Goal: Task Accomplishment & Management: Use online tool/utility

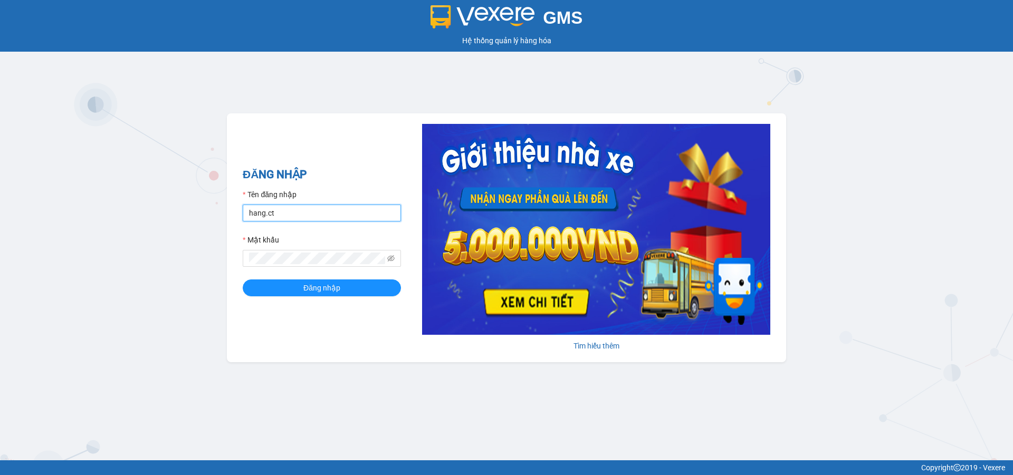
click at [297, 214] on input "hang.ct" at bounding box center [322, 213] width 158 height 17
type input "nguyenhoa.ct"
click at [390, 257] on icon "eye-invisible" at bounding box center [390, 258] width 7 height 7
drag, startPoint x: 332, startPoint y: 252, endPoint x: 232, endPoint y: 264, distance: 100.9
click at [232, 264] on div "ĐĂNG NHẬP Tên đăng nhập nguyenhoa.ct Mật khẩu Đăng nhập Tìm hiểu thêm" at bounding box center [506, 237] width 559 height 249
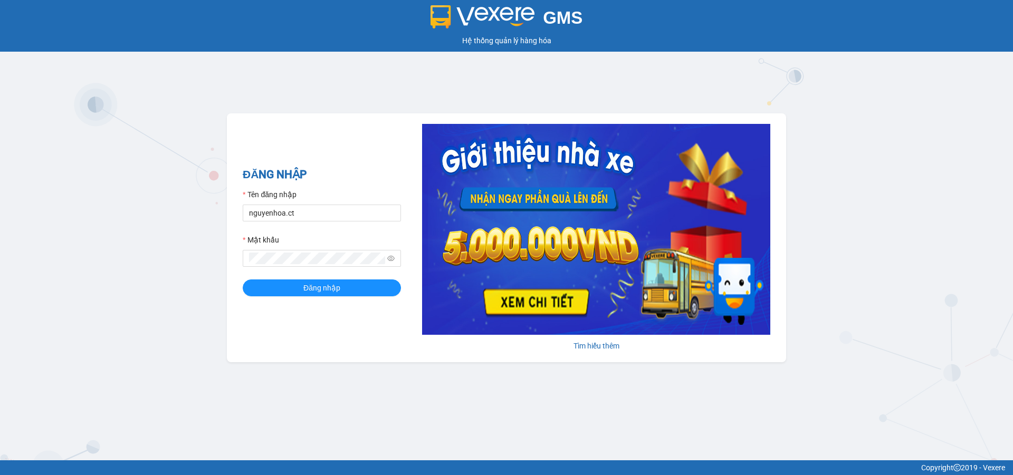
click at [307, 248] on div "Mật khẩu" at bounding box center [322, 242] width 158 height 16
click at [243, 280] on button "Đăng nhập" at bounding box center [322, 288] width 158 height 17
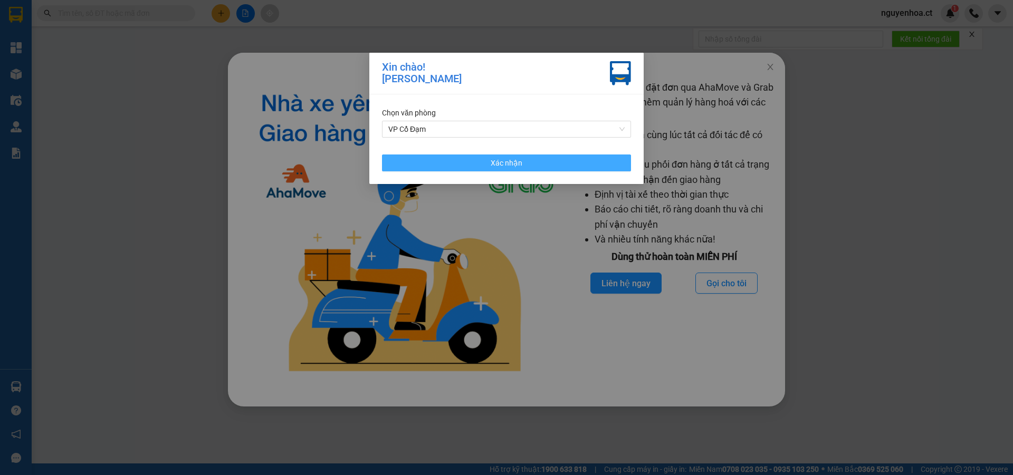
drag, startPoint x: 562, startPoint y: 162, endPoint x: 568, endPoint y: 159, distance: 6.6
click at [562, 162] on button "Xác nhận" at bounding box center [506, 163] width 249 height 17
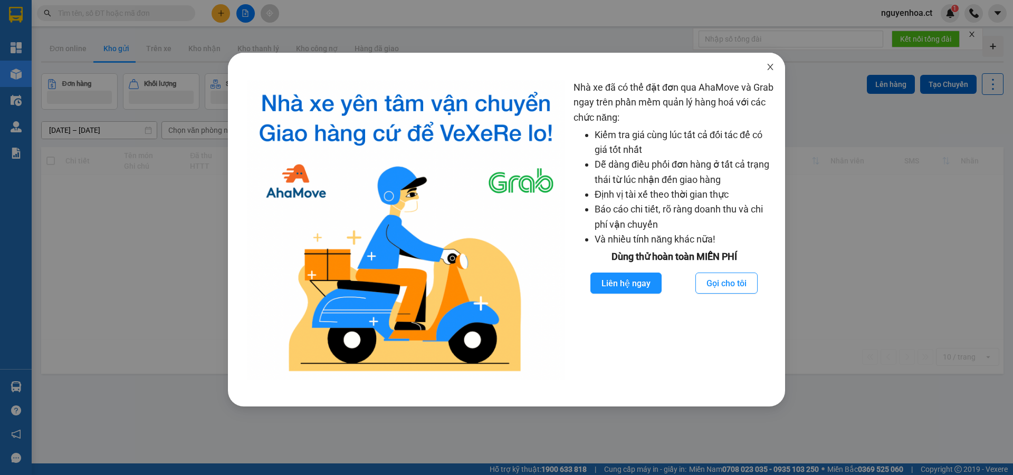
click at [769, 65] on icon "close" at bounding box center [770, 67] width 8 height 8
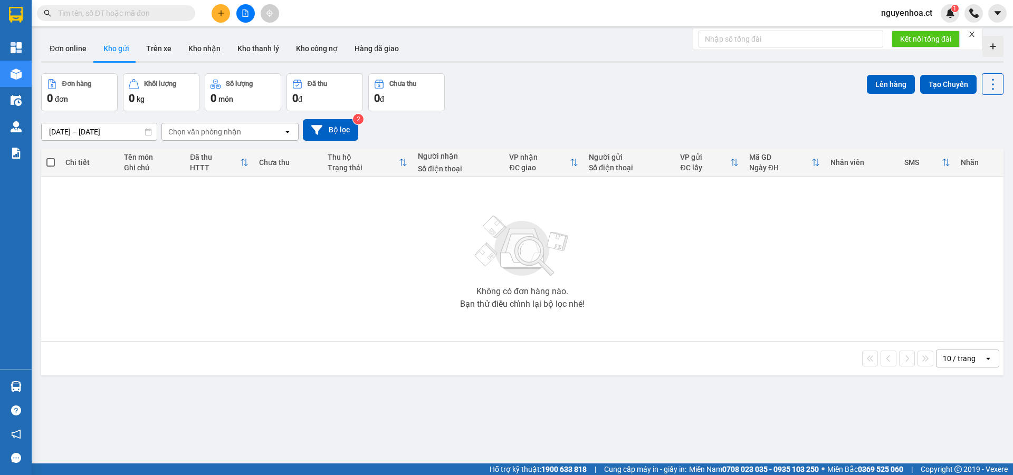
drag, startPoint x: 130, startPoint y: 14, endPoint x: 137, endPoint y: 15, distance: 6.9
click at [130, 15] on input "text" at bounding box center [120, 13] width 124 height 12
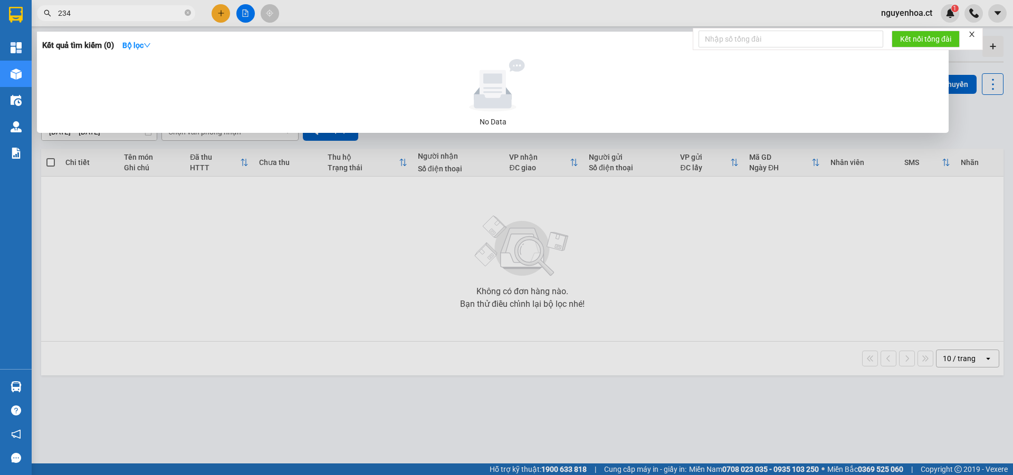
type input "2345"
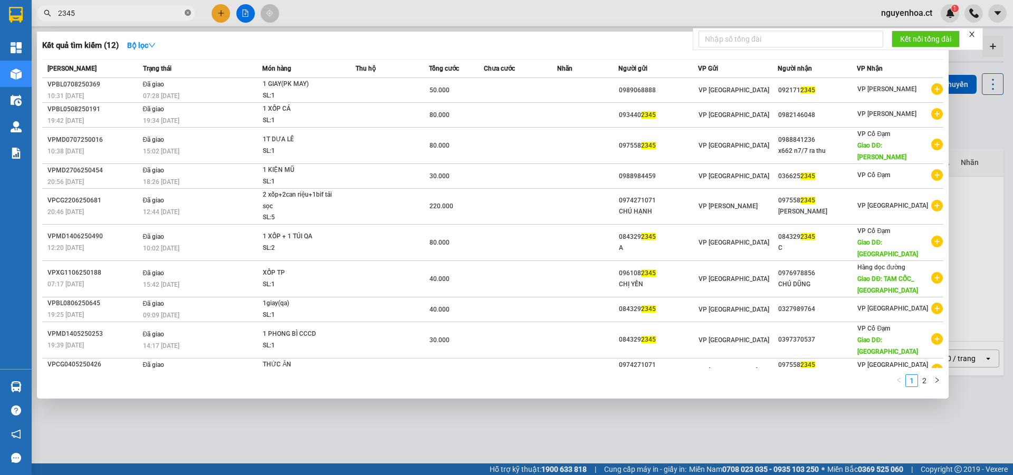
click at [187, 11] on icon "close-circle" at bounding box center [188, 12] width 6 height 6
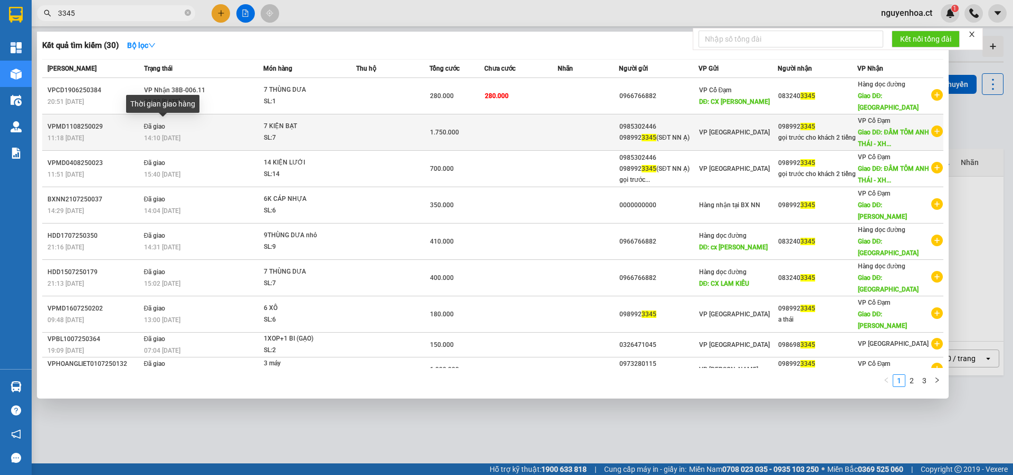
type input "3345"
click at [180, 134] on span "14:10 - 12/08" at bounding box center [162, 137] width 36 height 7
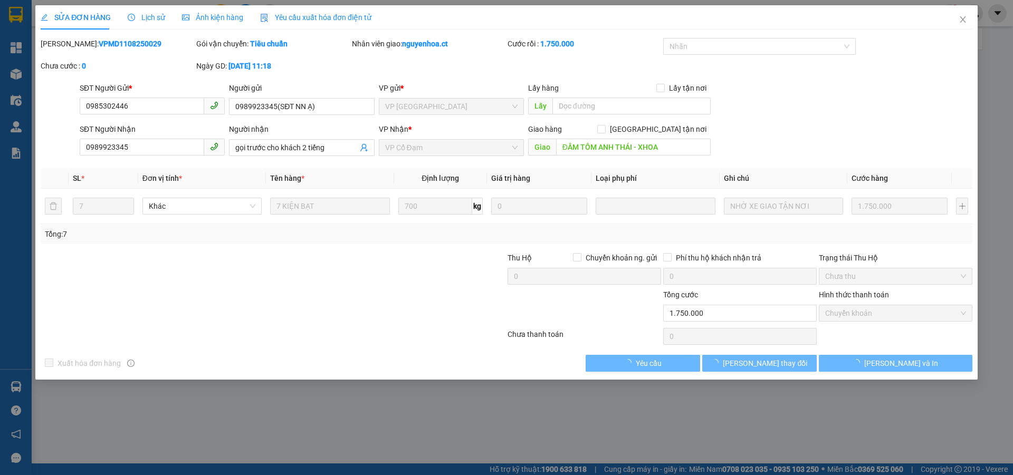
type input "0985302446"
type input "0989923345(SĐT NN Ạ)"
type input "0989923345"
type input "gọi trước cho khách 2 tiếng"
type input "ĐẦM TÔM ANH THÁI - XHOA"
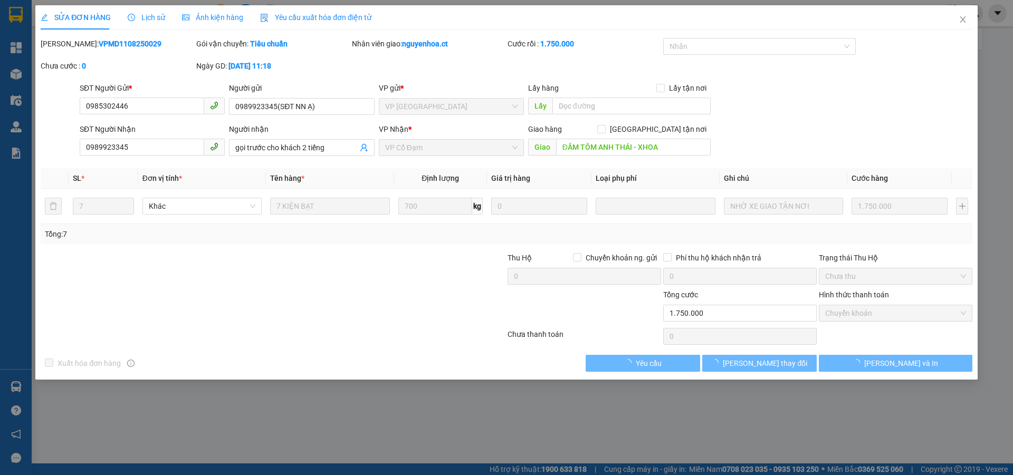
type input "1.750.000"
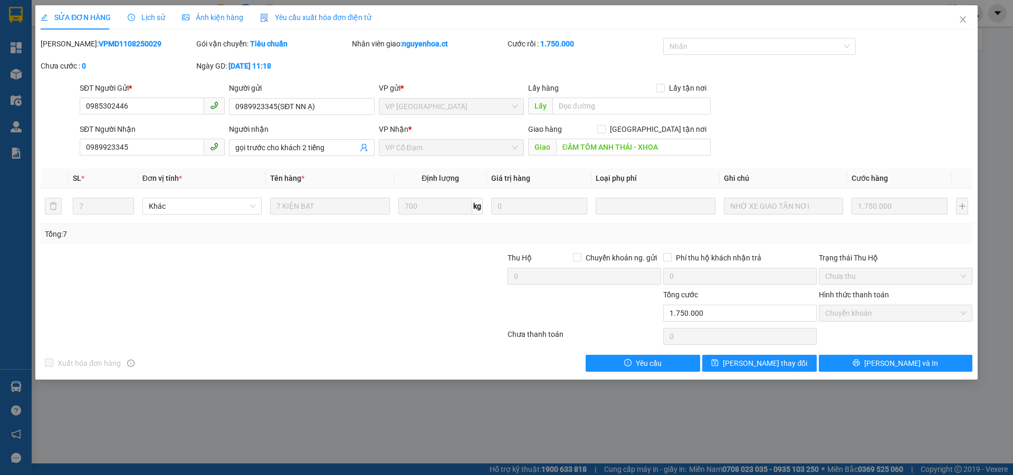
drag, startPoint x: 151, startPoint y: 16, endPoint x: 163, endPoint y: 16, distance: 11.6
click at [151, 16] on span "Lịch sử" at bounding box center [146, 17] width 37 height 8
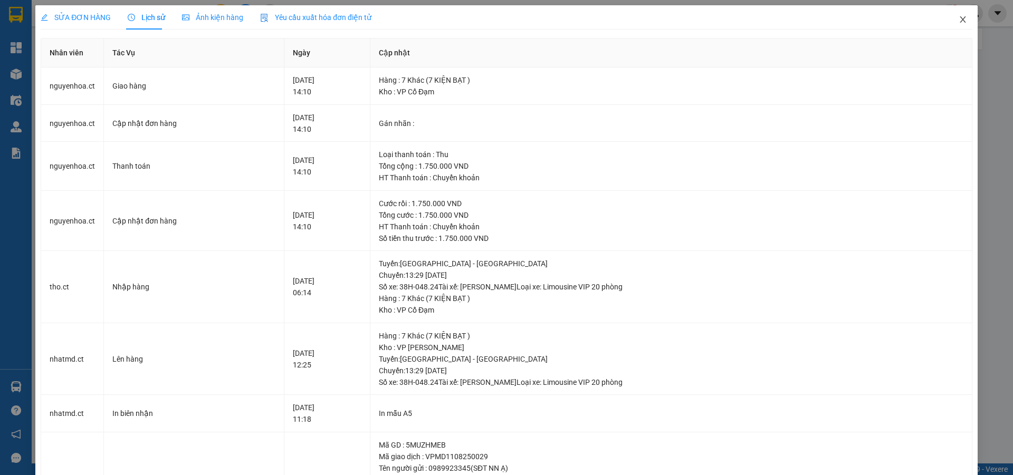
click at [958, 16] on icon "close" at bounding box center [962, 19] width 8 height 8
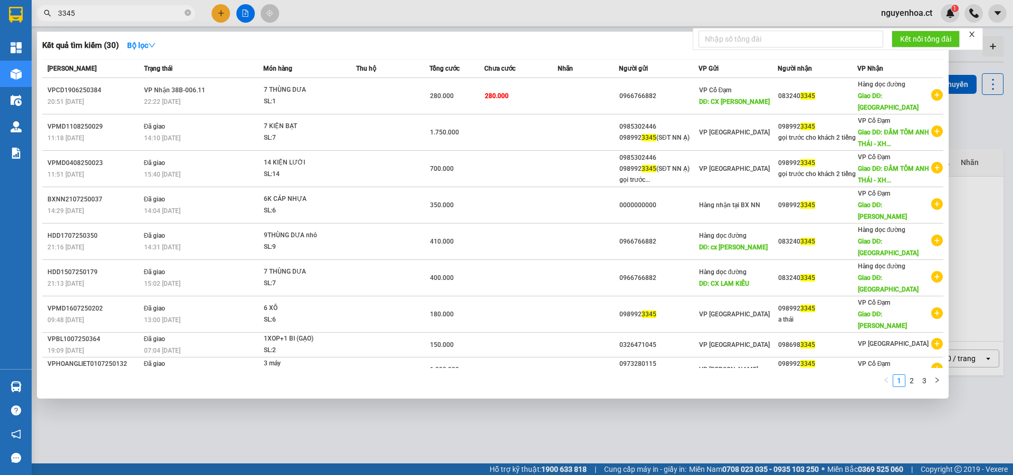
click at [110, 7] on input "3345" at bounding box center [120, 13] width 124 height 12
click at [188, 13] on icon "close-circle" at bounding box center [188, 12] width 6 height 6
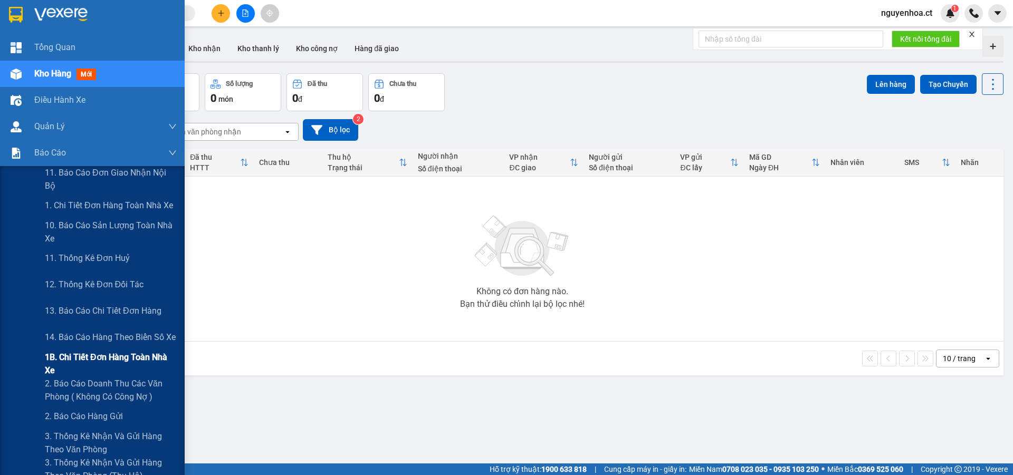
click at [53, 357] on span "1B. Chi tiết đơn hàng toàn nhà xe" at bounding box center [111, 364] width 132 height 26
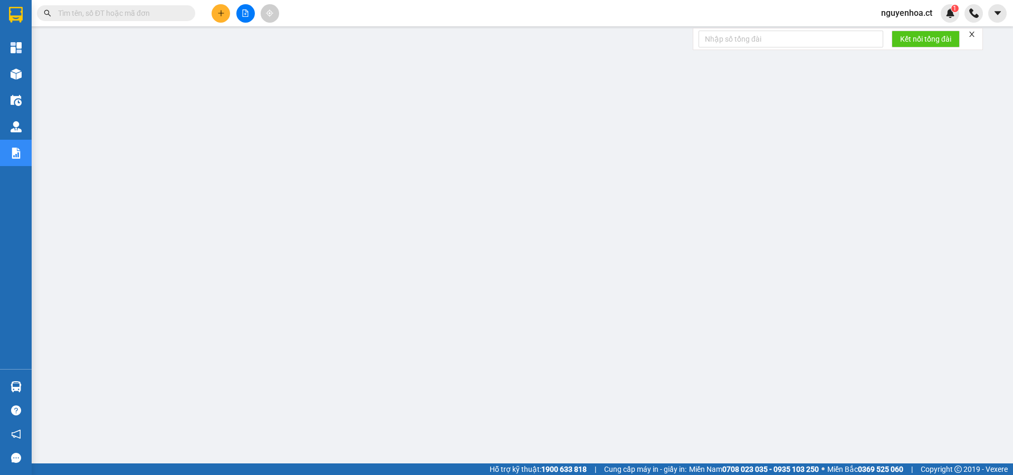
click at [171, 11] on input "text" at bounding box center [120, 13] width 124 height 12
click at [161, 11] on input "text" at bounding box center [120, 13] width 124 height 12
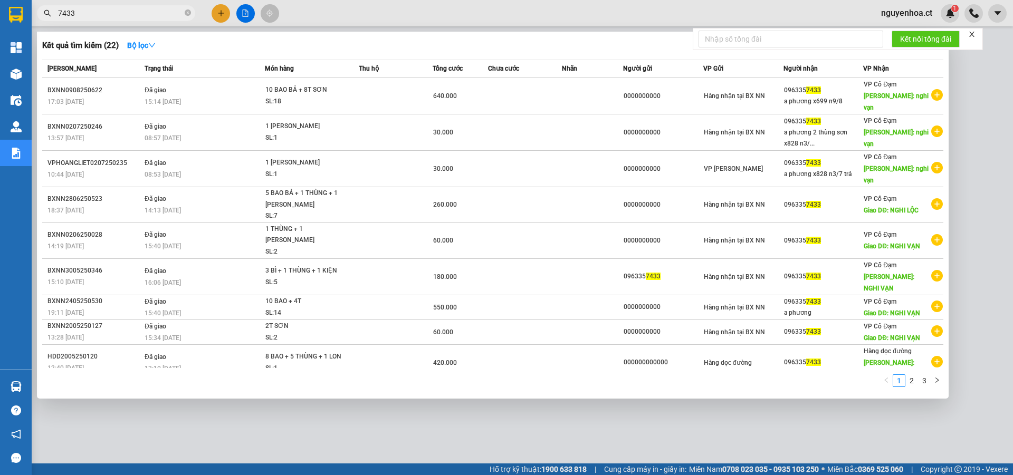
type input "7433"
click at [188, 14] on icon "close-circle" at bounding box center [188, 12] width 6 height 6
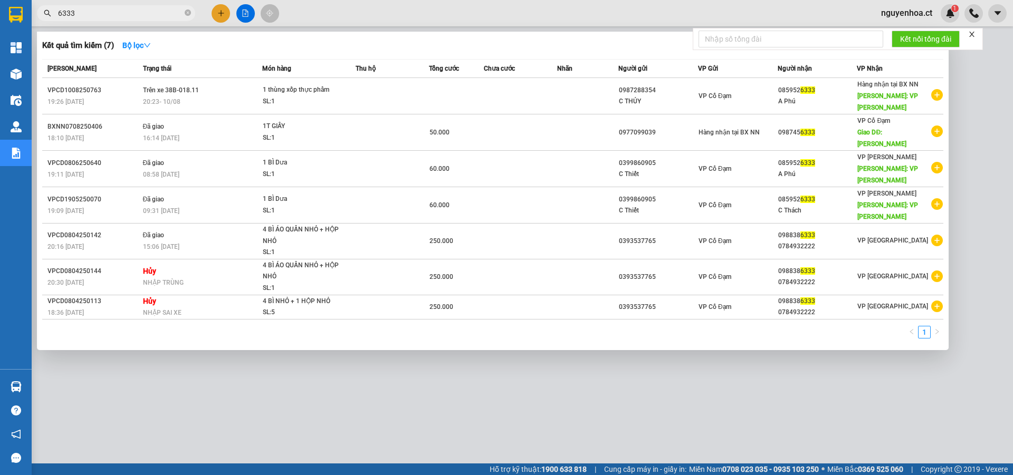
type input "6333"
click at [185, 13] on icon "close-circle" at bounding box center [188, 12] width 6 height 6
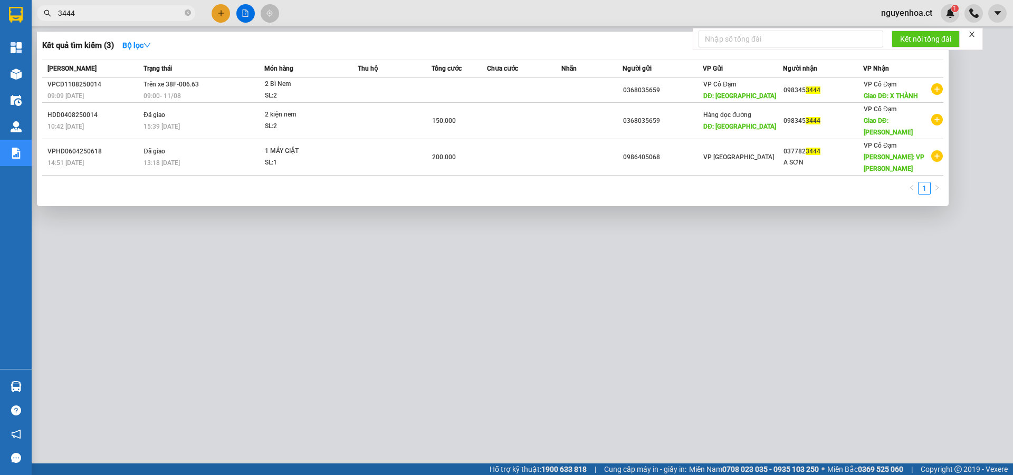
type input "3444"
click at [190, 12] on icon "close-circle" at bounding box center [188, 12] width 6 height 6
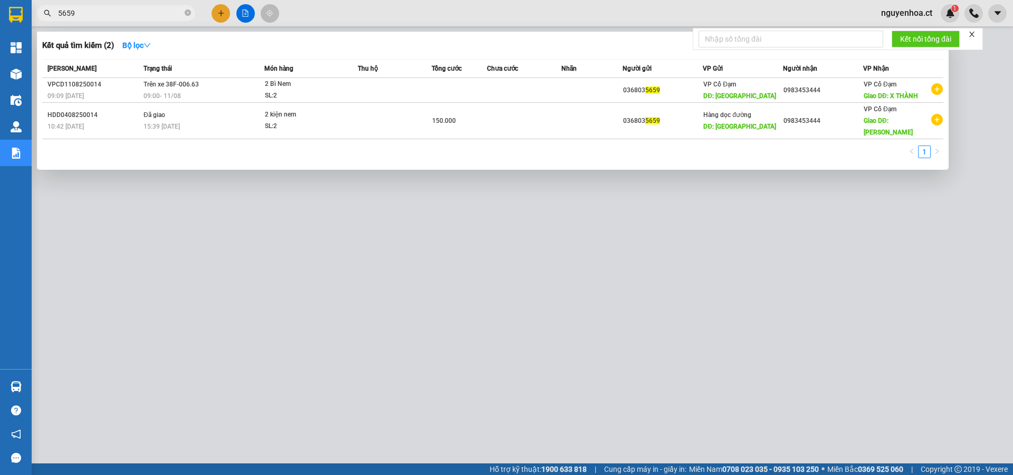
type input "5659"
drag, startPoint x: 188, startPoint y: 15, endPoint x: 194, endPoint y: 12, distance: 7.1
click at [188, 14] on icon "close-circle" at bounding box center [188, 12] width 6 height 6
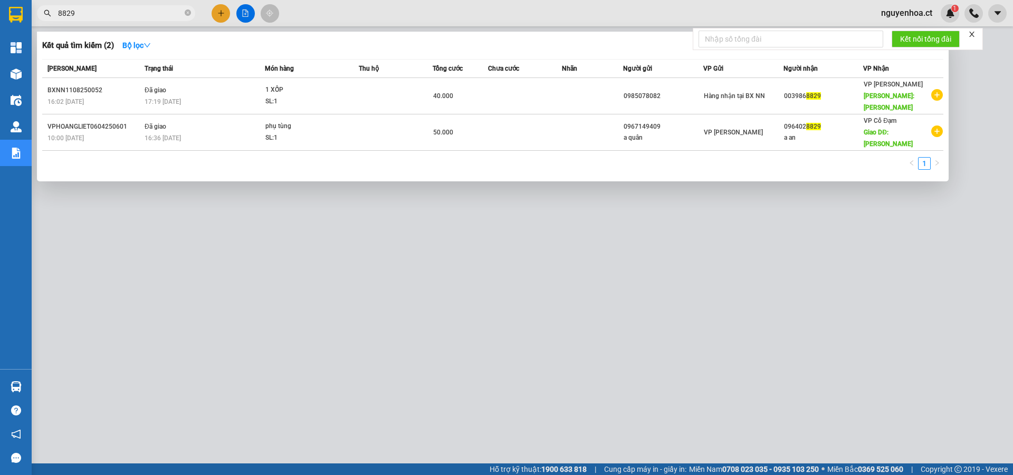
type input "8829"
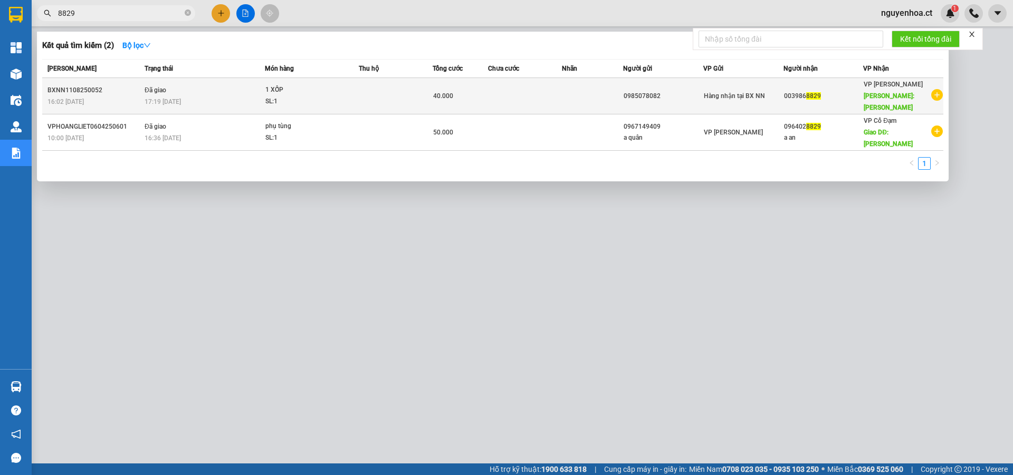
click at [179, 98] on span "17:19 - 11/08" at bounding box center [163, 101] width 36 height 7
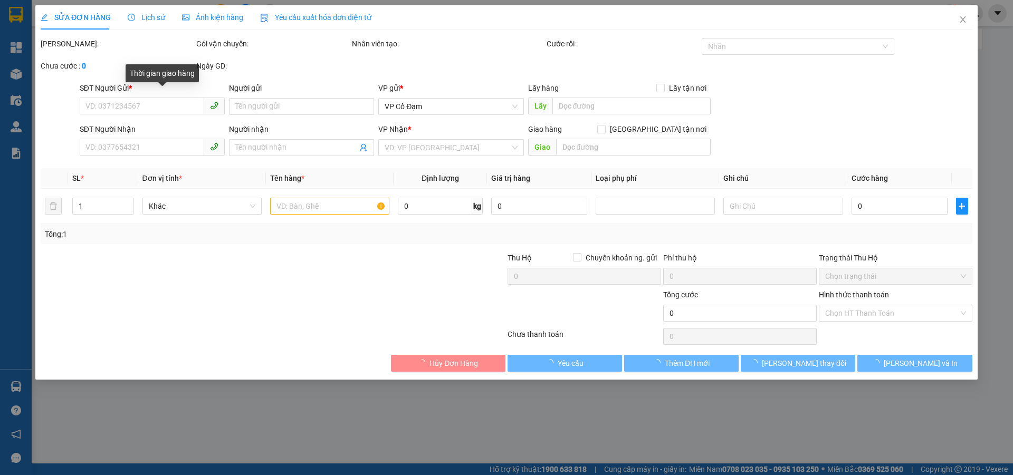
type input "0985078082"
type input "0039868829"
type input "HỒNG LĨNH"
type input "40.000"
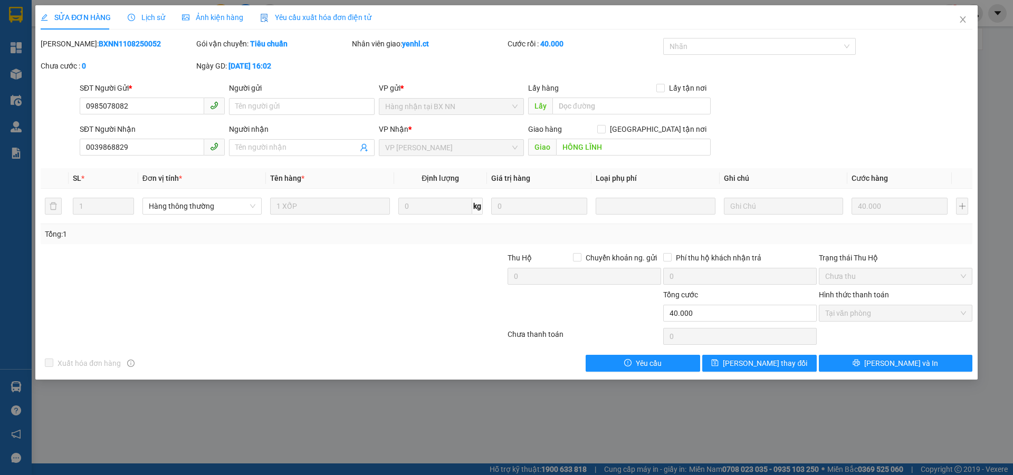
click at [153, 15] on span "Lịch sử" at bounding box center [146, 17] width 37 height 8
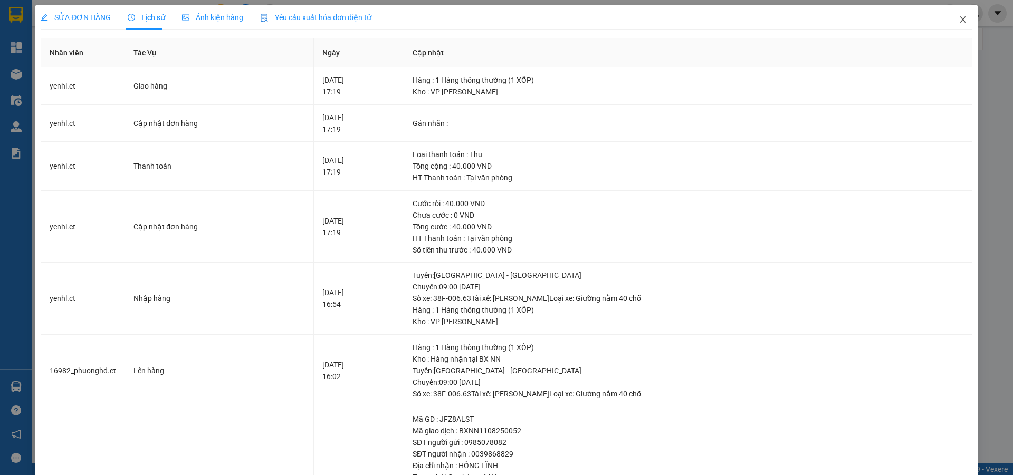
click at [958, 18] on icon "close" at bounding box center [962, 19] width 8 height 8
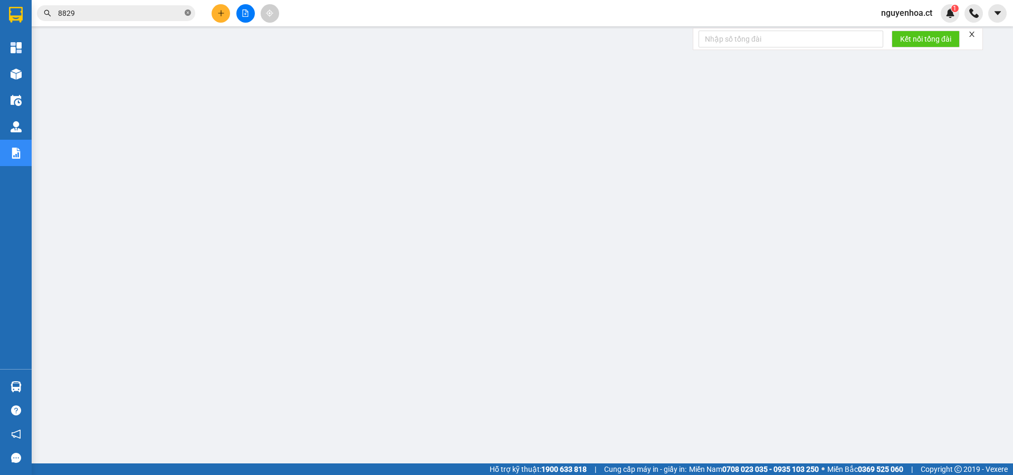
click at [187, 17] on span at bounding box center [188, 13] width 6 height 10
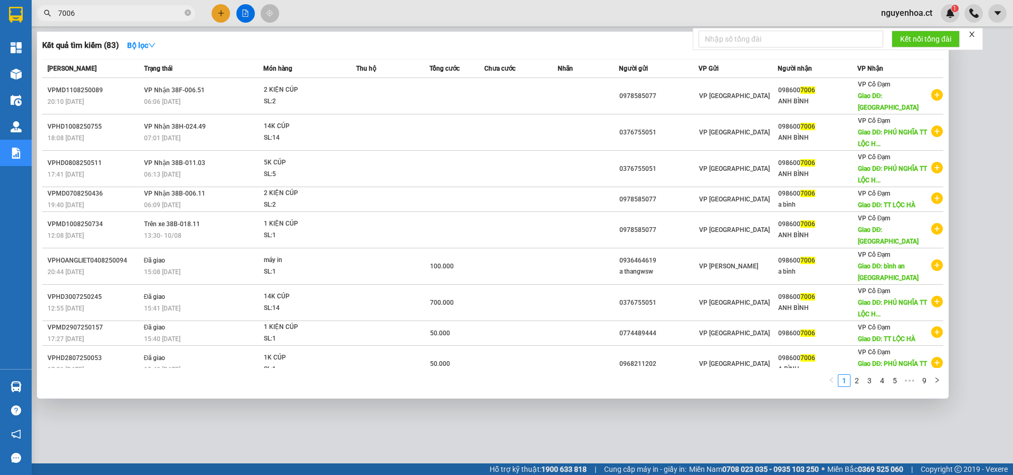
type input "7006"
drag, startPoint x: 185, startPoint y: 14, endPoint x: 193, endPoint y: 5, distance: 12.0
click at [185, 14] on icon "close-circle" at bounding box center [188, 12] width 6 height 6
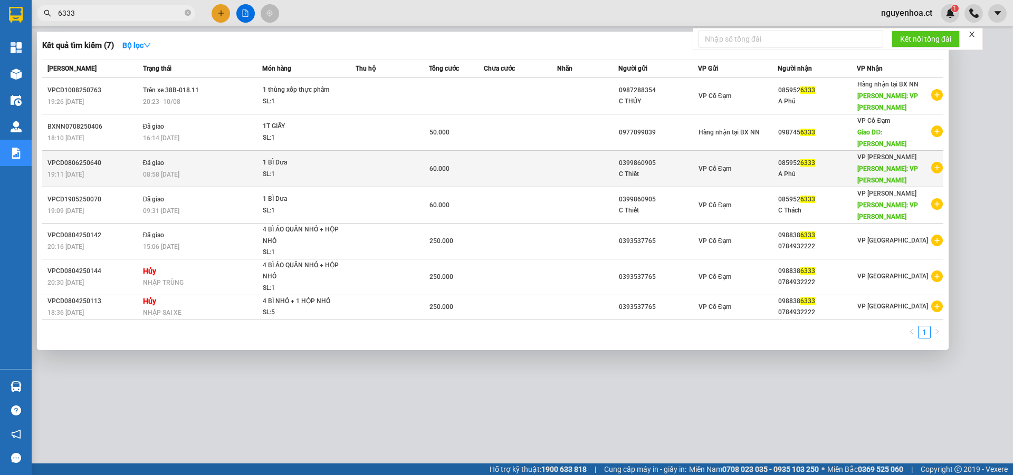
type input "6333"
click at [169, 171] on span "08:58 - 10/06" at bounding box center [161, 174] width 36 height 7
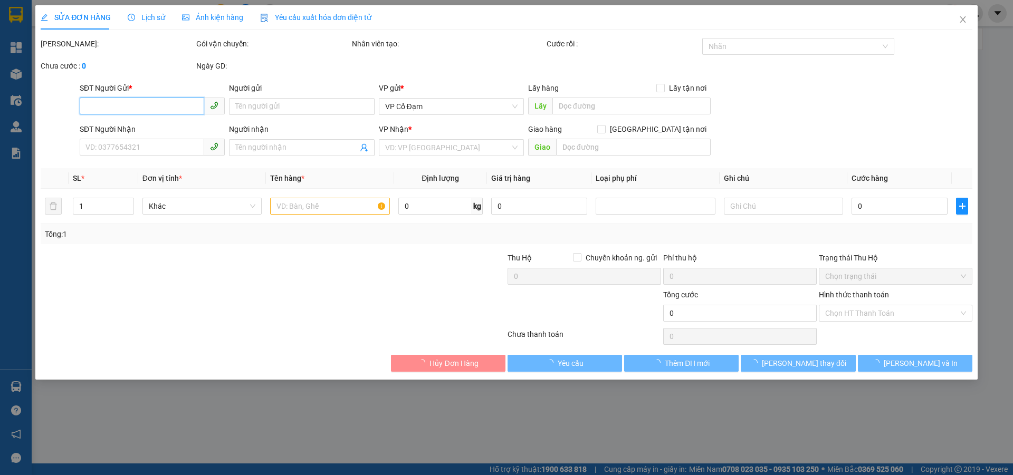
type input "0399860905"
type input "C Thiết"
type input "0859526333"
type input "A Phú"
type input "VP [PERSON_NAME]"
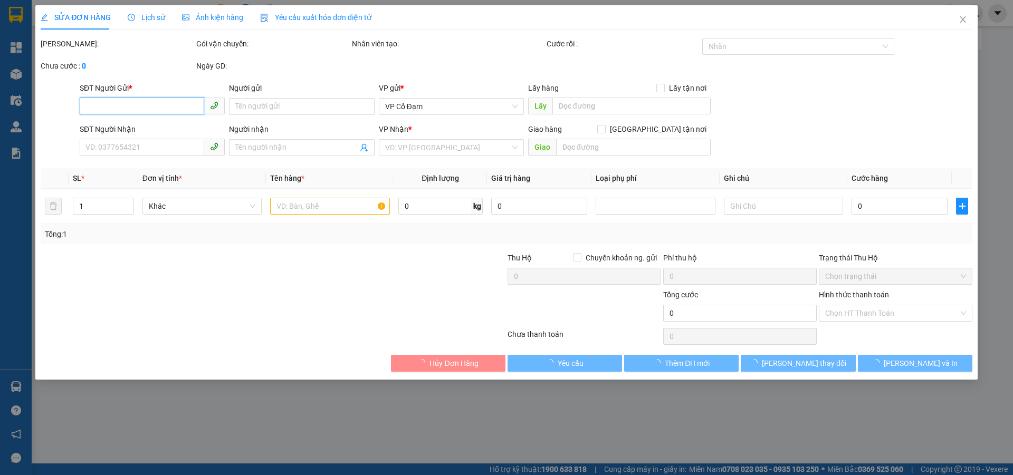
type input "60.000"
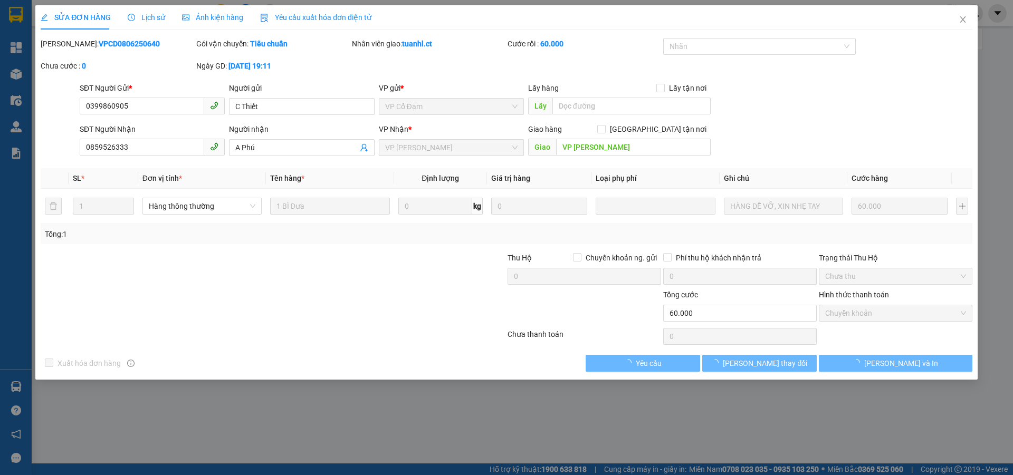
click at [153, 18] on span "Lịch sử" at bounding box center [146, 17] width 37 height 8
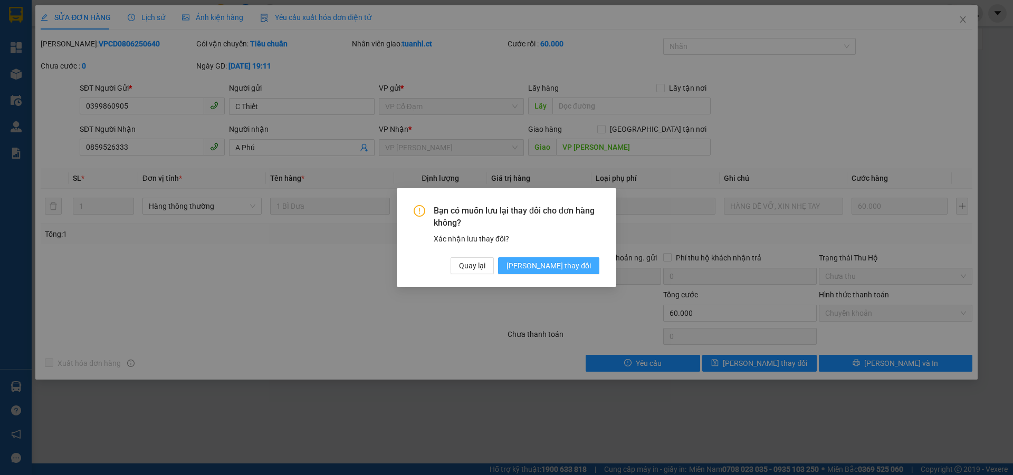
click at [559, 268] on span "[PERSON_NAME] thay đổi" at bounding box center [548, 266] width 84 height 12
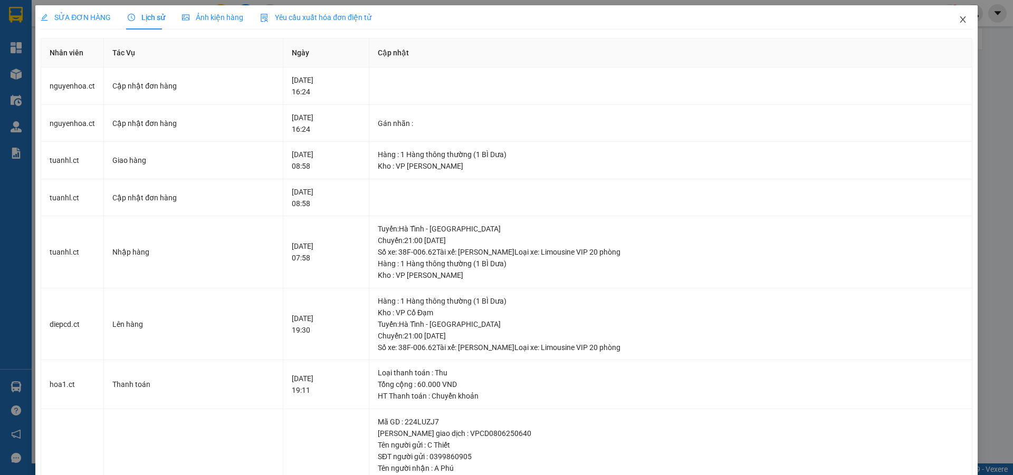
click at [958, 23] on icon "close" at bounding box center [962, 19] width 8 height 8
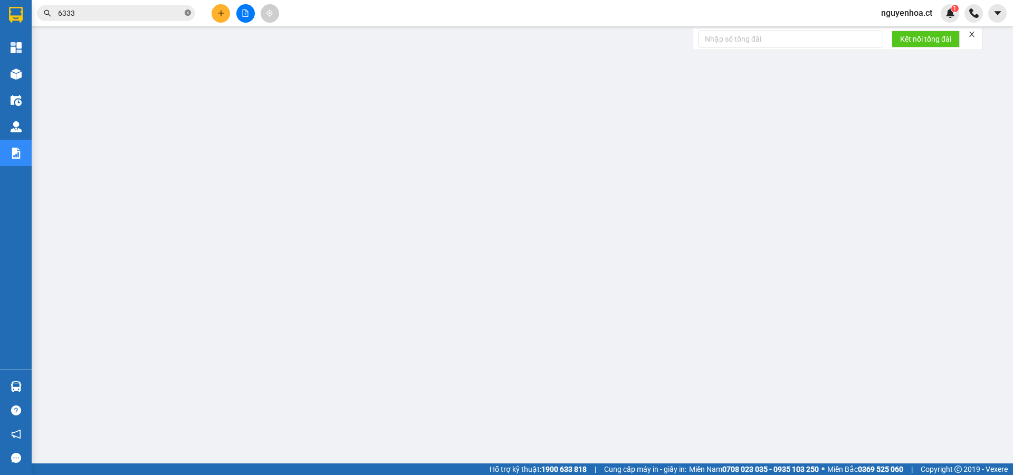
click at [189, 13] on icon "close-circle" at bounding box center [188, 12] width 6 height 6
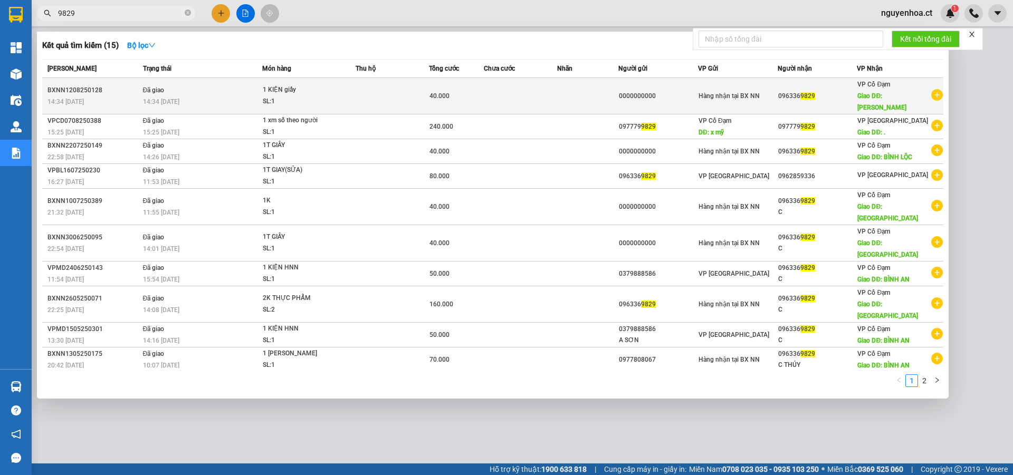
type input "9829"
click at [197, 87] on td "Đã giao 14:34 - 12/08" at bounding box center [201, 96] width 122 height 36
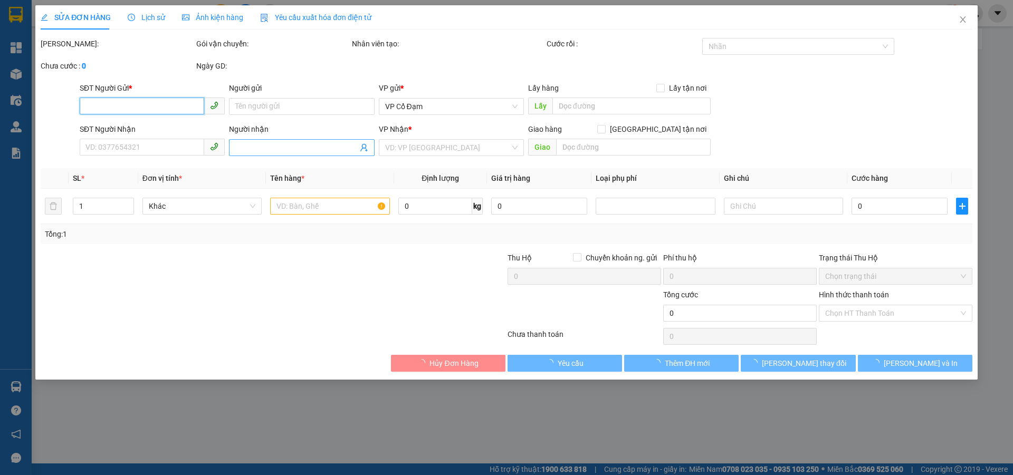
type input "0000000000"
type input "0963369829"
type input "bình lộc"
type input "40.000"
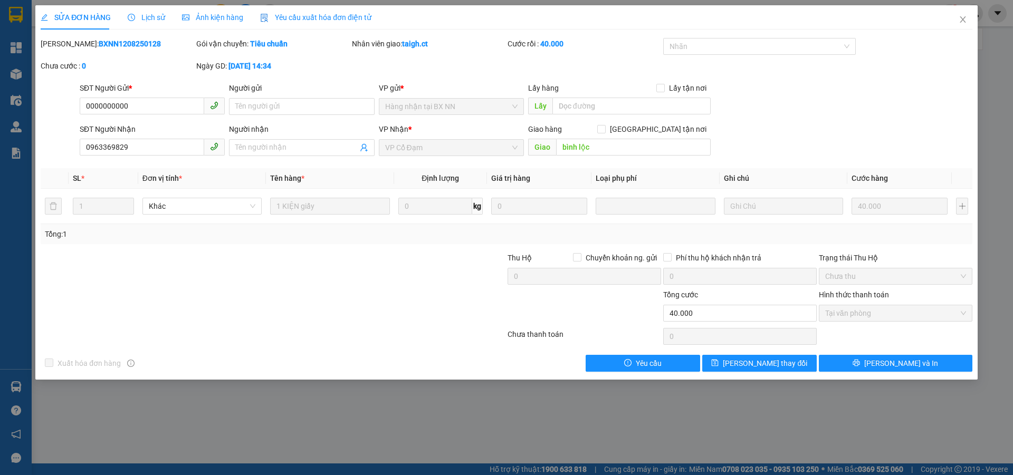
click at [158, 17] on span "Lịch sử" at bounding box center [146, 17] width 37 height 8
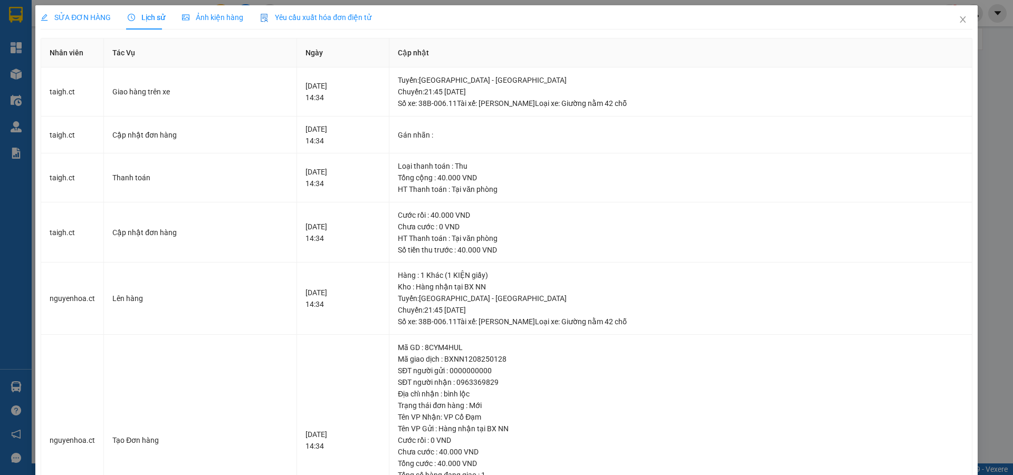
drag, startPoint x: 76, startPoint y: 19, endPoint x: 95, endPoint y: 20, distance: 18.5
click at [76, 18] on span "SỬA ĐƠN HÀNG" at bounding box center [76, 17] width 70 height 8
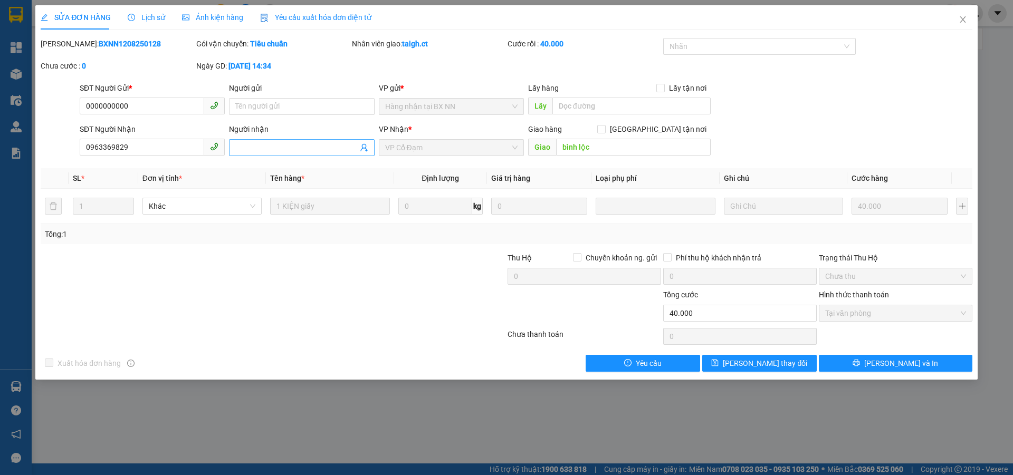
click at [280, 152] on input "Người nhận" at bounding box center [296, 148] width 122 height 12
type input "x828 11/8 về"
click at [767, 360] on span "[PERSON_NAME] thay đổi" at bounding box center [765, 364] width 84 height 12
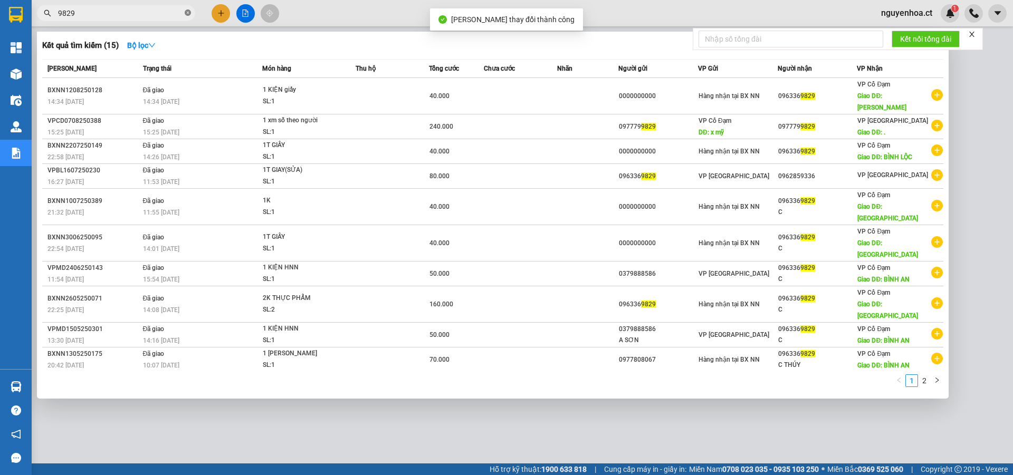
click at [188, 14] on icon "close-circle" at bounding box center [188, 12] width 6 height 6
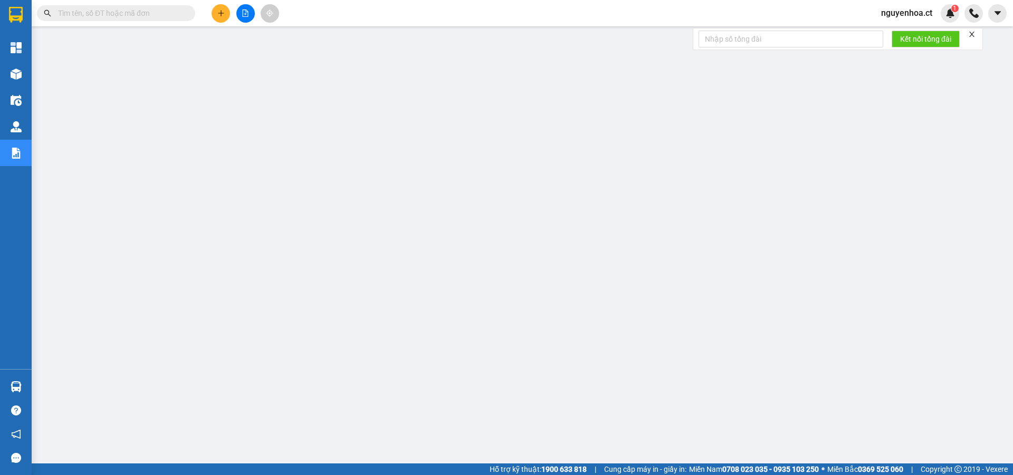
drag, startPoint x: 190, startPoint y: 13, endPoint x: 185, endPoint y: 9, distance: 6.6
click at [188, 12] on span at bounding box center [188, 13] width 6 height 12
click at [182, 9] on span at bounding box center [116, 13] width 158 height 16
click at [176, 12] on input "text" at bounding box center [120, 13] width 124 height 12
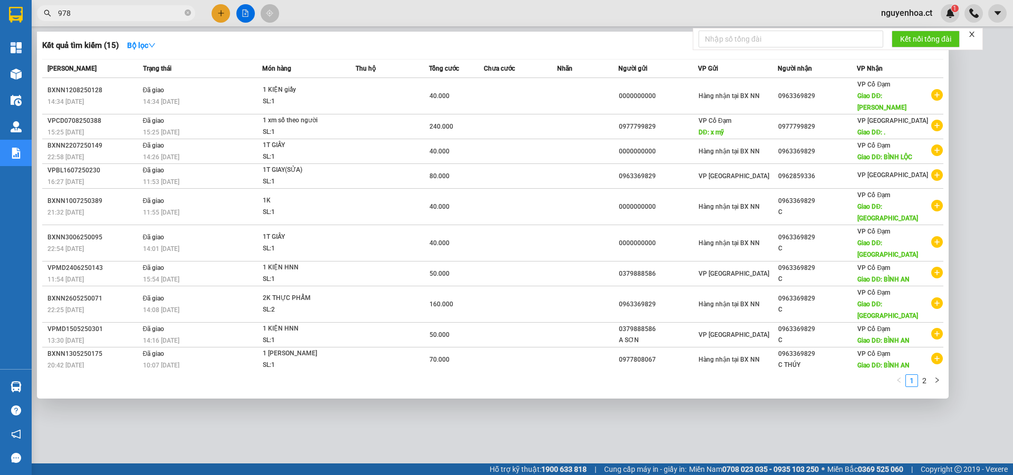
type input "9787"
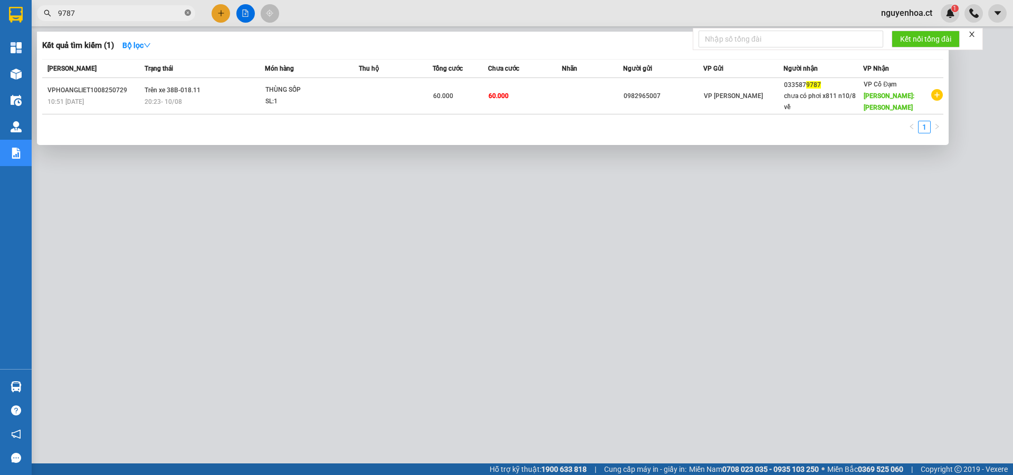
click at [185, 13] on icon "close-circle" at bounding box center [188, 12] width 6 height 6
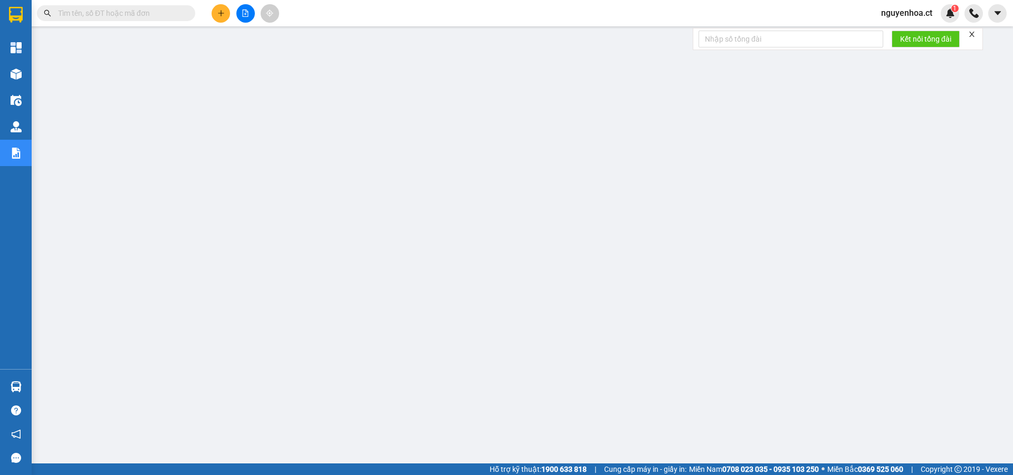
click at [187, 7] on span at bounding box center [116, 13] width 158 height 16
click at [172, 15] on input "text" at bounding box center [120, 13] width 124 height 12
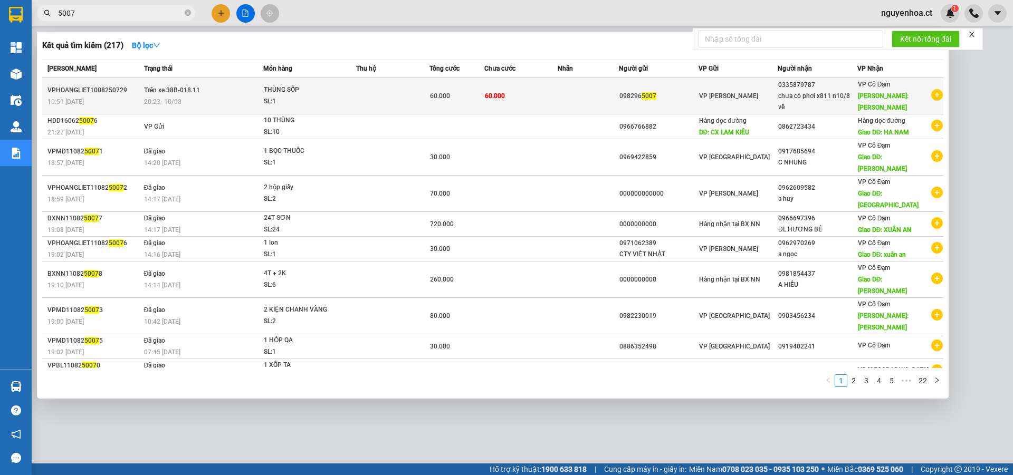
type input "5007"
click at [181, 92] on span "Trên xe 38B-018.11" at bounding box center [172, 89] width 56 height 7
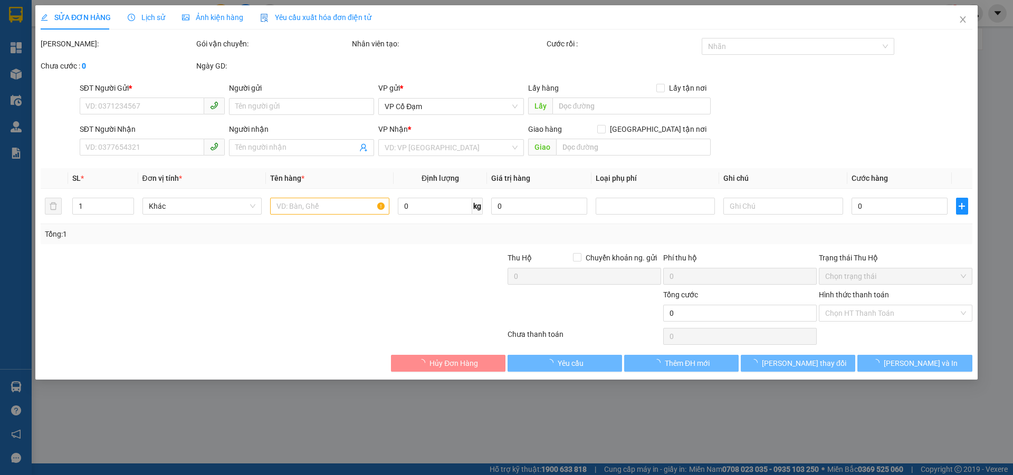
type input "0982965007"
type input "0335879787"
type input "chưa có phơi x811 n10/8 về"
type input "XUÂN LIÊN"
type input "60.000"
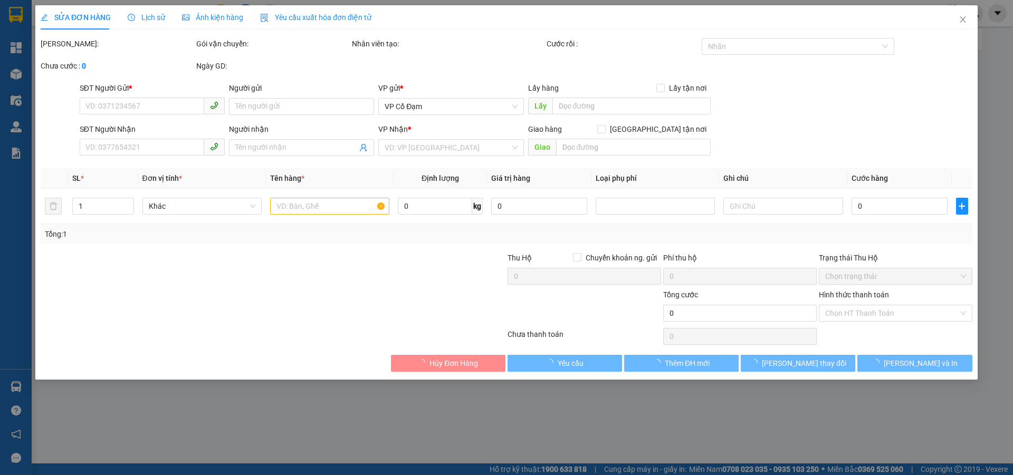
type input "60.000"
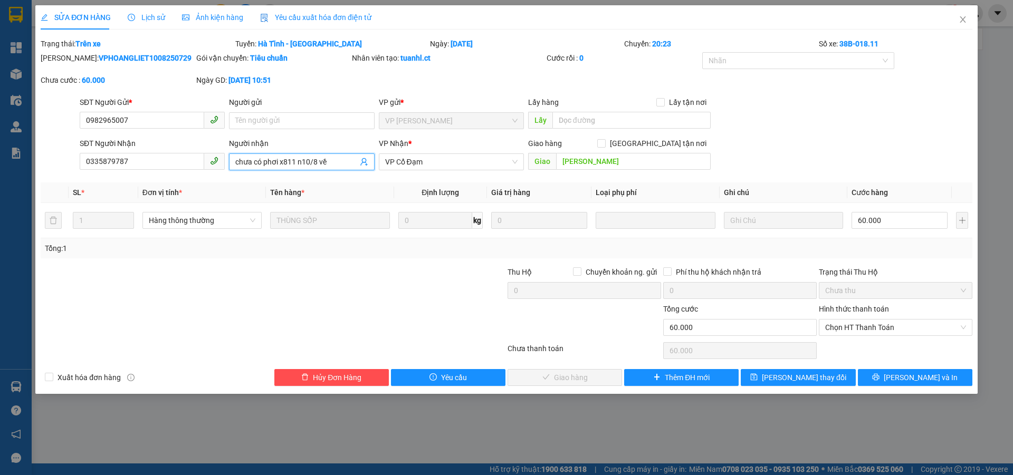
drag, startPoint x: 331, startPoint y: 163, endPoint x: 538, endPoint y: 128, distance: 210.3
click at [340, 149] on div "Người nhận chưa có phơi x811 n10/8 về chưa có phơi x811 n10/8 về" at bounding box center [301, 156] width 145 height 37
click at [893, 216] on input "60.000" at bounding box center [899, 220] width 96 height 17
click at [143, 18] on span "Lịch sử" at bounding box center [146, 17] width 37 height 8
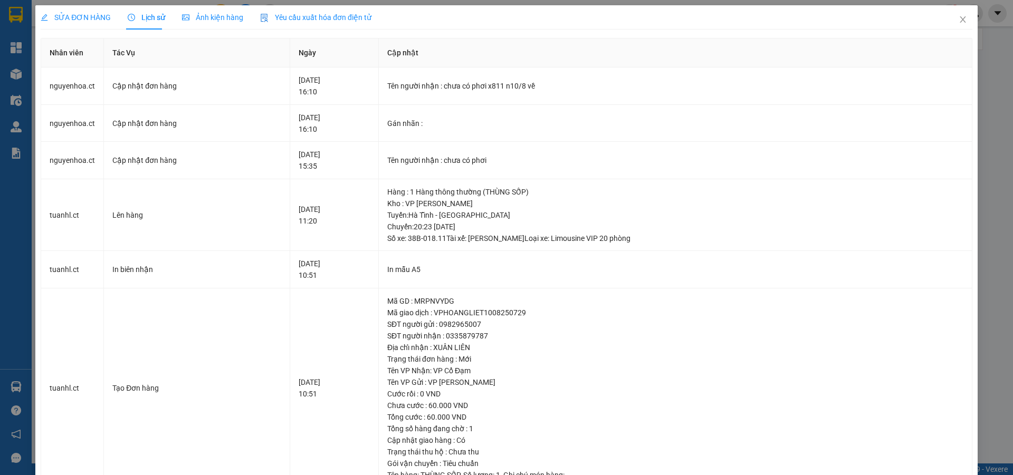
click at [76, 14] on span "SỬA ĐƠN HÀNG" at bounding box center [76, 17] width 70 height 8
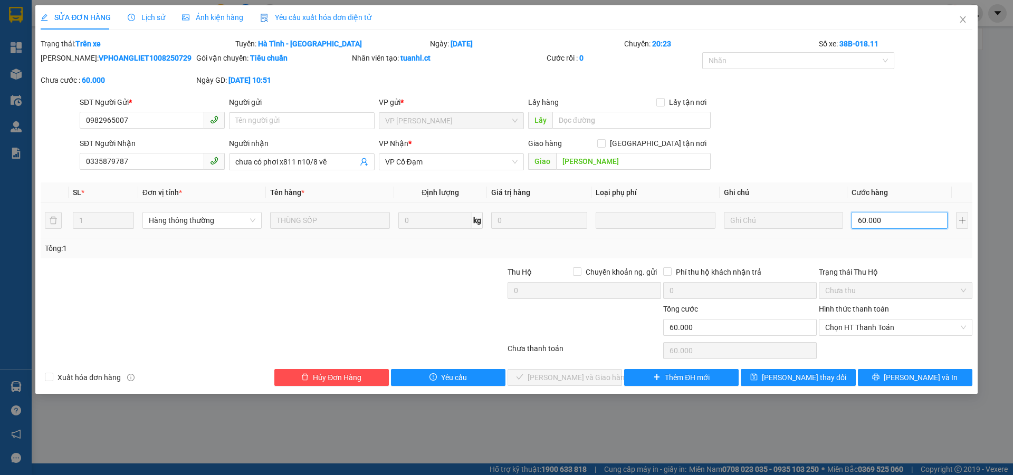
click at [882, 220] on input "60.000" at bounding box center [899, 220] width 96 height 17
type input "5"
type input "50"
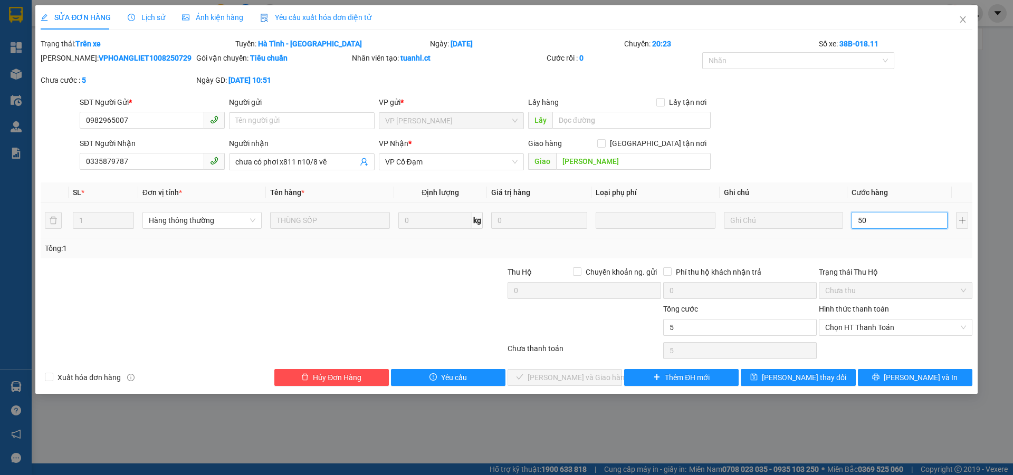
type input "50"
click at [864, 329] on span "Chọn HT Thanh Toán" at bounding box center [895, 328] width 141 height 16
type input "50"
type input "50.000"
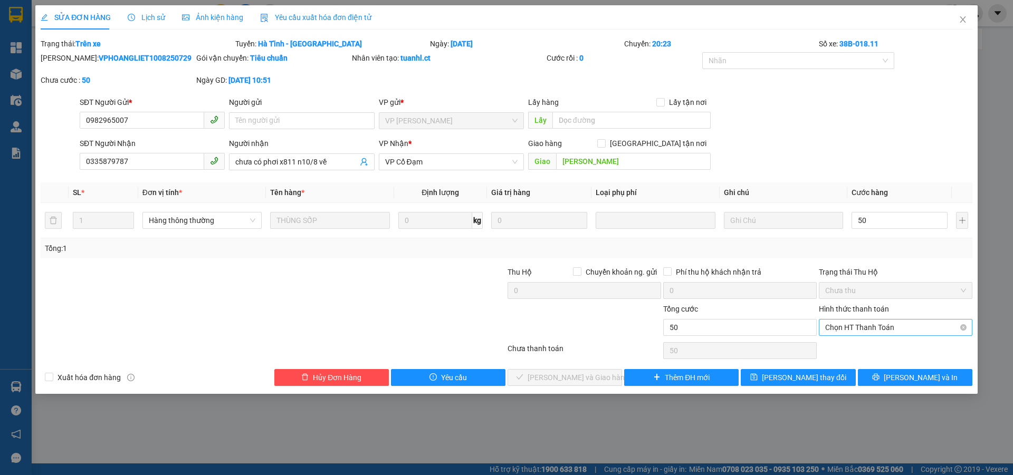
type input "50.000"
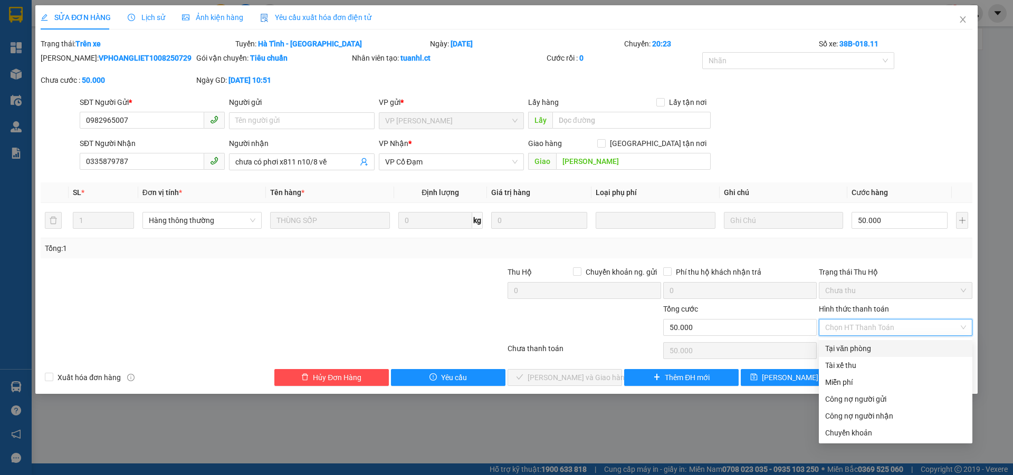
click at [854, 351] on div "Tại văn phòng" at bounding box center [895, 349] width 141 height 12
type input "0"
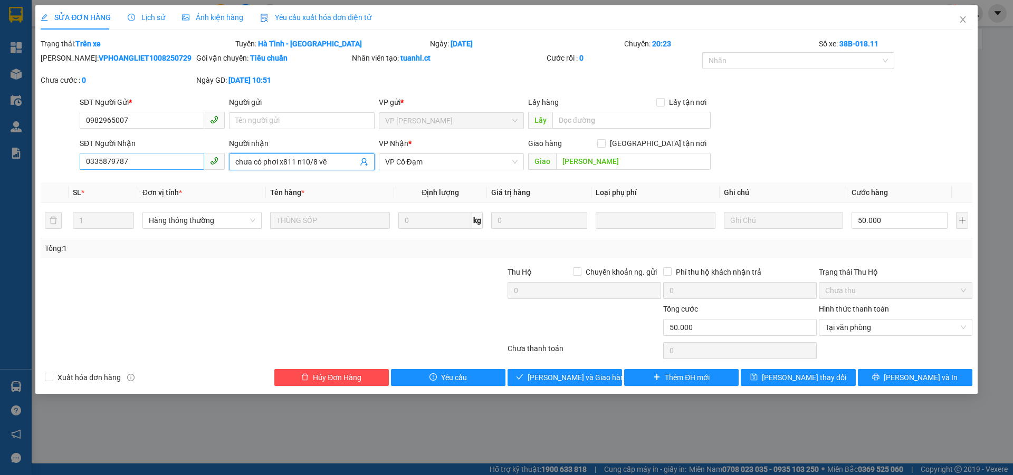
drag, startPoint x: 349, startPoint y: 159, endPoint x: 189, endPoint y: 166, distance: 160.0
click at [189, 166] on div "SĐT Người Nhận 0335879787 Người nhận chưa có phơi x811 n10/8 về chưa có phơi x8…" at bounding box center [526, 156] width 897 height 37
type input "vpcd thu tiền n10/8"
click at [572, 379] on span "[PERSON_NAME] và Giao hàng" at bounding box center [577, 378] width 101 height 12
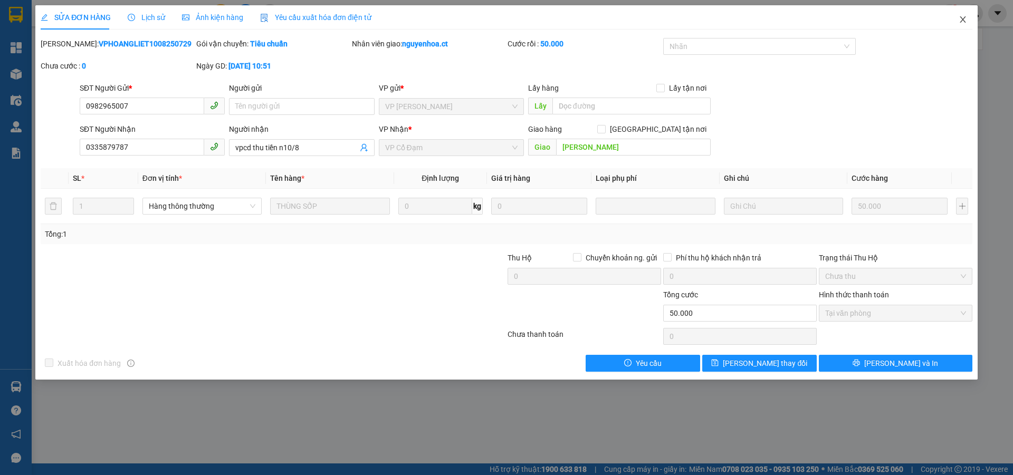
click at [960, 21] on icon "close" at bounding box center [962, 19] width 8 height 8
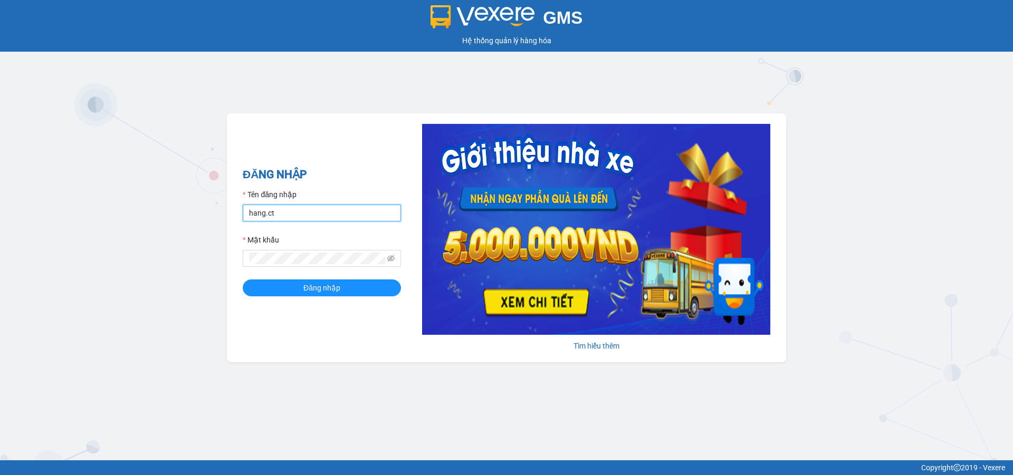
click at [279, 213] on input "hang.ct" at bounding box center [322, 213] width 158 height 17
type input "nguyenhoa.ct"
click at [390, 257] on icon "eye-invisible" at bounding box center [390, 258] width 7 height 6
click at [249, 254] on span at bounding box center [322, 258] width 158 height 17
drag, startPoint x: 324, startPoint y: 252, endPoint x: 246, endPoint y: 253, distance: 78.1
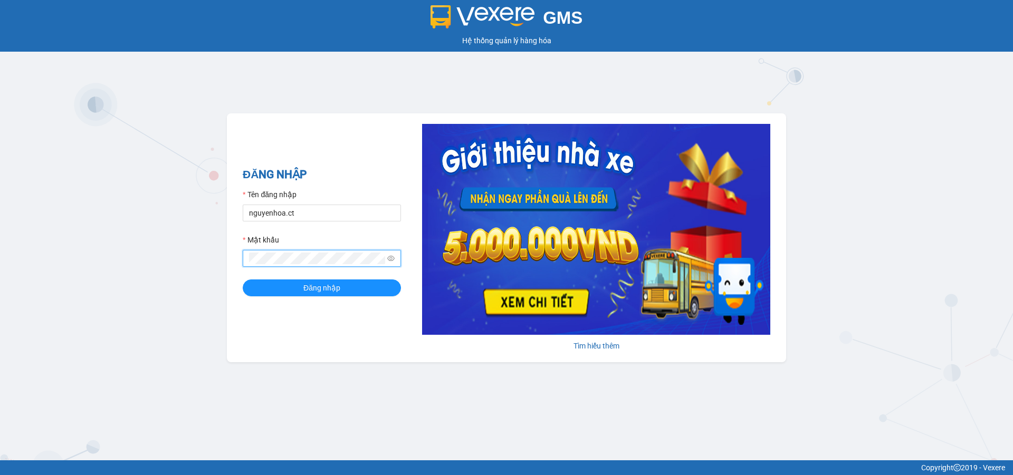
click at [242, 254] on div "ĐĂNG NHẬP Tên đăng nhập nguyenhoa.ct Mật khẩu Đăng nhập Tìm hiểu thêm" at bounding box center [506, 237] width 559 height 249
click at [243, 280] on button "Đăng nhập" at bounding box center [322, 288] width 158 height 17
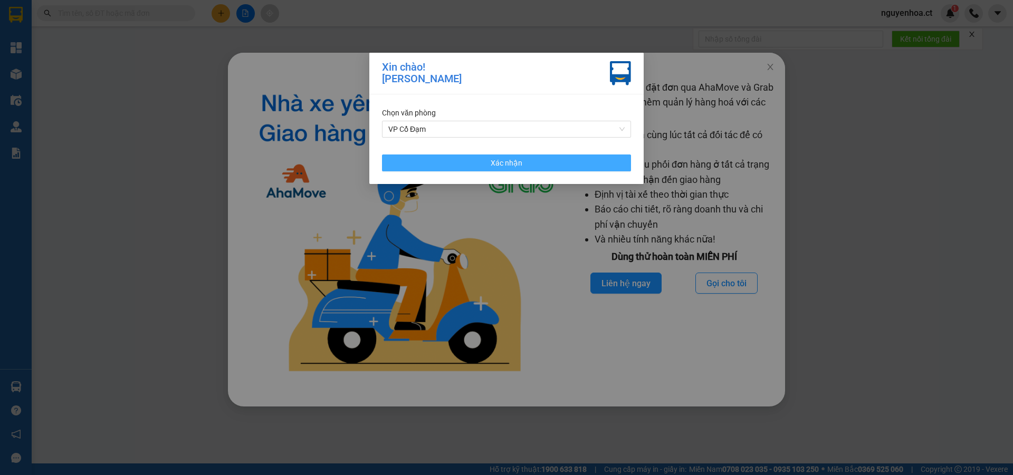
drag, startPoint x: 593, startPoint y: 161, endPoint x: 602, endPoint y: 160, distance: 8.5
click at [593, 161] on button "Xác nhận" at bounding box center [506, 163] width 249 height 17
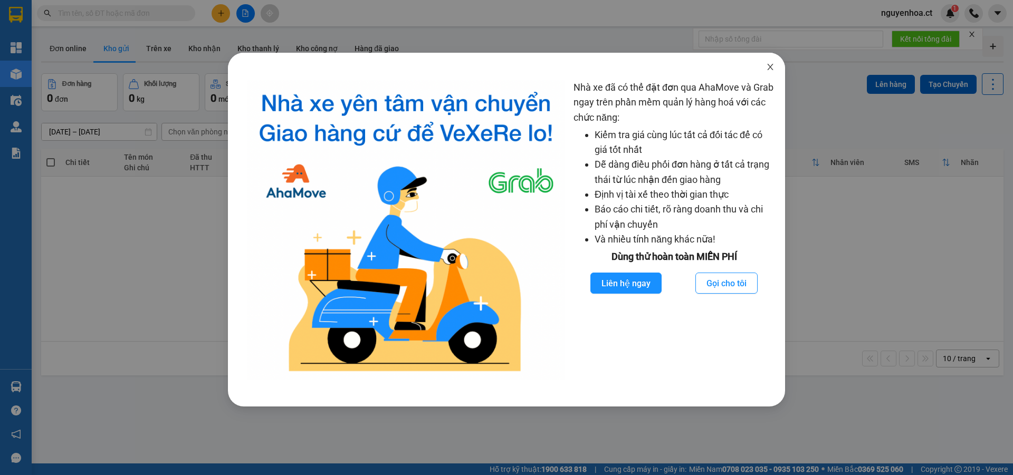
drag, startPoint x: 773, startPoint y: 66, endPoint x: 577, endPoint y: 7, distance: 204.9
click at [773, 66] on icon "close" at bounding box center [770, 67] width 8 height 8
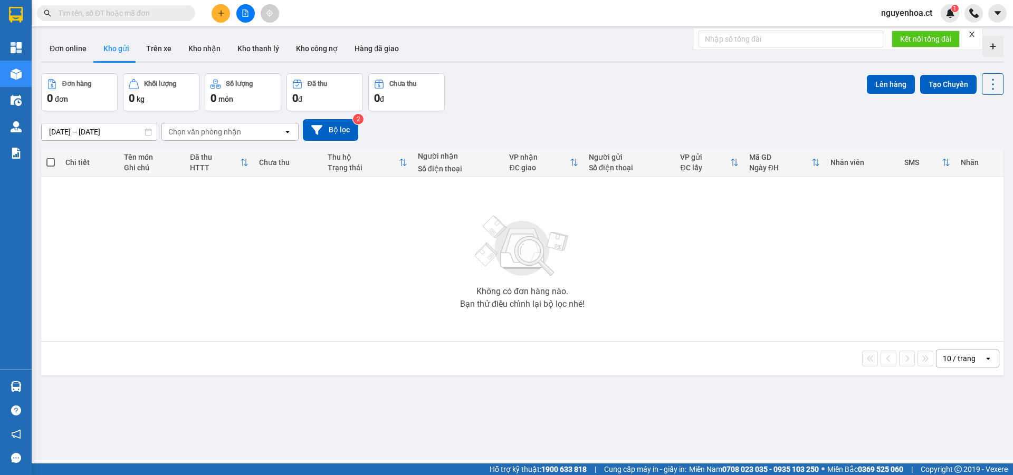
click at [178, 15] on input "text" at bounding box center [120, 13] width 124 height 12
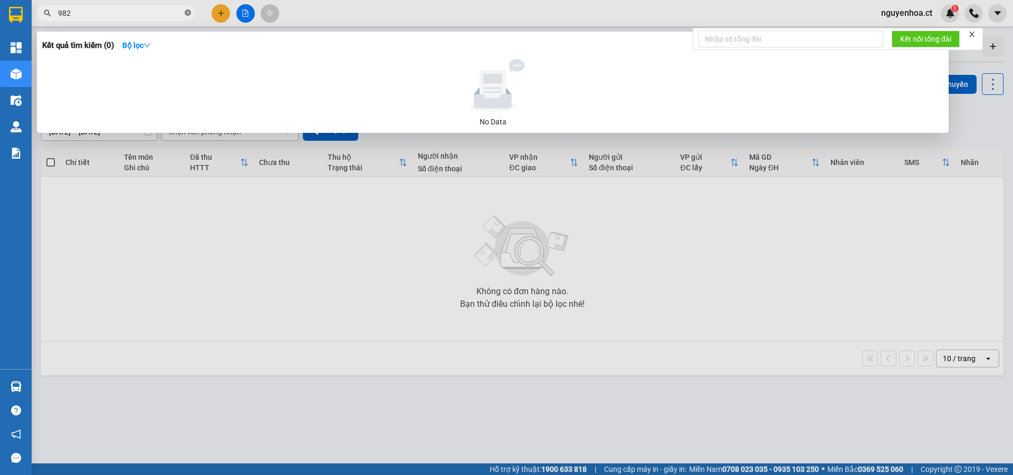
type input "9829"
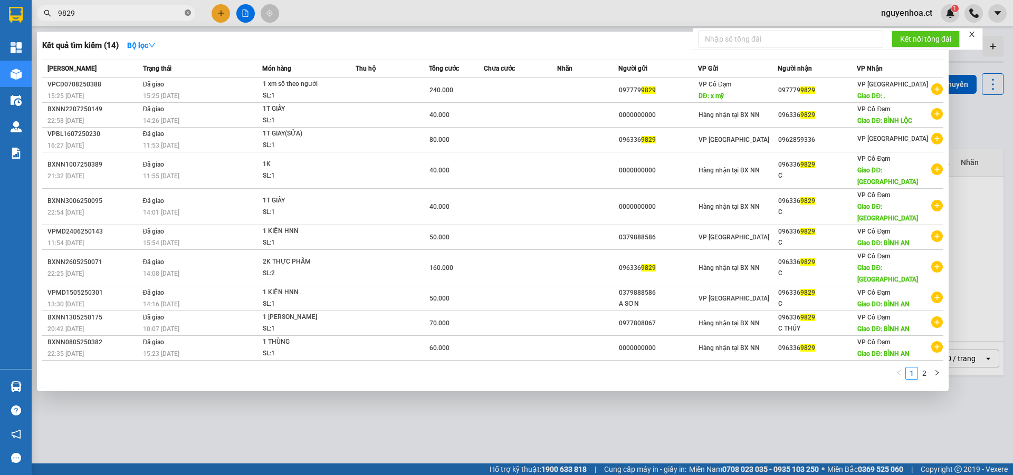
click at [187, 13] on icon "close-circle" at bounding box center [188, 12] width 6 height 6
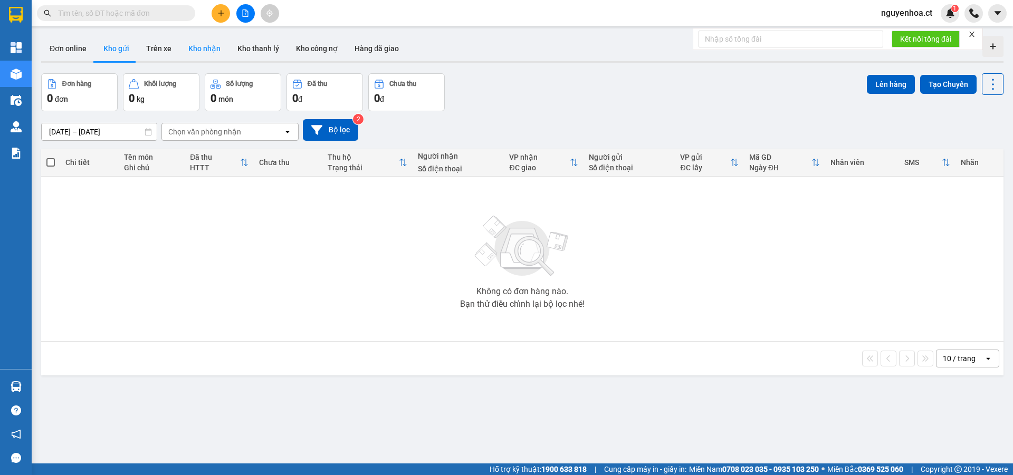
click at [206, 45] on button "Kho nhận" at bounding box center [204, 48] width 49 height 25
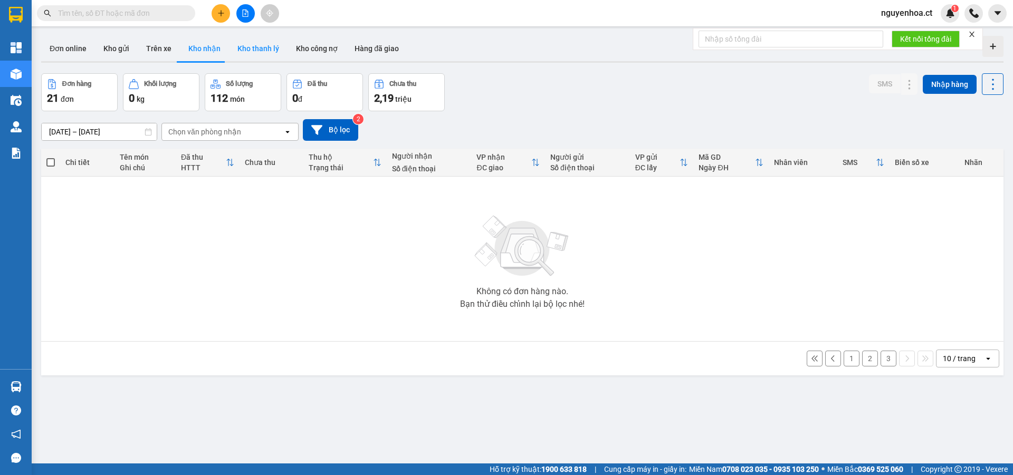
click at [255, 50] on button "Kho thanh lý" at bounding box center [258, 48] width 59 height 25
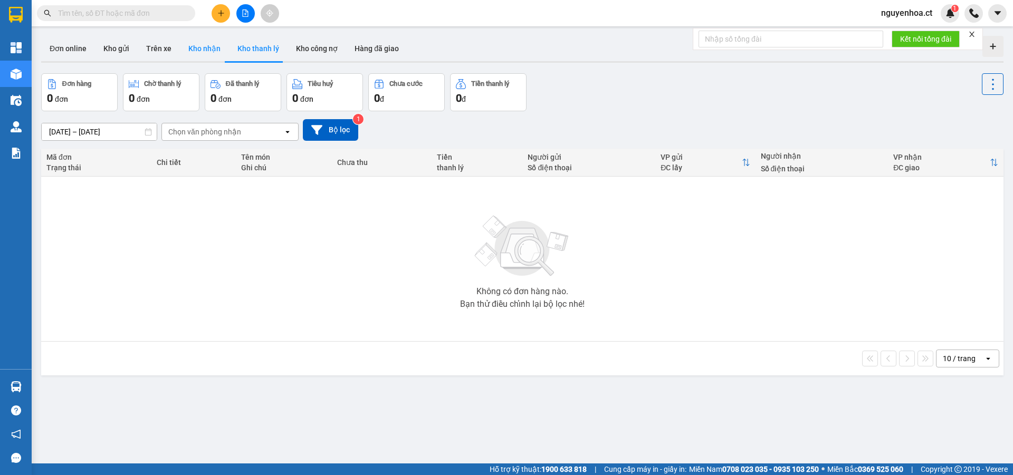
click at [208, 51] on button "Kho nhận" at bounding box center [204, 48] width 49 height 25
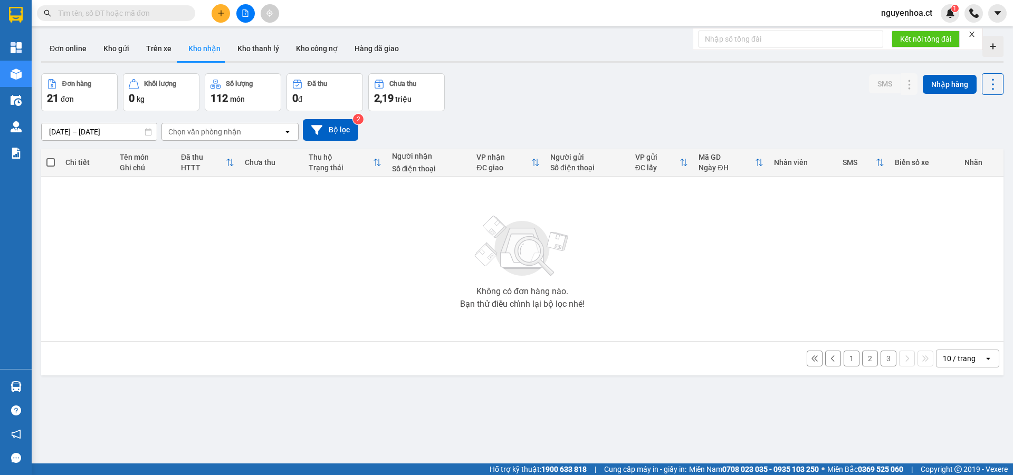
click at [881, 360] on button "3" at bounding box center [888, 359] width 16 height 16
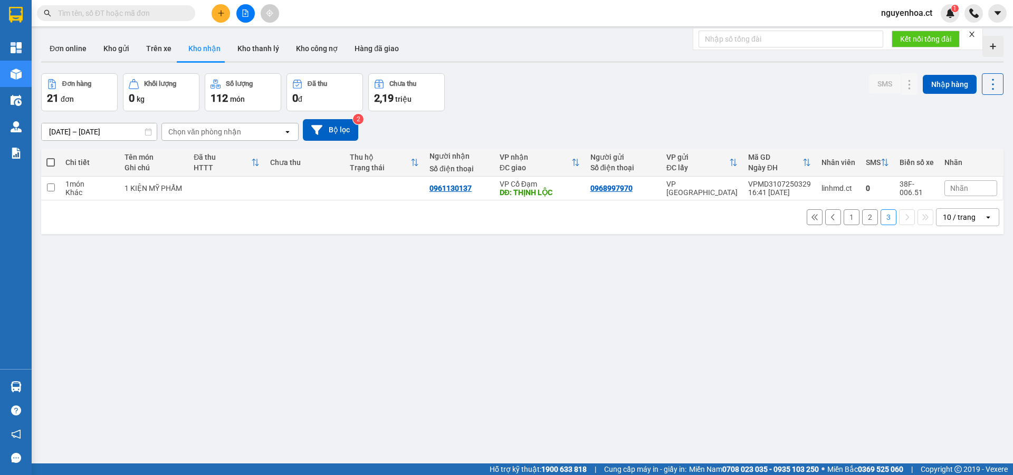
click at [864, 220] on button "2" at bounding box center [870, 217] width 16 height 16
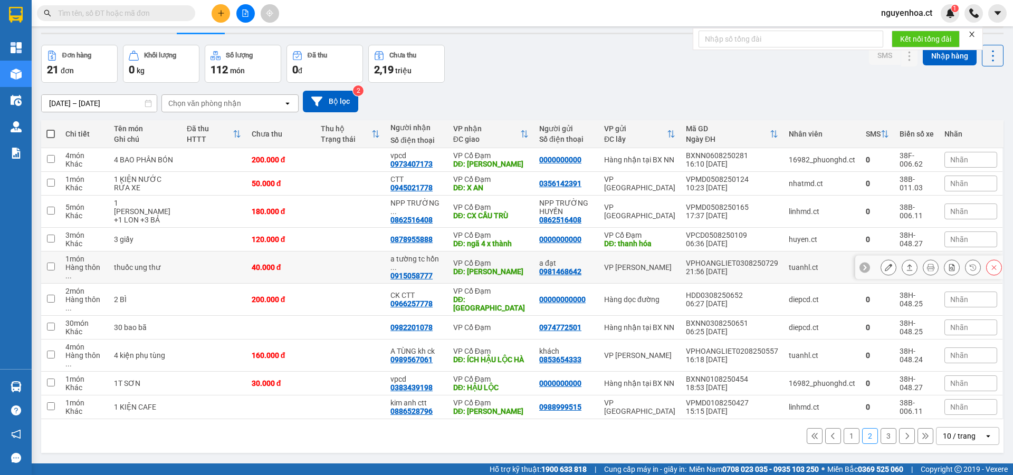
scroll to position [49, 0]
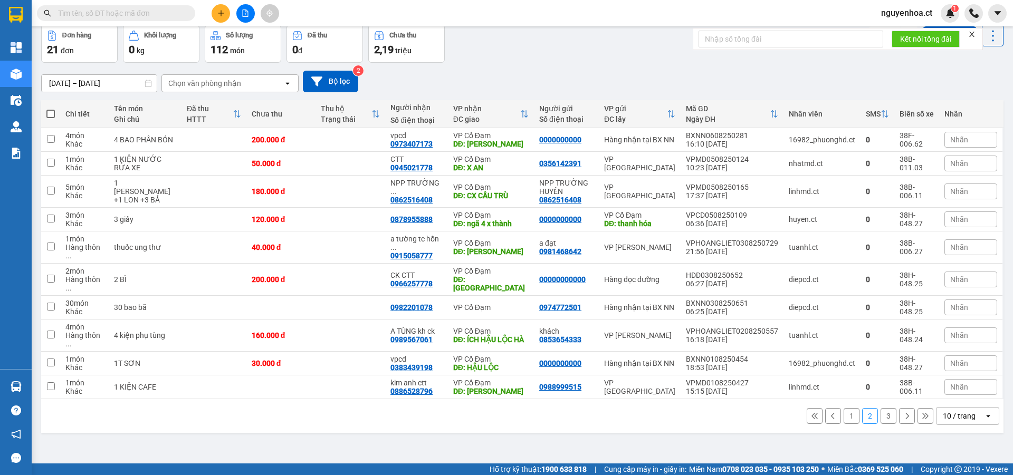
click at [843, 408] on button "1" at bounding box center [851, 416] width 16 height 16
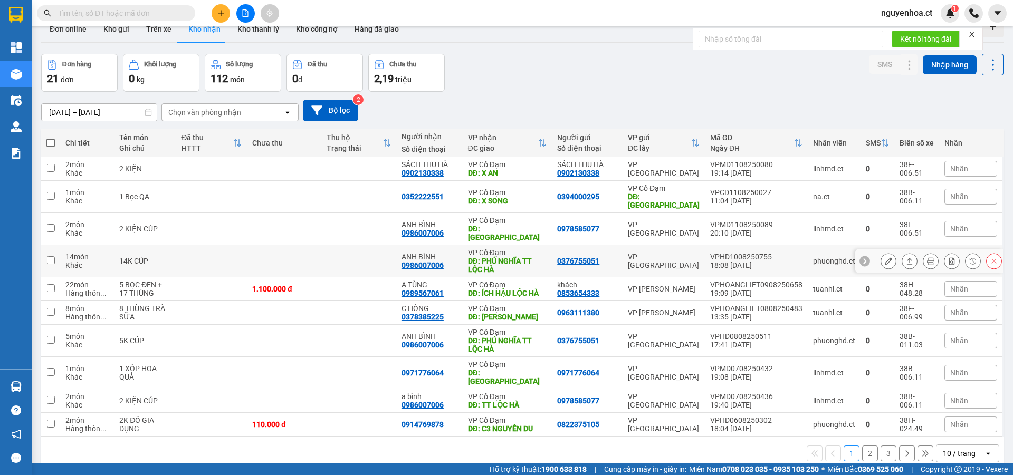
scroll to position [0, 0]
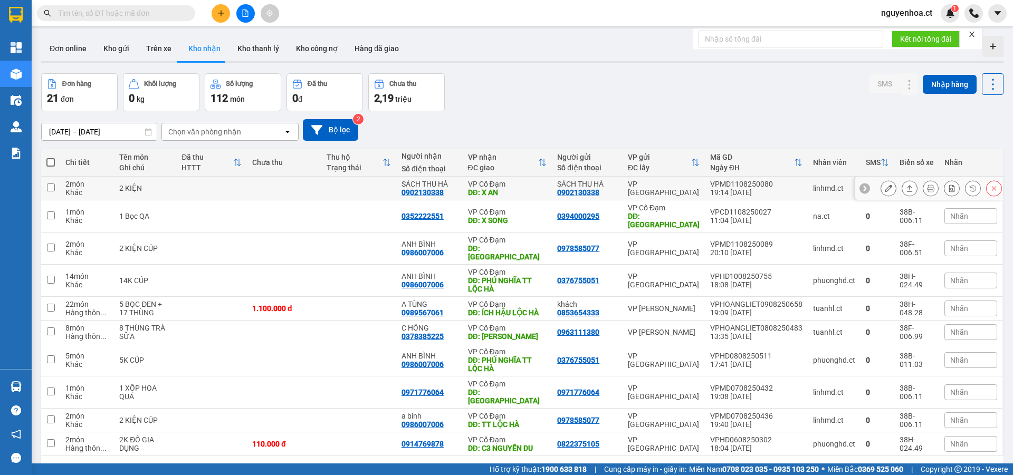
click at [884, 186] on icon at bounding box center [887, 188] width 7 height 7
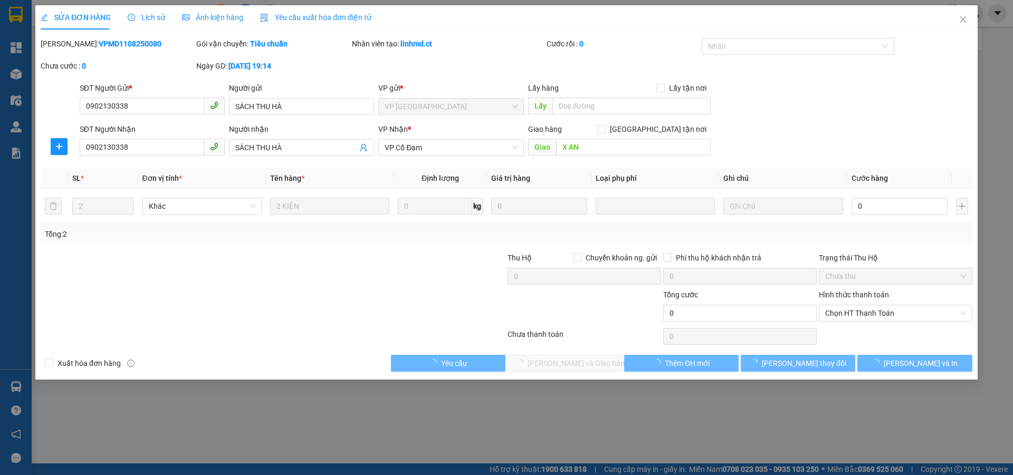
type input "0902130338"
type input "SÁCH THU HÀ"
type input "0902130338"
type input "SÁCH THU HÀ"
type input "X AN"
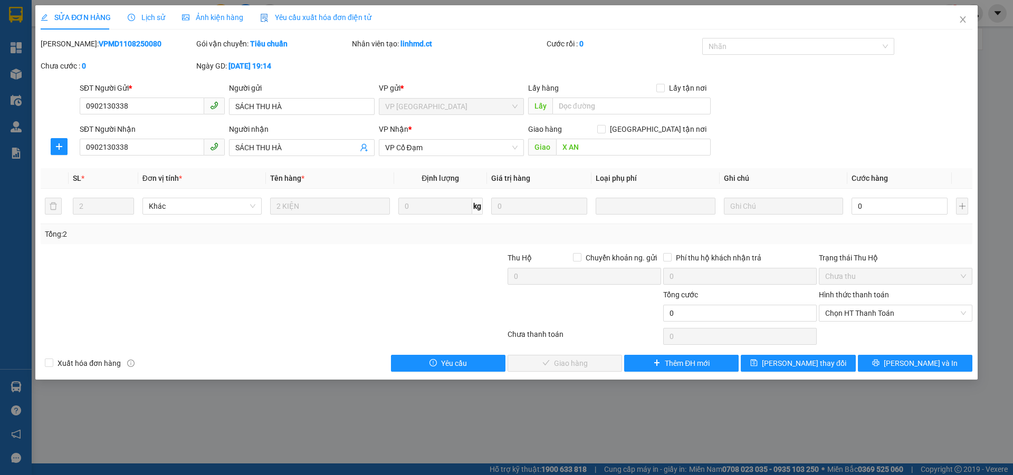
click at [143, 17] on span "Lịch sử" at bounding box center [146, 17] width 37 height 8
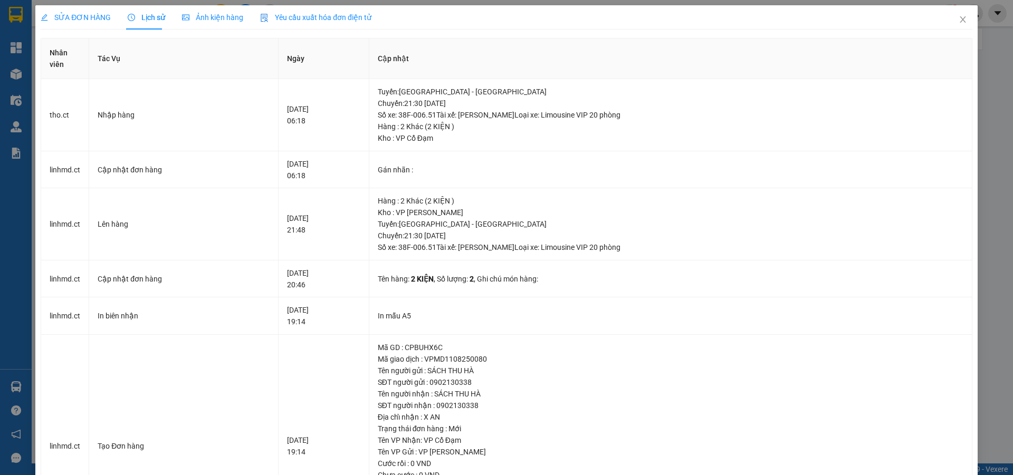
click at [99, 13] on span "SỬA ĐƠN HÀNG" at bounding box center [76, 17] width 70 height 8
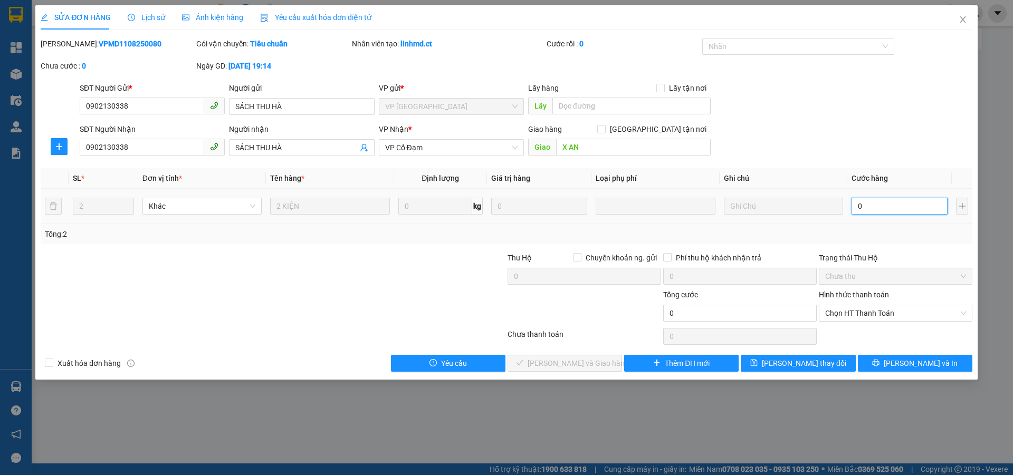
click at [868, 213] on input "0" at bounding box center [899, 206] width 96 height 17
type input "8"
type input "80"
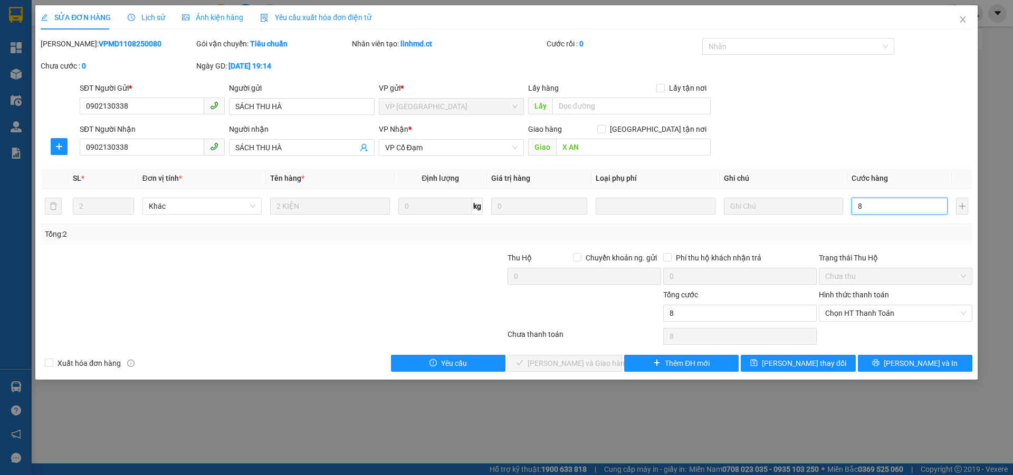
type input "80"
click at [875, 313] on span "Chọn HT Thanh Toán" at bounding box center [895, 313] width 141 height 16
type input "80"
type input "80.000"
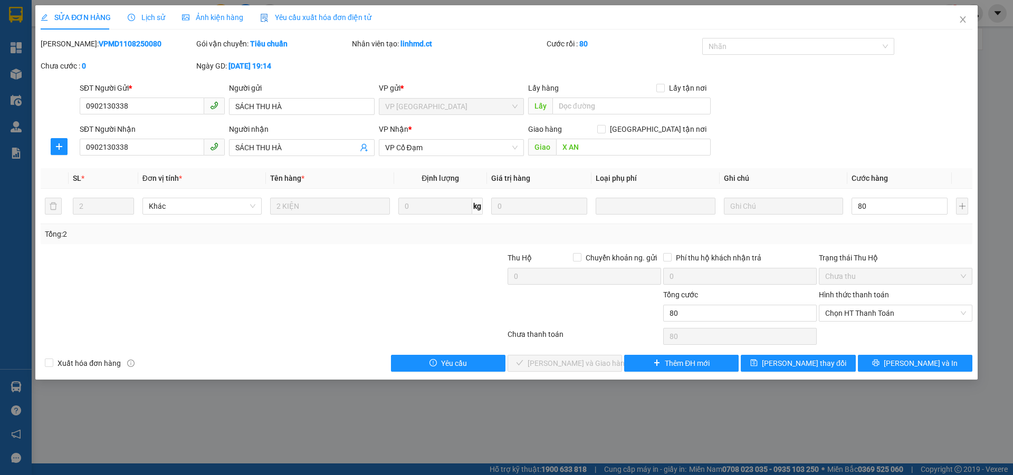
type input "80.000"
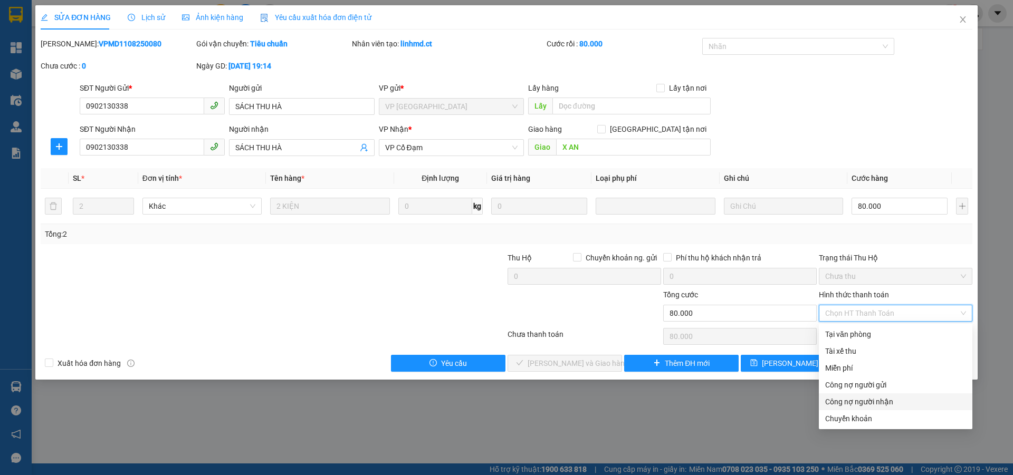
drag, startPoint x: 857, startPoint y: 402, endPoint x: 765, endPoint y: 403, distance: 92.3
click at [855, 403] on div "Công nợ người nhận" at bounding box center [895, 402] width 141 height 12
type input "0"
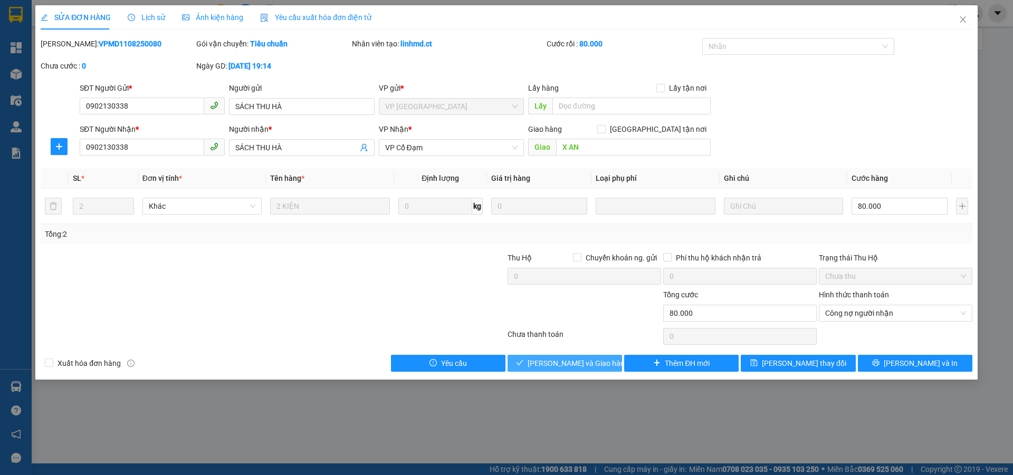
click at [587, 364] on span "[PERSON_NAME] và Giao hàng" at bounding box center [577, 364] width 101 height 12
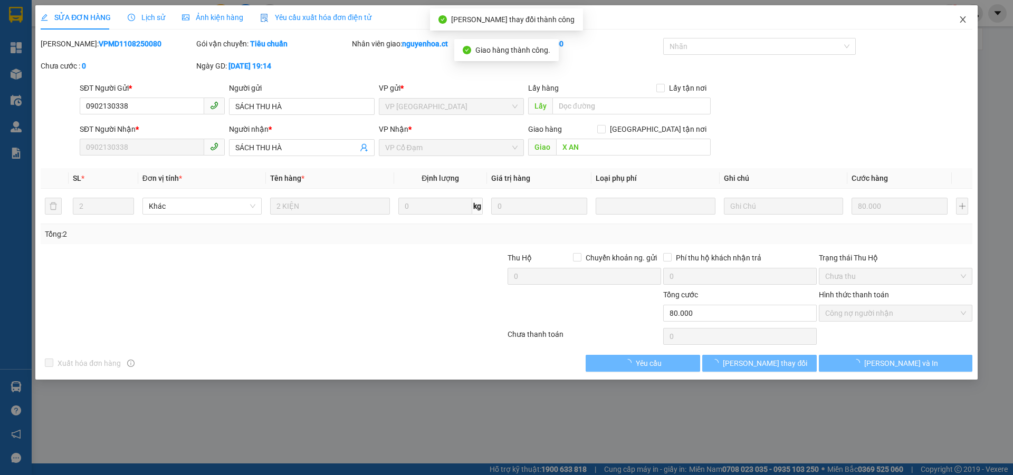
click at [964, 21] on icon "close" at bounding box center [962, 19] width 8 height 8
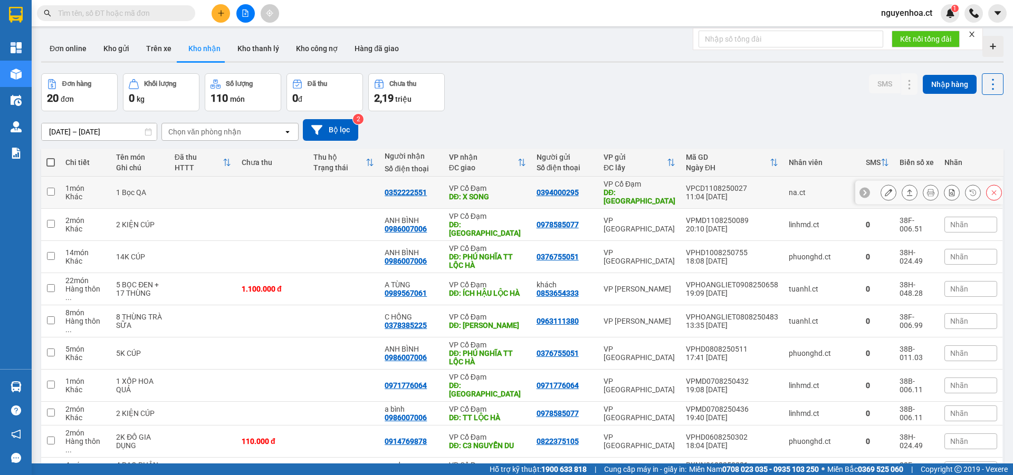
click at [887, 191] on div at bounding box center [888, 193] width 16 height 16
click at [884, 189] on icon at bounding box center [887, 192] width 7 height 7
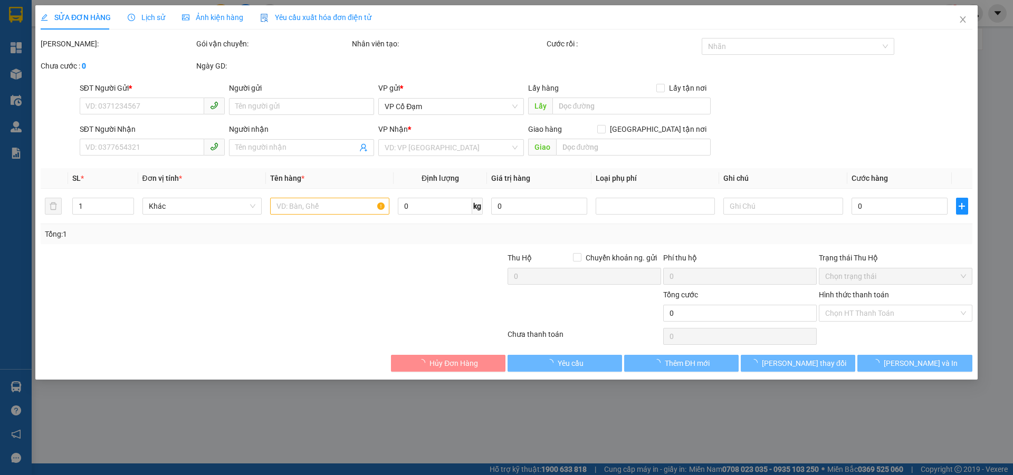
type input "0394000295"
type input "Thanh Hóa"
type input "0352222551"
type input "X SONG"
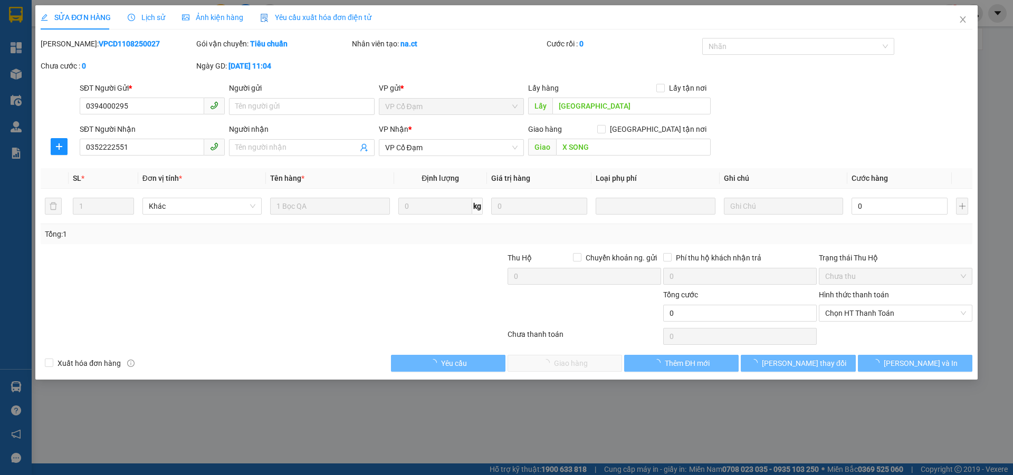
click at [162, 16] on div "SỬA ĐƠN HÀNG Lịch sử Ảnh kiện hàng Yêu cầu xuất hóa đơn điện tử" at bounding box center [206, 17] width 331 height 24
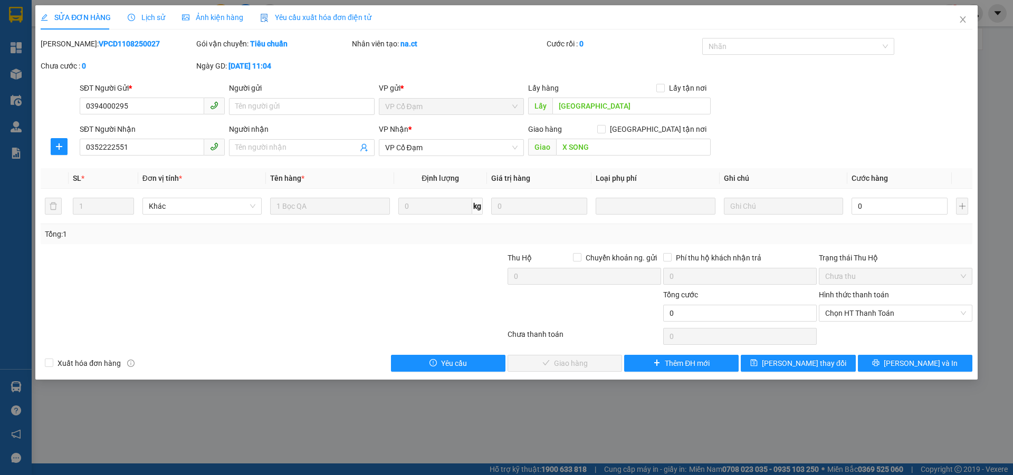
click at [157, 15] on span "Lịch sử" at bounding box center [146, 17] width 37 height 8
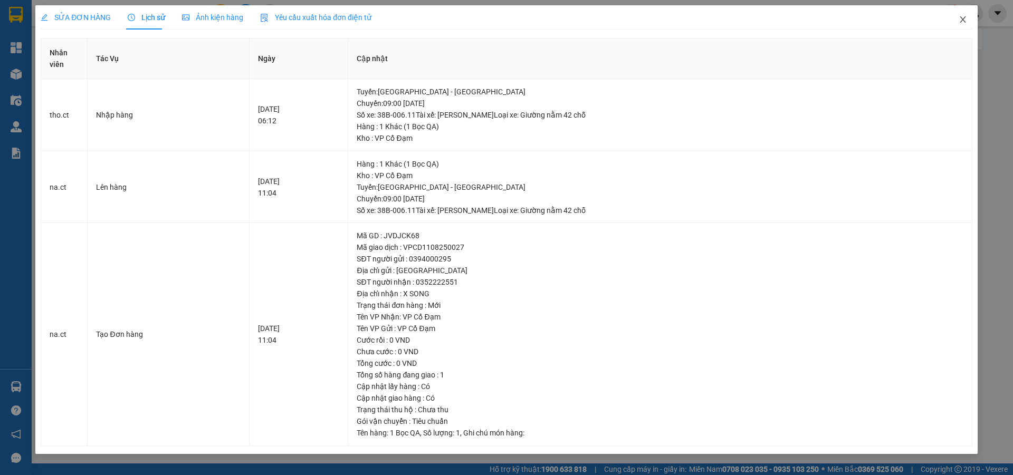
click at [964, 20] on icon "close" at bounding box center [962, 19] width 8 height 8
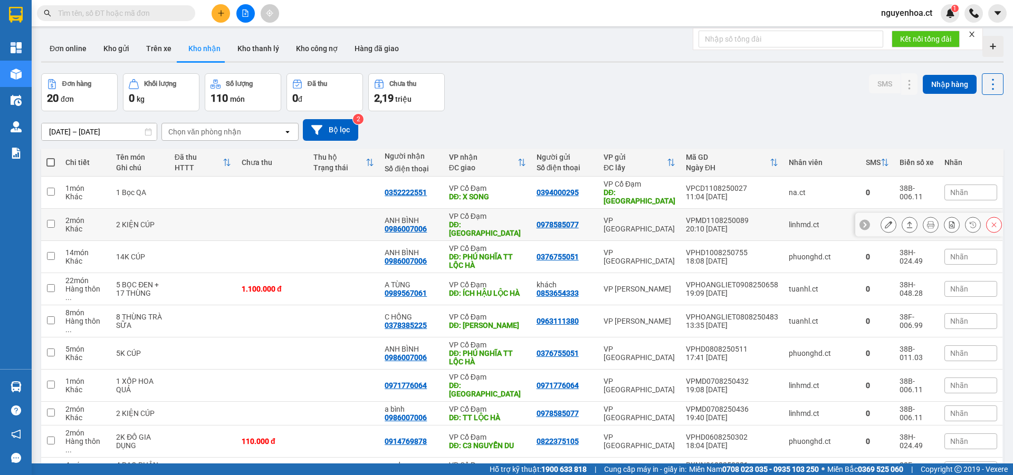
click at [884, 221] on icon at bounding box center [887, 224] width 7 height 7
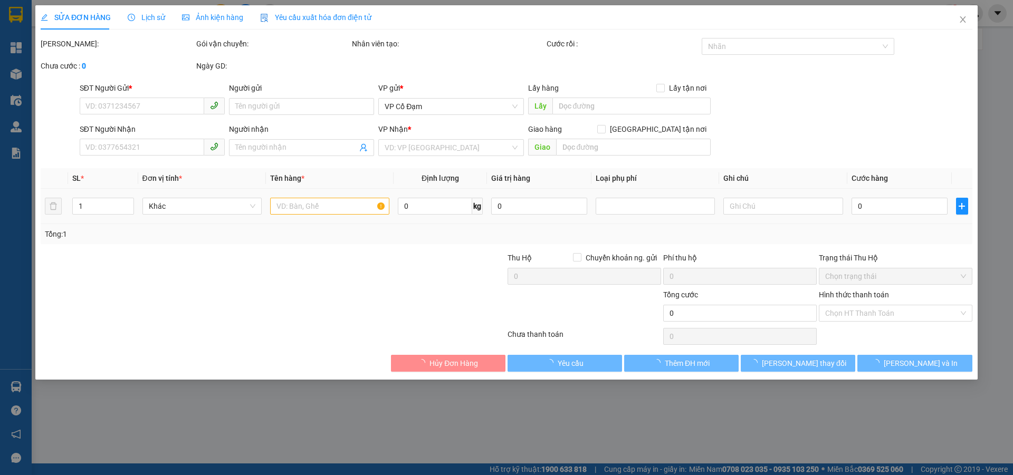
type input "0978585077"
type input "0986007006"
type input "ANH BÌNH"
type input "BÌNH LỘC"
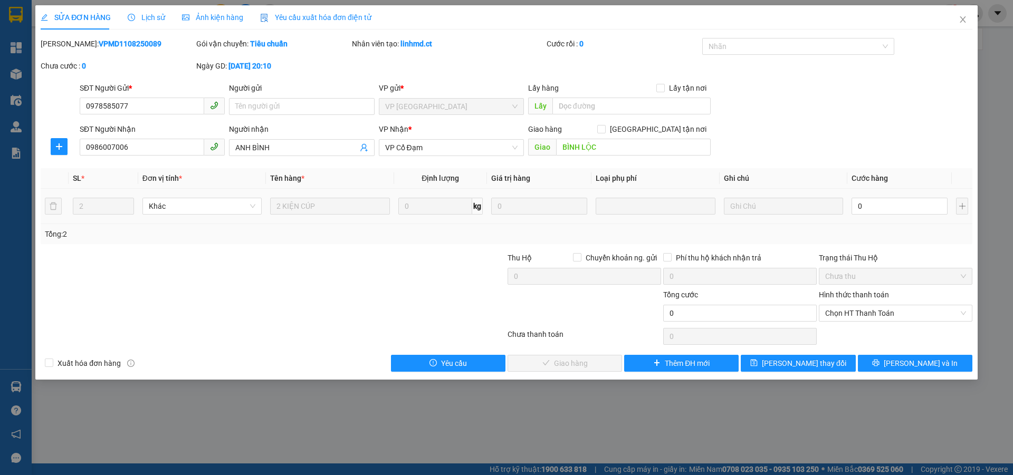
click at [162, 18] on div "SỬA ĐƠN HÀNG Lịch sử Ảnh kiện hàng Yêu cầu xuất hóa đơn điện tử" at bounding box center [206, 17] width 331 height 24
click at [148, 15] on span "Lịch sử" at bounding box center [146, 17] width 37 height 8
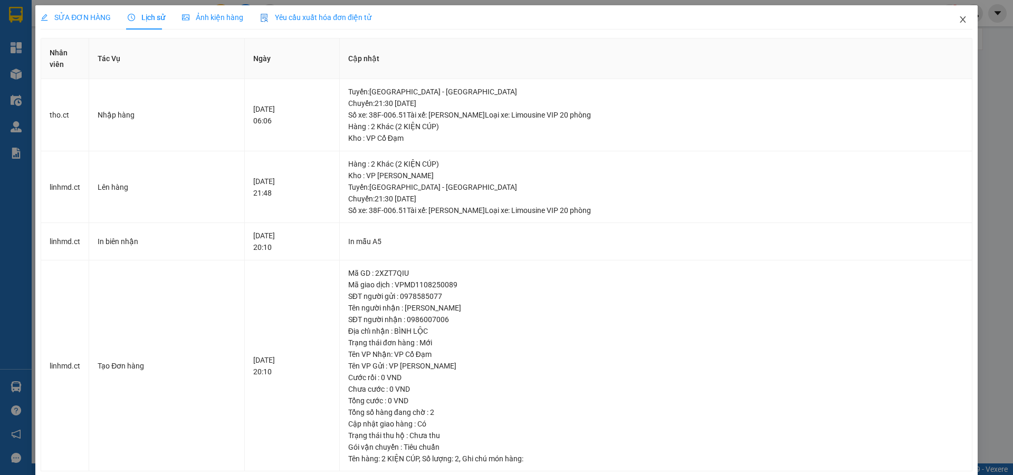
click at [958, 16] on icon "close" at bounding box center [962, 19] width 8 height 8
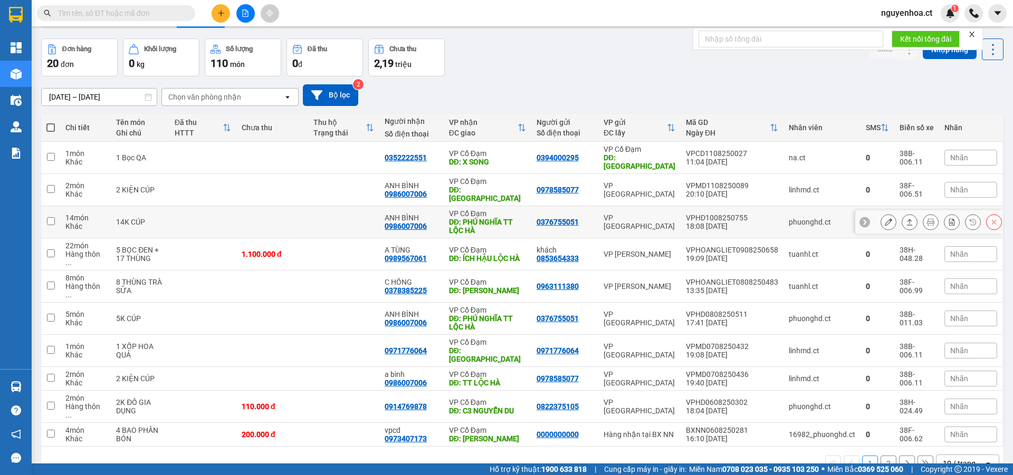
scroll to position [49, 0]
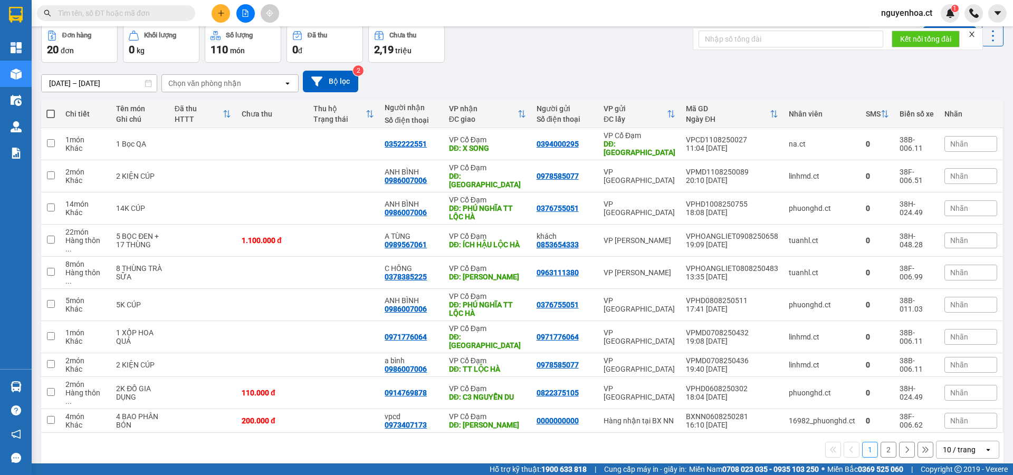
click at [887, 442] on button "2" at bounding box center [888, 450] width 16 height 16
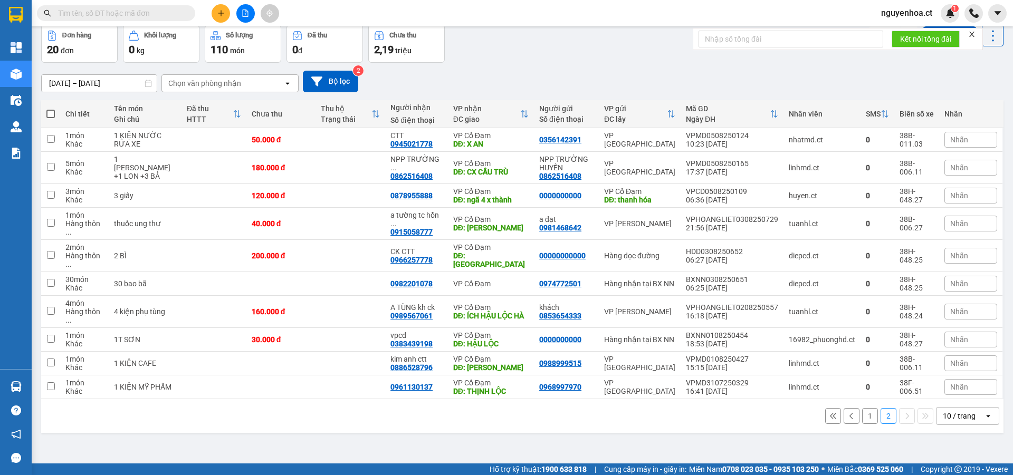
click at [863, 408] on button "1" at bounding box center [870, 416] width 16 height 16
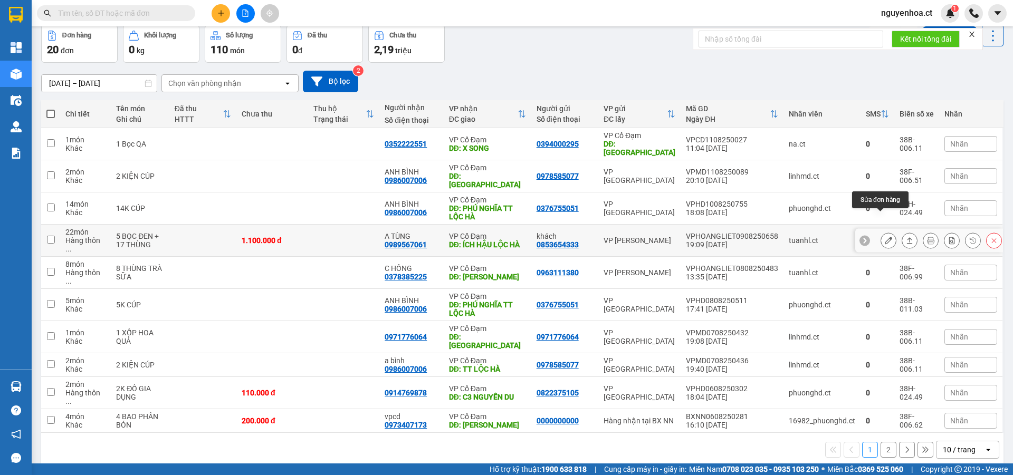
click at [884, 237] on icon at bounding box center [887, 240] width 7 height 7
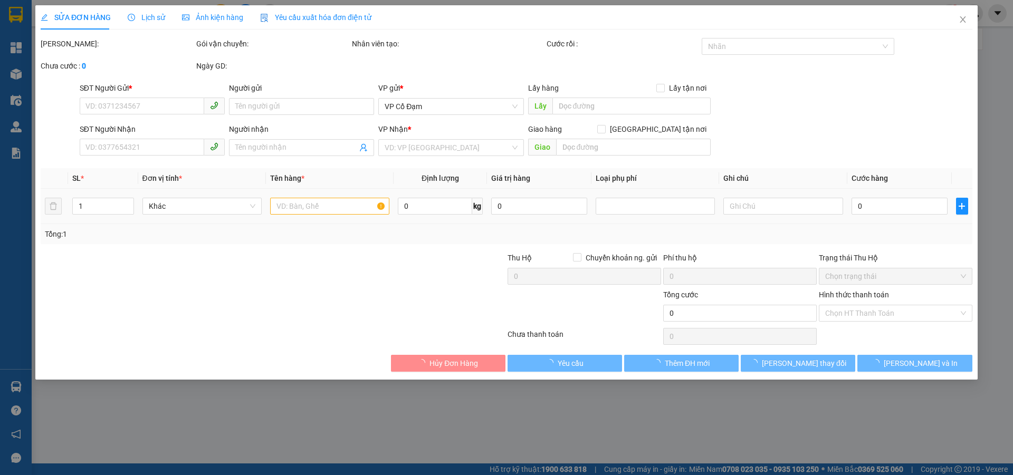
type input "0853654333"
type input "khách"
type input "0989567061"
type input "A TÙNG"
type input "ÍCH HẬU LỘC HÀ"
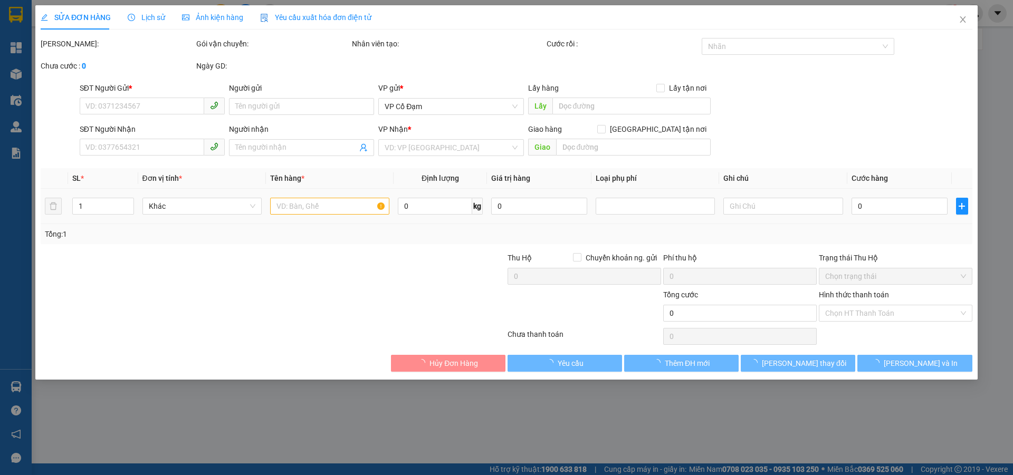
type input "1.100.000"
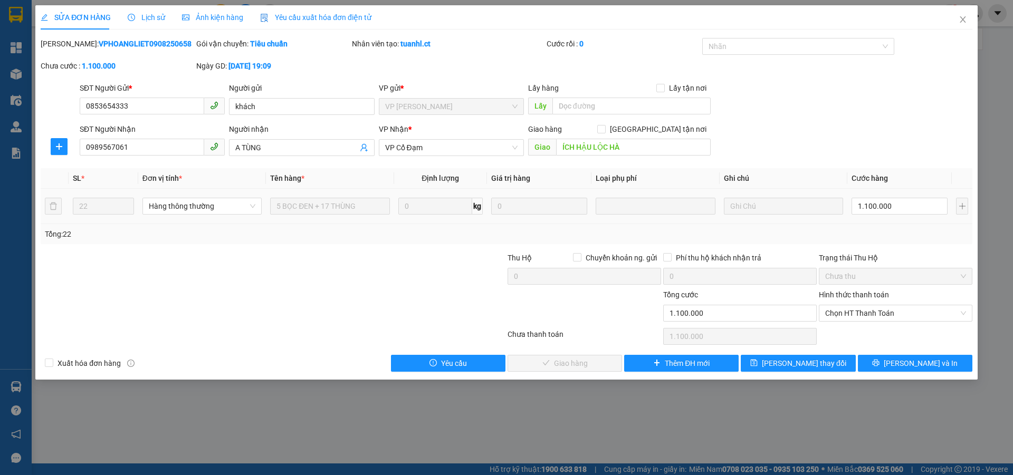
click at [157, 7] on div "Lịch sử" at bounding box center [146, 17] width 37 height 24
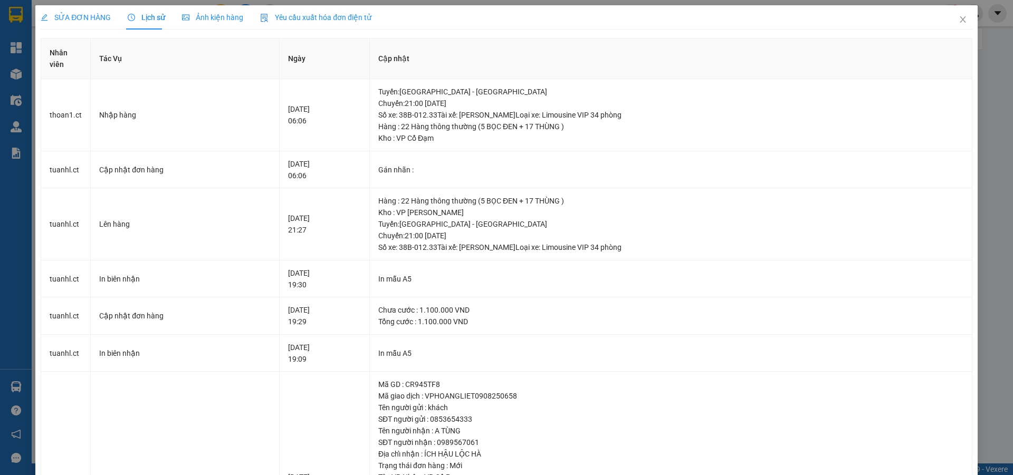
click at [97, 14] on span "SỬA ĐƠN HÀNG" at bounding box center [76, 17] width 70 height 8
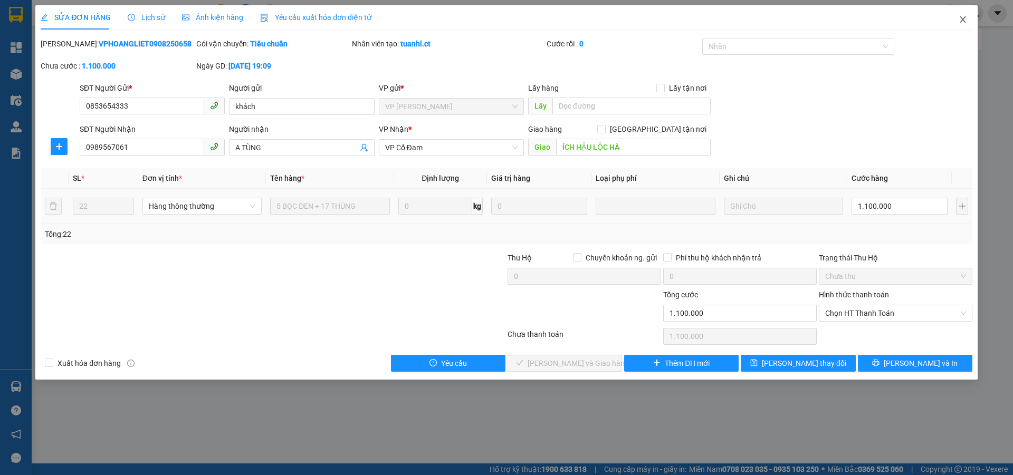
click at [961, 22] on icon "close" at bounding box center [962, 19] width 6 height 6
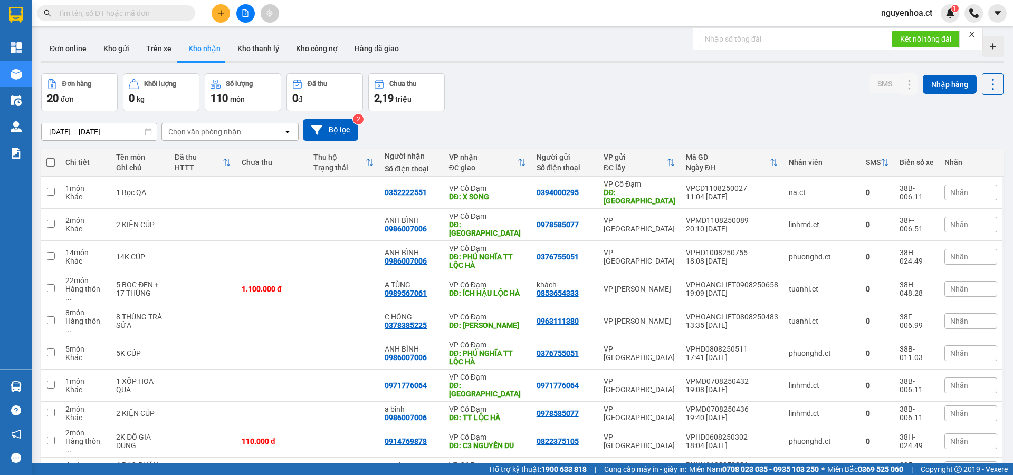
click at [157, 12] on input "text" at bounding box center [120, 13] width 124 height 12
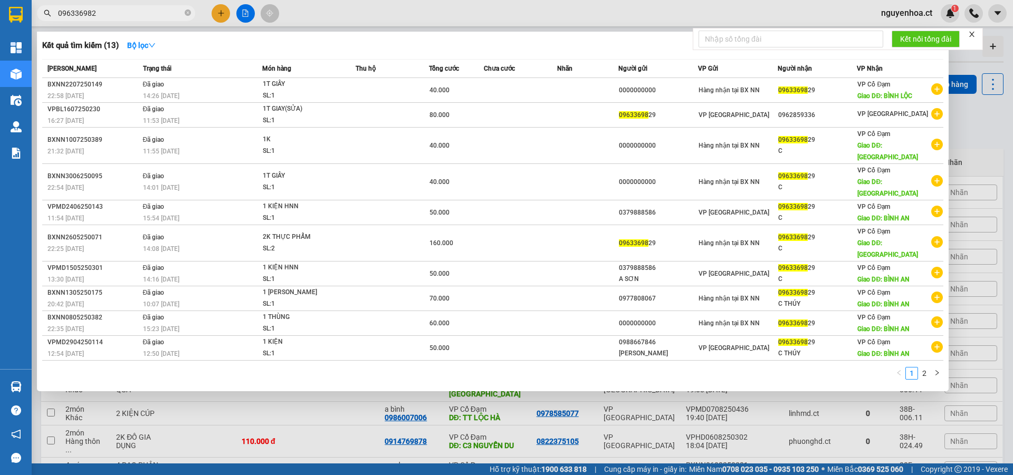
type input "0963369829"
click at [187, 11] on icon "close-circle" at bounding box center [188, 12] width 6 height 6
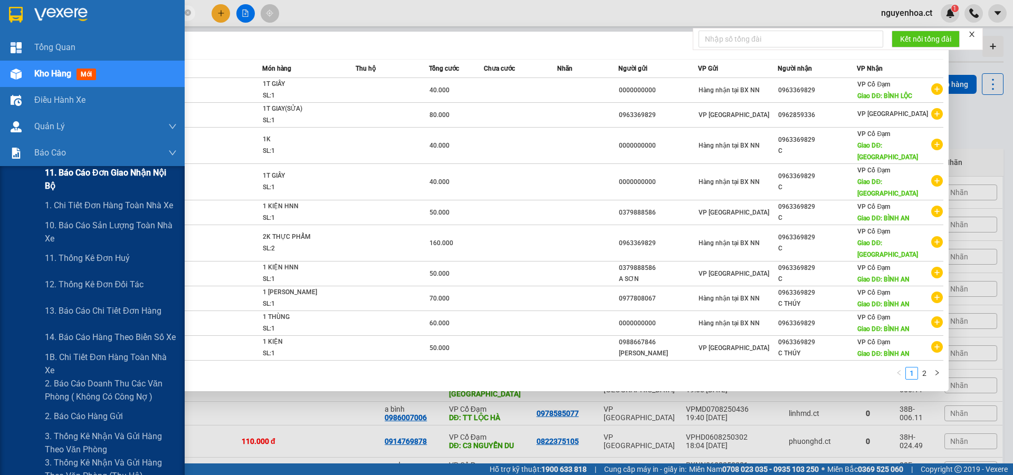
type input "*9829"
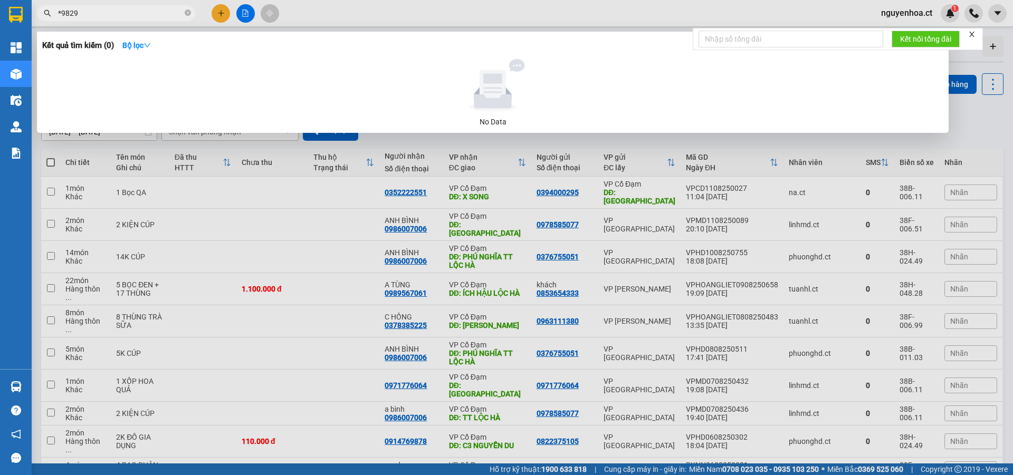
click at [188, 11] on span at bounding box center [188, 13] width 6 height 10
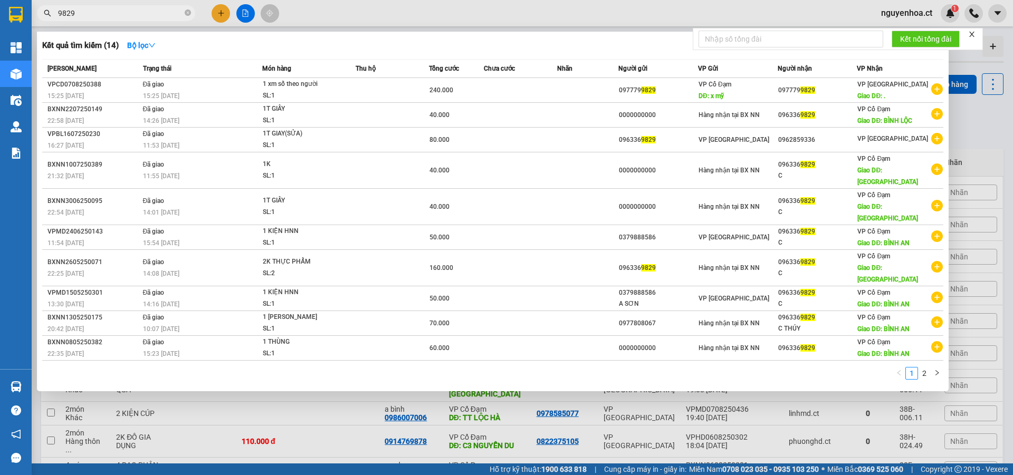
type input "9829"
click at [222, 16] on div at bounding box center [506, 237] width 1013 height 475
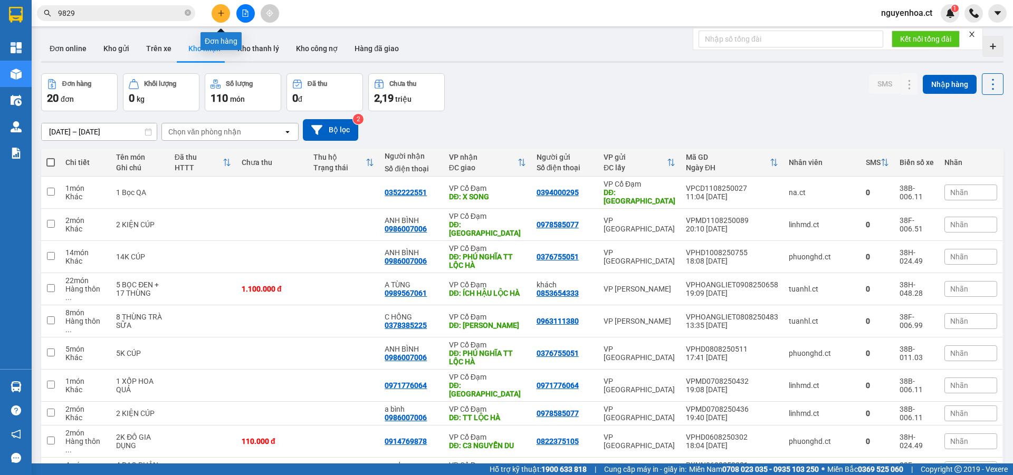
click at [220, 16] on icon "plus" at bounding box center [220, 12] width 7 height 7
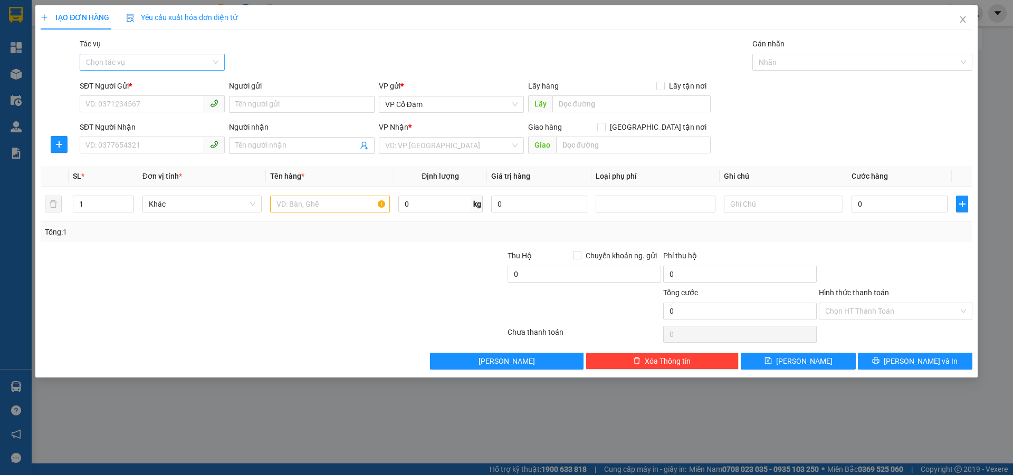
click at [158, 63] on input "Tác vụ" at bounding box center [148, 62] width 125 height 16
click at [151, 82] on div "Nhập hàng lên xe" at bounding box center [152, 84] width 132 height 12
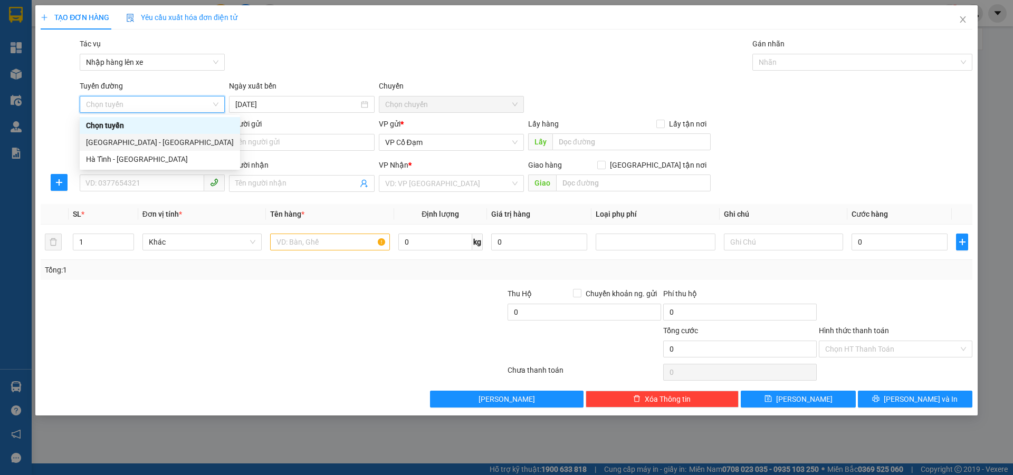
click at [138, 142] on div "[GEOGRAPHIC_DATA] - [GEOGRAPHIC_DATA]" at bounding box center [160, 143] width 148 height 12
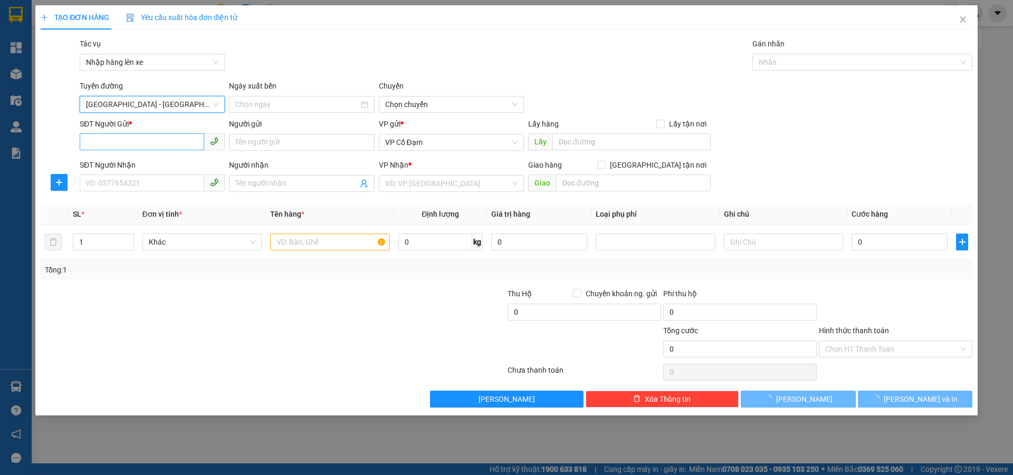
type input "[DATE]"
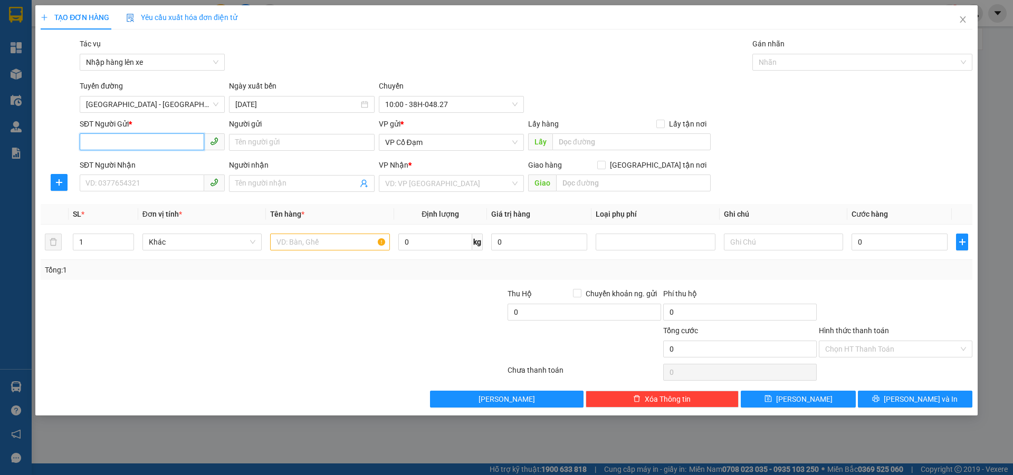
click at [135, 139] on input "SĐT Người Gửi *" at bounding box center [142, 141] width 124 height 17
type input "0000000000"
click at [107, 187] on div "0000000000" at bounding box center [152, 180] width 145 height 17
type input "XE 828"
type input "0976494379"
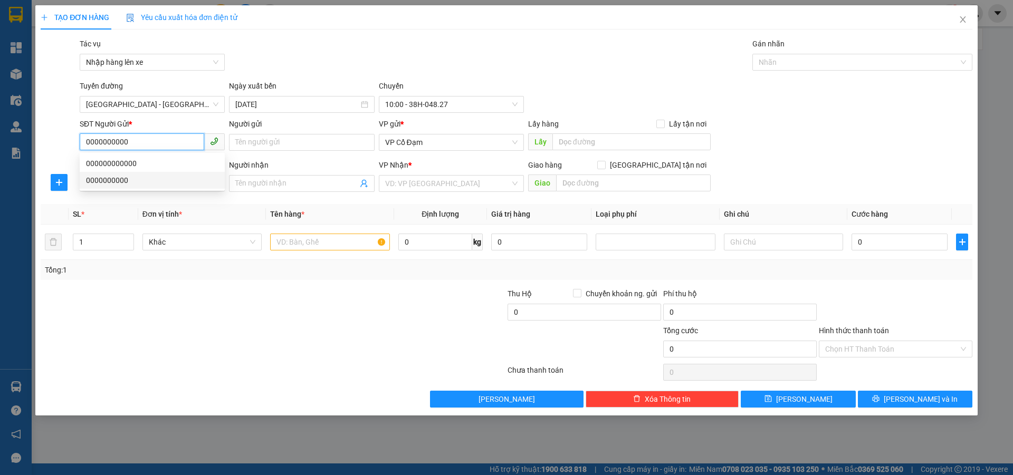
type input "THU HỘ NN ĐÃ CK NG"
type input "TÂN LỘC"
type input "70.000"
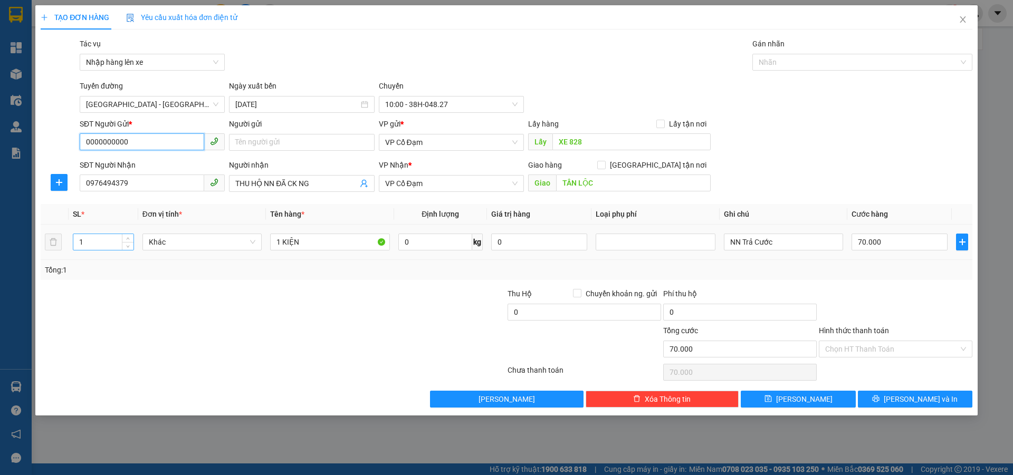
type input "0000000000"
click at [101, 247] on div "1" at bounding box center [103, 242] width 61 height 17
click at [134, 188] on input "0976494379" at bounding box center [142, 183] width 124 height 17
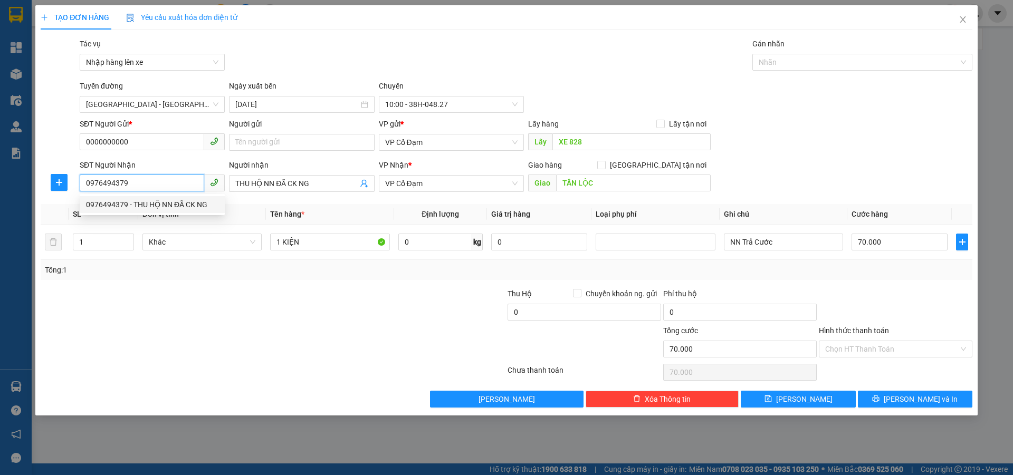
drag, startPoint x: 133, startPoint y: 188, endPoint x: 39, endPoint y: 188, distance: 94.4
click at [39, 188] on div "TẠO ĐƠN HÀNG Yêu cầu xuất hóa đơn điện tử Transit Pickup Surcharge Ids Transit …" at bounding box center [506, 210] width 942 height 410
type input "0963369829"
drag, startPoint x: 328, startPoint y: 178, endPoint x: 204, endPoint y: 189, distance: 124.0
click at [204, 189] on div "SĐT Người Nhận 0963369829 Người nhận THU HỘ NN ĐÃ CK NG THU HỘ NN ĐÃ CK NG VP N…" at bounding box center [526, 177] width 897 height 37
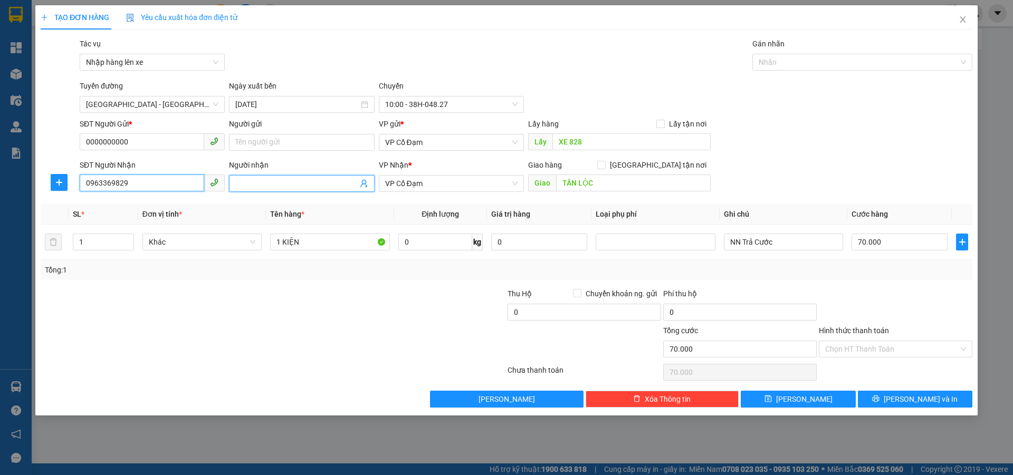
click at [155, 186] on input "0963369829" at bounding box center [142, 183] width 124 height 17
click at [162, 186] on input "0963369829" at bounding box center [142, 183] width 124 height 17
type input "0"
type input "0963369829"
click at [307, 203] on div "Transit Pickup Surcharge Ids Transit Deliver Surcharge Ids Transit Deliver Surc…" at bounding box center [506, 223] width 931 height 370
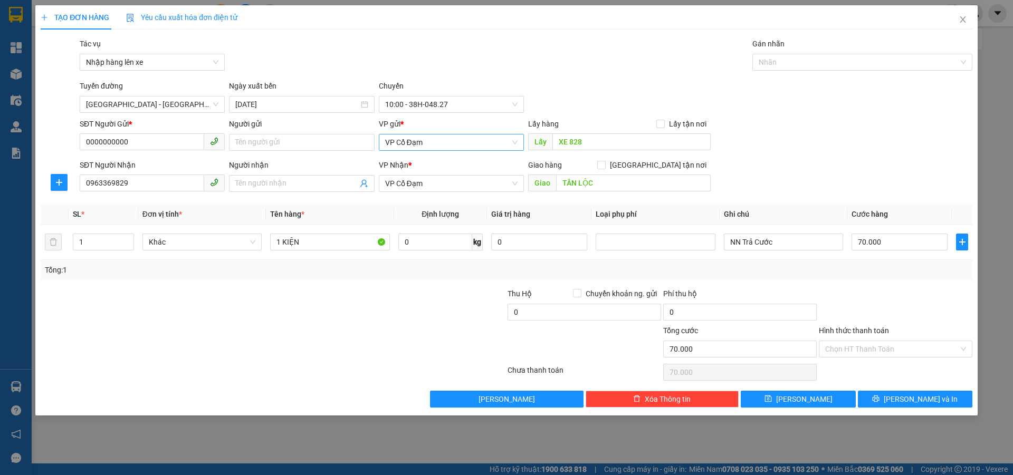
click at [420, 146] on span "VP Cổ Đạm" at bounding box center [451, 142] width 132 height 16
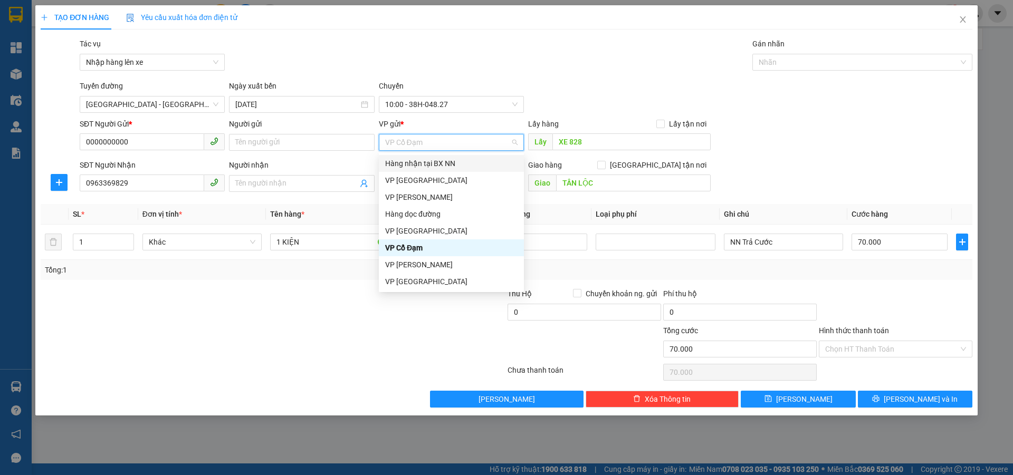
click at [446, 165] on div "Hàng nhận tại BX NN" at bounding box center [451, 164] width 132 height 12
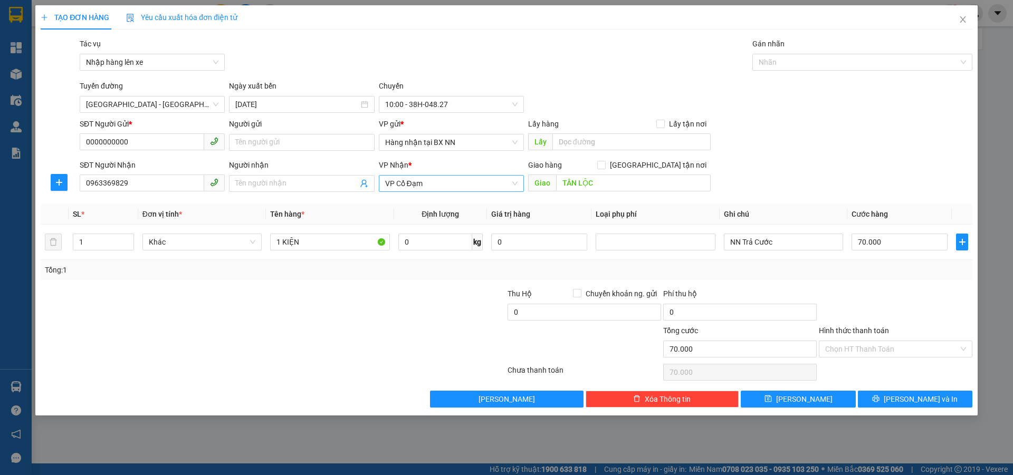
click at [458, 175] on div "VP Nhận * VP Cổ Đạm" at bounding box center [451, 177] width 145 height 37
click at [599, 184] on input "TÂN LỘC" at bounding box center [633, 183] width 155 height 17
type input "bình lộc"
click at [317, 239] on input "1 KIỆN" at bounding box center [329, 242] width 119 height 17
type input "1 KIỆN giấy"
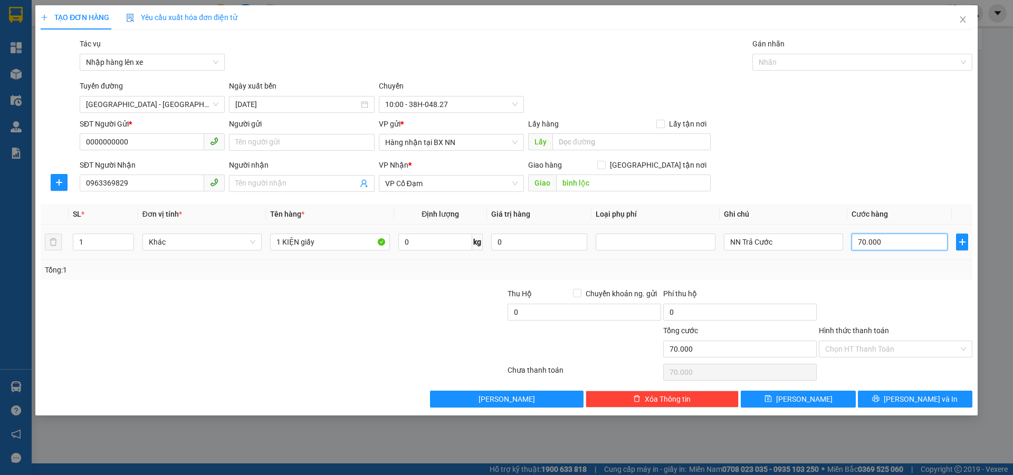
click at [890, 243] on input "70.000" at bounding box center [899, 242] width 96 height 17
drag, startPoint x: 804, startPoint y: 249, endPoint x: 689, endPoint y: 248, distance: 114.5
click at [687, 247] on tr "1 Khác 1 KIỆN giấy 0 kg 0 NN Trả Cước 70.000" at bounding box center [506, 242] width 931 height 35
click at [899, 249] on input "70.000" at bounding box center [899, 242] width 96 height 17
type input "4"
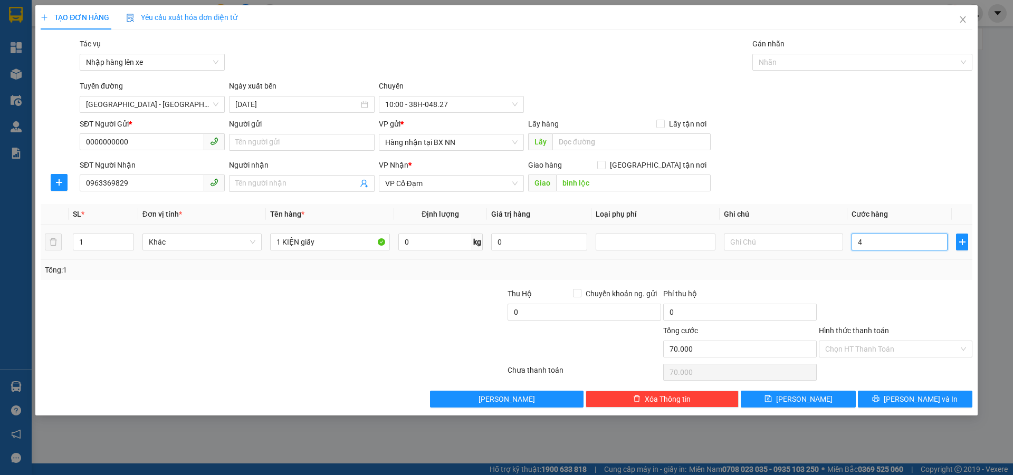
type input "4"
type input "40"
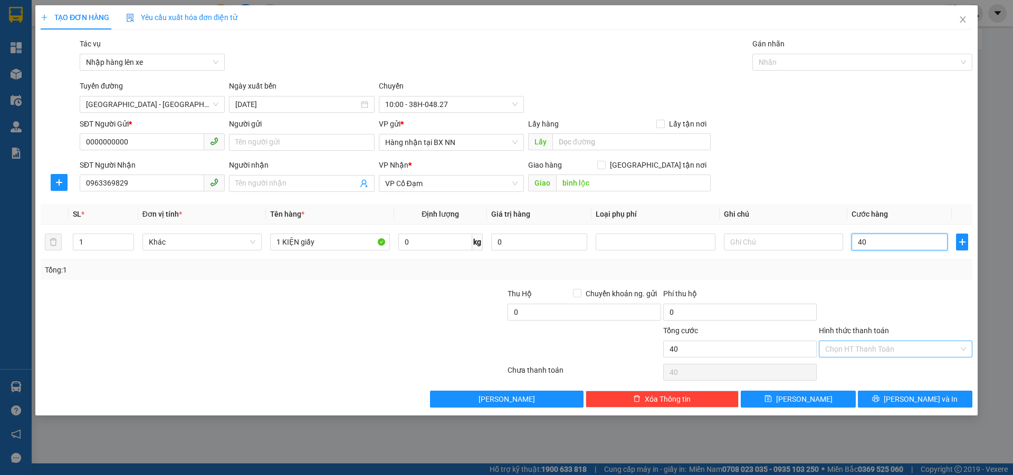
type input "40"
type input "40.000"
click at [872, 346] on input "Hình thức thanh toán" at bounding box center [891, 349] width 133 height 16
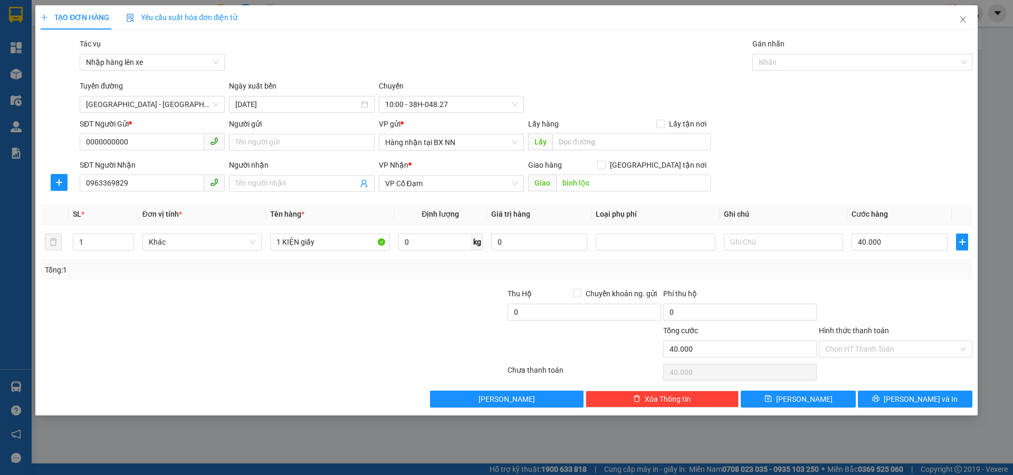
click at [835, 158] on form "SĐT Người Gửi * 0000000000 Người gửi Tên người gửi VP gửi * Hàng nhận tại BX NN…" at bounding box center [506, 157] width 931 height 78
click at [264, 105] on input "[DATE]" at bounding box center [296, 105] width 123 height 12
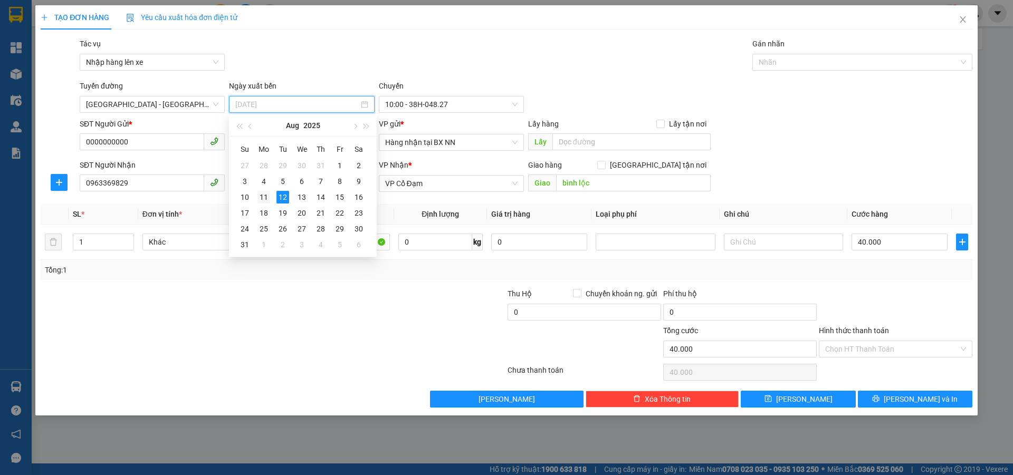
click at [266, 193] on div "11" at bounding box center [263, 197] width 13 height 13
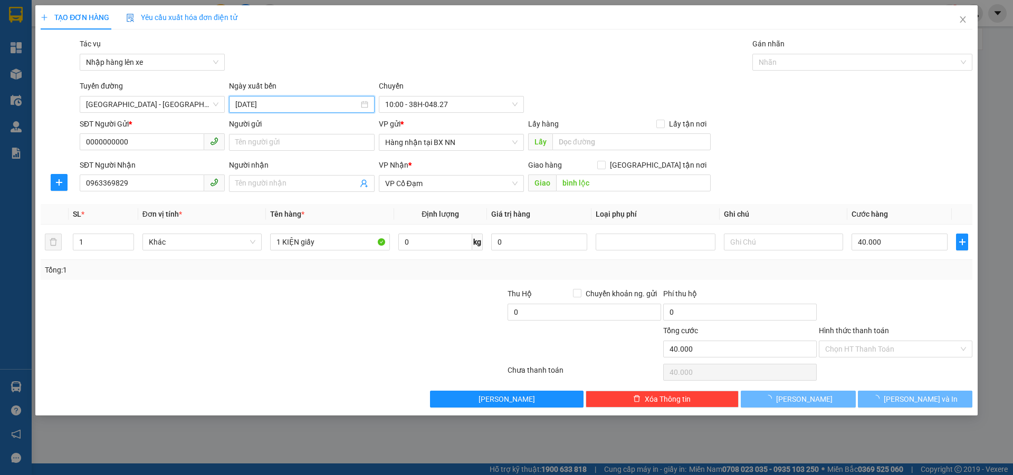
click at [277, 105] on input "[DATE]" at bounding box center [296, 105] width 123 height 12
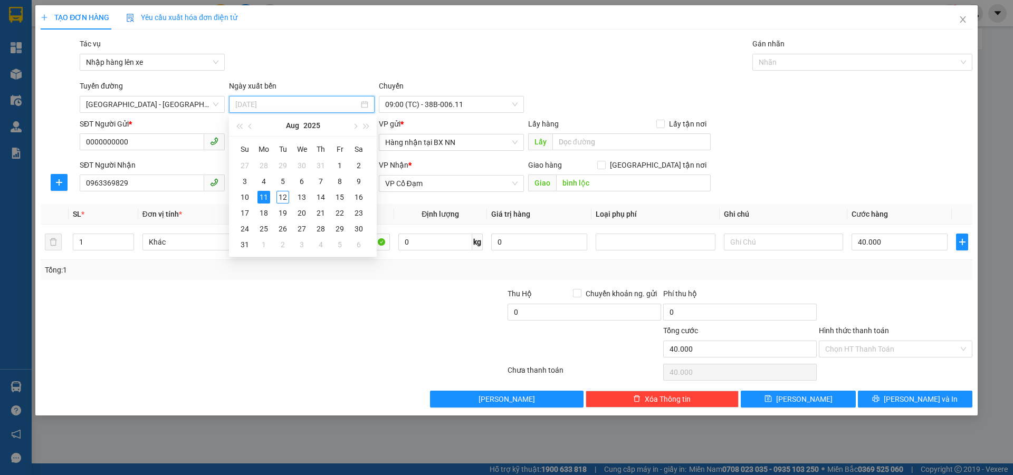
type input "[DATE]"
click at [262, 195] on div "11" at bounding box center [263, 197] width 13 height 13
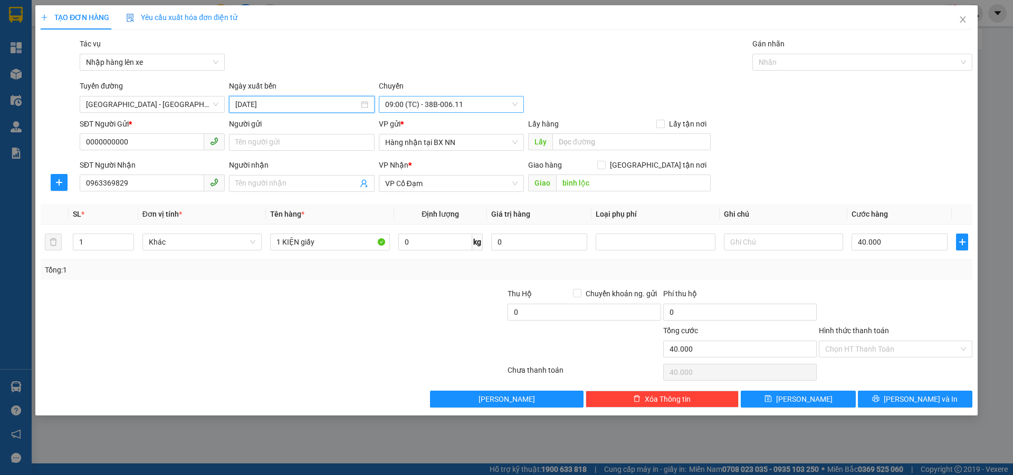
click at [459, 101] on span "09:00 (TC) - 38B-006.11" at bounding box center [451, 105] width 132 height 16
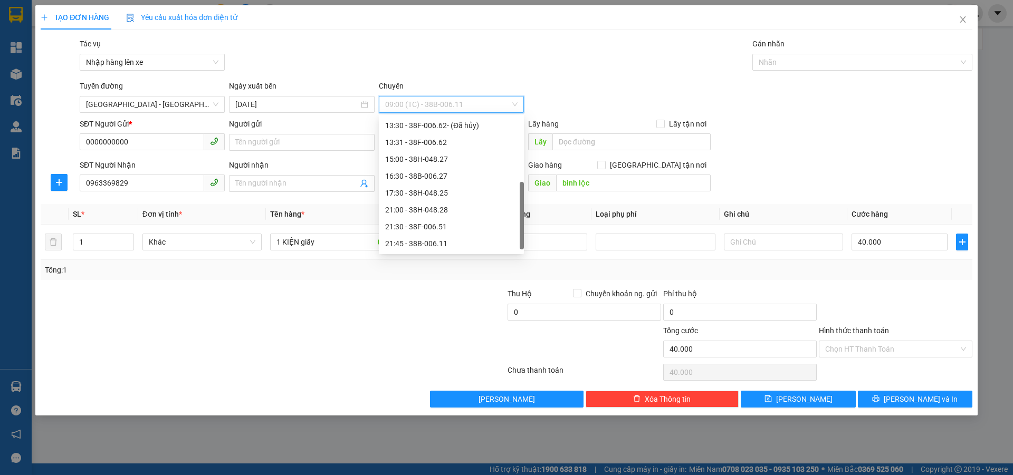
scroll to position [101, 0]
click at [429, 242] on div "21:45 - 38B-006.11" at bounding box center [451, 244] width 132 height 12
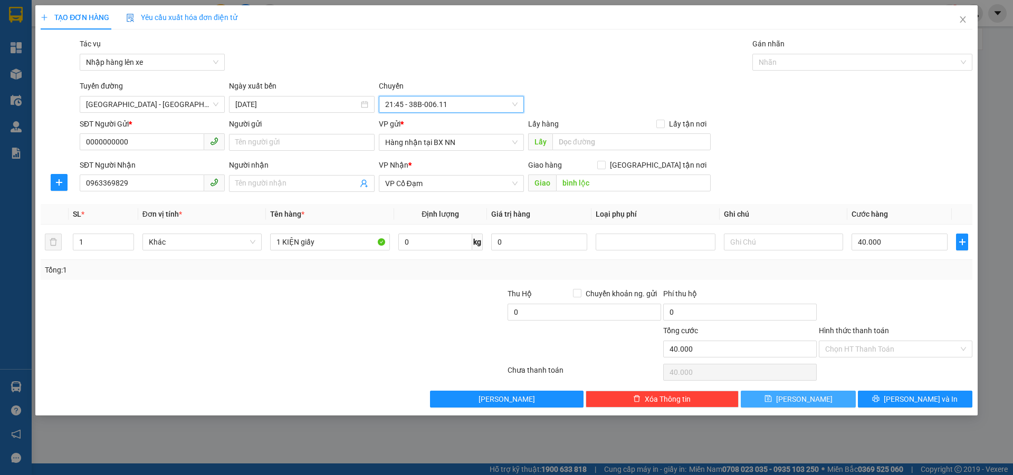
click at [772, 397] on icon "save" at bounding box center [767, 398] width 7 height 7
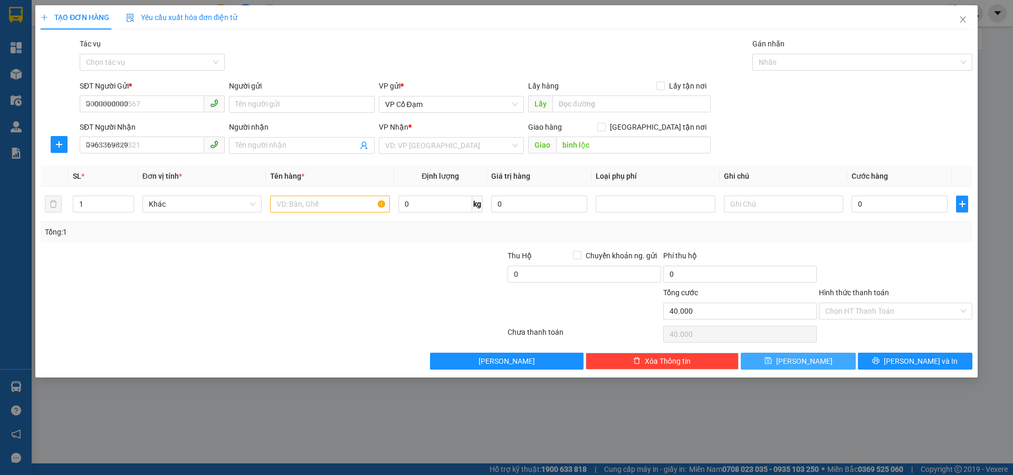
type input "0"
click at [961, 16] on icon "close" at bounding box center [962, 19] width 8 height 8
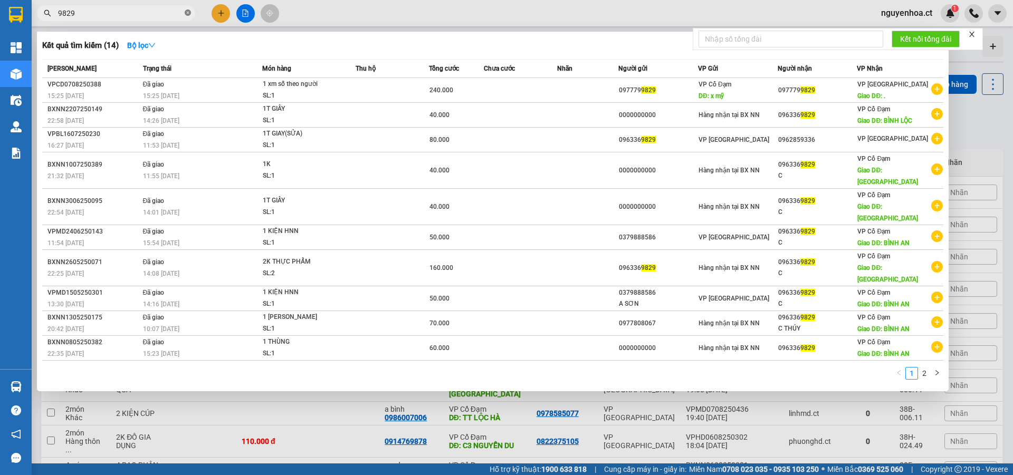
click at [188, 12] on icon "close-circle" at bounding box center [188, 12] width 6 height 6
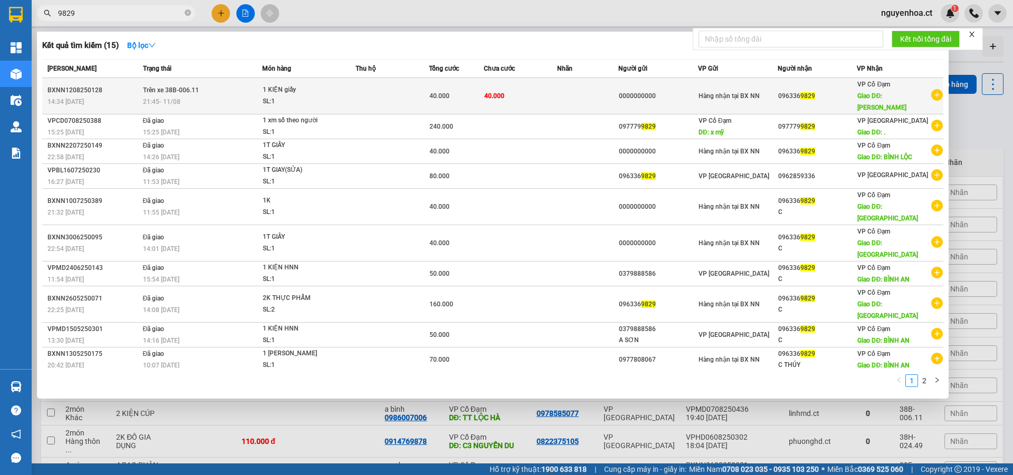
type input "9829"
click at [159, 86] on span "Trên xe 38B-006.11" at bounding box center [171, 89] width 56 height 7
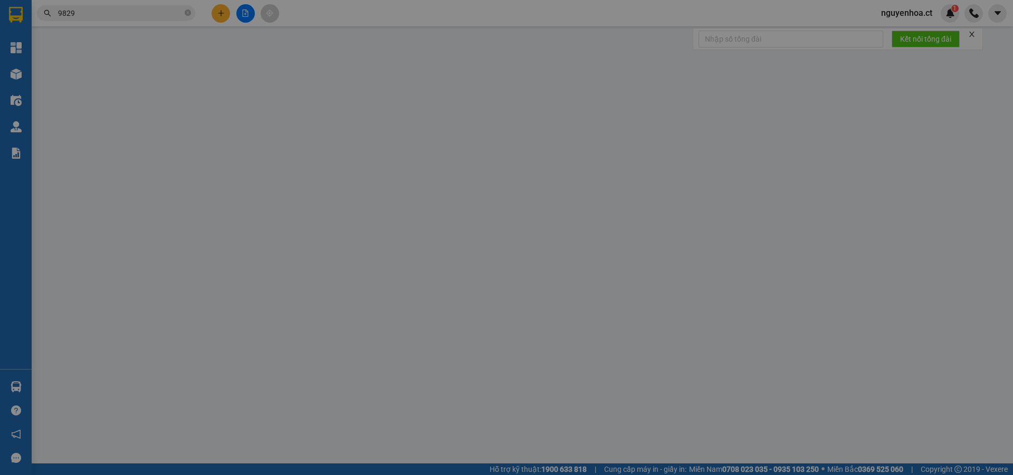
type input "0000000000"
type input "0963369829"
type input "bình lộc"
type input "40.000"
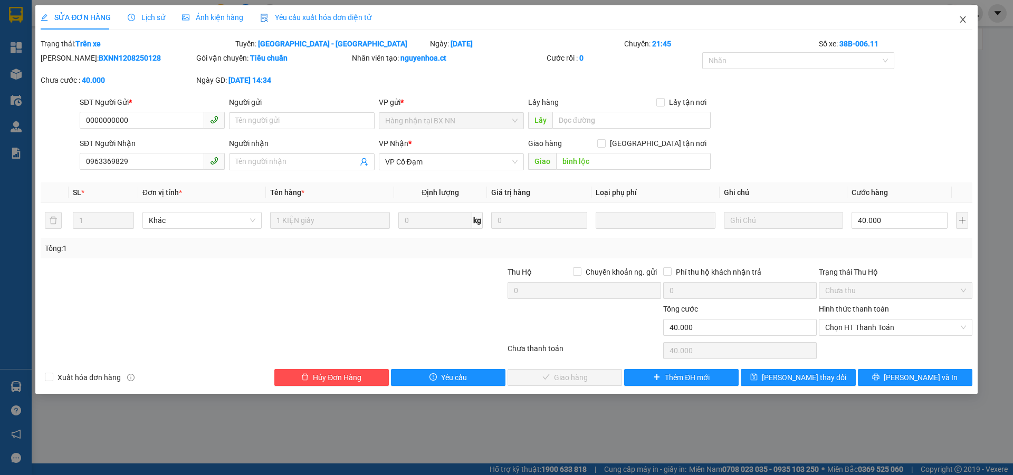
click at [958, 16] on span "Close" at bounding box center [963, 20] width 30 height 30
click at [962, 16] on div "nguyenhoa.ct 1" at bounding box center [942, 13] width 140 height 18
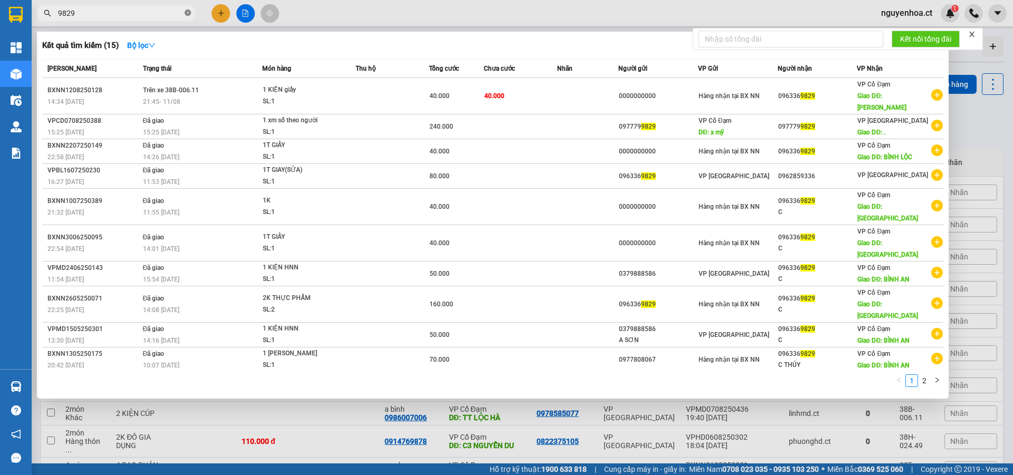
click at [189, 12] on icon "close-circle" at bounding box center [188, 12] width 6 height 6
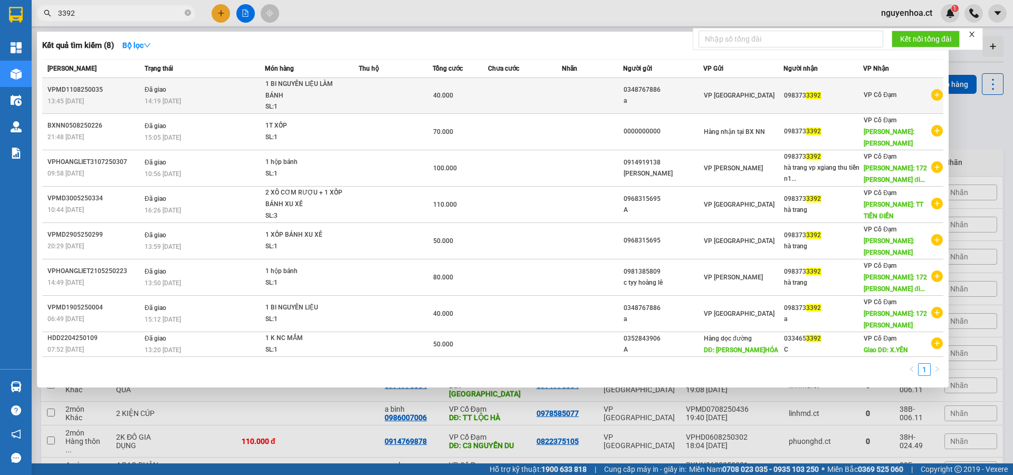
type input "3392"
click at [178, 97] on span "14:19 - 12/08" at bounding box center [163, 101] width 36 height 8
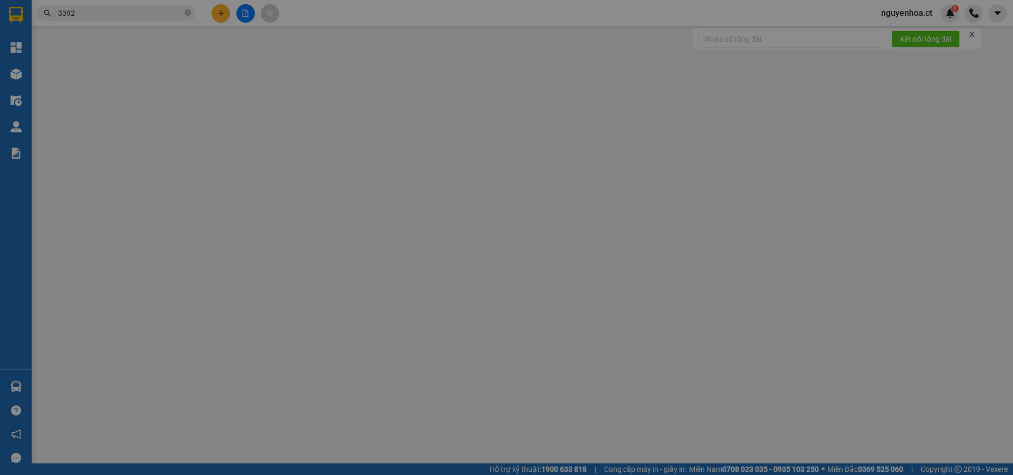
type input "0348767886"
type input "a"
type input "0983733392"
type input "40.000"
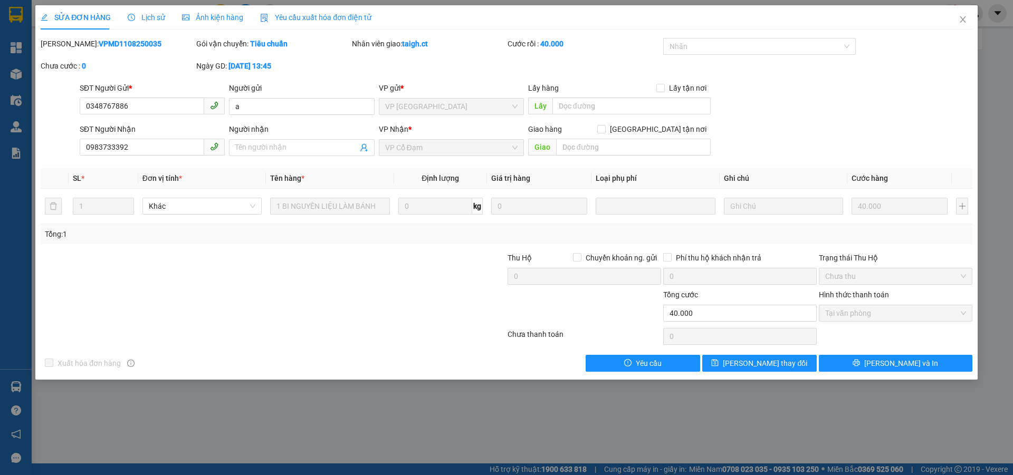
click at [157, 7] on div "Lịch sử" at bounding box center [146, 17] width 37 height 24
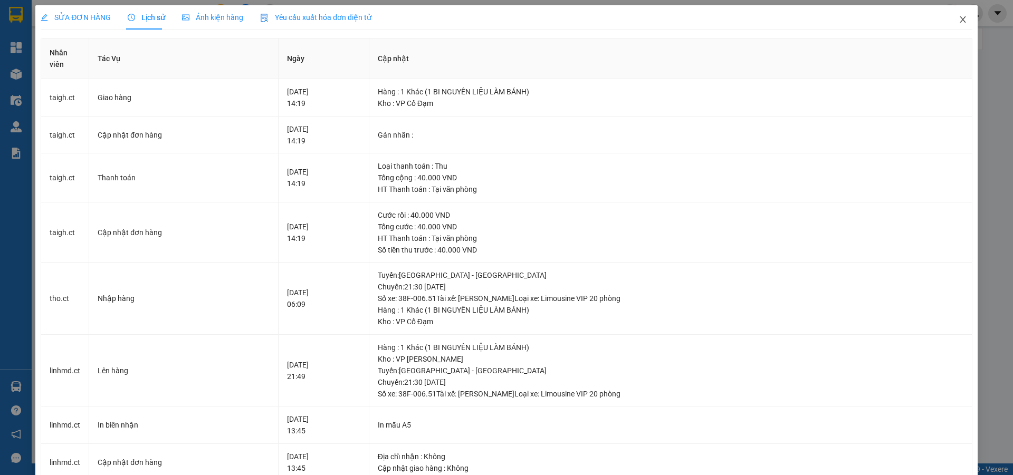
click at [958, 19] on icon "close" at bounding box center [962, 19] width 8 height 8
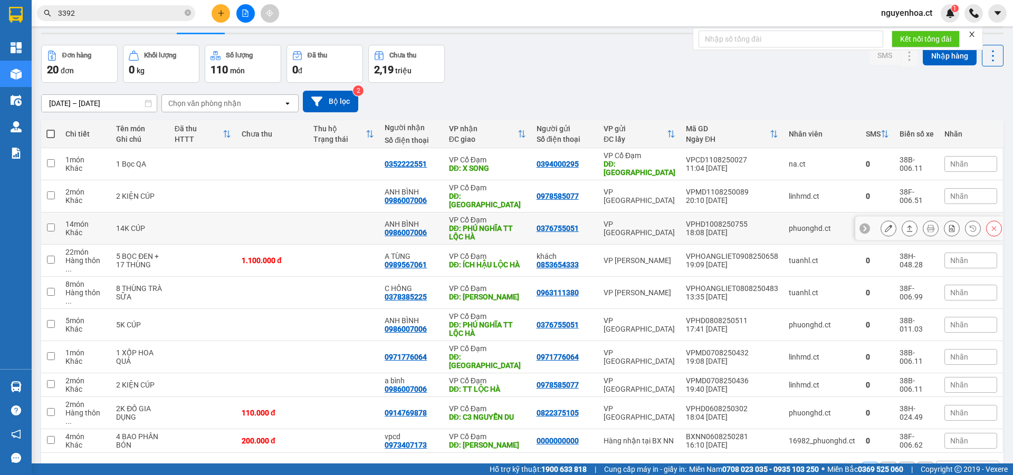
scroll to position [49, 0]
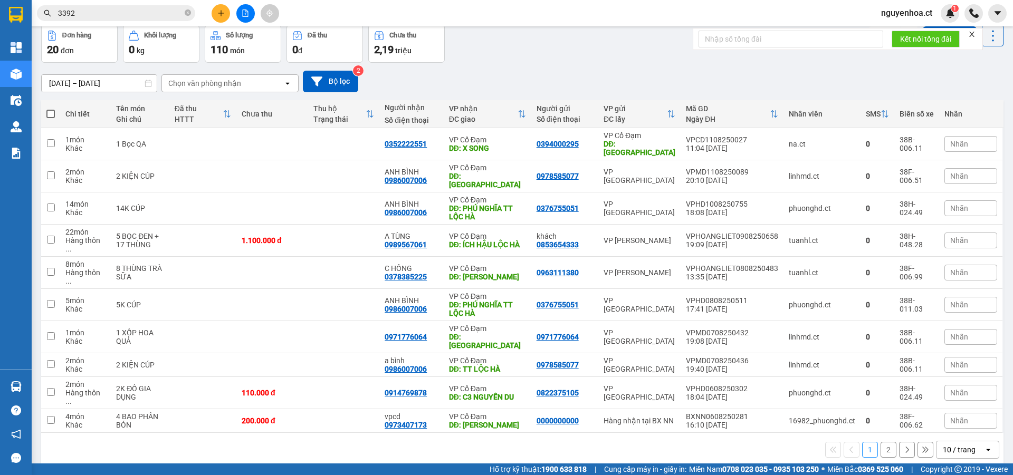
click at [883, 442] on button "2" at bounding box center [888, 450] width 16 height 16
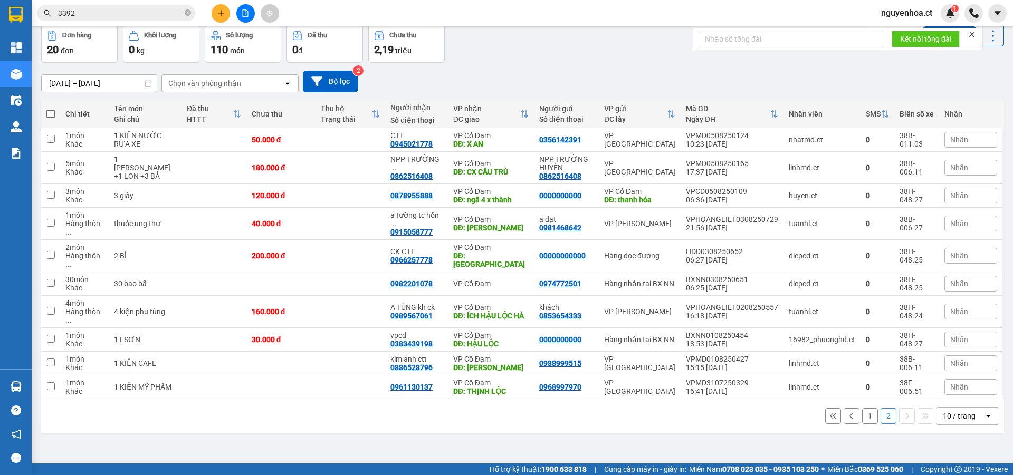
click at [862, 408] on button "1" at bounding box center [870, 416] width 16 height 16
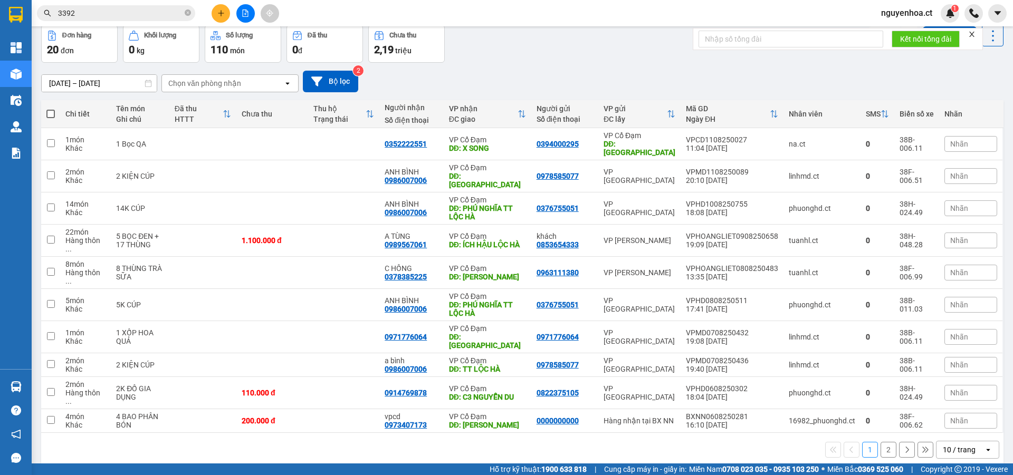
click at [279, 420] on div "ver 1.8.137 Đơn online Kho gửi Trên xe Kho nhận Kho thanh lý Kho công nợ Hàng đ…" at bounding box center [522, 227] width 970 height 488
click at [185, 12] on icon "close-circle" at bounding box center [188, 12] width 6 height 6
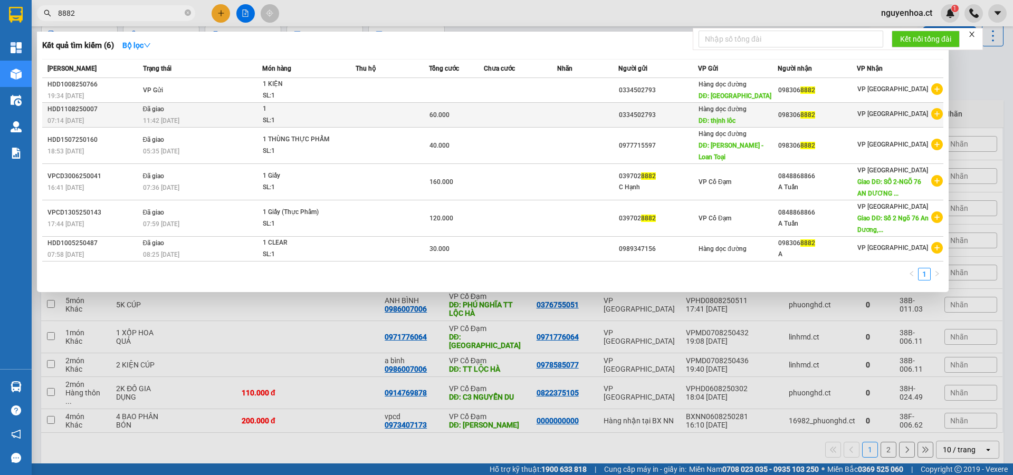
type input "8882"
click at [154, 115] on div "11:42 - 11/08" at bounding box center [202, 121] width 119 height 12
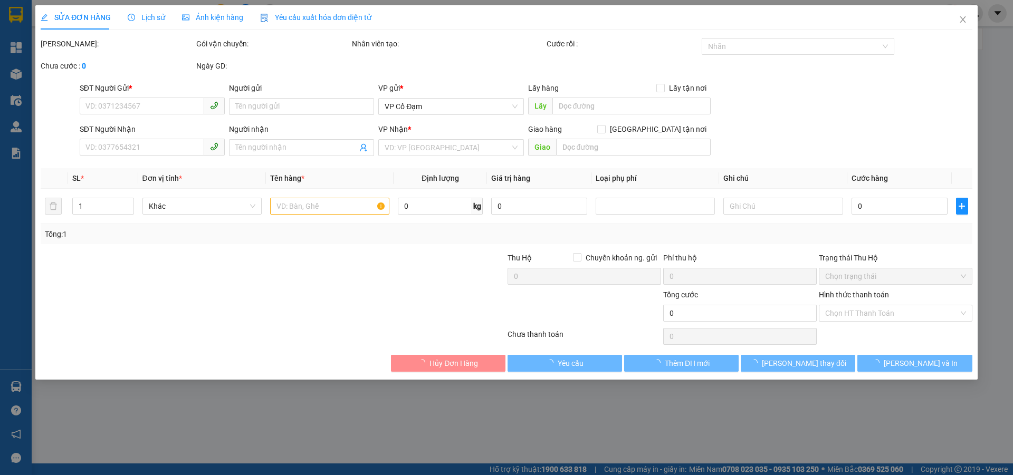
type input "0334502793"
type input "thịnh lôc"
type input "0983068882"
type input "60.000"
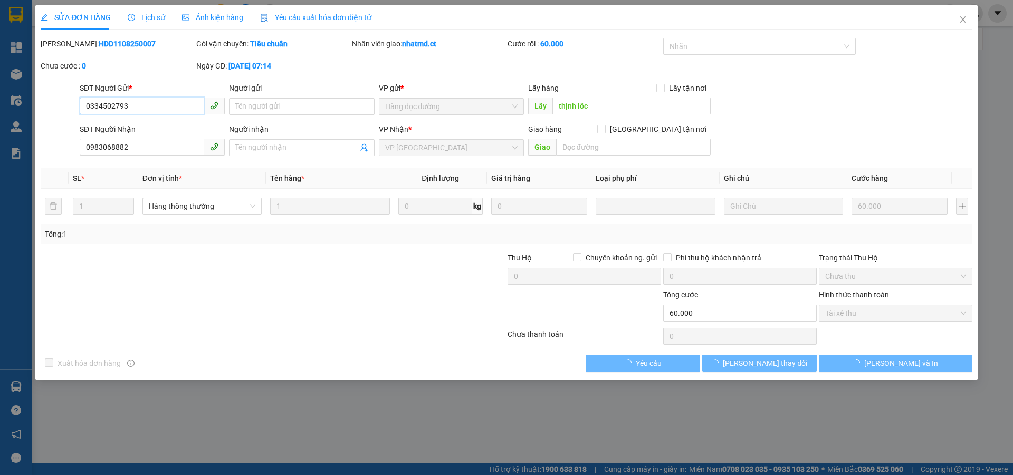
click at [155, 17] on span "Lịch sử" at bounding box center [146, 17] width 37 height 8
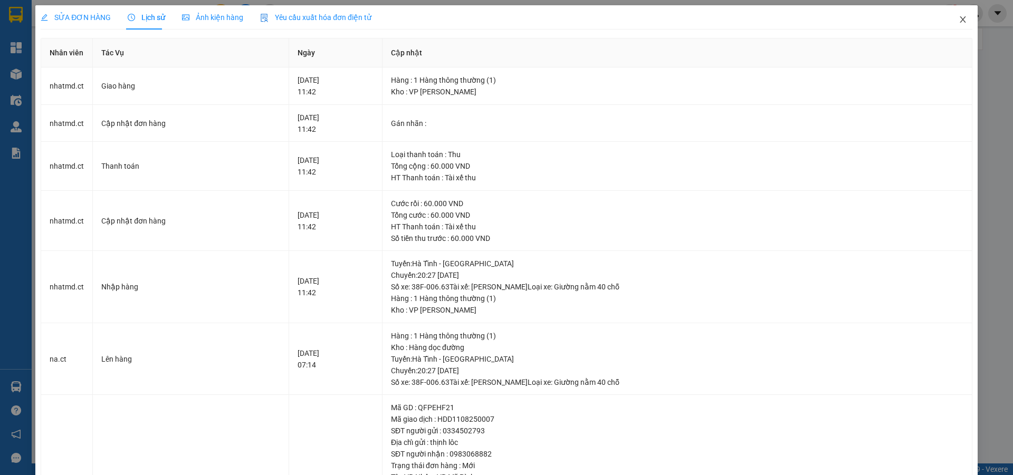
drag, startPoint x: 958, startPoint y: 20, endPoint x: 425, endPoint y: 2, distance: 534.0
click at [958, 20] on icon "close" at bounding box center [962, 19] width 8 height 8
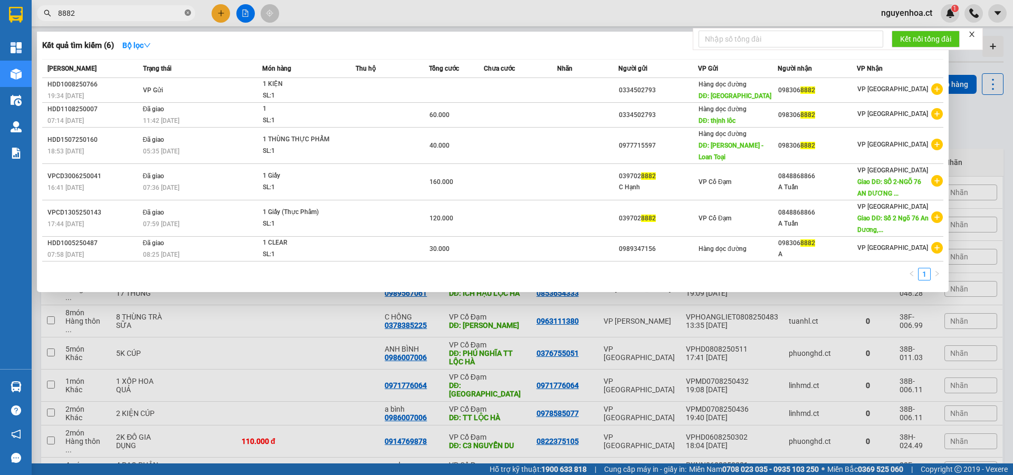
click at [188, 16] on icon "close-circle" at bounding box center [188, 12] width 6 height 6
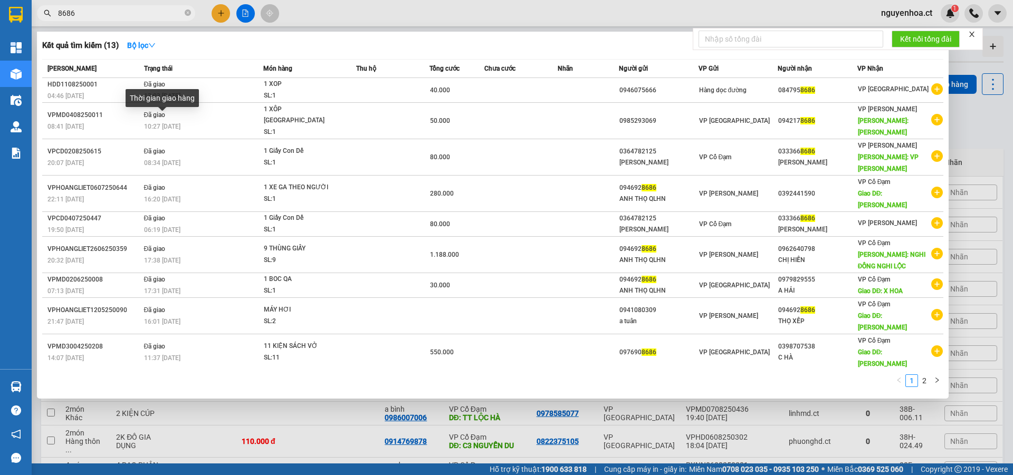
type input "8686"
click at [159, 90] on div "Thời gian giao hàng" at bounding box center [162, 98] width 73 height 18
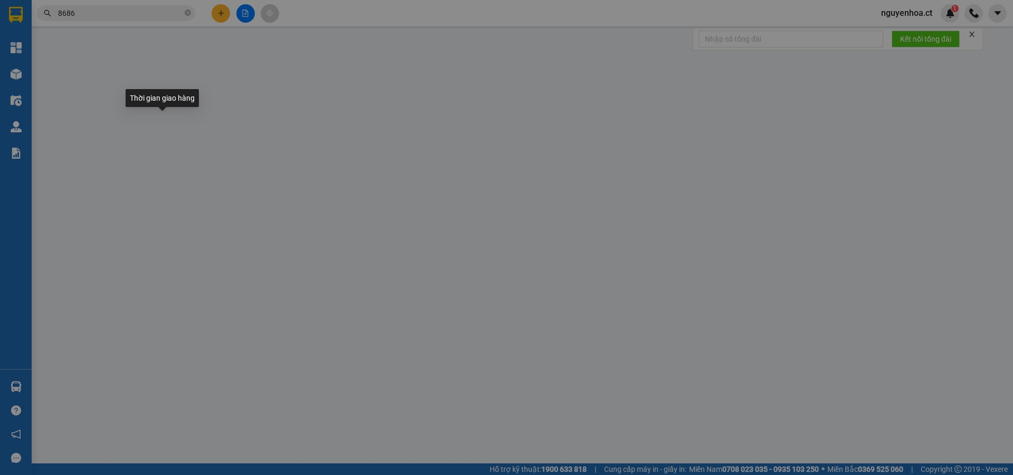
type input "0985293069"
type input "0942178686"
type input "HỒNG LĨNH"
type input "50.000"
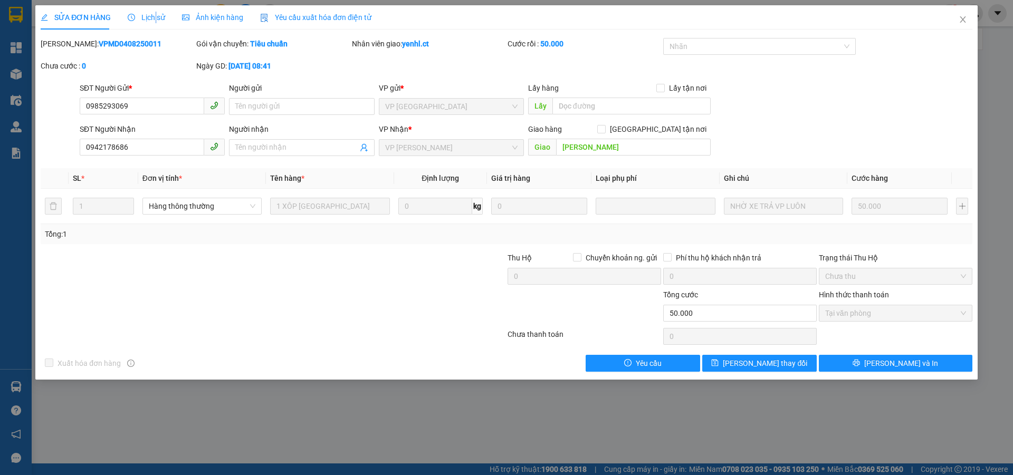
click at [153, 11] on div "Lịch sử" at bounding box center [146, 17] width 37 height 24
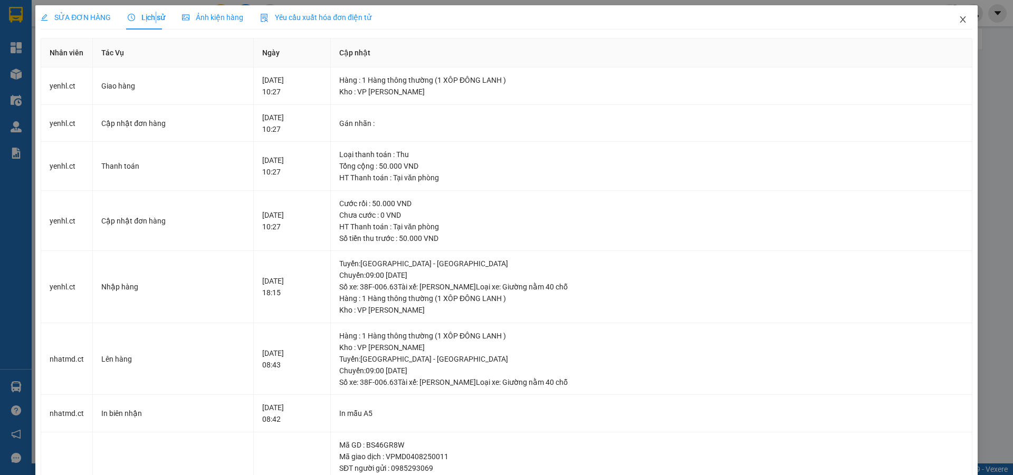
click at [958, 19] on icon "close" at bounding box center [962, 19] width 8 height 8
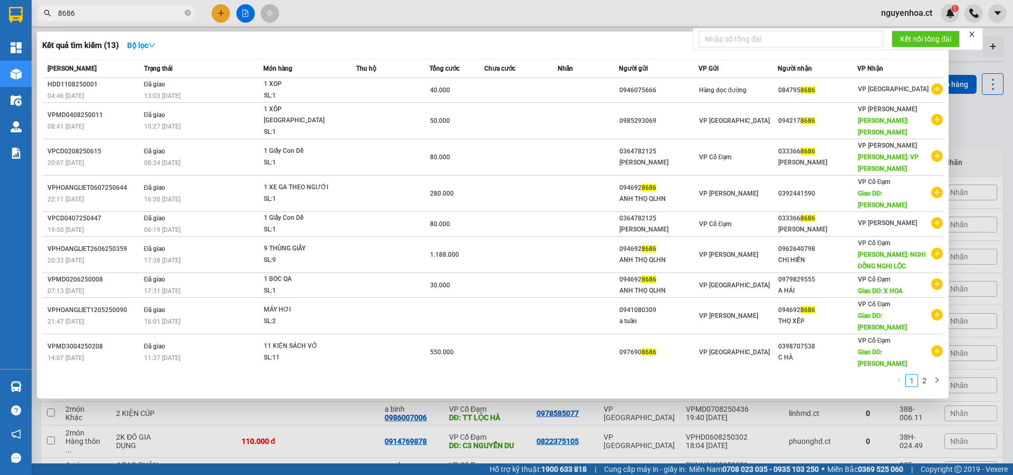
click at [146, 7] on span "8686" at bounding box center [116, 13] width 158 height 16
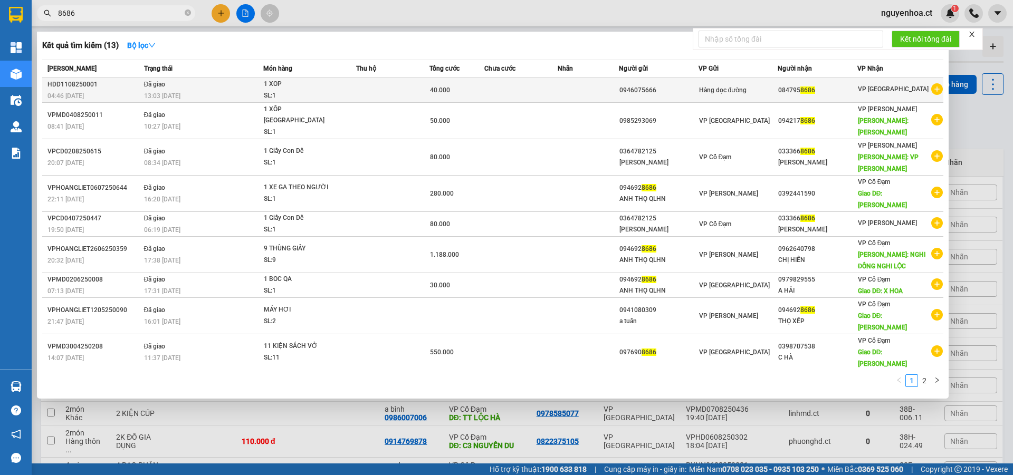
click at [180, 88] on td "Đã giao 13:03 - 11/08" at bounding box center [202, 90] width 122 height 25
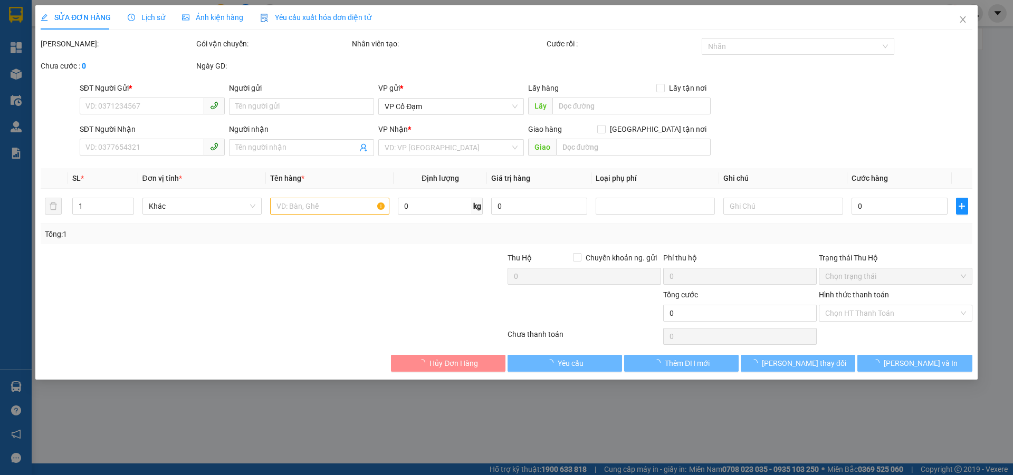
type input "0946075666"
type input "0847958686"
type input "40.000"
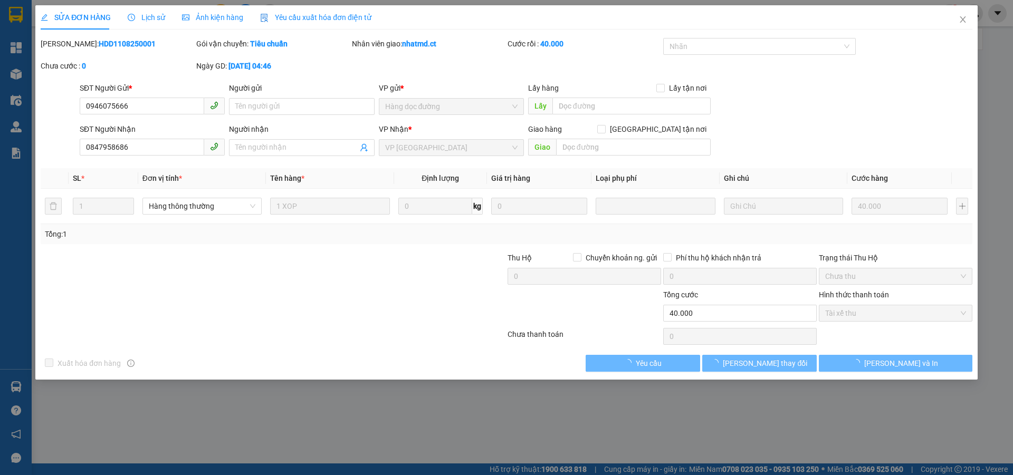
click at [158, 11] on div "Lịch sử" at bounding box center [146, 17] width 37 height 24
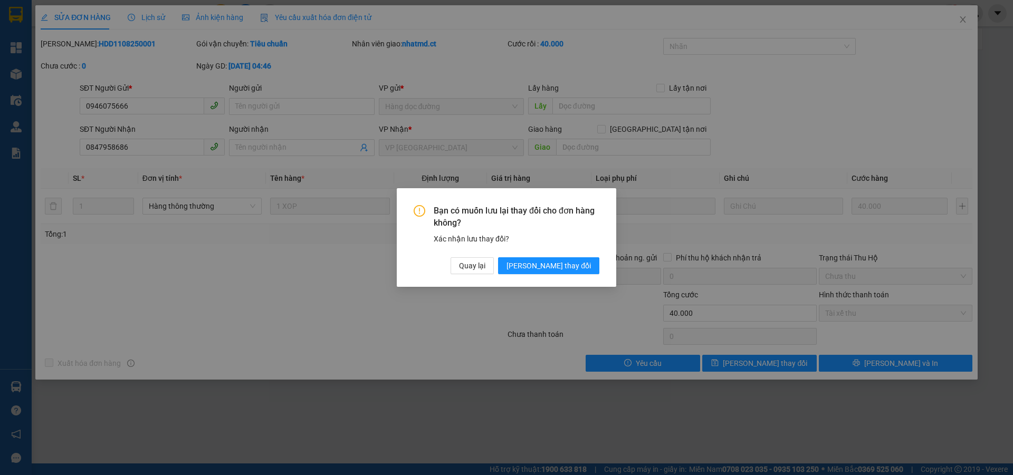
click at [578, 256] on div "Bạn có muốn lưu lại thay đổi cho đơn hàng không? Xác nhận lưu thay đổi? Quay lạ…" at bounding box center [506, 239] width 186 height 69
click at [578, 261] on span "[PERSON_NAME] thay đổi" at bounding box center [548, 266] width 84 height 12
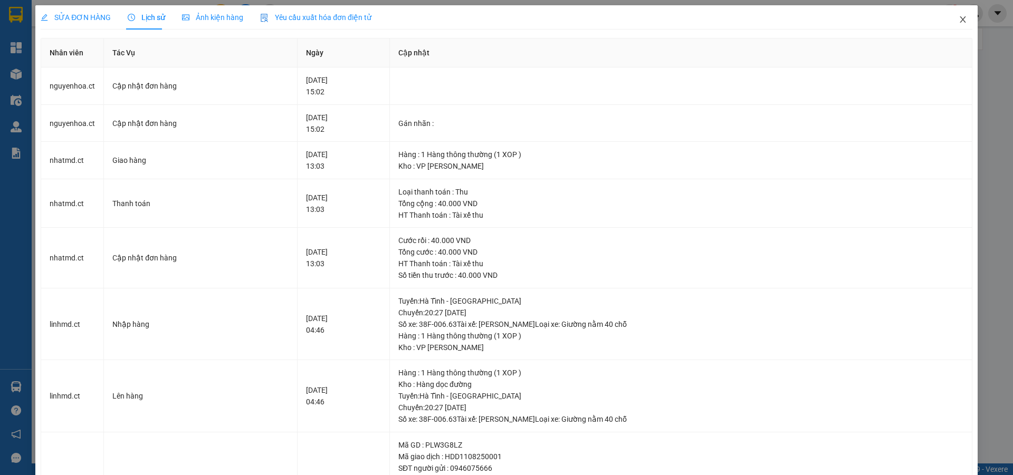
click at [958, 18] on icon "close" at bounding box center [962, 19] width 8 height 8
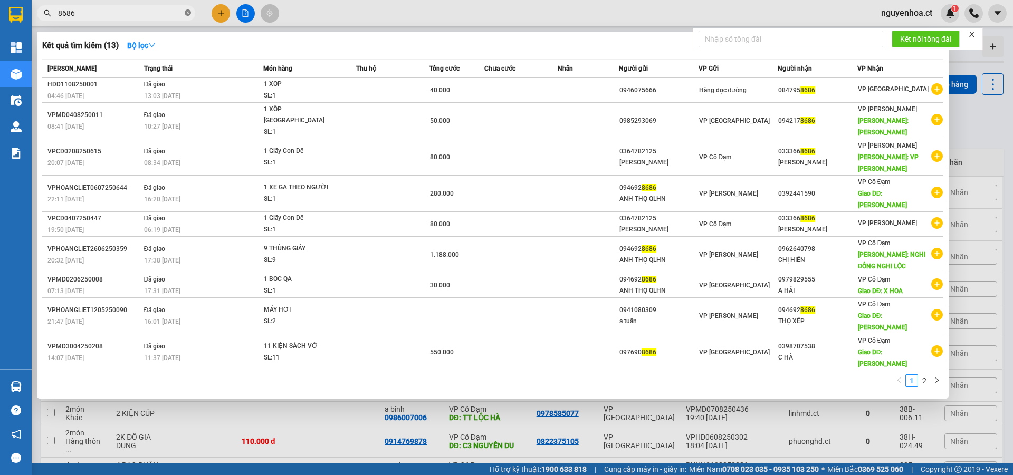
click at [186, 14] on icon "close-circle" at bounding box center [188, 12] width 6 height 6
type input "8"
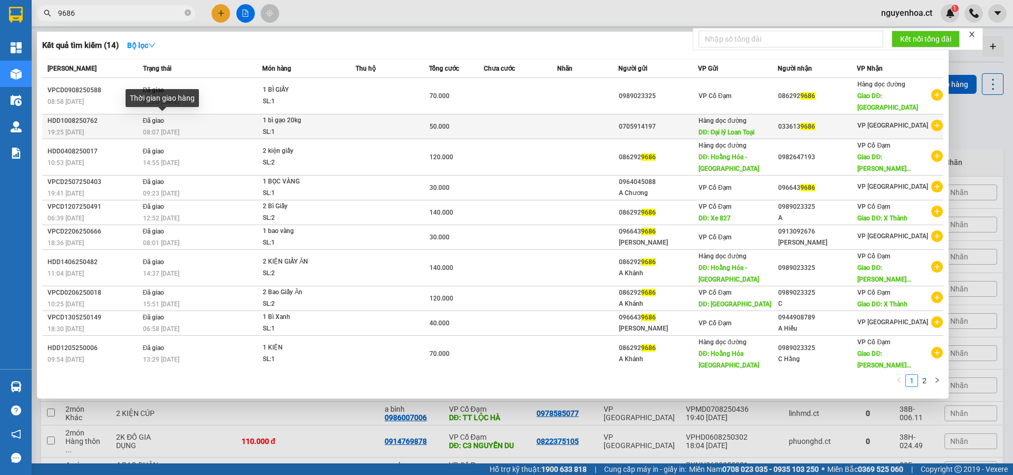
type input "9686"
click at [153, 129] on span "08:07 - 11/08" at bounding box center [161, 132] width 36 height 7
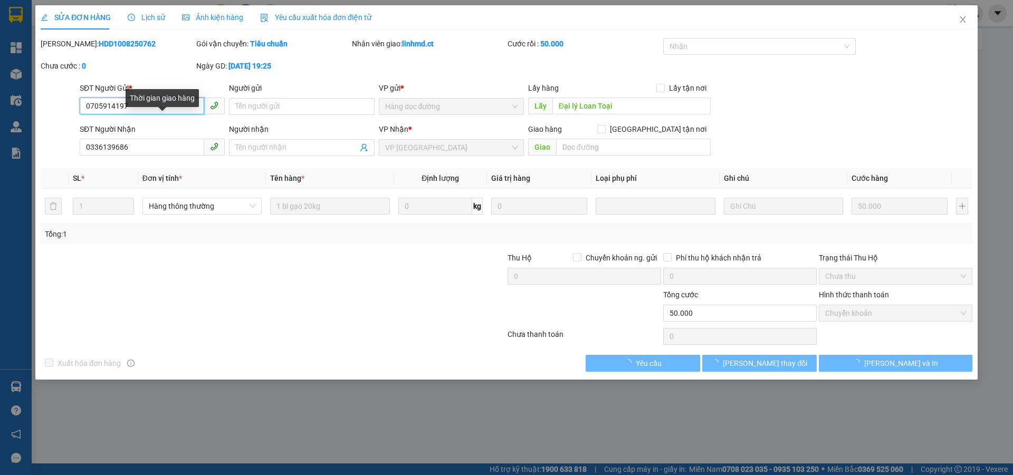
click at [150, 15] on span "Lịch sử" at bounding box center [146, 17] width 37 height 8
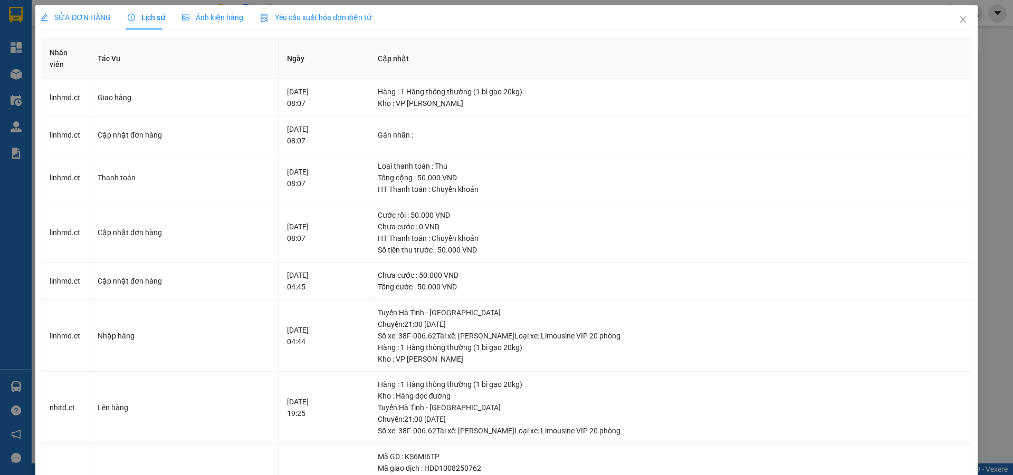
click at [91, 13] on span "SỬA ĐƠN HÀNG" at bounding box center [76, 17] width 70 height 8
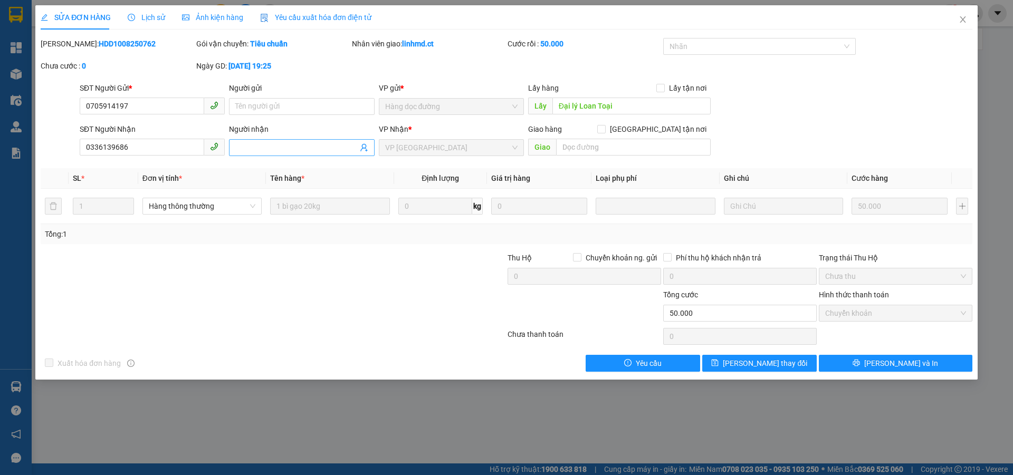
click at [271, 146] on input "Người nhận" at bounding box center [296, 148] width 122 height 12
type input "x663 10/8"
click at [787, 362] on button "[PERSON_NAME] thay đổi" at bounding box center [759, 363] width 114 height 17
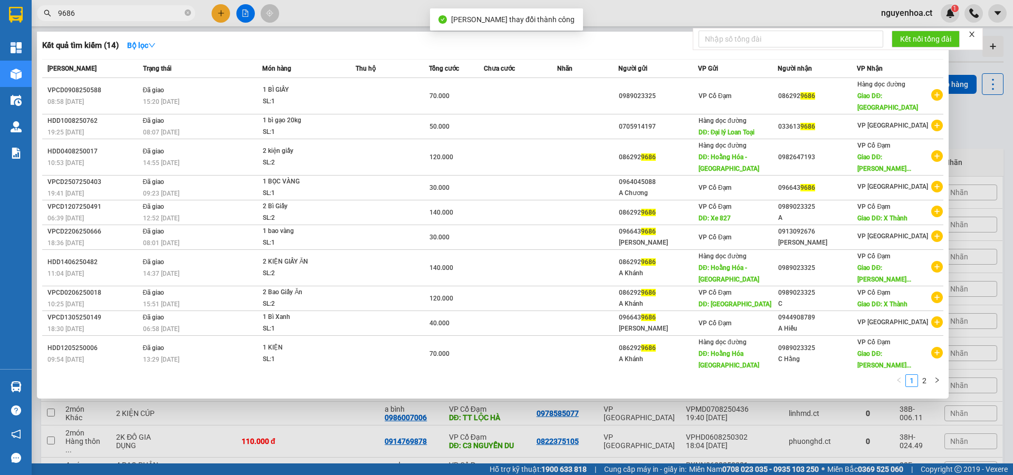
click at [163, 10] on input "9686" at bounding box center [120, 13] width 124 height 12
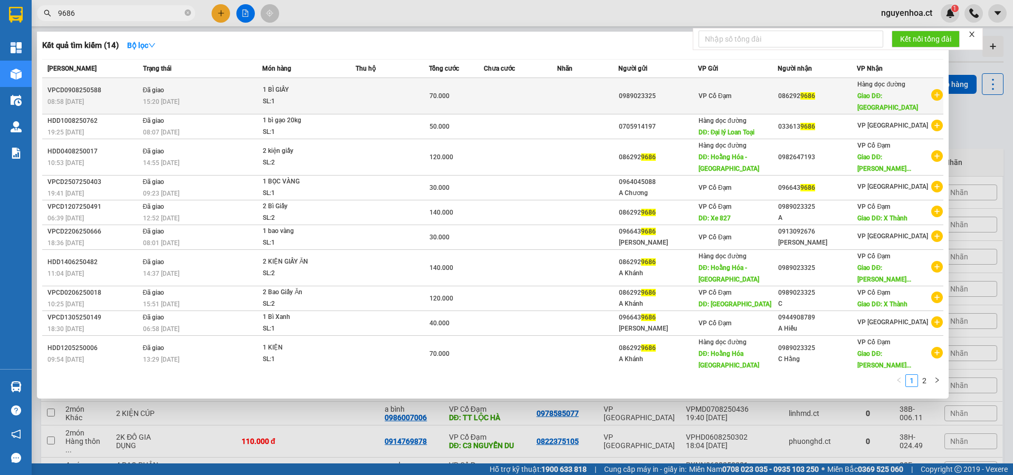
click at [188, 90] on td "Đã giao 15:20 - 11/08" at bounding box center [201, 96] width 122 height 36
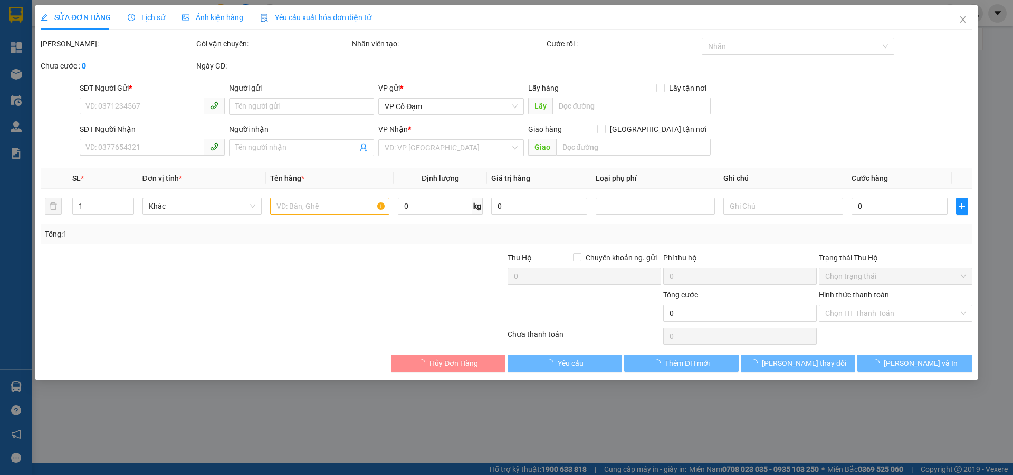
type input "0989023325"
type input "0862929686"
type input "THANH HÓA"
type input "70.000"
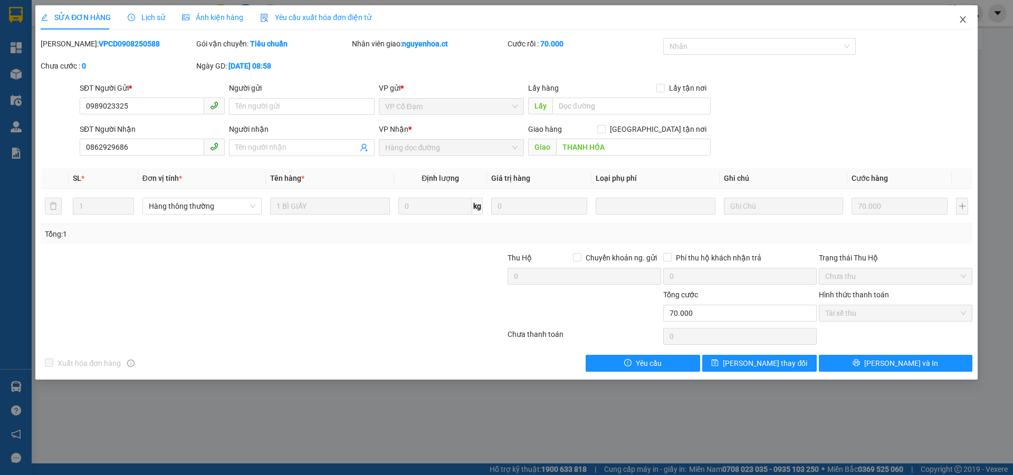
click at [963, 20] on icon "close" at bounding box center [962, 19] width 6 height 6
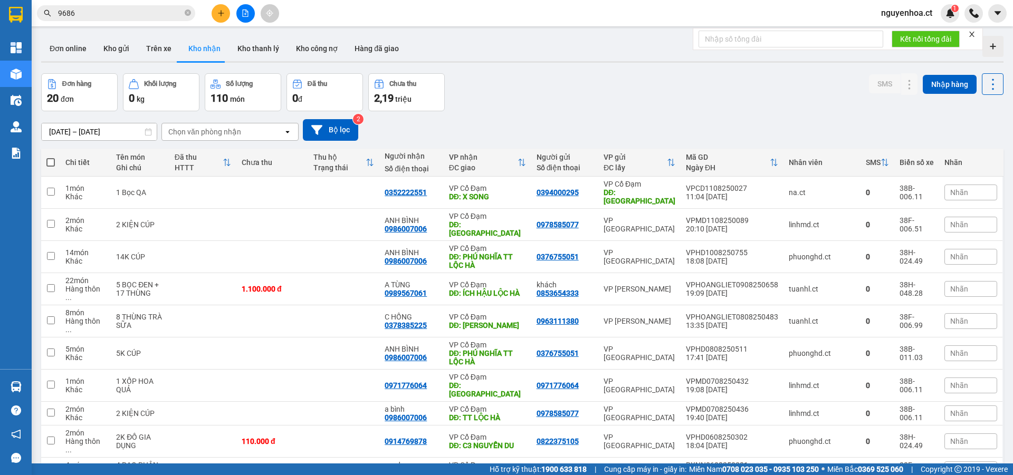
click at [154, 10] on input "9686" at bounding box center [120, 13] width 124 height 12
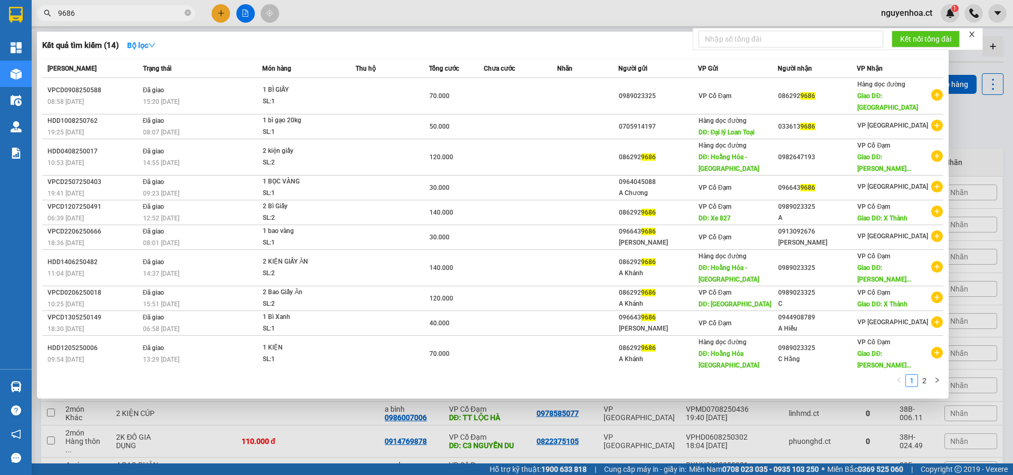
click at [190, 9] on span at bounding box center [188, 13] width 6 height 10
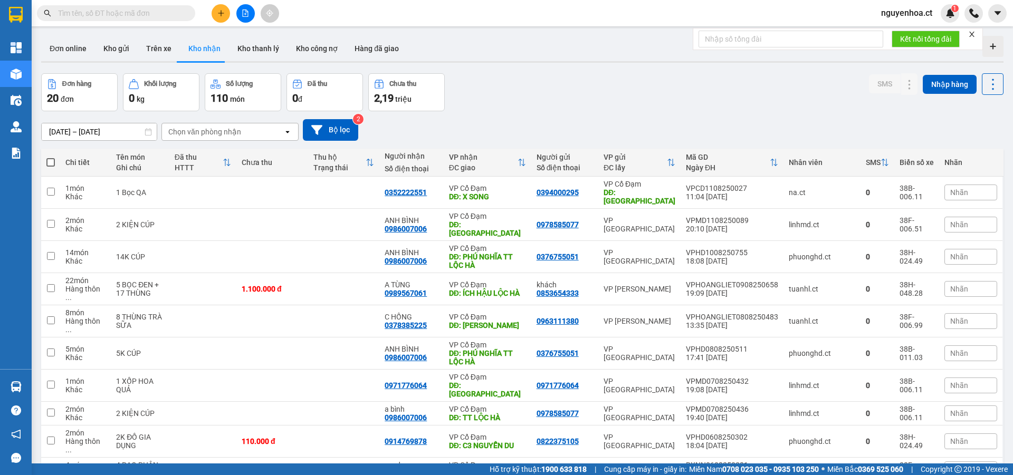
click at [157, 8] on input "text" at bounding box center [120, 13] width 124 height 12
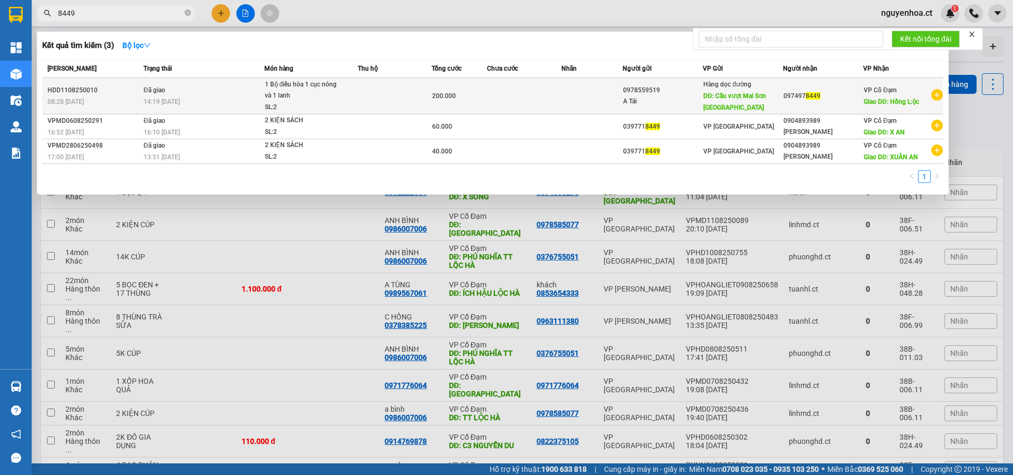
type input "8449"
click at [180, 97] on span "14:19 - 12/08" at bounding box center [161, 101] width 36 height 8
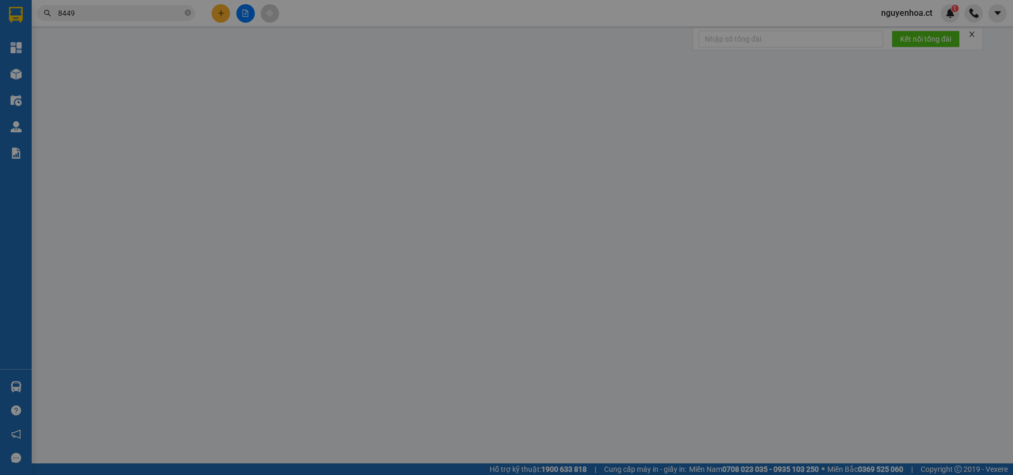
type input "0978559519"
type input "A Tải"
type input "Cầu vượt Mai Sơn Ninh Bình"
type input "0974978449"
type input "Hồng L:ộc"
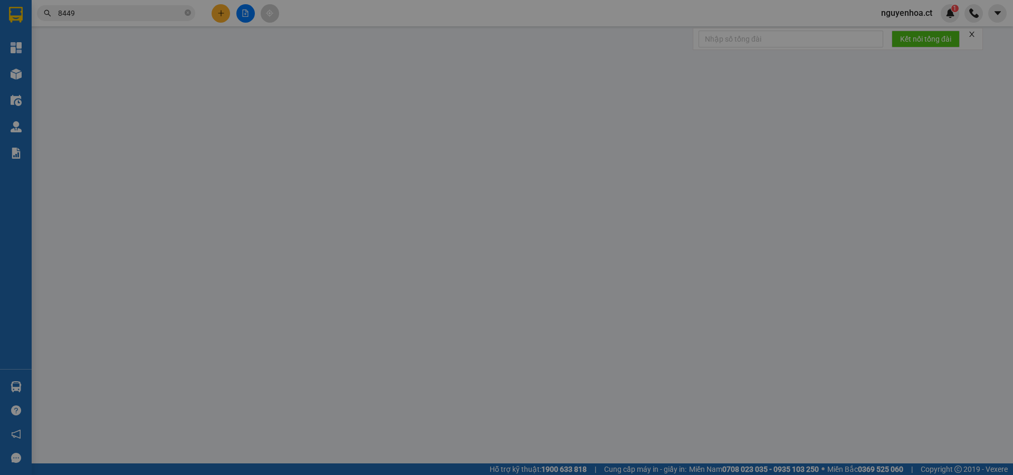
type input "200.000"
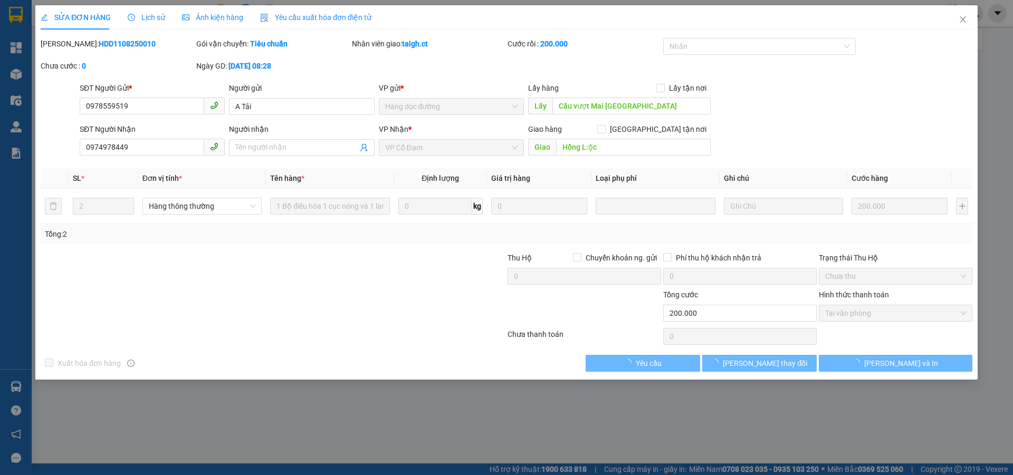
click at [156, 17] on span "Lịch sử" at bounding box center [146, 17] width 37 height 8
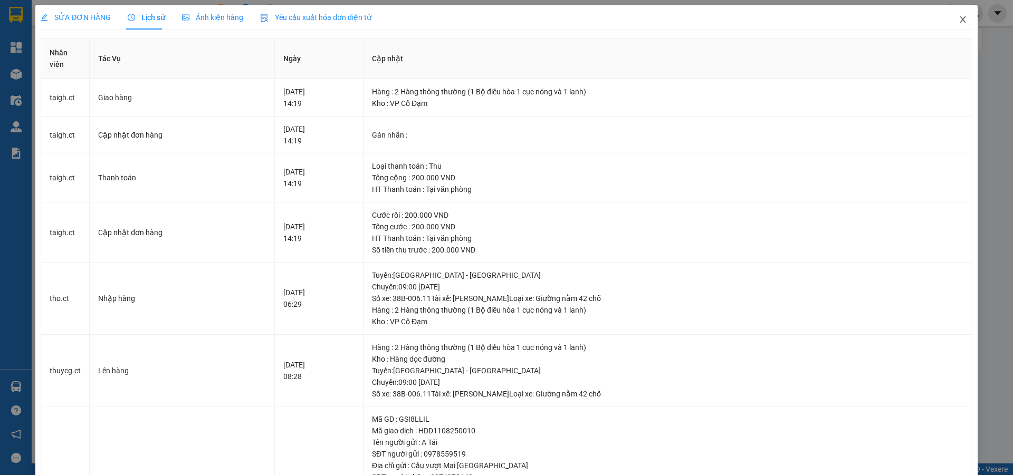
click at [958, 21] on icon "close" at bounding box center [962, 19] width 8 height 8
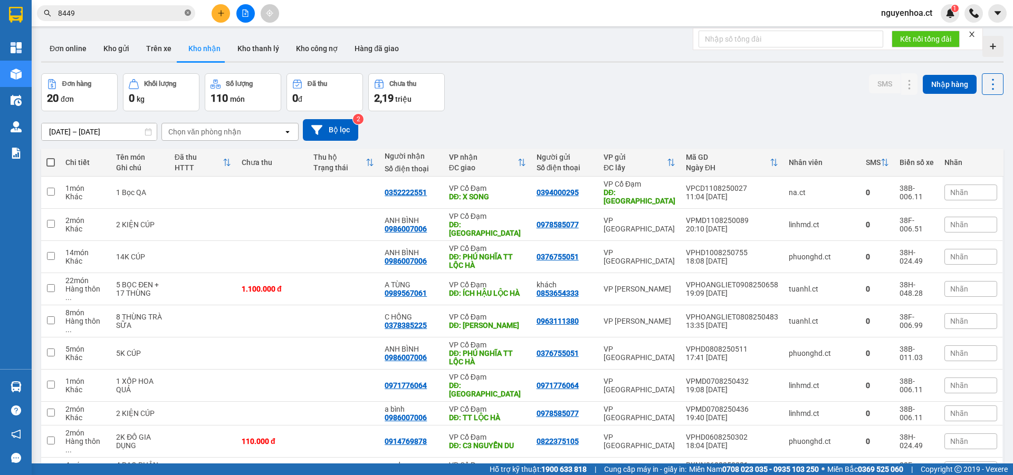
click at [187, 14] on icon "close-circle" at bounding box center [188, 12] width 6 height 6
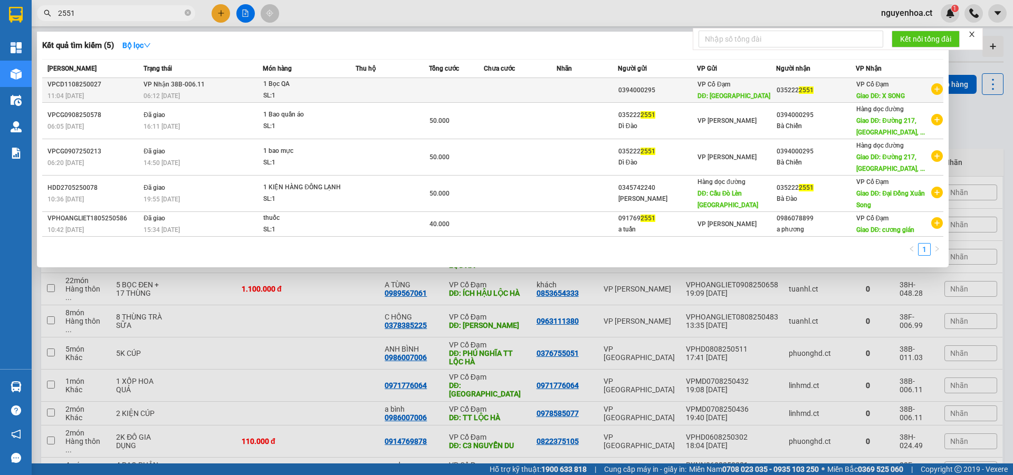
type input "2551"
click at [179, 89] on td "VP Nhận 38B-006.11 06:12 - 12/08" at bounding box center [202, 90] width 122 height 25
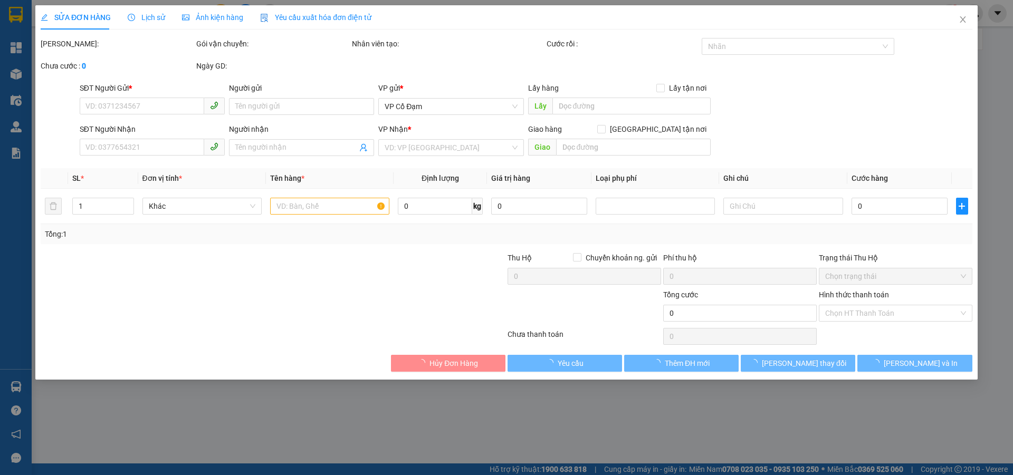
type input "0394000295"
type input "Thanh Hóa"
type input "0352222551"
type input "X SONG"
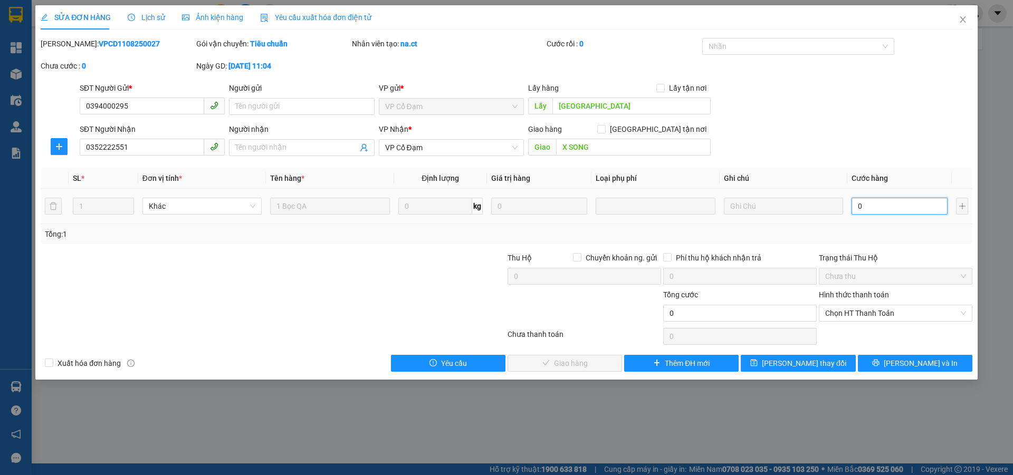
drag, startPoint x: 908, startPoint y: 205, endPoint x: 913, endPoint y: 201, distance: 5.7
click at [909, 204] on input "0" at bounding box center [899, 206] width 96 height 17
type input "65"
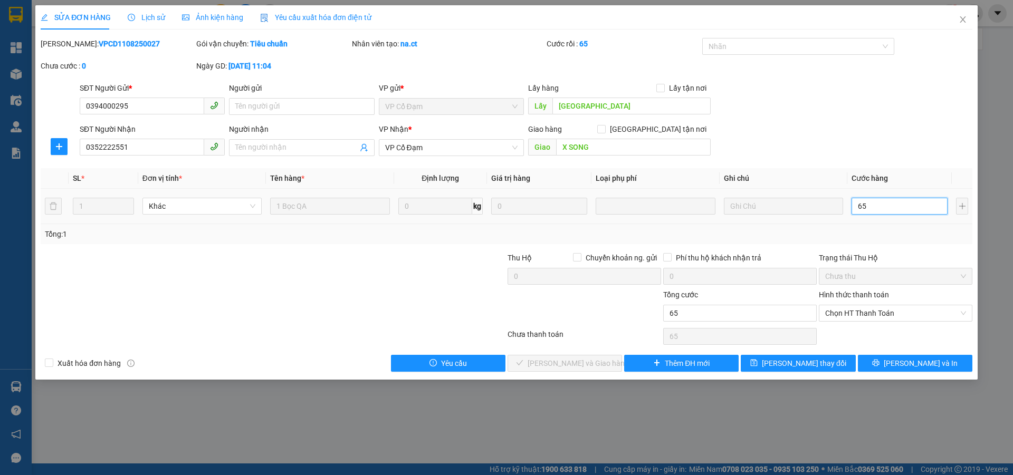
type input "6"
type input "0"
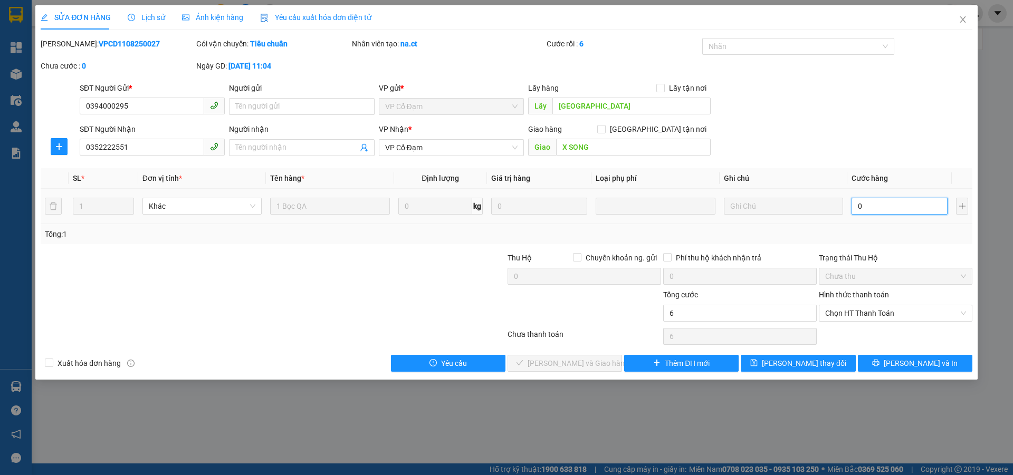
type input "0"
type input "03"
type input "3"
type input "030"
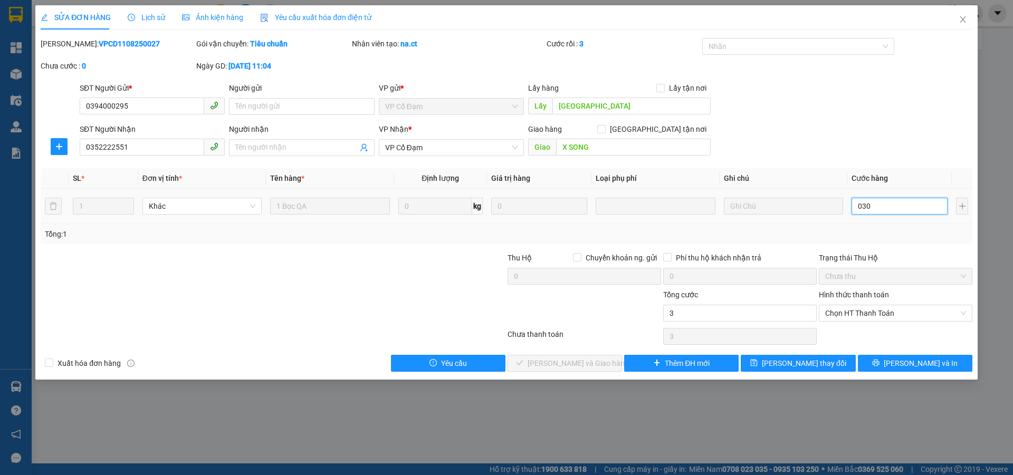
type input "30"
click at [868, 310] on span "Chọn HT Thanh Toán" at bounding box center [895, 313] width 141 height 16
type input "030"
type input "30.000"
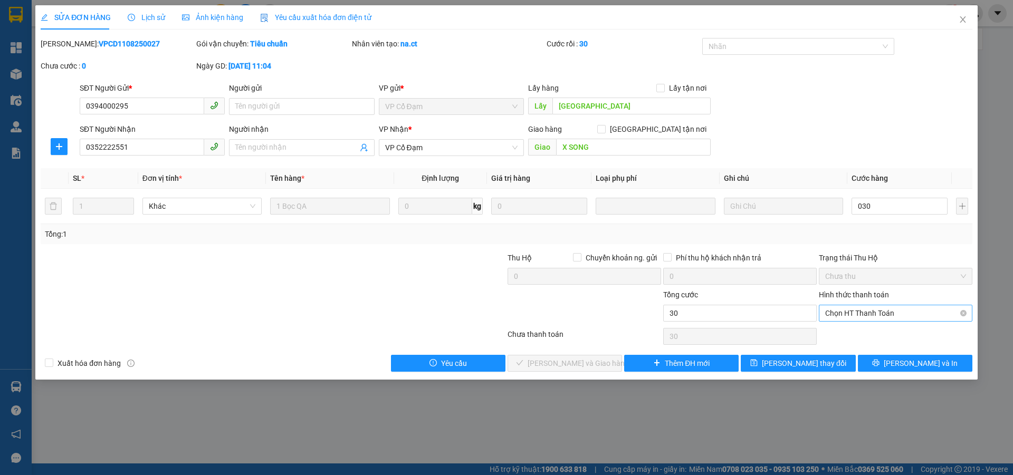
type input "30.000"
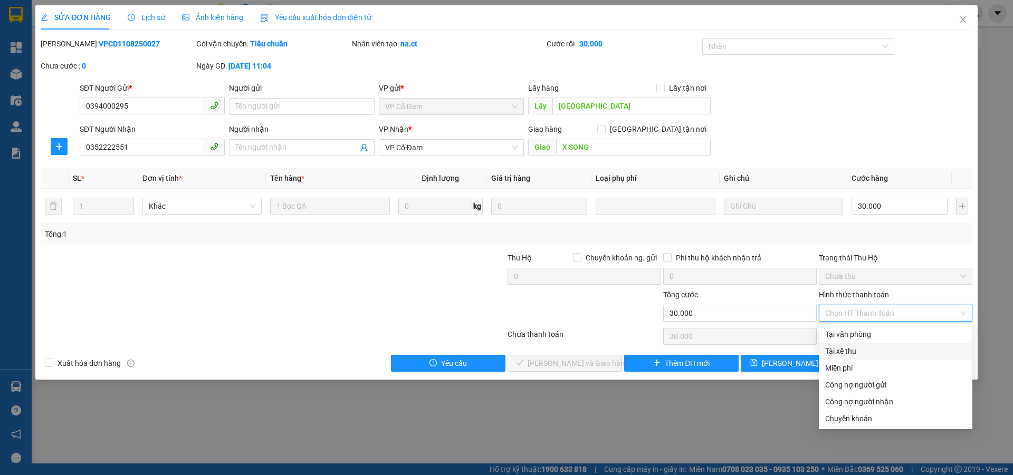
click at [853, 357] on div "Tài xế thu" at bounding box center [895, 351] width 141 height 12
type input "0"
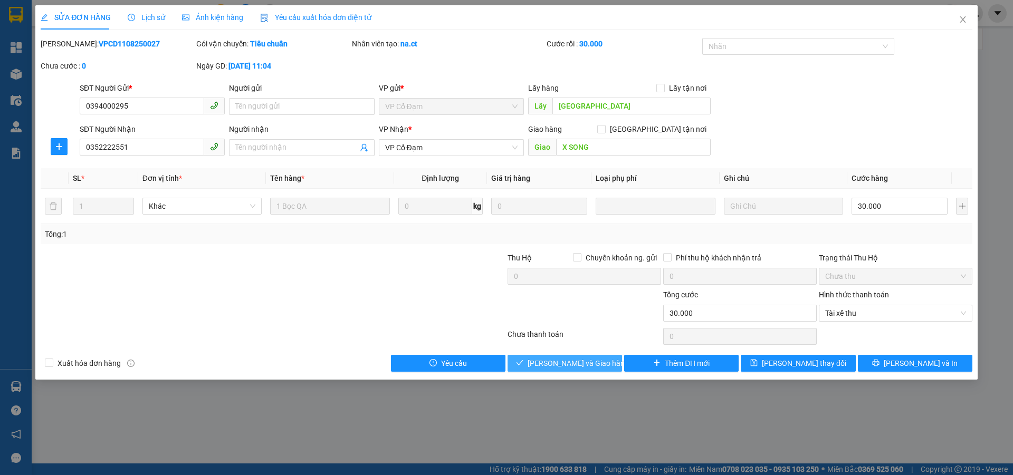
drag, startPoint x: 590, startPoint y: 363, endPoint x: 602, endPoint y: 363, distance: 12.7
click at [591, 363] on span "[PERSON_NAME] và Giao hàng" at bounding box center [577, 364] width 101 height 12
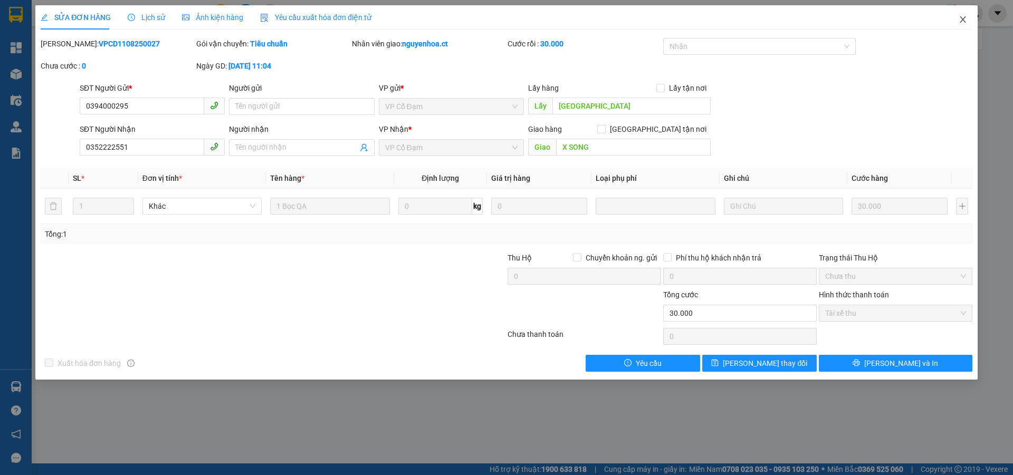
click at [963, 17] on icon "close" at bounding box center [962, 19] width 8 height 8
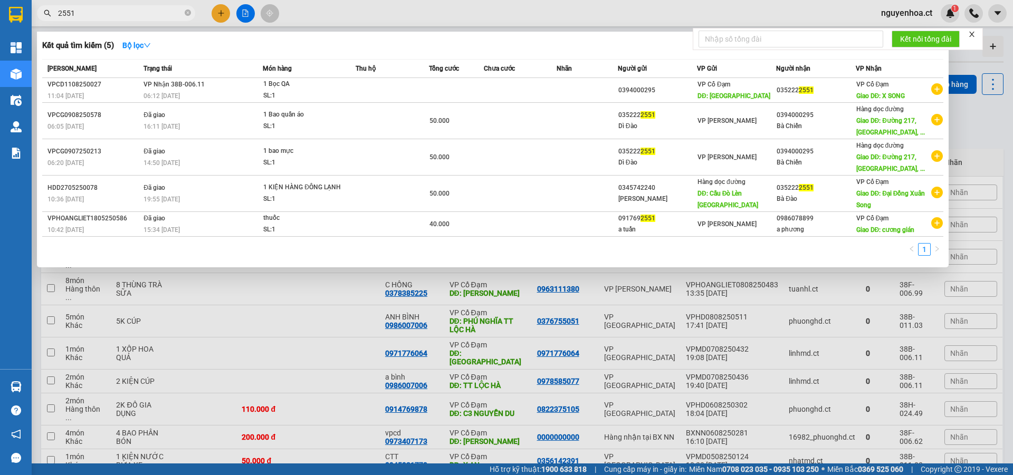
click at [184, 11] on span "2551" at bounding box center [116, 13] width 158 height 16
click at [190, 12] on icon "close-circle" at bounding box center [188, 12] width 6 height 6
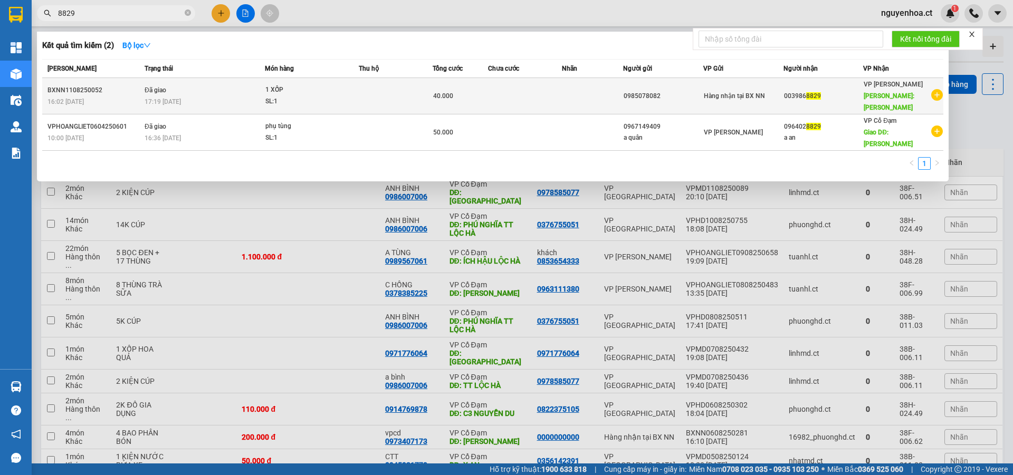
type input "8829"
click at [168, 86] on td "Đã giao 17:19 - 11/08" at bounding box center [203, 96] width 123 height 36
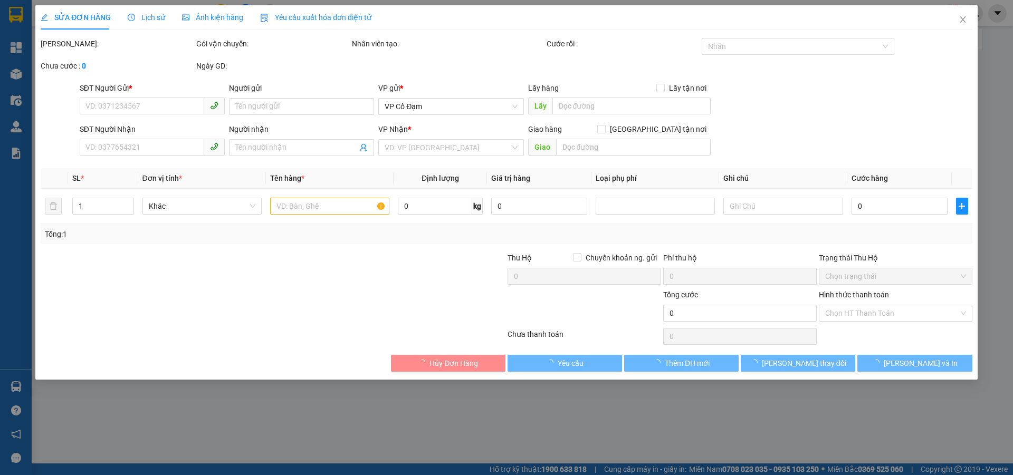
type input "0985078082"
type input "0039868829"
type input "HỒNG LĨNH"
type input "40.000"
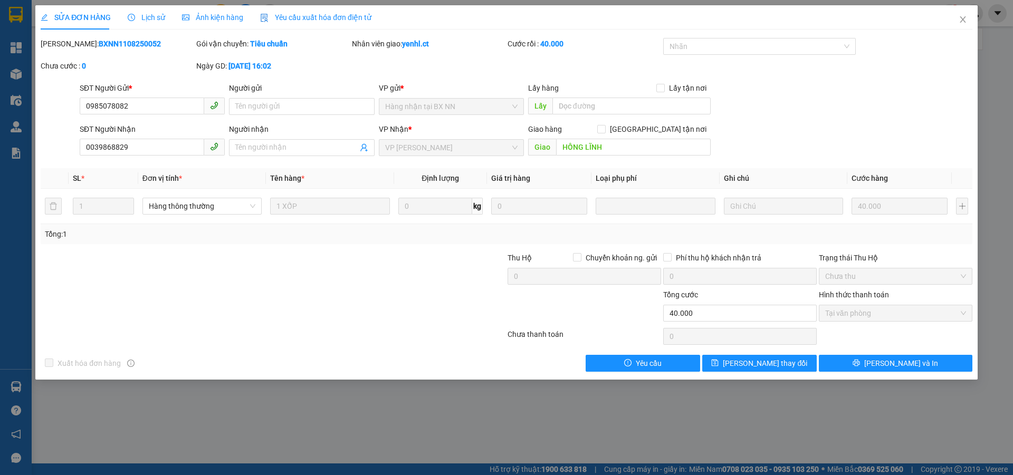
click at [163, 14] on div "SỬA ĐƠN HÀNG Lịch sử Ảnh kiện hàng Yêu cầu xuất hóa đơn điện tử" at bounding box center [206, 17] width 331 height 24
click at [155, 16] on span "Lịch sử" at bounding box center [146, 17] width 37 height 8
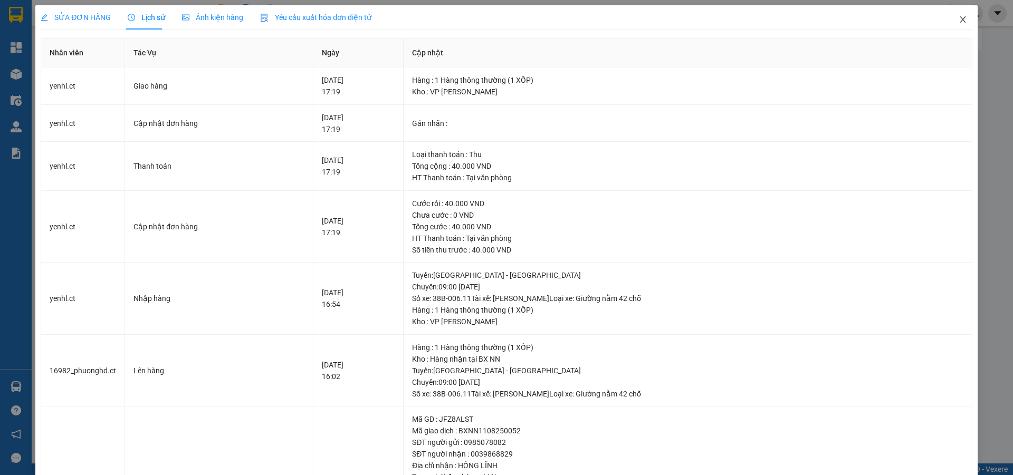
click at [958, 22] on icon "close" at bounding box center [962, 19] width 8 height 8
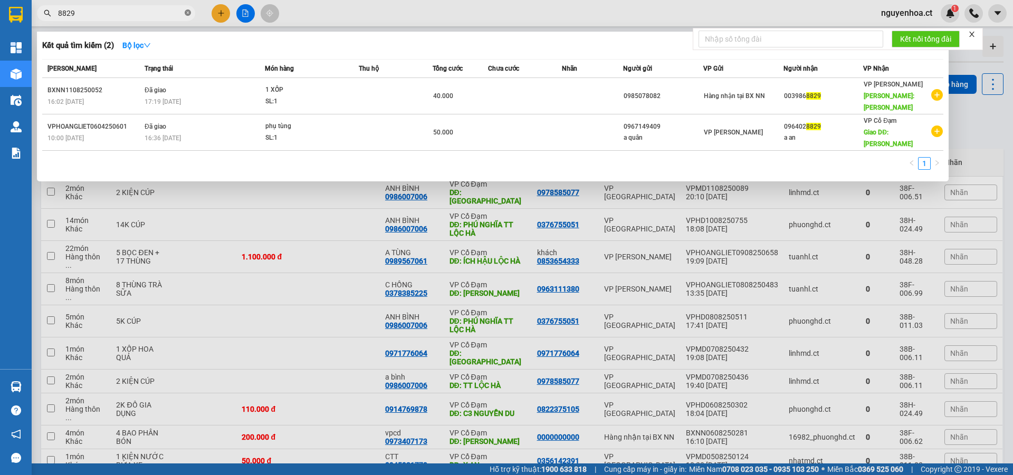
click at [187, 14] on icon "close-circle" at bounding box center [188, 12] width 6 height 6
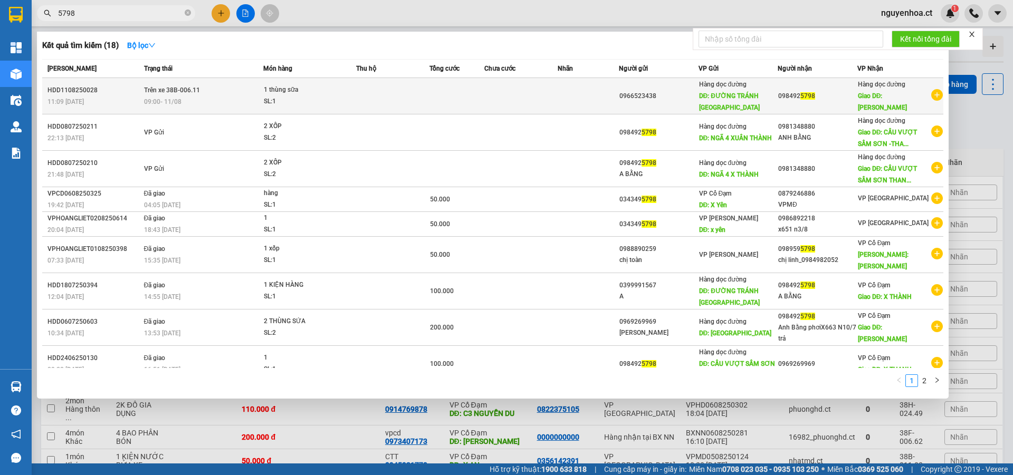
type input "5798"
click at [156, 101] on span "09:00 - 11/08" at bounding box center [162, 101] width 37 height 7
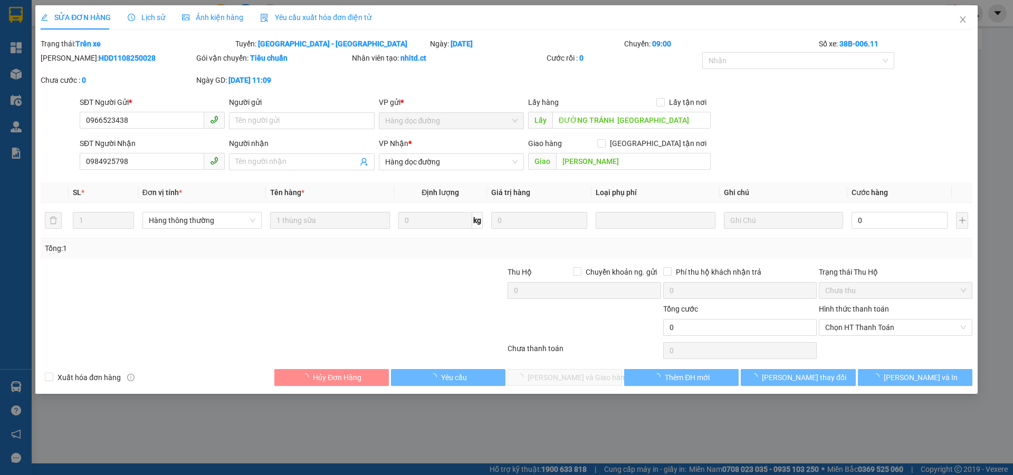
type input "0966523438"
type input "ĐƯỜNG TRÁNH Thanh Hóa"
type input "0984925798"
type input "Xuân Thành"
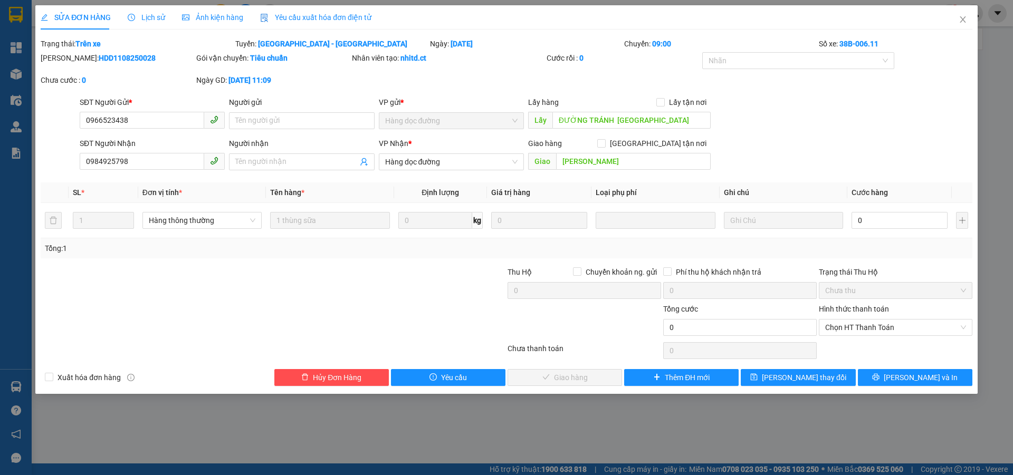
click at [160, 18] on span "Lịch sử" at bounding box center [146, 17] width 37 height 8
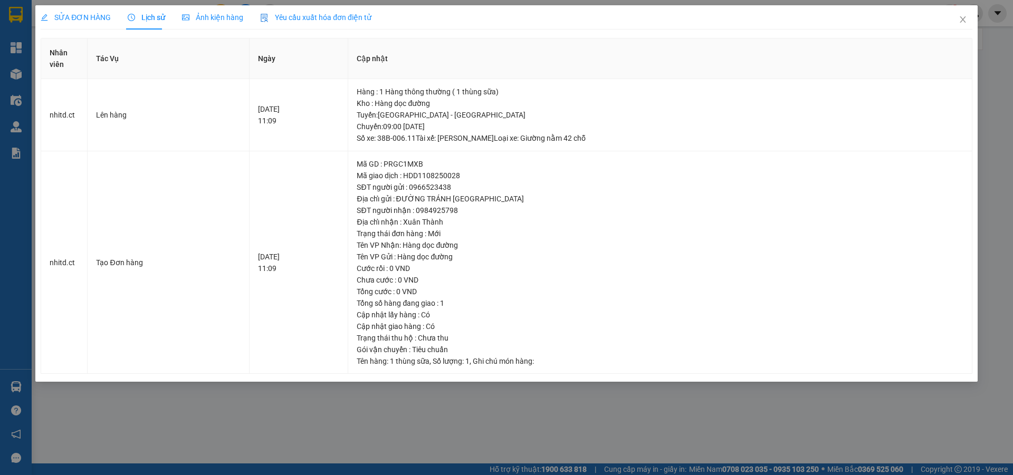
click at [88, 11] on div "SỬA ĐƠN HÀNG" at bounding box center [76, 17] width 70 height 24
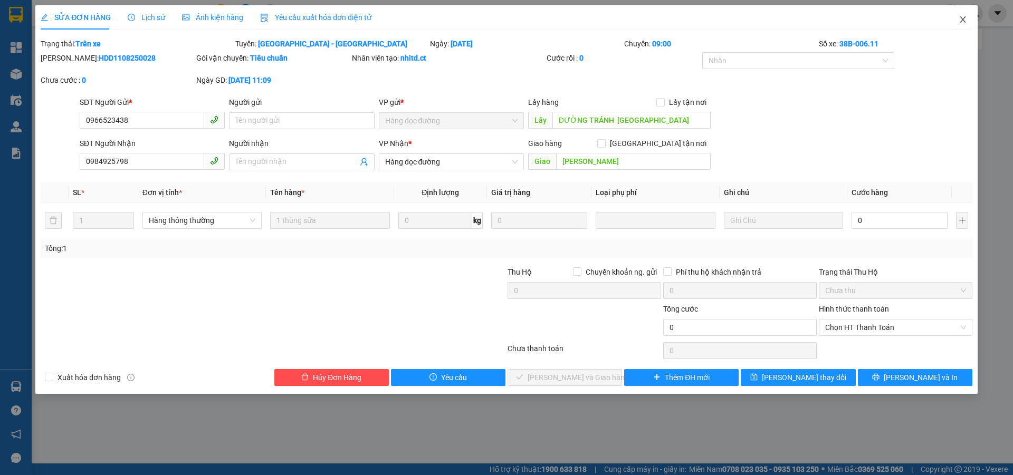
click at [966, 19] on icon "close" at bounding box center [962, 19] width 8 height 8
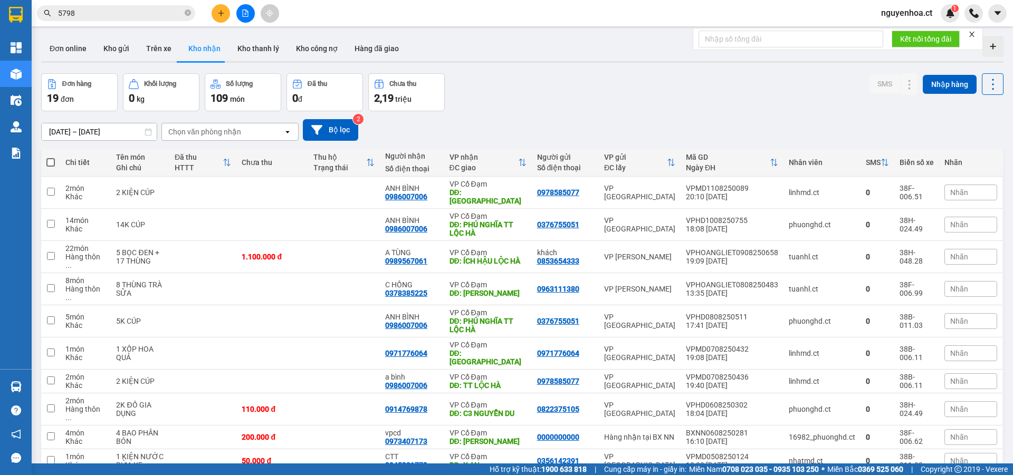
click at [186, 11] on icon "close-circle" at bounding box center [188, 12] width 6 height 6
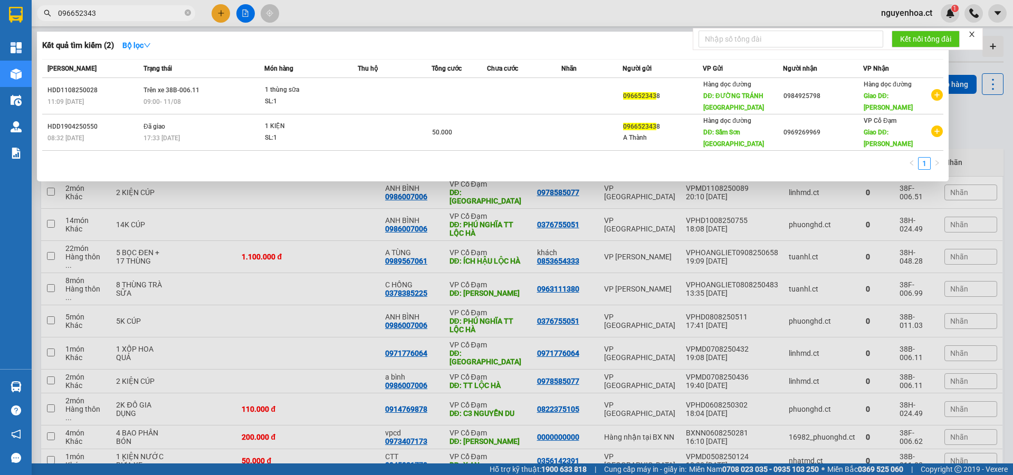
type input "0966523438"
click at [187, 10] on icon "close-circle" at bounding box center [188, 12] width 6 height 6
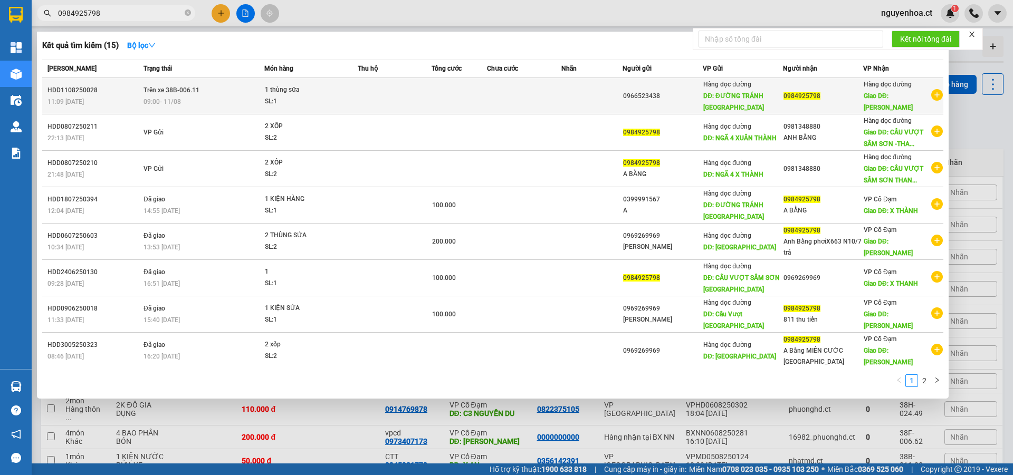
type input "0984925798"
click at [200, 93] on td "Trên xe 38B-006.11 09:00 - 11/08" at bounding box center [202, 96] width 123 height 36
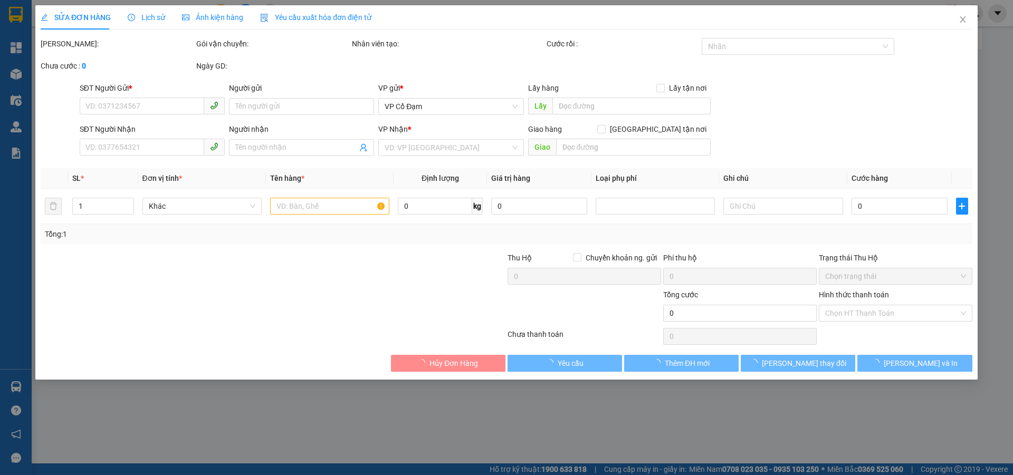
type input "0966523438"
type input "ĐƯỜNG TRÁNH Thanh Hóa"
type input "0984925798"
type input "Xuân Thành"
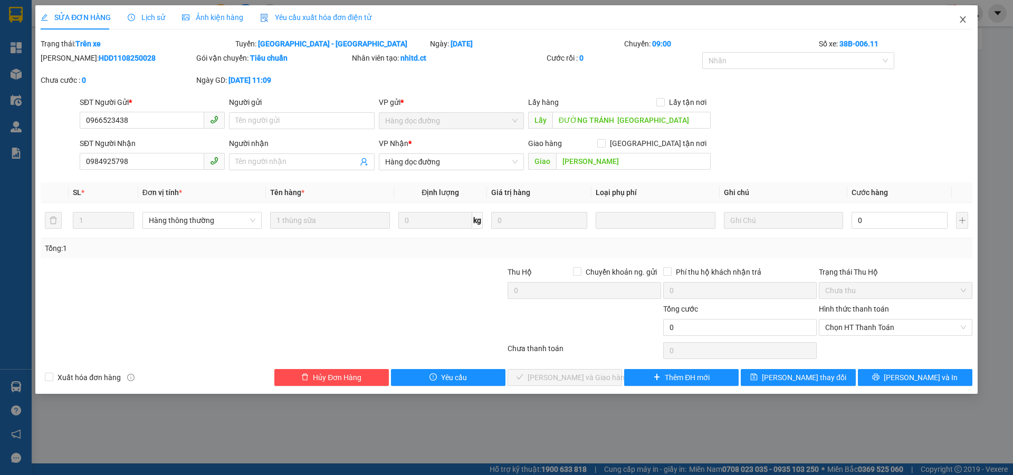
click at [967, 17] on span "Close" at bounding box center [963, 20] width 30 height 30
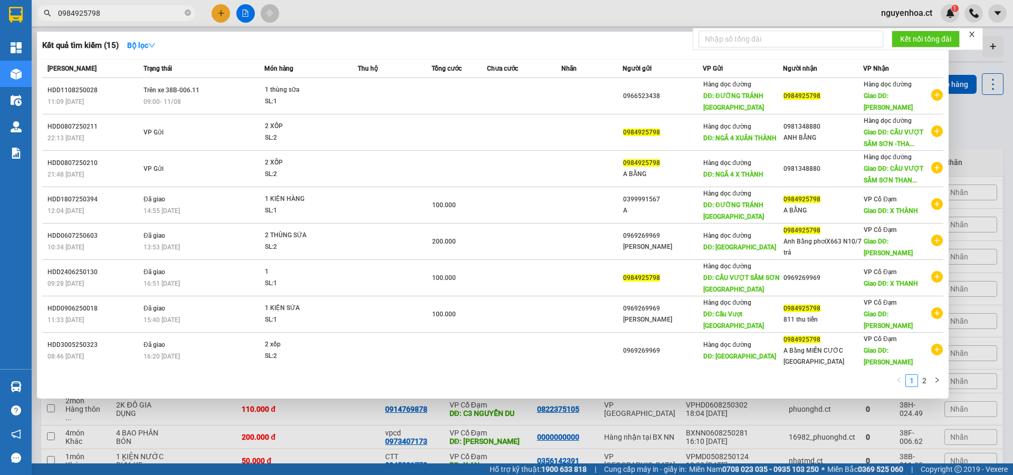
click at [160, 13] on input "0984925798" at bounding box center [120, 13] width 124 height 12
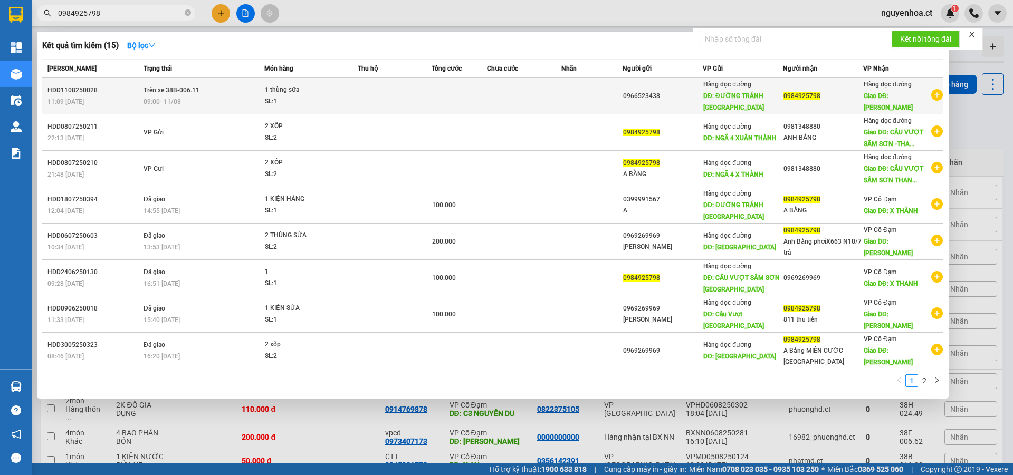
click at [176, 97] on span "09:00 - 11/08" at bounding box center [161, 101] width 37 height 8
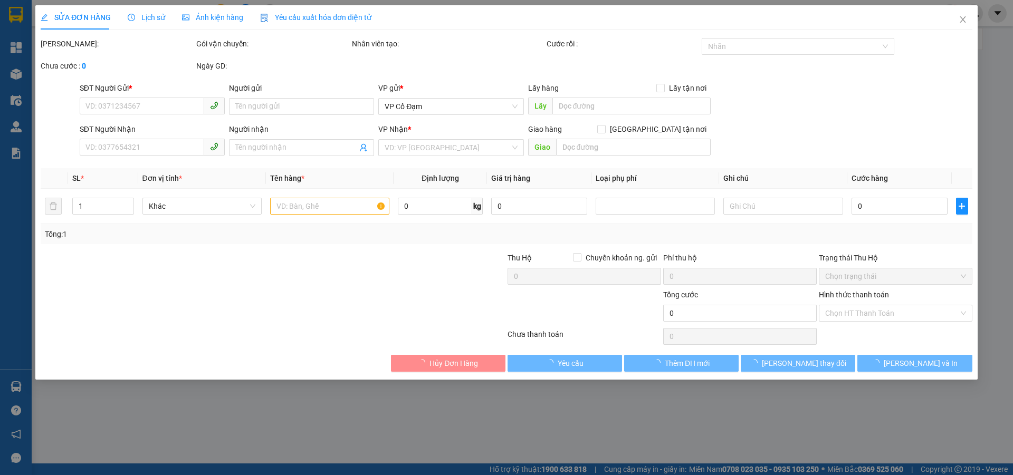
type input "0966523438"
type input "ĐƯỜNG TRÁNH Thanh Hóa"
type input "0984925798"
type input "Xuân Thành"
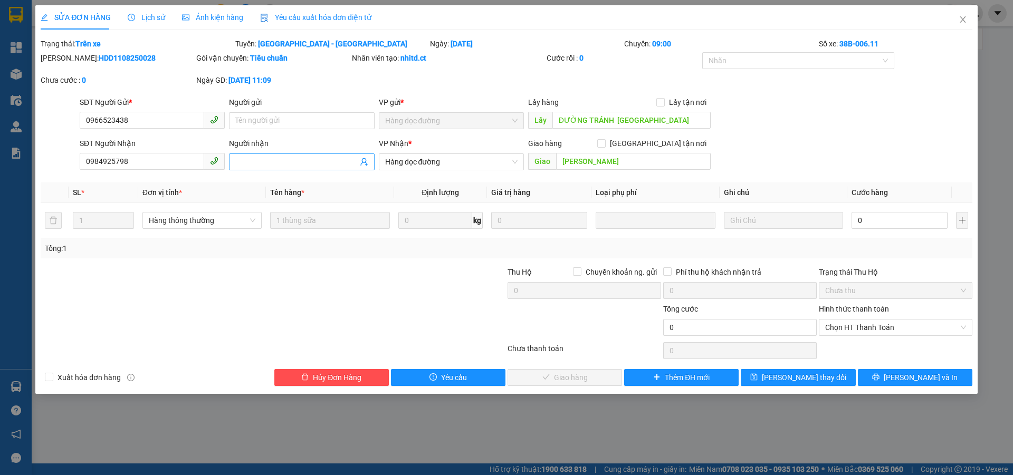
drag, startPoint x: 261, startPoint y: 146, endPoint x: 259, endPoint y: 161, distance: 14.9
click at [261, 150] on div "Người nhận" at bounding box center [301, 146] width 145 height 16
click at [259, 161] on input "Người nhận" at bounding box center [296, 162] width 122 height 12
click at [259, 159] on input "x663" at bounding box center [296, 162] width 122 height 12
type input "x663 11/8 về"
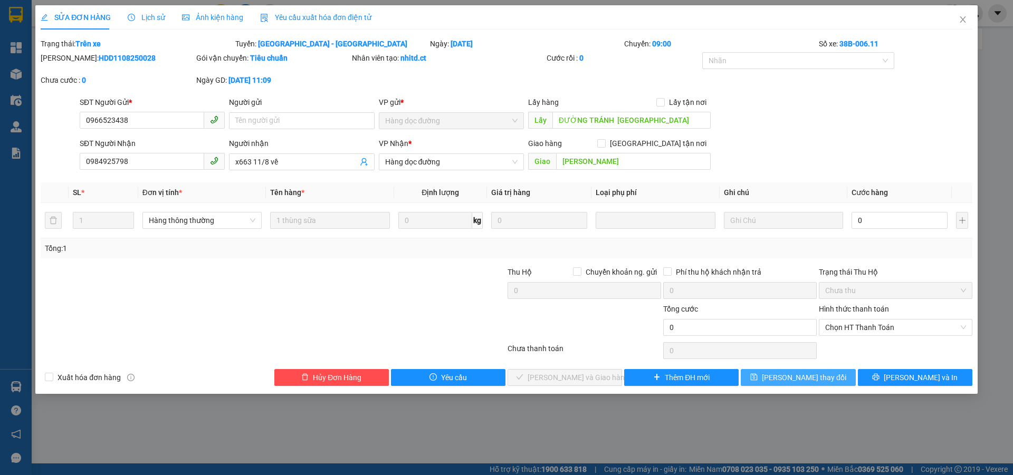
click at [796, 381] on span "[PERSON_NAME] thay đổi" at bounding box center [804, 378] width 84 height 12
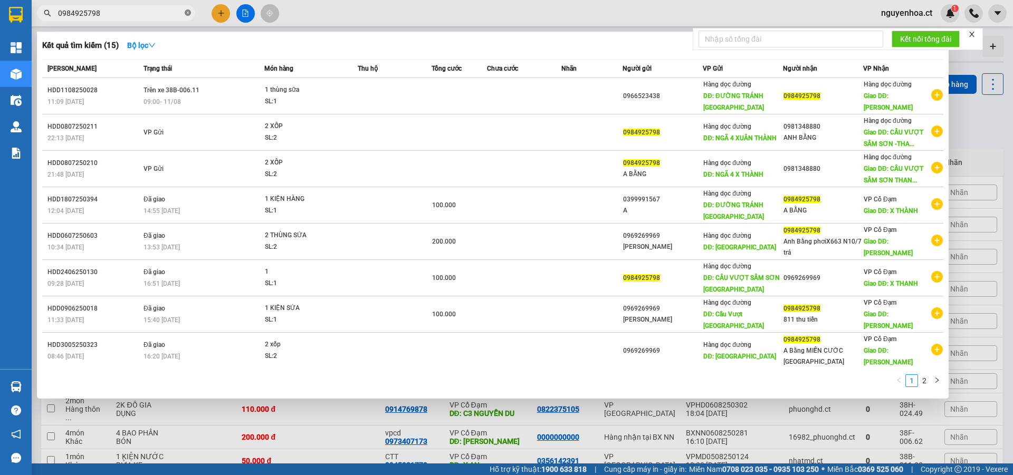
click at [190, 11] on icon "close-circle" at bounding box center [188, 12] width 6 height 6
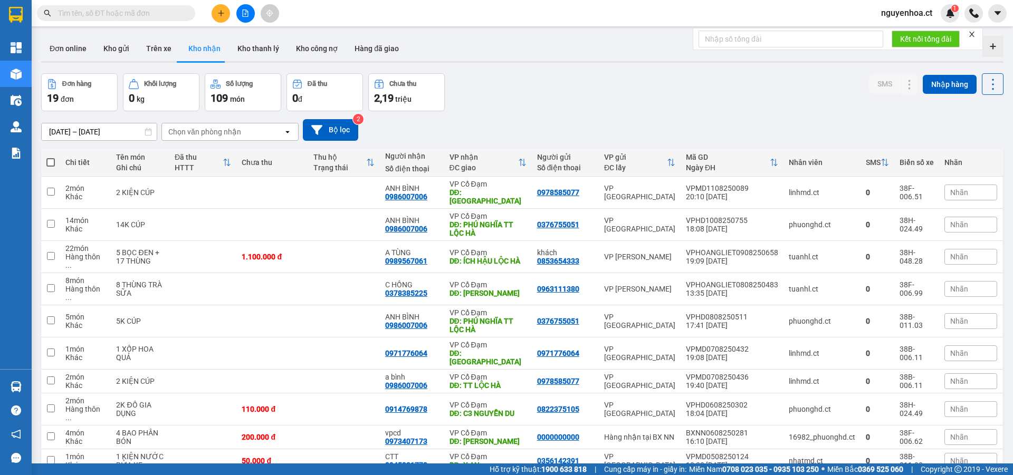
paste input "0399457943"
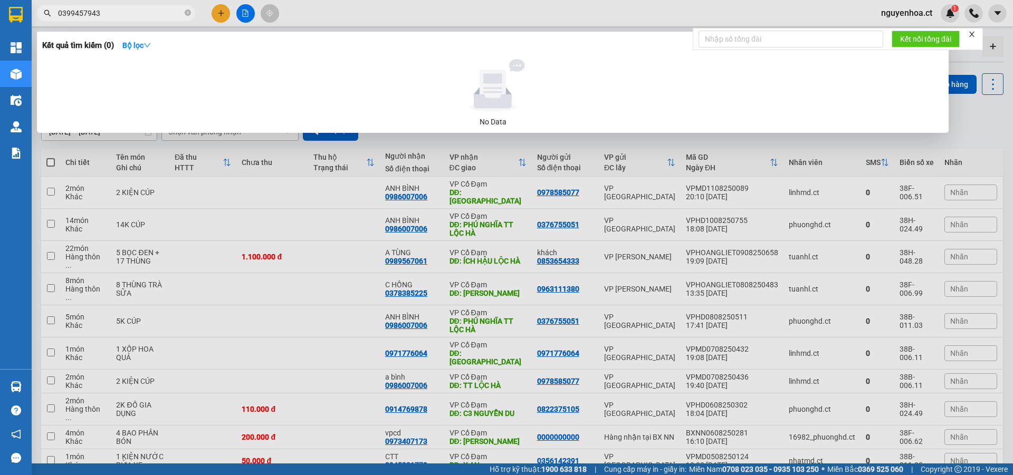
type input "0399457943"
click at [216, 14] on div at bounding box center [506, 237] width 1013 height 475
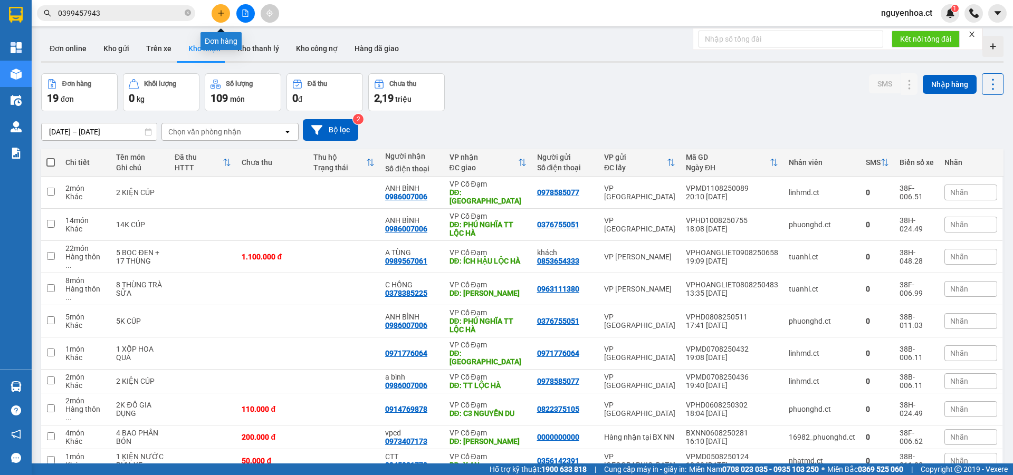
click at [217, 14] on icon "plus" at bounding box center [220, 12] width 7 height 7
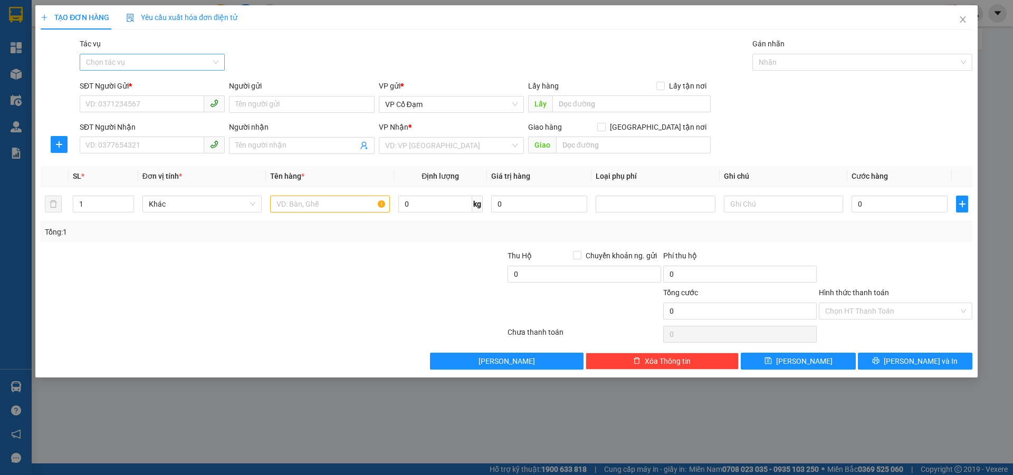
click at [134, 62] on input "Tác vụ" at bounding box center [148, 62] width 125 height 16
click at [137, 81] on div "Nhập hàng lên xe" at bounding box center [152, 84] width 132 height 12
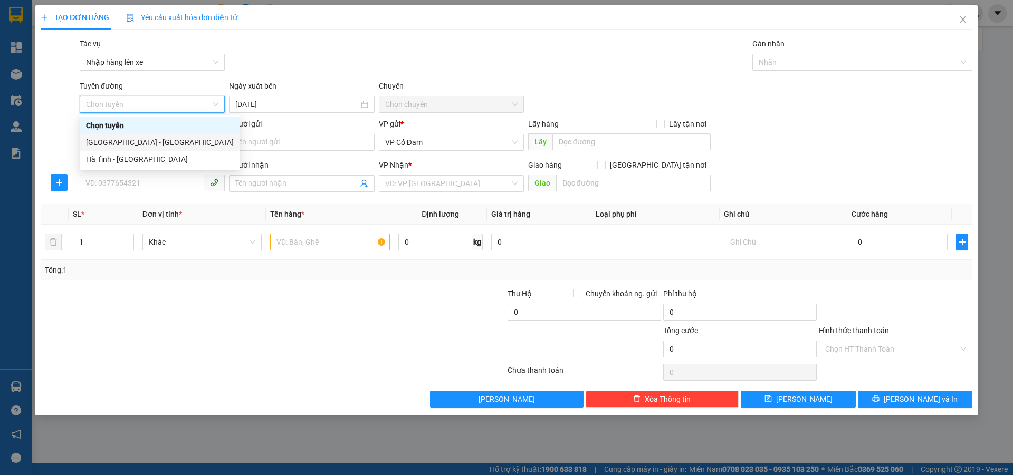
click at [134, 141] on div "[GEOGRAPHIC_DATA] - [GEOGRAPHIC_DATA]" at bounding box center [160, 143] width 148 height 12
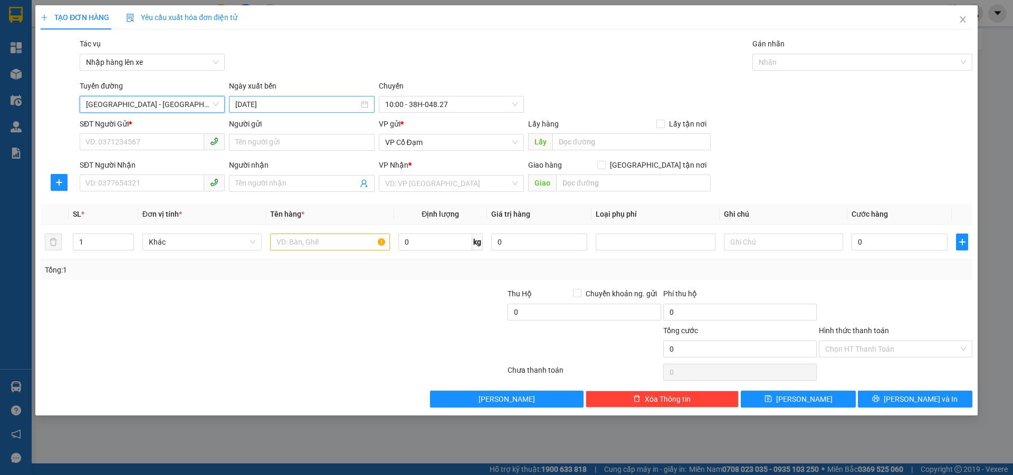
click at [265, 99] on input "12/08/2025" at bounding box center [296, 105] width 123 height 12
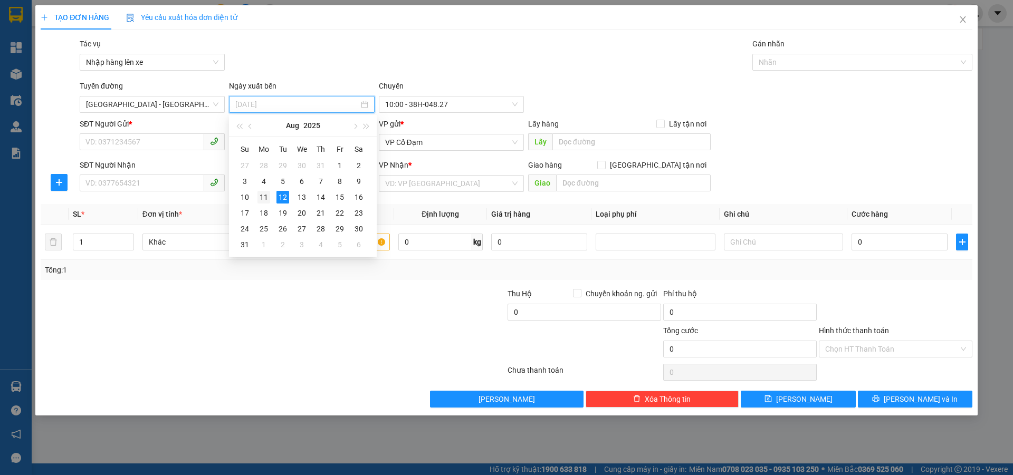
drag, startPoint x: 263, startPoint y: 197, endPoint x: 300, endPoint y: 176, distance: 43.0
click at [263, 198] on div "11" at bounding box center [263, 197] width 13 height 13
type input "11/08/2025"
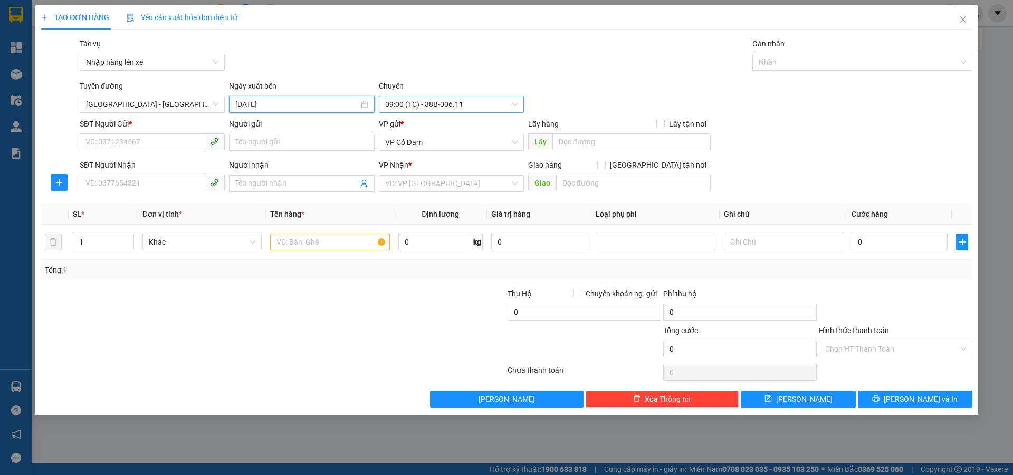
click at [432, 107] on span "09:00 (TC) - 38B-006.11" at bounding box center [451, 105] width 132 height 16
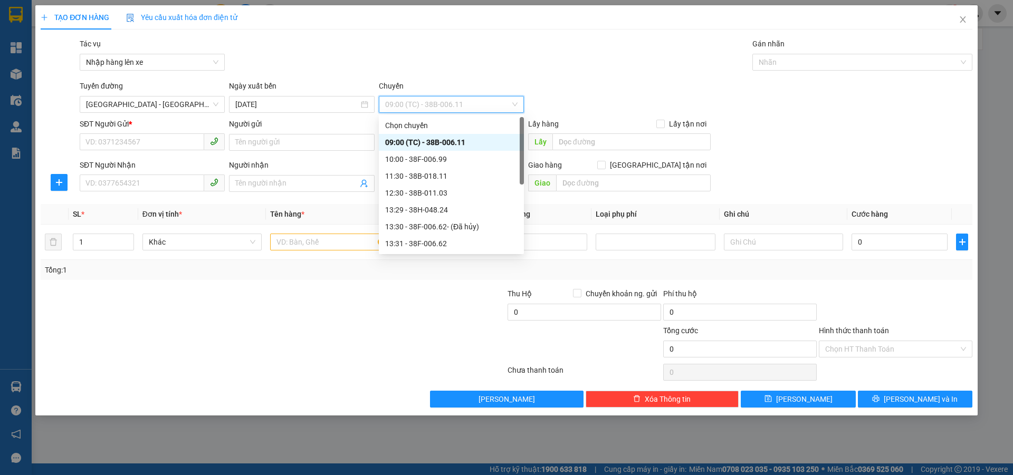
click at [446, 145] on div "09:00 (TC) - 38B-006.11" at bounding box center [451, 143] width 132 height 12
click at [344, 104] on input "11/08/2025" at bounding box center [296, 105] width 123 height 12
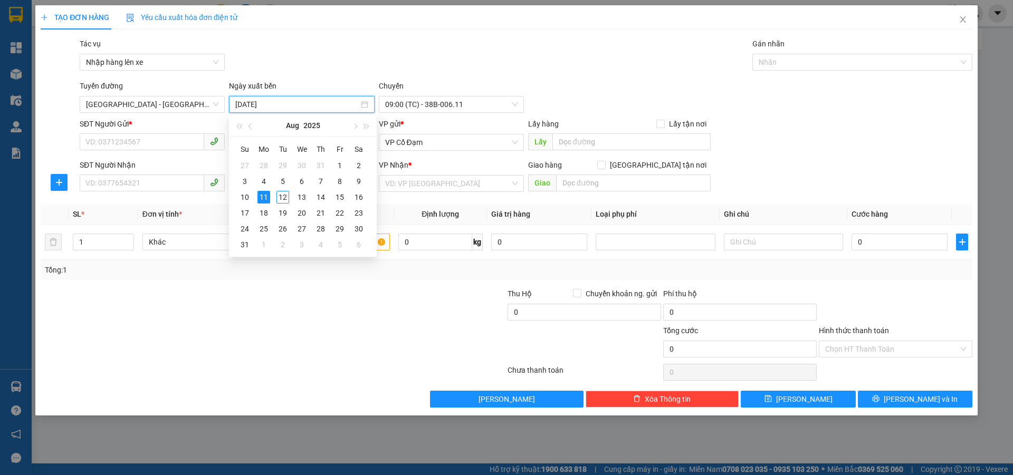
drag, startPoint x: 458, startPoint y: 76, endPoint x: 451, endPoint y: 69, distance: 10.5
click at [458, 74] on div "Transit Pickup Surcharge Ids Transit Deliver Surcharge Ids Transit Deliver Surc…" at bounding box center [506, 223] width 931 height 370
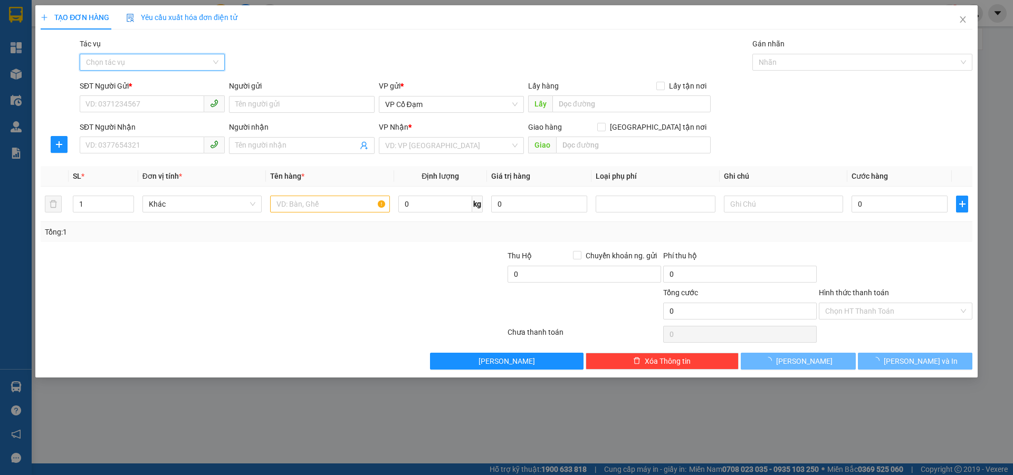
click at [183, 68] on input "Tác vụ" at bounding box center [148, 62] width 125 height 16
click at [170, 83] on div "Nhập hàng lên xe" at bounding box center [152, 84] width 132 height 12
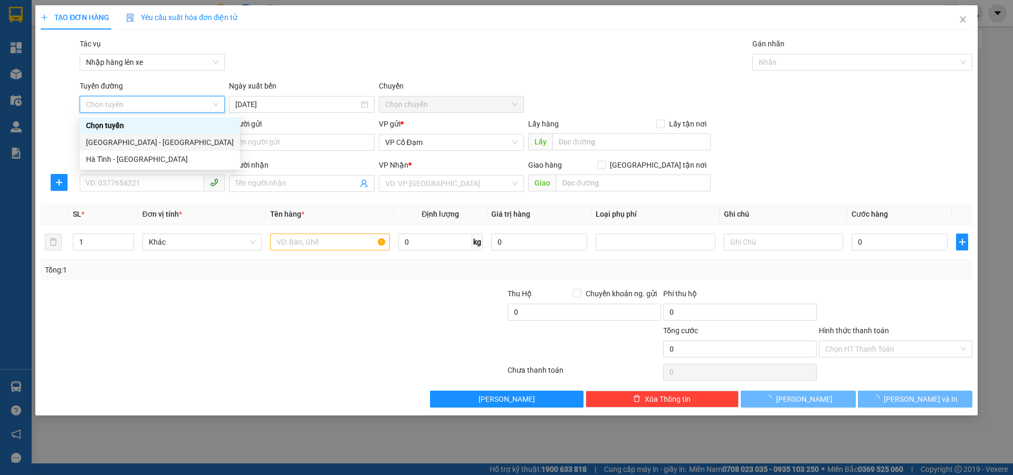
click at [134, 146] on div "[GEOGRAPHIC_DATA] - [GEOGRAPHIC_DATA]" at bounding box center [160, 143] width 148 height 12
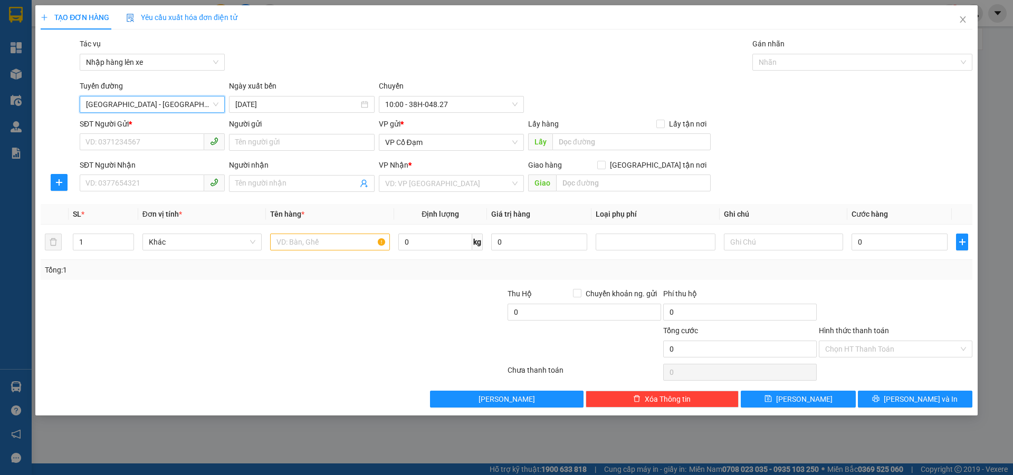
drag, startPoint x: 265, startPoint y: 124, endPoint x: 274, endPoint y: 116, distance: 12.3
click at [270, 121] on div "Người gửi" at bounding box center [301, 124] width 145 height 12
click at [270, 134] on input "Người gửi" at bounding box center [301, 142] width 145 height 17
click at [283, 102] on input "[DATE]" at bounding box center [296, 105] width 123 height 12
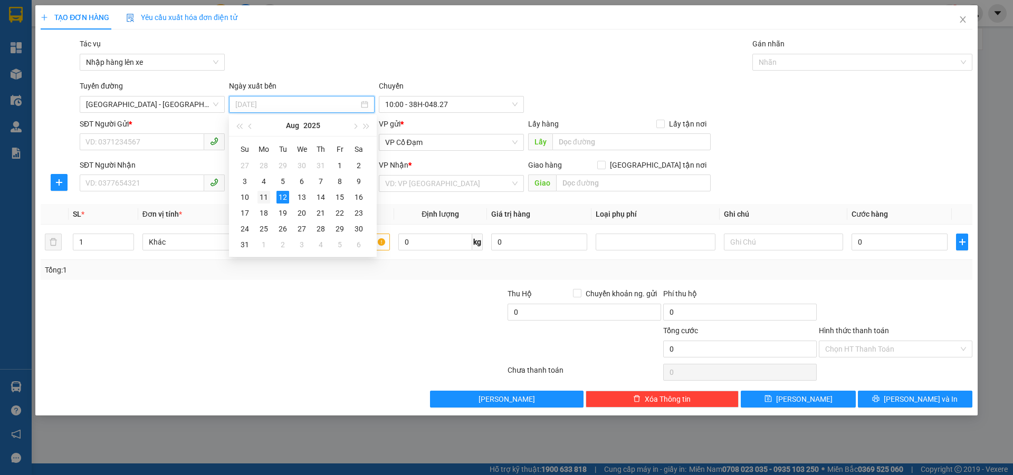
click at [270, 196] on td "11" at bounding box center [263, 197] width 19 height 16
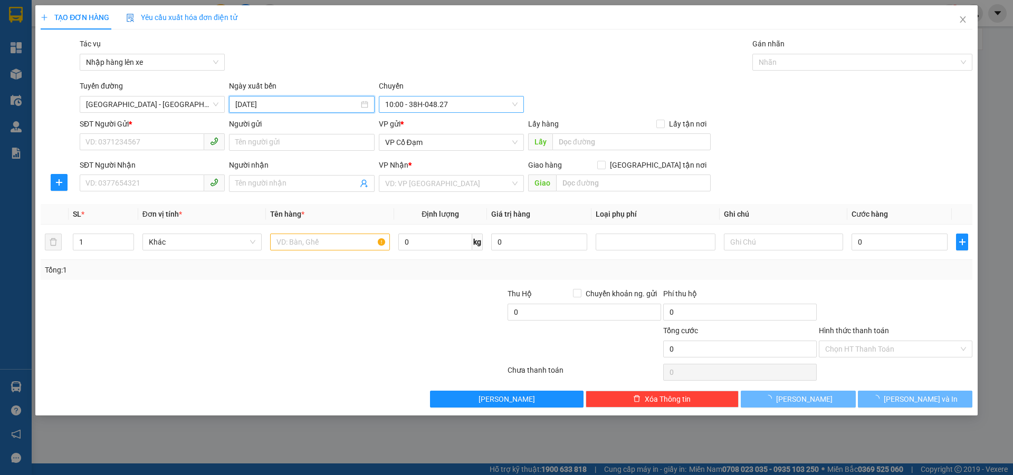
type input "[DATE]"
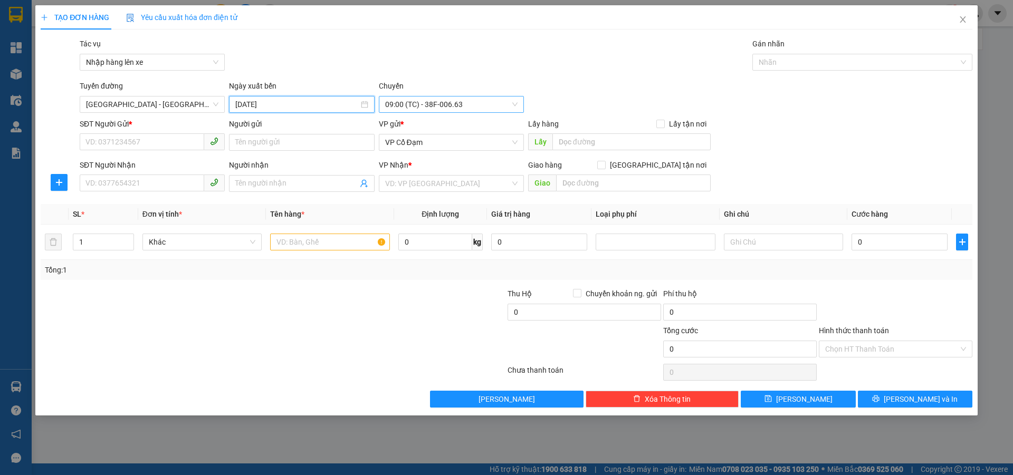
click at [440, 100] on span "09:00 (TC) - 38F-006.63" at bounding box center [451, 105] width 132 height 16
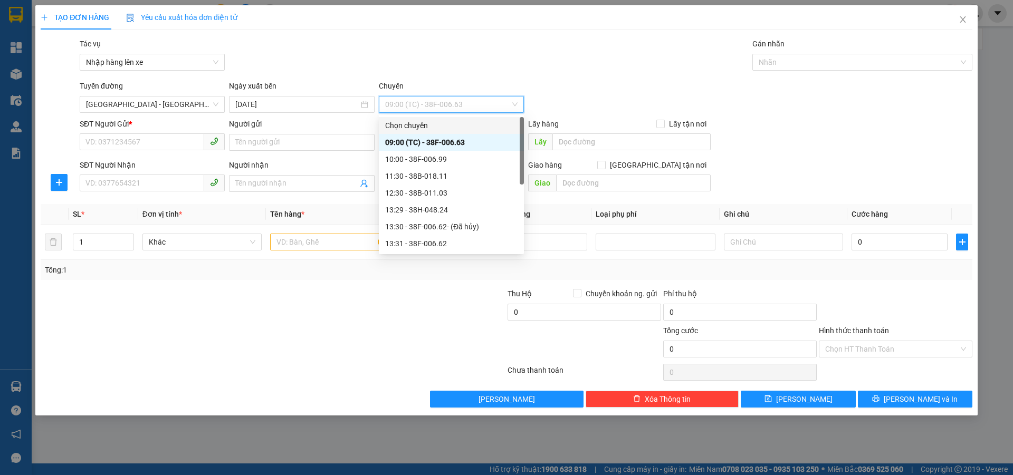
click at [445, 141] on div "09:00 (TC) - 38F-006.63" at bounding box center [451, 143] width 132 height 12
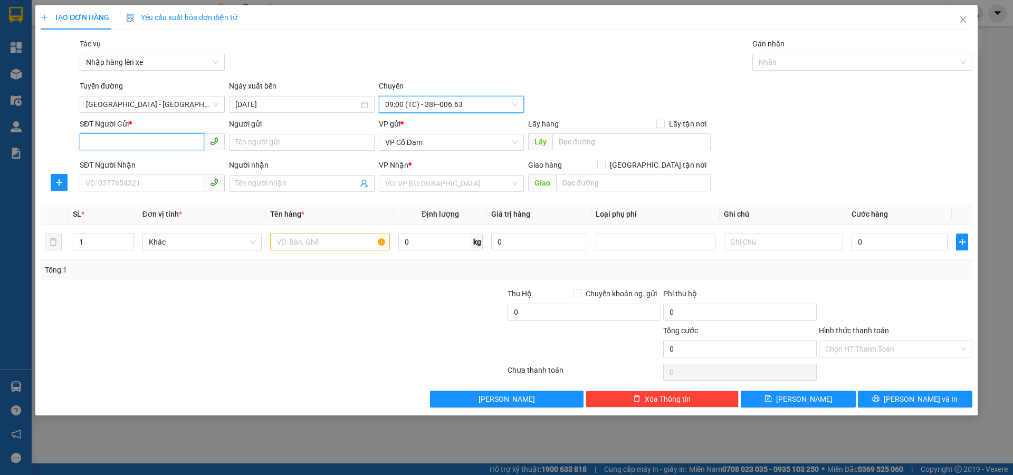
click at [143, 150] on input "SĐT Người Gửi *" at bounding box center [142, 141] width 124 height 17
paste input "0399457943"
type input "0399457943"
click at [133, 172] on div "SĐT Người Nhận" at bounding box center [152, 167] width 145 height 16
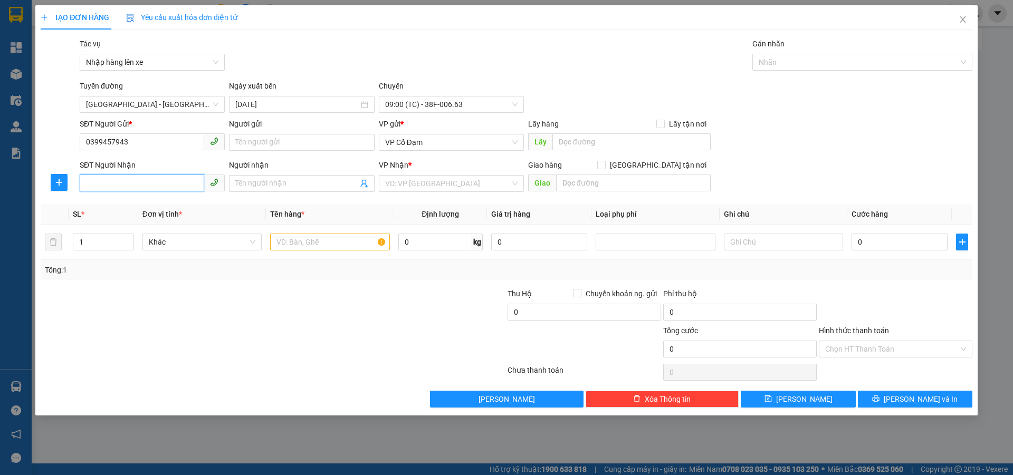
click at [135, 180] on input "SĐT Người Nhận" at bounding box center [142, 183] width 124 height 17
paste input "0399457943"
type input "0399457943"
click at [435, 142] on span "VP Cổ Đạm" at bounding box center [451, 142] width 132 height 16
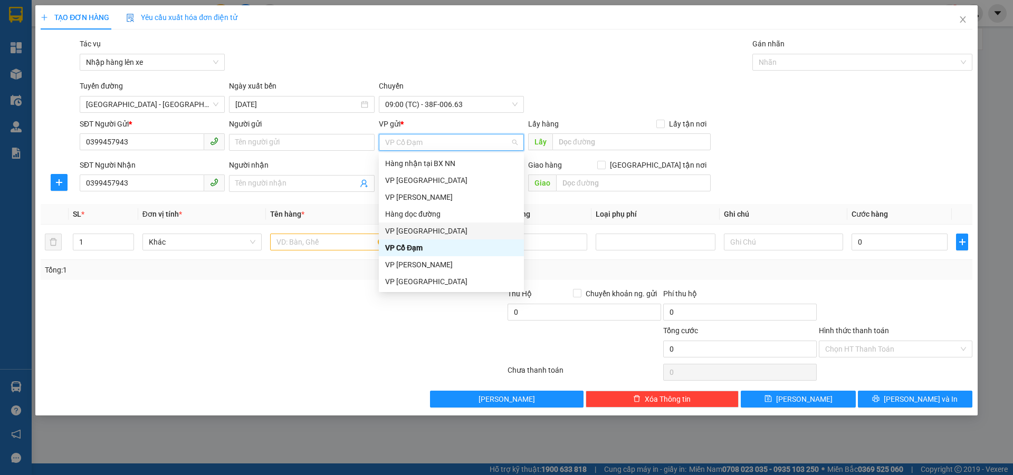
drag, startPoint x: 425, startPoint y: 234, endPoint x: 468, endPoint y: 191, distance: 60.4
click at [429, 229] on div "VP [GEOGRAPHIC_DATA]" at bounding box center [451, 231] width 132 height 12
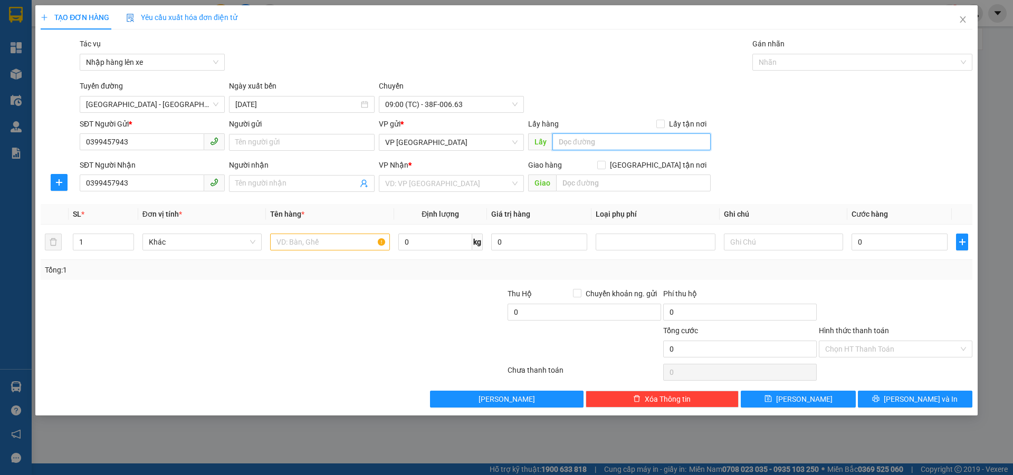
click at [593, 139] on input "text" at bounding box center [631, 141] width 158 height 17
type input "k3"
click at [451, 188] on input "search" at bounding box center [447, 184] width 125 height 16
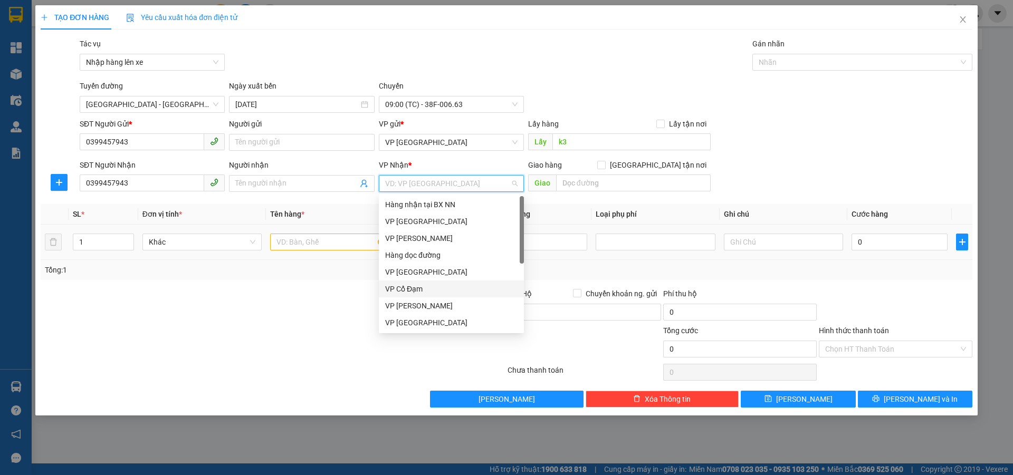
drag, startPoint x: 407, startPoint y: 287, endPoint x: 487, endPoint y: 235, distance: 96.1
click at [409, 286] on div "VP Cổ Đạm" at bounding box center [451, 289] width 132 height 12
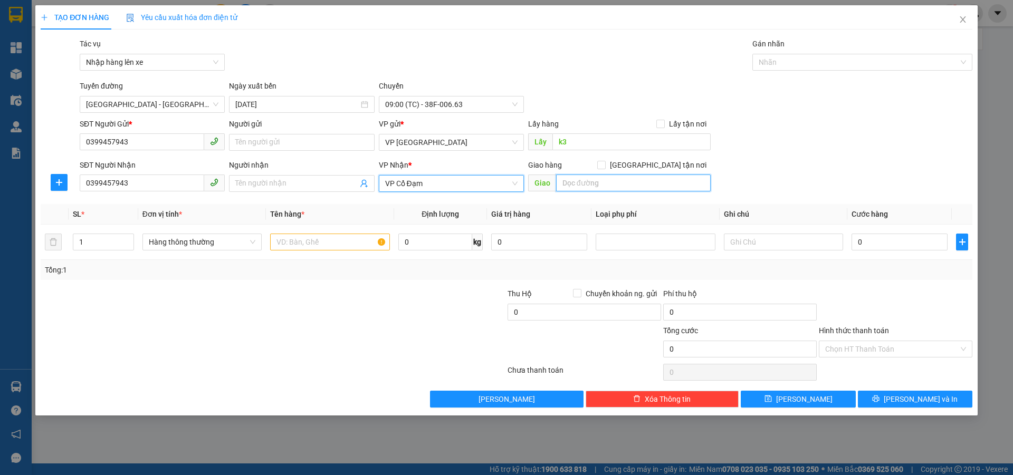
click at [611, 179] on input "text" at bounding box center [633, 183] width 155 height 17
type input "tùng lộc"
drag, startPoint x: 278, startPoint y: 244, endPoint x: 288, endPoint y: 237, distance: 12.1
click at [278, 243] on input "text" at bounding box center [329, 242] width 119 height 17
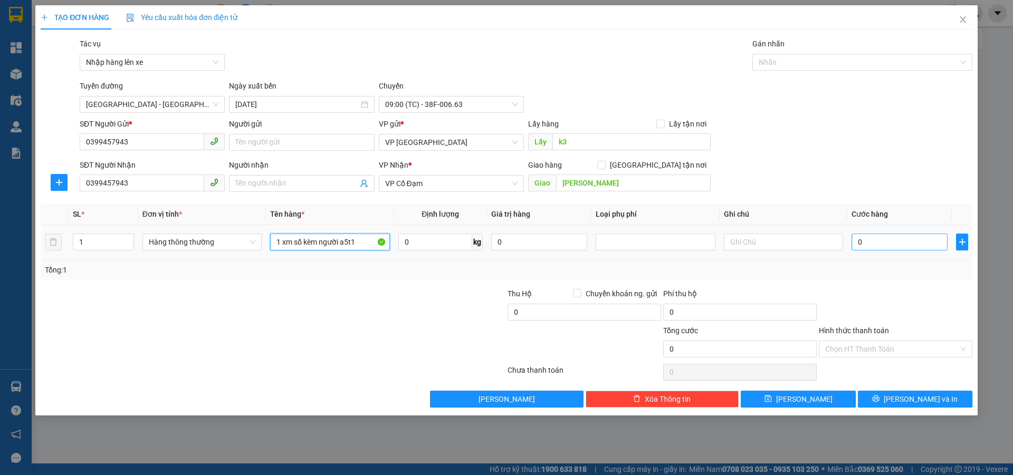
type input "1 xm số kèm người a5t1"
click at [886, 246] on input "0" at bounding box center [899, 242] width 96 height 17
type input "2"
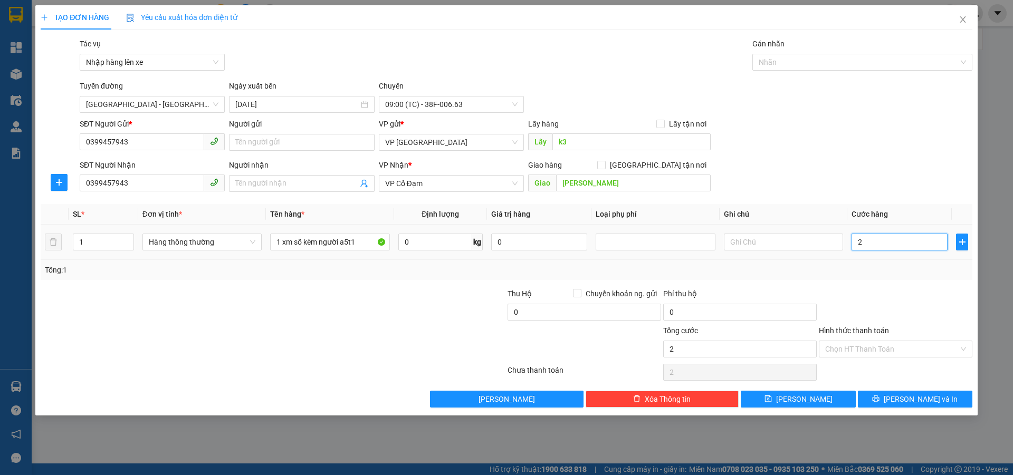
type input "24"
type input "240"
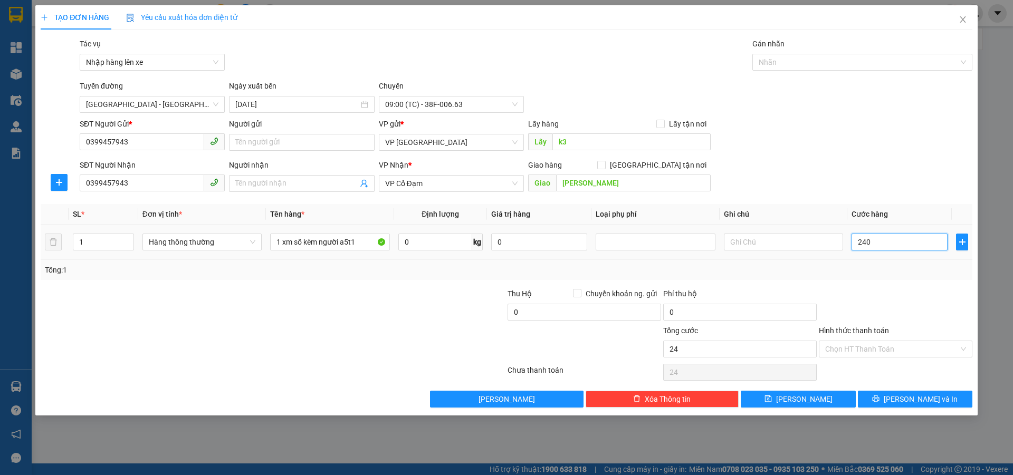
type input "240"
type input "240.000"
click at [845, 351] on input "Hình thức thanh toán" at bounding box center [891, 349] width 133 height 16
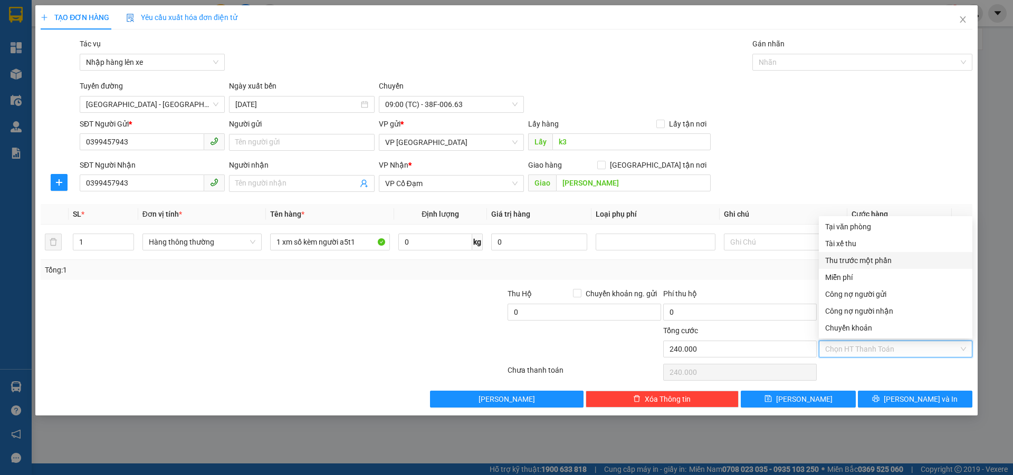
click at [853, 242] on div "Tài xế thu" at bounding box center [895, 244] width 141 height 12
type input "0"
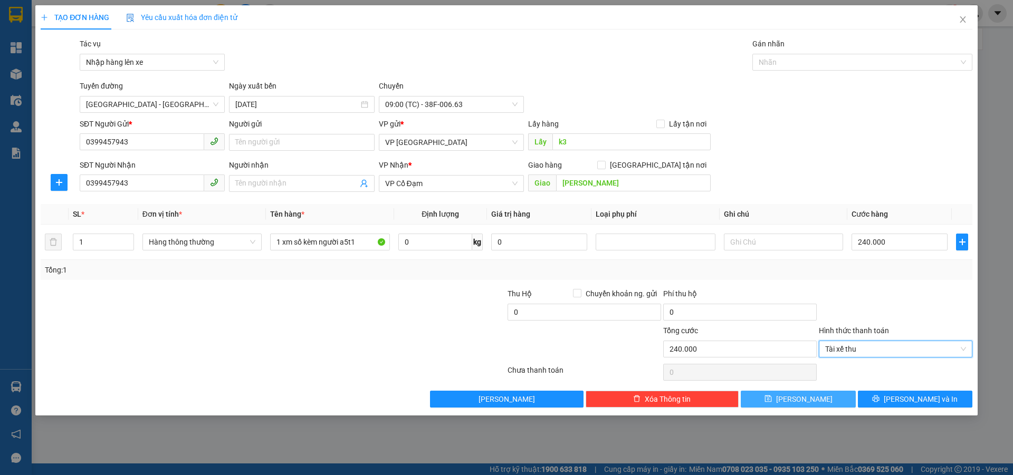
click at [772, 403] on span "save" at bounding box center [767, 399] width 7 height 8
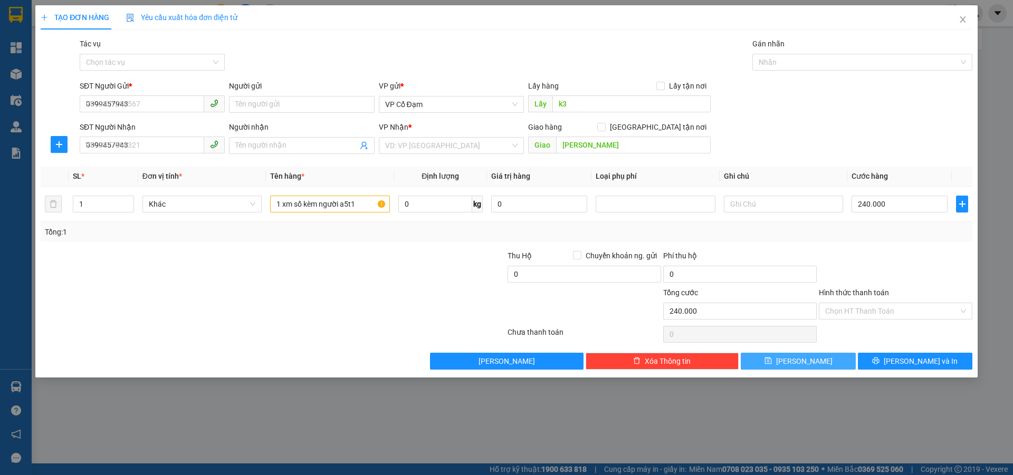
type input "0"
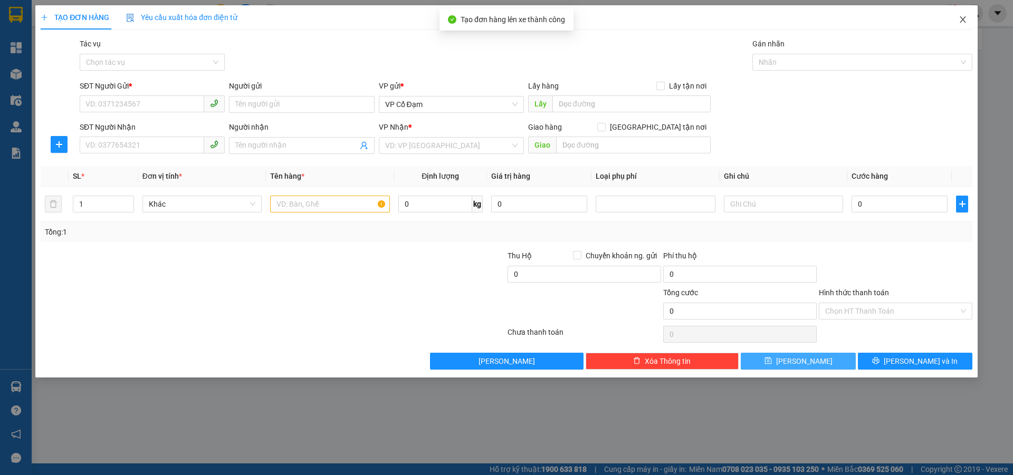
click at [960, 17] on icon "close" at bounding box center [962, 19] width 6 height 6
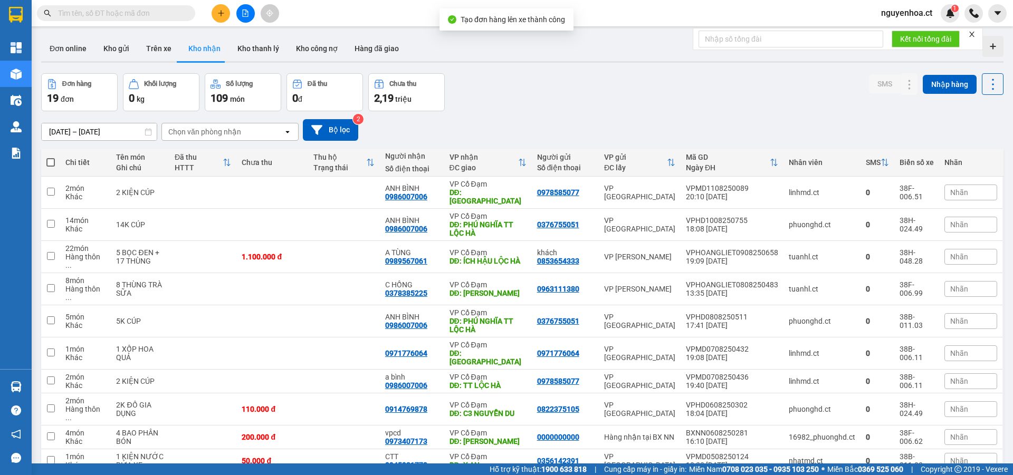
click at [154, 13] on input "text" at bounding box center [120, 13] width 124 height 12
paste input "0399457943"
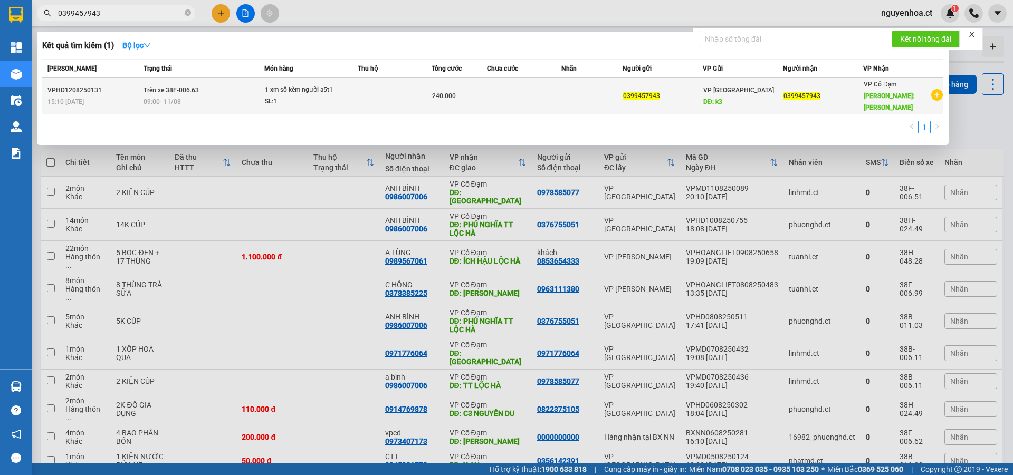
type input "0399457943"
click at [134, 78] on td "VPHD1208250131 15:10 - 12/08" at bounding box center [91, 96] width 99 height 36
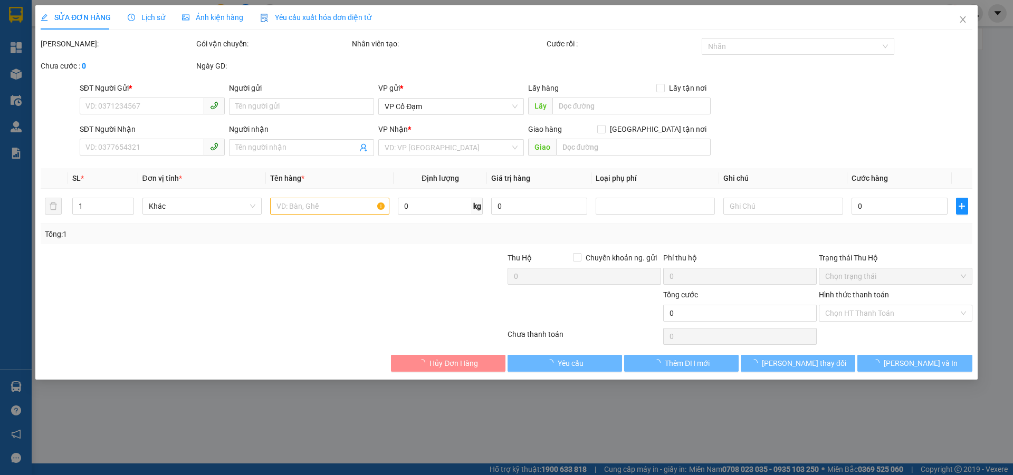
type input "0399457943"
type input "k3"
type input "0399457943"
type input "tùng lộc"
type input "240.000"
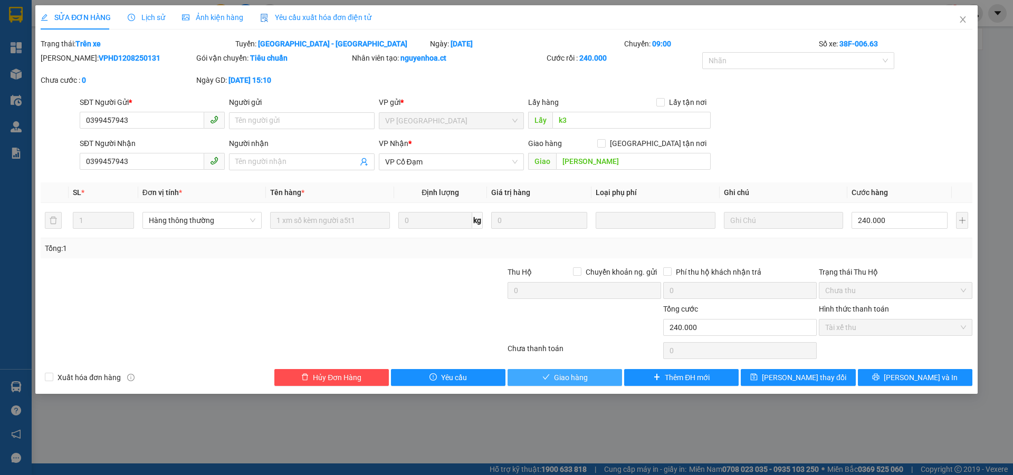
click at [571, 378] on span "Giao hàng" at bounding box center [571, 378] width 34 height 12
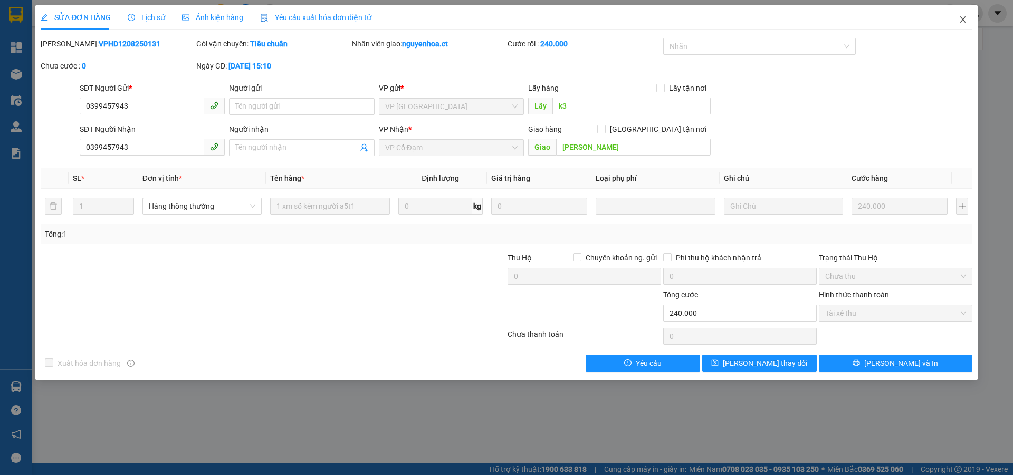
click at [964, 22] on icon "close" at bounding box center [962, 19] width 8 height 8
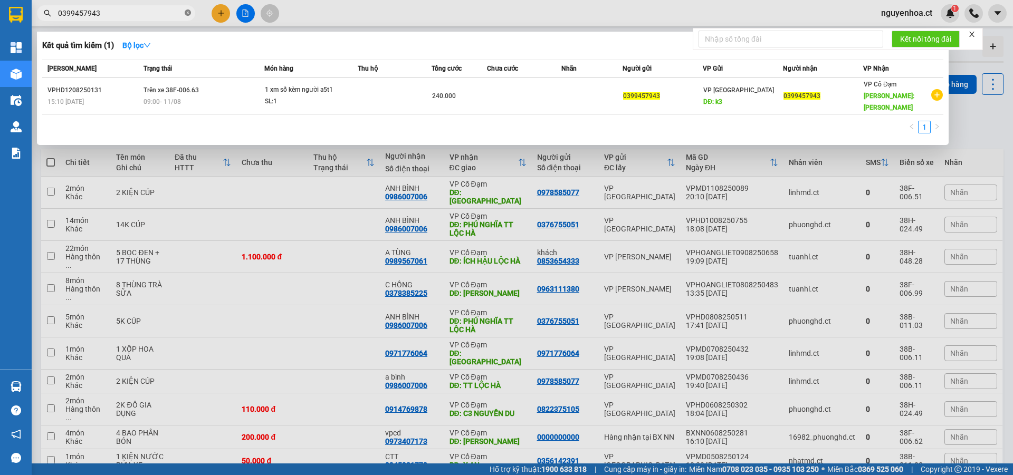
click at [186, 15] on icon "close-circle" at bounding box center [188, 12] width 6 height 6
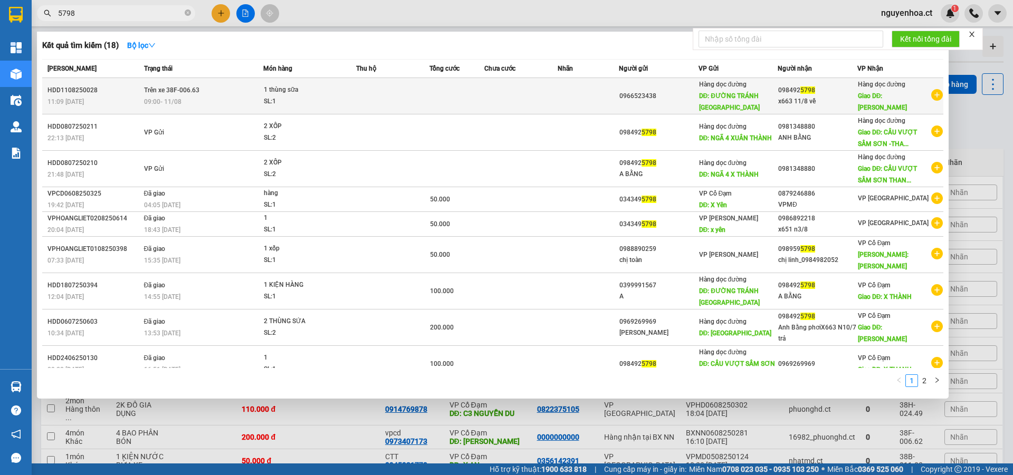
type input "5798"
click at [184, 99] on div "09:00 - 11/08" at bounding box center [203, 102] width 119 height 12
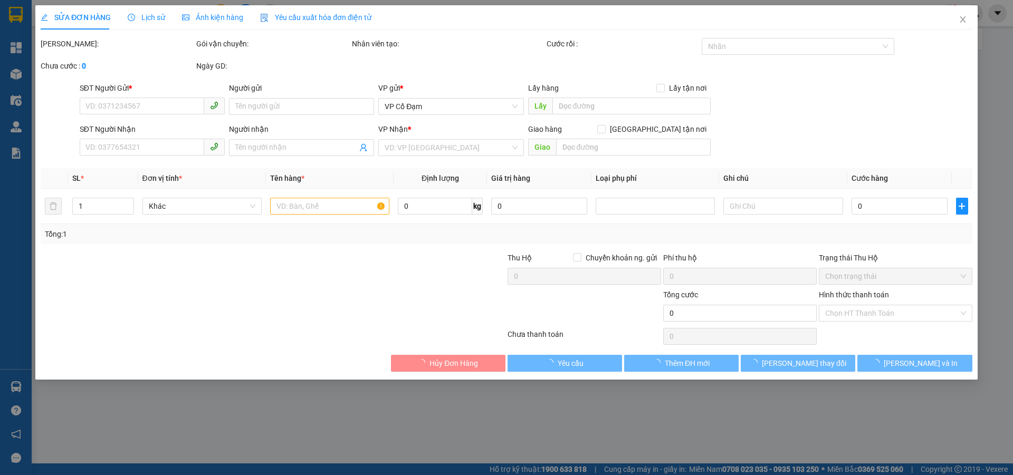
type input "0966523438"
type input "ĐƯỜNG TRÁNH Thanh Hóa"
type input "0984925798"
type input "x663 11/8 về"
type input "Xuân Thành"
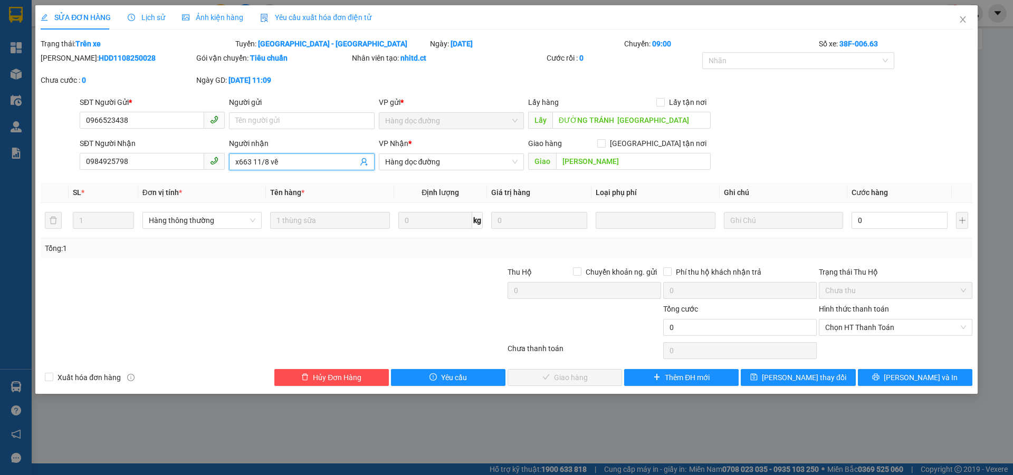
drag, startPoint x: 283, startPoint y: 165, endPoint x: 226, endPoint y: 168, distance: 57.1
click at [227, 169] on div "Người nhận x663 11/8 về x663 11/8 về" at bounding box center [301, 156] width 149 height 37
click at [148, 16] on span "Lịch sử" at bounding box center [146, 17] width 37 height 8
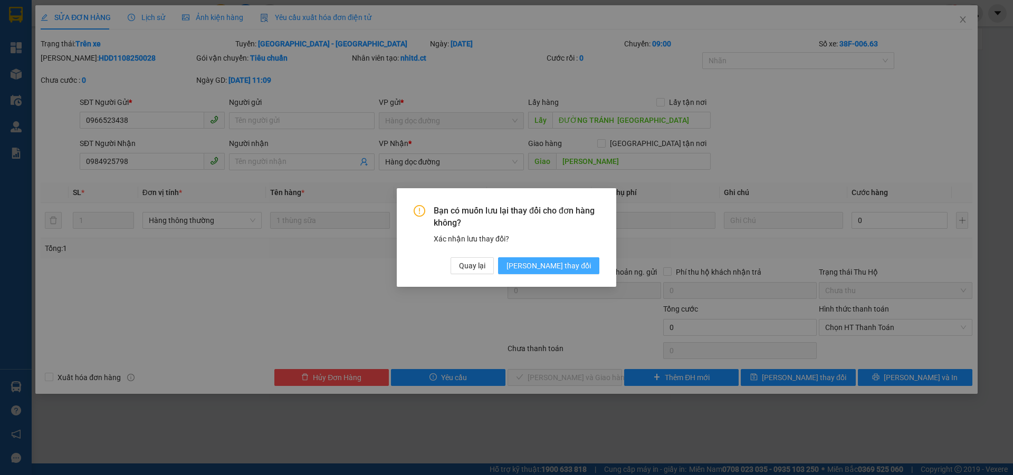
click at [565, 264] on span "[PERSON_NAME] thay đổi" at bounding box center [548, 266] width 84 height 12
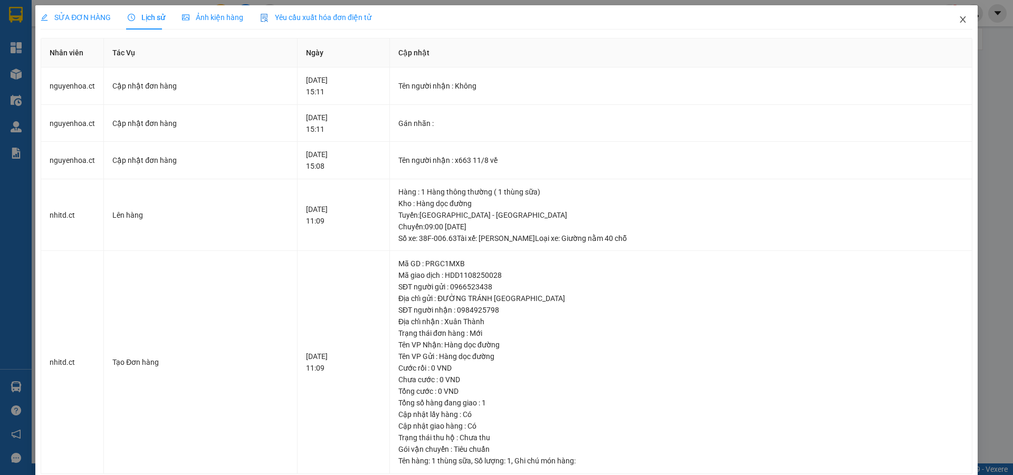
click at [958, 19] on icon "close" at bounding box center [962, 19] width 8 height 8
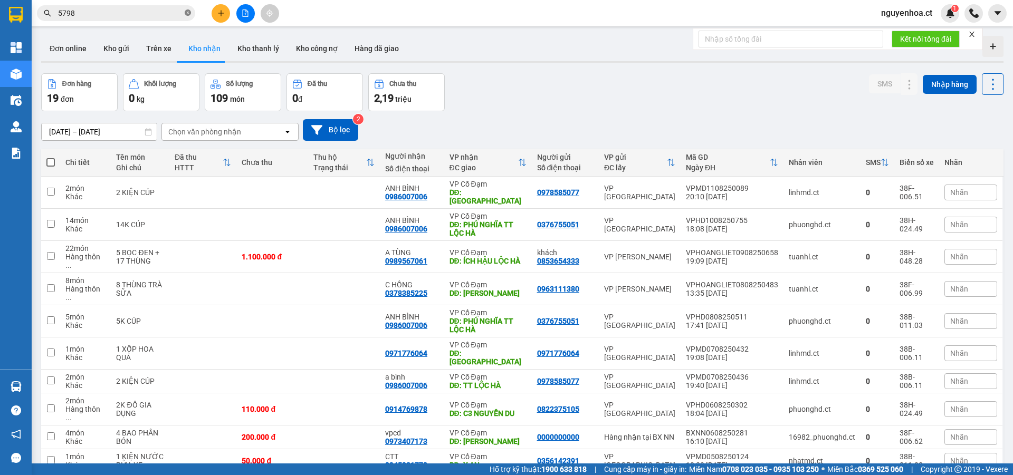
click at [189, 11] on icon "close-circle" at bounding box center [188, 12] width 6 height 6
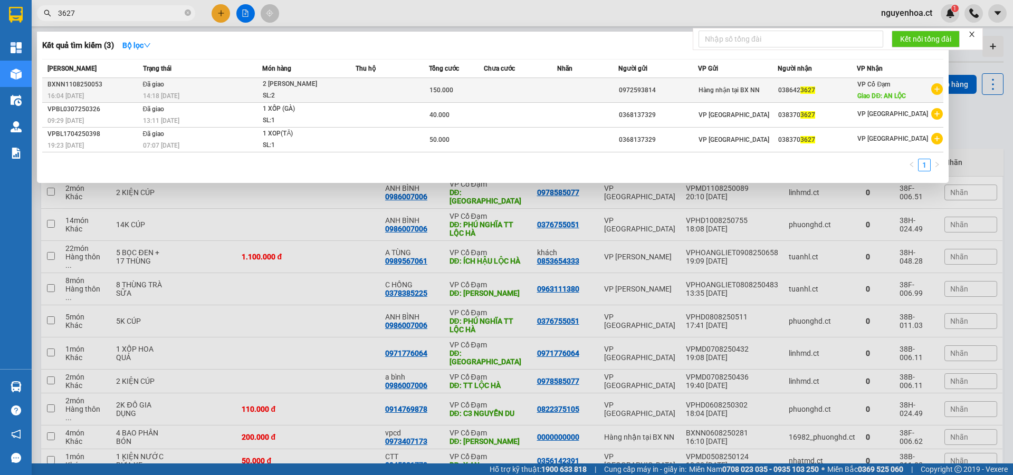
type input "3627"
click at [170, 88] on td "Đã giao 14:18 - 12/08" at bounding box center [201, 90] width 122 height 25
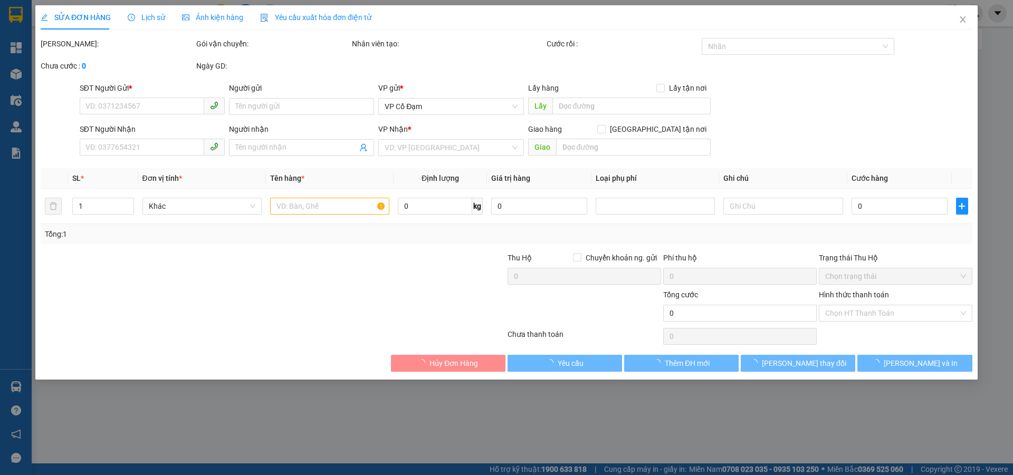
type input "0972593814"
type input "0386423627"
type input "AN LỘC"
type input "150.000"
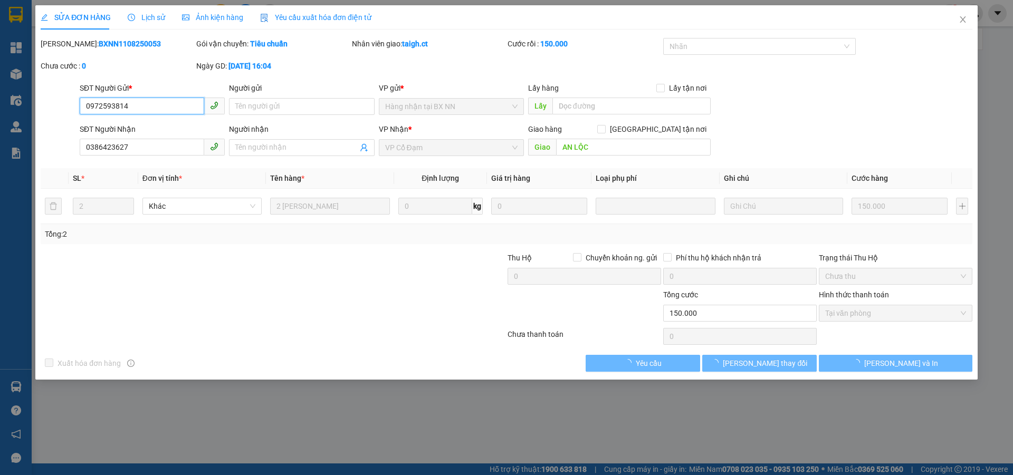
click at [159, 13] on span "Lịch sử" at bounding box center [146, 17] width 37 height 8
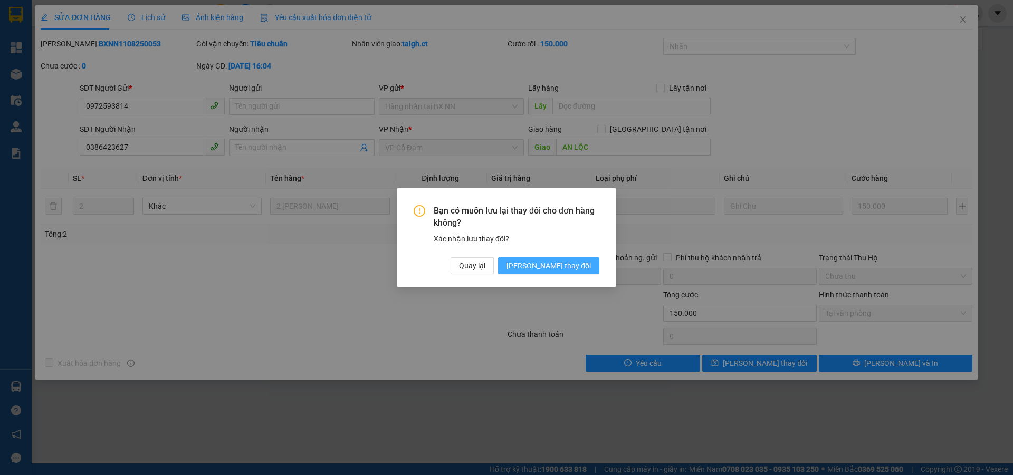
click at [570, 265] on span "[PERSON_NAME] thay đổi" at bounding box center [548, 266] width 84 height 12
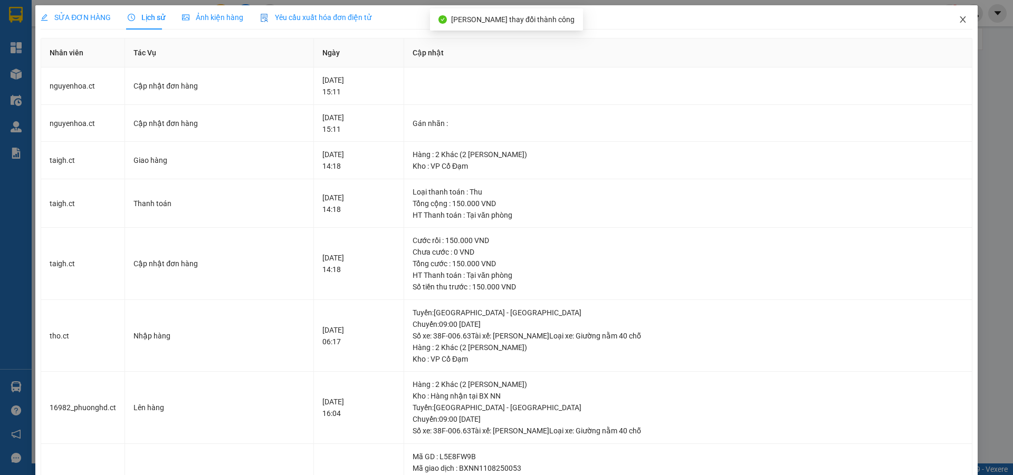
click at [952, 15] on span "Close" at bounding box center [963, 20] width 30 height 30
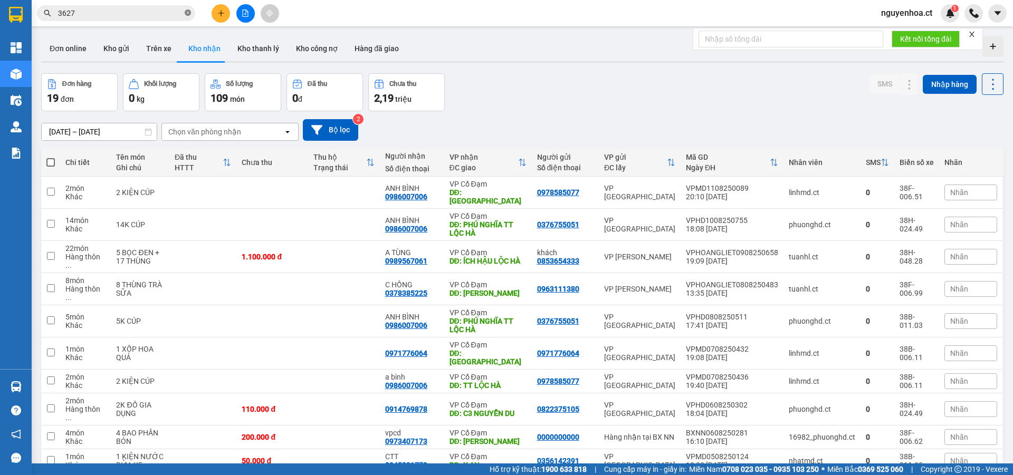
click at [188, 14] on icon "close-circle" at bounding box center [188, 12] width 6 height 6
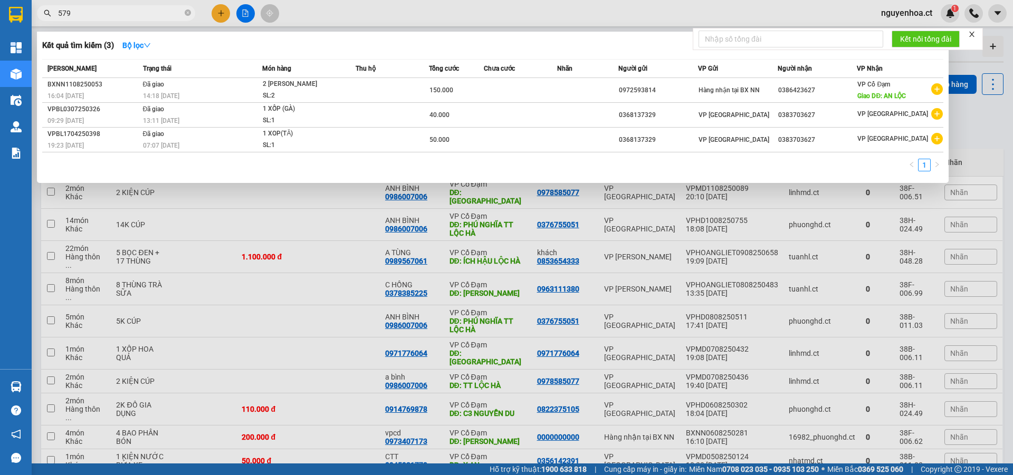
type input "5798"
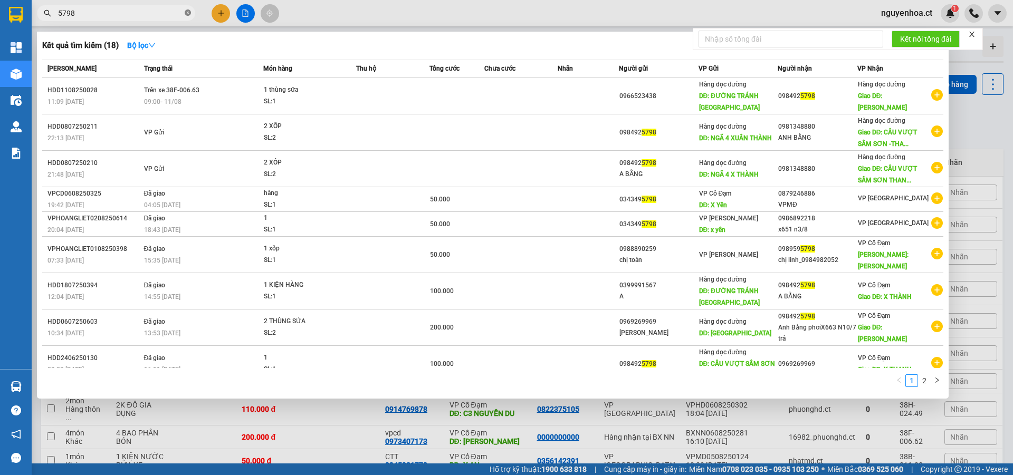
click at [187, 13] on icon "close-circle" at bounding box center [188, 12] width 6 height 6
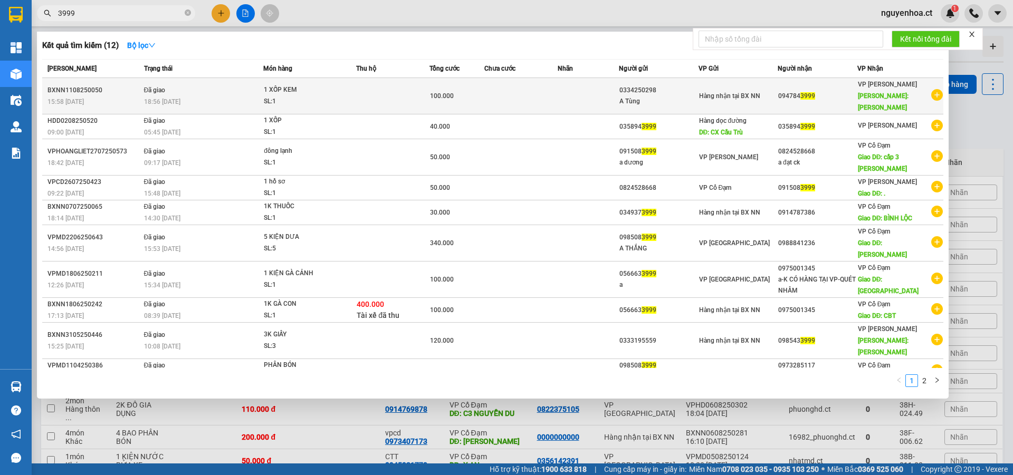
type input "3999"
click at [168, 96] on div "18:56 - 11/08" at bounding box center [203, 102] width 119 height 12
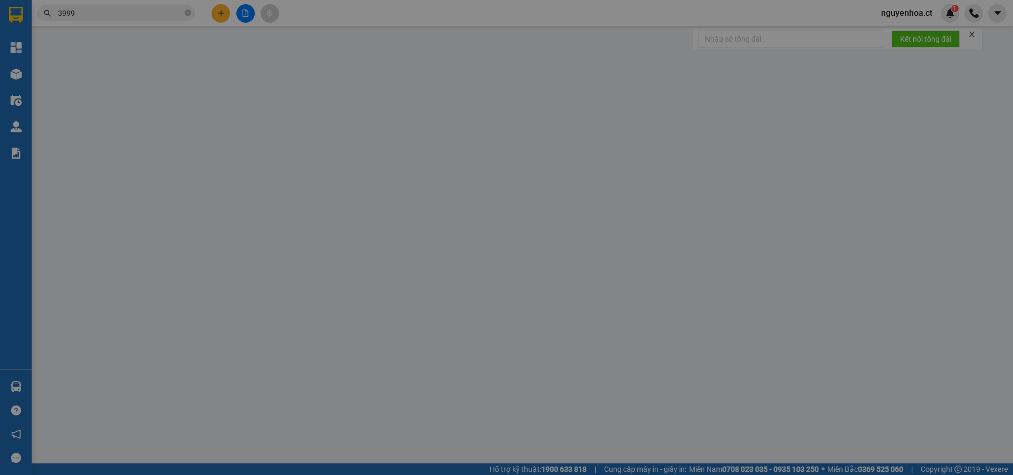
type input "0334250298"
type input "A Tùng"
type input "0947843999"
type input "HỒNG LĨNH"
type input "100.000"
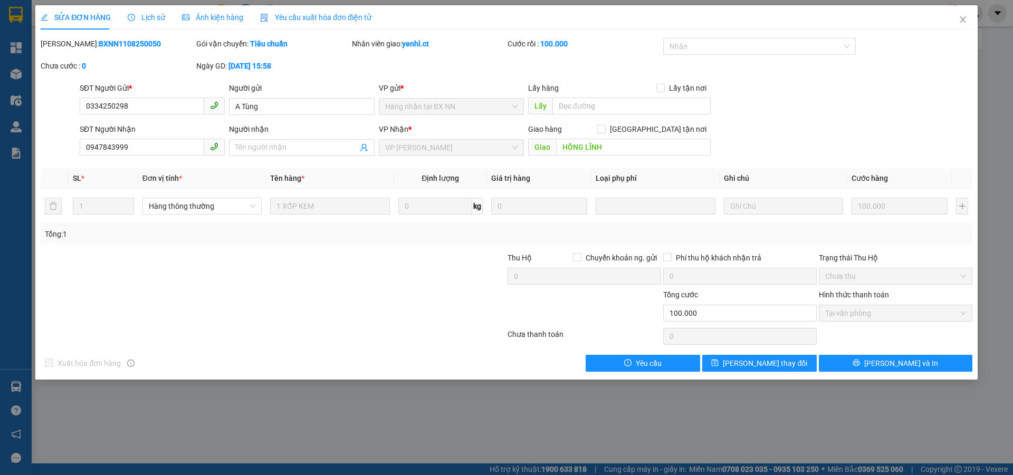
click at [150, 13] on span "Lịch sử" at bounding box center [146, 17] width 37 height 8
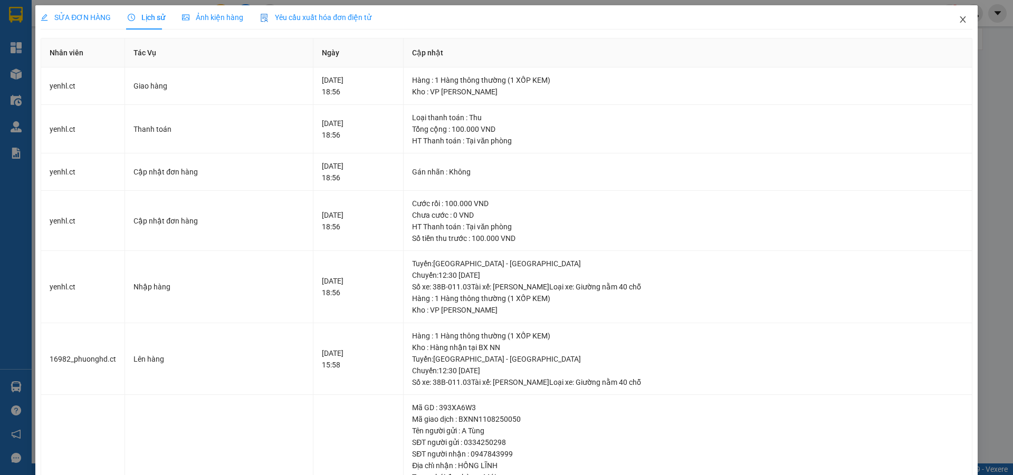
click at [958, 17] on icon "close" at bounding box center [962, 19] width 8 height 8
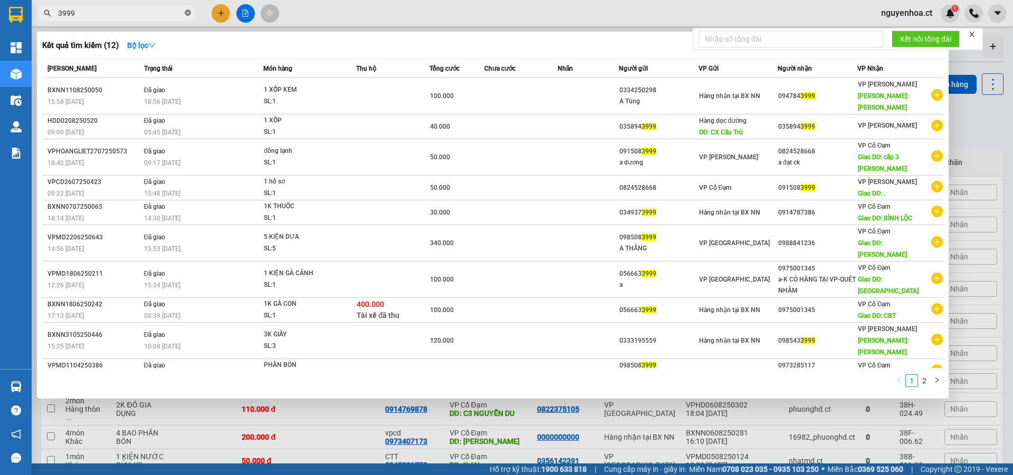
click at [186, 14] on icon "close-circle" at bounding box center [188, 12] width 6 height 6
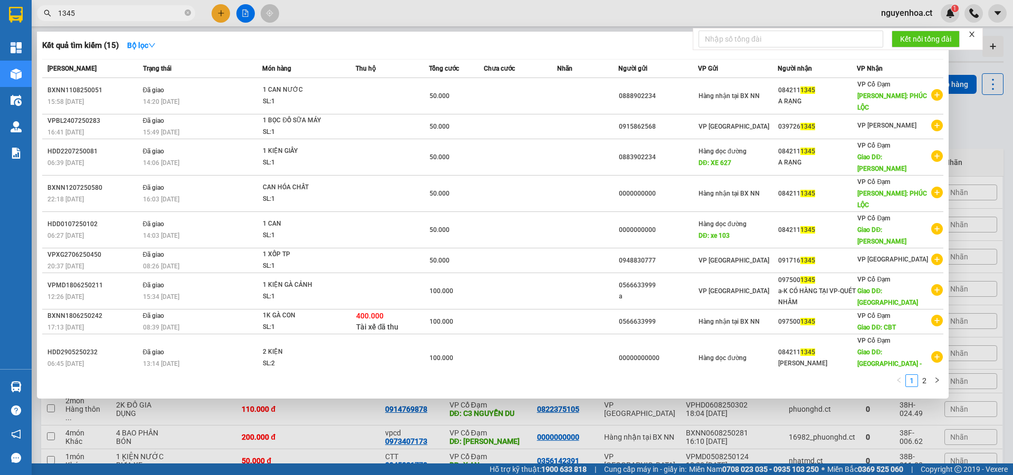
type input "1345"
click at [160, 86] on span "Đã giao" at bounding box center [154, 89] width 22 height 7
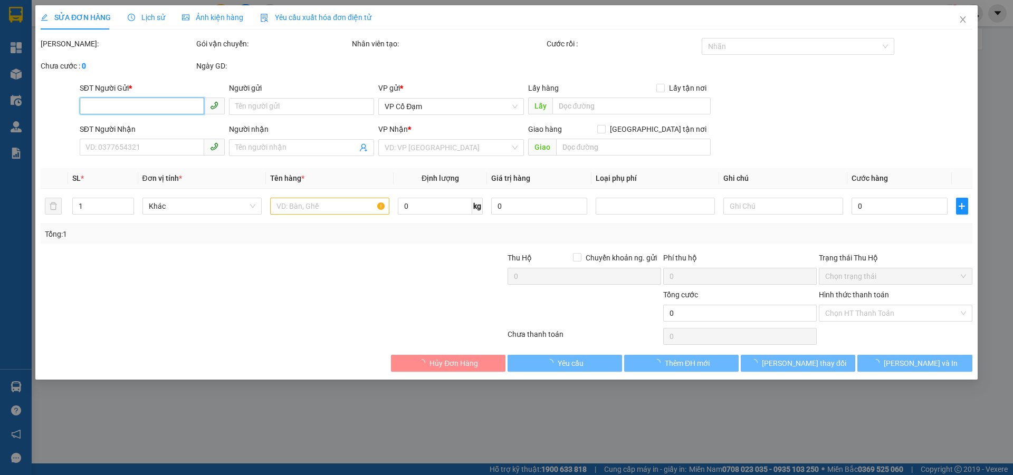
type input "0888902234"
type input "0842111345"
type input "A RẠNG"
type input "PHÚC LỘC"
type input "50.000"
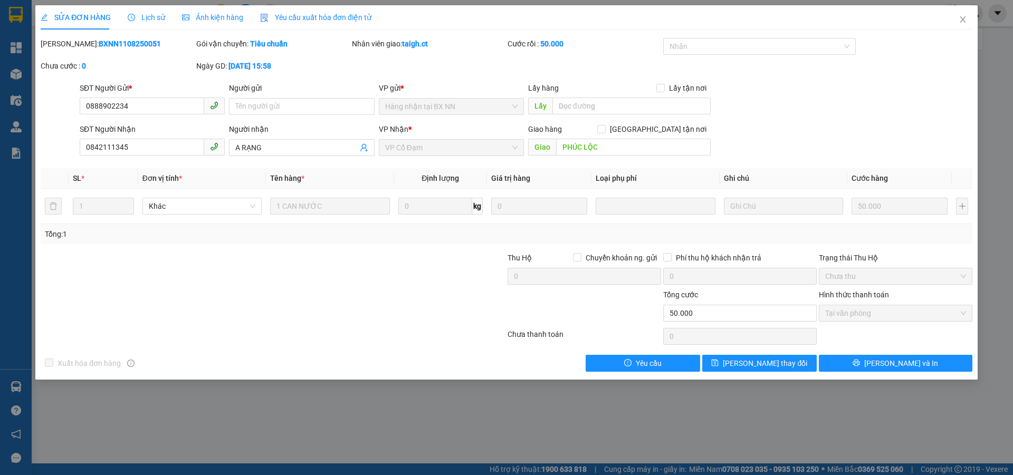
click at [152, 14] on span "Lịch sử" at bounding box center [146, 17] width 37 height 8
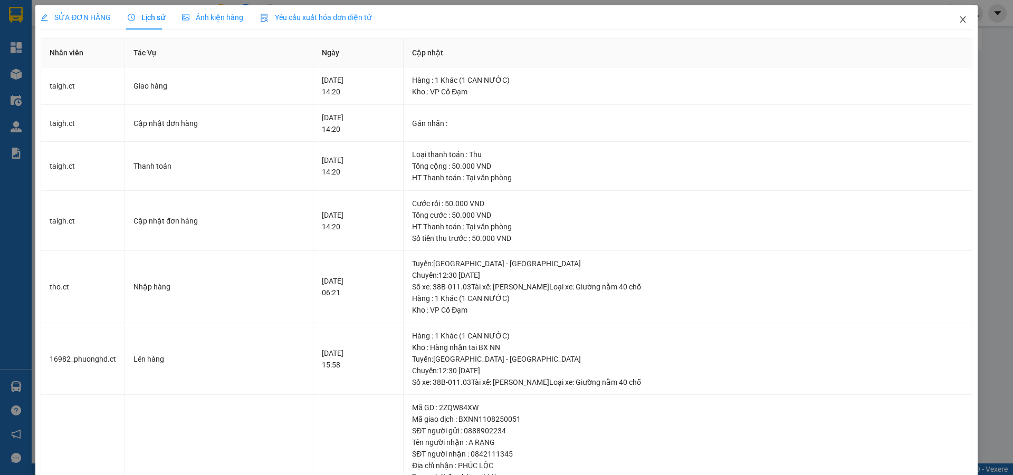
click at [953, 15] on span "Close" at bounding box center [963, 20] width 30 height 30
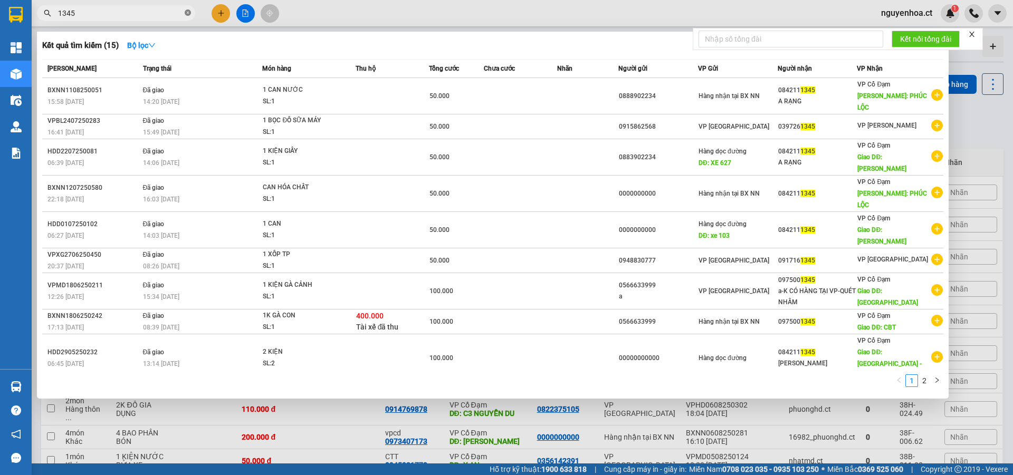
click at [186, 16] on icon "close-circle" at bounding box center [188, 12] width 6 height 6
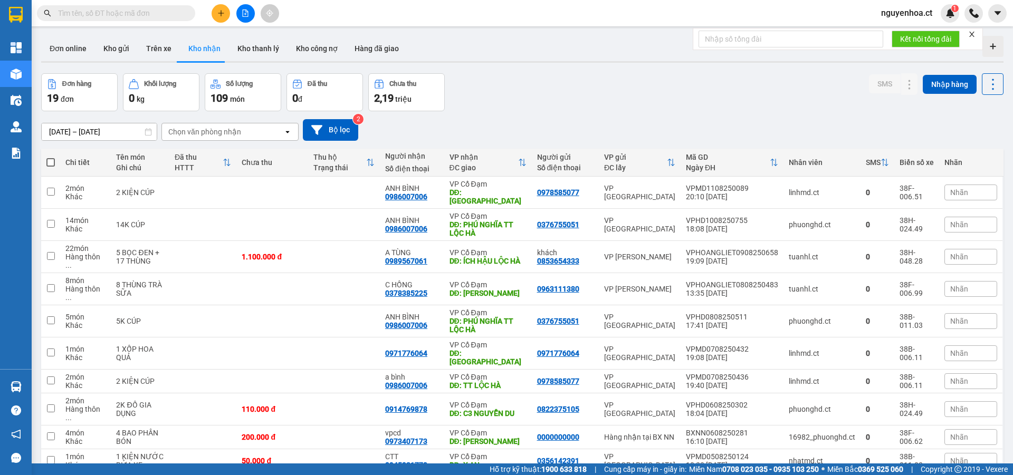
click at [178, 13] on input "text" at bounding box center [120, 13] width 124 height 12
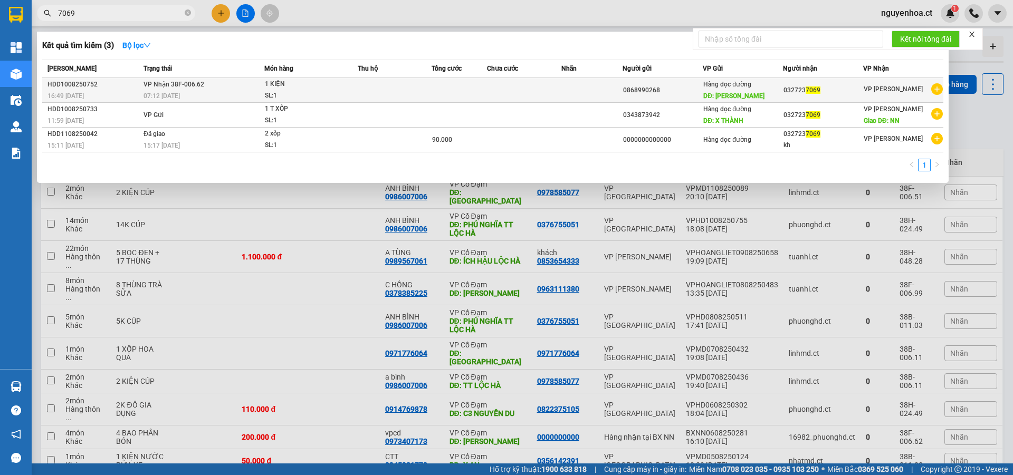
type input "7069"
click at [164, 91] on div "07:12 - 11/08" at bounding box center [203, 96] width 120 height 12
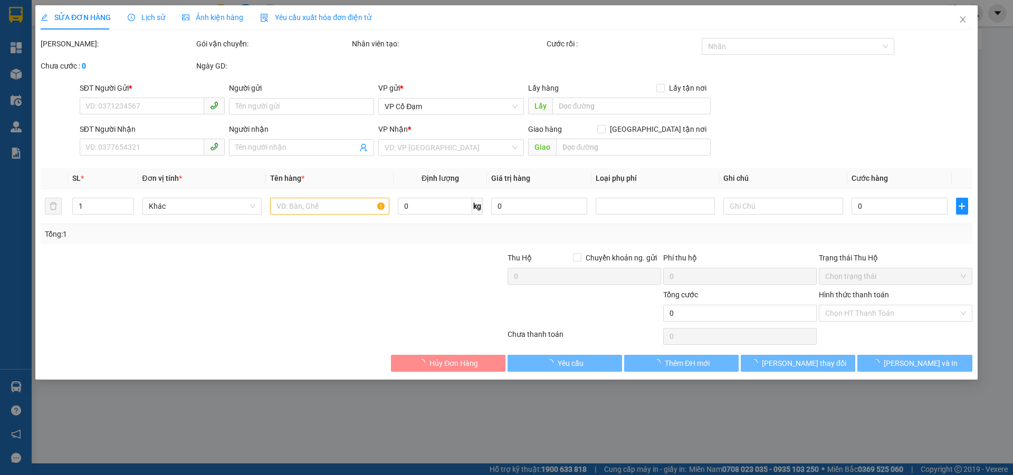
type input "0868990268"
type input "XUÂN THÀNH"
type input "0327237069"
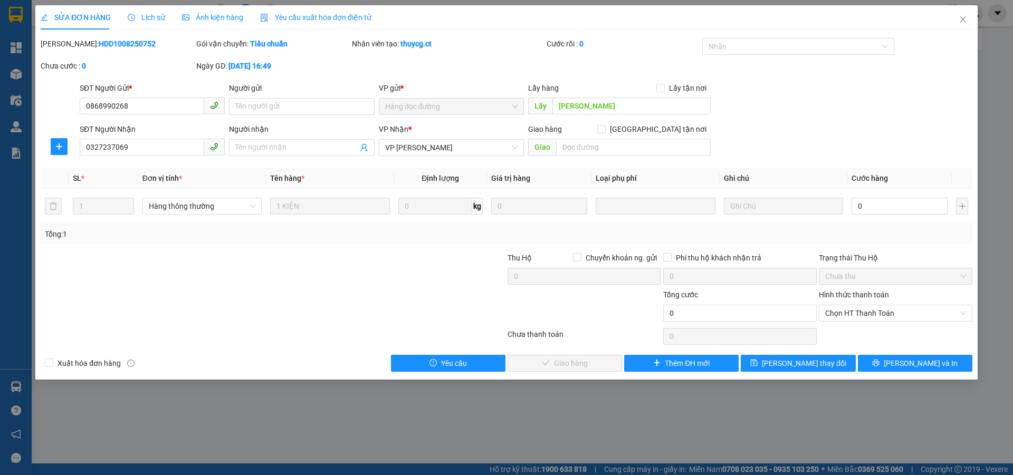
click at [157, 15] on span "Lịch sử" at bounding box center [146, 17] width 37 height 8
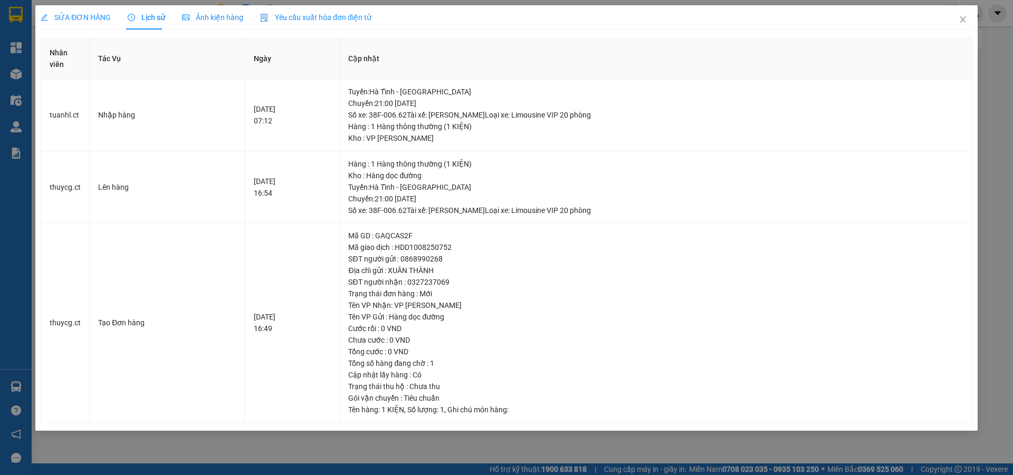
click at [102, 19] on span "SỬA ĐƠN HÀNG" at bounding box center [76, 17] width 70 height 8
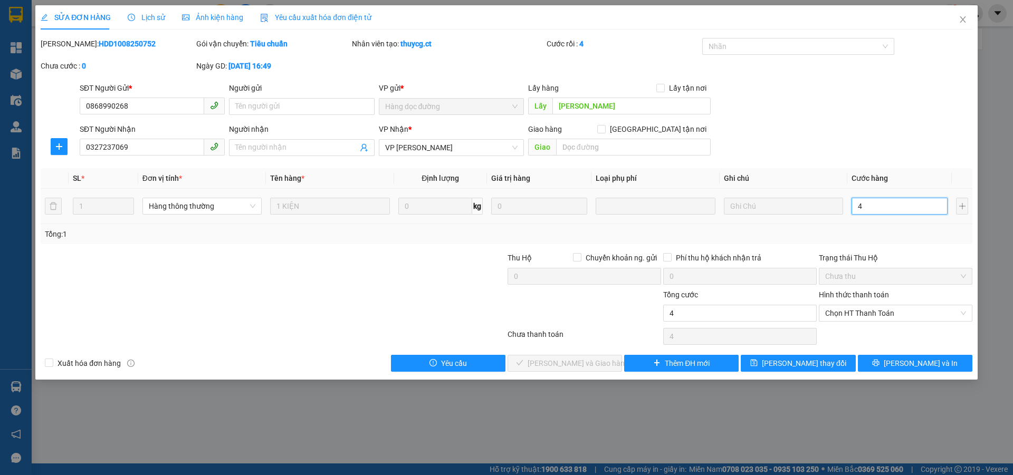
type input "4"
type input "40"
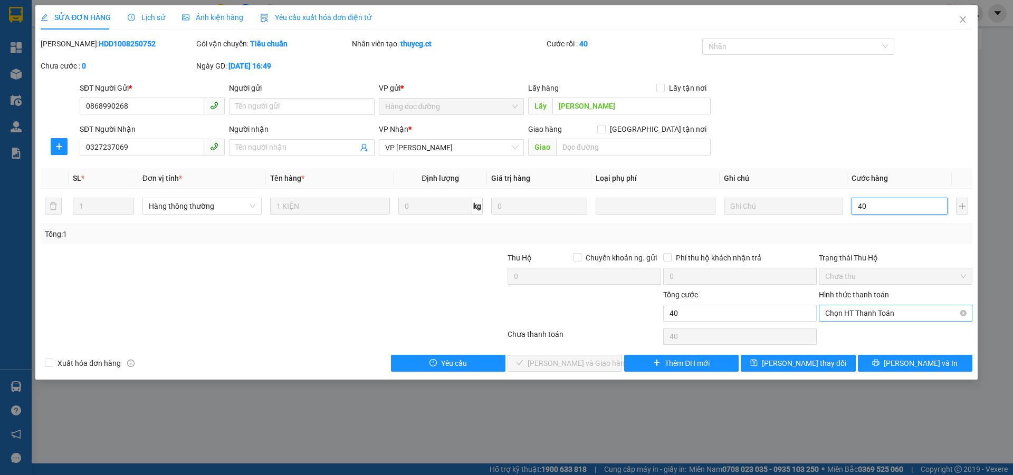
click at [879, 319] on span "Chọn HT Thanh Toán" at bounding box center [895, 313] width 141 height 16
type input "40"
type input "40.000"
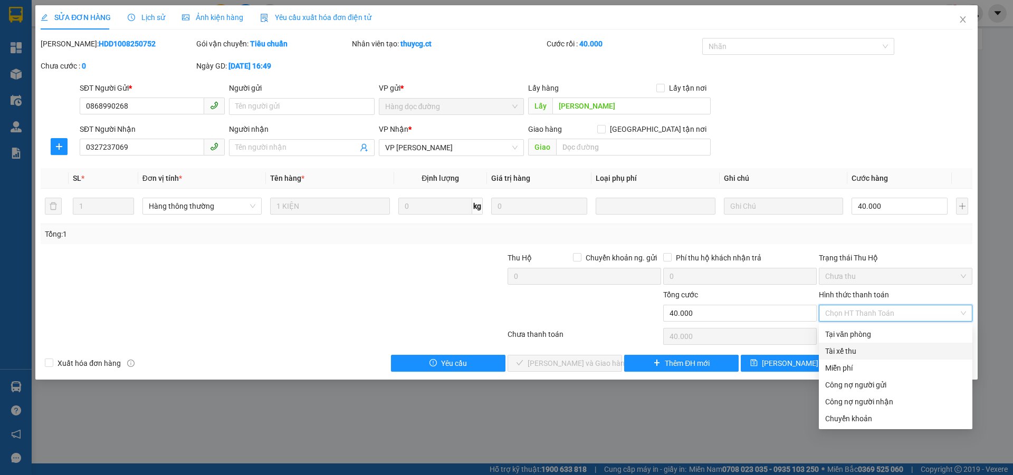
click at [863, 355] on div "Tài xế thu" at bounding box center [895, 351] width 141 height 12
type input "0"
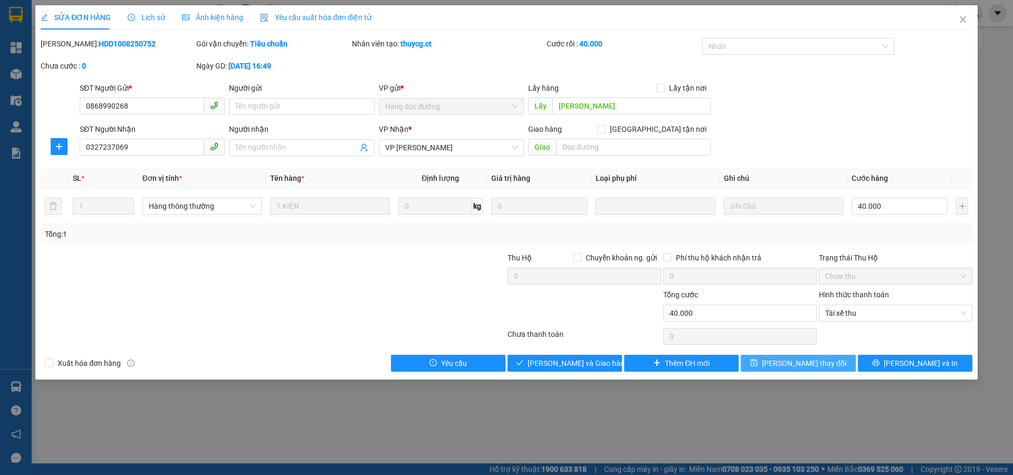
click at [757, 368] on span "save" at bounding box center [753, 363] width 7 height 8
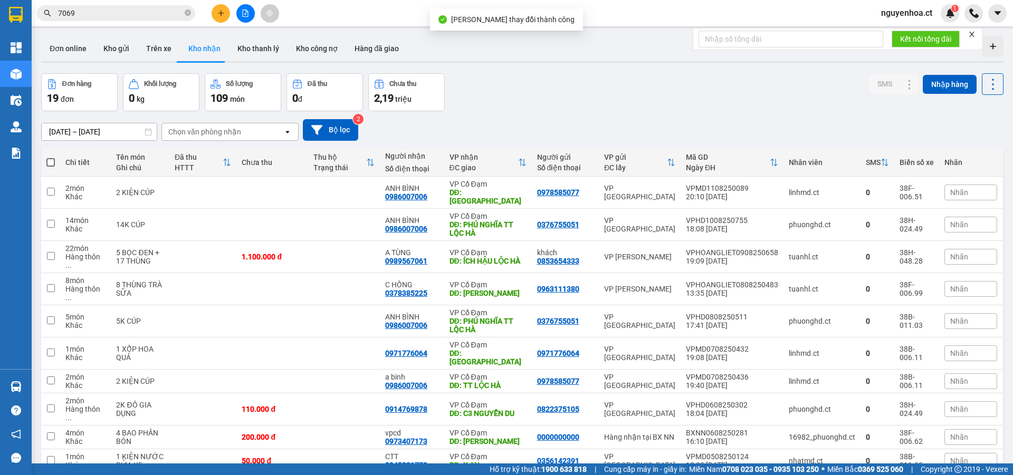
click at [133, 12] on input "7069" at bounding box center [120, 13] width 124 height 12
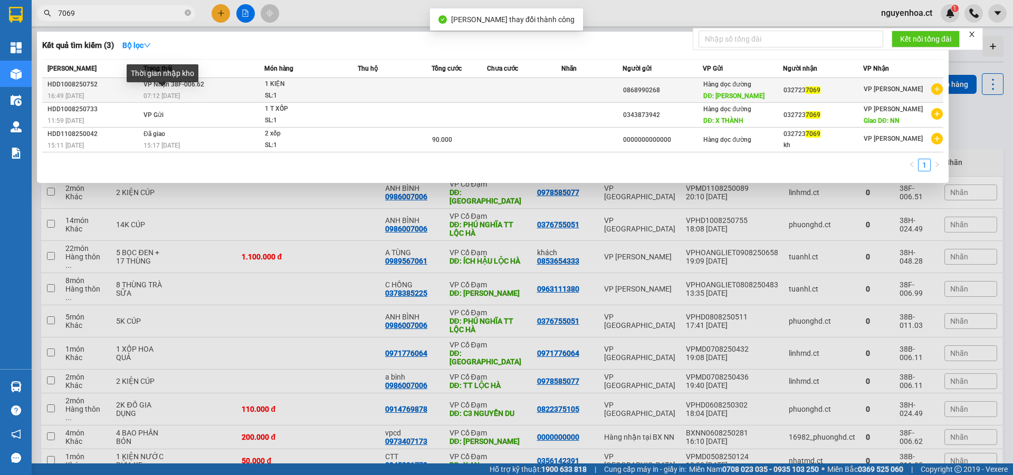
click at [158, 92] on span "07:12 - 11/08" at bounding box center [161, 95] width 36 height 7
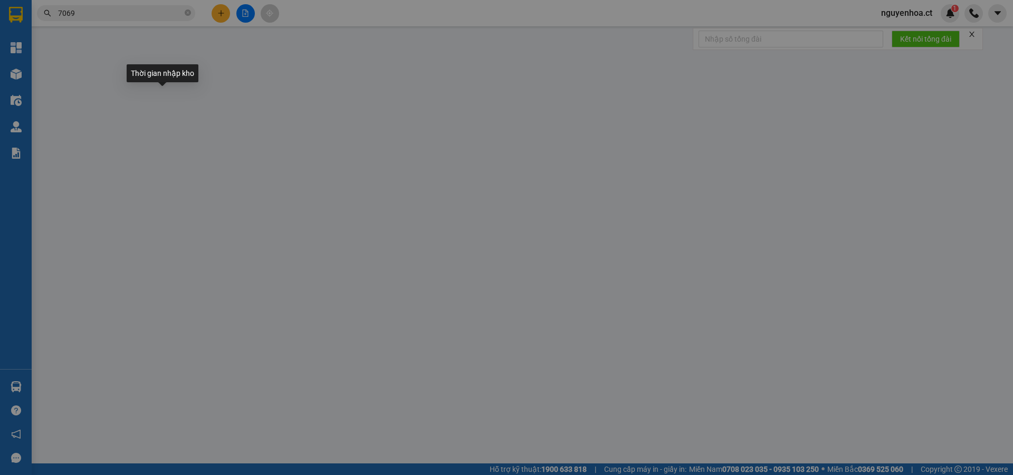
type input "0868990268"
type input "XUÂN THÀNH"
type input "0327237069"
type input "40.000"
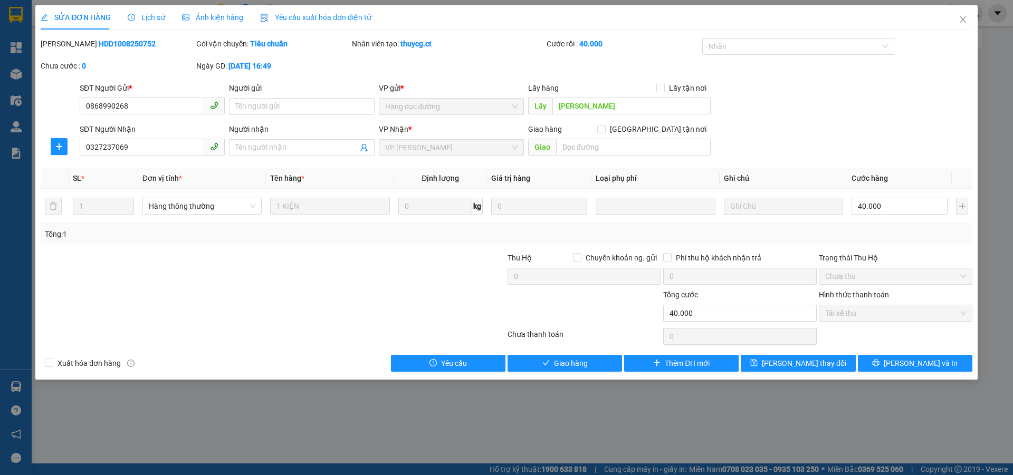
click at [140, 16] on span "Lịch sử" at bounding box center [146, 17] width 37 height 8
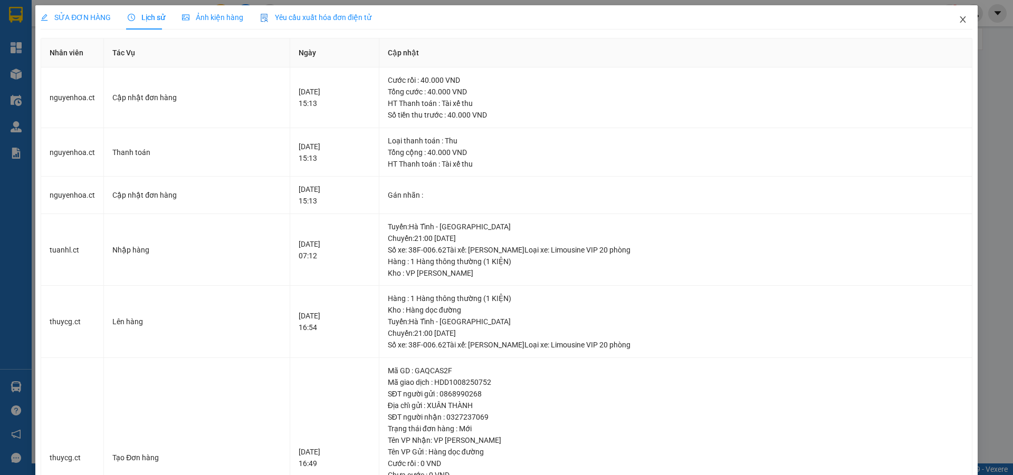
click at [958, 21] on icon "close" at bounding box center [962, 19] width 8 height 8
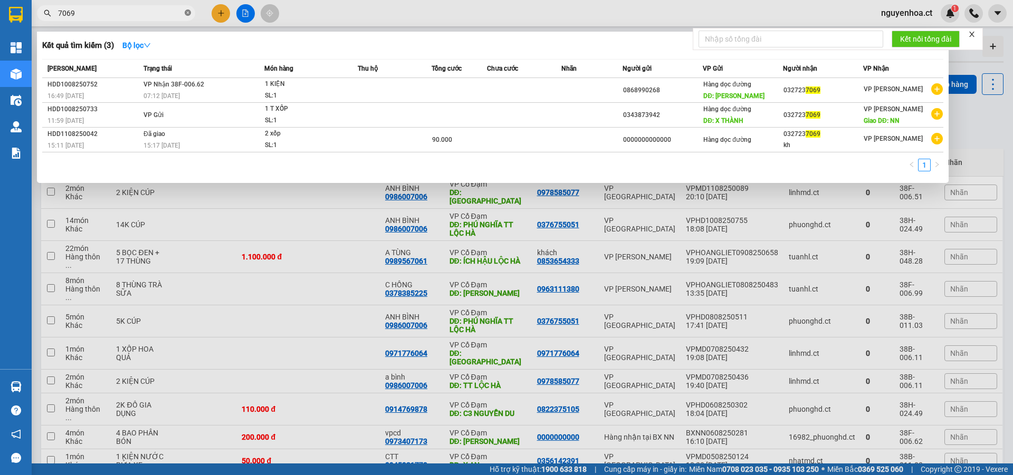
click at [186, 13] on icon "close-circle" at bounding box center [188, 12] width 6 height 6
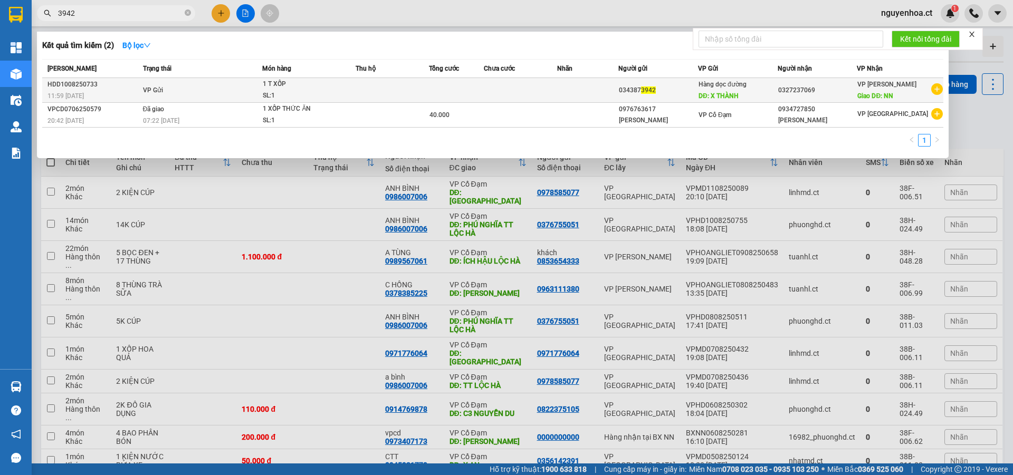
type input "3942"
click at [157, 90] on span "VP Gửi" at bounding box center [153, 89] width 20 height 7
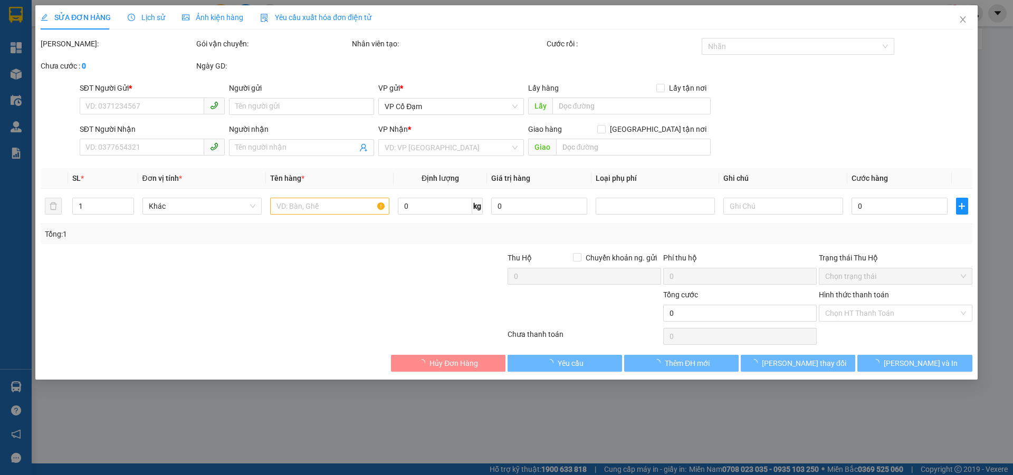
type input "0343873942"
type input "X THÀNH"
type input "0327237069"
type input "NN"
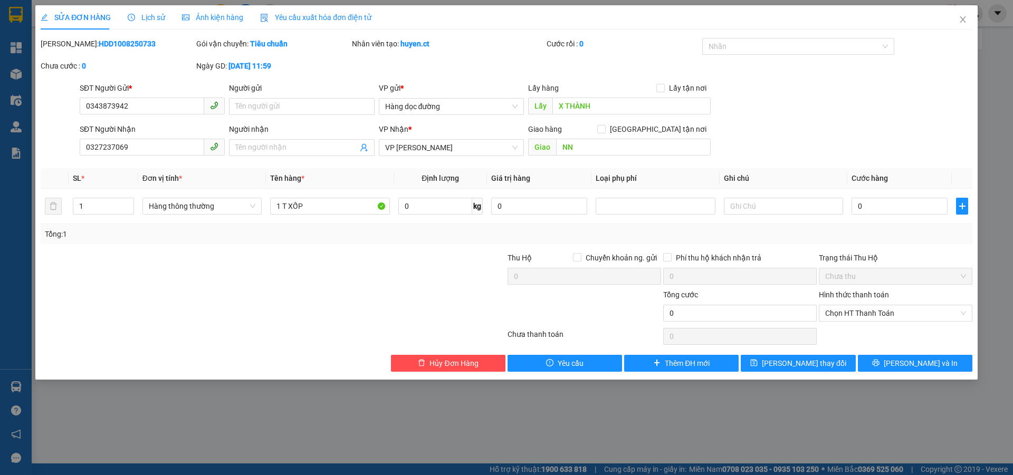
click at [155, 14] on span "Lịch sử" at bounding box center [146, 17] width 37 height 8
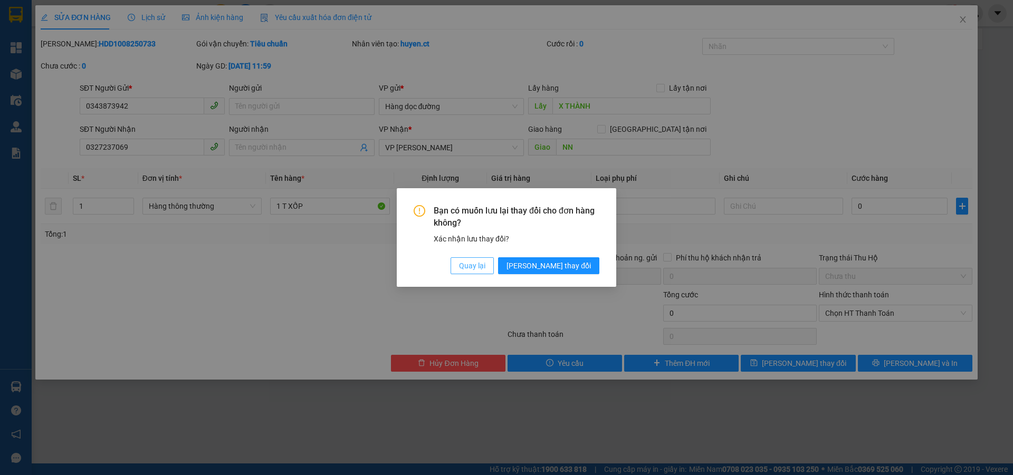
click at [485, 265] on span "Quay lại" at bounding box center [472, 266] width 26 height 12
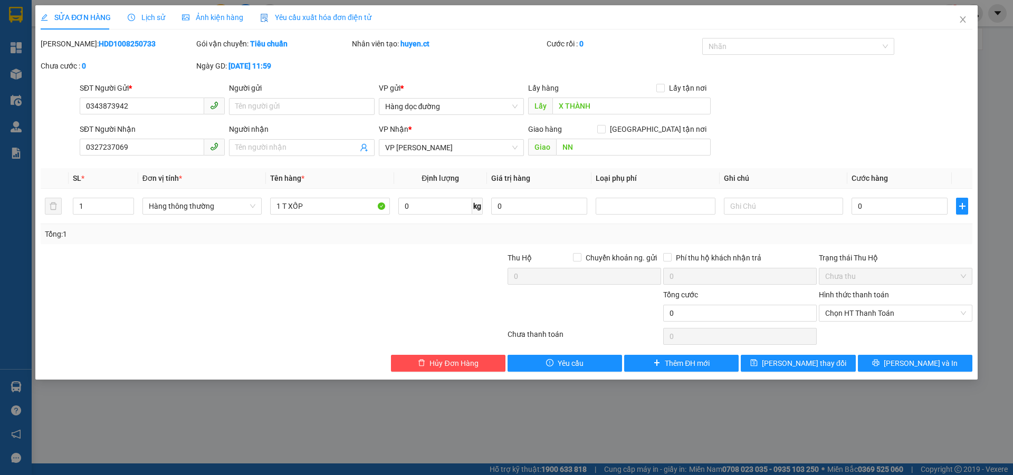
click at [150, 12] on div "Lịch sử" at bounding box center [146, 18] width 37 height 12
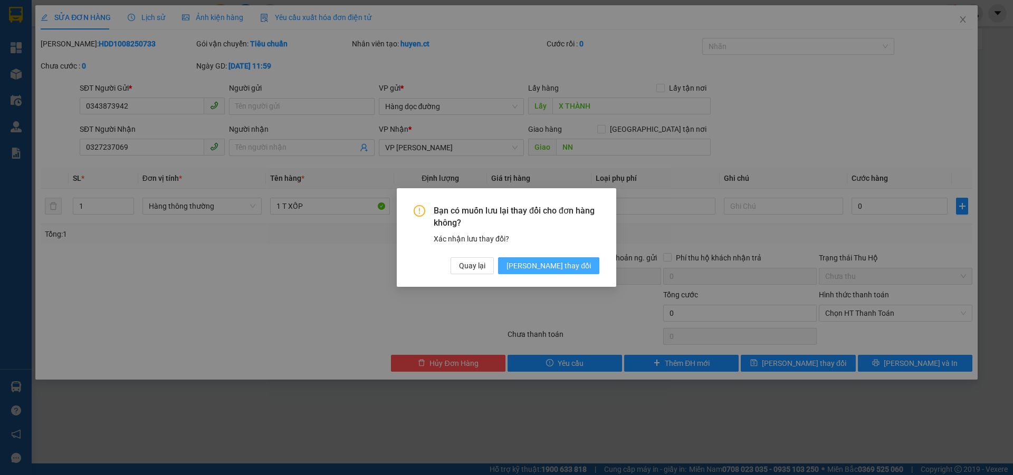
click at [565, 272] on button "[PERSON_NAME] thay đổi" at bounding box center [548, 265] width 101 height 17
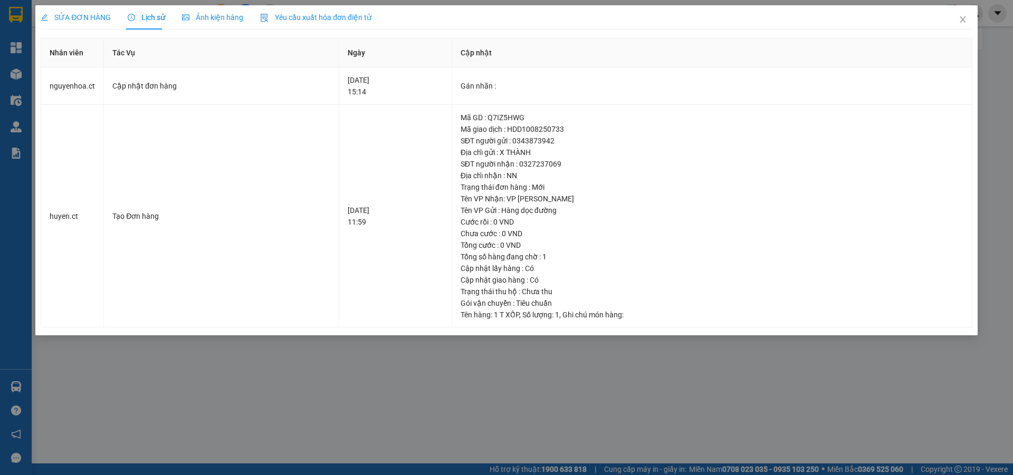
click at [86, 17] on span "SỬA ĐƠN HÀNG" at bounding box center [76, 17] width 70 height 8
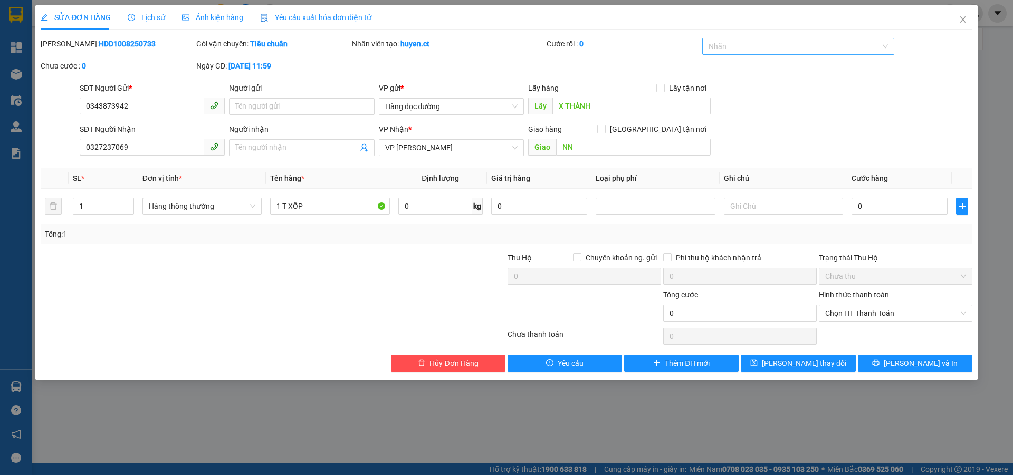
click at [852, 44] on div at bounding box center [793, 46] width 177 height 13
click at [964, 21] on icon "close" at bounding box center [962, 19] width 8 height 8
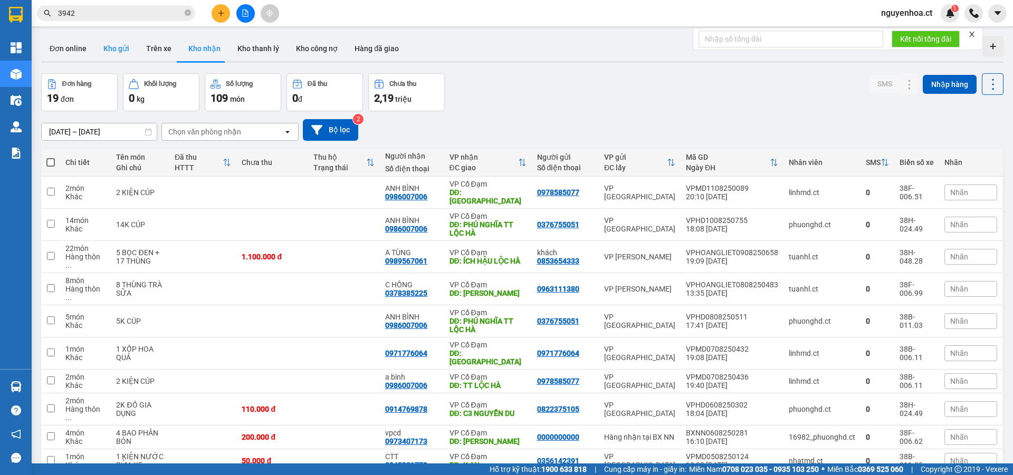
click at [122, 44] on button "Kho gửi" at bounding box center [116, 48] width 43 height 25
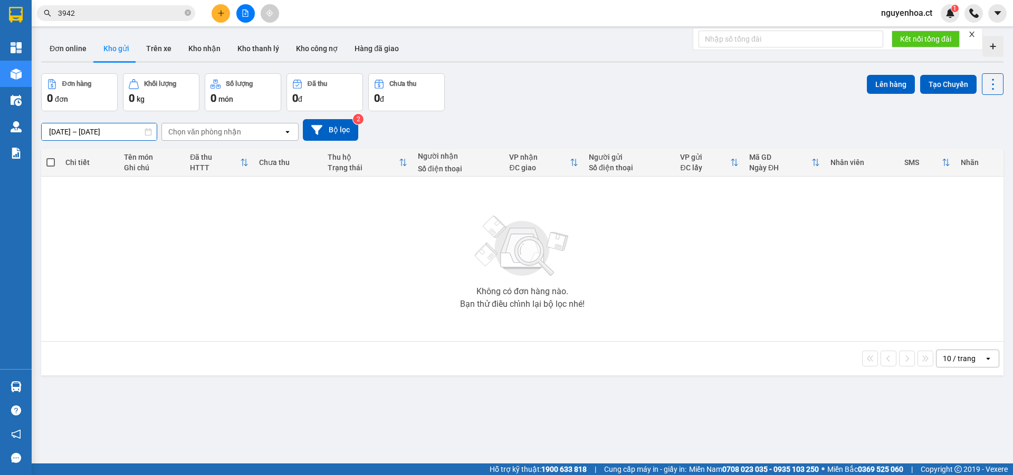
click at [123, 131] on input "10/08/2025 – 12/08/2025" at bounding box center [99, 131] width 115 height 17
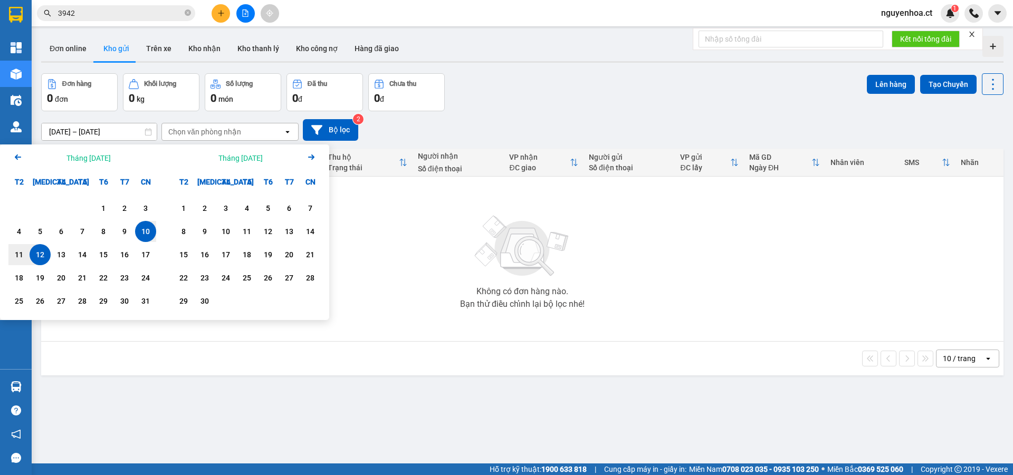
click at [141, 230] on div "10" at bounding box center [145, 231] width 15 height 13
click at [43, 257] on div "12" at bounding box center [40, 254] width 15 height 13
type input "10/08/2025 – 12/08/2025"
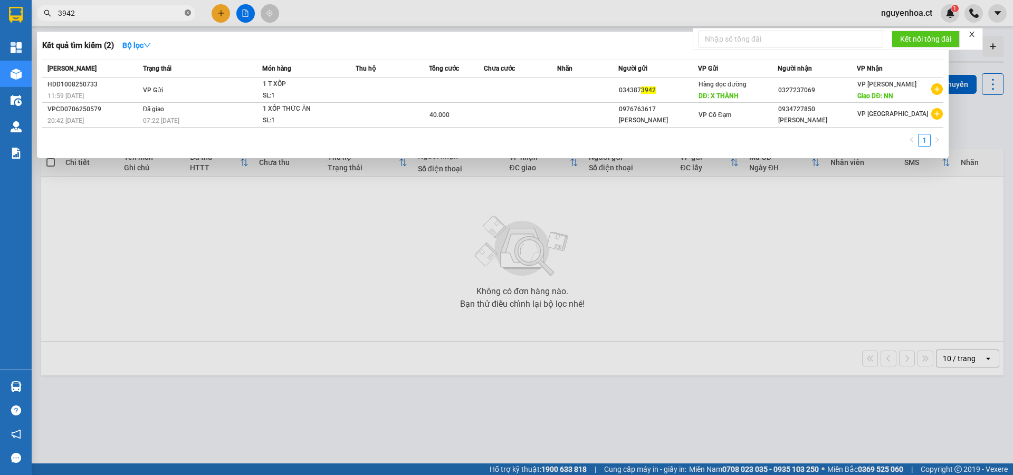
click at [186, 9] on span at bounding box center [188, 13] width 6 height 10
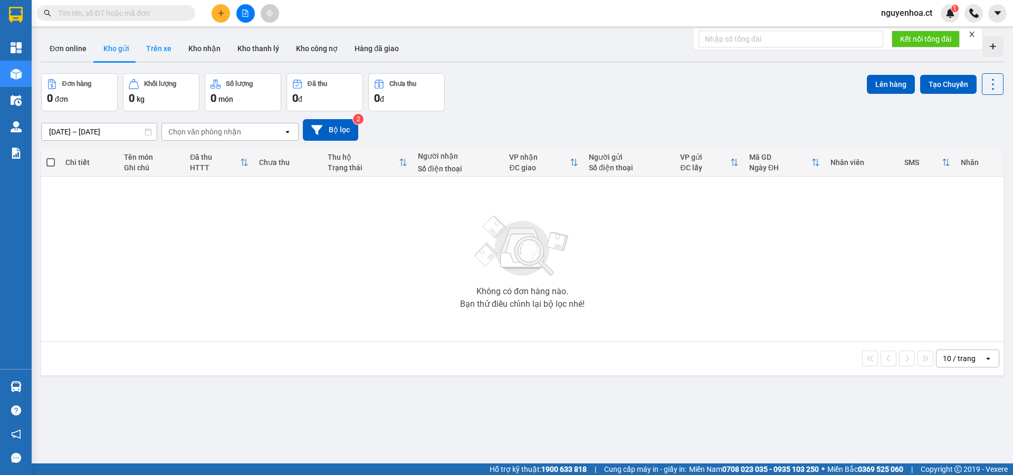
click at [159, 42] on button "Trên xe" at bounding box center [159, 48] width 42 height 25
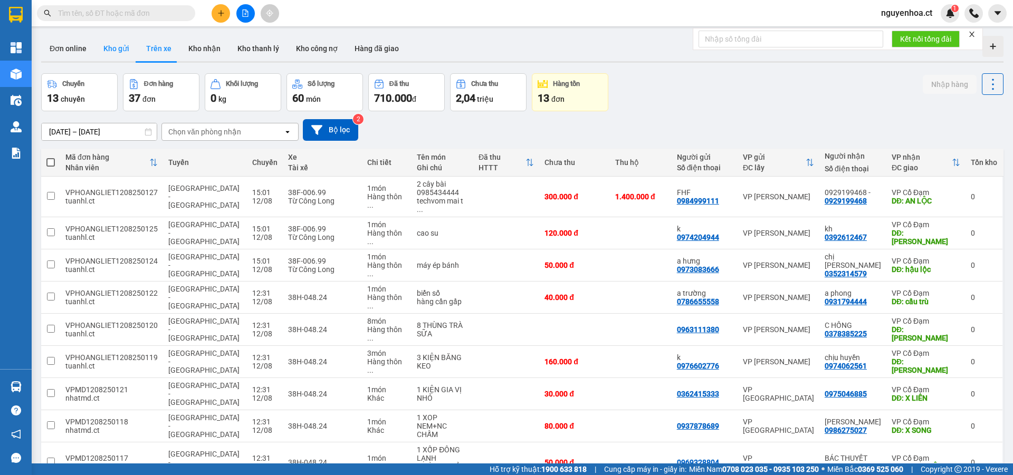
click at [117, 50] on button "Kho gửi" at bounding box center [116, 48] width 43 height 25
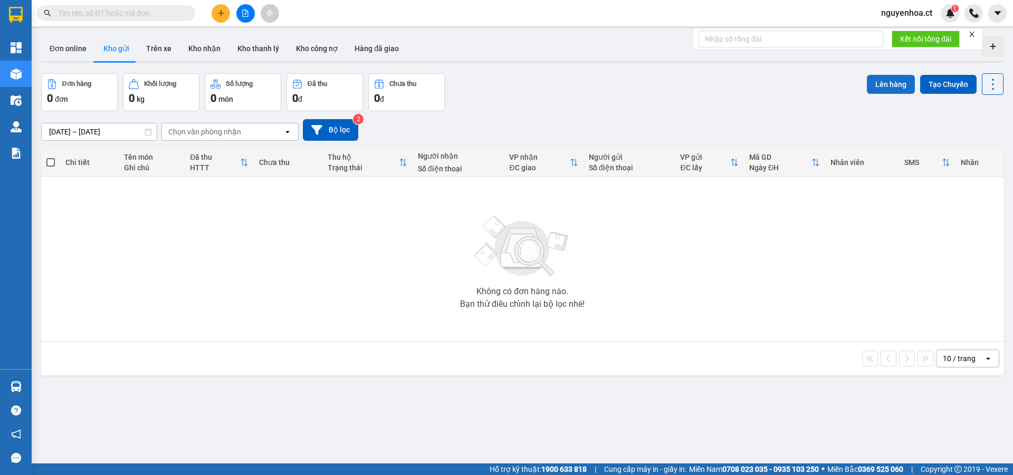
click at [882, 86] on button "Lên hàng" at bounding box center [891, 84] width 48 height 19
click at [712, 111] on div "10/08/2025 – 12/08/2025 Press the down arrow key to interact with the calendar …" at bounding box center [522, 129] width 962 height 37
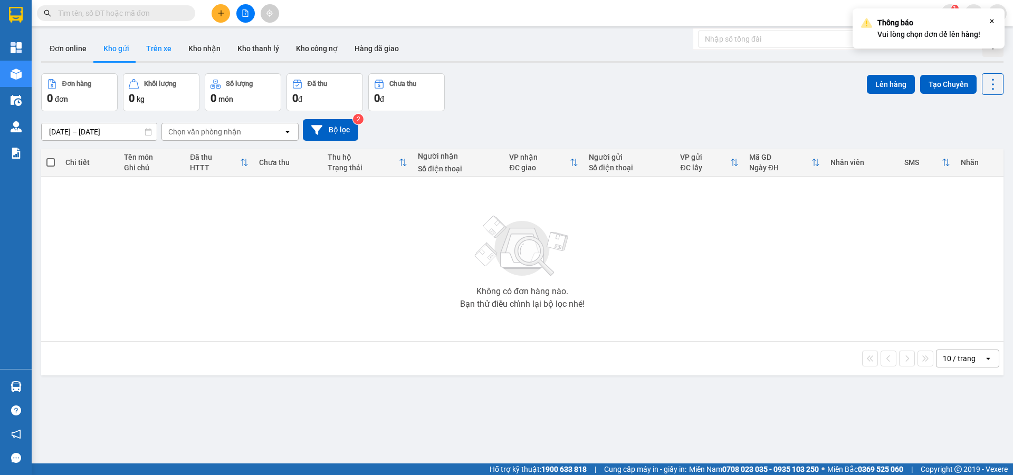
click at [162, 44] on button "Trên xe" at bounding box center [159, 48] width 42 height 25
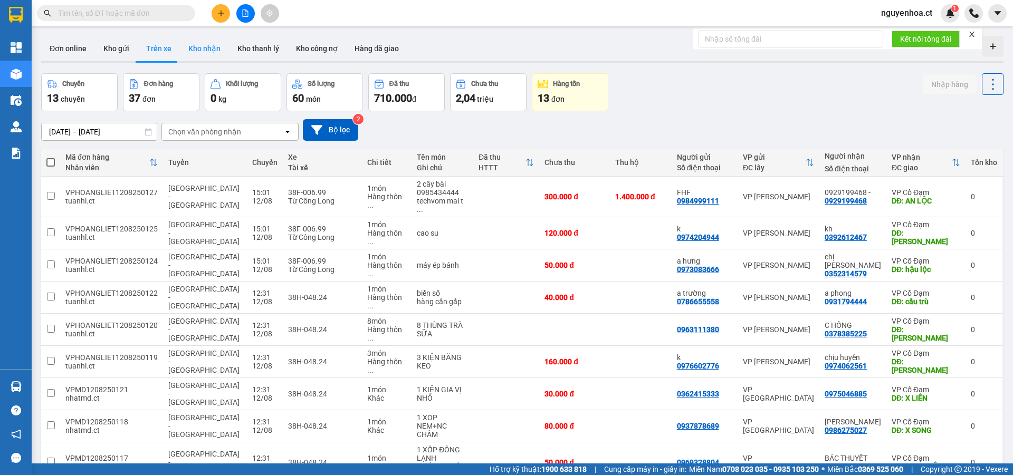
click at [200, 43] on button "Kho nhận" at bounding box center [204, 48] width 49 height 25
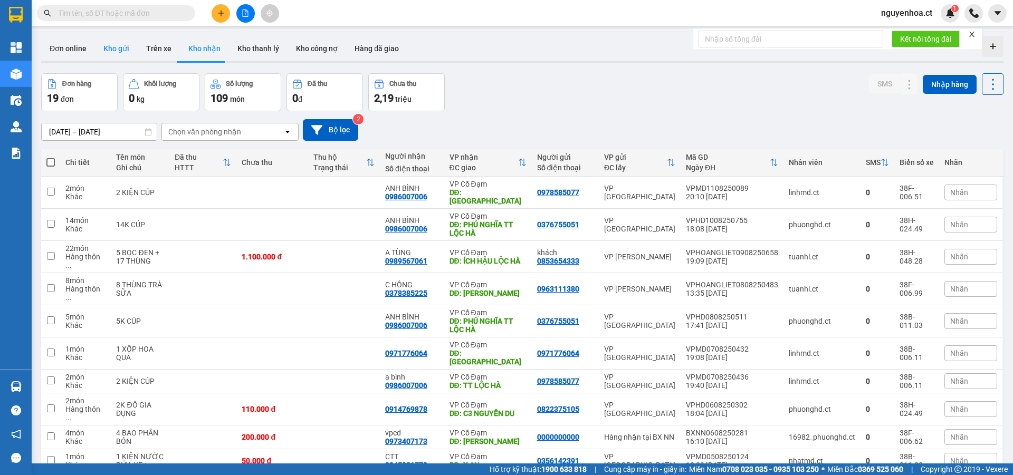
click at [113, 50] on button "Kho gửi" at bounding box center [116, 48] width 43 height 25
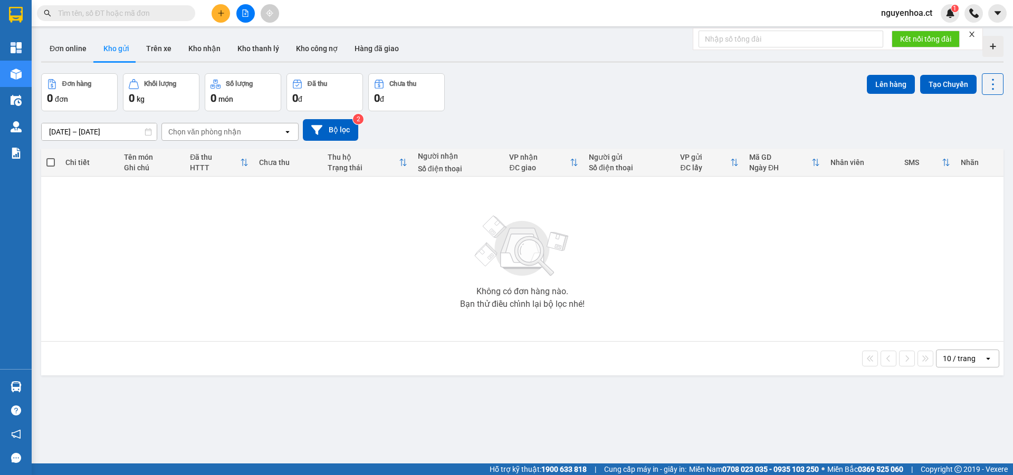
click at [127, 12] on input "text" at bounding box center [120, 13] width 124 height 12
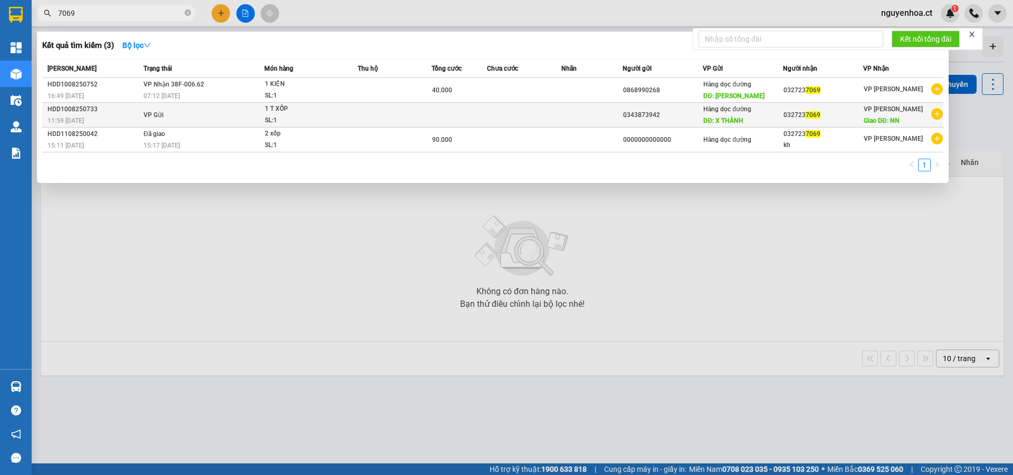
type input "7069"
click at [936, 112] on icon "plus-circle" at bounding box center [937, 114] width 12 height 12
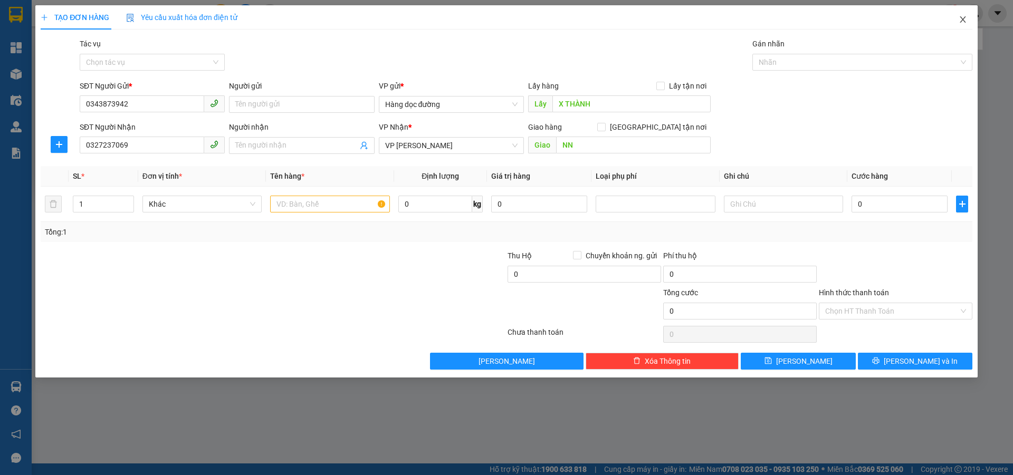
click at [968, 17] on span "Close" at bounding box center [963, 20] width 30 height 30
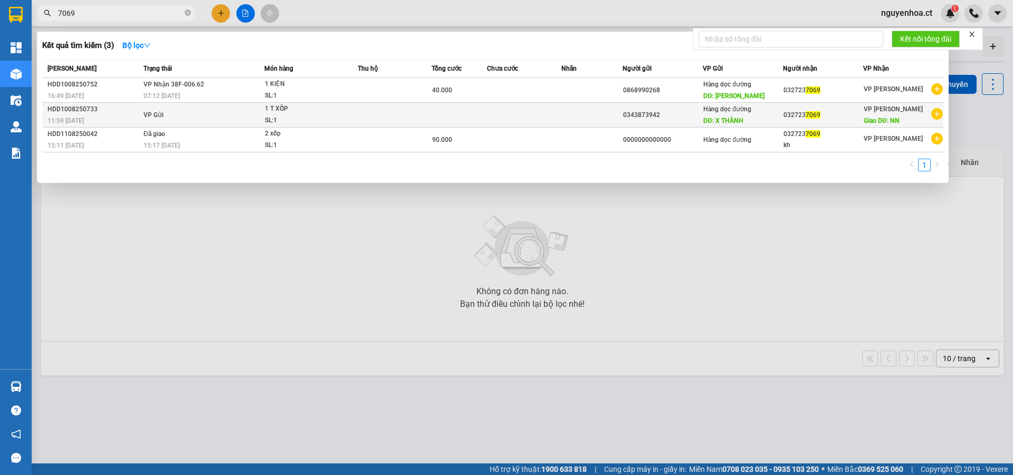
click at [181, 112] on td "VP Gửi" at bounding box center [202, 115] width 123 height 25
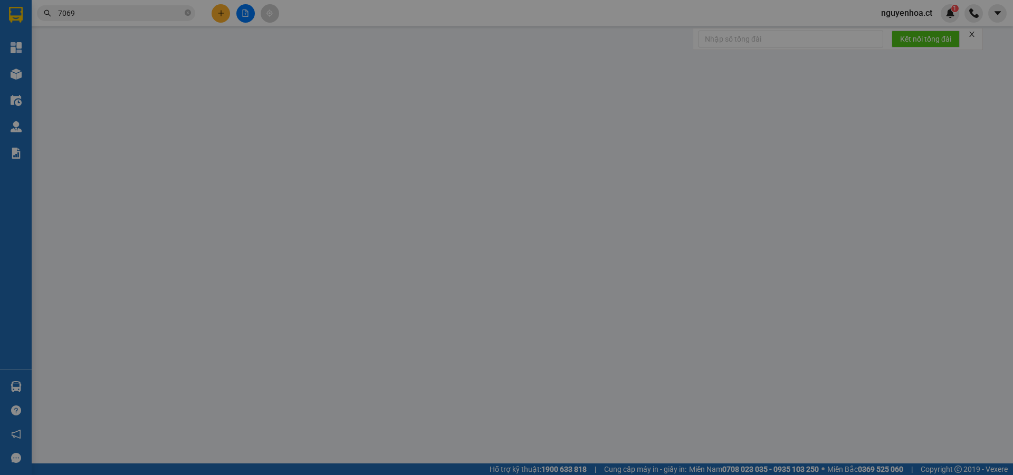
type input "0343873942"
type input "X THÀNH"
type input "0327237069"
type input "NN"
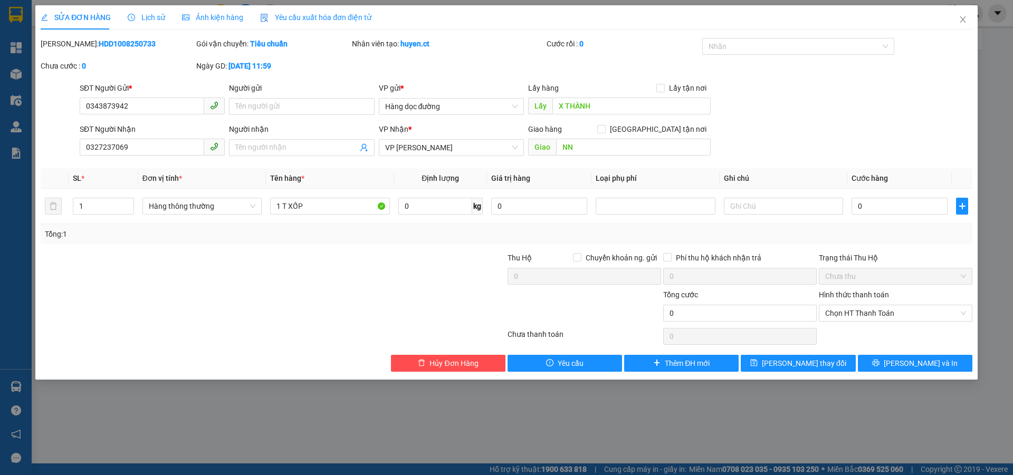
click at [145, 14] on span "Lịch sử" at bounding box center [146, 17] width 37 height 8
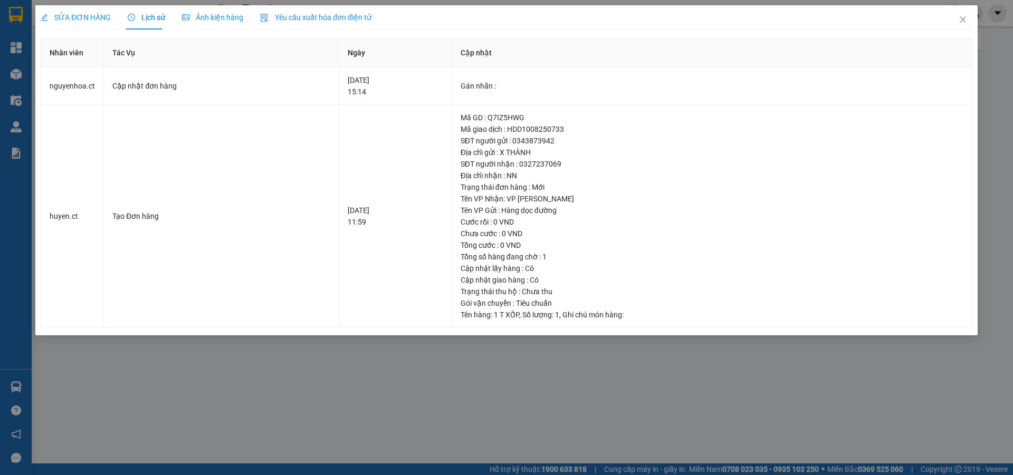
click at [75, 12] on div "SỬA ĐƠN HÀNG" at bounding box center [76, 18] width 70 height 12
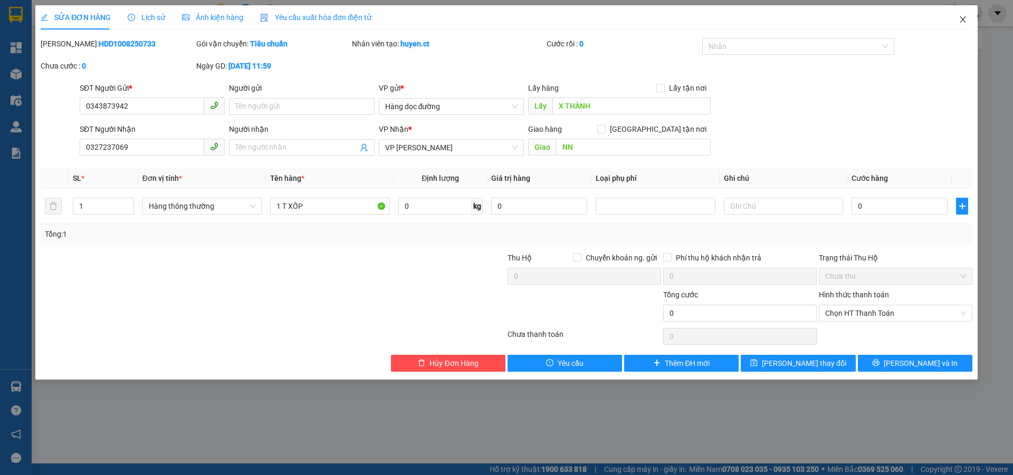
click at [967, 14] on span "Close" at bounding box center [963, 20] width 30 height 30
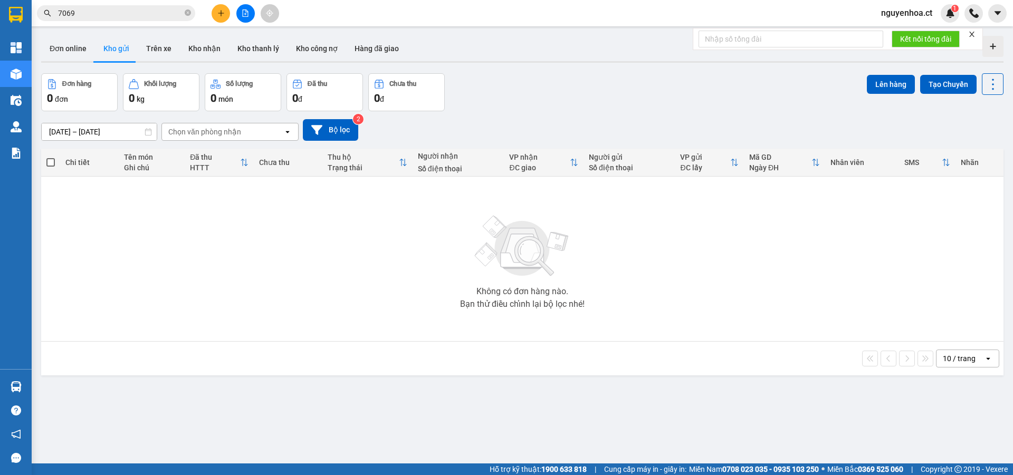
click at [285, 132] on icon "open" at bounding box center [287, 132] width 8 height 8
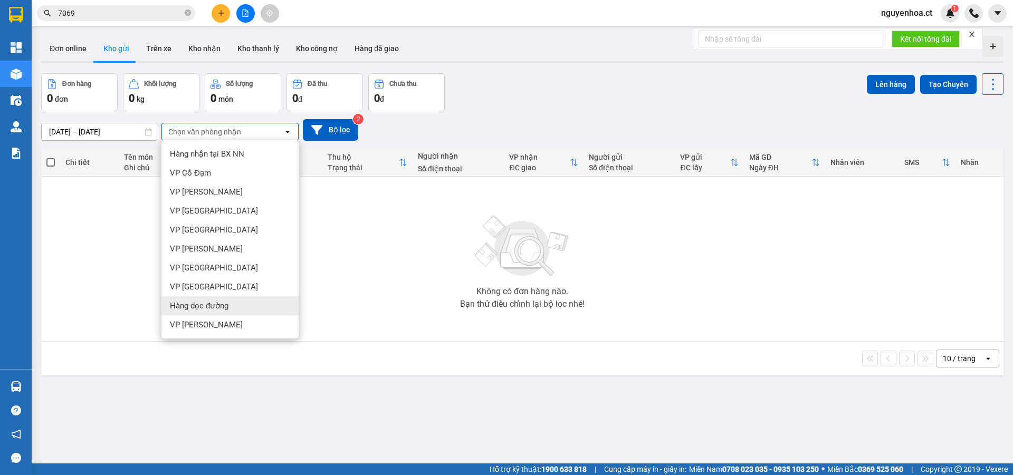
click at [226, 304] on span "Hàng dọc đường" at bounding box center [199, 306] width 59 height 11
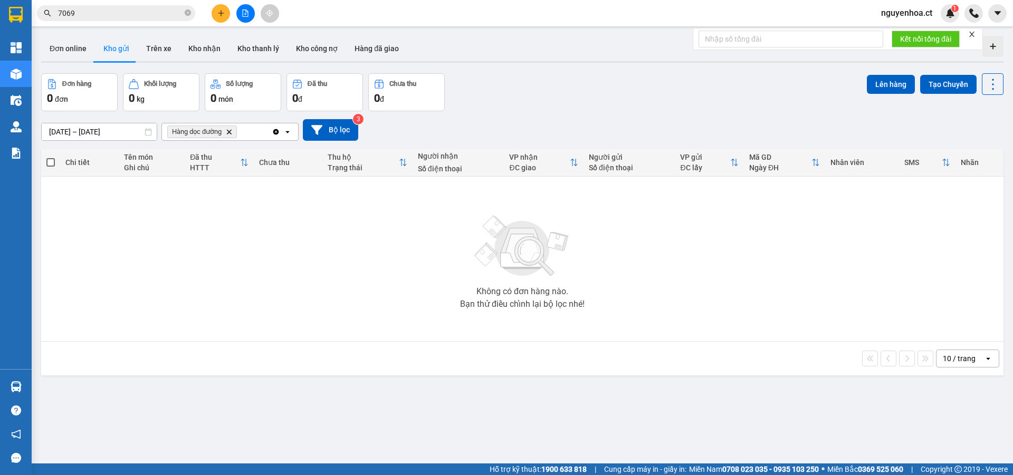
click at [123, 132] on input "10/08/2025 – 12/08/2025" at bounding box center [99, 131] width 115 height 17
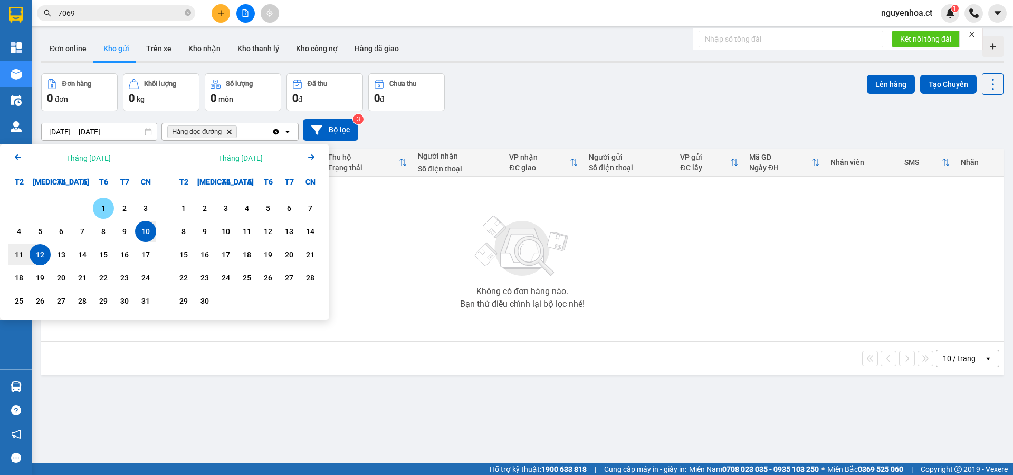
click at [102, 207] on div "1" at bounding box center [103, 208] width 15 height 13
click at [40, 258] on div "12" at bounding box center [40, 254] width 15 height 13
type input "[DATE] – [DATE]"
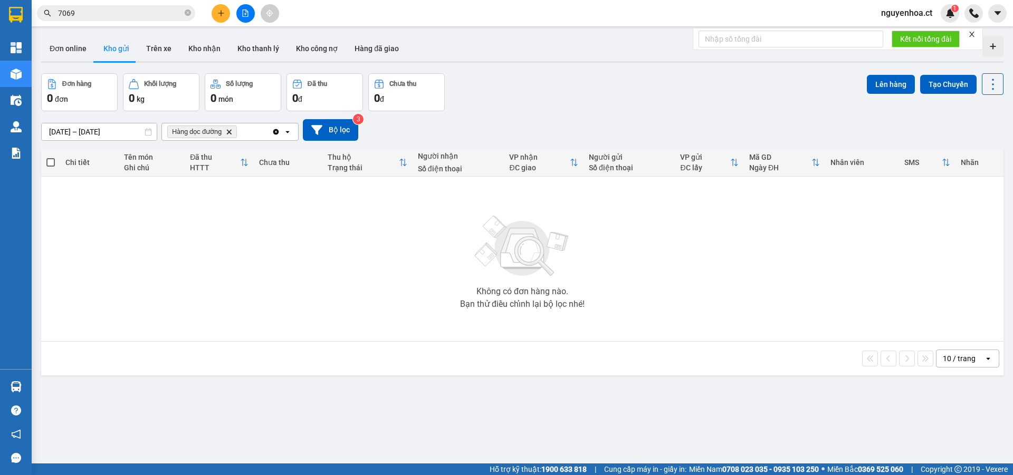
click at [955, 363] on div "10 / trang" at bounding box center [958, 358] width 33 height 11
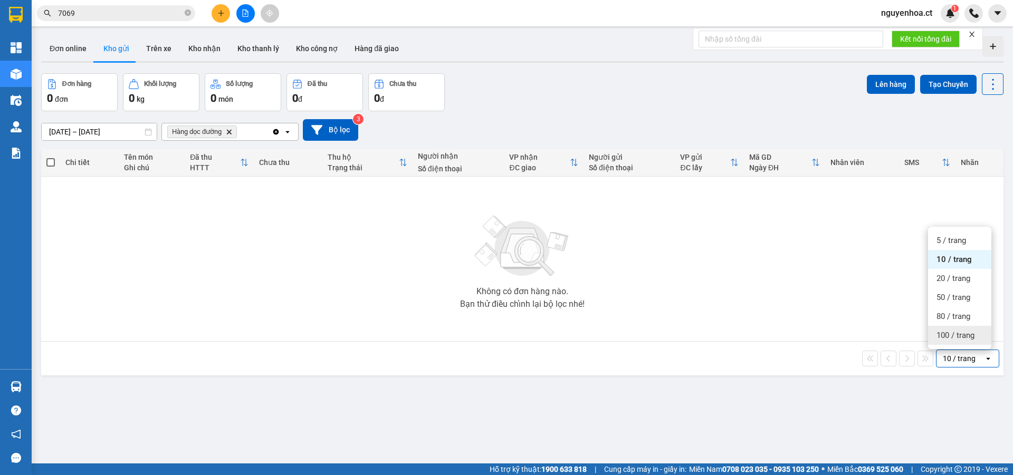
click at [954, 332] on span "100 / trang" at bounding box center [955, 335] width 38 height 11
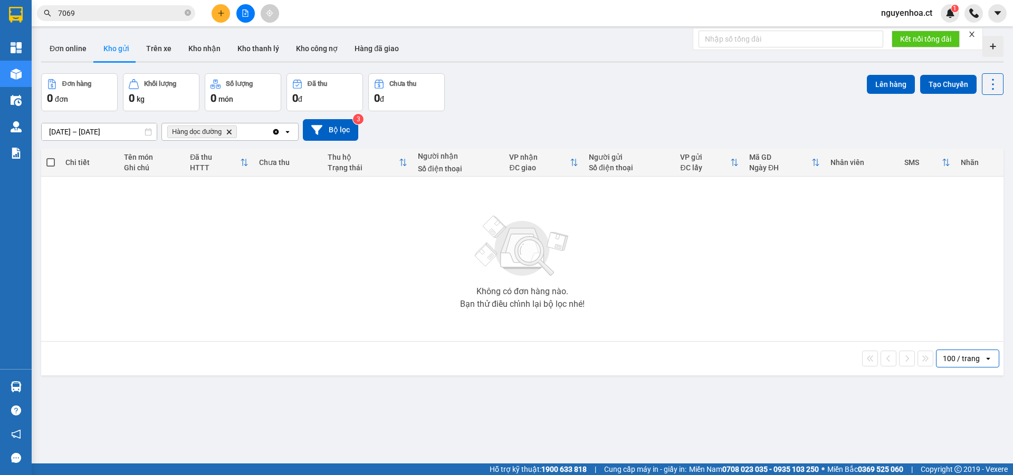
click at [942, 354] on div "100 / trang" at bounding box center [960, 358] width 37 height 11
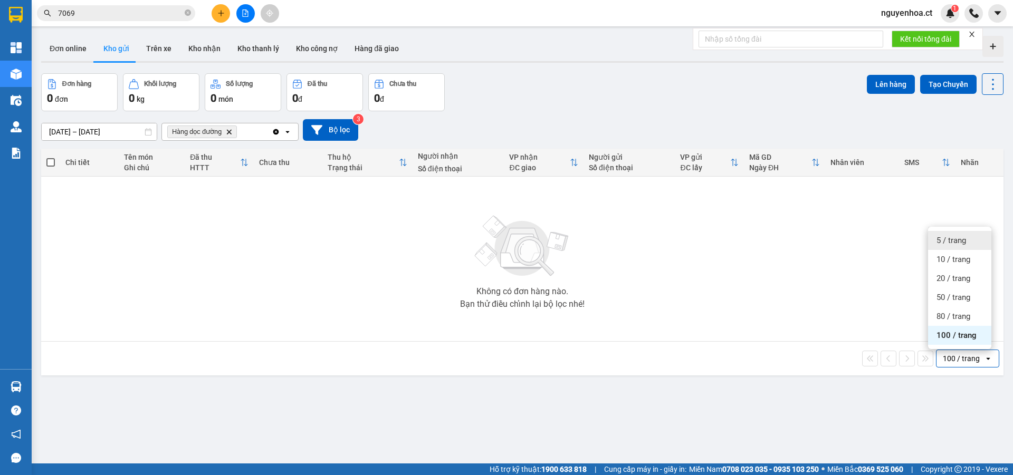
click at [953, 233] on div "5 / trang" at bounding box center [959, 240] width 63 height 19
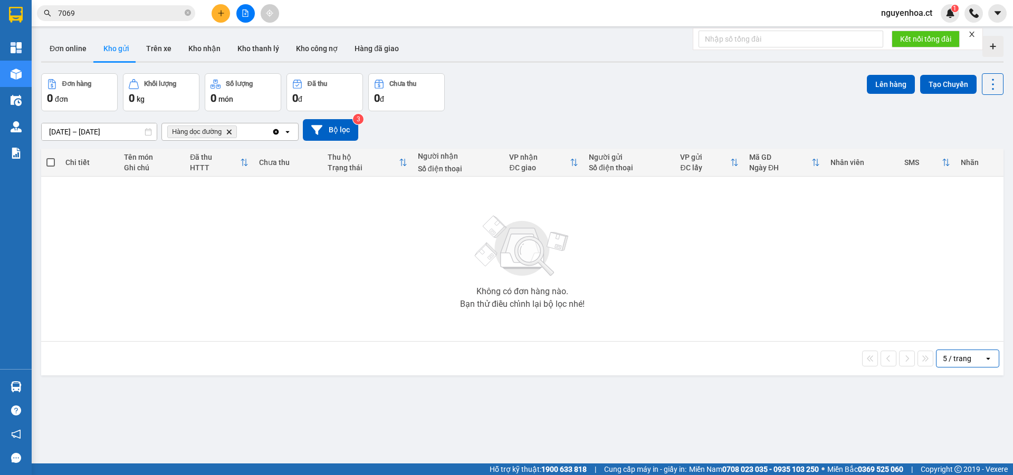
click at [150, 132] on icon at bounding box center [148, 131] width 7 height 7
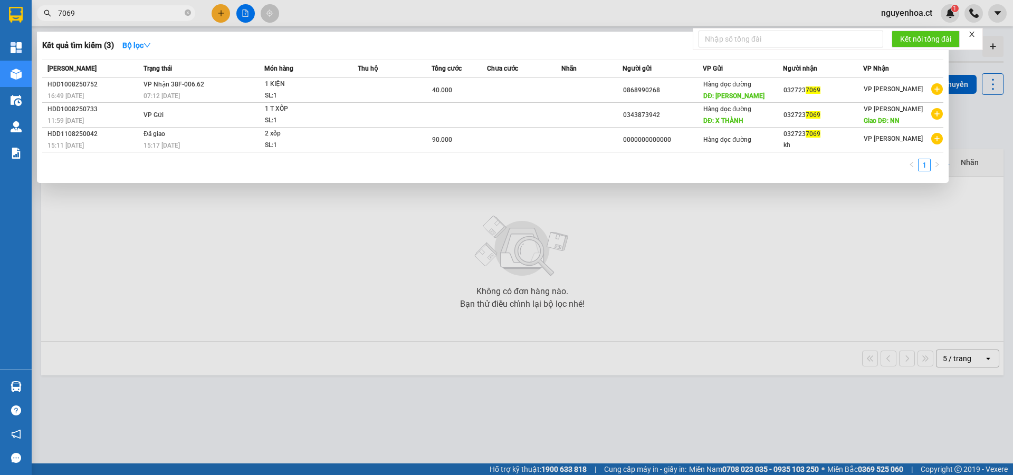
click at [146, 21] on span "7069" at bounding box center [116, 13] width 158 height 16
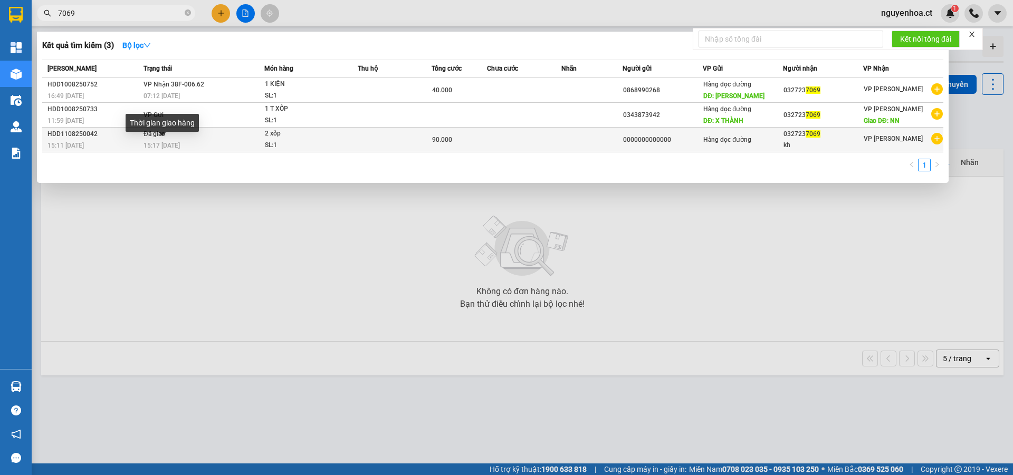
click at [163, 148] on span "15:17 - 11/08" at bounding box center [161, 145] width 36 height 7
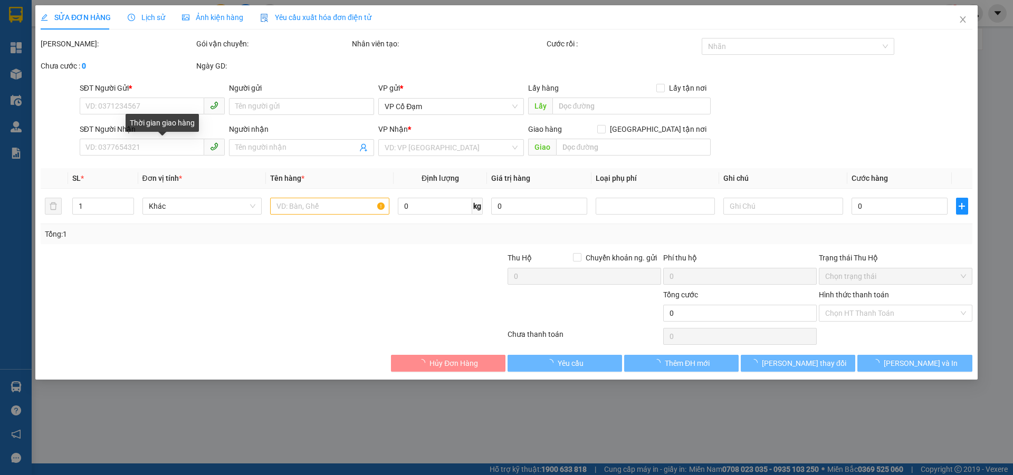
type input "0000000000000"
type input "0327237069"
type input "kh"
type input "90.000"
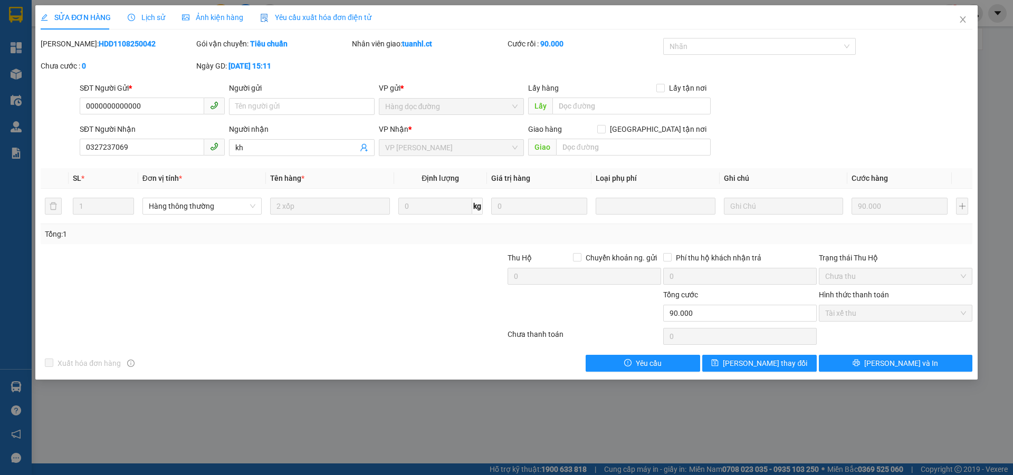
click at [149, 15] on span "Lịch sử" at bounding box center [146, 17] width 37 height 8
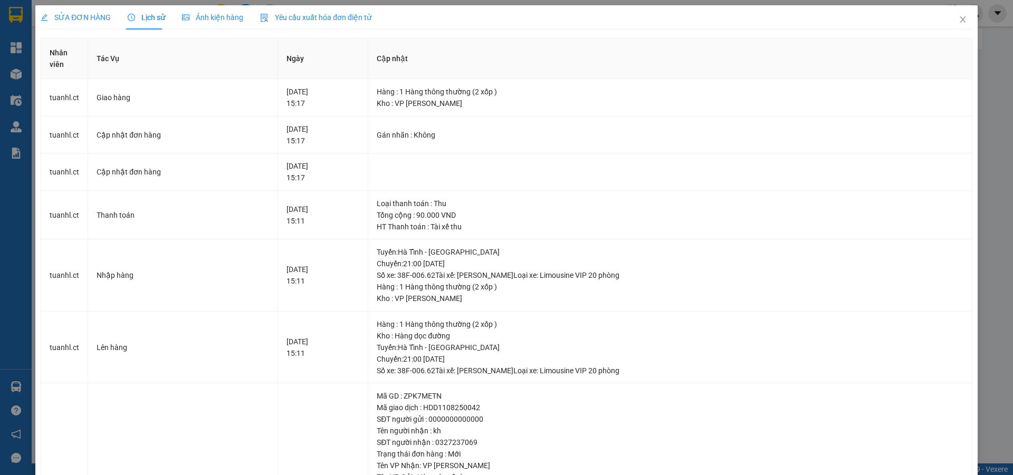
click at [100, 14] on span "SỬA ĐƠN HÀNG" at bounding box center [76, 17] width 70 height 8
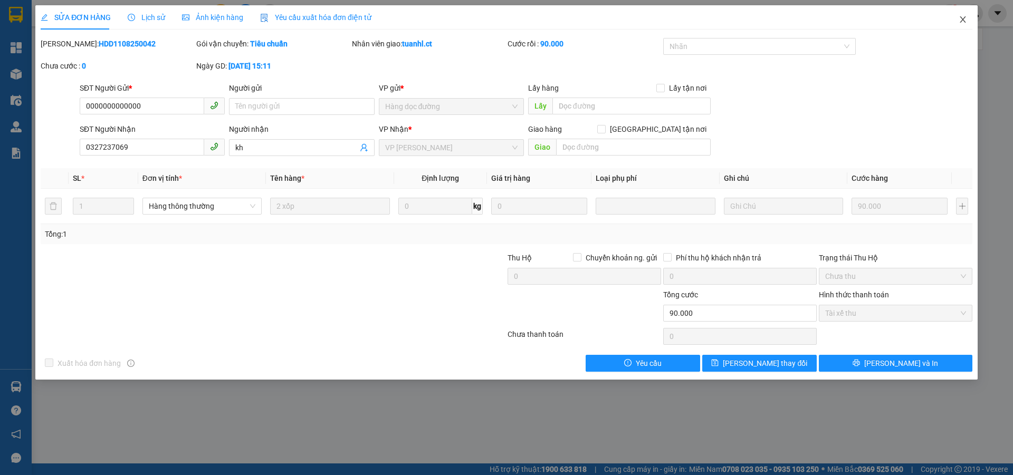
click at [966, 21] on icon "close" at bounding box center [962, 19] width 8 height 8
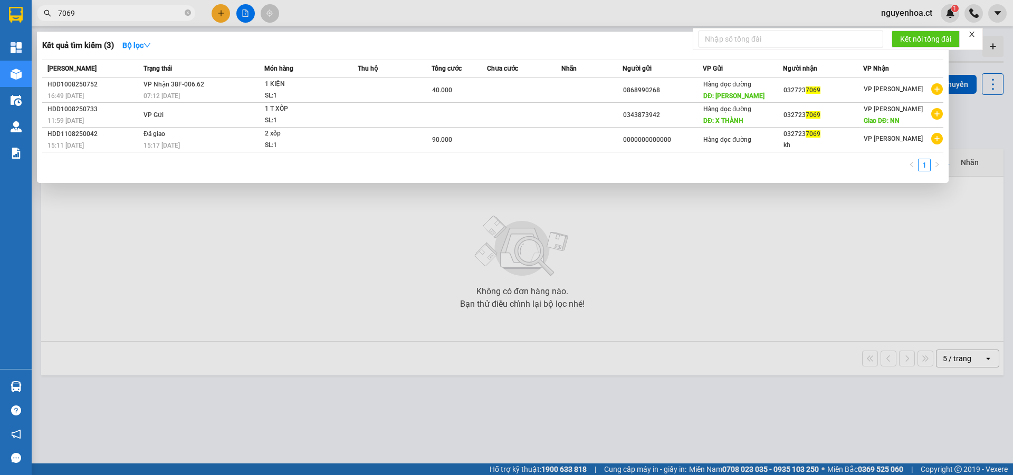
click at [142, 6] on span "7069" at bounding box center [116, 13] width 158 height 16
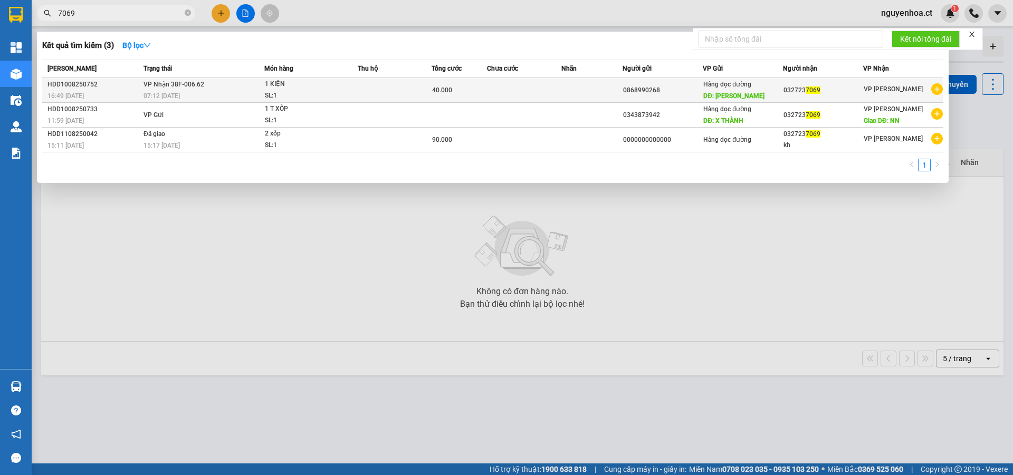
click at [147, 81] on span "VP Nhận 38F-006.62" at bounding box center [173, 84] width 61 height 7
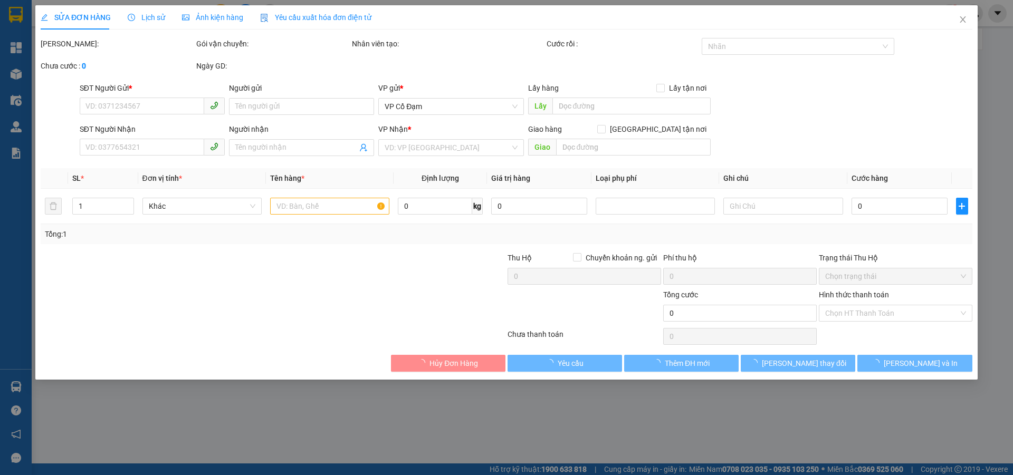
type input "0868990268"
type input "XUÂN THÀNH"
type input "0327237069"
type input "40.000"
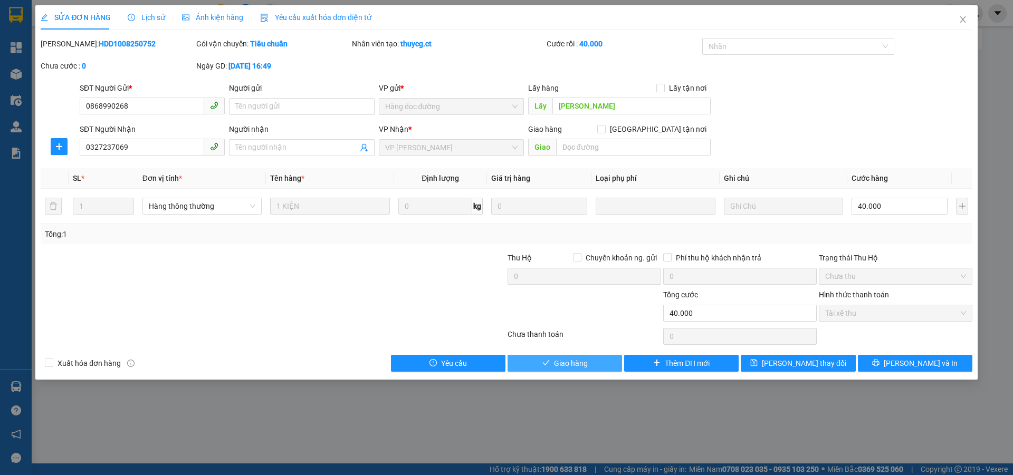
click at [577, 365] on span "Giao hàng" at bounding box center [571, 364] width 34 height 12
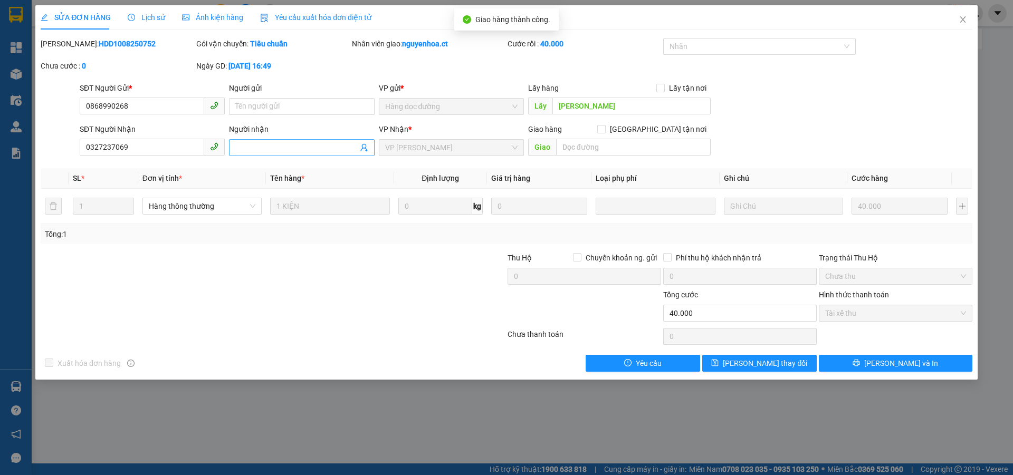
click at [316, 149] on input "Người nhận" at bounding box center [296, 148] width 122 height 12
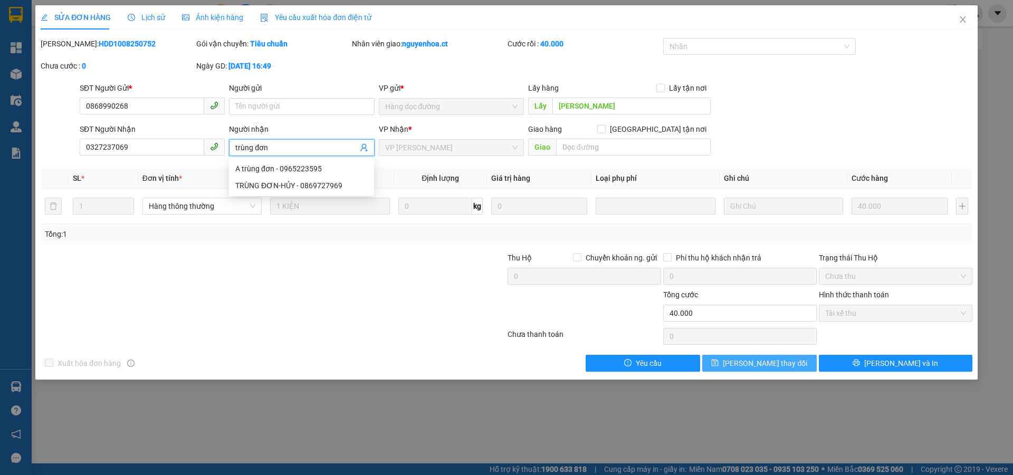
type input "trùng đơn"
drag, startPoint x: 769, startPoint y: 365, endPoint x: 761, endPoint y: 353, distance: 15.1
click at [770, 365] on span "[PERSON_NAME] thay đổi" at bounding box center [765, 364] width 84 height 12
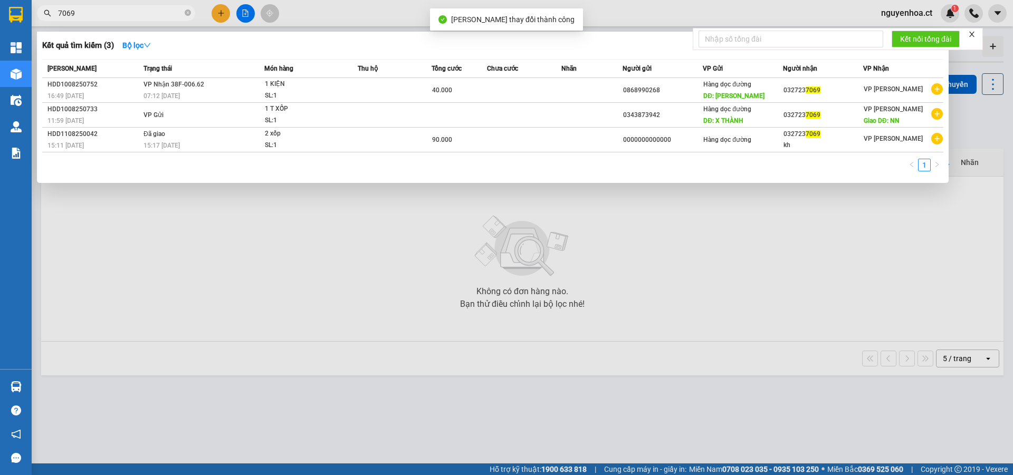
drag, startPoint x: 186, startPoint y: 14, endPoint x: 204, endPoint y: 1, distance: 21.8
click at [189, 11] on icon "close-circle" at bounding box center [188, 12] width 6 height 6
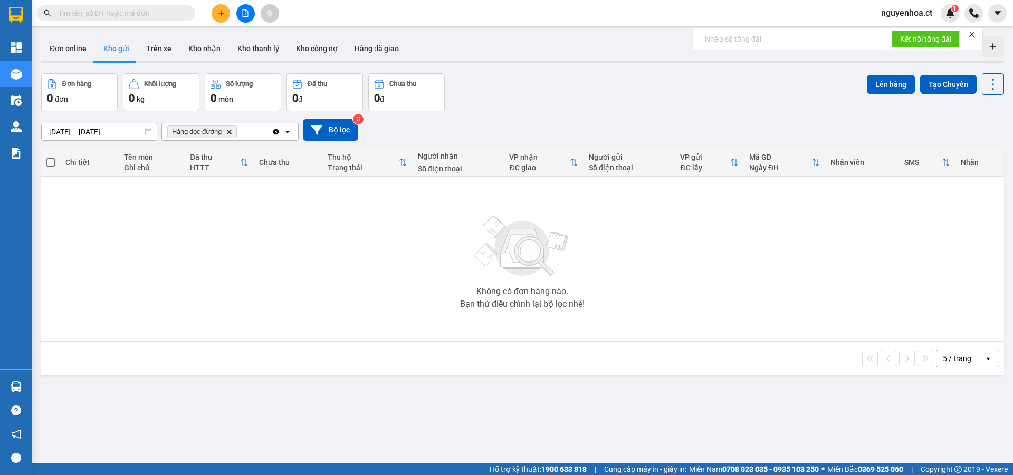
click at [179, 13] on input "text" at bounding box center [120, 13] width 124 height 12
paste input "0966076684"
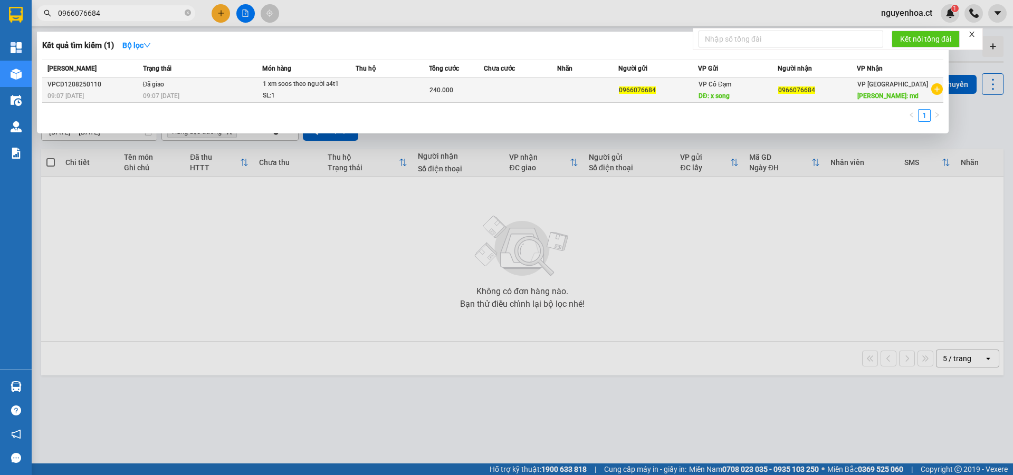
type input "0966076684"
click at [188, 91] on div "09:07 - 12/08" at bounding box center [202, 96] width 119 height 12
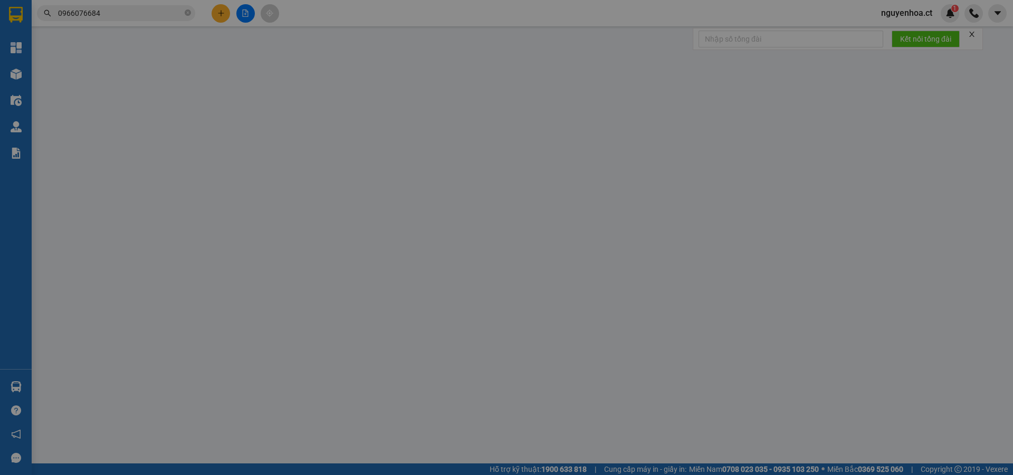
type input "0966076684"
type input "x song"
type input "0966076684"
type input "md"
type input "240.000"
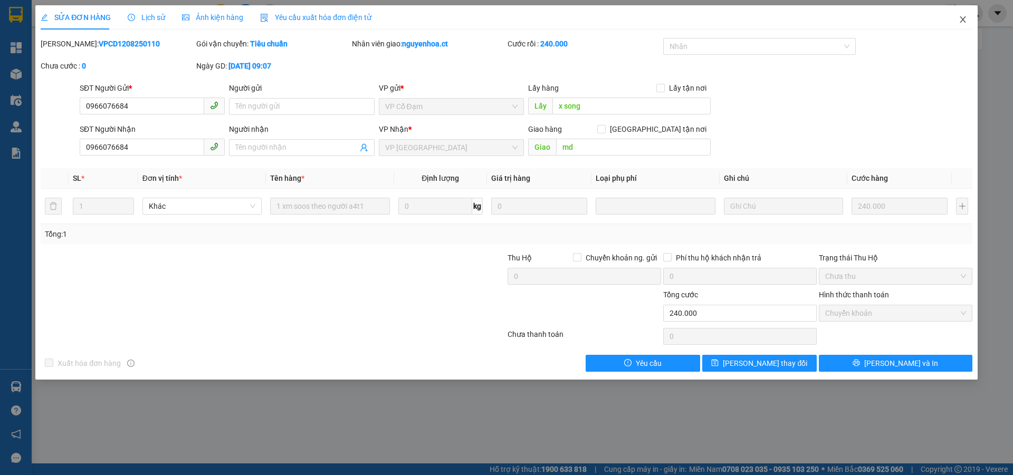
click at [963, 18] on icon "close" at bounding box center [962, 19] width 8 height 8
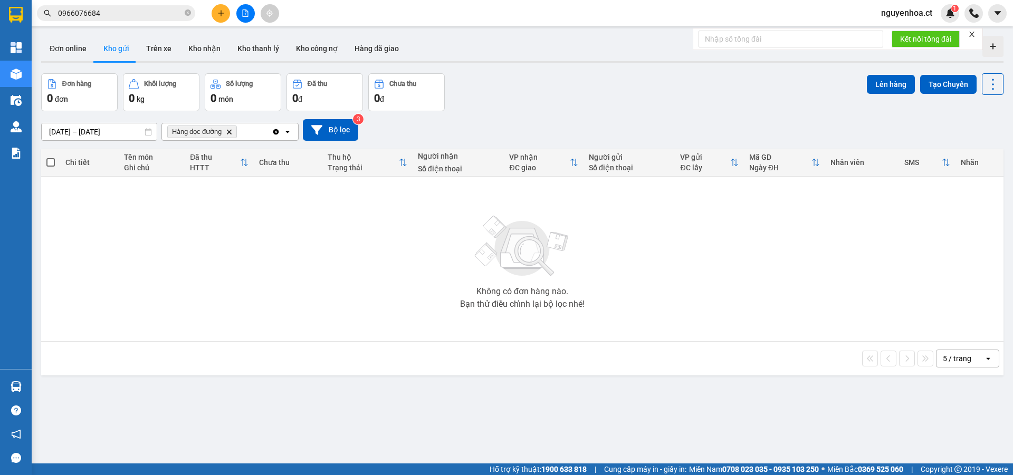
click at [226, 13] on button at bounding box center [220, 13] width 18 height 18
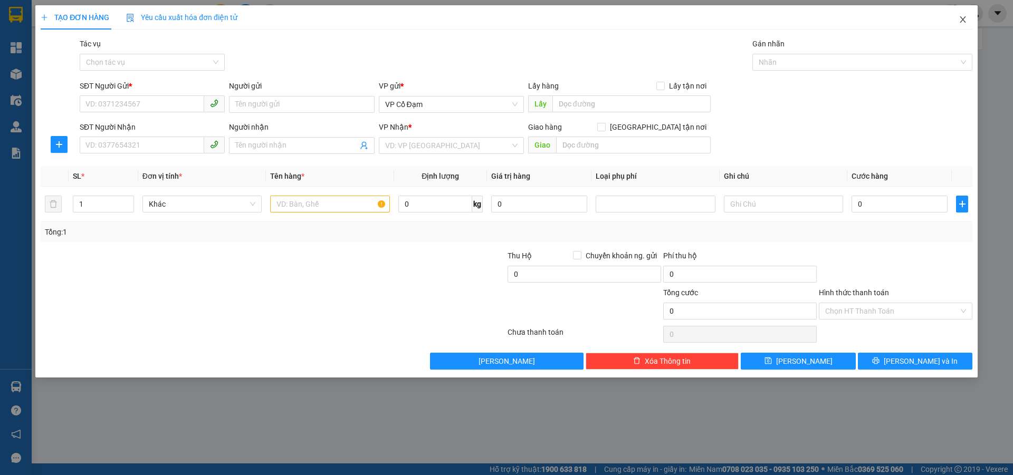
click at [965, 20] on icon "close" at bounding box center [962, 19] width 8 height 8
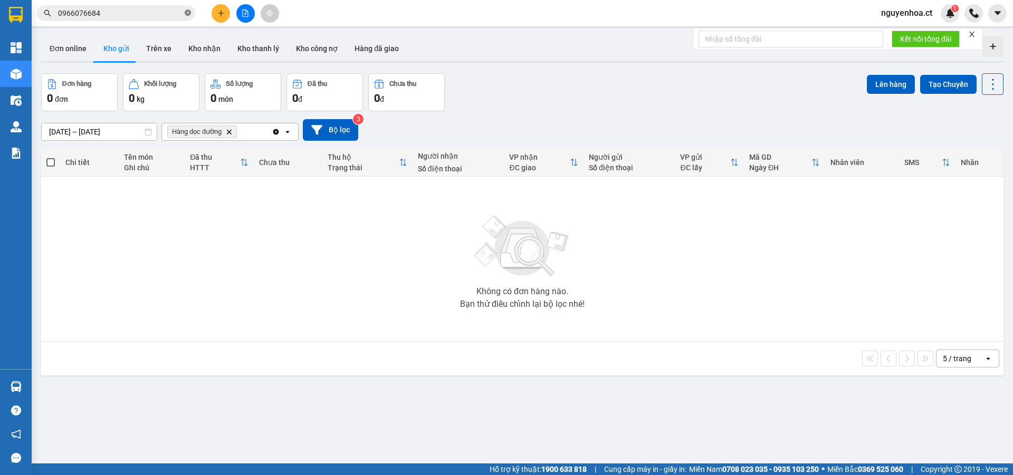
click at [189, 13] on icon "close-circle" at bounding box center [188, 12] width 6 height 6
paste input "0382235852"
type input "0382235852"
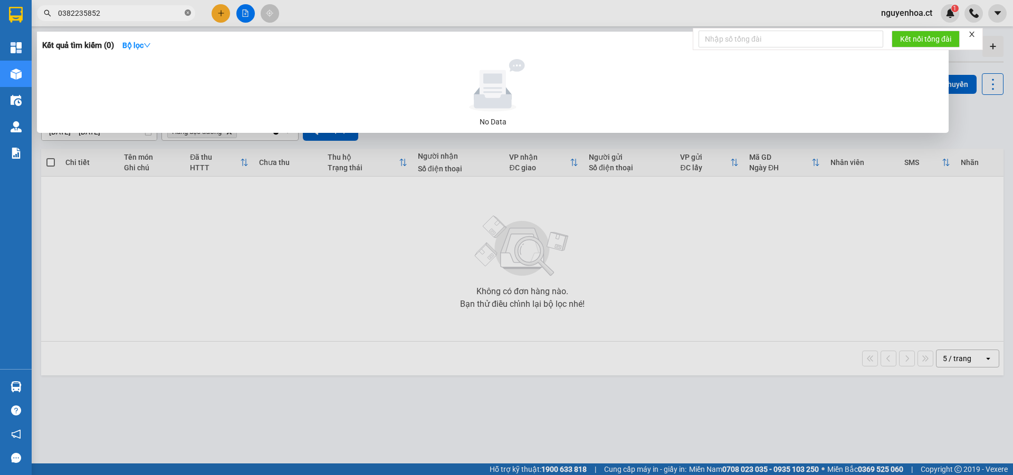
click at [189, 12] on icon "close-circle" at bounding box center [188, 12] width 6 height 6
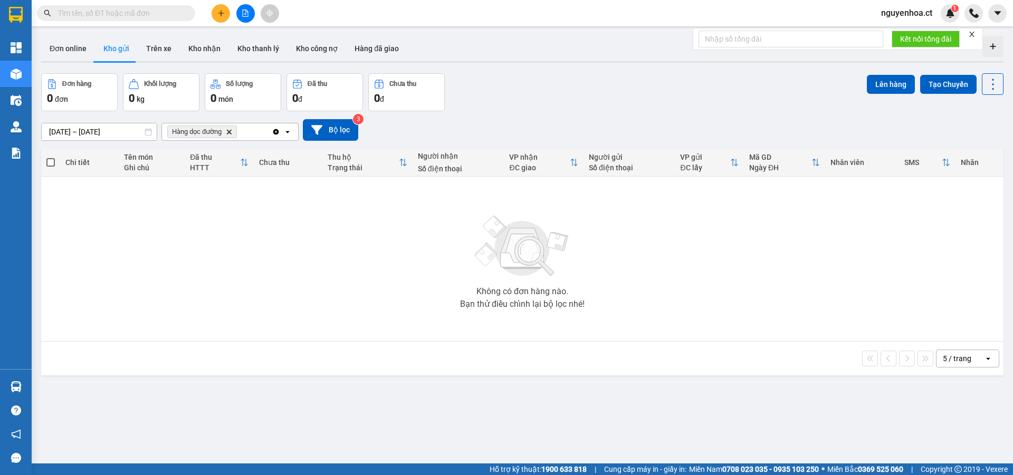
click at [215, 10] on button at bounding box center [220, 13] width 18 height 18
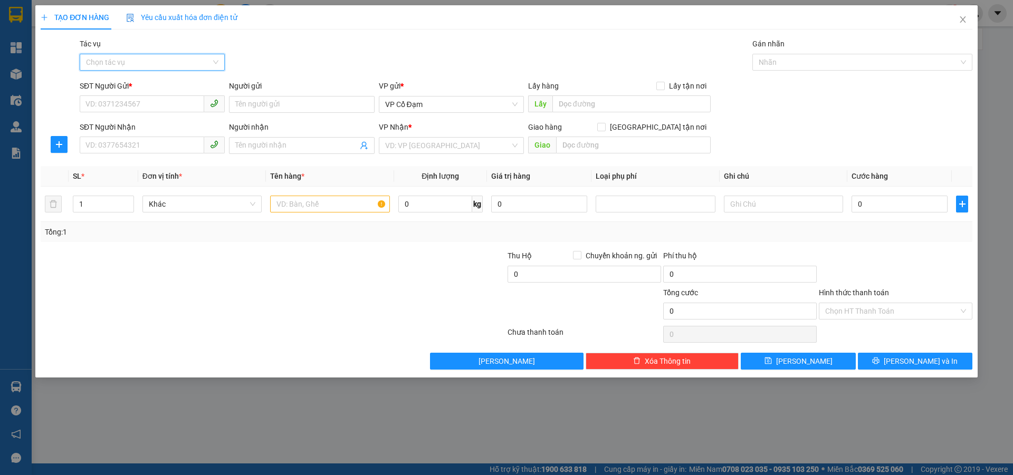
click at [187, 65] on input "Tác vụ" at bounding box center [148, 62] width 125 height 16
click at [174, 82] on div "Nhập hàng lên xe" at bounding box center [152, 84] width 132 height 12
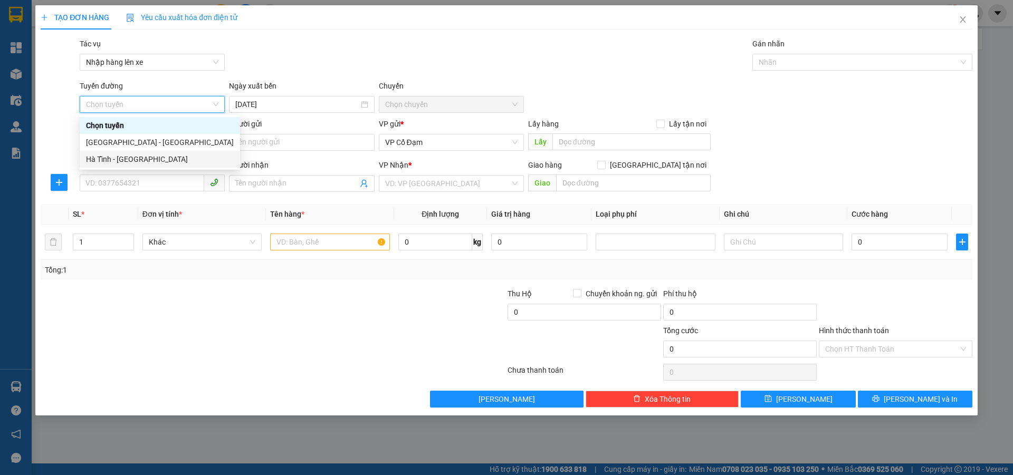
drag, startPoint x: 125, startPoint y: 159, endPoint x: 136, endPoint y: 149, distance: 14.9
click at [125, 160] on div "Hà Tĩnh - [GEOGRAPHIC_DATA]" at bounding box center [160, 159] width 148 height 12
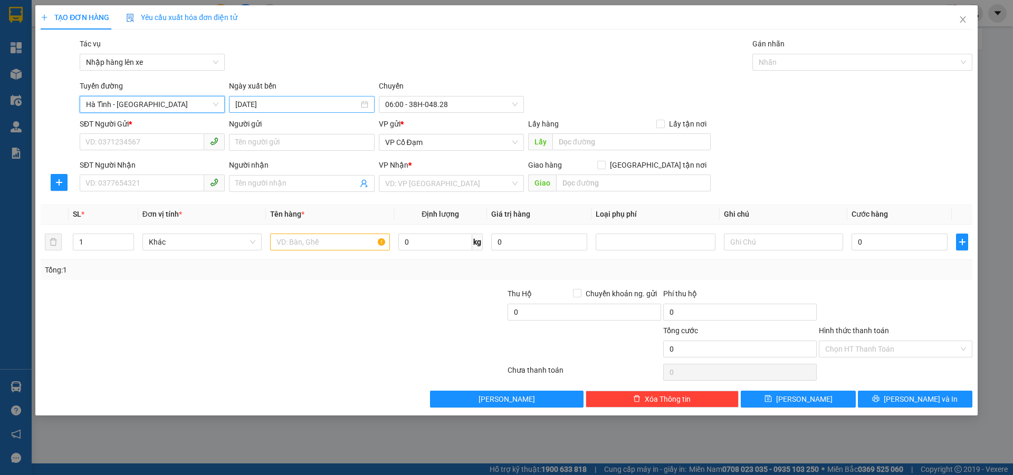
click at [278, 105] on input "12/08/2025" at bounding box center [296, 105] width 123 height 12
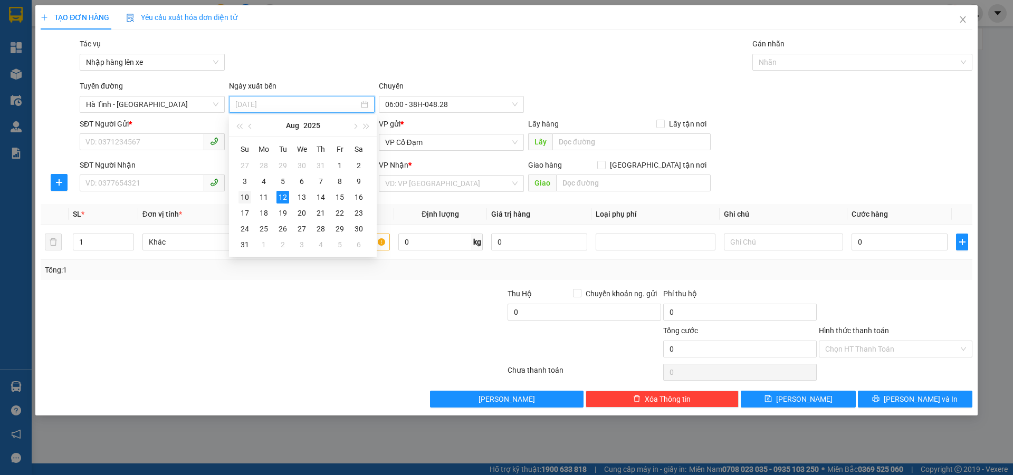
drag, startPoint x: 244, startPoint y: 195, endPoint x: 287, endPoint y: 172, distance: 49.3
click at [245, 195] on div "10" at bounding box center [244, 197] width 13 height 13
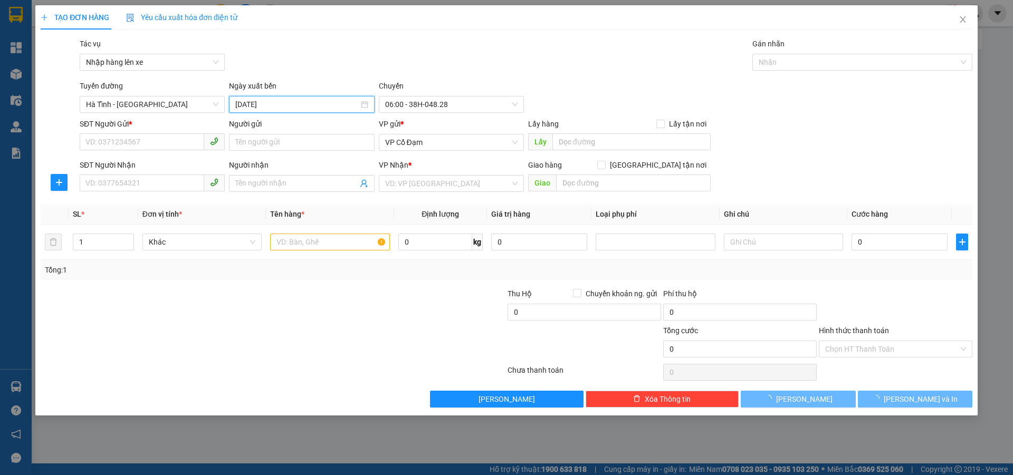
type input "10/08/2025"
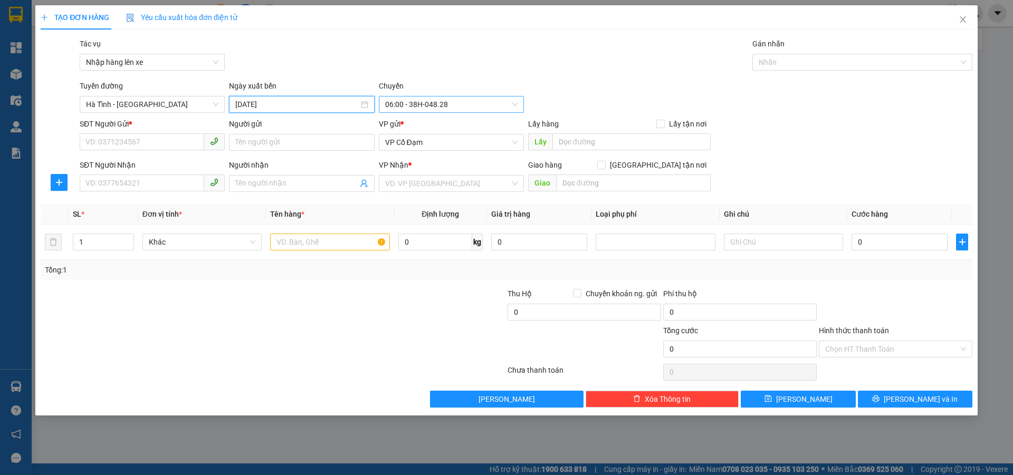
click at [456, 105] on span "06:00 - 38H-048.28" at bounding box center [451, 105] width 132 height 16
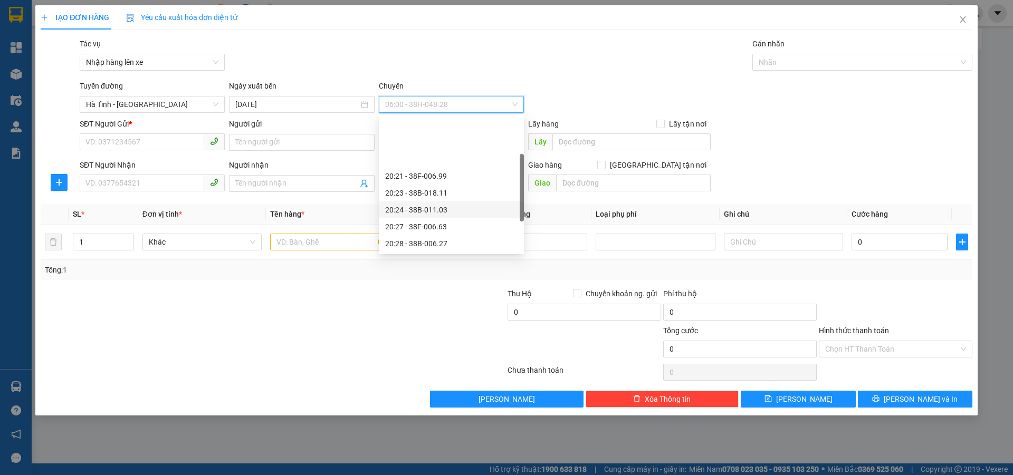
scroll to position [53, 0]
click at [436, 192] on div "20:28 - 38B-006.27" at bounding box center [451, 191] width 132 height 12
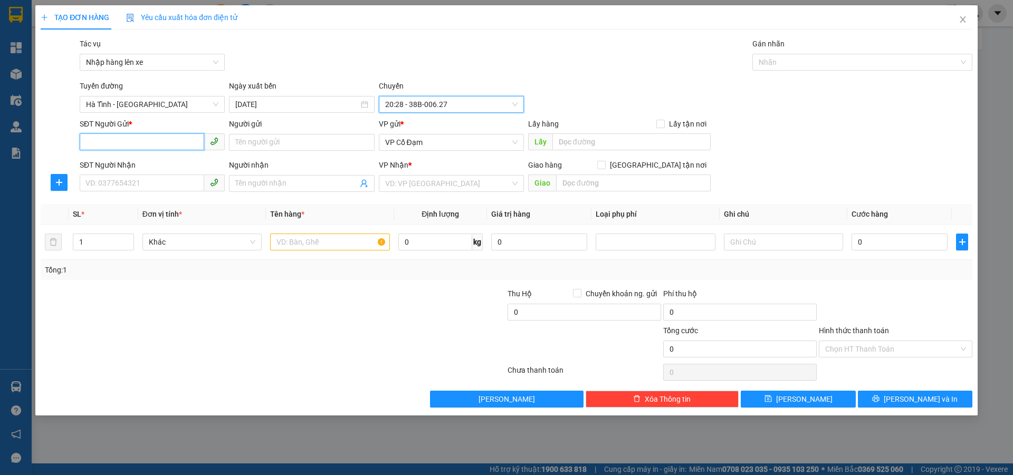
click at [155, 146] on input "SĐT Người Gửi *" at bounding box center [142, 141] width 124 height 17
paste input "0382235852"
type input "0382235852"
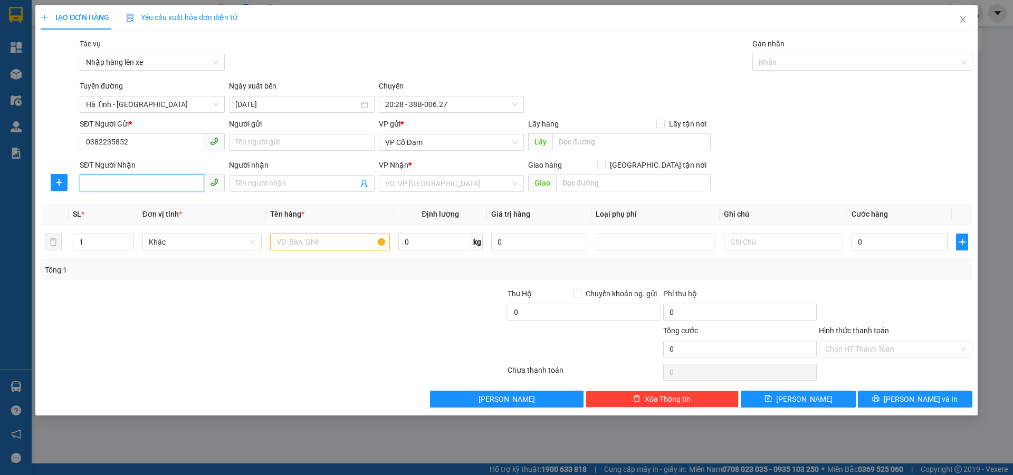
click at [141, 179] on input "SĐT Người Nhận" at bounding box center [142, 183] width 124 height 17
paste input "0382235852"
type input "0382235852"
drag, startPoint x: 596, startPoint y: 128, endPoint x: 595, endPoint y: 138, distance: 10.1
click at [596, 136] on div "Lấy hàng Lấy tận nơi Lấy" at bounding box center [619, 136] width 182 height 37
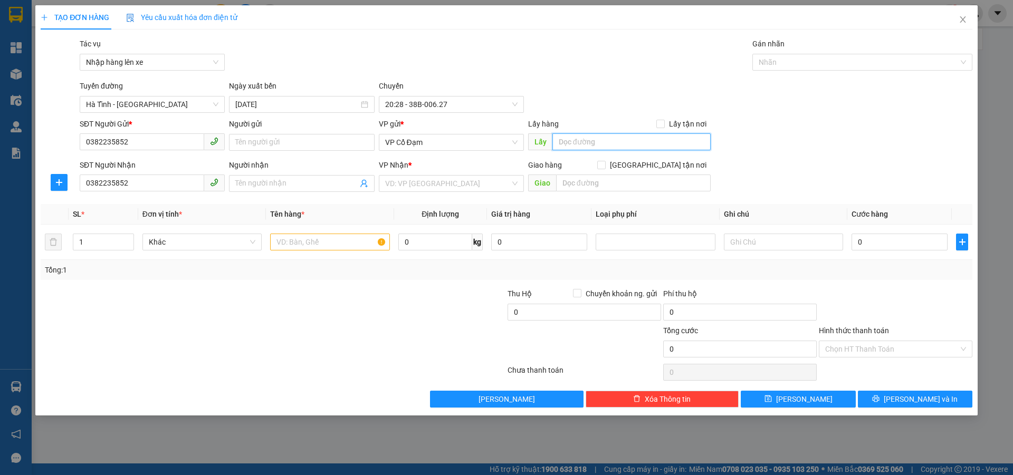
click at [593, 140] on input "text" at bounding box center [631, 141] width 158 height 17
type input "tân lộc"
click at [478, 171] on div "VP Nhận *" at bounding box center [451, 167] width 145 height 16
click at [471, 186] on input "search" at bounding box center [447, 184] width 125 height 16
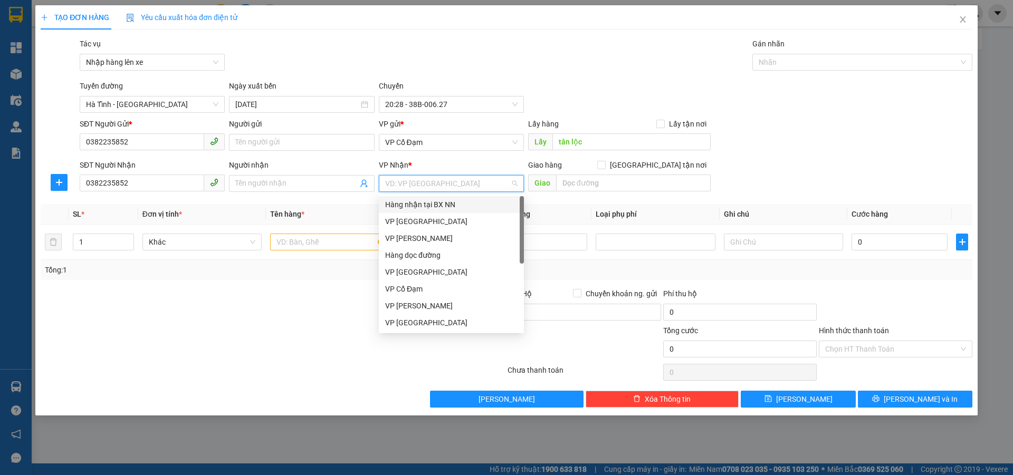
click at [450, 206] on div "Hàng nhận tại BX NN" at bounding box center [451, 205] width 132 height 12
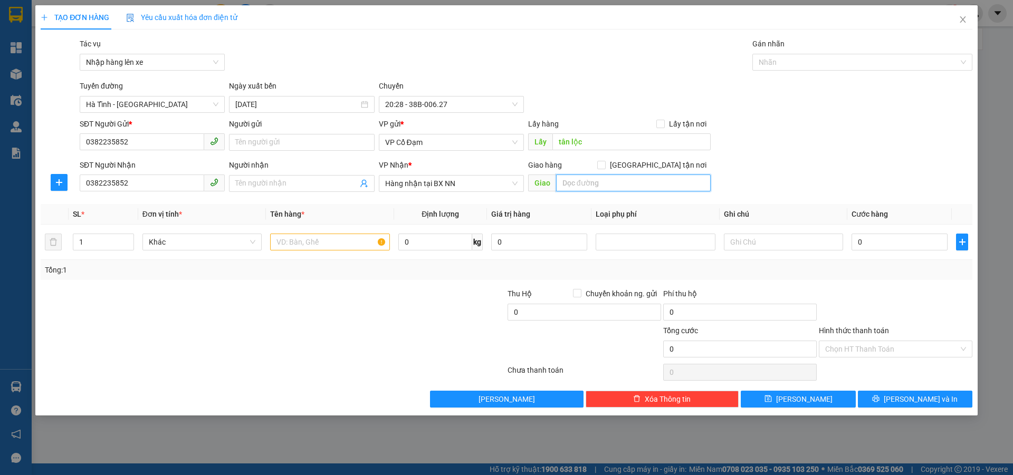
click at [585, 181] on input "text" at bounding box center [633, 183] width 155 height 17
click at [582, 191] on input "text" at bounding box center [633, 183] width 155 height 17
type input "nn"
click at [305, 248] on input "text" at bounding box center [329, 242] width 119 height 17
type input "1 tủ lạnh kèm người d2t1"
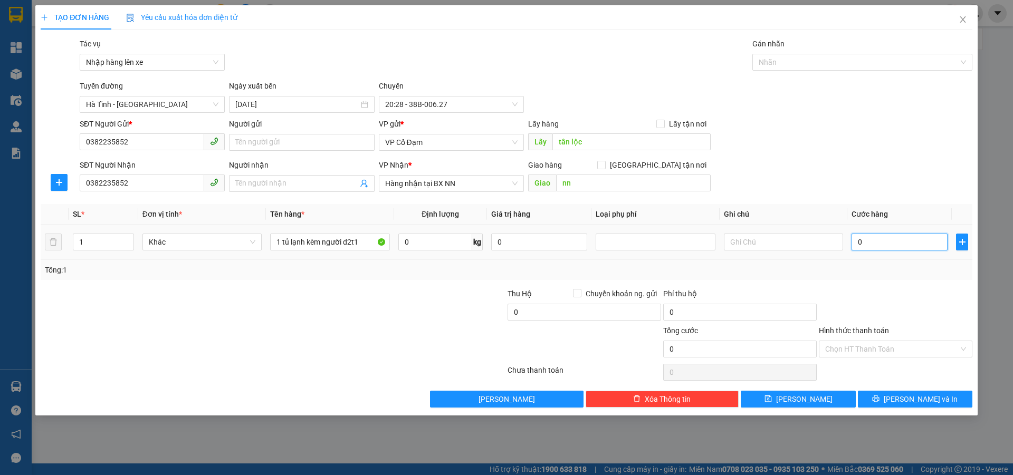
click at [884, 242] on input "0" at bounding box center [899, 242] width 96 height 17
type input "1"
type input "15"
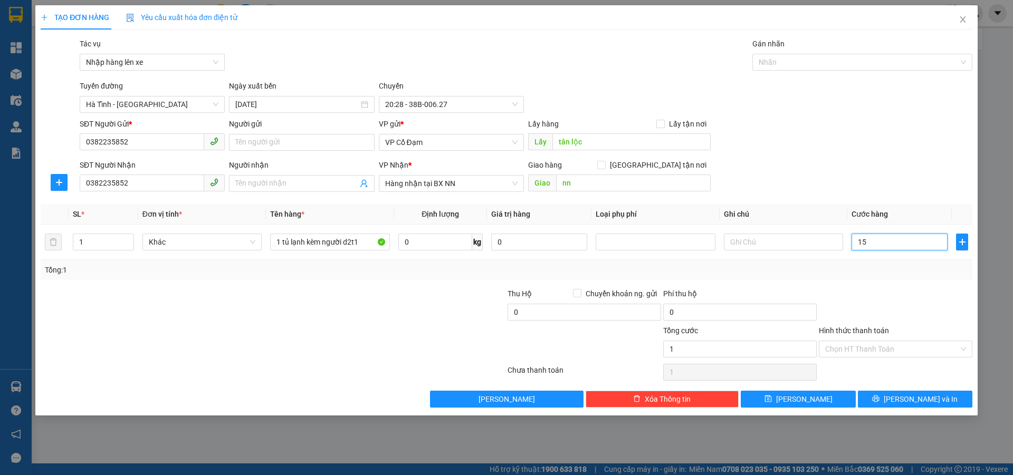
type input "15"
type input "150"
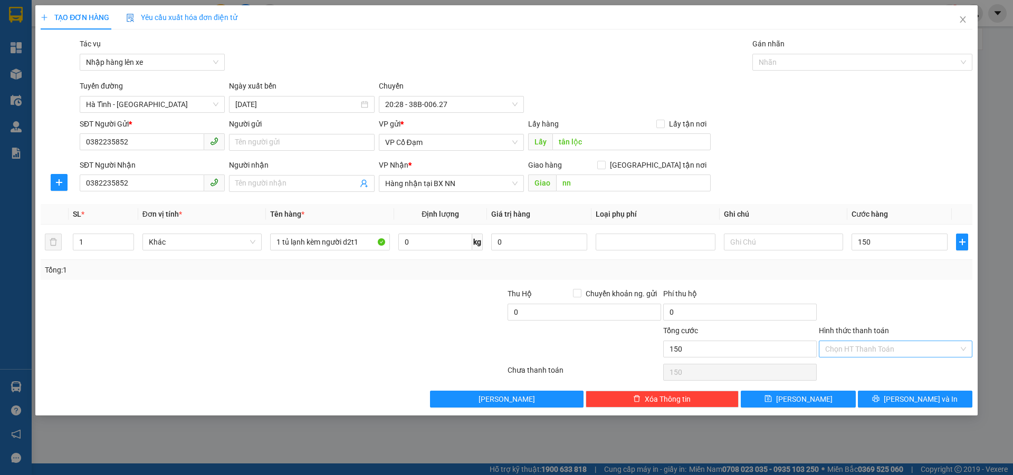
type input "150.000"
click at [870, 348] on input "Hình thức thanh toán" at bounding box center [891, 349] width 133 height 16
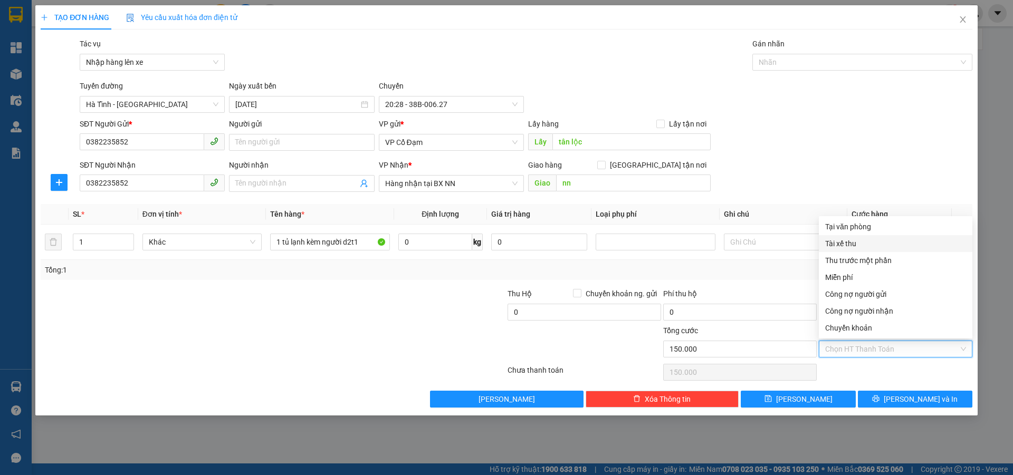
click at [853, 242] on div "Tài xế thu" at bounding box center [895, 244] width 141 height 12
type input "0"
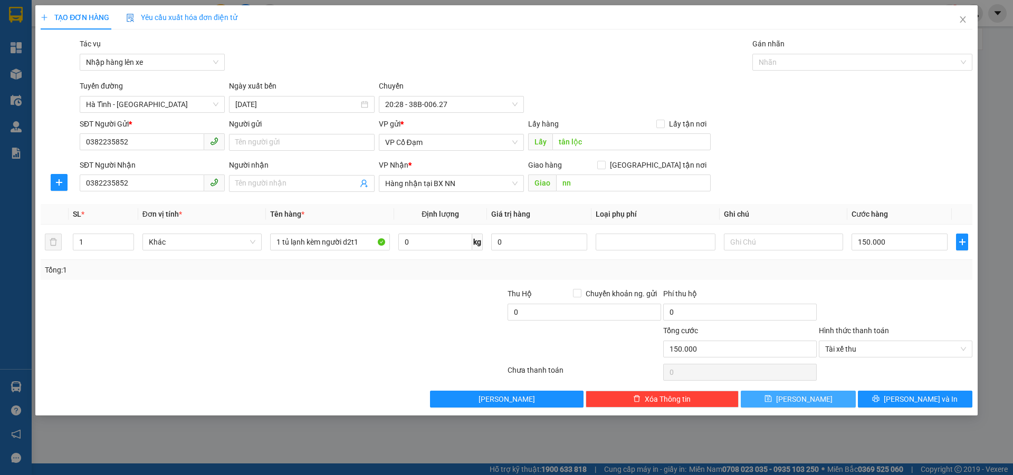
click at [772, 401] on icon "save" at bounding box center [767, 398] width 7 height 7
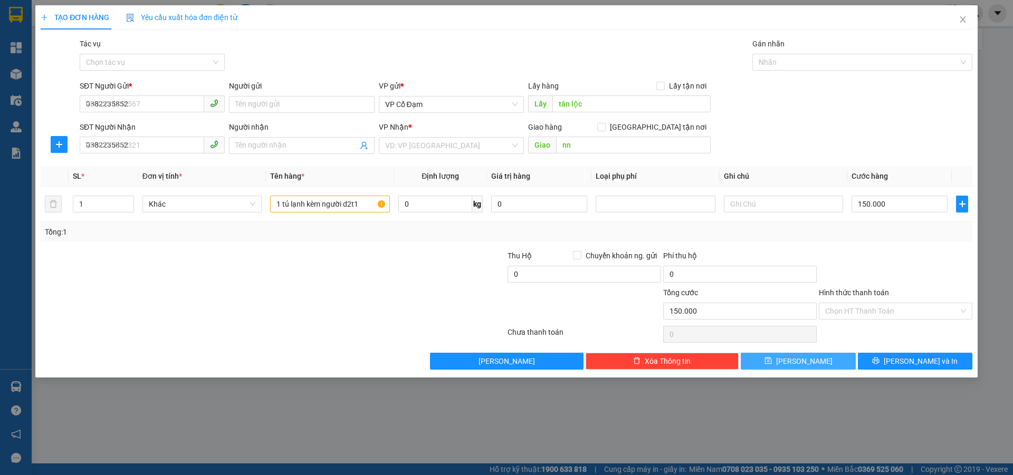
type input "0"
click at [961, 16] on icon "close" at bounding box center [962, 19] width 8 height 8
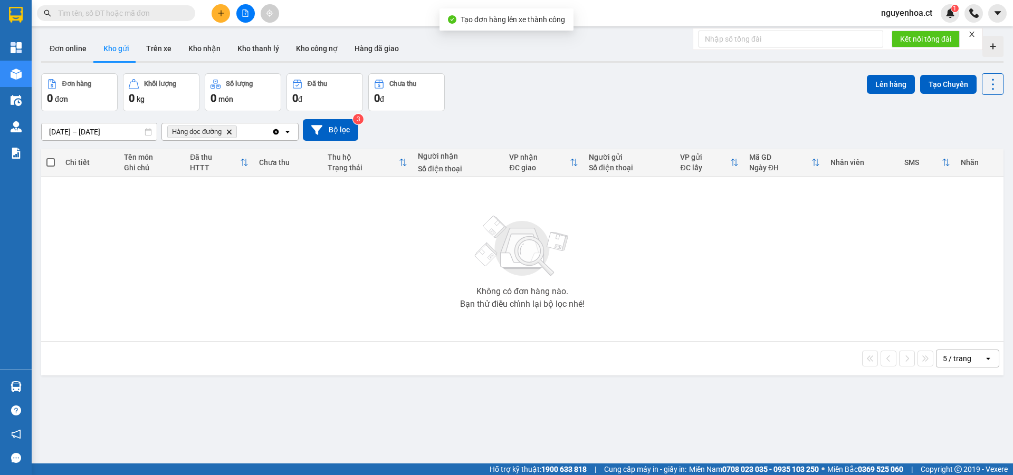
click at [157, 17] on input "text" at bounding box center [120, 13] width 124 height 12
paste input "0382235852"
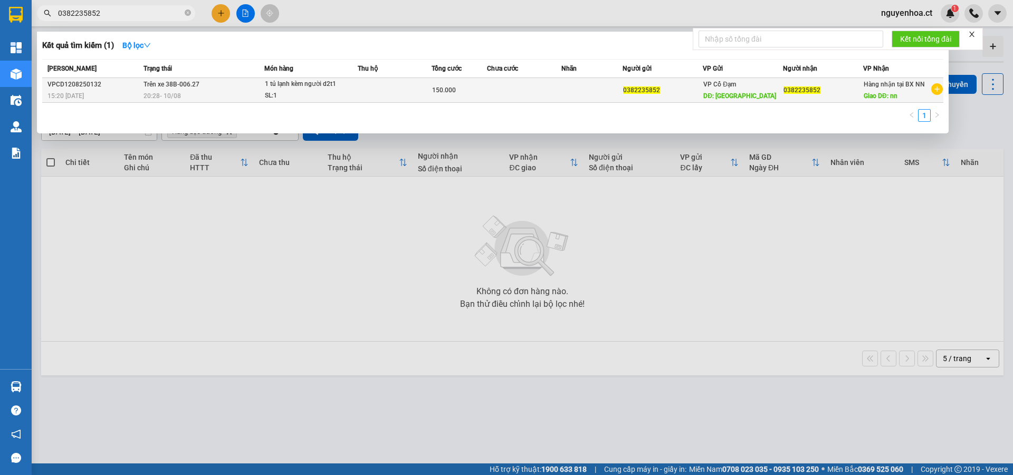
type input "0382235852"
click at [168, 88] on span "Trên xe 38B-006.27" at bounding box center [171, 84] width 56 height 8
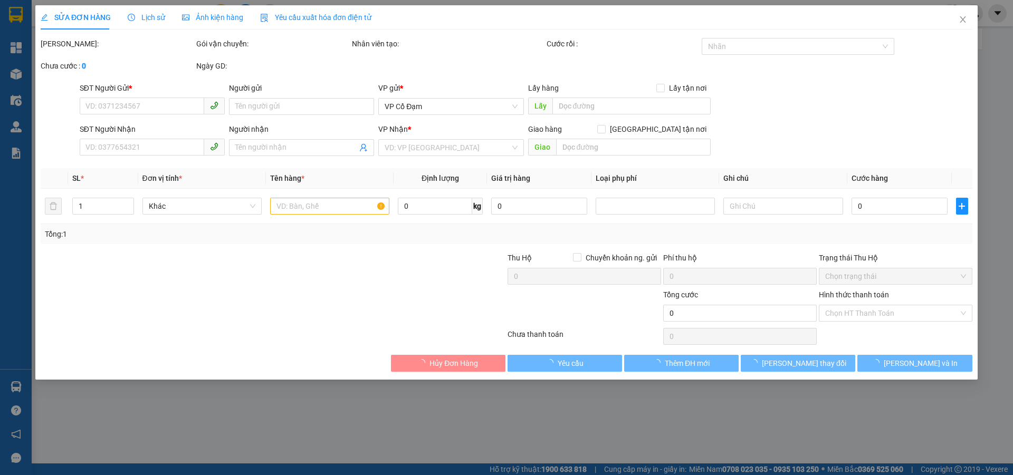
type input "0382235852"
type input "tân lộc"
type input "0382235852"
type input "nn"
type input "150.000"
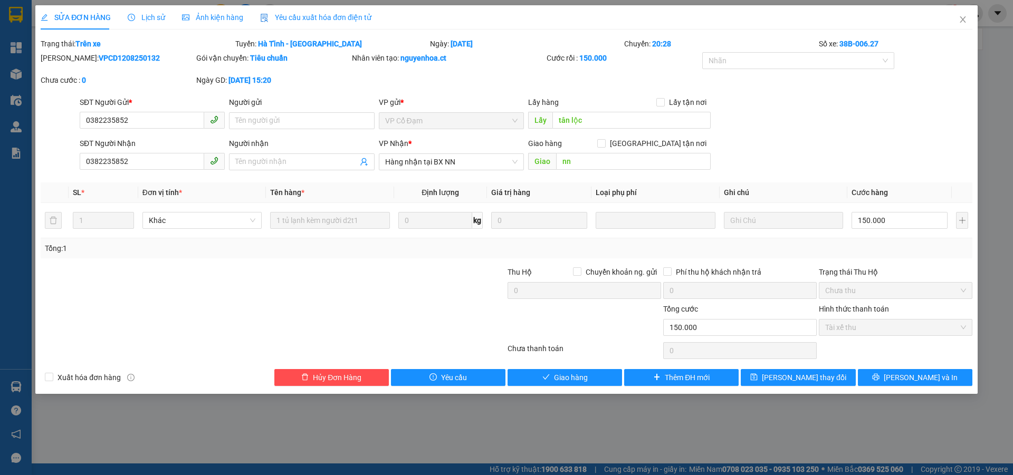
click at [148, 14] on span "Lịch sử" at bounding box center [146, 17] width 37 height 8
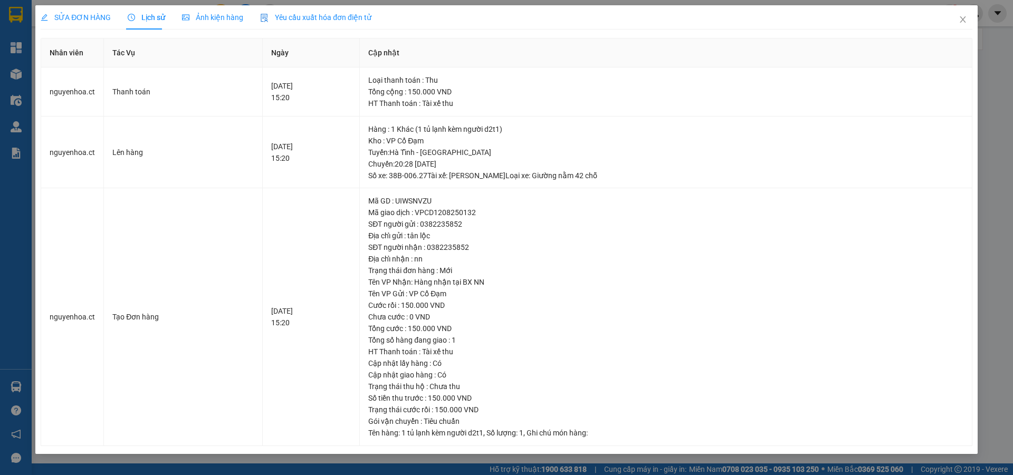
click at [100, 11] on div "SỬA ĐƠN HÀNG" at bounding box center [76, 17] width 70 height 24
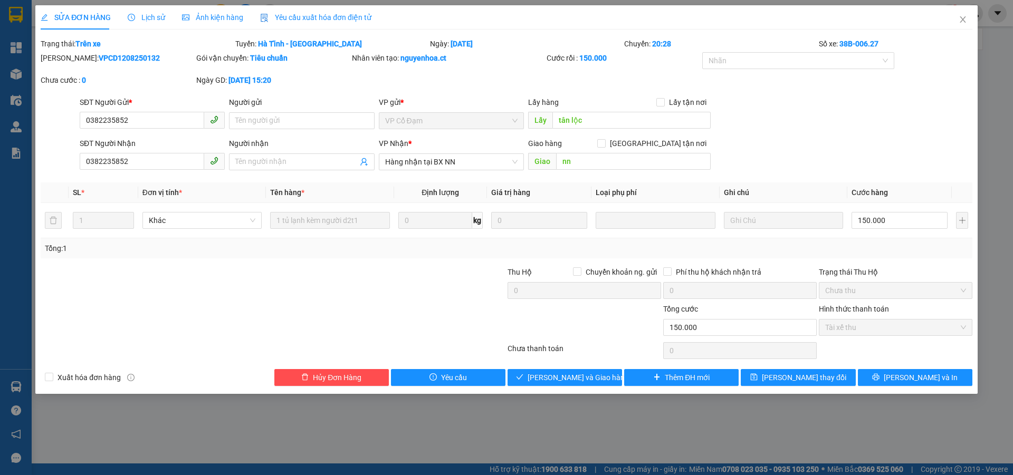
click at [158, 14] on span "Lịch sử" at bounding box center [146, 17] width 37 height 8
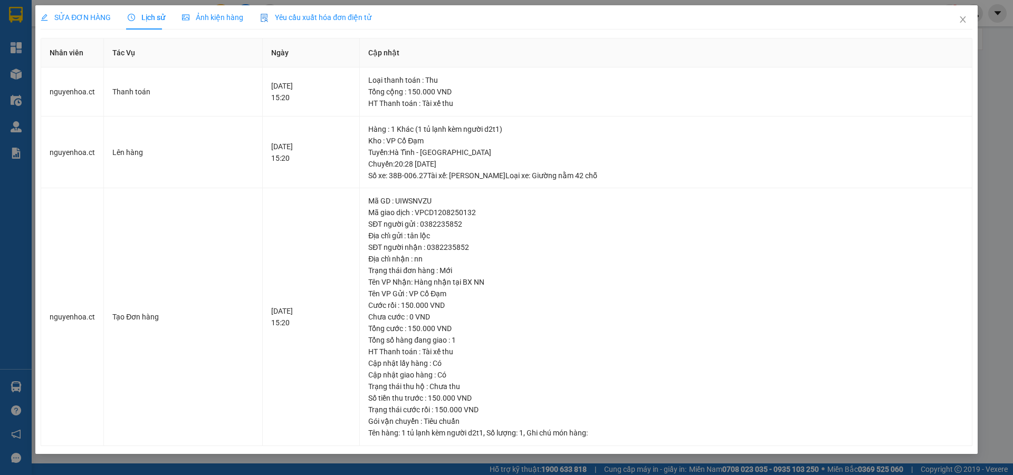
click at [92, 15] on span "SỬA ĐƠN HÀNG" at bounding box center [76, 17] width 70 height 8
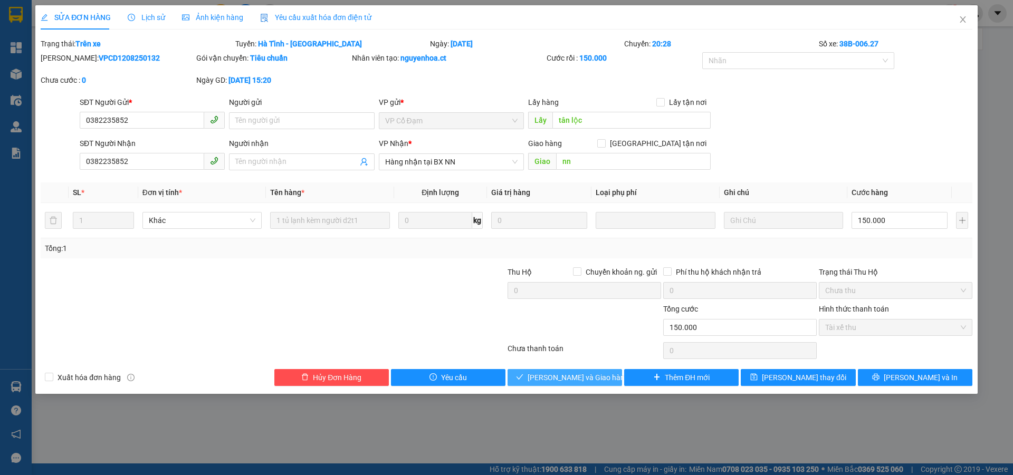
click at [563, 380] on span "[PERSON_NAME] và Giao hàng" at bounding box center [577, 378] width 101 height 12
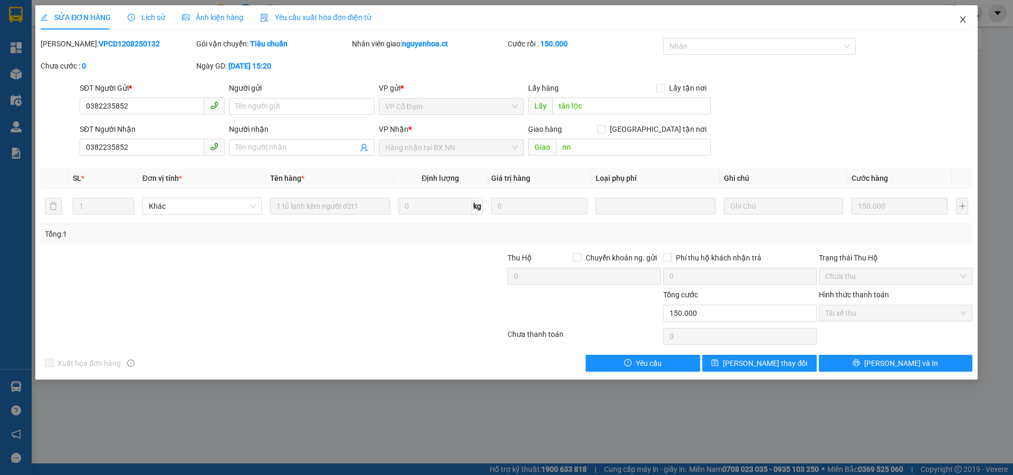
click at [959, 18] on icon "close" at bounding box center [962, 19] width 8 height 8
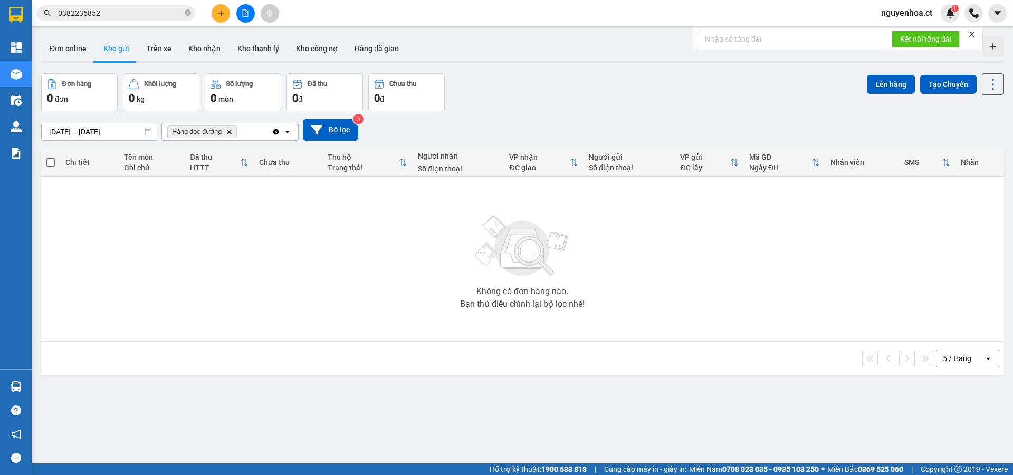
click at [189, 11] on span at bounding box center [188, 13] width 6 height 10
paste input "0355628833"
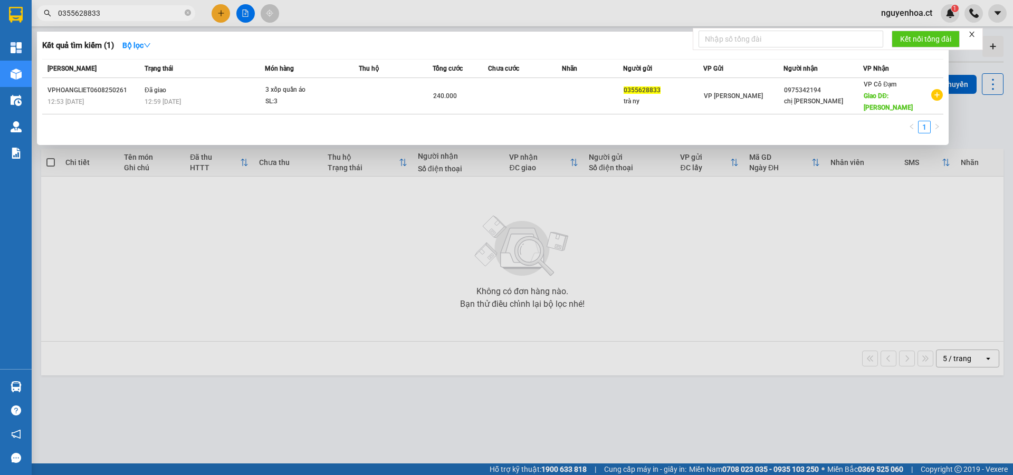
type input "0355628833"
click at [224, 16] on div at bounding box center [506, 237] width 1013 height 475
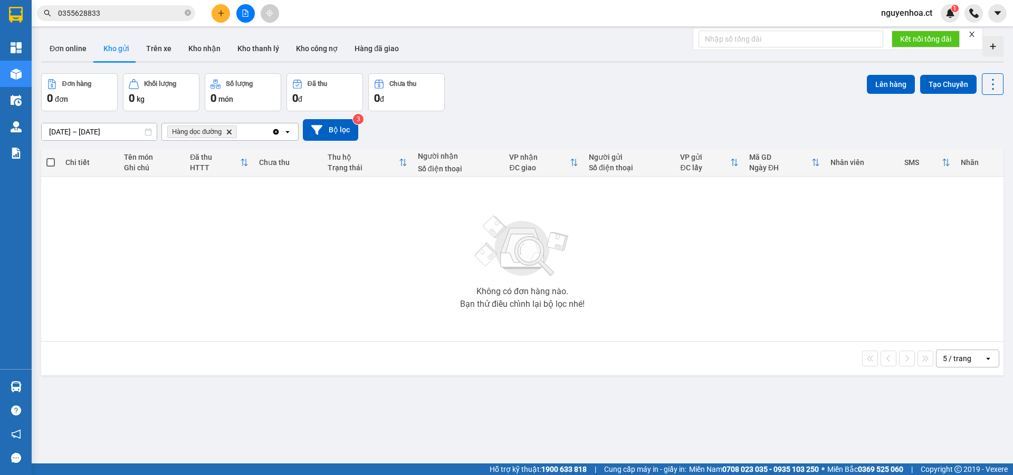
click at [219, 9] on icon "plus" at bounding box center [220, 12] width 7 height 7
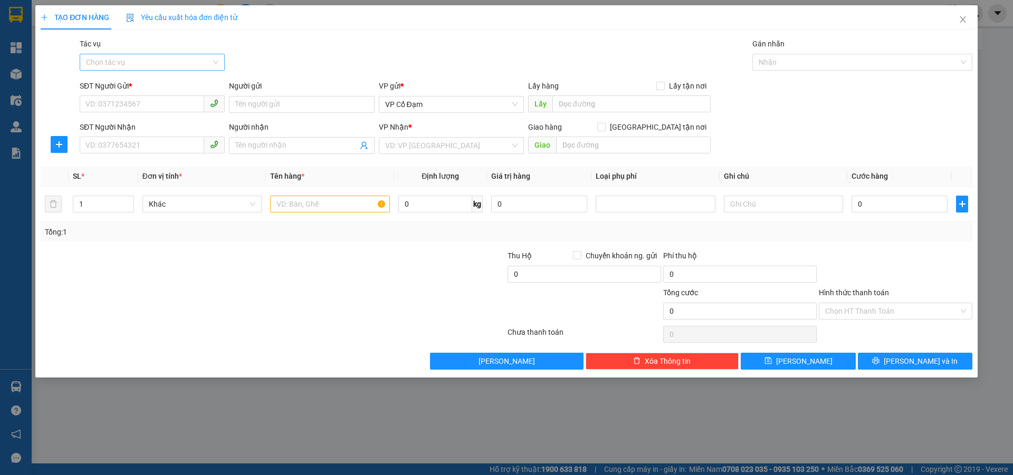
click at [164, 66] on input "Tác vụ" at bounding box center [148, 62] width 125 height 16
click at [158, 82] on div "Nhập hàng lên xe" at bounding box center [152, 84] width 132 height 12
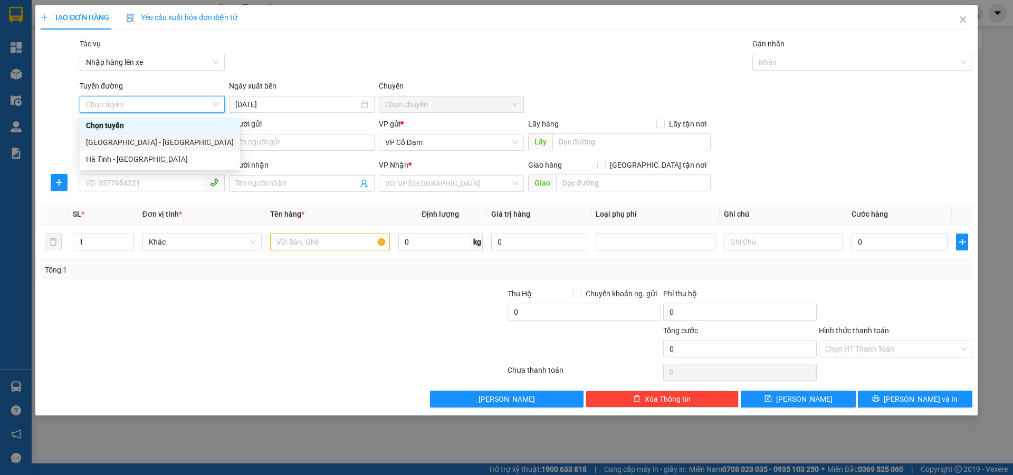
click at [138, 138] on div "[GEOGRAPHIC_DATA] - [GEOGRAPHIC_DATA]" at bounding box center [160, 143] width 148 height 12
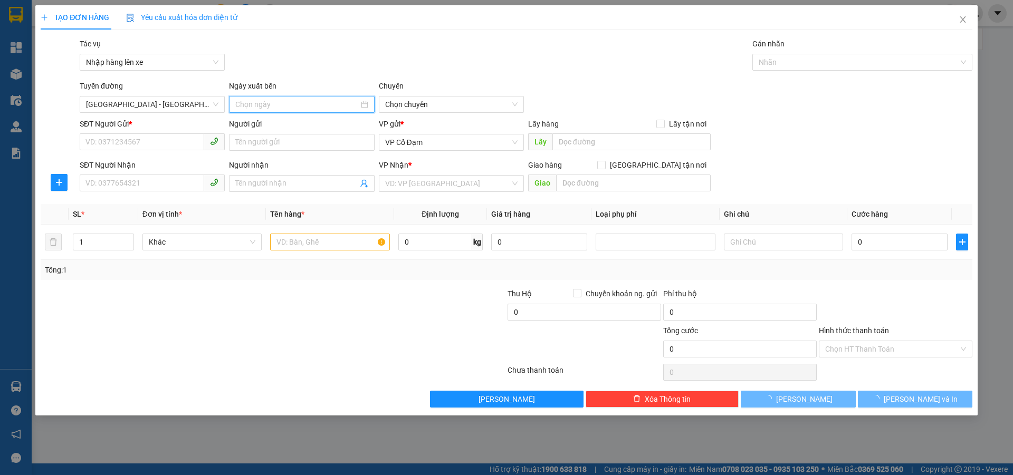
click at [286, 99] on input at bounding box center [296, 105] width 123 height 12
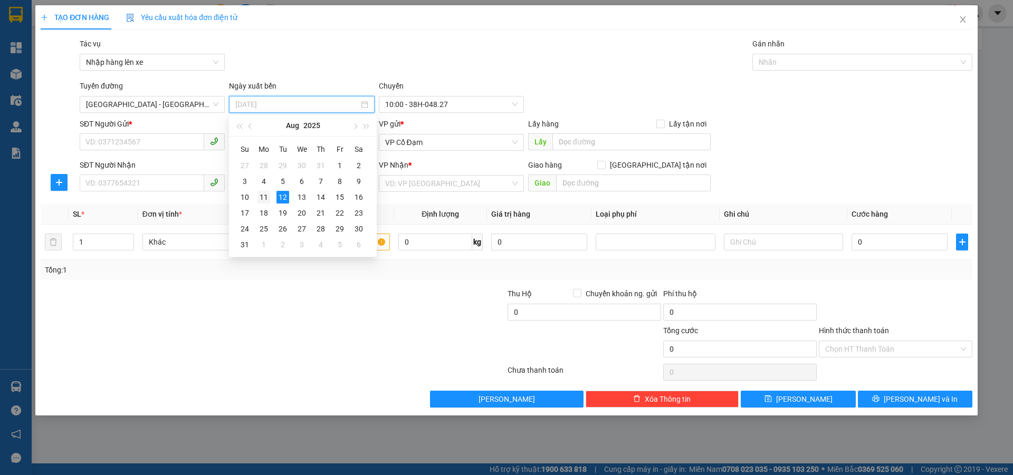
click at [265, 196] on div "11" at bounding box center [263, 197] width 13 height 13
type input "11/08/2025"
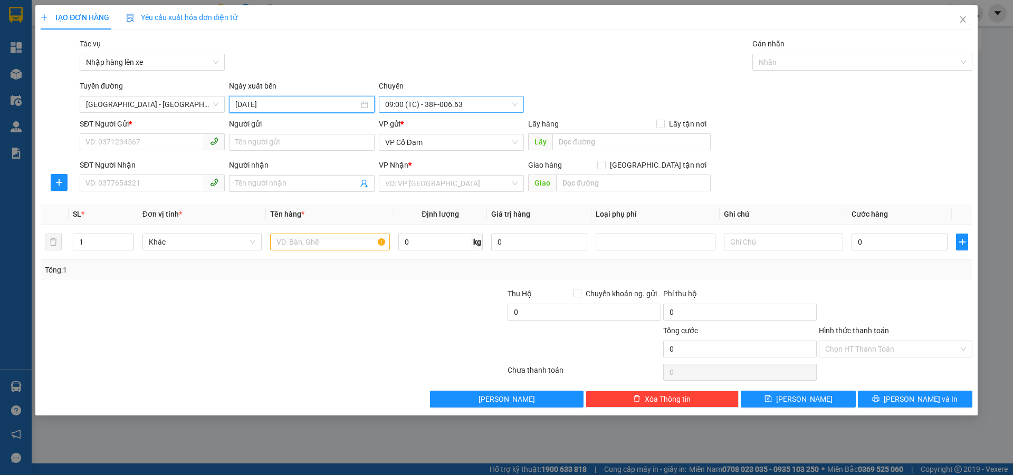
click at [446, 104] on span "09:00 (TC) - 38F-006.63" at bounding box center [451, 105] width 132 height 16
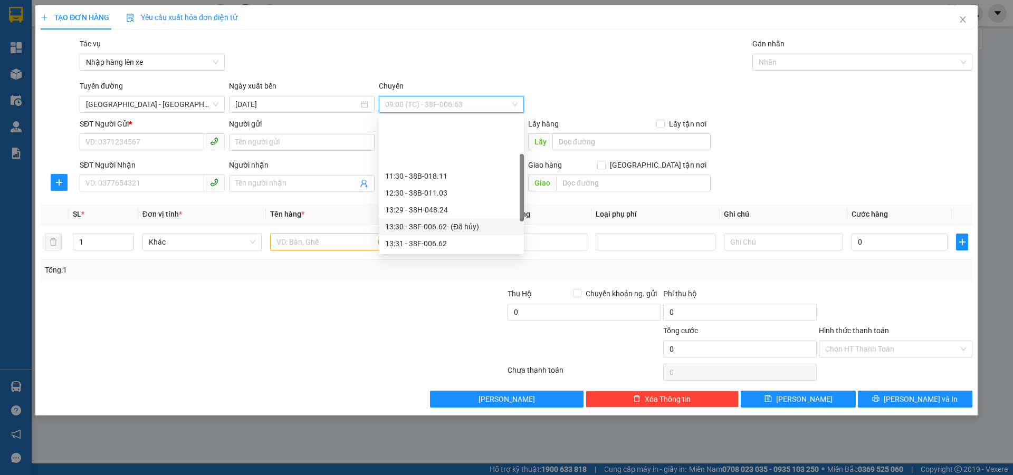
scroll to position [53, 0]
drag, startPoint x: 429, startPoint y: 219, endPoint x: 421, endPoint y: 217, distance: 8.2
click at [429, 219] on div "16:30 - 38B-006.27" at bounding box center [451, 225] width 132 height 12
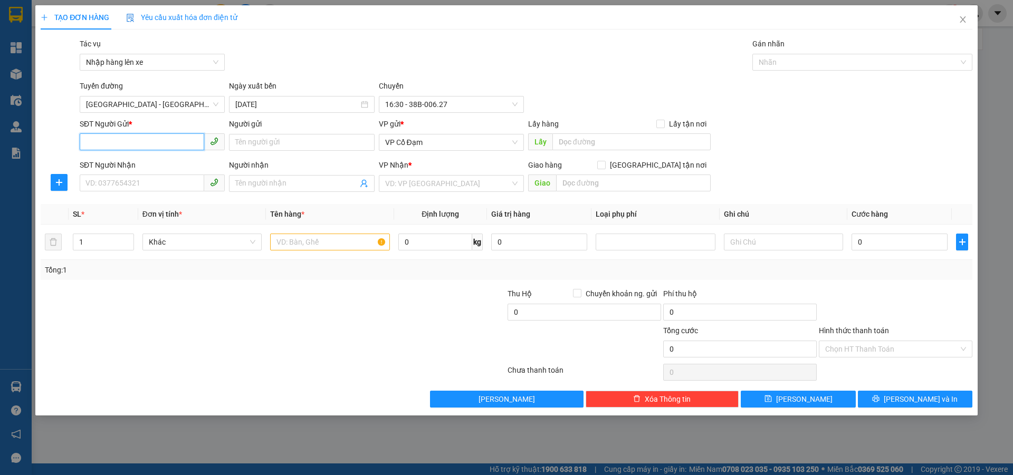
click at [151, 146] on input "SĐT Người Gửi *" at bounding box center [142, 141] width 124 height 17
paste input "0355628833"
type input "0355628833"
click at [134, 190] on input "SĐT Người Nhận" at bounding box center [142, 183] width 124 height 17
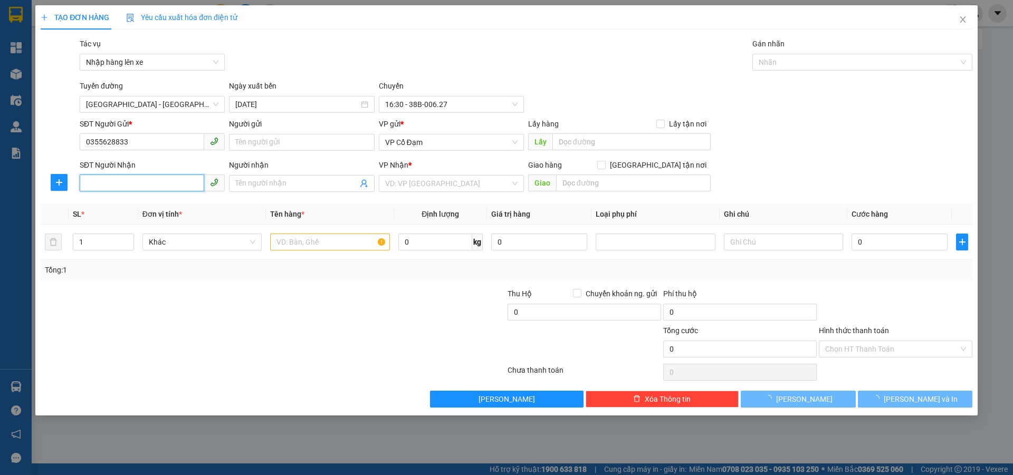
paste input "0355628833"
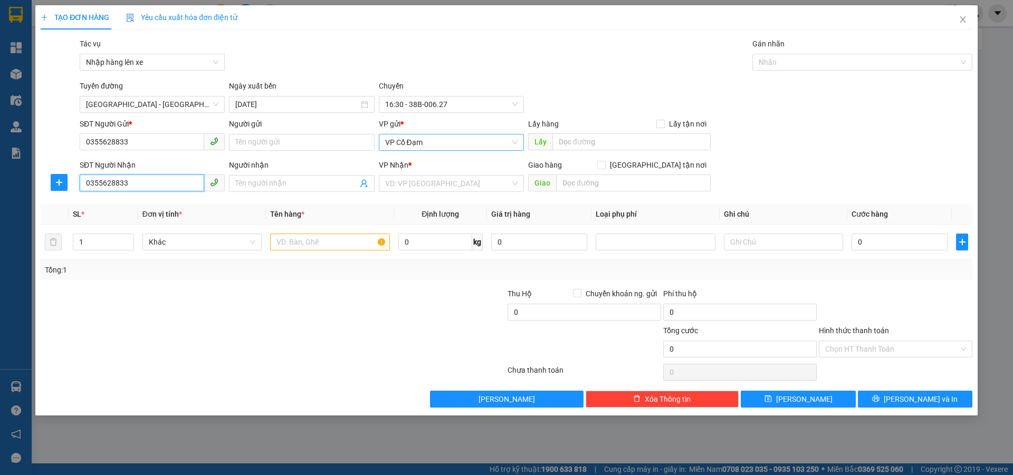
click at [440, 142] on span "VP Cổ Đạm" at bounding box center [451, 142] width 132 height 16
type input "0355628833"
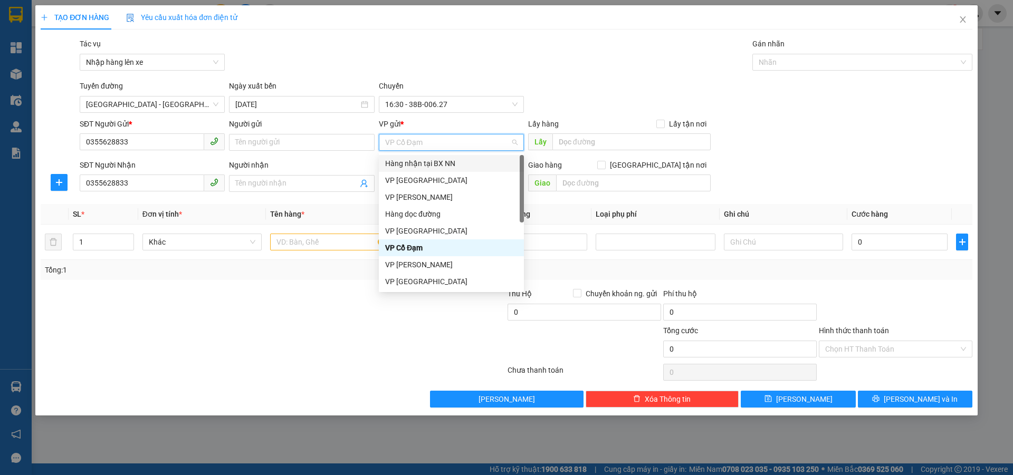
drag, startPoint x: 444, startPoint y: 164, endPoint x: 502, endPoint y: 160, distance: 58.2
click at [445, 163] on div "Hàng nhận tại BX NN" at bounding box center [451, 164] width 132 height 12
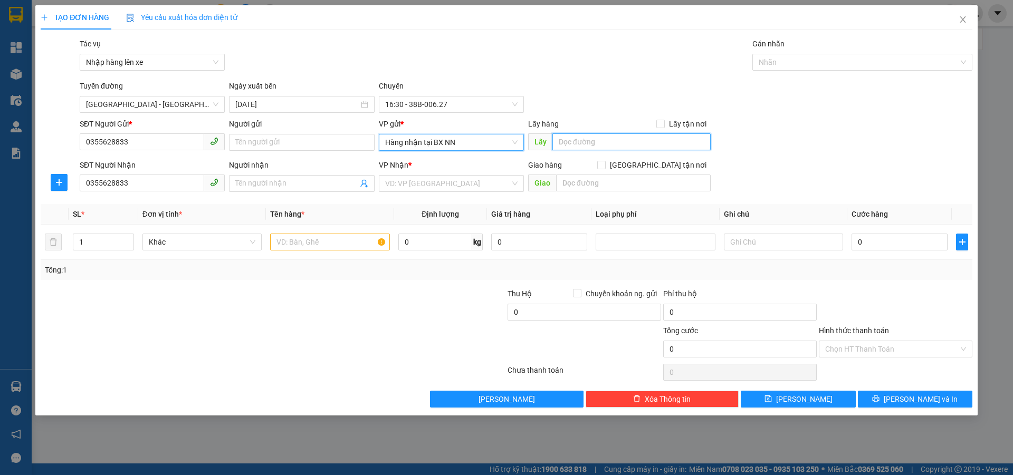
click at [575, 140] on input "text" at bounding box center [631, 141] width 158 height 17
click at [468, 189] on input "search" at bounding box center [447, 184] width 125 height 16
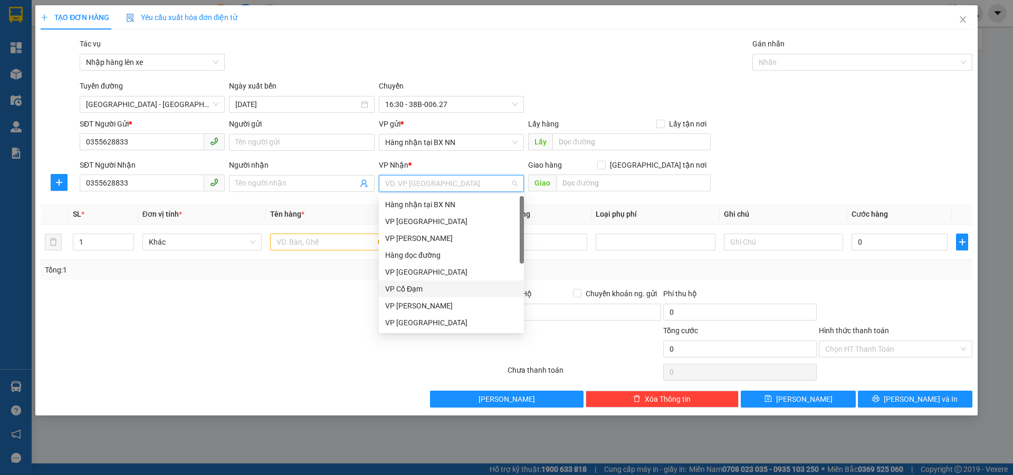
drag, startPoint x: 408, startPoint y: 291, endPoint x: 444, endPoint y: 267, distance: 43.2
click at [412, 288] on div "VP Cổ Đạm" at bounding box center [451, 289] width 132 height 12
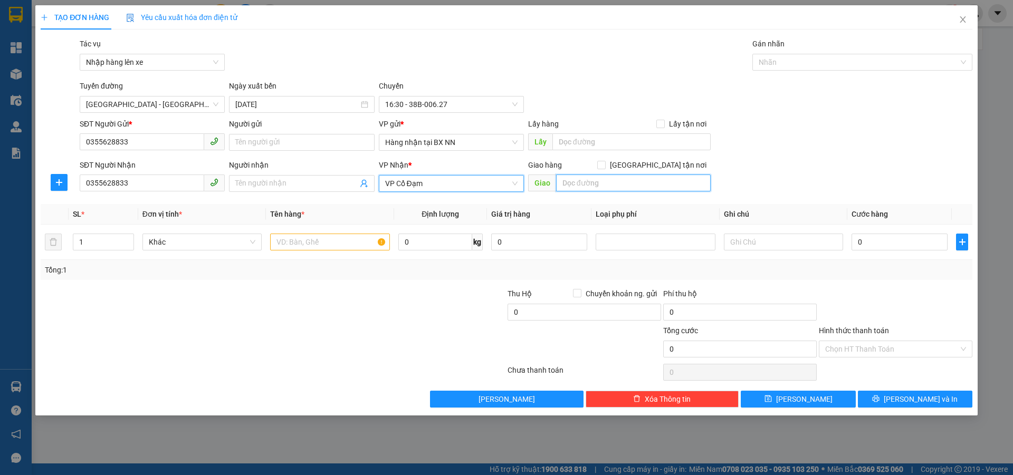
drag, startPoint x: 587, startPoint y: 190, endPoint x: 592, endPoint y: 188, distance: 5.7
click at [588, 190] on input "text" at bounding box center [633, 183] width 155 height 17
type input "x yên"
click at [294, 239] on input "text" at bounding box center [329, 242] width 119 height 17
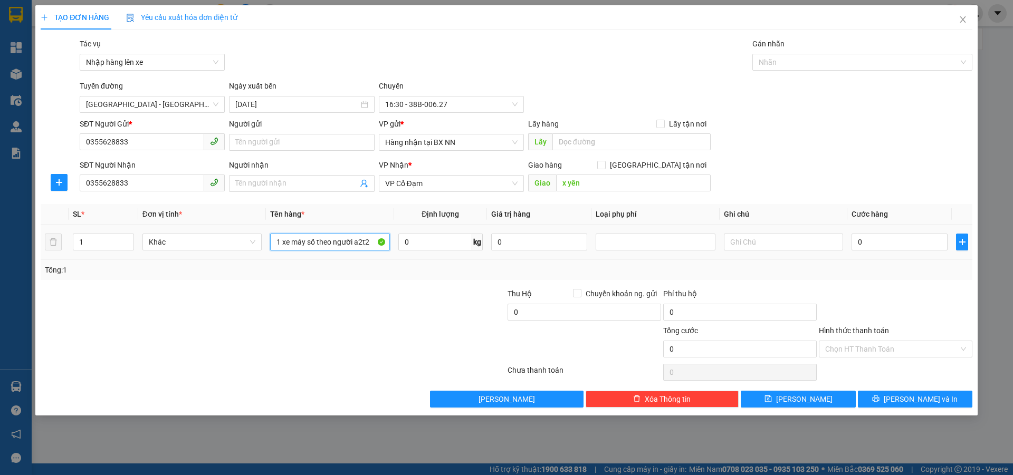
type input "1 xe máy số theo người a2t2"
drag, startPoint x: 897, startPoint y: 233, endPoint x: 891, endPoint y: 243, distance: 12.0
click at [894, 235] on div "0" at bounding box center [899, 242] width 96 height 21
click at [889, 245] on input "0" at bounding box center [899, 242] width 96 height 17
type input "2"
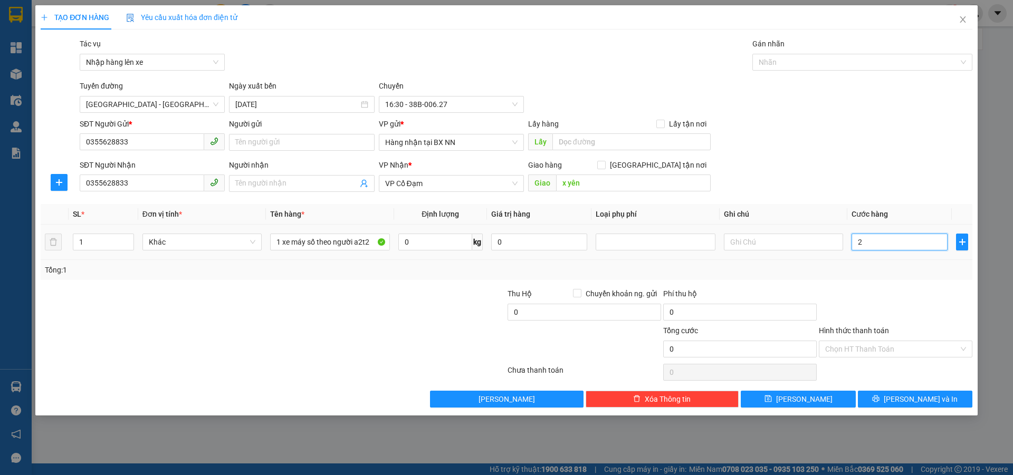
type input "2"
type input "24"
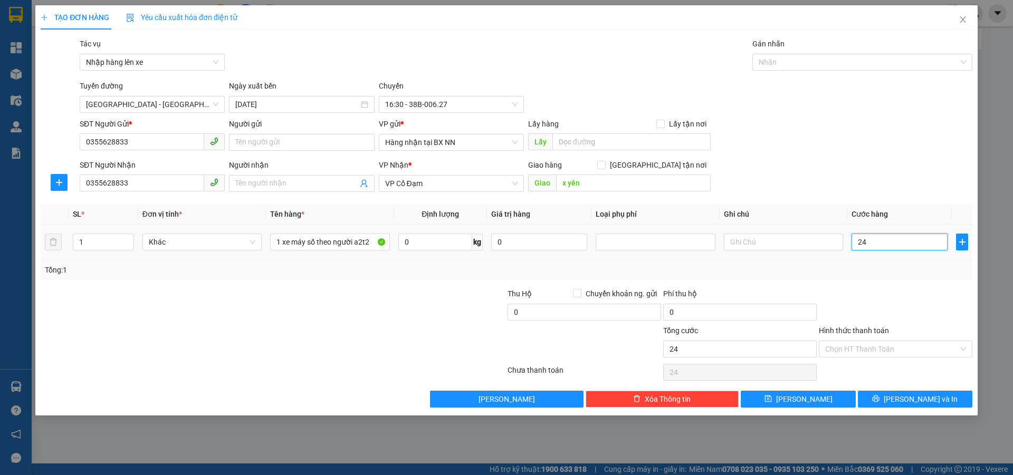
type input "240"
click at [865, 341] on input "Hình thức thanh toán" at bounding box center [891, 349] width 133 height 16
type input "240.000"
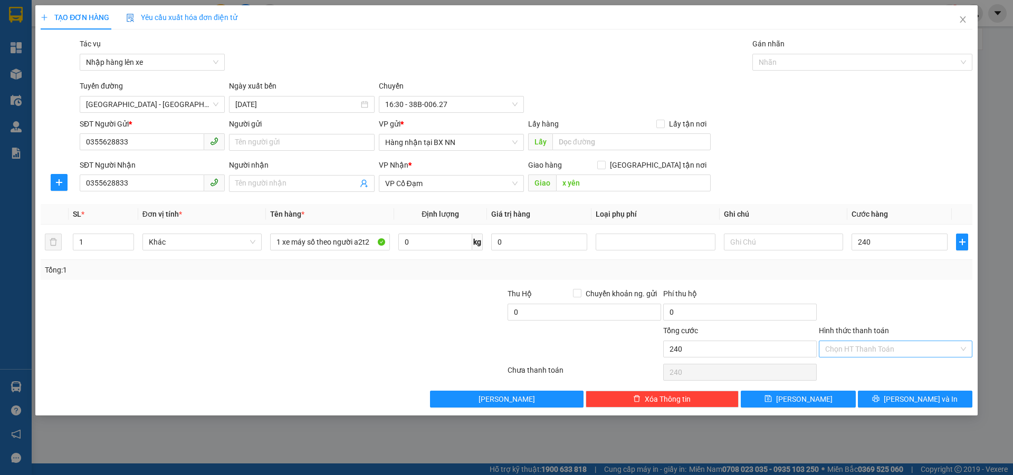
type input "240.000"
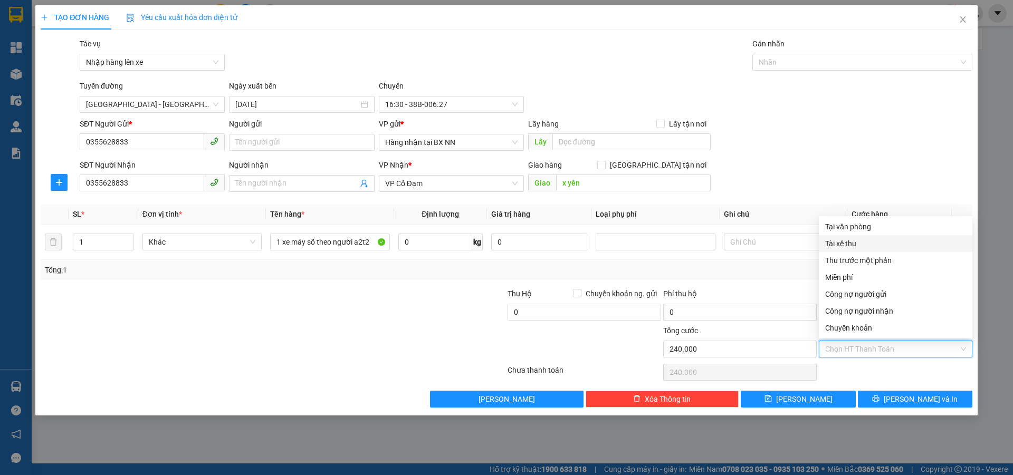
click at [859, 246] on div "Tài xế thu" at bounding box center [895, 244] width 141 height 12
type input "0"
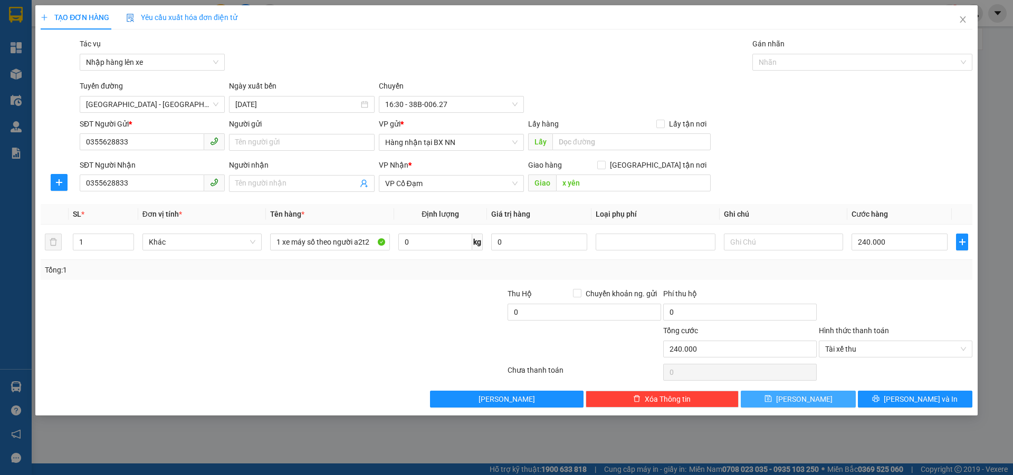
click at [772, 402] on icon "save" at bounding box center [767, 398] width 7 height 7
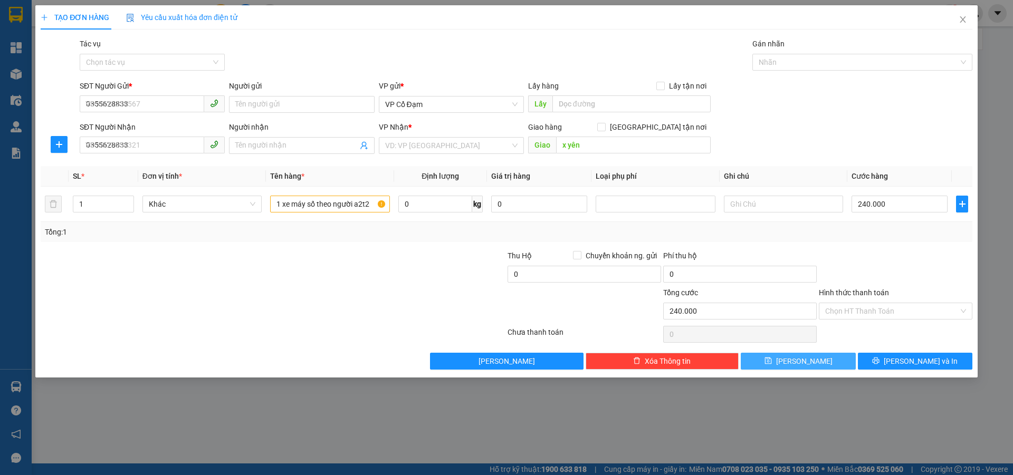
type input "0"
click at [964, 17] on icon "close" at bounding box center [962, 19] width 8 height 8
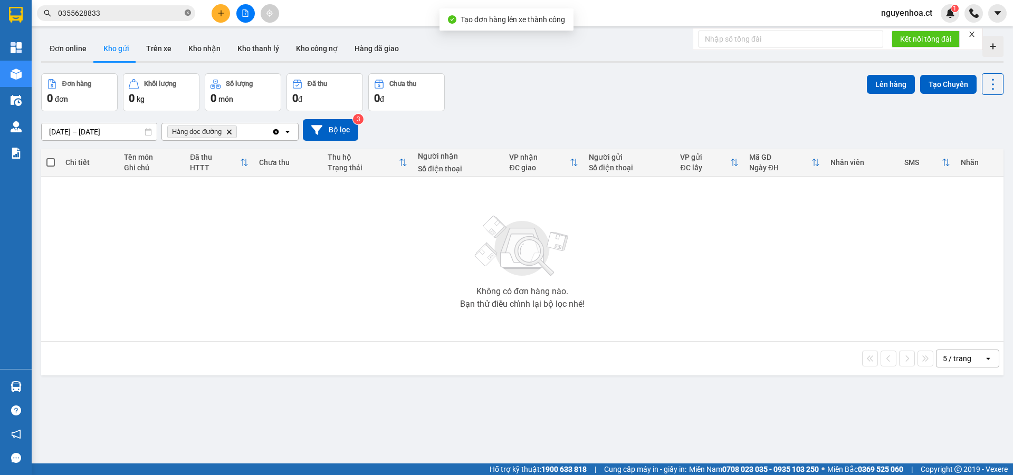
click at [188, 10] on icon "close-circle" at bounding box center [188, 12] width 6 height 6
paste input "0355628833"
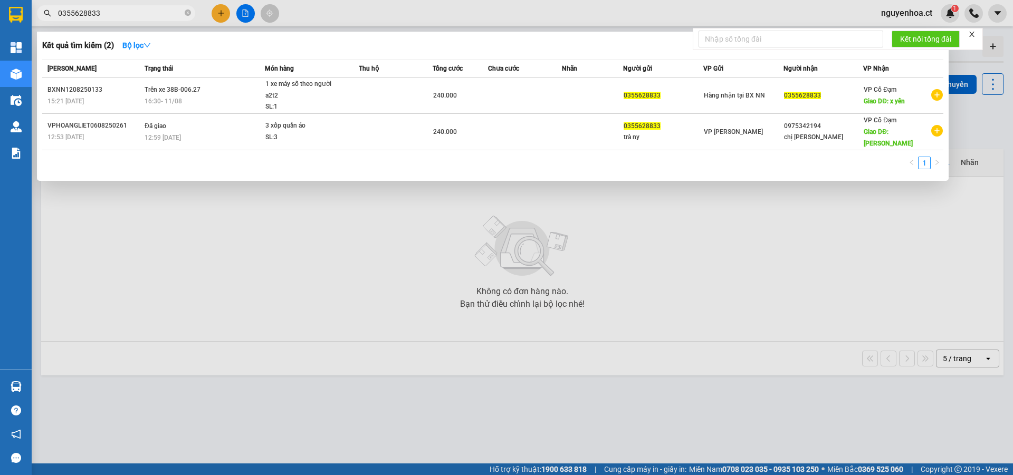
type input "0355628833"
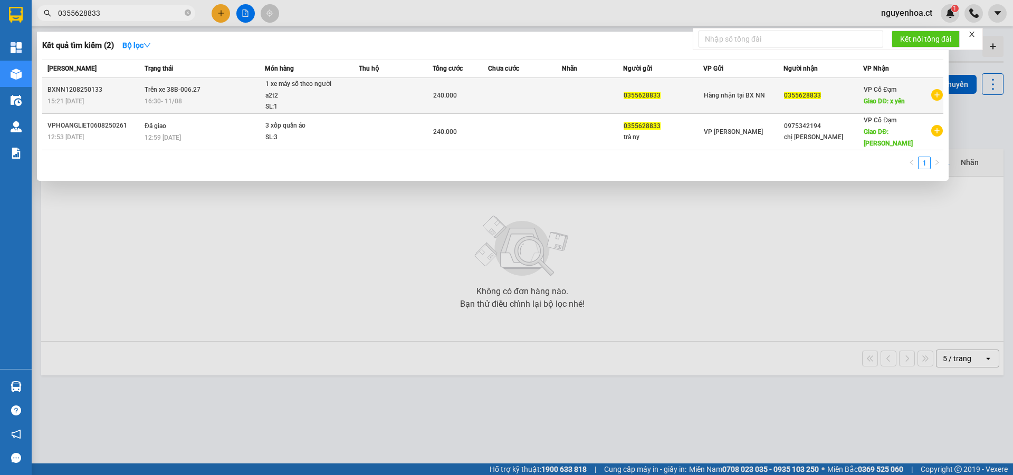
click at [156, 97] on span "16:30 - 11/08" at bounding box center [163, 101] width 37 height 8
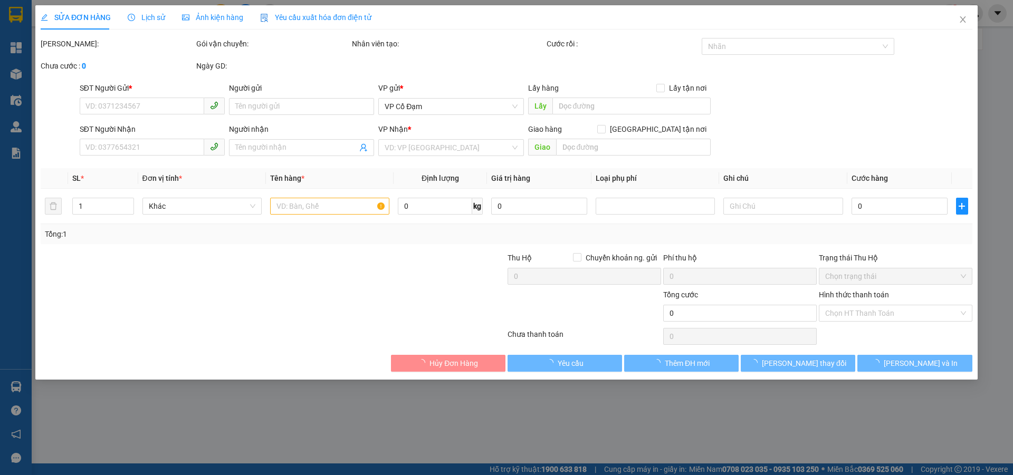
type input "0355628833"
type input "x yên"
type input "240.000"
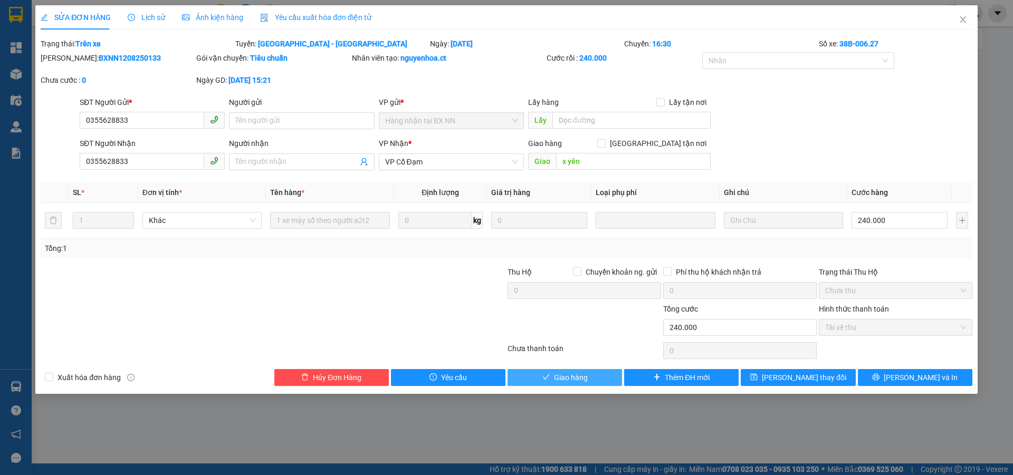
click at [569, 379] on span "Giao hàng" at bounding box center [571, 378] width 34 height 12
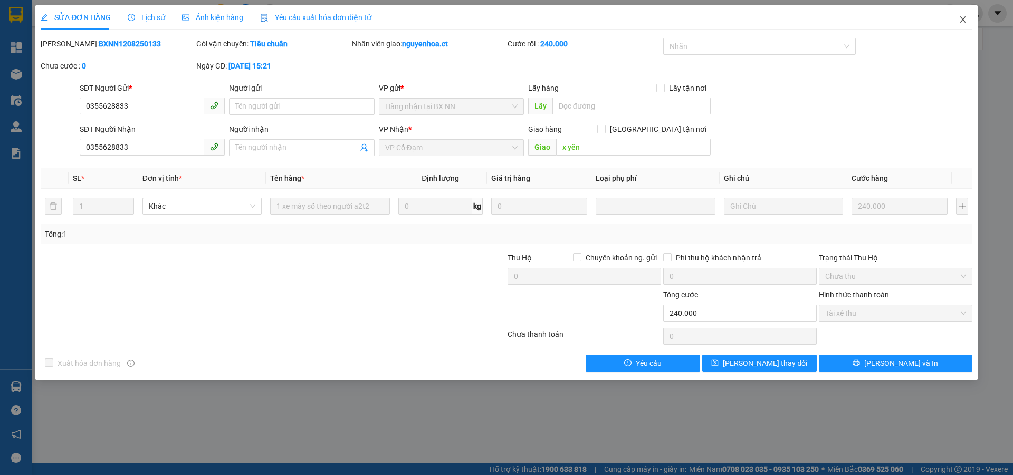
click at [965, 20] on icon "close" at bounding box center [962, 19] width 8 height 8
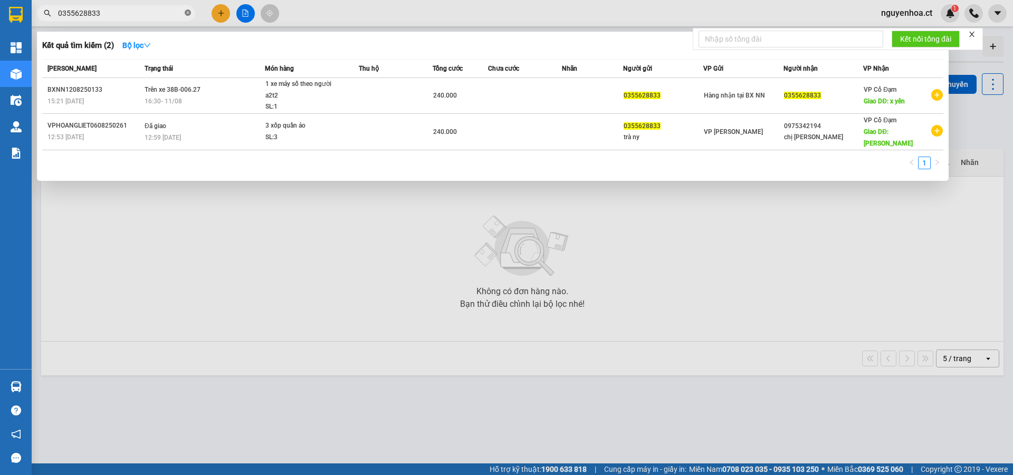
click at [188, 11] on icon "close-circle" at bounding box center [188, 12] width 6 height 6
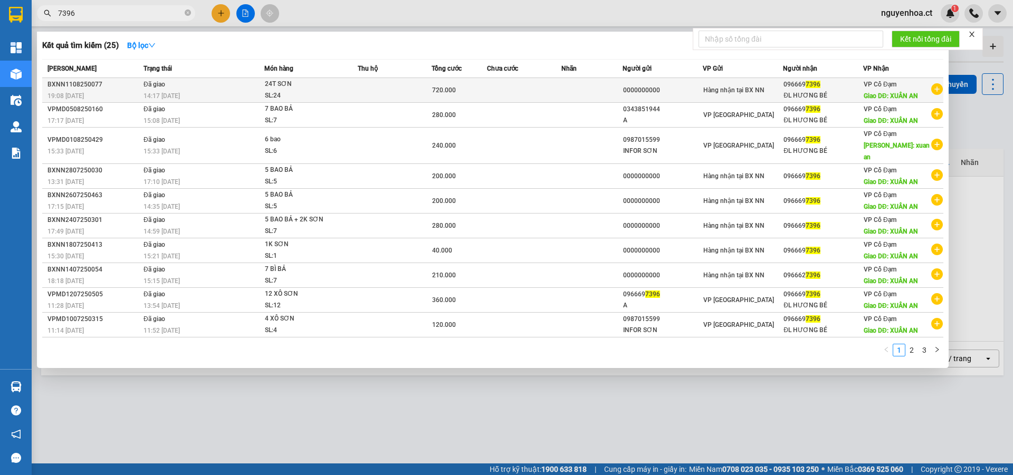
type input "7396"
click at [175, 88] on td "Đã giao 14:17 - 12/08" at bounding box center [202, 90] width 123 height 25
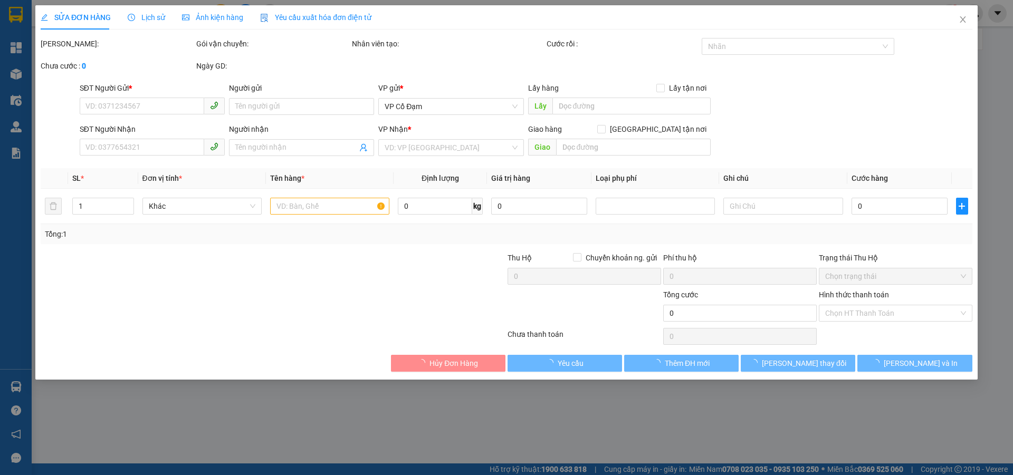
type input "0000000000"
type input "0966697396"
type input "ĐL HƯƠNG BÉ"
type input "XUÂN AN"
type input "720.000"
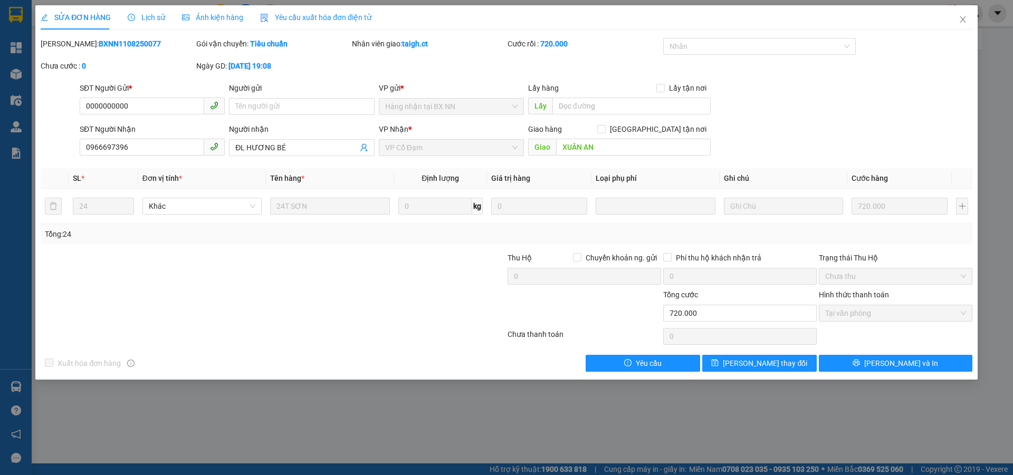
click at [146, 15] on span "Lịch sử" at bounding box center [146, 17] width 37 height 8
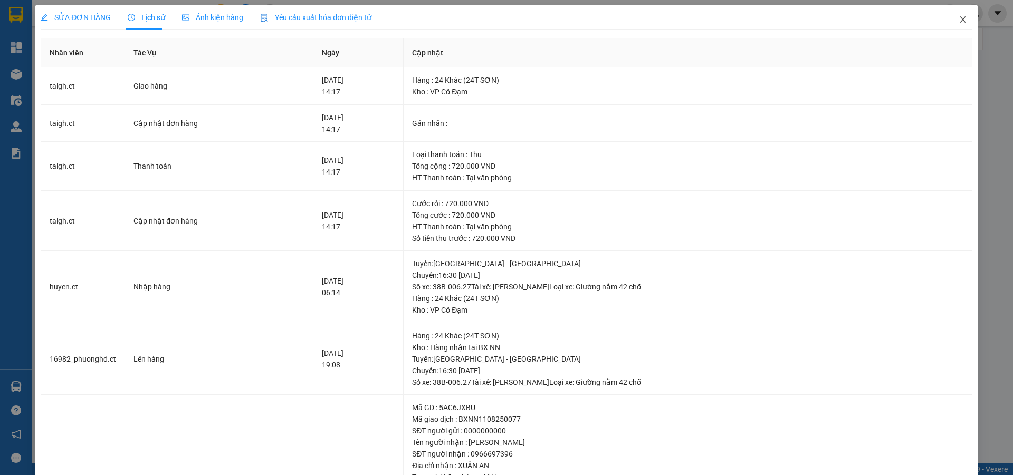
click at [958, 19] on icon "close" at bounding box center [962, 19] width 8 height 8
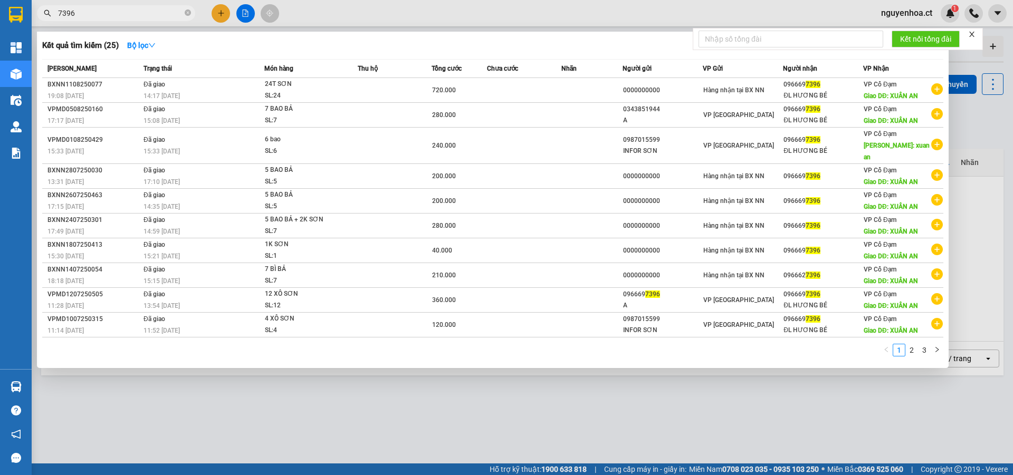
click at [178, 15] on input "7396" at bounding box center [120, 13] width 124 height 12
click at [190, 12] on icon "close-circle" at bounding box center [188, 12] width 6 height 6
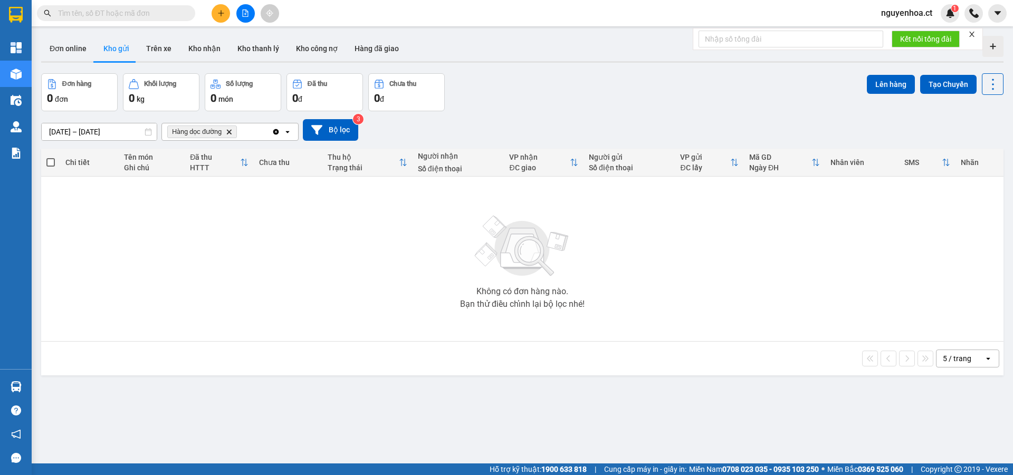
paste input "0896738155"
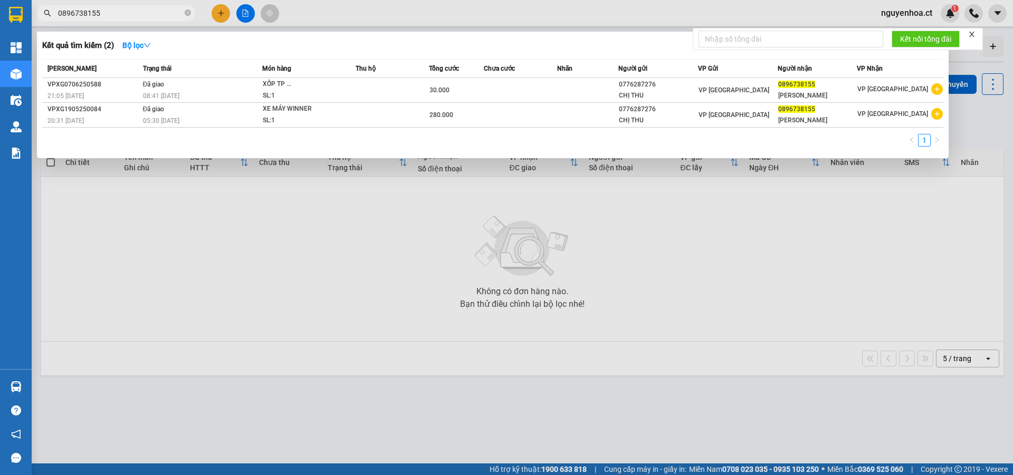
type input "0896738155"
click at [222, 13] on div at bounding box center [506, 237] width 1013 height 475
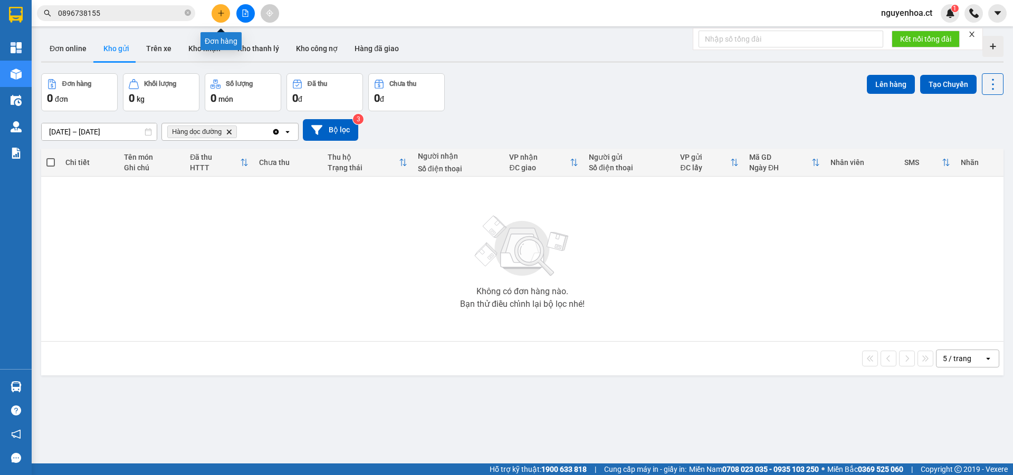
click at [217, 11] on icon "plus" at bounding box center [220, 12] width 7 height 7
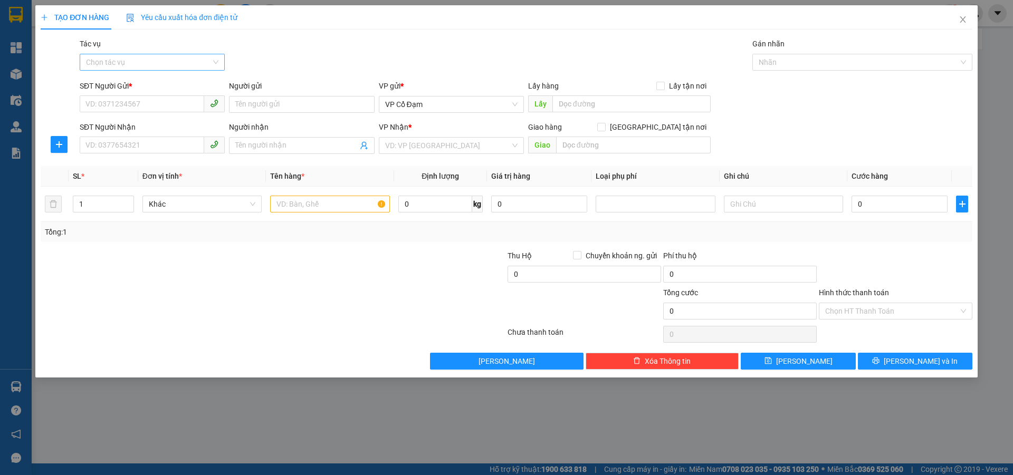
click at [165, 60] on input "Tác vụ" at bounding box center [148, 62] width 125 height 16
click at [150, 83] on div "Nhập hàng lên xe" at bounding box center [152, 84] width 132 height 12
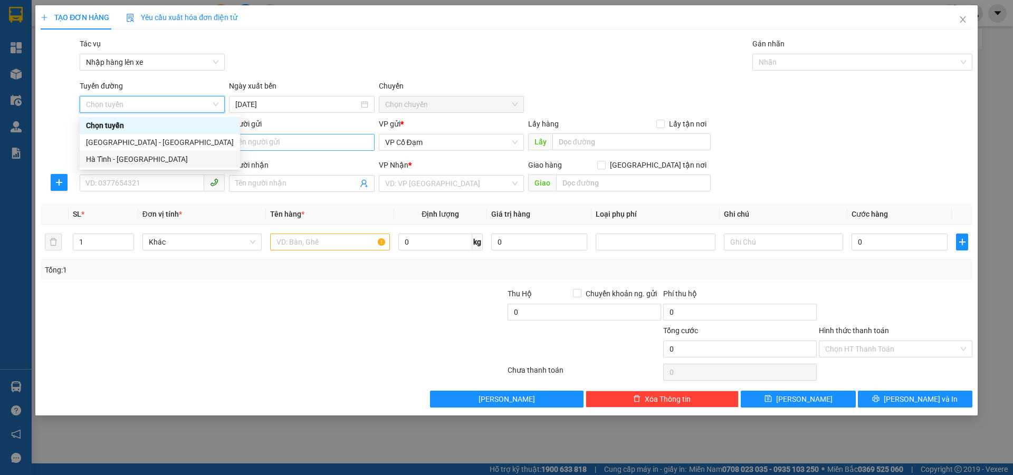
drag, startPoint x: 134, startPoint y: 159, endPoint x: 252, endPoint y: 134, distance: 119.7
click at [136, 159] on div "Hà Tĩnh - [GEOGRAPHIC_DATA]" at bounding box center [160, 159] width 148 height 12
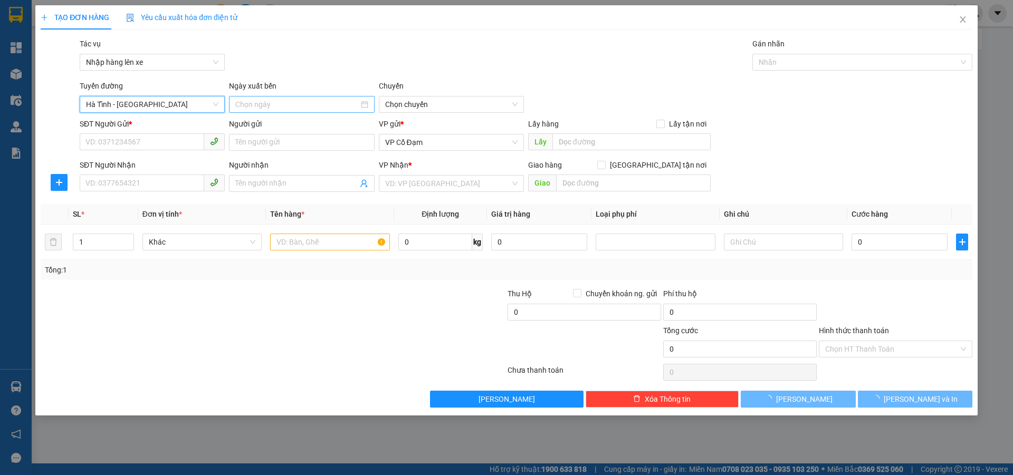
click at [297, 107] on input at bounding box center [296, 105] width 123 height 12
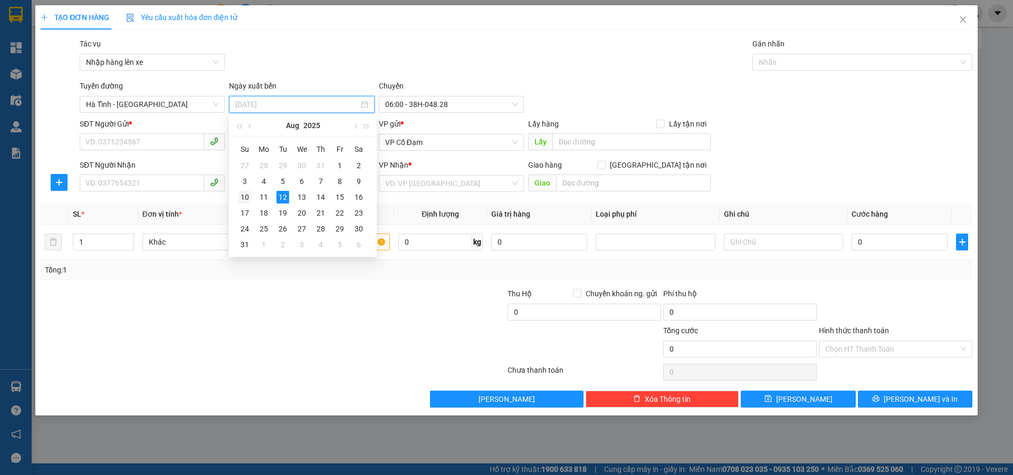
drag, startPoint x: 244, startPoint y: 197, endPoint x: 416, endPoint y: 124, distance: 186.7
click at [245, 197] on div "10" at bounding box center [244, 197] width 13 height 13
type input "10/08/2025"
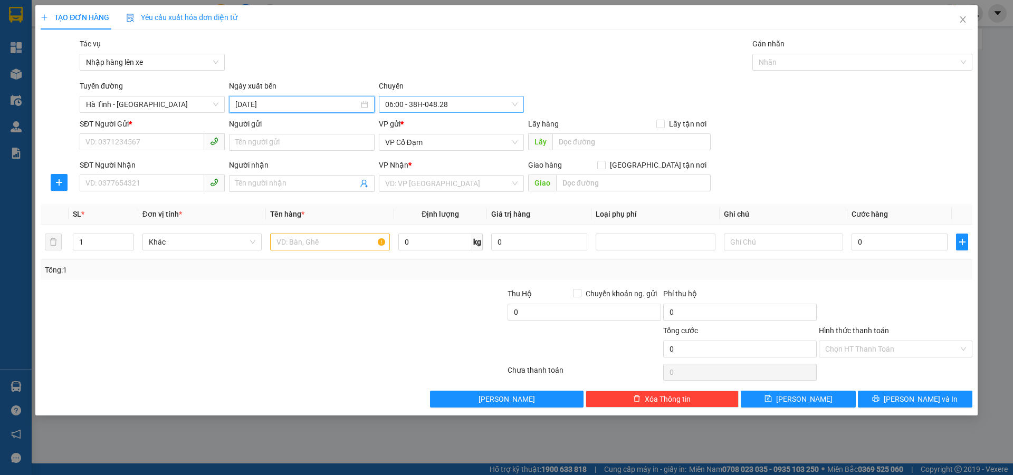
click at [438, 101] on span "06:00 - 38H-048.28" at bounding box center [451, 105] width 132 height 16
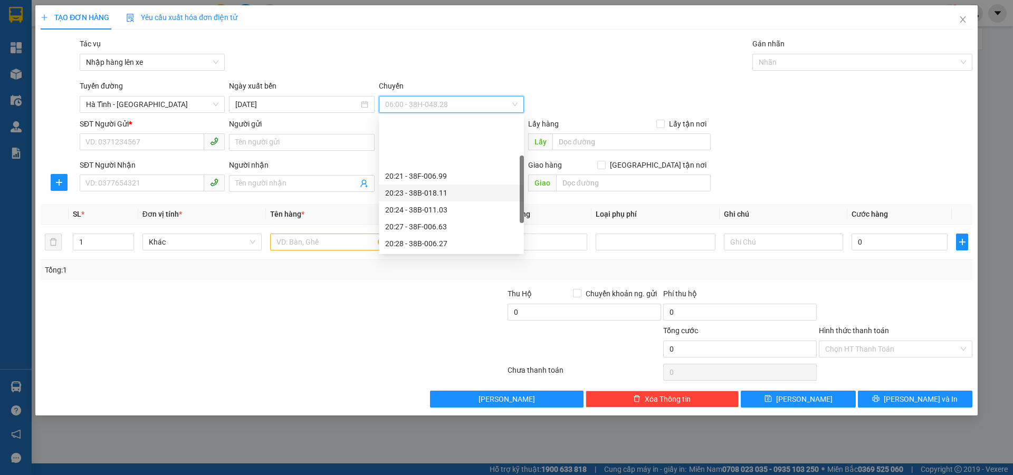
scroll to position [97, 0]
click at [435, 214] on div "21:03 - 38H-048.25" at bounding box center [451, 214] width 132 height 12
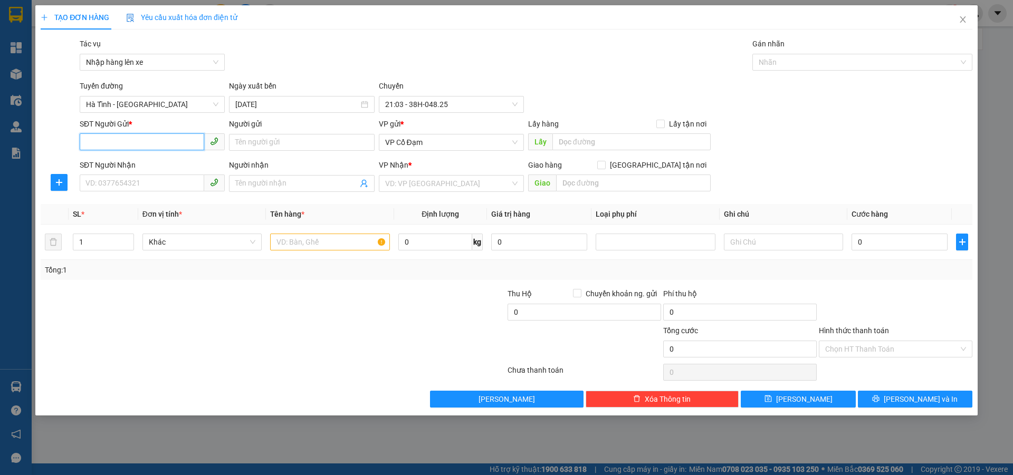
click at [153, 142] on input "SĐT Người Gửi *" at bounding box center [142, 141] width 124 height 17
paste input "0896738155"
type input "0896738155"
click at [136, 185] on input "SĐT Người Nhận" at bounding box center [142, 183] width 124 height 17
paste input "0896738155"
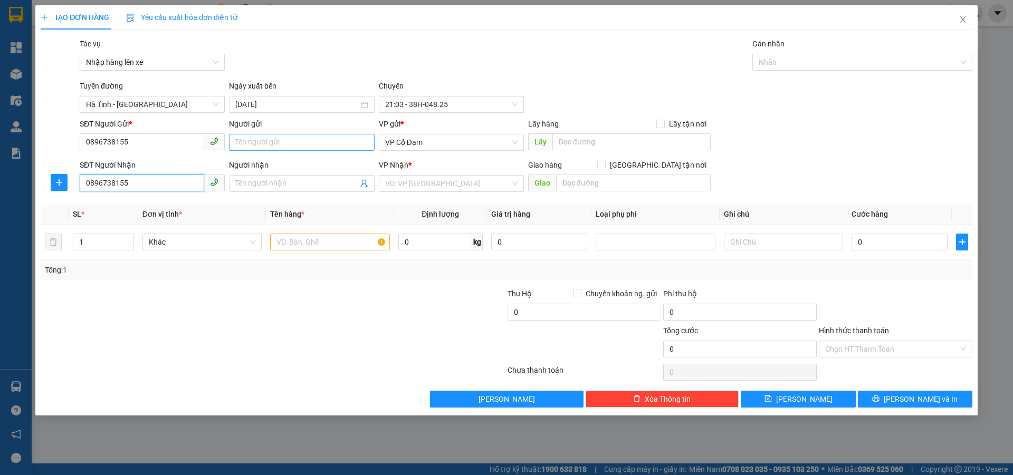
type input "0896738155"
click at [295, 144] on input "Người gửi" at bounding box center [301, 142] width 145 height 17
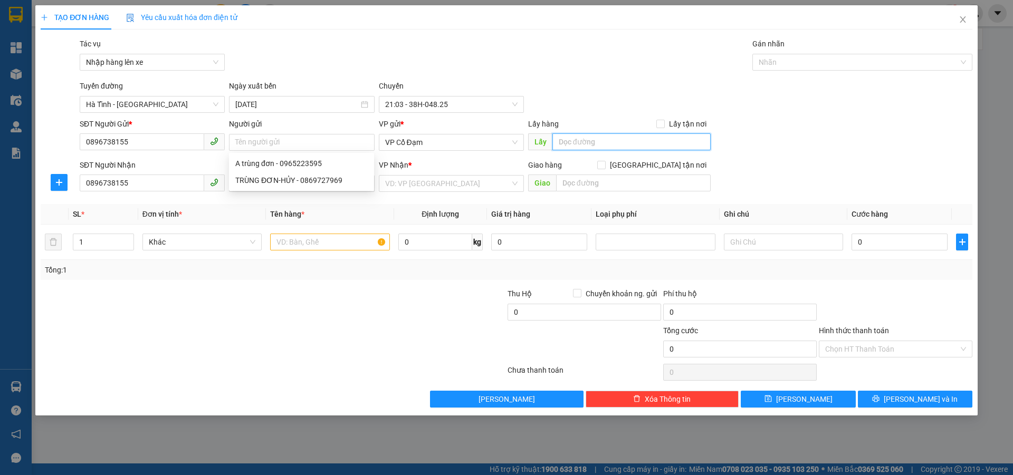
click at [573, 141] on input "text" at bounding box center [631, 141] width 158 height 17
type input "c"
type input "x giang"
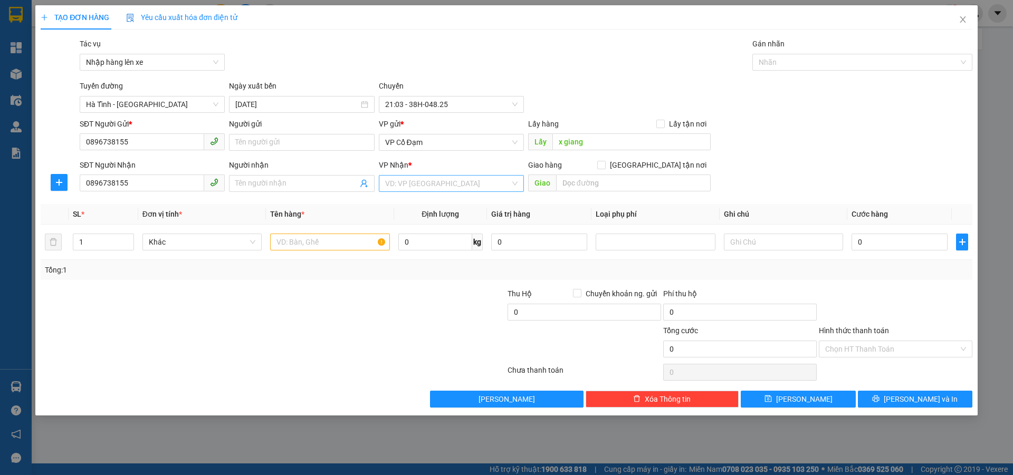
click at [392, 178] on input "search" at bounding box center [447, 184] width 125 height 16
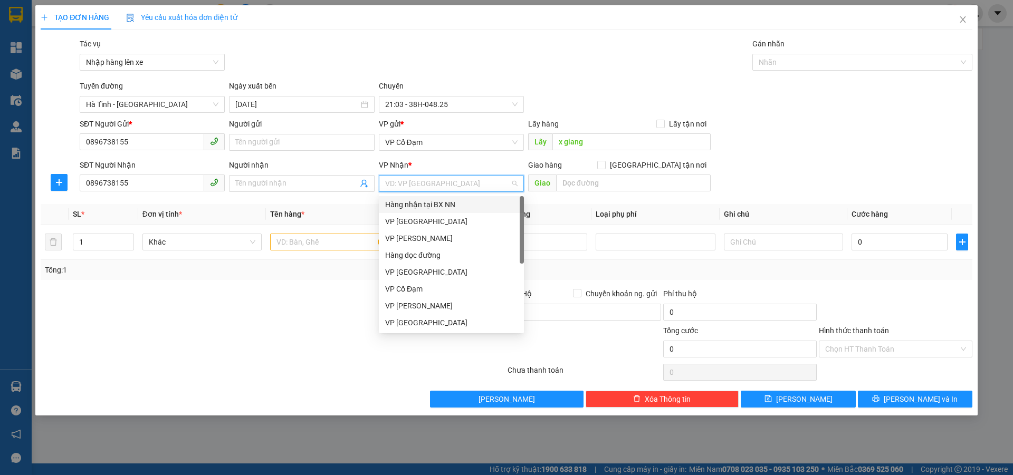
drag, startPoint x: 408, startPoint y: 210, endPoint x: 457, endPoint y: 201, distance: 49.8
click at [411, 209] on div "Hàng nhận tại BX NN" at bounding box center [451, 205] width 132 height 12
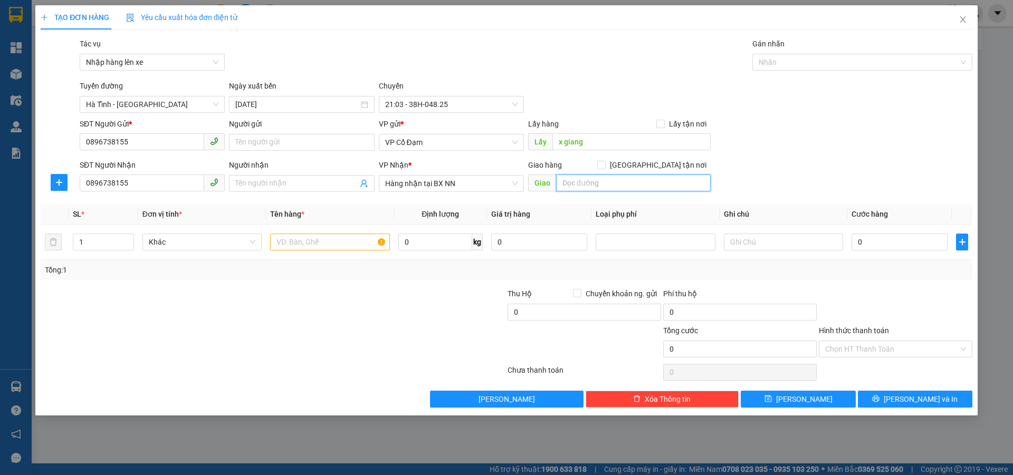
click at [605, 187] on input "text" at bounding box center [633, 183] width 155 height 17
type input "nn"
drag, startPoint x: 294, startPoint y: 251, endPoint x: 302, endPoint y: 247, distance: 8.3
click at [297, 249] on div at bounding box center [329, 242] width 119 height 21
click at [302, 247] on input "text" at bounding box center [329, 242] width 119 height 17
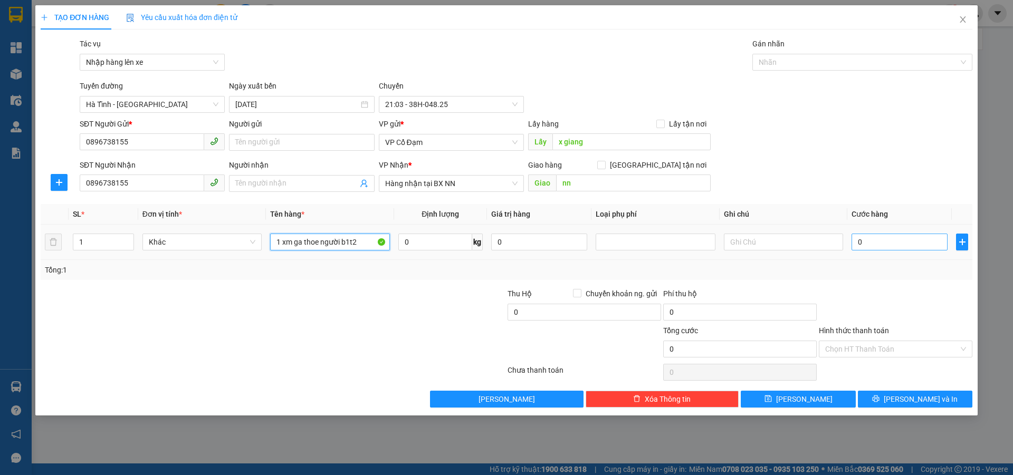
type input "1 xm ga thoe người b1t2"
click at [899, 245] on input "0" at bounding box center [899, 242] width 96 height 17
type input "2"
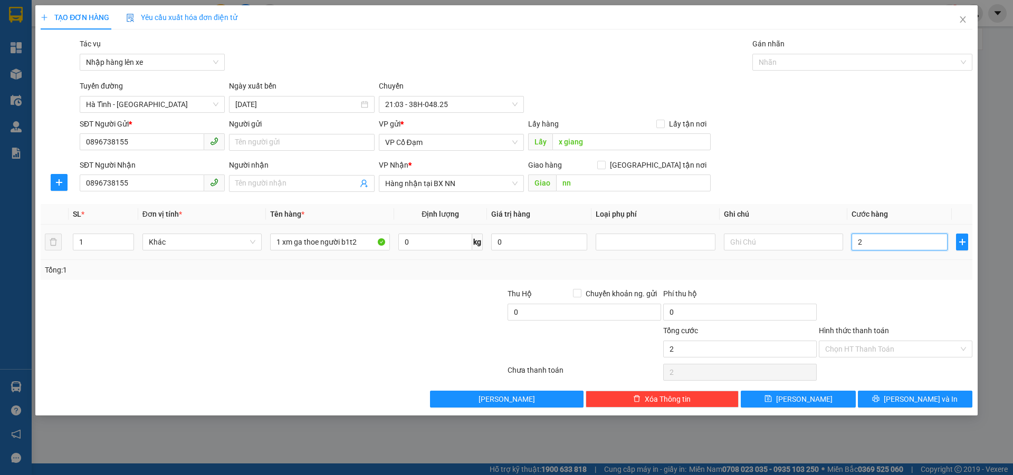
type input "28"
type input "280"
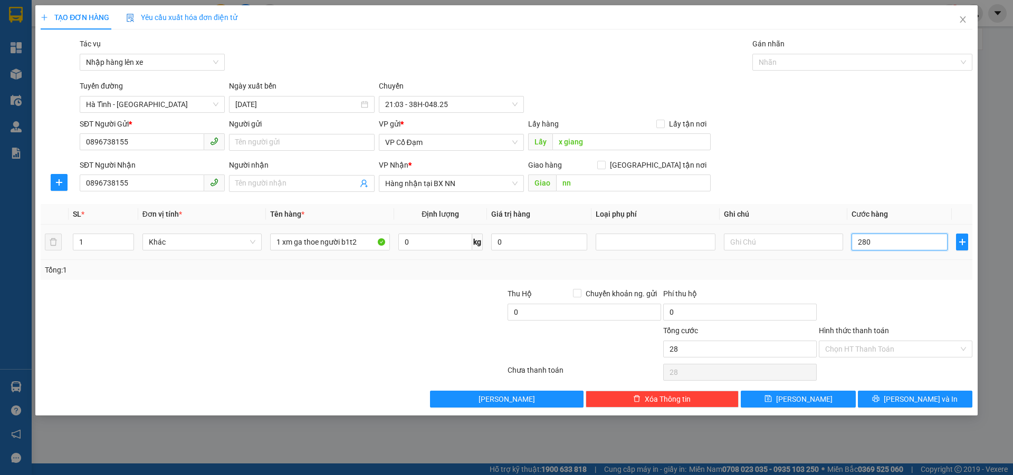
type input "280"
click at [869, 355] on input "Hình thức thanh toán" at bounding box center [891, 349] width 133 height 16
type input "280.000"
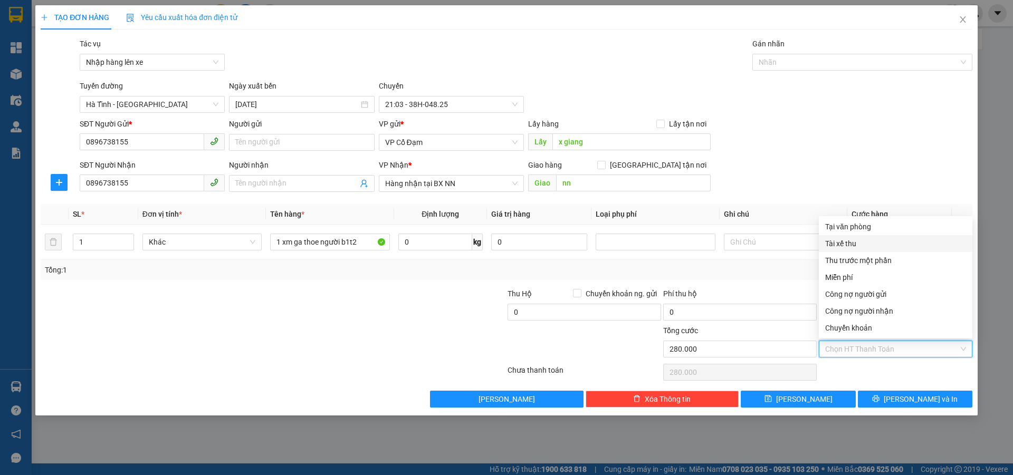
click at [864, 245] on div "Tài xế thu" at bounding box center [895, 244] width 141 height 12
type input "0"
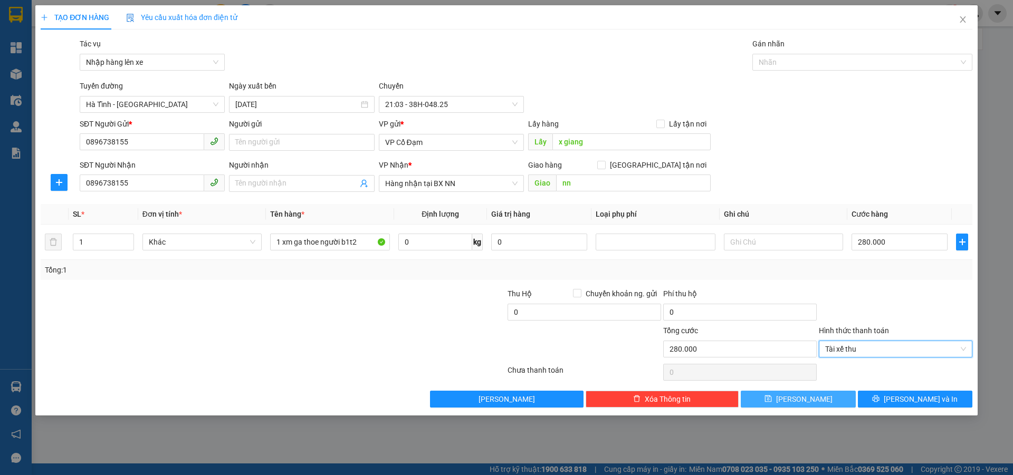
click at [819, 400] on button "Lưu" at bounding box center [797, 399] width 114 height 17
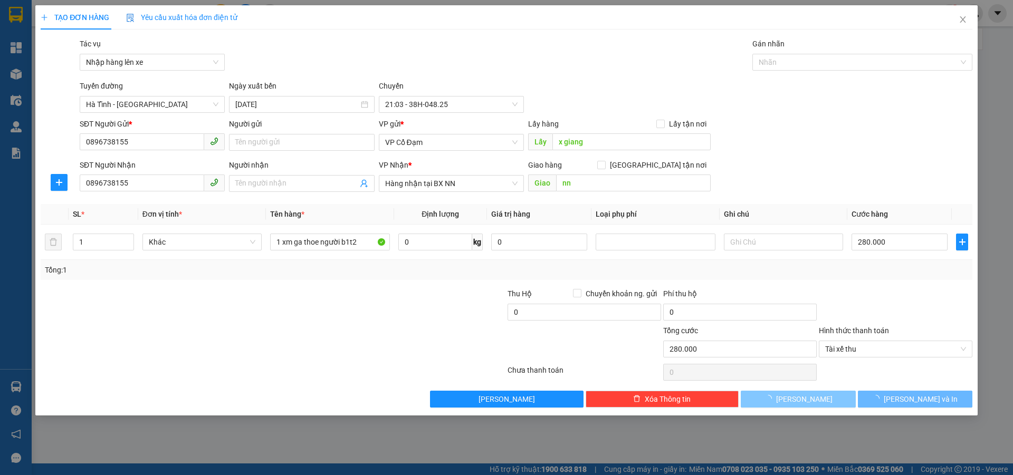
type input "0"
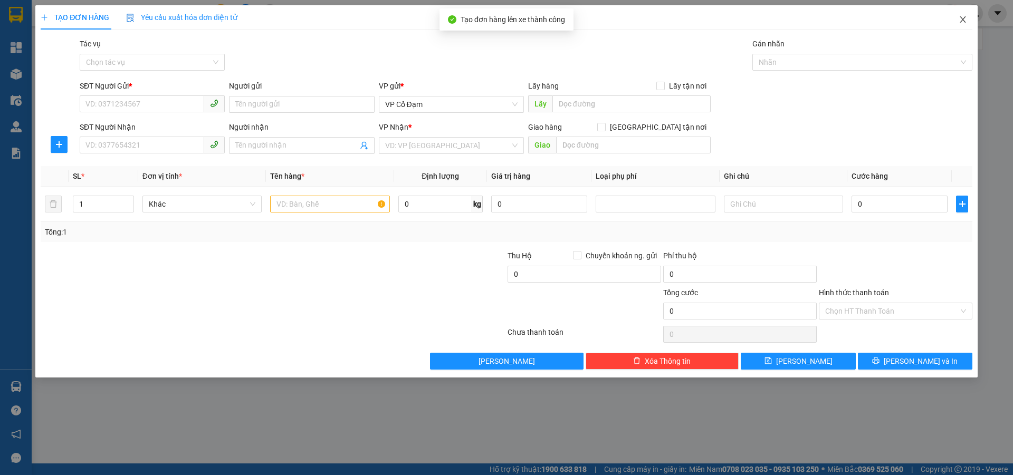
click at [964, 18] on icon "close" at bounding box center [962, 19] width 6 height 6
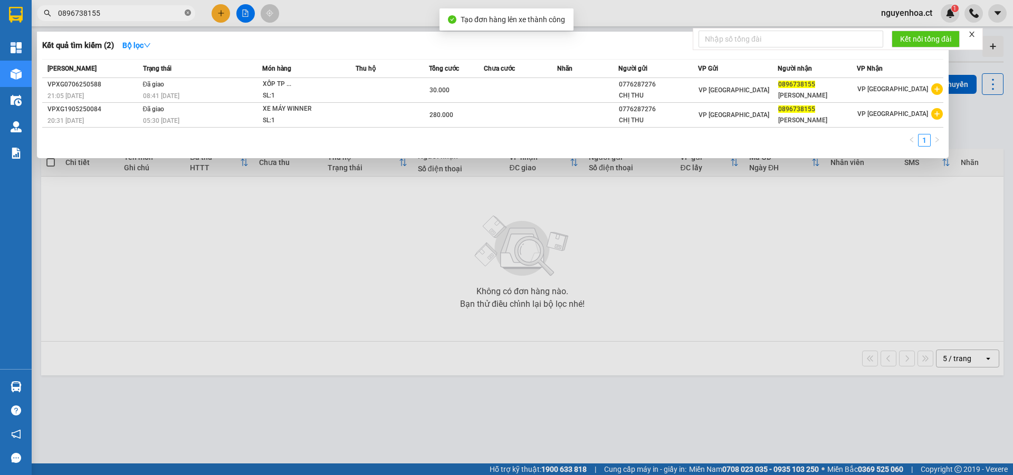
click at [189, 14] on icon "close-circle" at bounding box center [188, 12] width 6 height 6
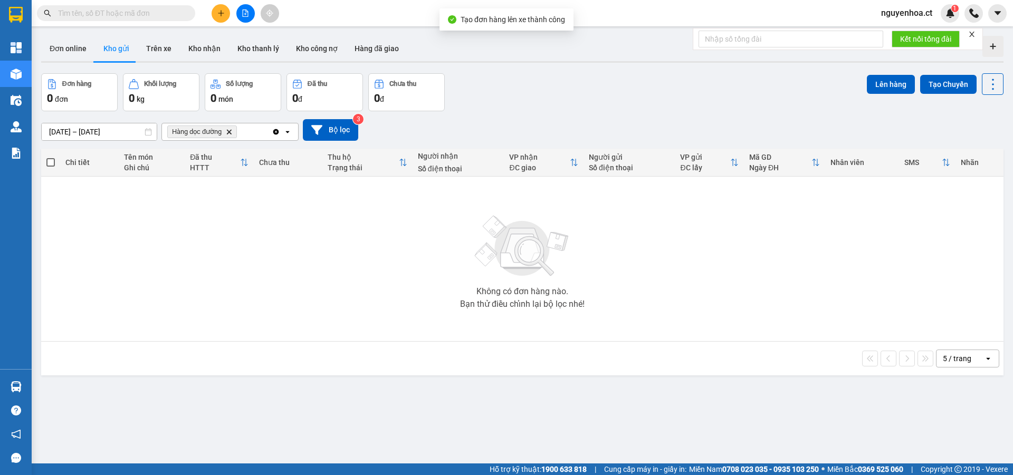
paste input "0896738155"
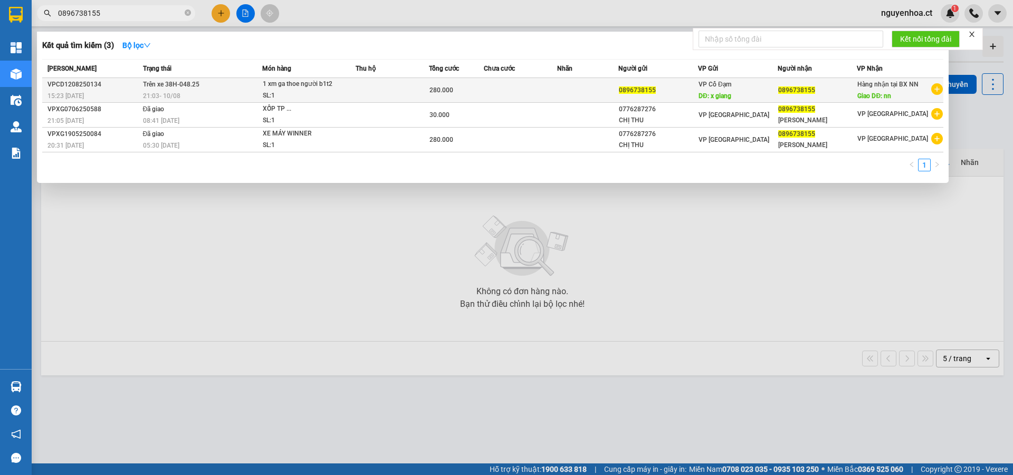
type input "0896738155"
click at [158, 89] on td "Trên xe 38H-048.25 21:03 - 10/08" at bounding box center [201, 90] width 122 height 25
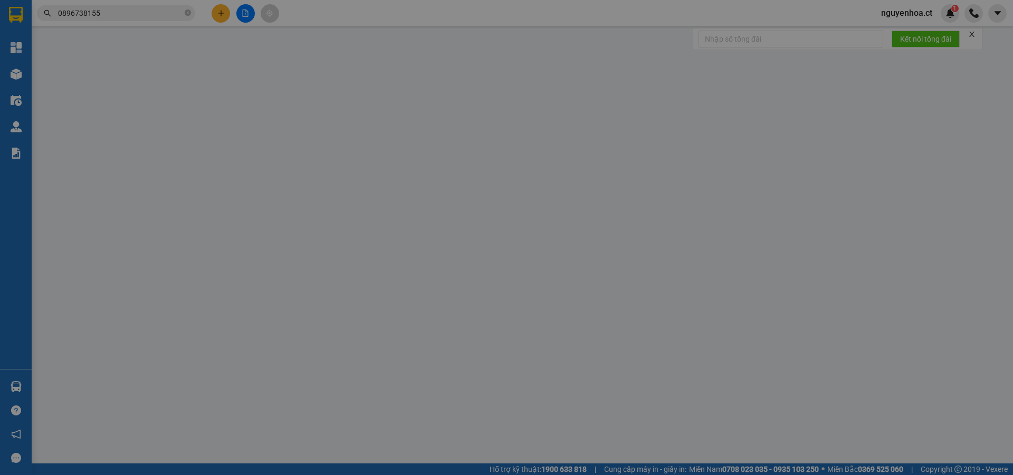
type input "0896738155"
type input "x giang"
type input "0896738155"
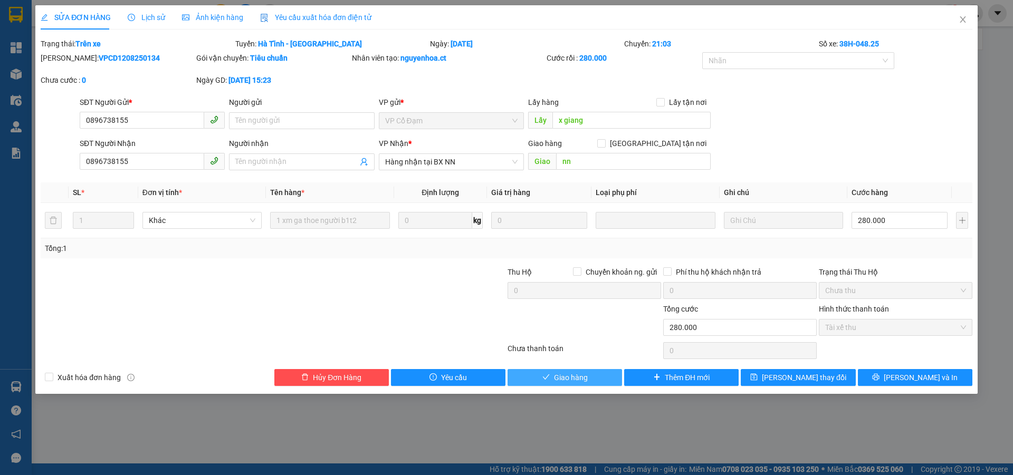
click at [569, 380] on span "Giao hàng" at bounding box center [571, 378] width 34 height 12
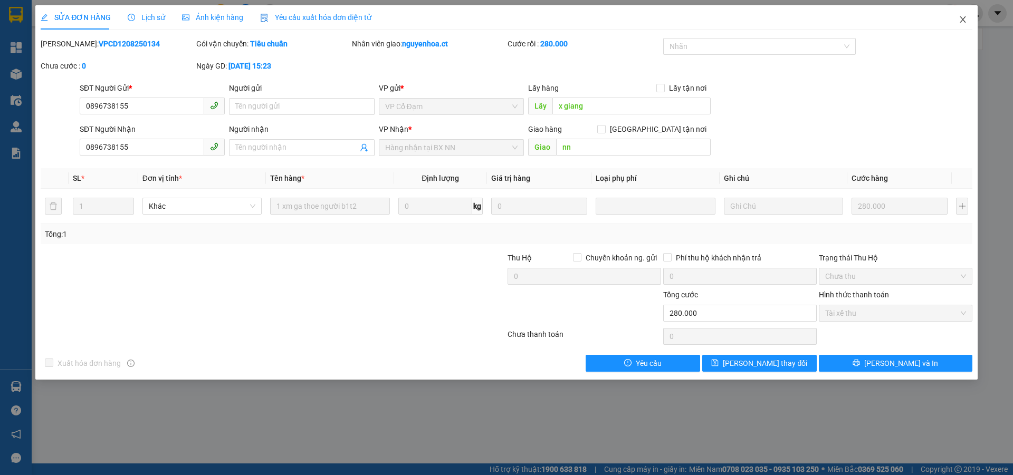
click at [964, 19] on icon "close" at bounding box center [962, 19] width 6 height 6
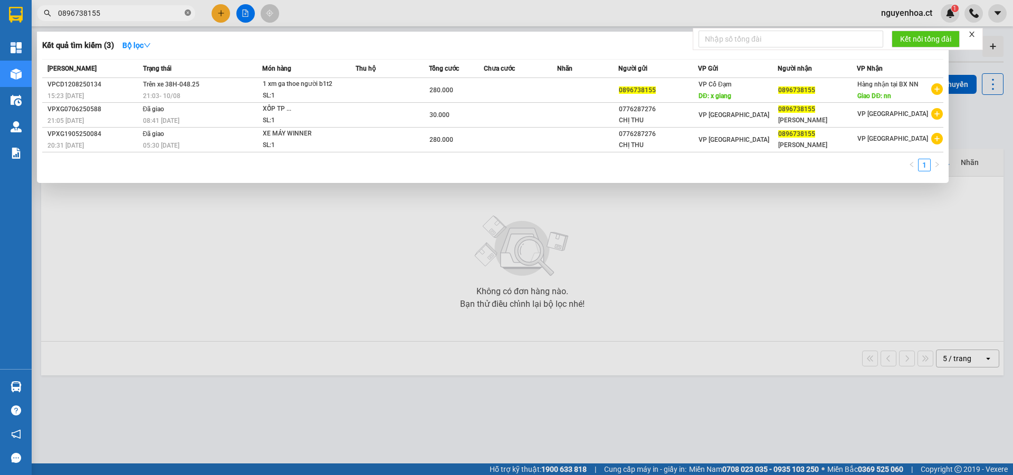
click at [186, 15] on icon "close-circle" at bounding box center [188, 12] width 6 height 6
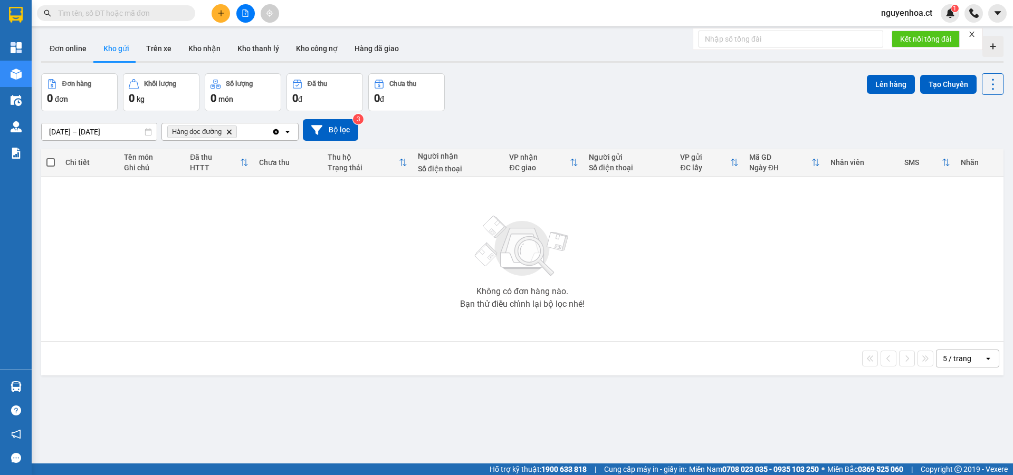
paste input "0812152979"
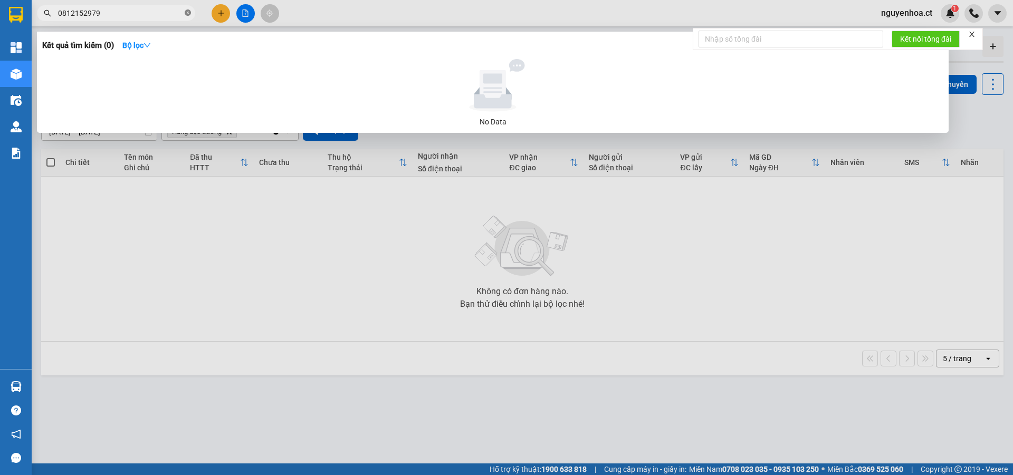
click at [190, 13] on icon "close-circle" at bounding box center [188, 12] width 6 height 6
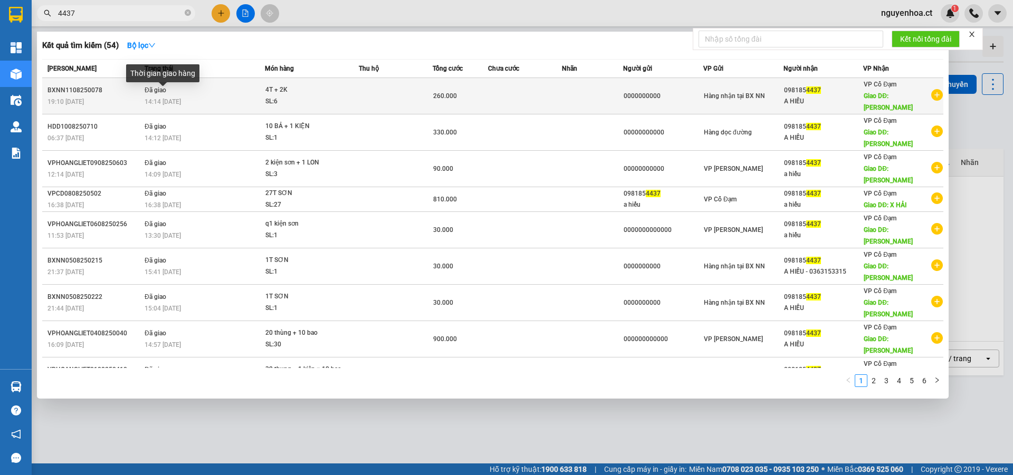
click at [178, 98] on span "14:14 - 12/08" at bounding box center [163, 101] width 36 height 7
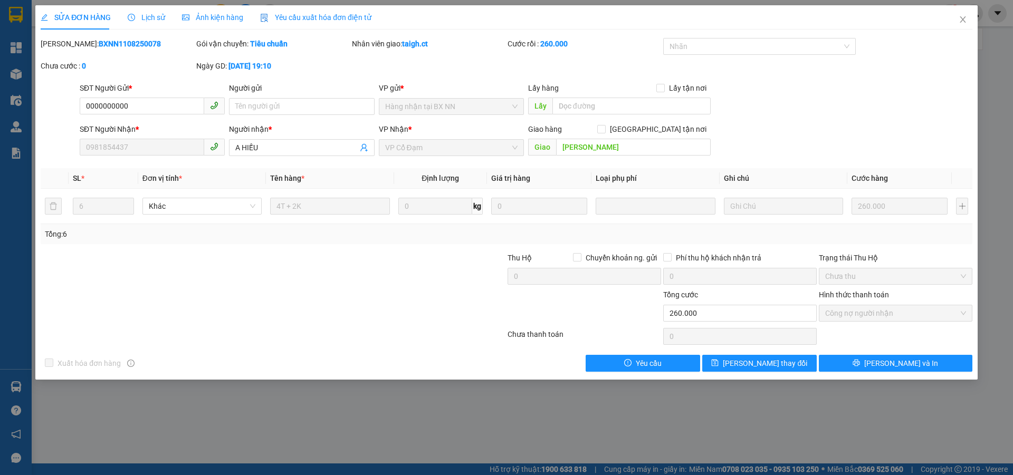
click at [149, 22] on div "Lịch sử" at bounding box center [146, 18] width 37 height 12
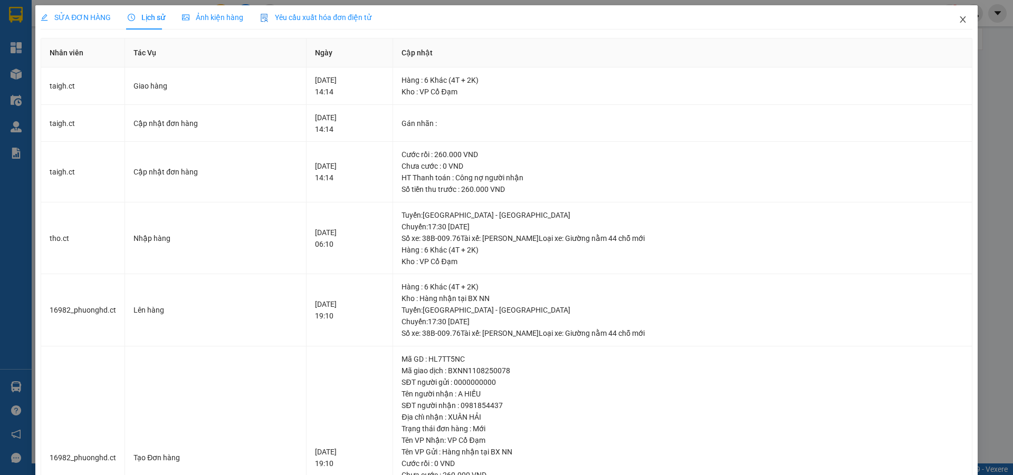
click at [959, 18] on icon "close" at bounding box center [962, 19] width 6 height 6
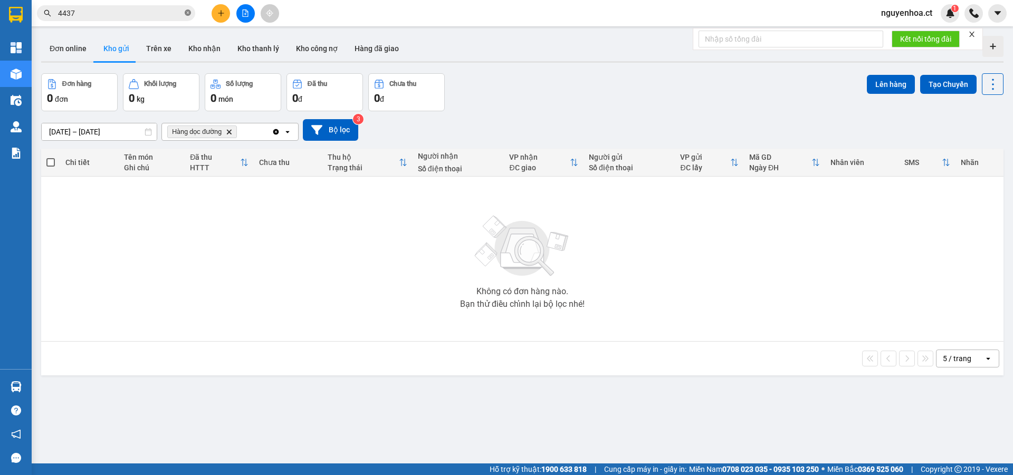
click at [189, 13] on icon "close-circle" at bounding box center [188, 12] width 6 height 6
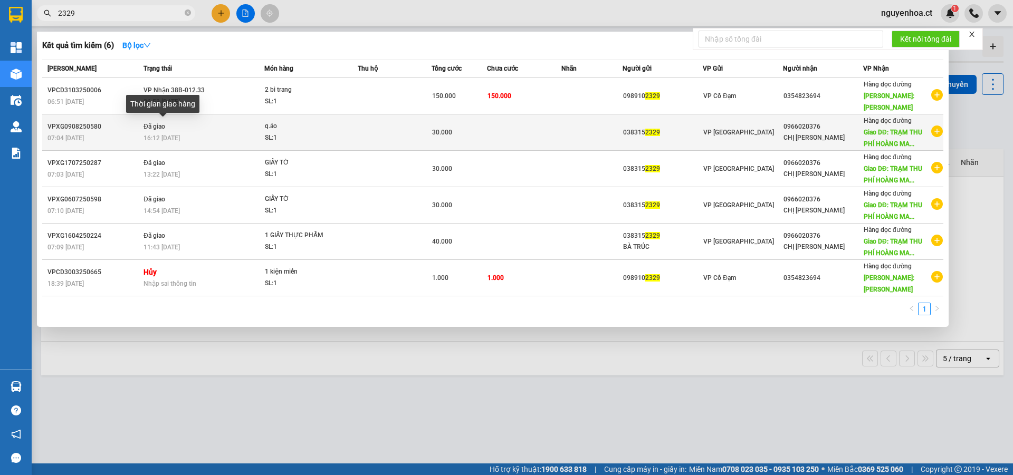
click at [177, 134] on span "16:12 - 10/08" at bounding box center [161, 137] width 36 height 7
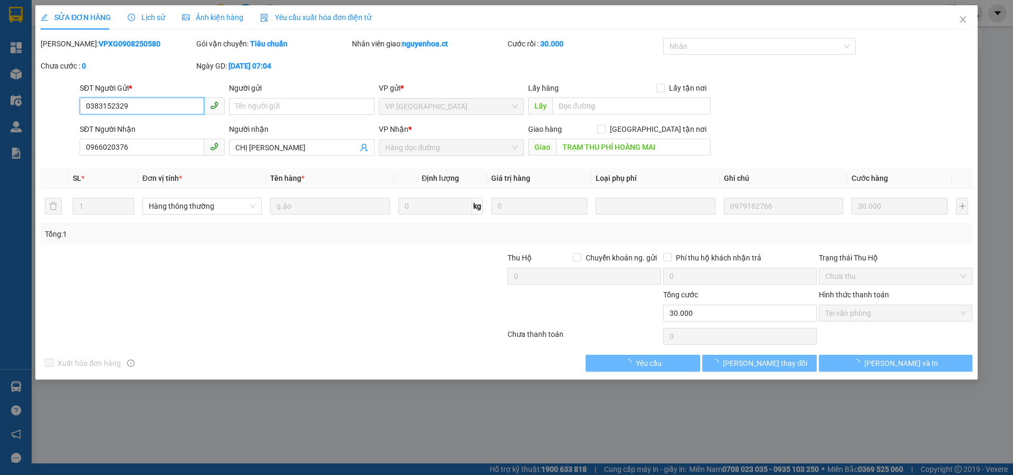
click at [150, 17] on span "Lịch sử" at bounding box center [146, 17] width 37 height 8
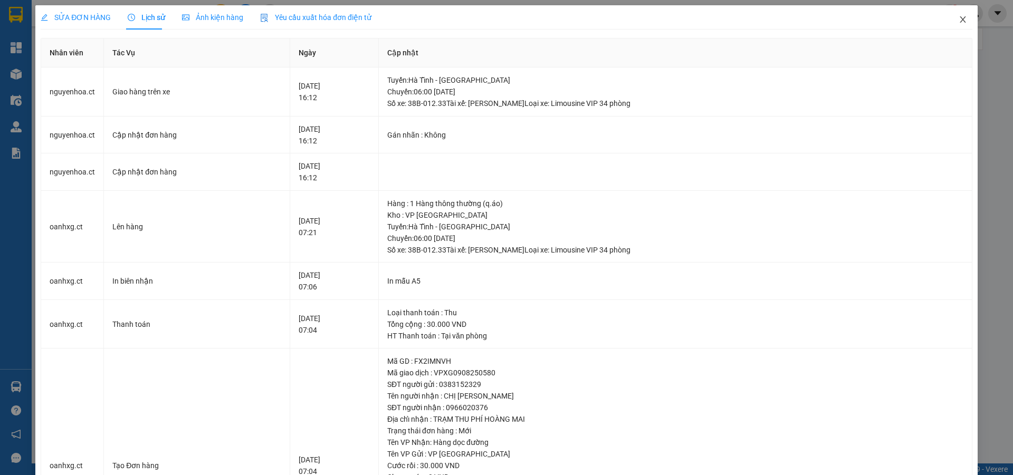
click at [959, 19] on icon "close" at bounding box center [962, 19] width 6 height 6
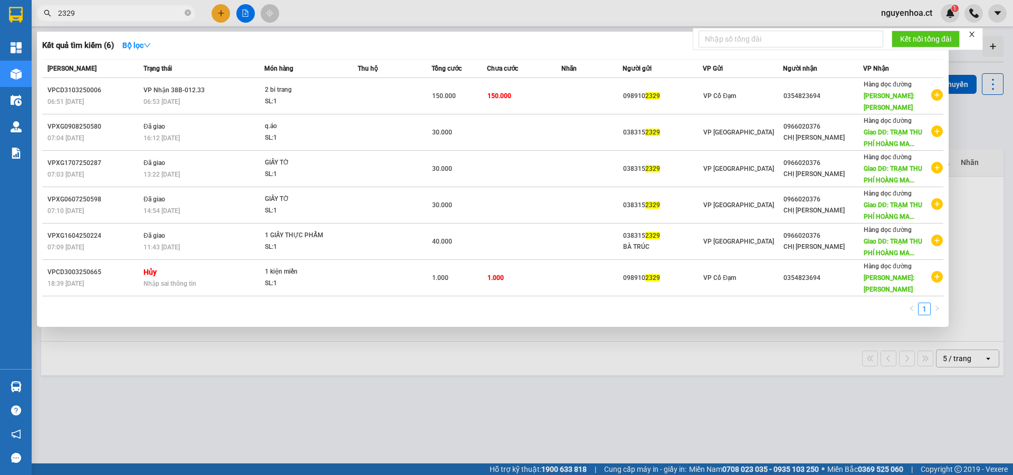
click at [162, 9] on input "2329" at bounding box center [120, 13] width 124 height 12
click at [216, 14] on div at bounding box center [506, 237] width 1013 height 475
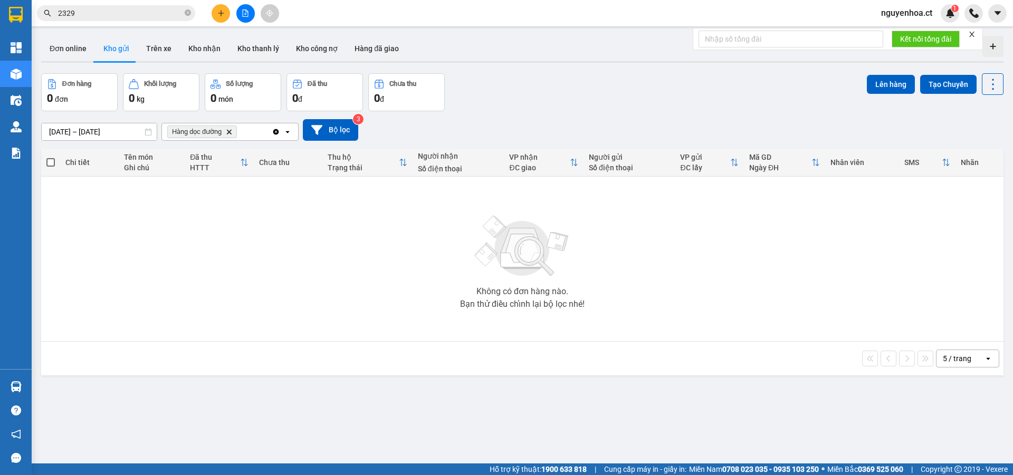
click at [224, 11] on icon "plus" at bounding box center [220, 12] width 7 height 7
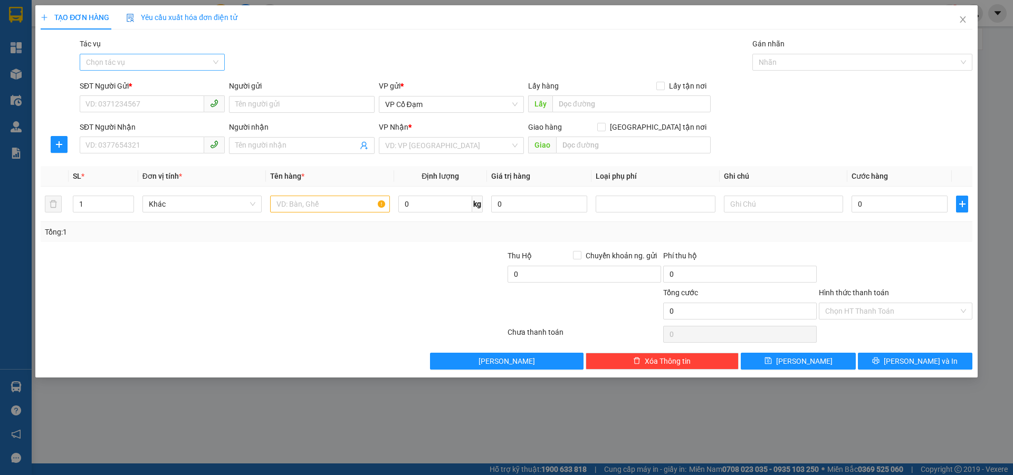
click at [136, 55] on input "Tác vụ" at bounding box center [148, 62] width 125 height 16
click at [139, 84] on div "Nhập hàng lên xe" at bounding box center [152, 84] width 132 height 12
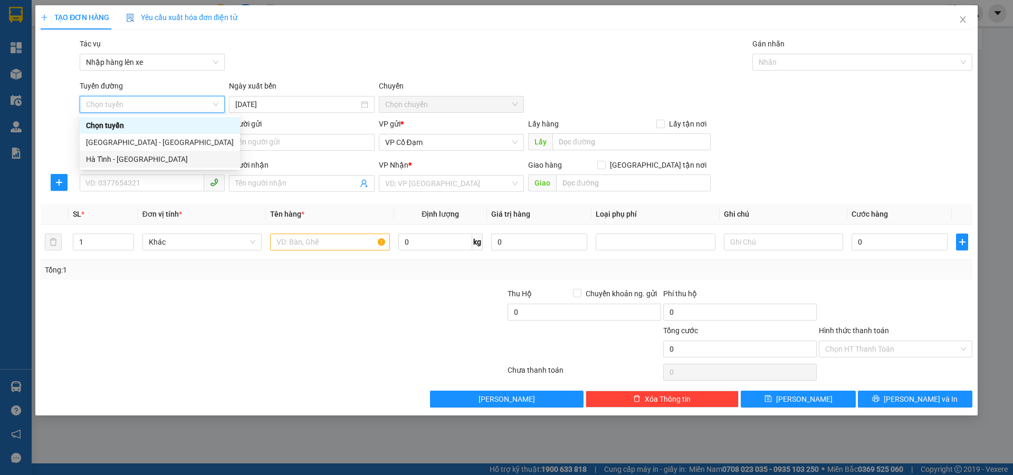
drag, startPoint x: 124, startPoint y: 159, endPoint x: 207, endPoint y: 127, distance: 88.1
click at [126, 159] on div "Hà Tĩnh - [GEOGRAPHIC_DATA]" at bounding box center [160, 159] width 148 height 12
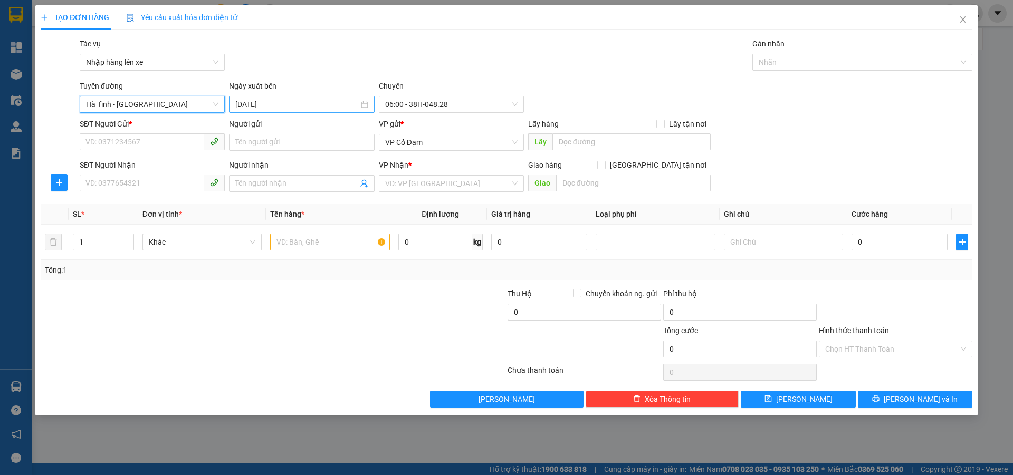
click at [279, 102] on input "12/08/2025" at bounding box center [296, 105] width 123 height 12
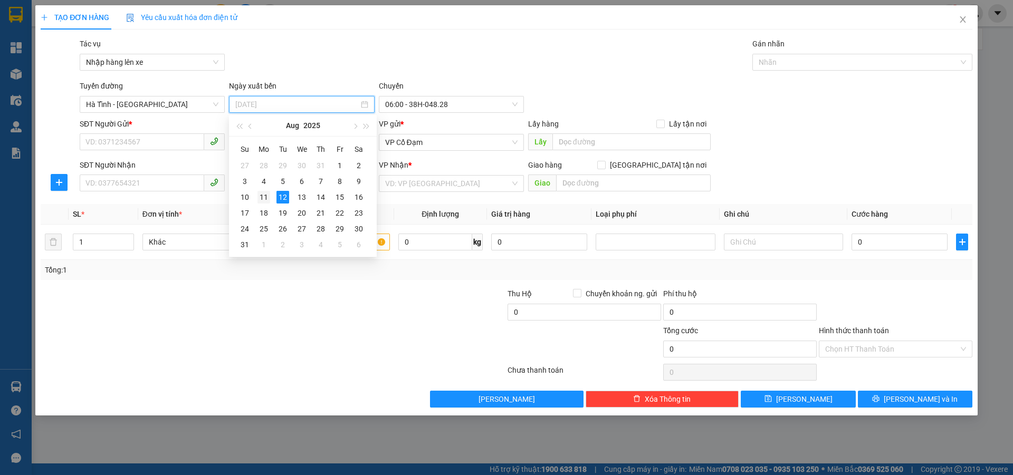
click at [261, 197] on div "11" at bounding box center [263, 197] width 13 height 13
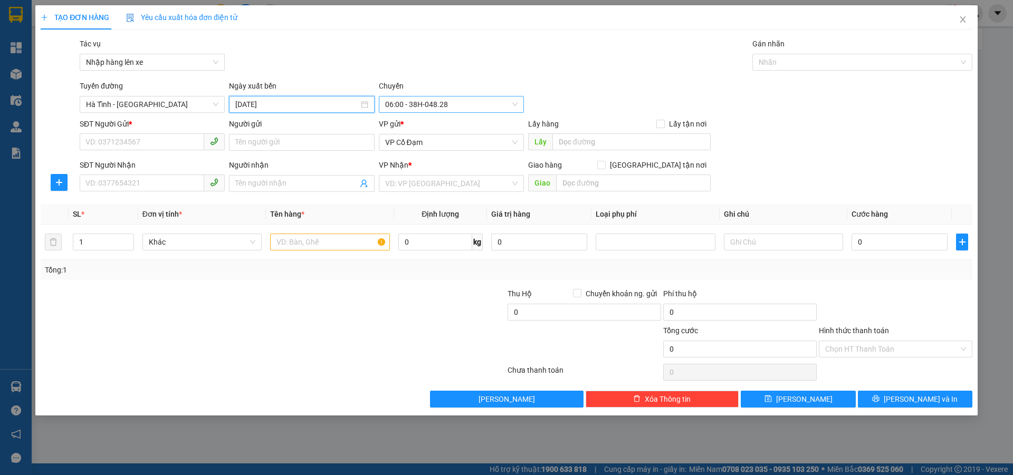
click at [432, 97] on span "06:00 - 38H-048.28" at bounding box center [451, 105] width 132 height 16
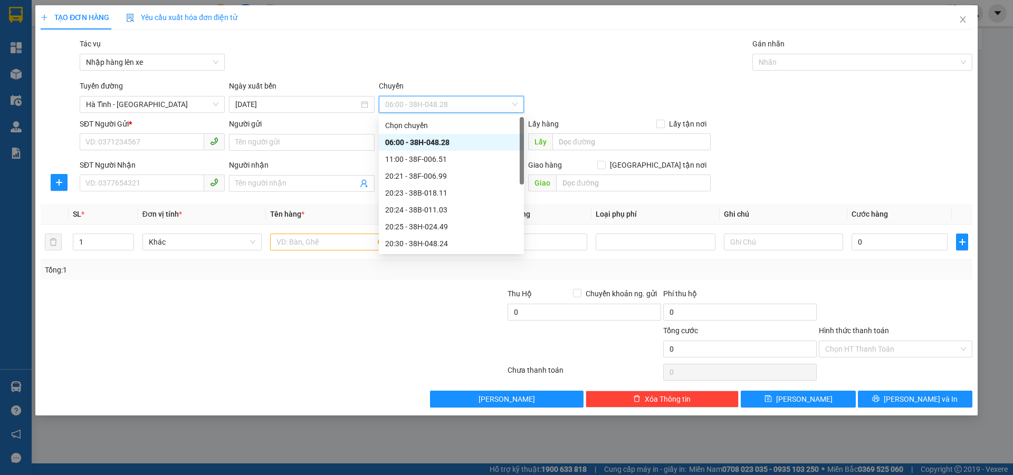
click at [435, 139] on div "06:00 - 38H-048.28" at bounding box center [451, 143] width 132 height 12
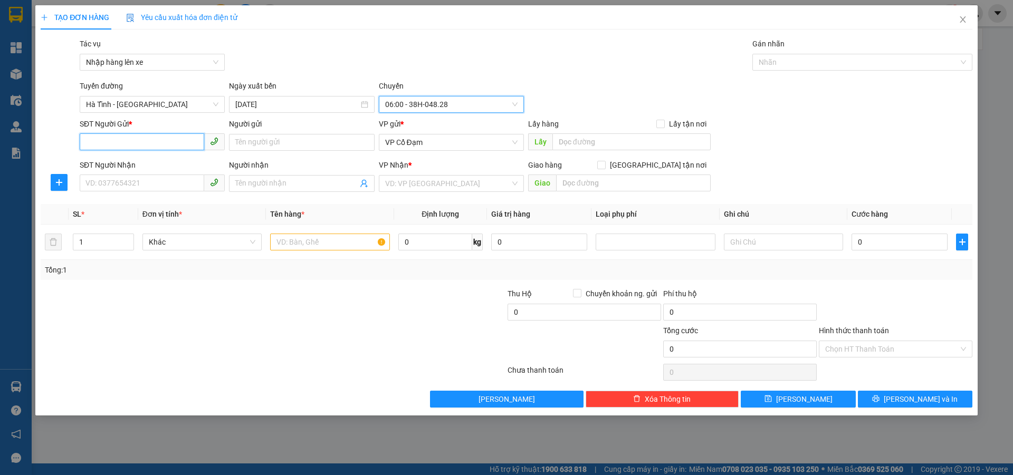
click at [138, 138] on input "SĐT Người Gửi *" at bounding box center [142, 141] width 124 height 17
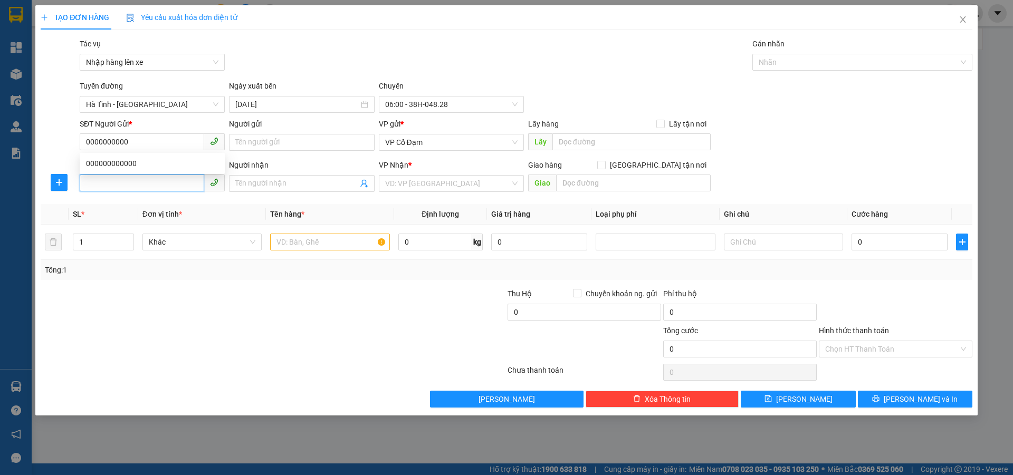
click at [134, 177] on input "SĐT Người Nhận" at bounding box center [142, 183] width 124 height 17
click at [599, 144] on input "text" at bounding box center [631, 141] width 158 height 17
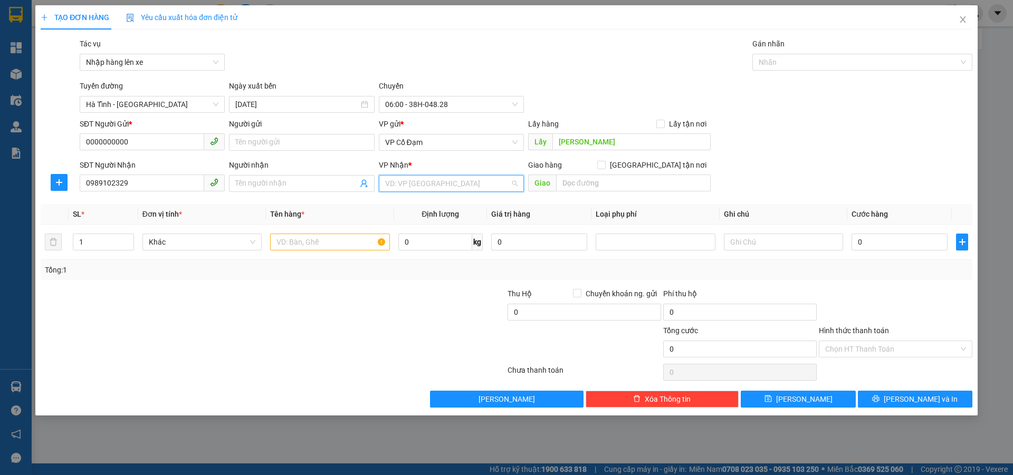
click at [439, 185] on input "search" at bounding box center [447, 184] width 125 height 16
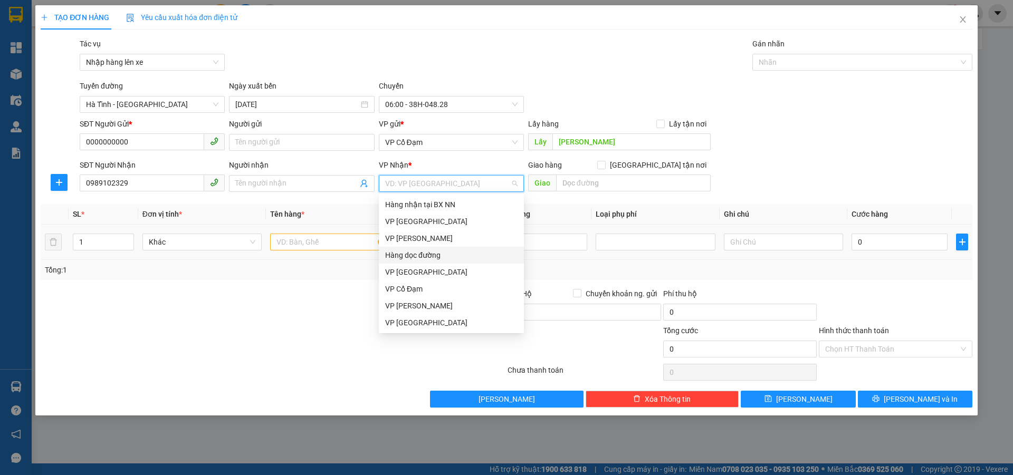
click at [425, 253] on div "Hàng dọc đường" at bounding box center [451, 255] width 132 height 12
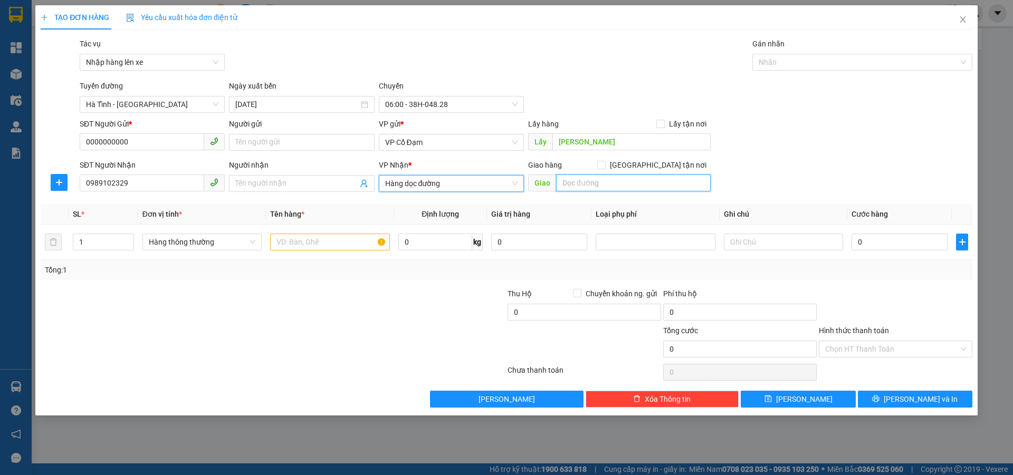
click at [617, 185] on input "text" at bounding box center [633, 183] width 155 height 17
click at [306, 237] on input "text" at bounding box center [329, 242] width 119 height 17
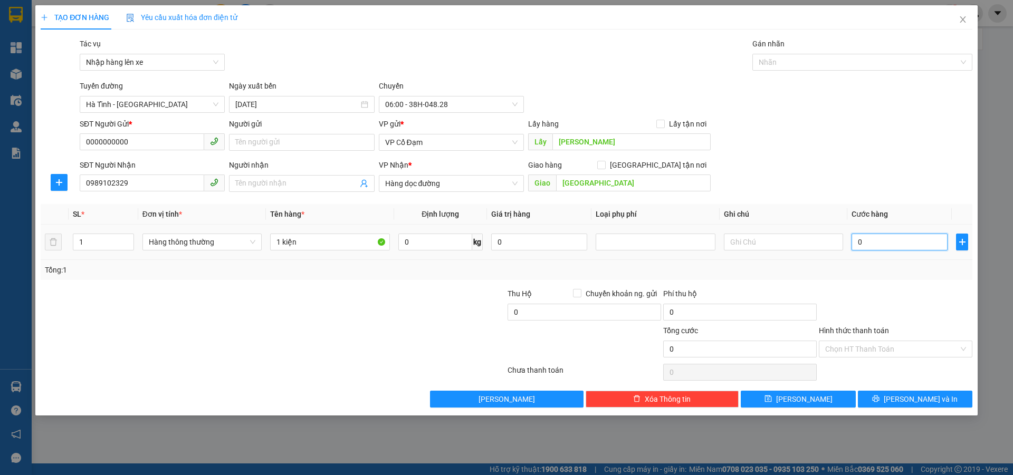
click at [879, 239] on input "0" at bounding box center [899, 242] width 96 height 17
click at [860, 345] on input "Hình thức thanh toán" at bounding box center [891, 349] width 133 height 16
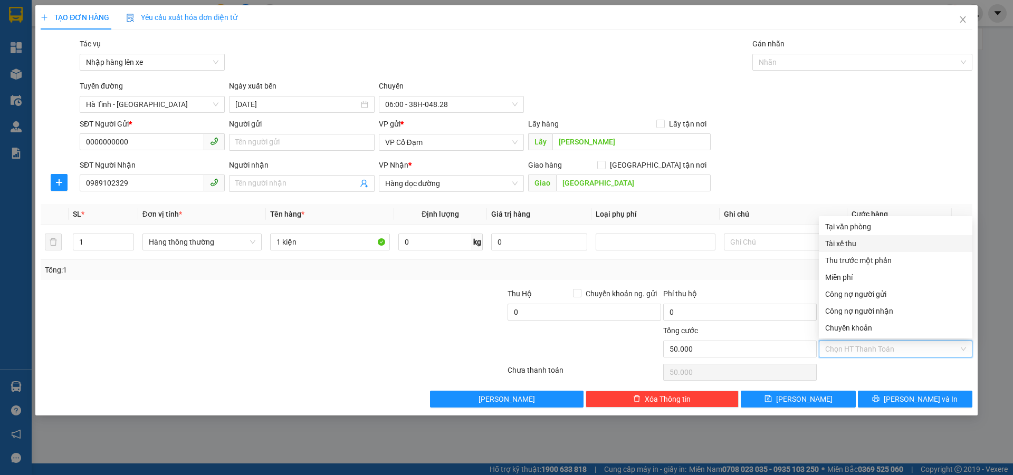
click at [856, 242] on div "Tài xế thu" at bounding box center [895, 244] width 141 height 12
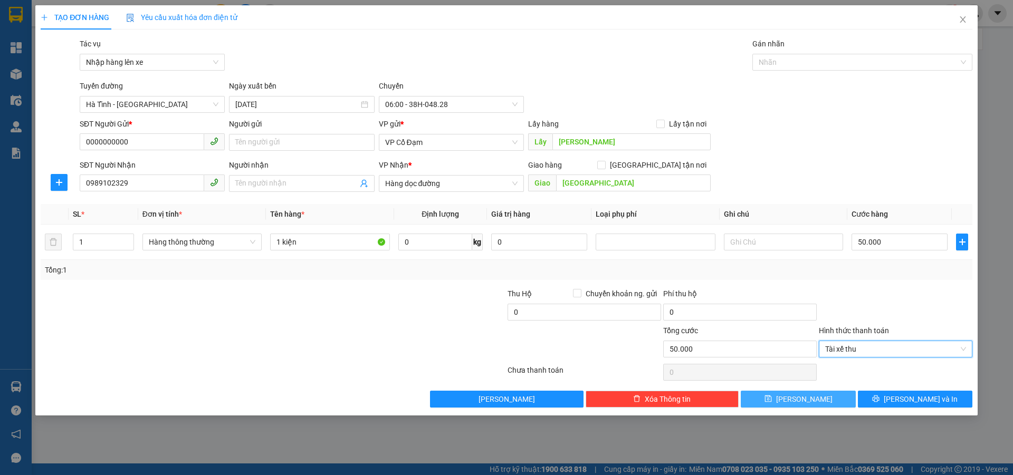
click at [771, 400] on icon "save" at bounding box center [767, 399] width 7 height 7
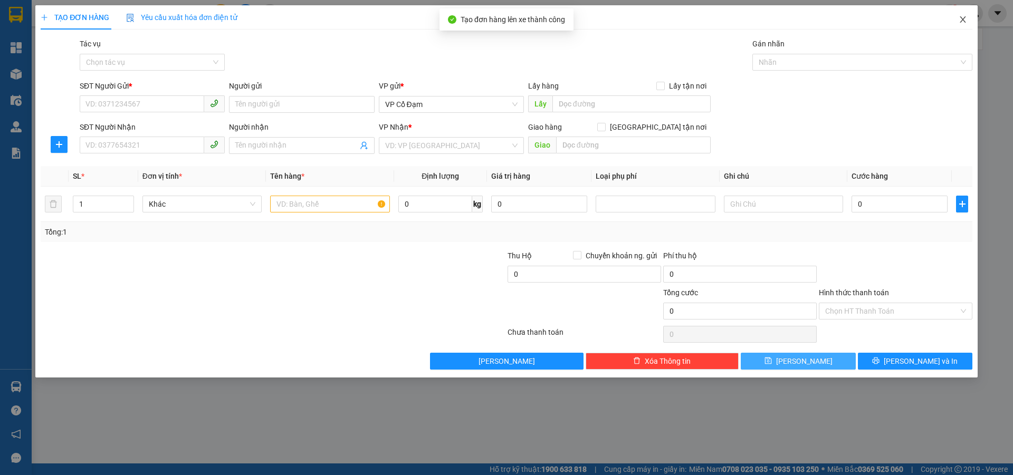
click at [962, 20] on icon "close" at bounding box center [962, 19] width 6 height 6
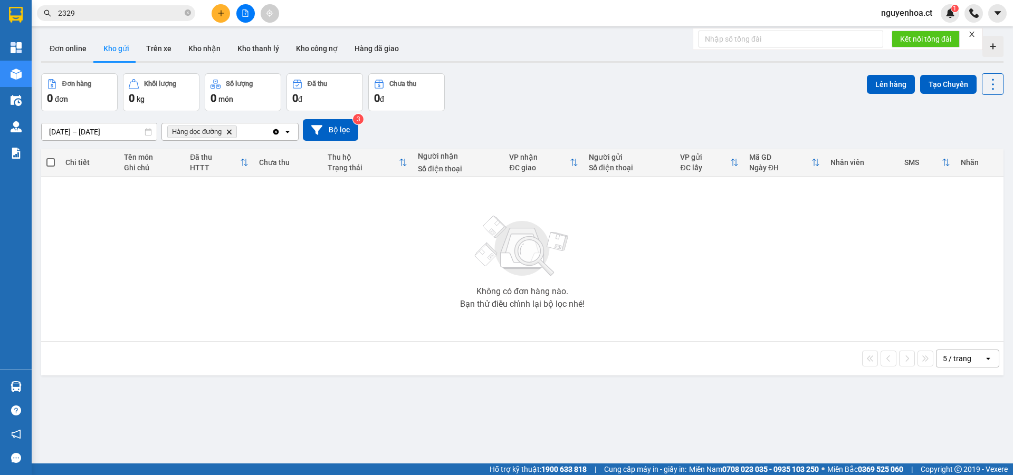
click at [183, 12] on span "2329" at bounding box center [116, 13] width 158 height 16
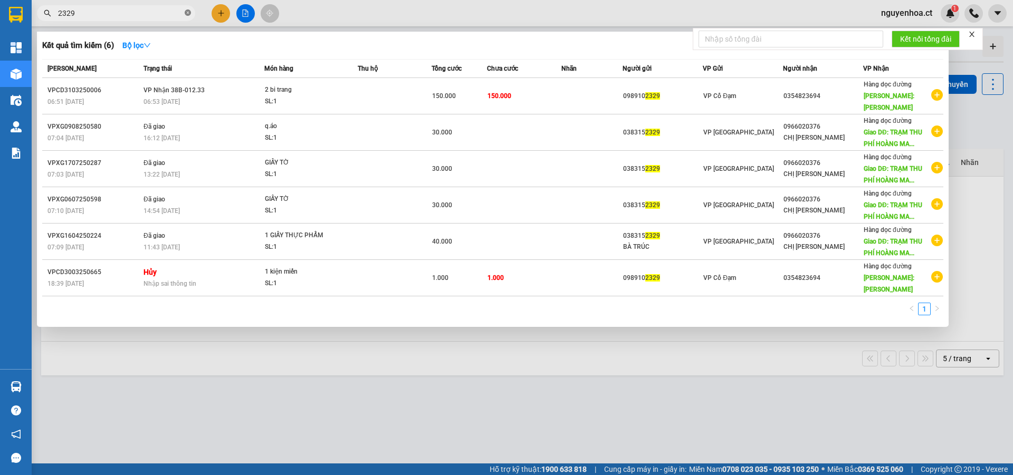
click at [187, 12] on icon "close-circle" at bounding box center [188, 12] width 6 height 6
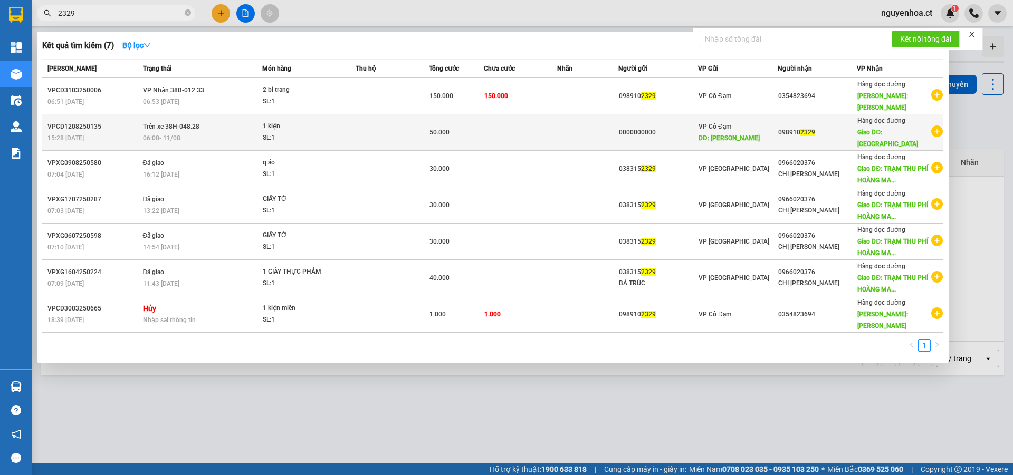
click at [175, 134] on span "06:00 - 11/08" at bounding box center [161, 137] width 37 height 7
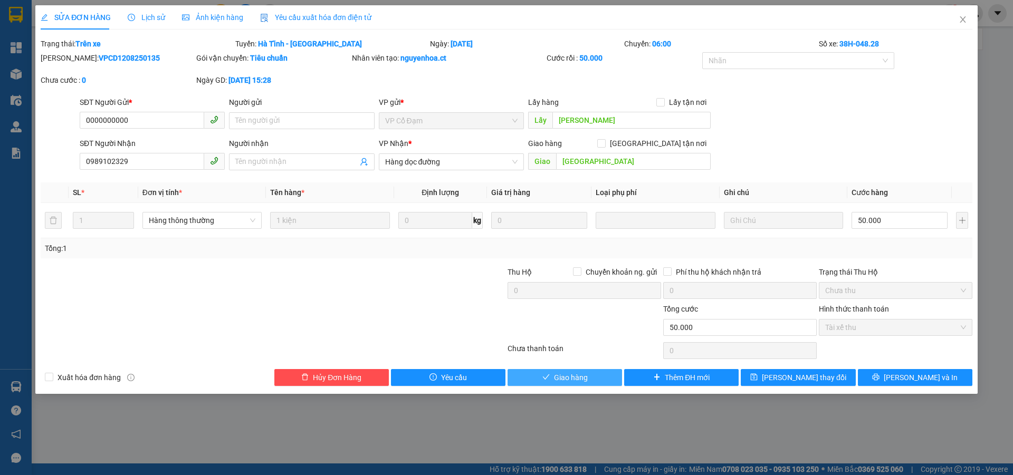
click at [548, 379] on icon "check" at bounding box center [545, 376] width 7 height 7
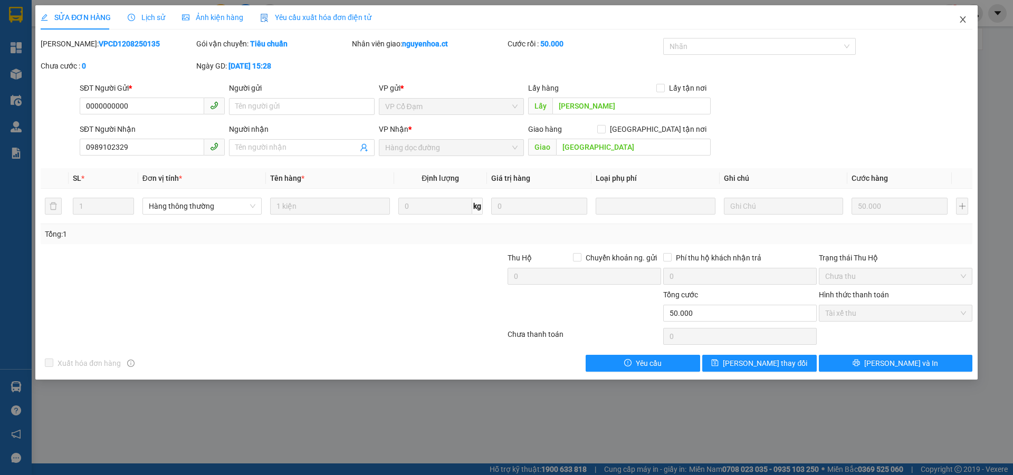
click at [967, 17] on span "Close" at bounding box center [963, 20] width 30 height 30
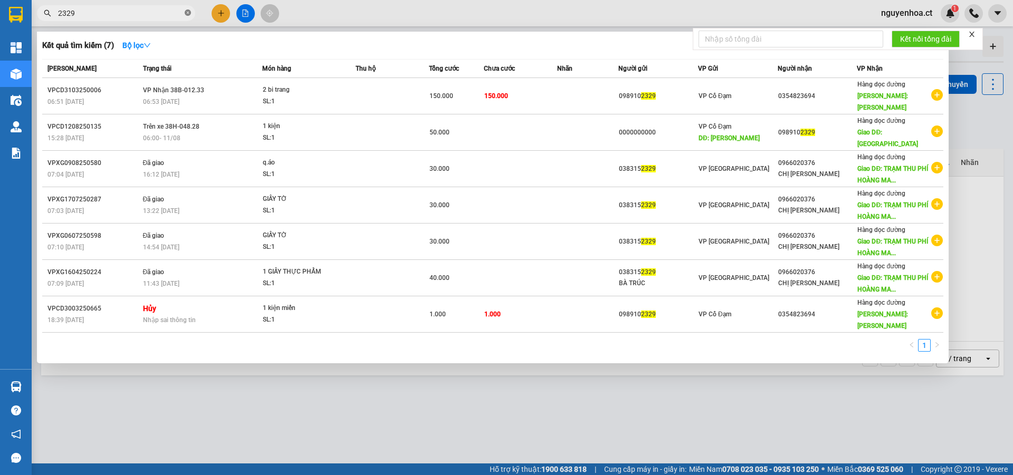
click at [190, 9] on span at bounding box center [188, 13] width 6 height 10
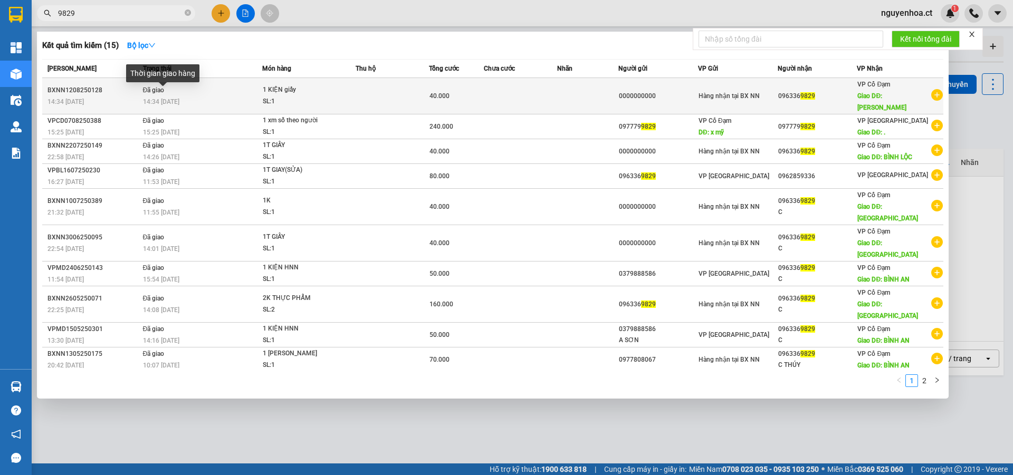
click at [167, 98] on span "14:34 - 12/08" at bounding box center [161, 101] width 36 height 7
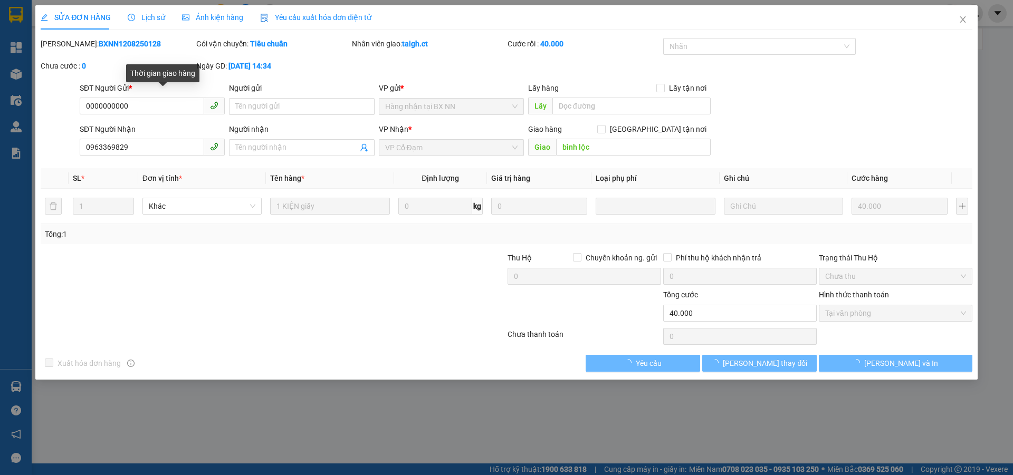
click at [154, 14] on span "Lịch sử" at bounding box center [146, 17] width 37 height 8
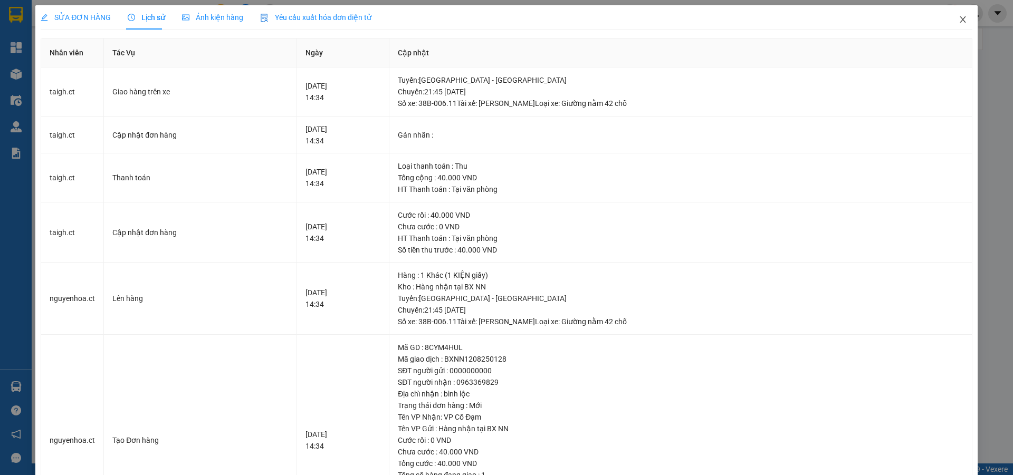
click at [958, 18] on icon "close" at bounding box center [962, 19] width 8 height 8
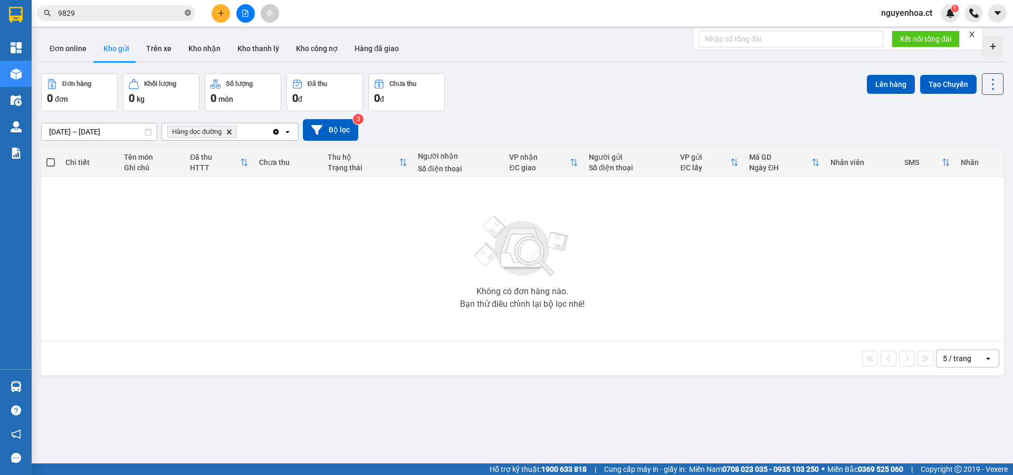
click at [190, 12] on icon "close-circle" at bounding box center [188, 12] width 6 height 6
click at [161, 16] on input "text" at bounding box center [120, 13] width 124 height 12
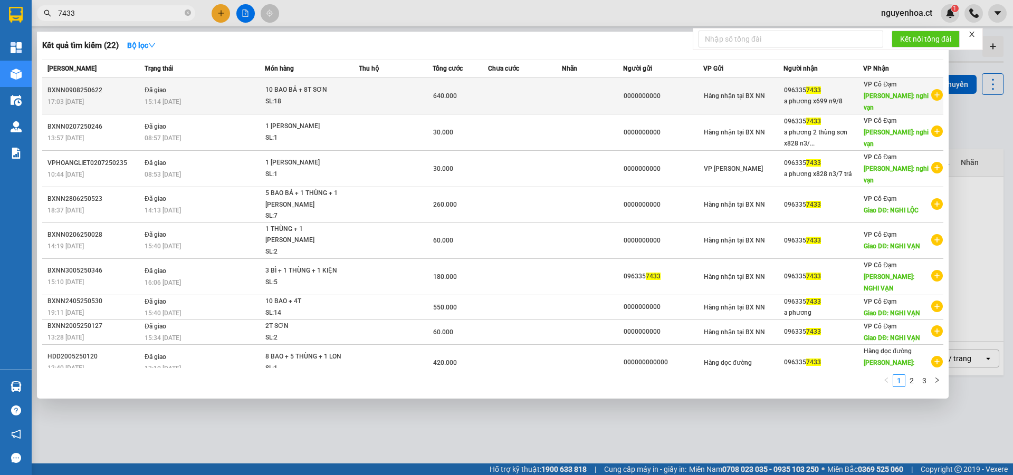
click at [172, 90] on td "Đã giao 15:14 - 11/08" at bounding box center [203, 96] width 123 height 36
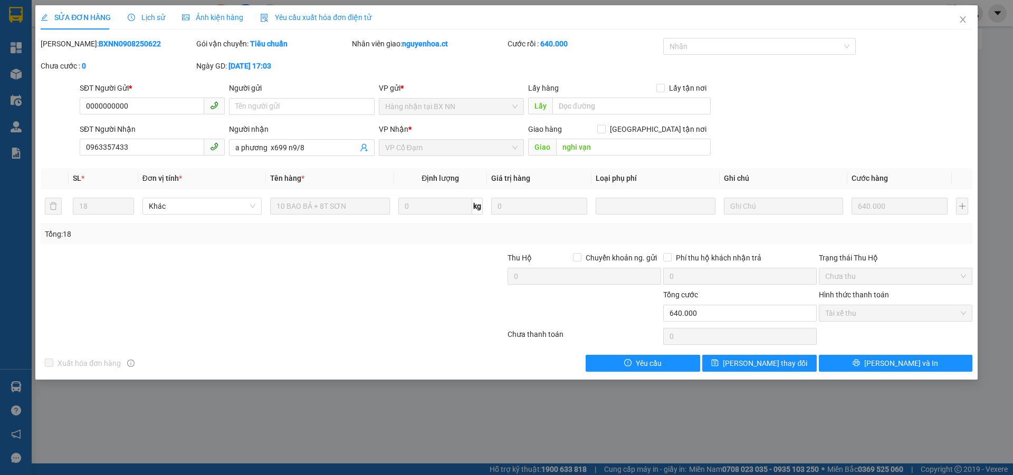
click at [156, 13] on span "Lịch sử" at bounding box center [146, 17] width 37 height 8
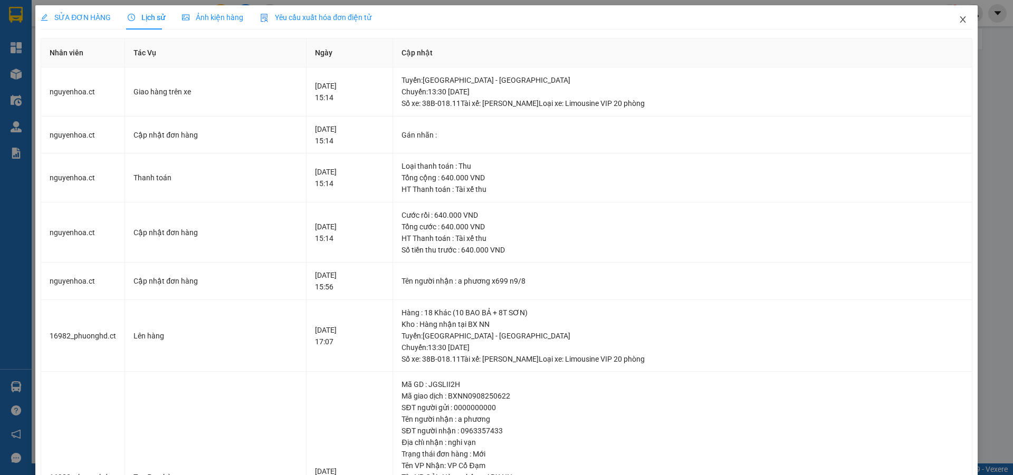
click at [958, 17] on icon "close" at bounding box center [962, 19] width 8 height 8
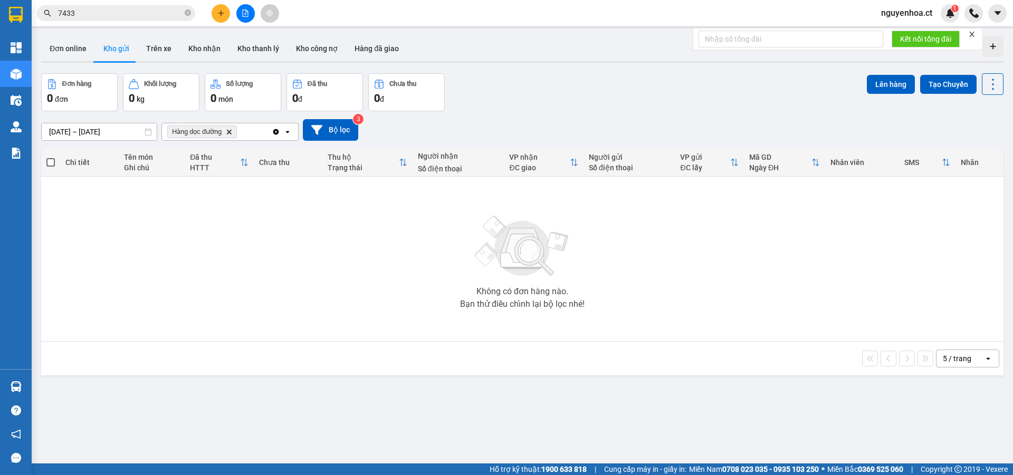
click at [149, 13] on input "7433" at bounding box center [120, 13] width 124 height 12
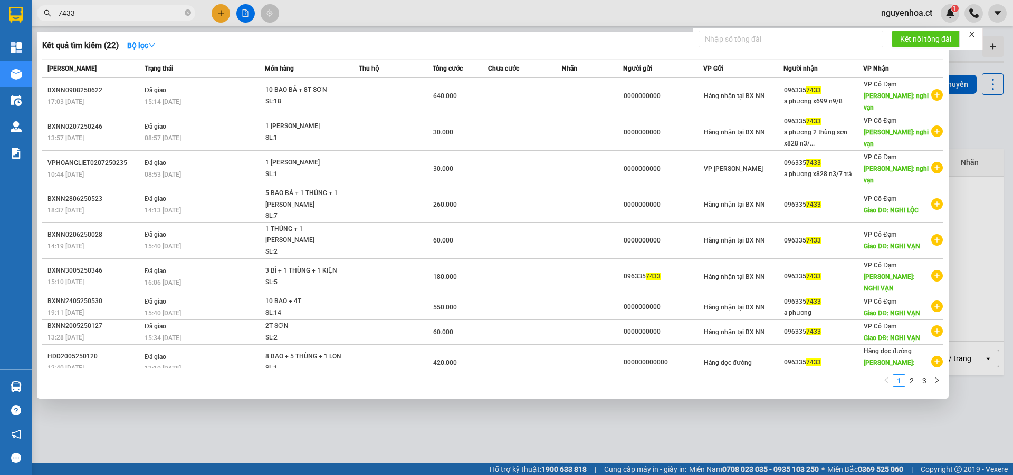
click at [223, 8] on div at bounding box center [506, 237] width 1013 height 475
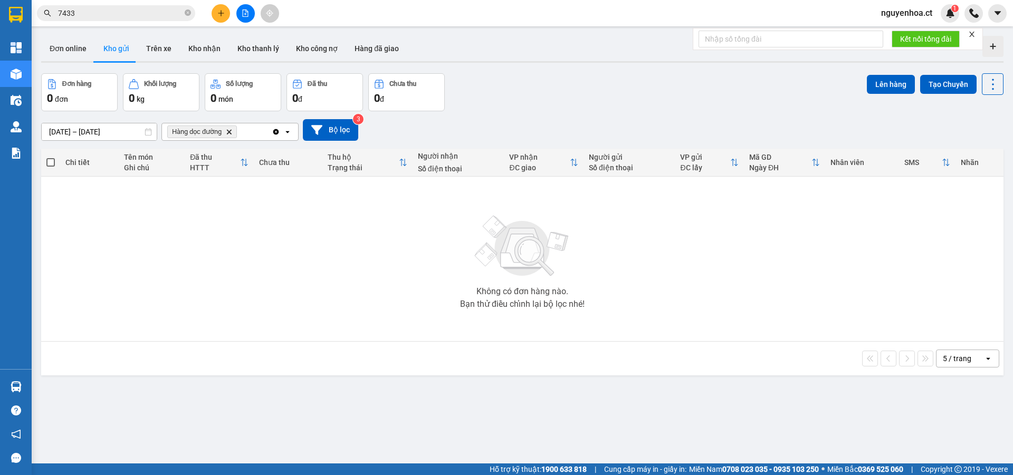
click at [222, 15] on icon "plus" at bounding box center [220, 12] width 7 height 7
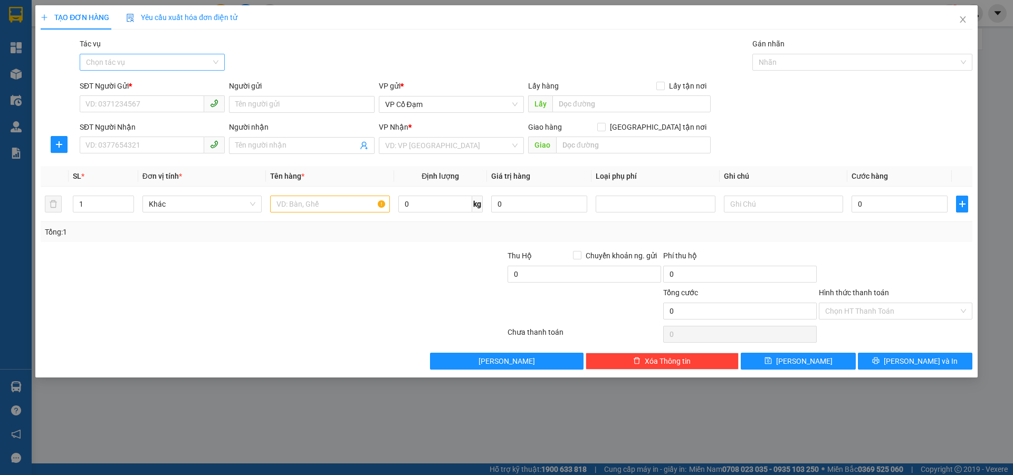
click at [151, 62] on input "Tác vụ" at bounding box center [148, 62] width 125 height 16
click at [144, 80] on div "Nhập hàng lên xe" at bounding box center [152, 84] width 132 height 12
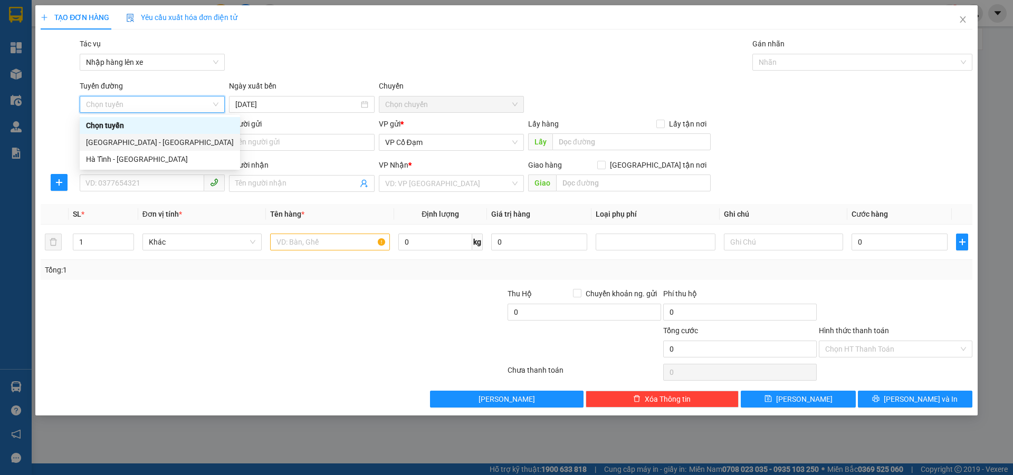
click at [134, 141] on div "[GEOGRAPHIC_DATA] - [GEOGRAPHIC_DATA]" at bounding box center [160, 143] width 148 height 12
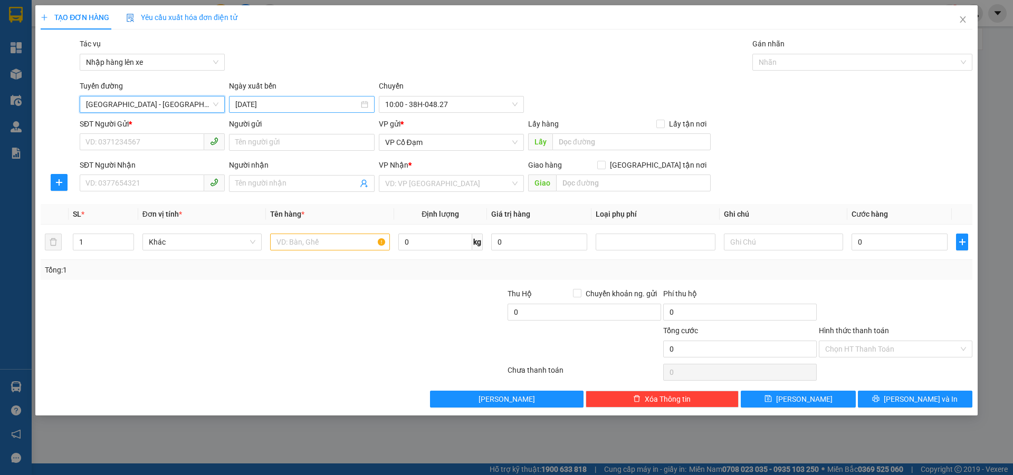
click at [267, 106] on input "12/08/2025" at bounding box center [296, 105] width 123 height 12
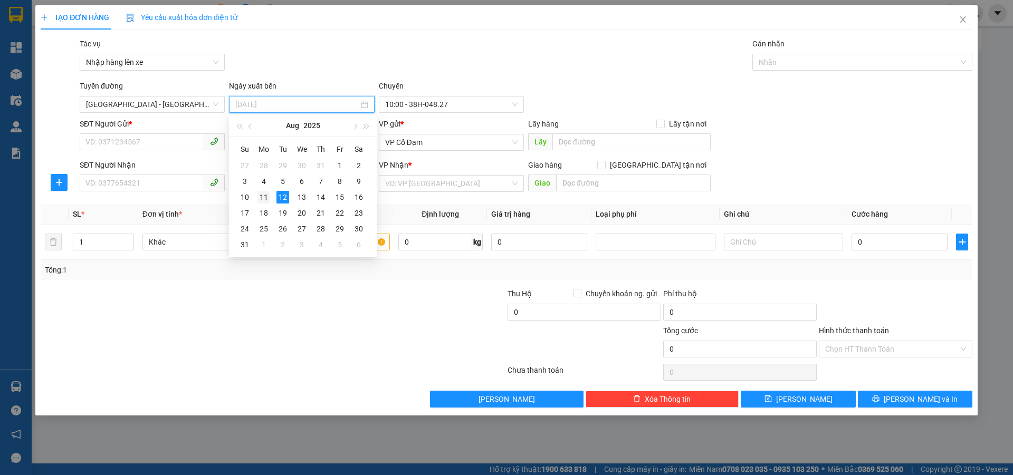
drag, startPoint x: 265, startPoint y: 199, endPoint x: 312, endPoint y: 173, distance: 53.1
click at [265, 198] on div "11" at bounding box center [263, 197] width 13 height 13
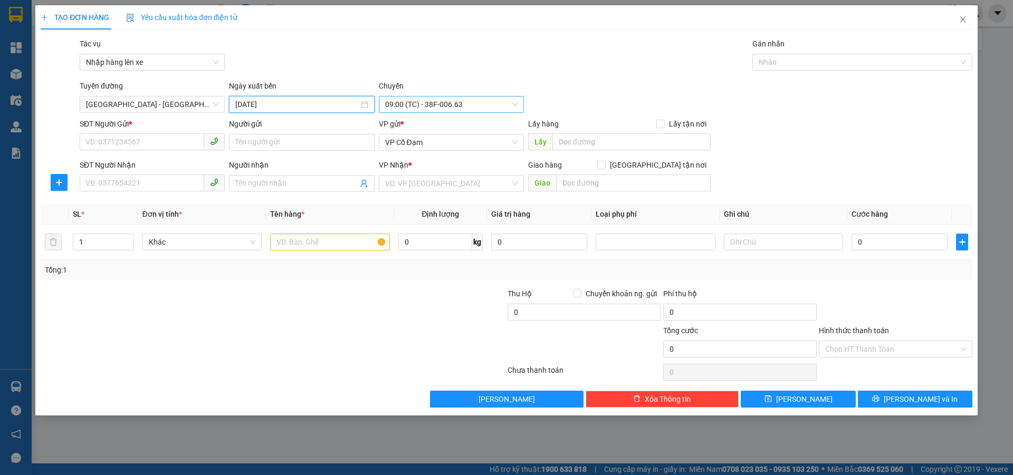
click at [434, 97] on span "09:00 (TC) - 38F-006.63" at bounding box center [451, 105] width 132 height 16
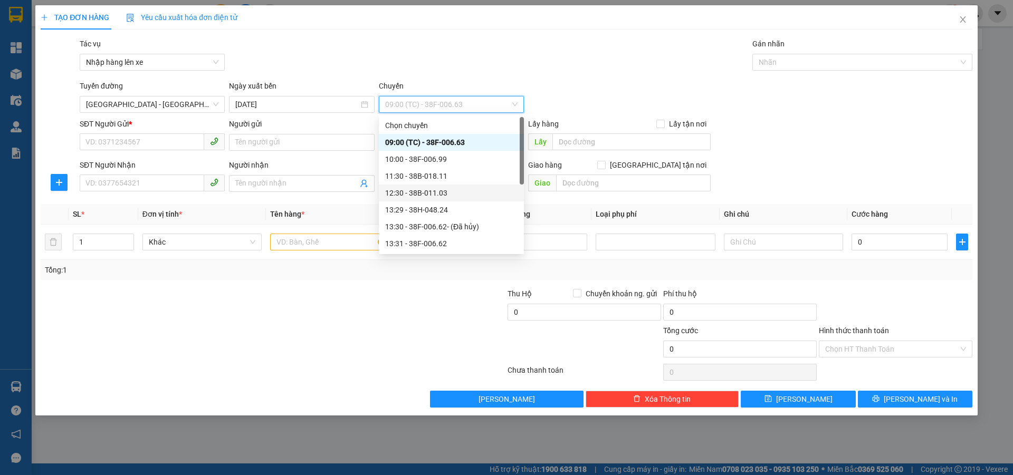
scroll to position [101, 0]
click at [437, 207] on div "21:00 - 38H-048.28" at bounding box center [451, 210] width 132 height 12
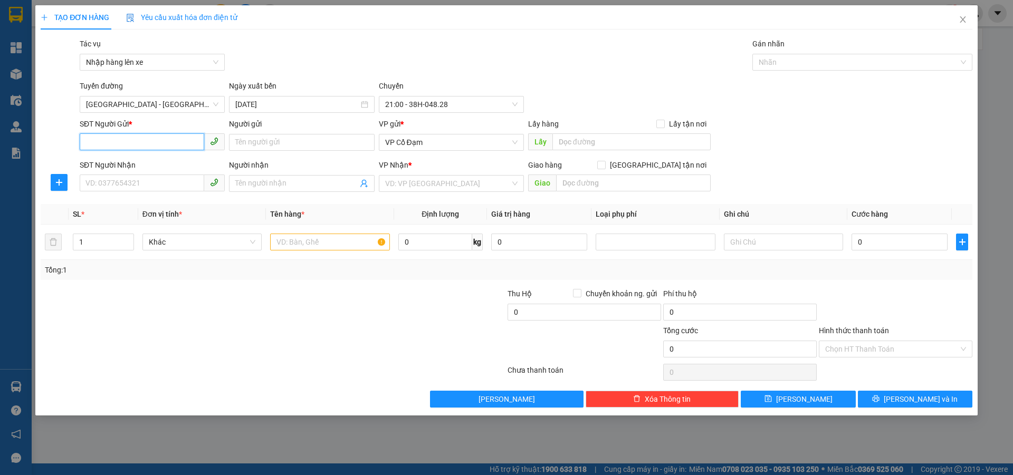
click at [146, 142] on input "SĐT Người Gửi *" at bounding box center [142, 141] width 124 height 17
click at [127, 181] on div "000000000000" at bounding box center [152, 181] width 132 height 12
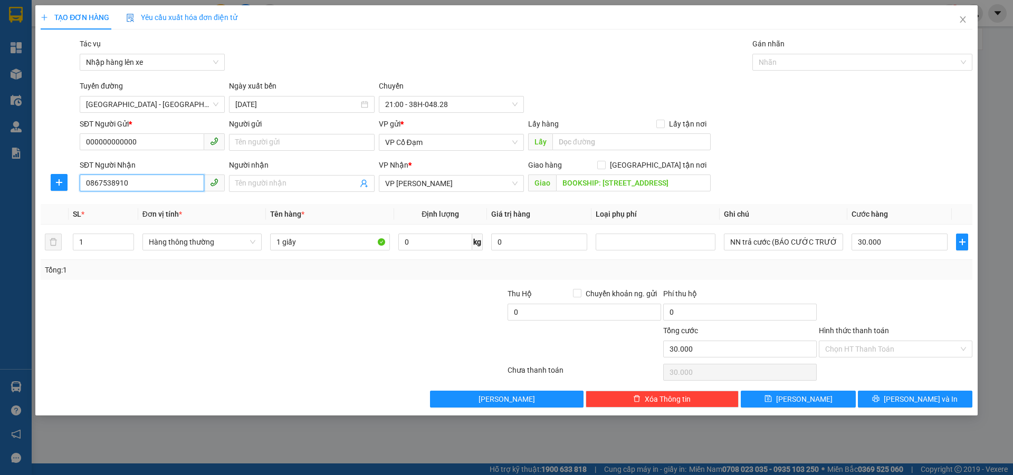
drag, startPoint x: 133, startPoint y: 189, endPoint x: 75, endPoint y: 191, distance: 58.0
click at [75, 191] on div "SĐT Người Nhận 0867538910 Người nhận Tên người nhận VP Nhận * VP Hoàng Liệt Gia…" at bounding box center [506, 177] width 933 height 37
click at [436, 133] on div "VP gửi *" at bounding box center [451, 126] width 145 height 16
click at [446, 142] on span "VP Cổ Đạm" at bounding box center [451, 142] width 132 height 16
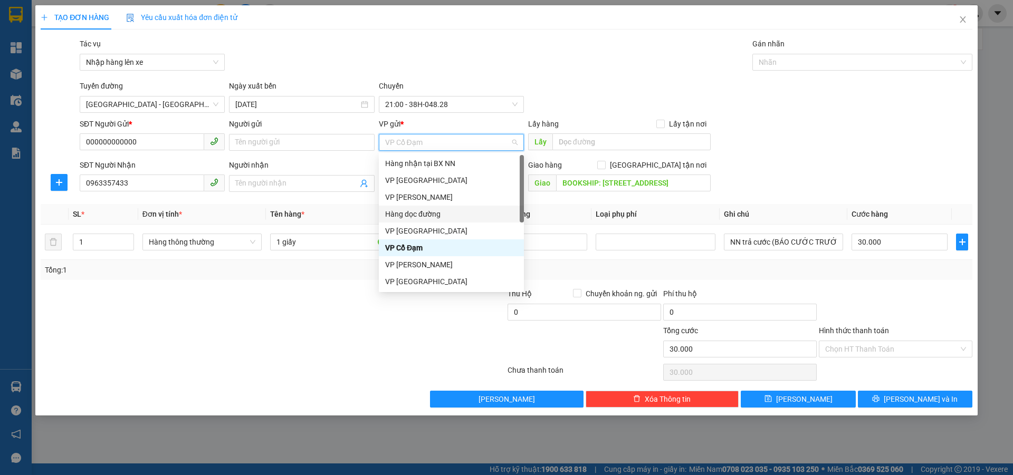
click at [426, 211] on div "Hàng dọc đường" at bounding box center [451, 214] width 132 height 12
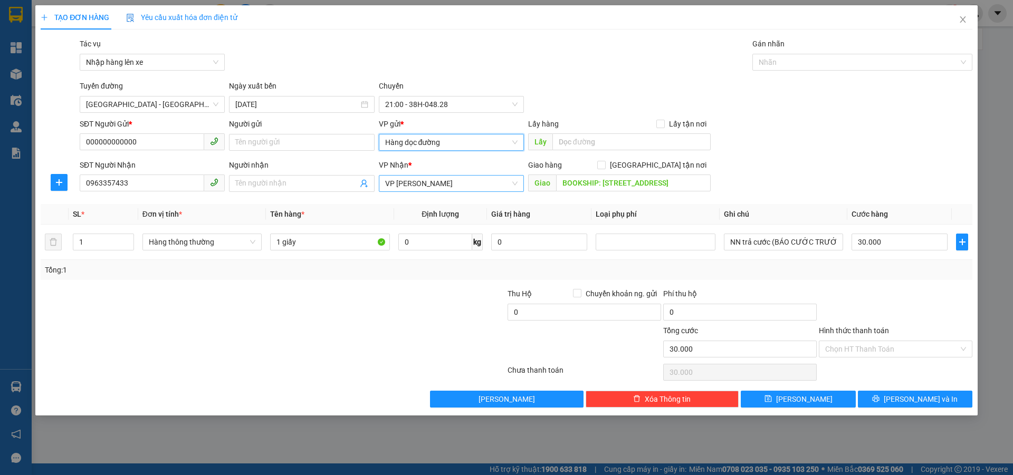
click at [455, 185] on span "VP [PERSON_NAME]" at bounding box center [451, 184] width 132 height 16
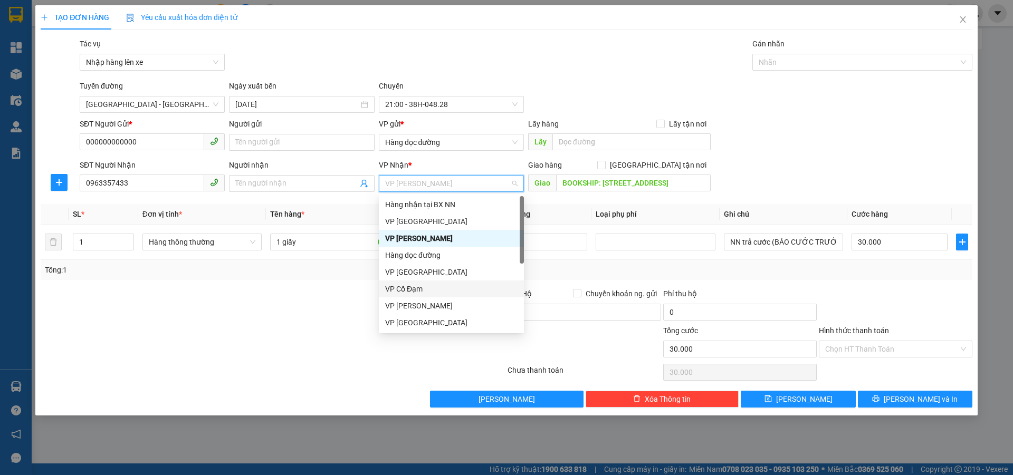
click at [412, 291] on div "VP Cổ Đạm" at bounding box center [451, 289] width 132 height 12
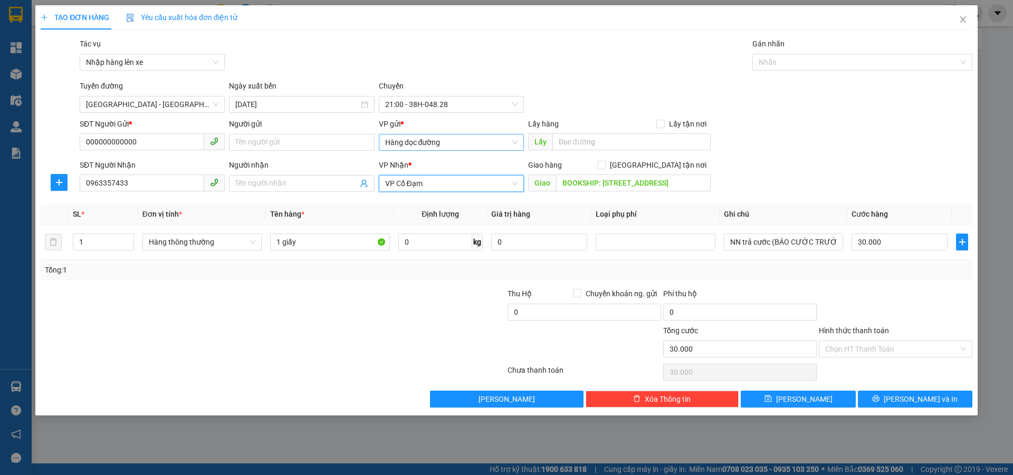
click at [454, 144] on span "Hàng dọc đường" at bounding box center [451, 142] width 132 height 16
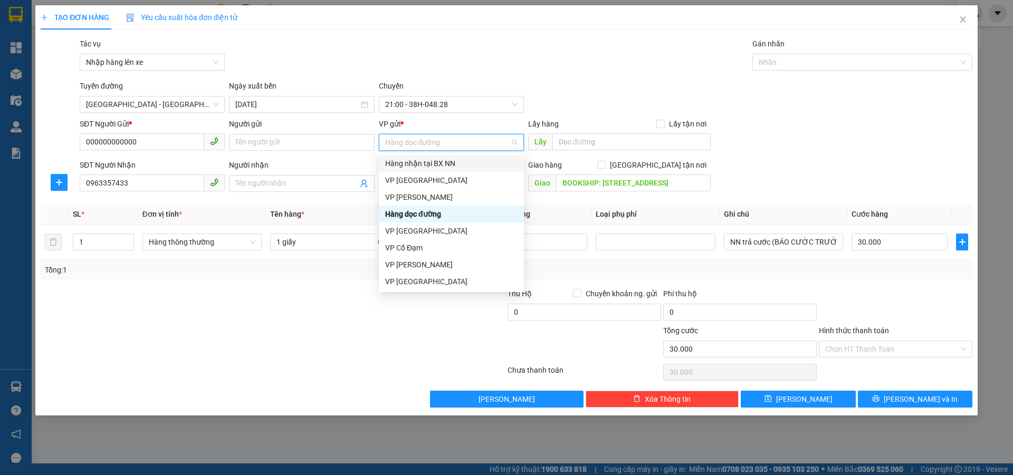
click at [421, 163] on div "Hàng nhận tại BX NN" at bounding box center [451, 164] width 132 height 12
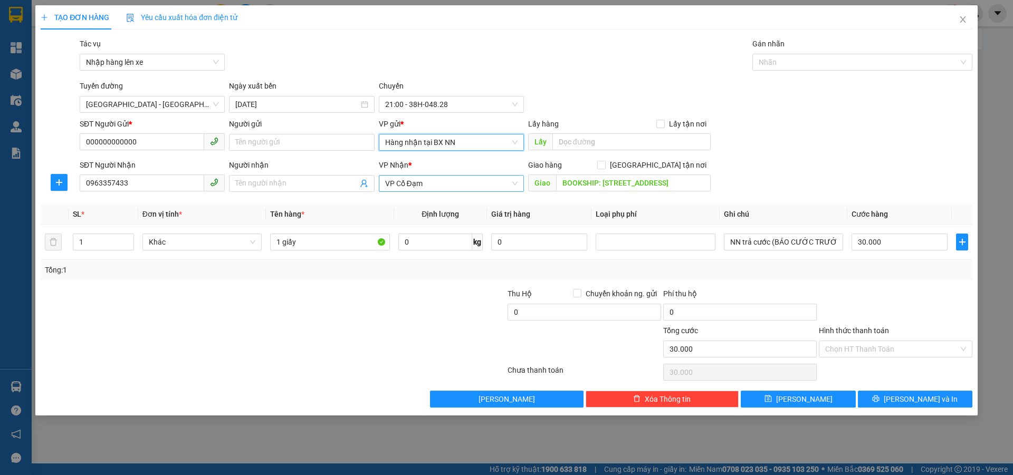
click at [434, 185] on span "VP Cổ Đạm" at bounding box center [451, 184] width 132 height 16
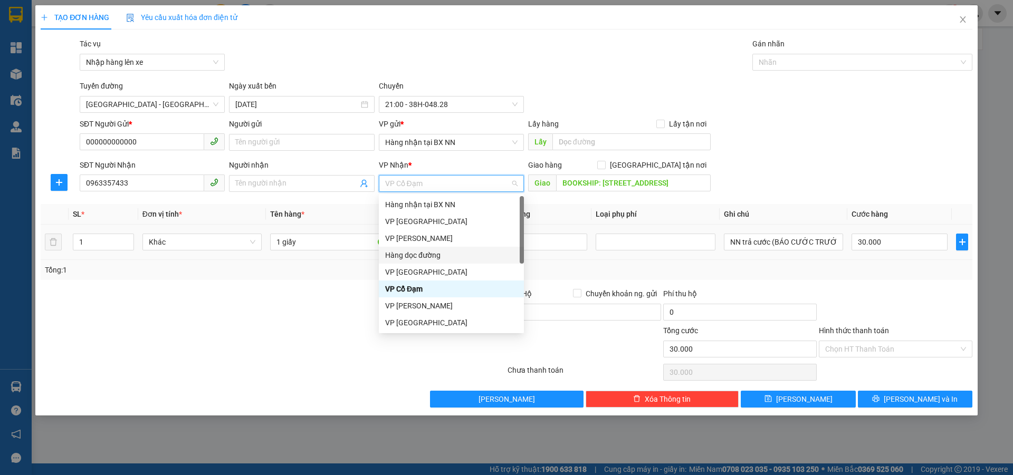
drag, startPoint x: 432, startPoint y: 254, endPoint x: 477, endPoint y: 225, distance: 53.4
click at [435, 252] on div "Hàng dọc đường" at bounding box center [451, 255] width 132 height 12
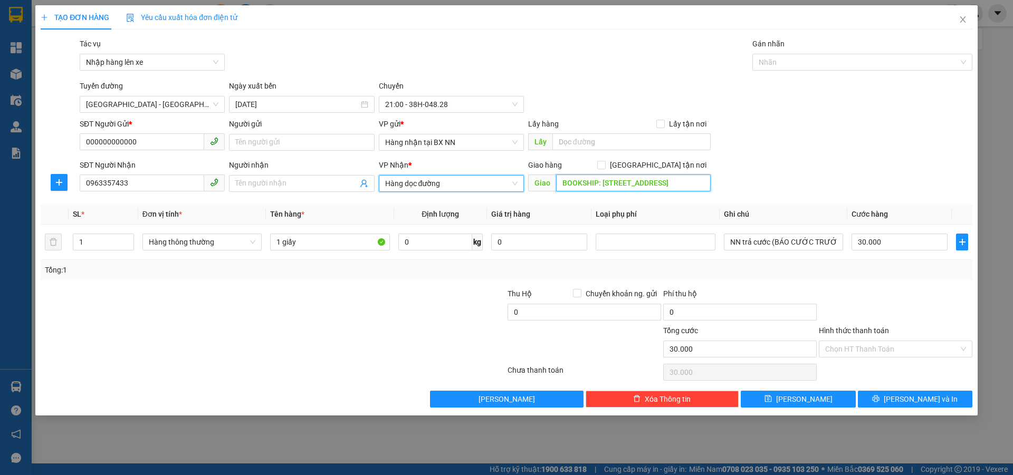
click at [594, 180] on input "BOOKSHIP: Số 3 Ngõ 56, Đường Thiên Đức, Yên Viên, Gia Lâm, Hà Nội" at bounding box center [633, 183] width 155 height 17
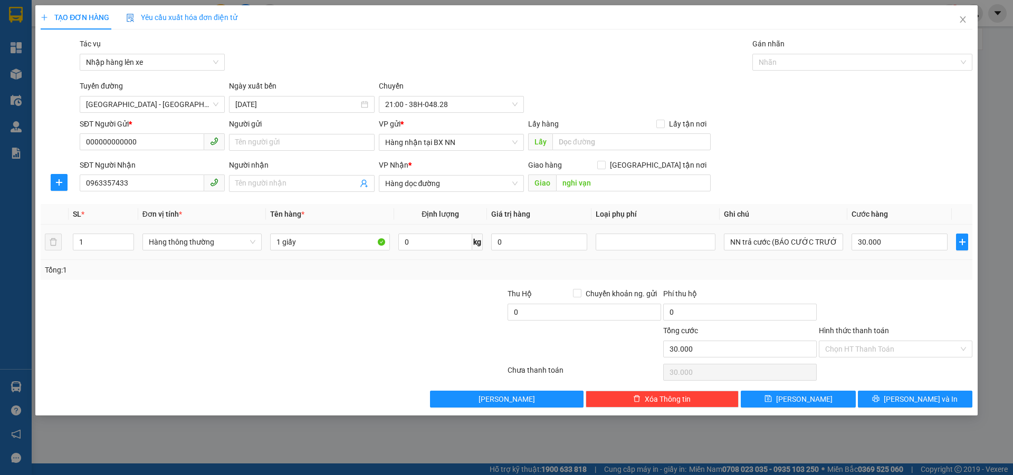
click at [344, 251] on div "1 giấy" at bounding box center [329, 242] width 119 height 21
click at [335, 244] on input "1 giấy" at bounding box center [329, 242] width 119 height 17
drag, startPoint x: 125, startPoint y: 244, endPoint x: 142, endPoint y: 241, distance: 17.2
click at [135, 243] on td "1" at bounding box center [104, 242] width 70 height 35
click at [83, 245] on input "1" at bounding box center [103, 242] width 60 height 16
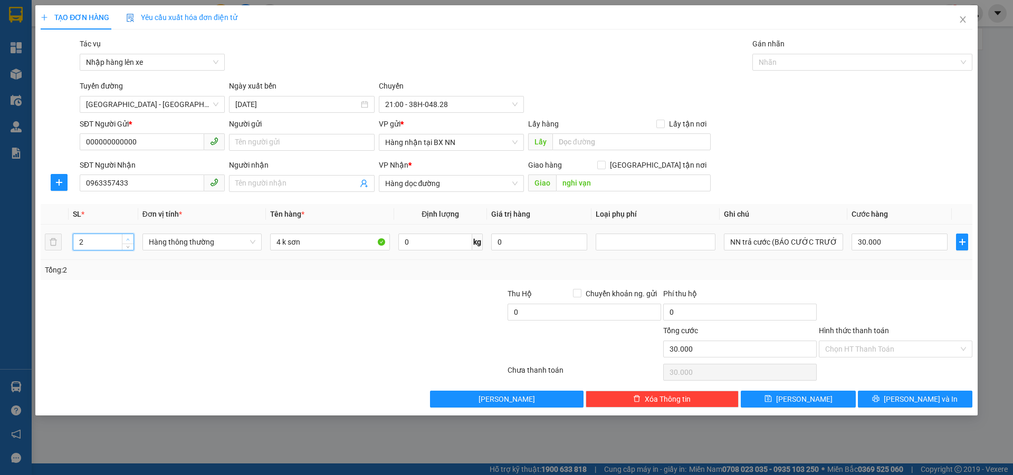
click at [128, 237] on span "up" at bounding box center [128, 239] width 6 height 6
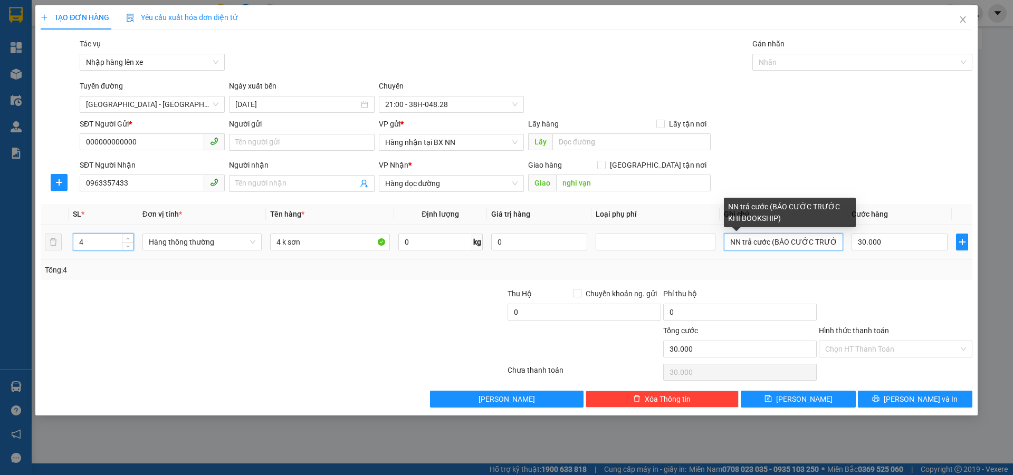
click at [808, 242] on input "NN trả cước (BÁO CƯỚC TRƯỚC KHI BOOKSHIP)" at bounding box center [783, 242] width 119 height 17
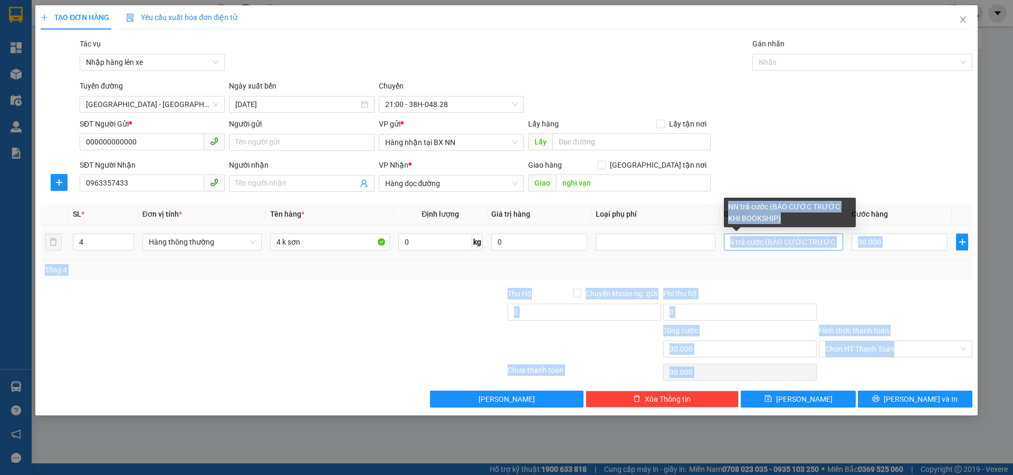
drag, startPoint x: 834, startPoint y: 234, endPoint x: 798, endPoint y: 245, distance: 37.5
click at [792, 246] on div "Transit Pickup Surcharge Ids Transit Deliver Surcharge Ids Transit Deliver Surc…" at bounding box center [506, 223] width 931 height 370
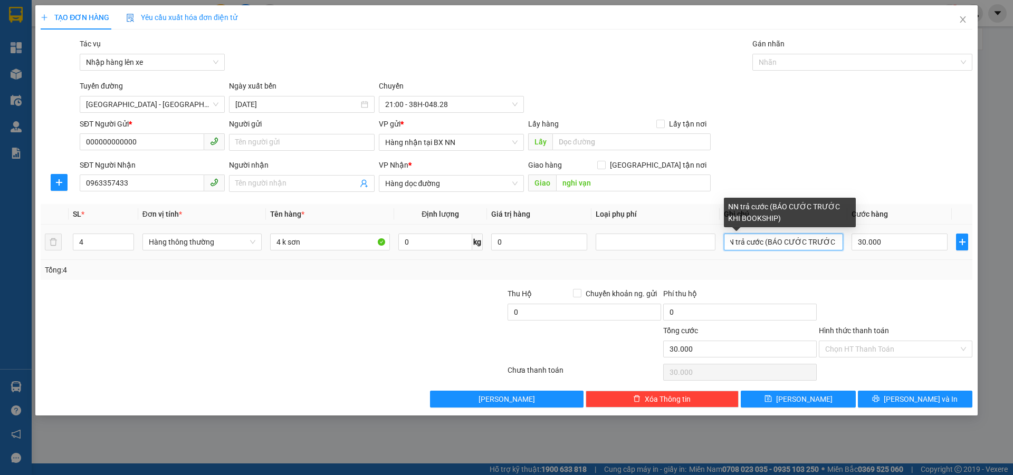
click at [833, 242] on input "NN trả cước (BÁO CƯỚC TRƯỚC KHI BOOKSHIP)" at bounding box center [783, 242] width 119 height 17
drag, startPoint x: 833, startPoint y: 242, endPoint x: 750, endPoint y: 253, distance: 84.0
click at [689, 256] on tr "4 Hàng thông thường 4 k sơn 0 kg 0 NN trả cước (BÁO CƯỚC TRƯỚC KHI BOOKSHIP) 30…" at bounding box center [506, 242] width 931 height 35
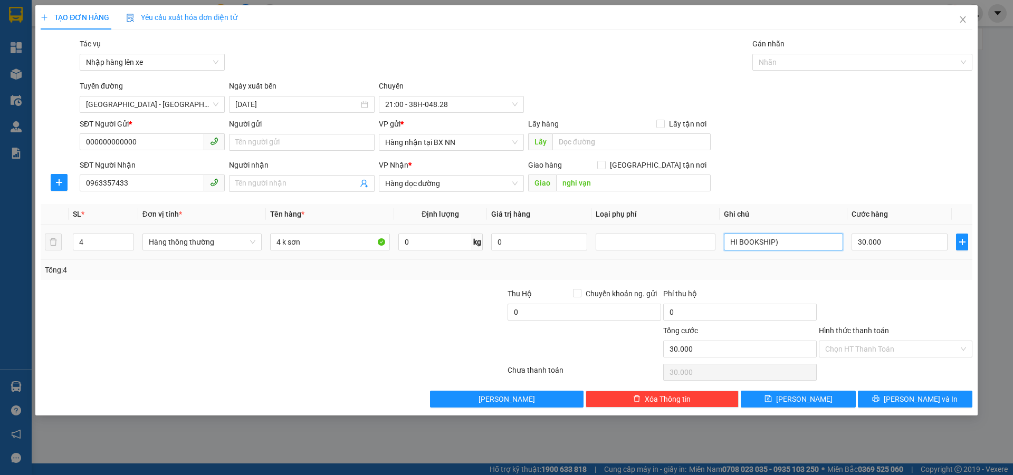
drag, startPoint x: 723, startPoint y: 258, endPoint x: 714, endPoint y: 255, distance: 9.5
click at [714, 258] on tr "4 Hàng thông thường 4 k sơn 0 kg 0 HI BOOKSHIP) 30.000" at bounding box center [506, 242] width 931 height 35
drag, startPoint x: 892, startPoint y: 255, endPoint x: 895, endPoint y: 248, distance: 7.6
click at [892, 255] on td "30.000" at bounding box center [899, 242] width 104 height 35
click at [894, 348] on input "Hình thức thanh toán" at bounding box center [891, 349] width 133 height 16
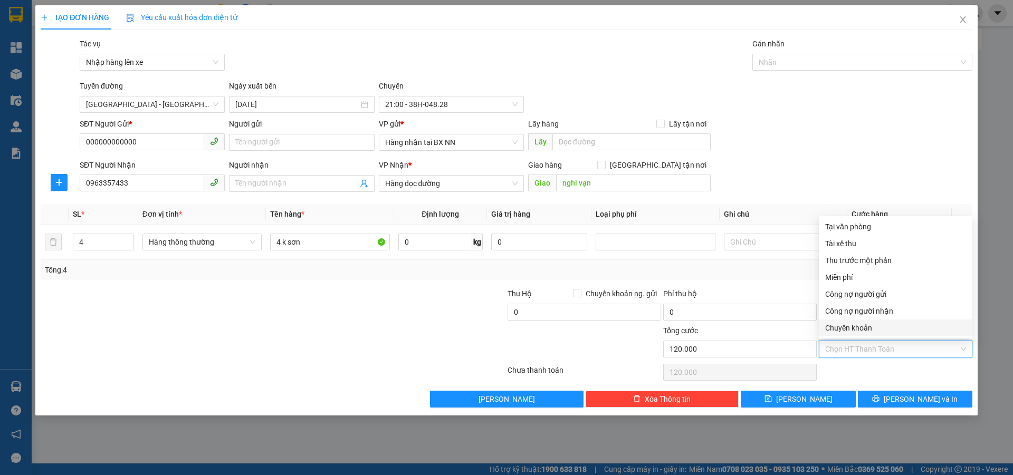
click at [854, 327] on div "Chuyển khoản" at bounding box center [895, 328] width 141 height 12
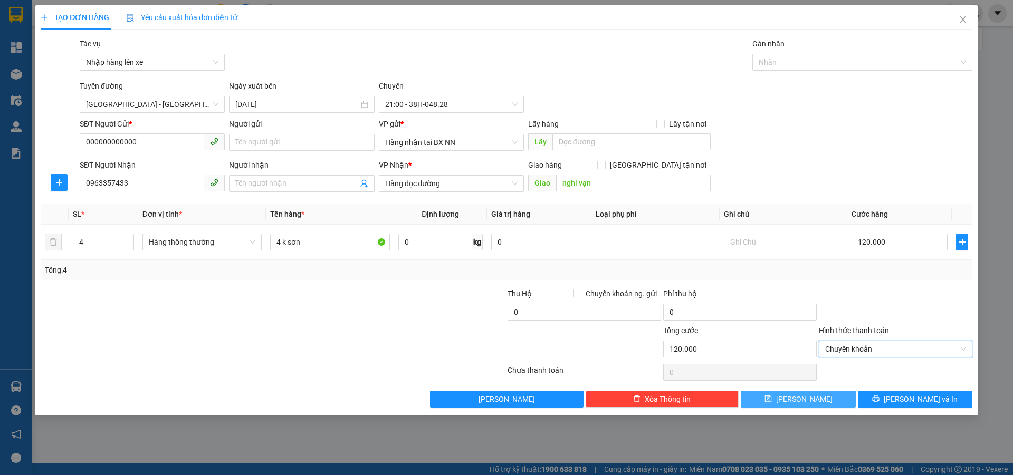
drag, startPoint x: 791, startPoint y: 402, endPoint x: 792, endPoint y: 390, distance: 11.7
click at [771, 400] on icon "save" at bounding box center [767, 399] width 7 height 7
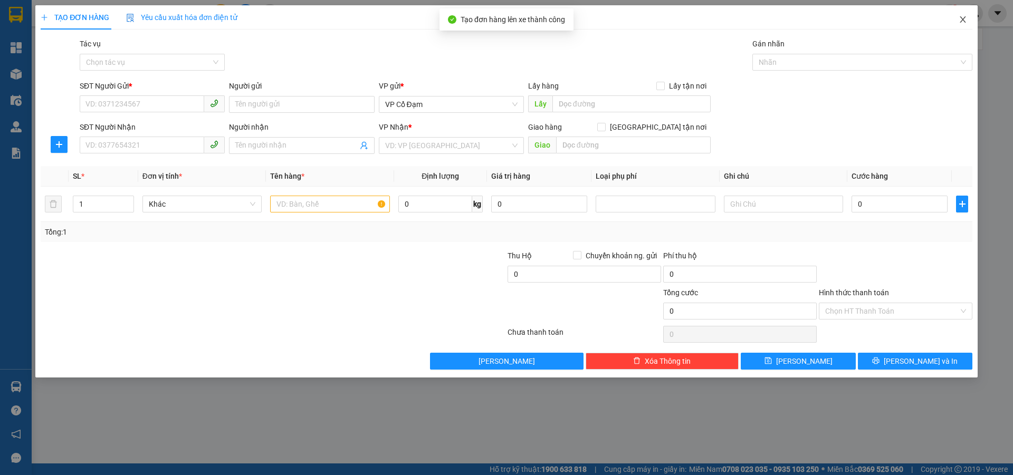
click at [965, 16] on icon "close" at bounding box center [962, 19] width 8 height 8
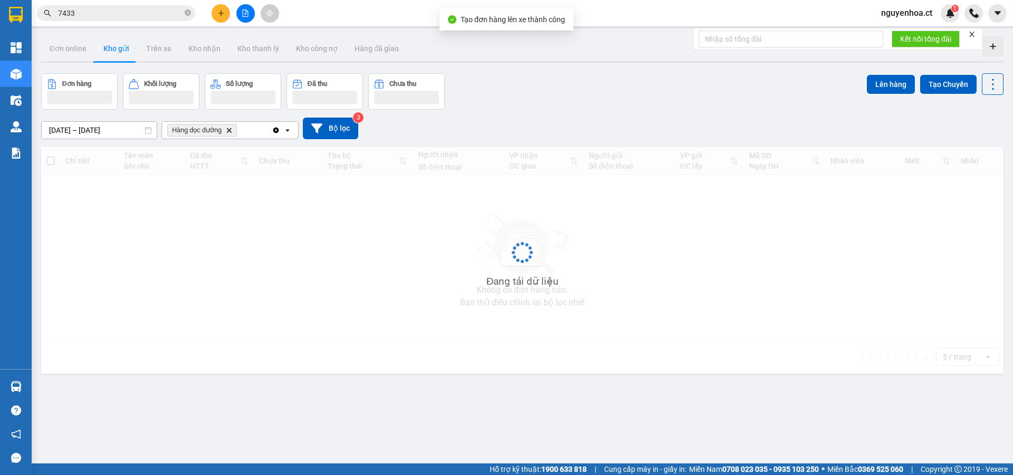
click at [184, 15] on span "7433" at bounding box center [116, 13] width 158 height 16
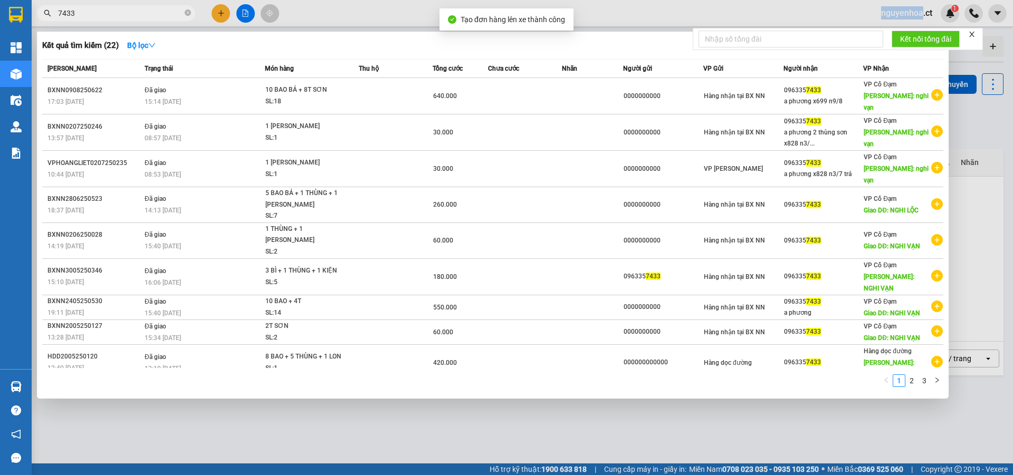
click at [184, 14] on span "7433" at bounding box center [116, 13] width 158 height 16
click at [185, 14] on icon "close-circle" at bounding box center [188, 12] width 6 height 6
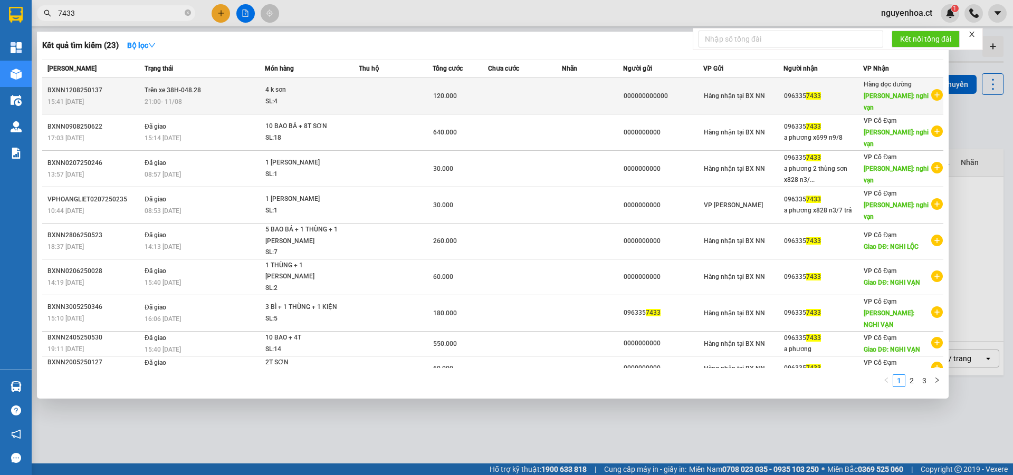
click at [162, 98] on span "21:00 - 11/08" at bounding box center [163, 101] width 37 height 7
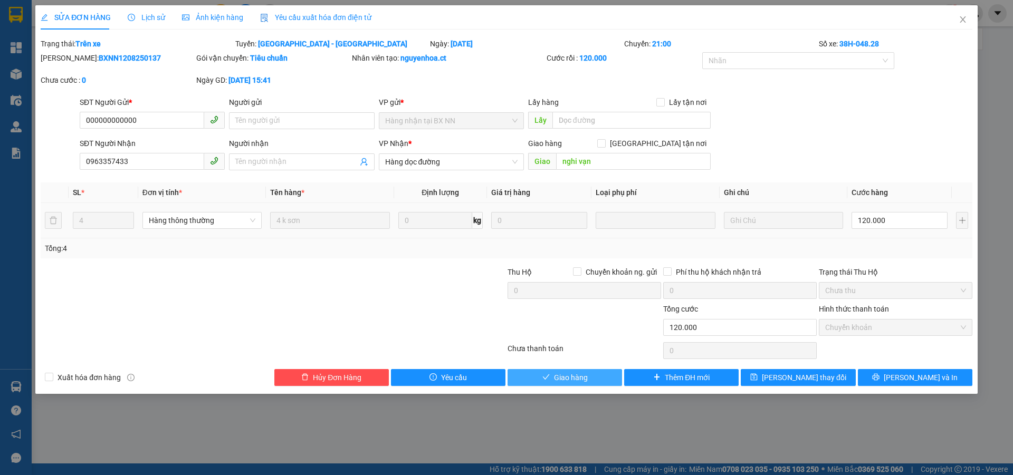
click at [585, 377] on span "Giao hàng" at bounding box center [571, 378] width 34 height 12
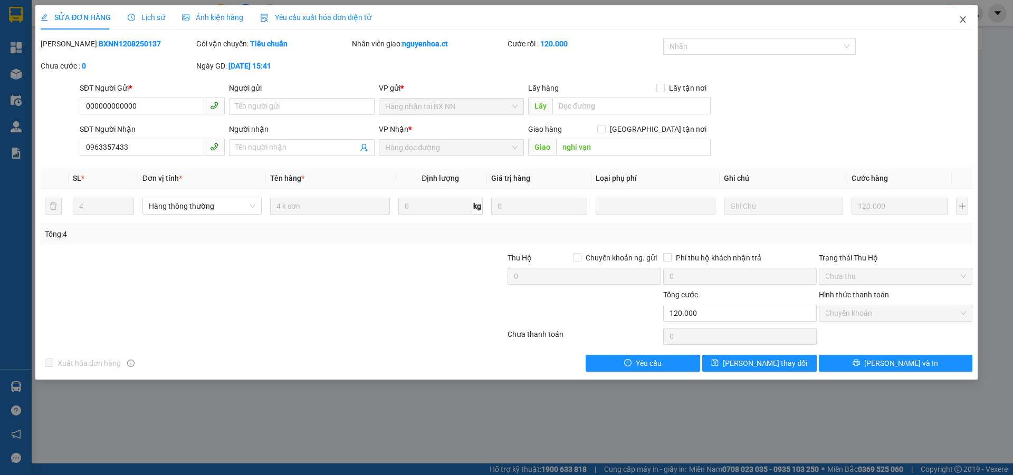
click at [963, 15] on span "Close" at bounding box center [963, 20] width 30 height 30
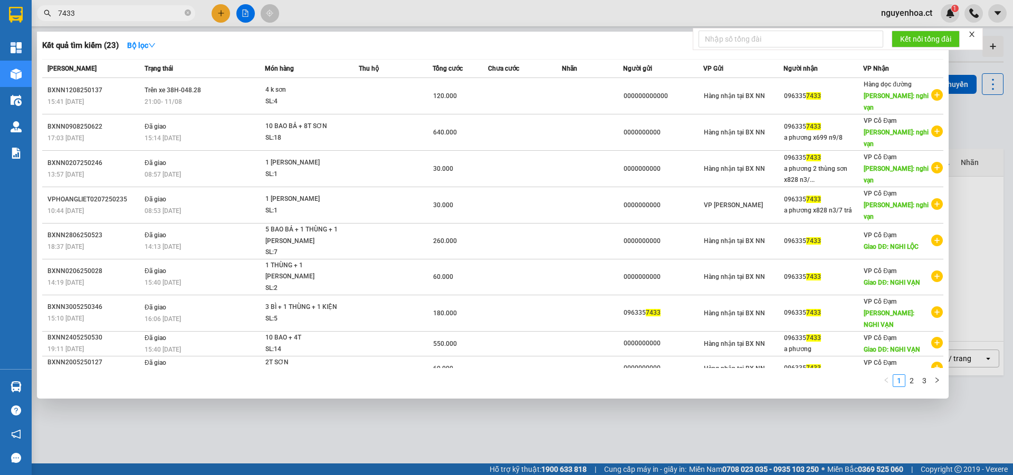
click at [114, 11] on input "7433" at bounding box center [120, 13] width 124 height 12
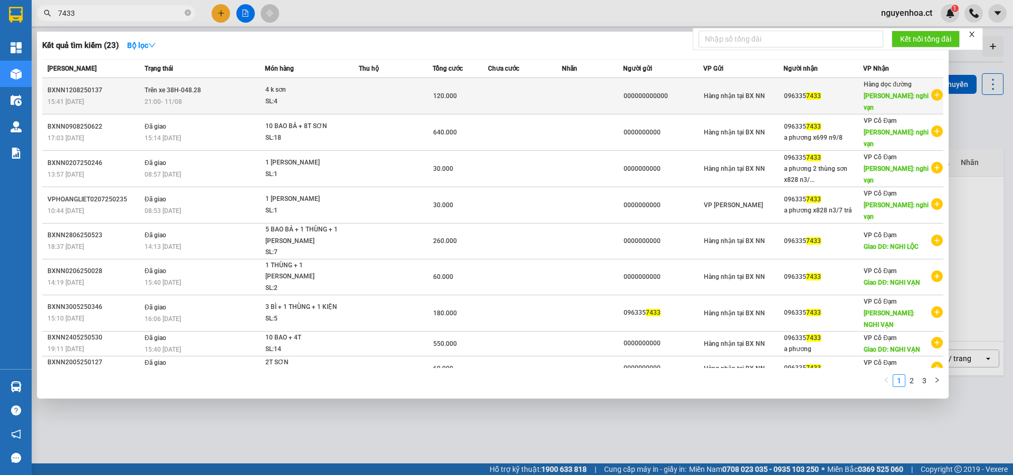
click at [174, 96] on div "21:00 - 11/08" at bounding box center [205, 102] width 120 height 12
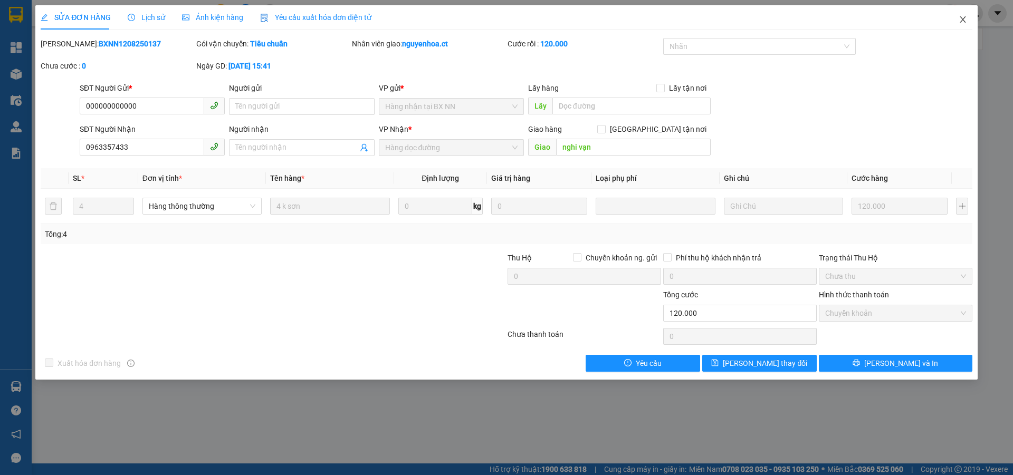
click at [965, 16] on icon "close" at bounding box center [962, 19] width 8 height 8
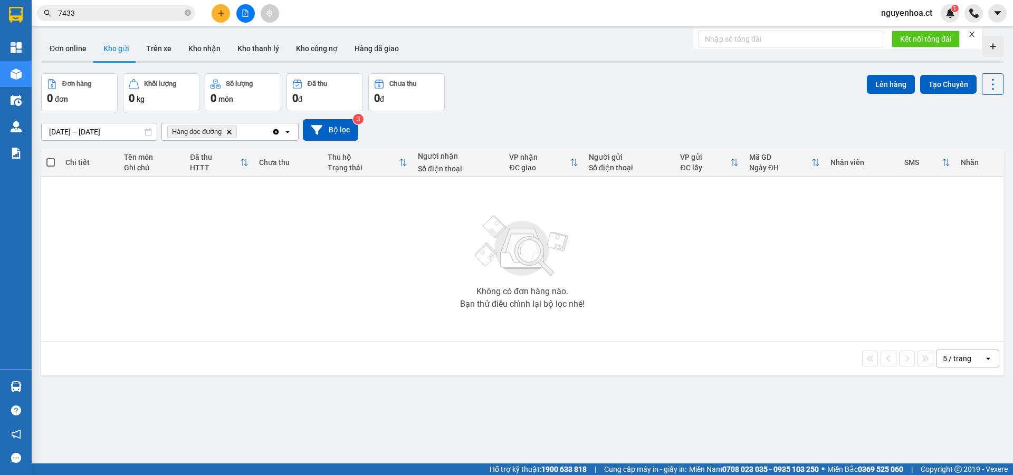
drag, startPoint x: 144, startPoint y: 6, endPoint x: 147, endPoint y: 43, distance: 37.5
click at [144, 6] on span "7433" at bounding box center [116, 13] width 158 height 16
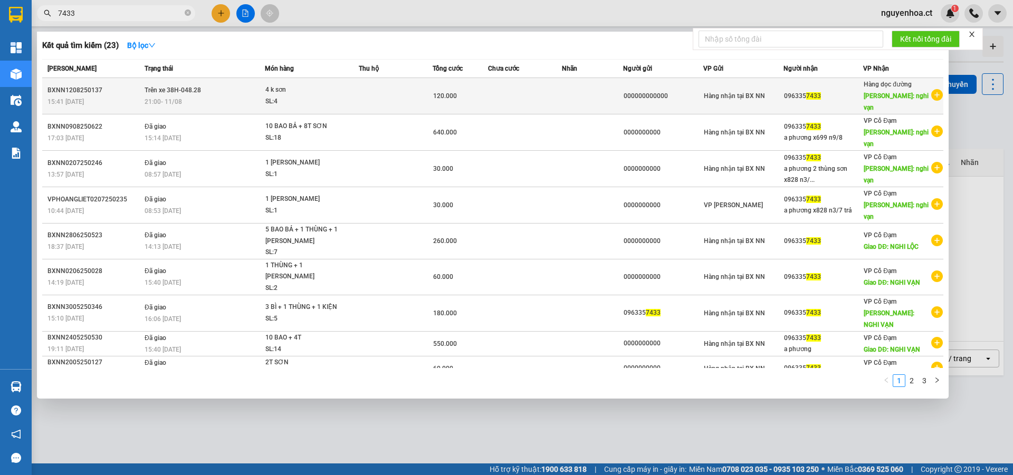
click at [150, 90] on td "Trên xe 38H-048.28 21:00 - 11/08" at bounding box center [203, 96] width 123 height 36
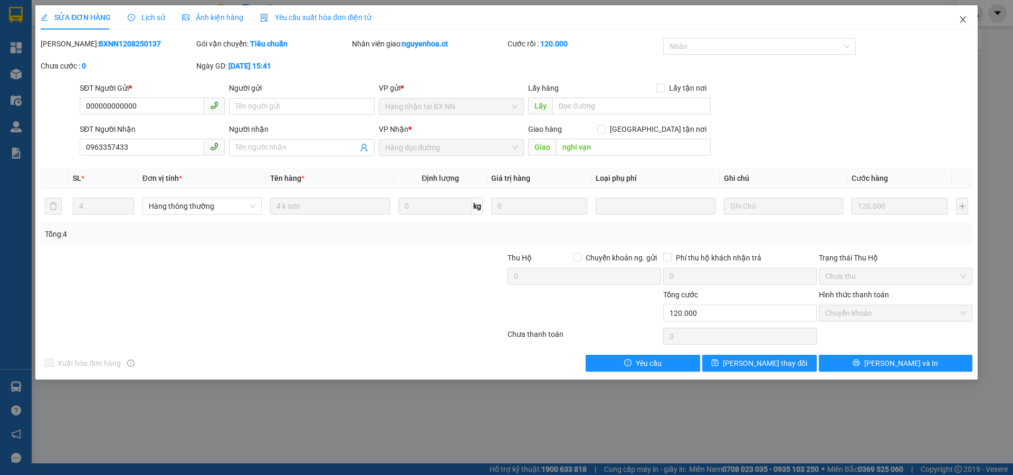
click at [967, 17] on span "Close" at bounding box center [963, 20] width 30 height 30
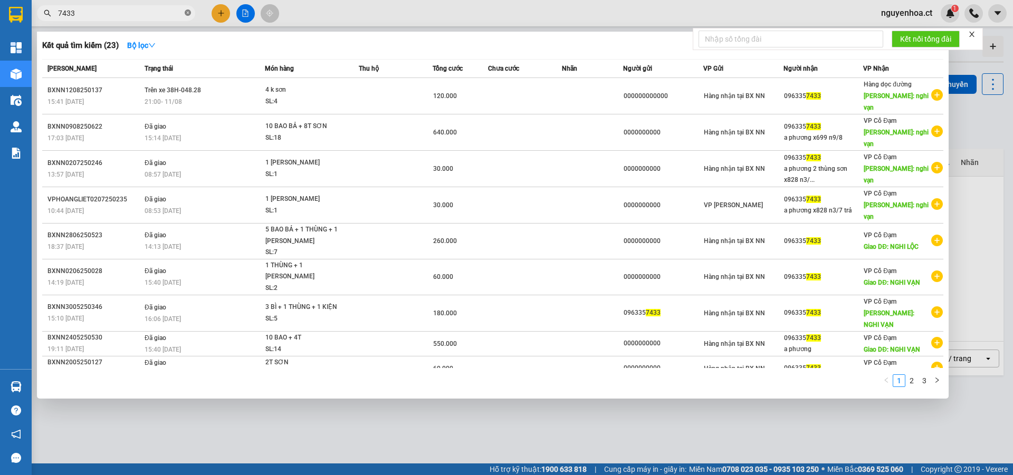
click at [189, 11] on icon "close-circle" at bounding box center [188, 12] width 6 height 6
click at [188, 15] on icon "close-circle" at bounding box center [188, 12] width 6 height 6
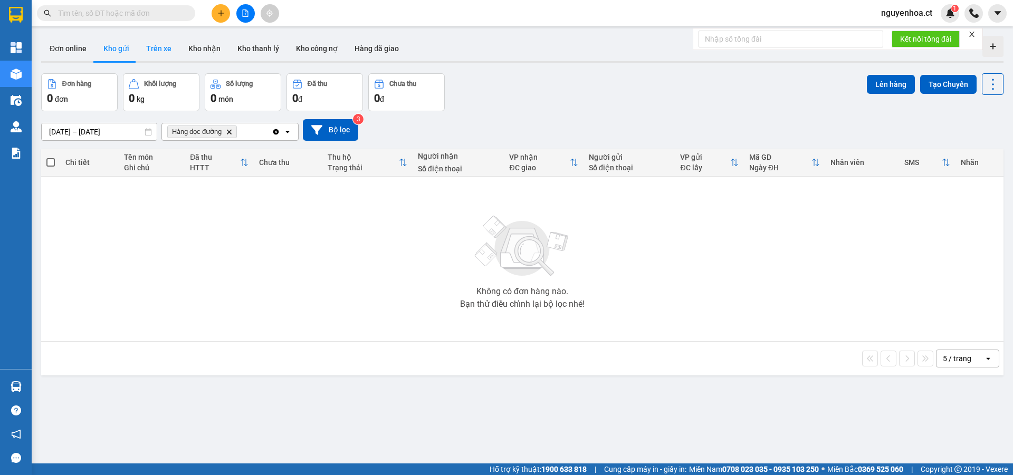
click at [156, 46] on button "Trên xe" at bounding box center [159, 48] width 42 height 25
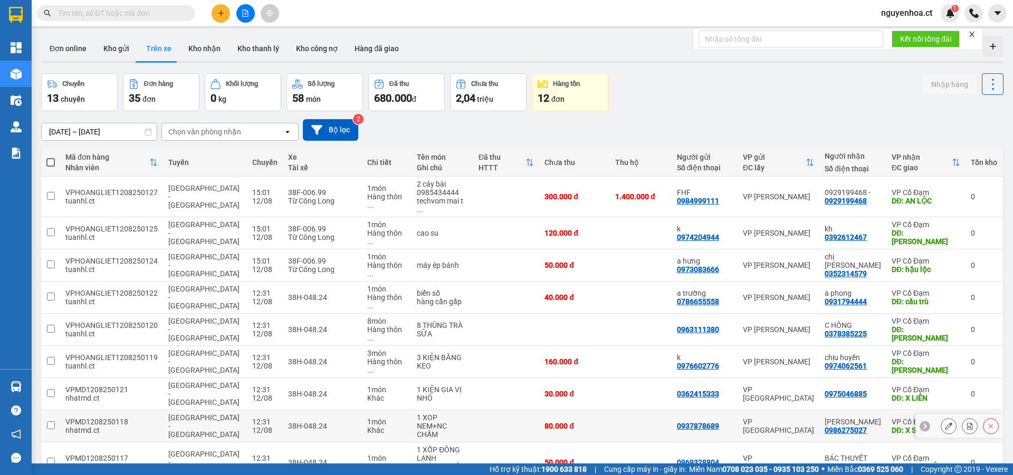
scroll to position [49, 0]
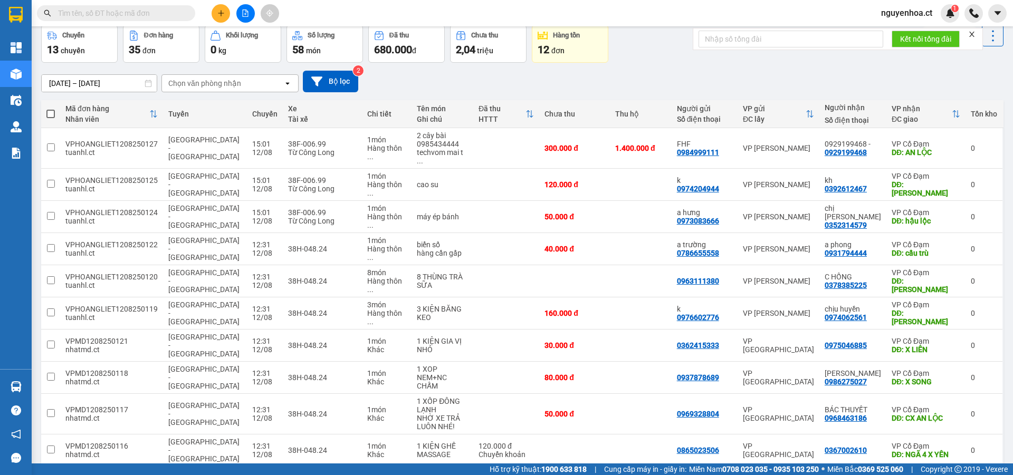
click at [880, 475] on button "4" at bounding box center [888, 484] width 16 height 16
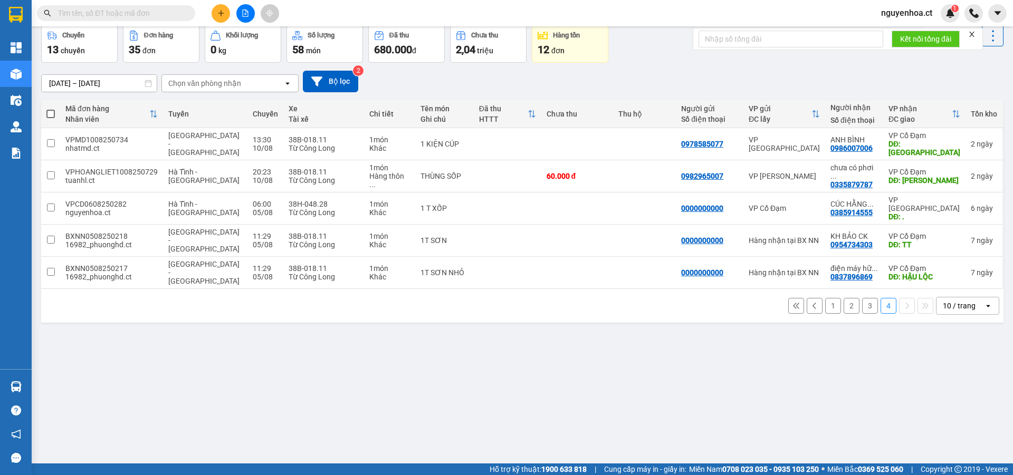
click at [862, 298] on button "3" at bounding box center [870, 306] width 16 height 16
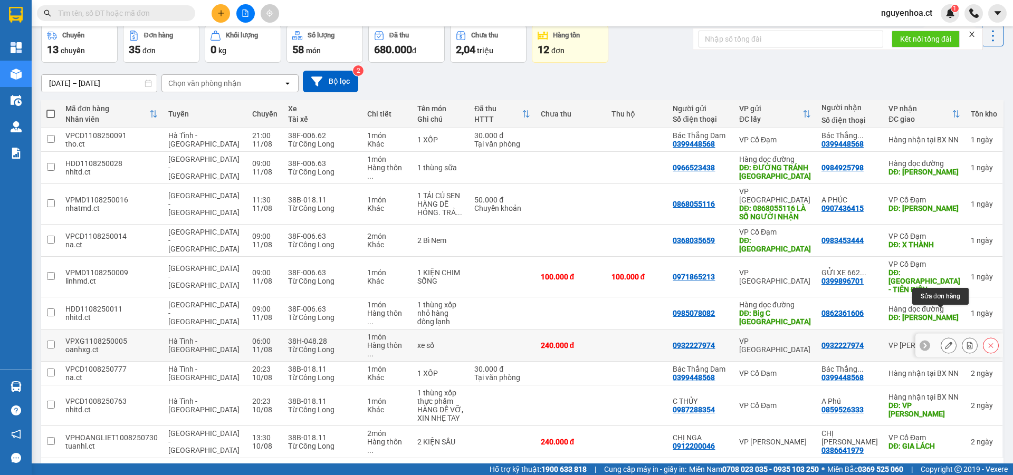
click at [945, 342] on icon at bounding box center [948, 345] width 7 height 7
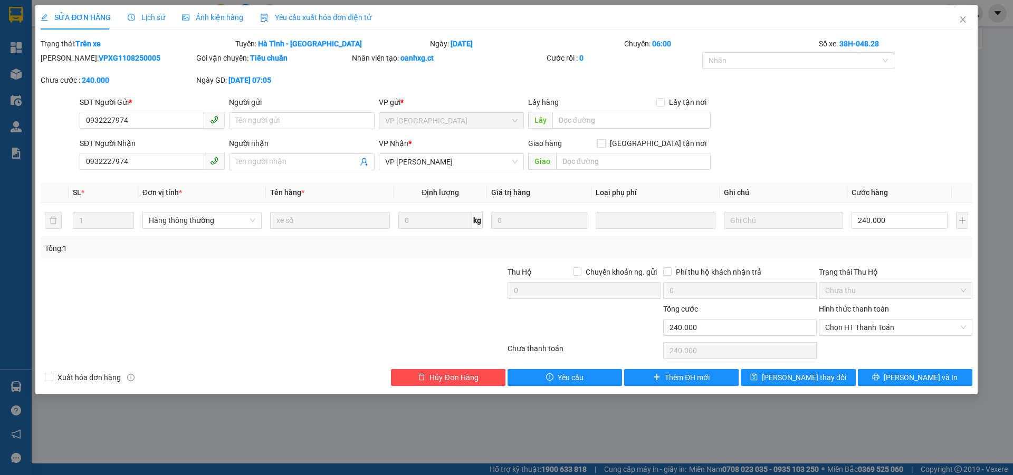
click at [143, 17] on span "Lịch sử" at bounding box center [146, 17] width 37 height 8
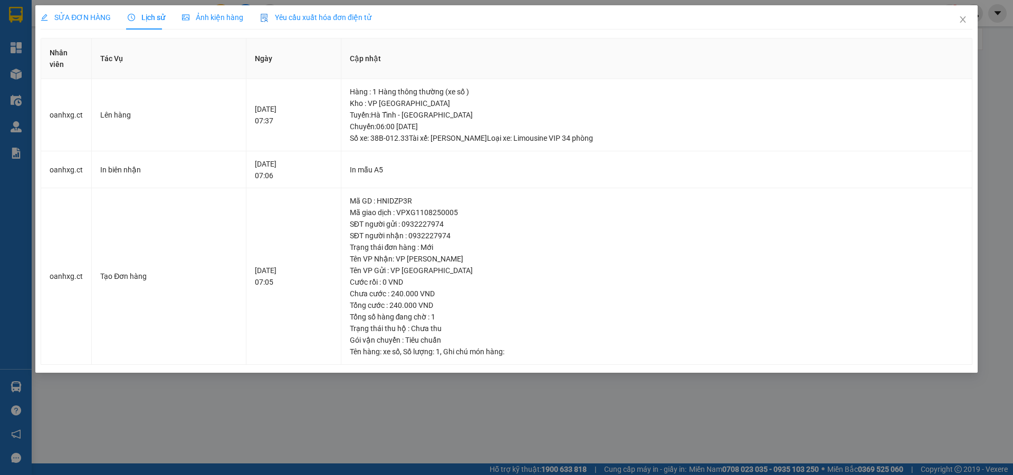
click at [88, 18] on span "SỬA ĐƠN HÀNG" at bounding box center [76, 17] width 70 height 8
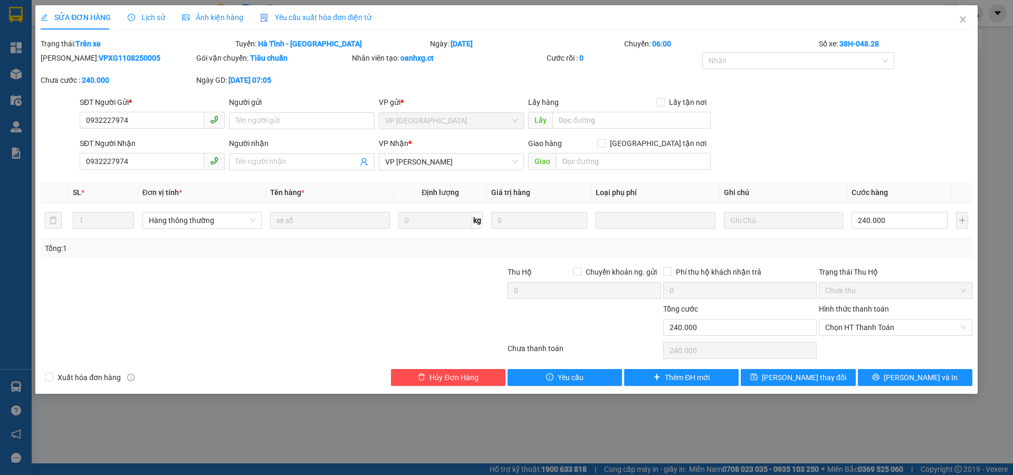
click at [866, 336] on div "Hình thức thanh toán Chọn HT Thanh Toán" at bounding box center [895, 321] width 153 height 37
click at [867, 334] on span "Chọn HT Thanh Toán" at bounding box center [895, 328] width 141 height 16
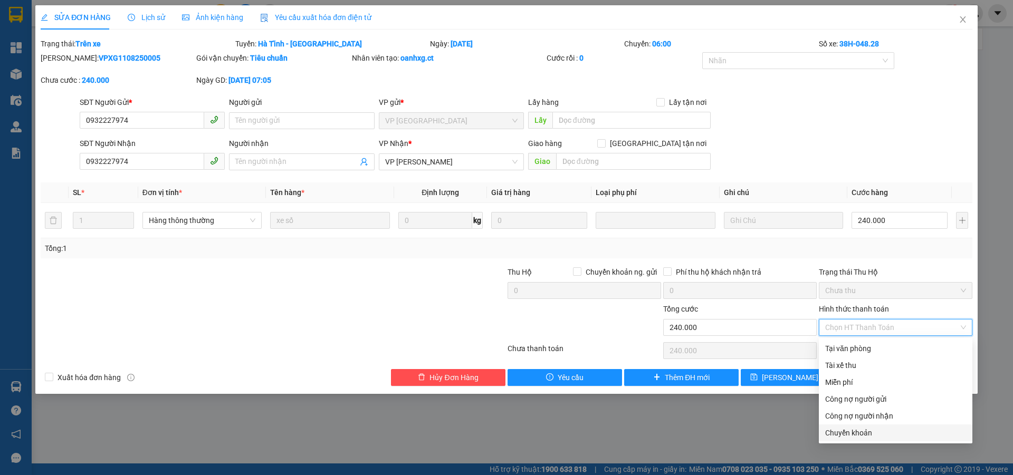
click at [847, 436] on div "Chuyển khoản" at bounding box center [895, 433] width 141 height 12
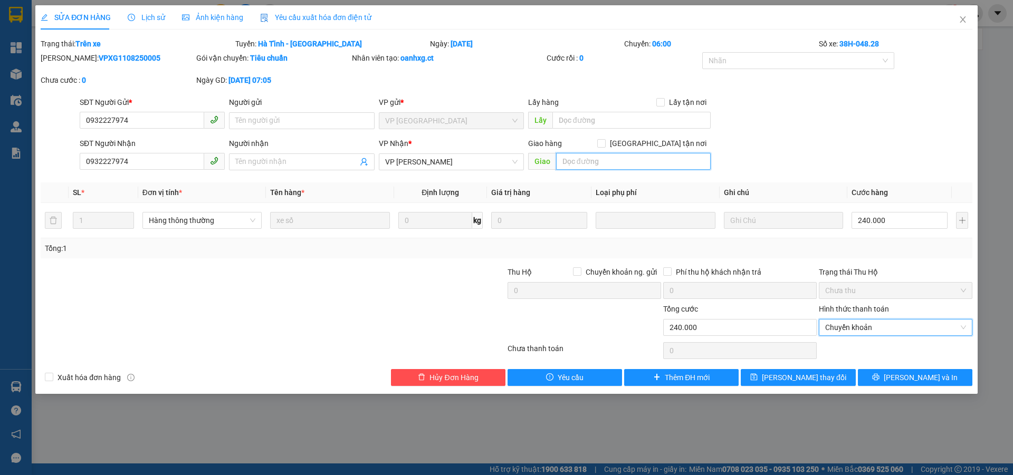
click at [600, 155] on input "text" at bounding box center [633, 161] width 155 height 17
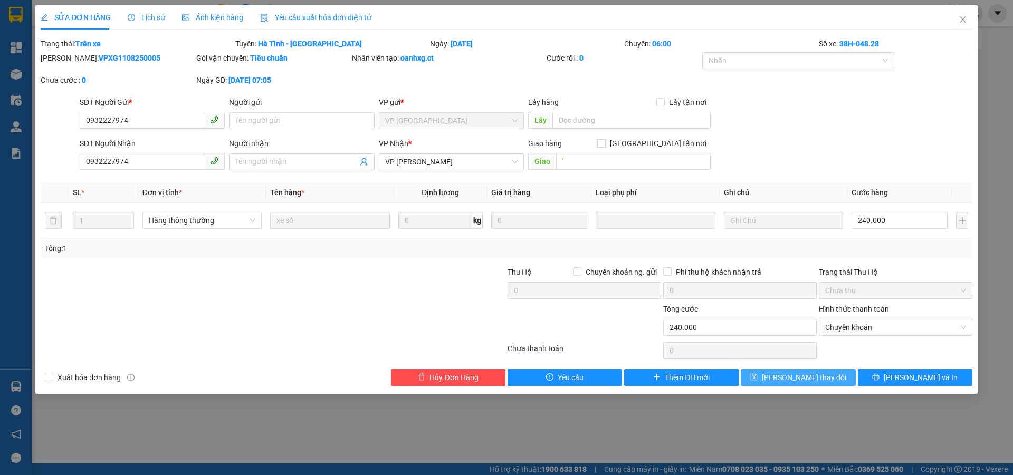
click at [779, 375] on button "[PERSON_NAME] thay đổi" at bounding box center [797, 377] width 114 height 17
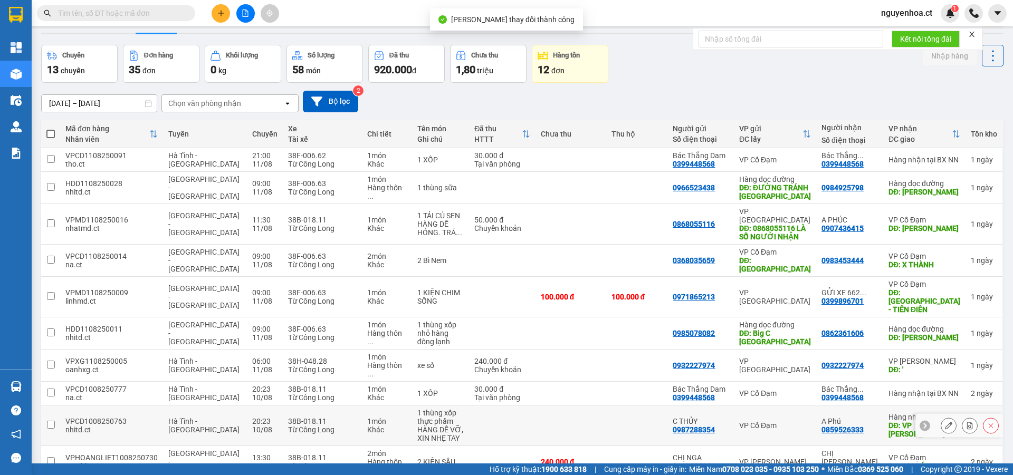
scroll to position [49, 0]
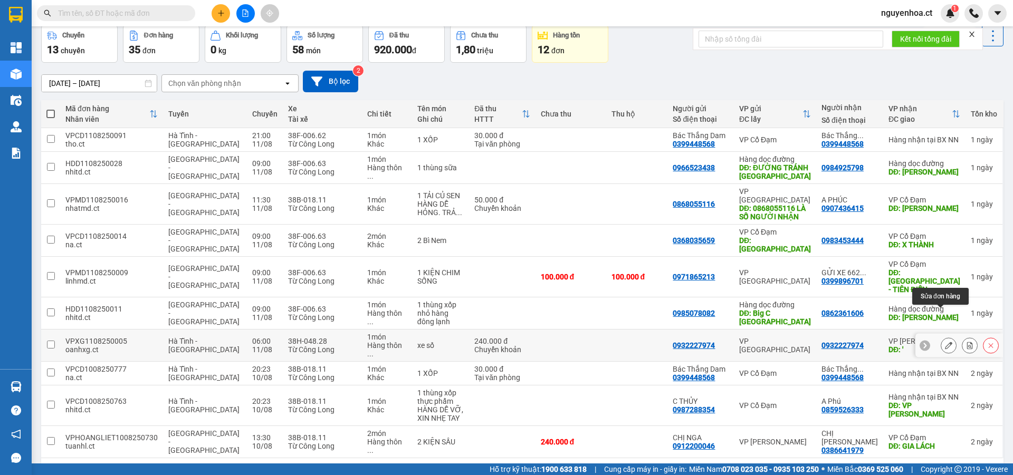
click at [945, 342] on icon at bounding box center [948, 345] width 7 height 7
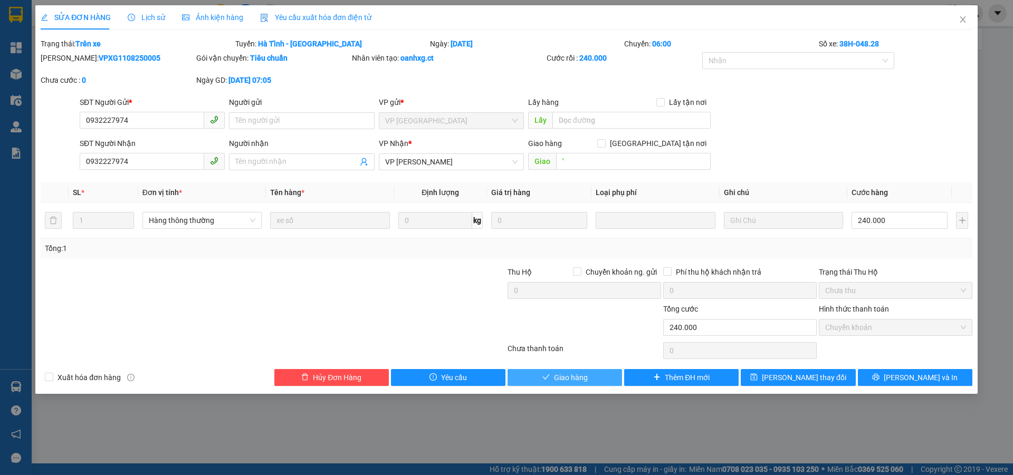
click at [550, 380] on button "Giao hàng" at bounding box center [564, 377] width 114 height 17
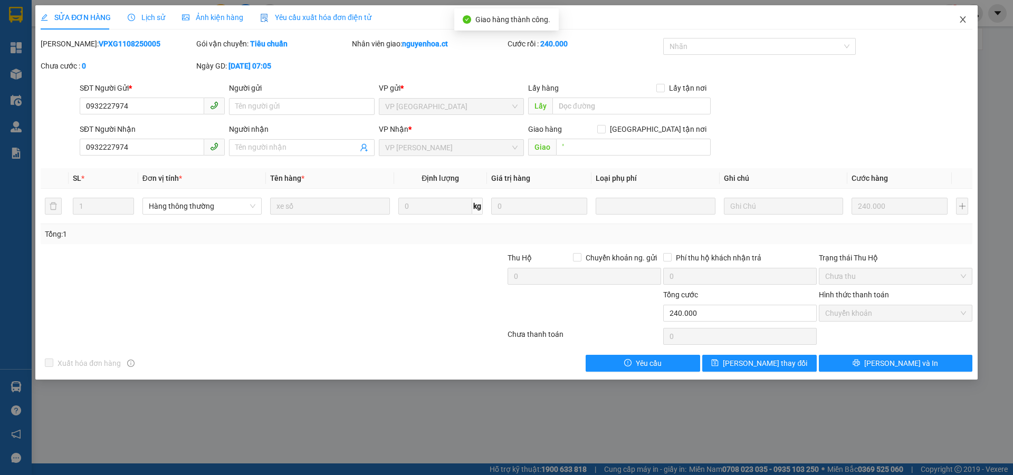
click at [961, 17] on icon "close" at bounding box center [962, 19] width 8 height 8
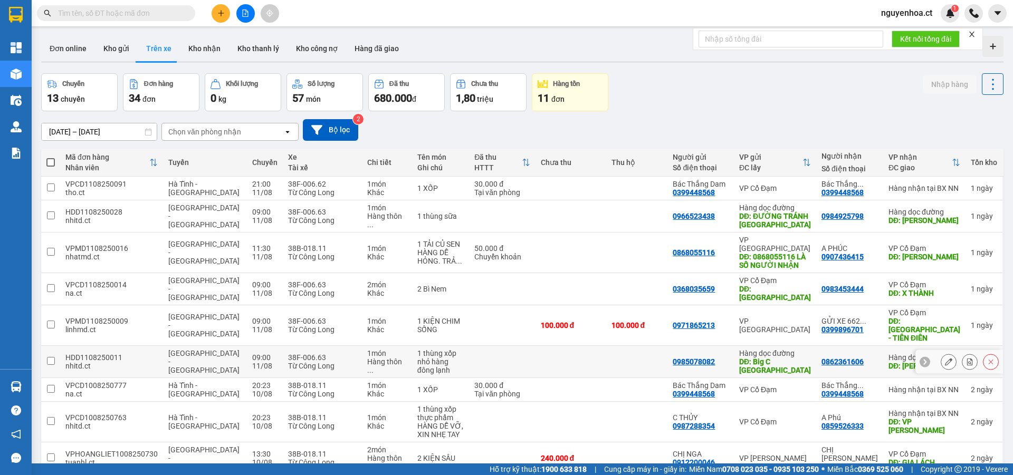
scroll to position [49, 0]
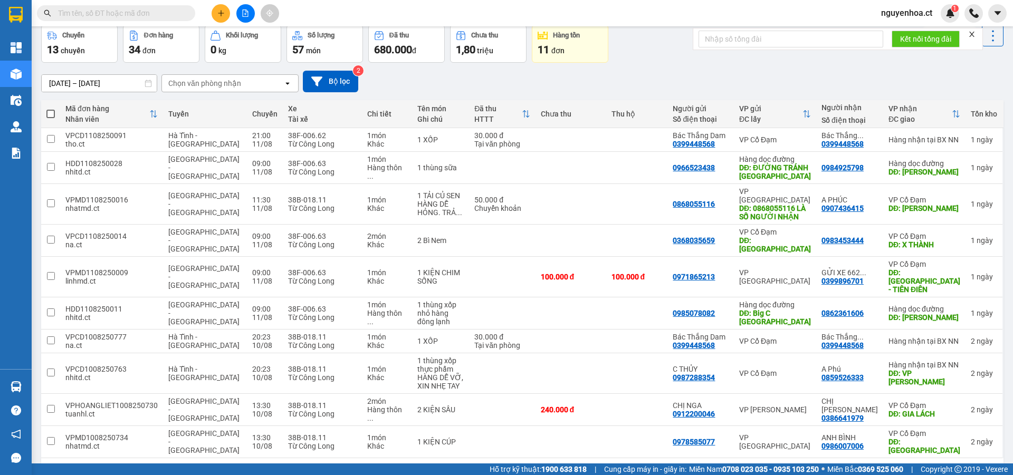
click at [153, 11] on input "text" at bounding box center [120, 13] width 124 height 12
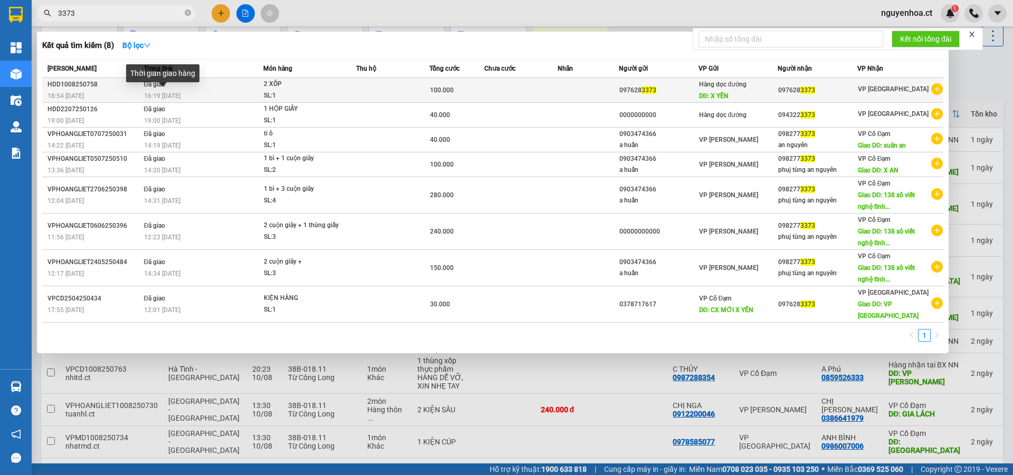
type input "3373"
click at [180, 95] on span "16:19 [DATE]" at bounding box center [162, 95] width 36 height 7
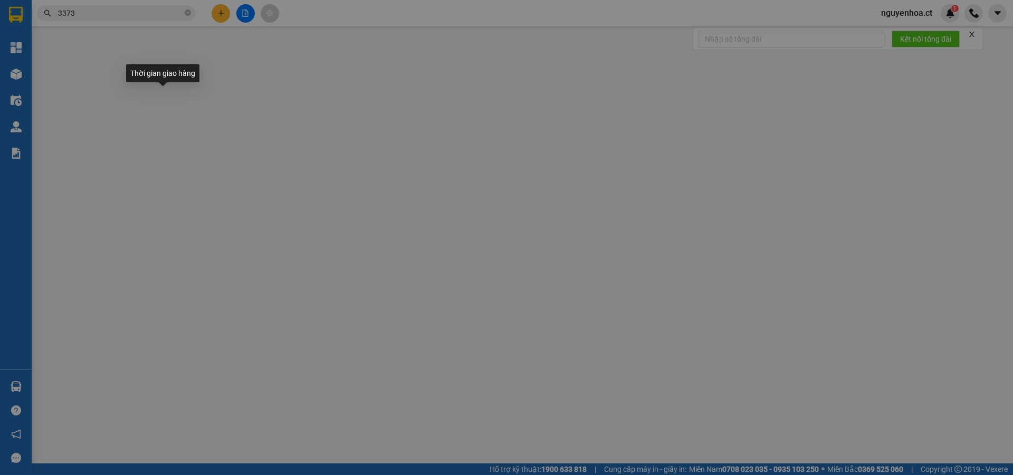
type input "0976283373"
type input "X YÊN"
type input "0976283373"
type input "100.000"
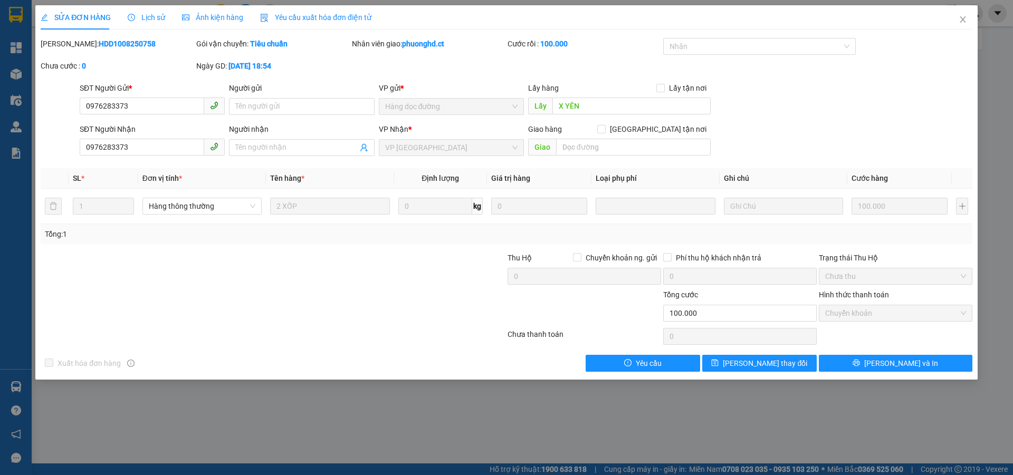
click at [152, 11] on div "Lịch sử" at bounding box center [146, 17] width 37 height 24
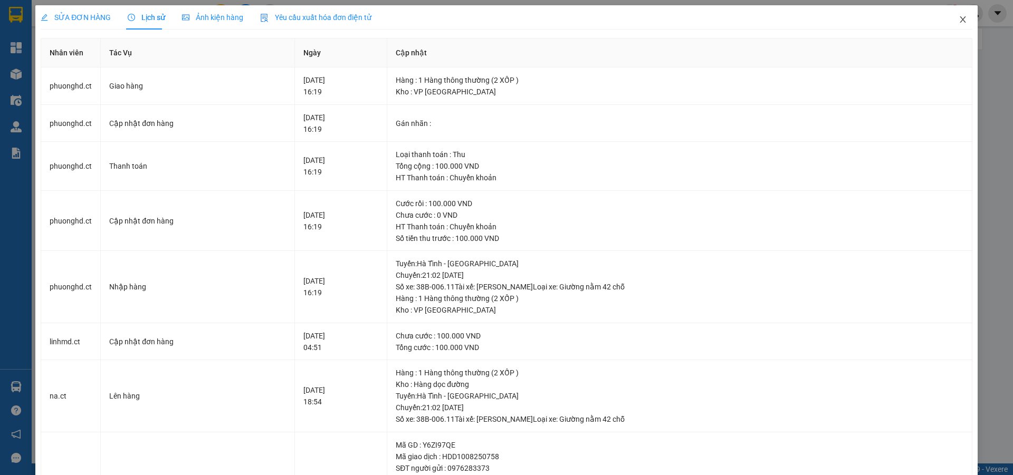
click at [959, 20] on icon "close" at bounding box center [962, 19] width 6 height 6
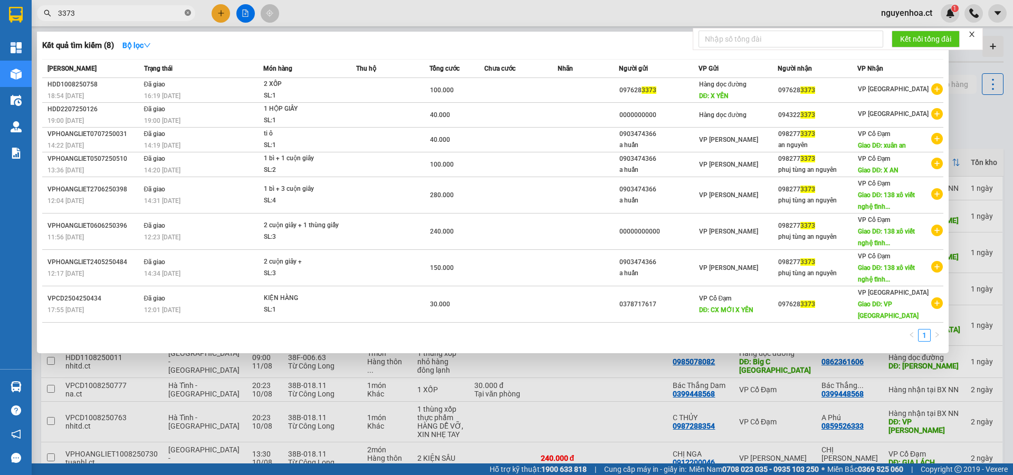
click at [190, 12] on icon "close-circle" at bounding box center [188, 12] width 6 height 6
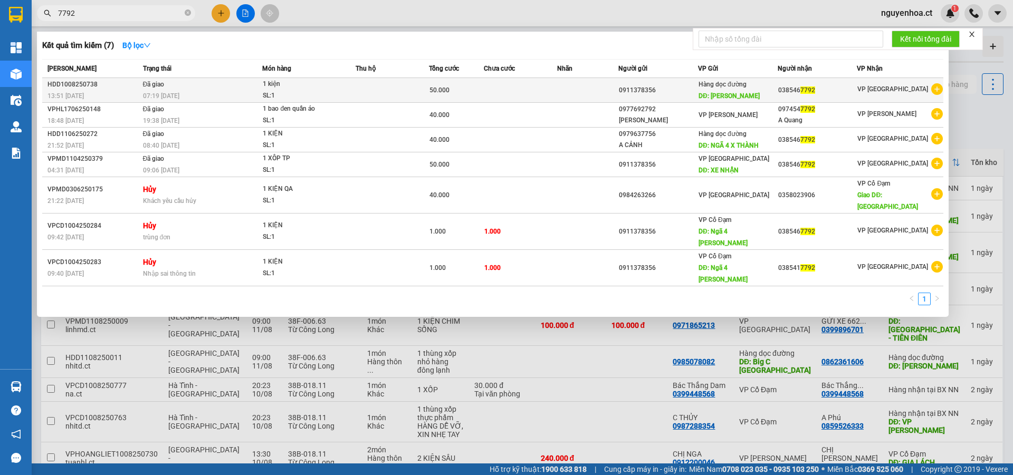
type input "7792"
click at [171, 89] on td "Đã giao 07:19 - 11/08" at bounding box center [201, 90] width 122 height 25
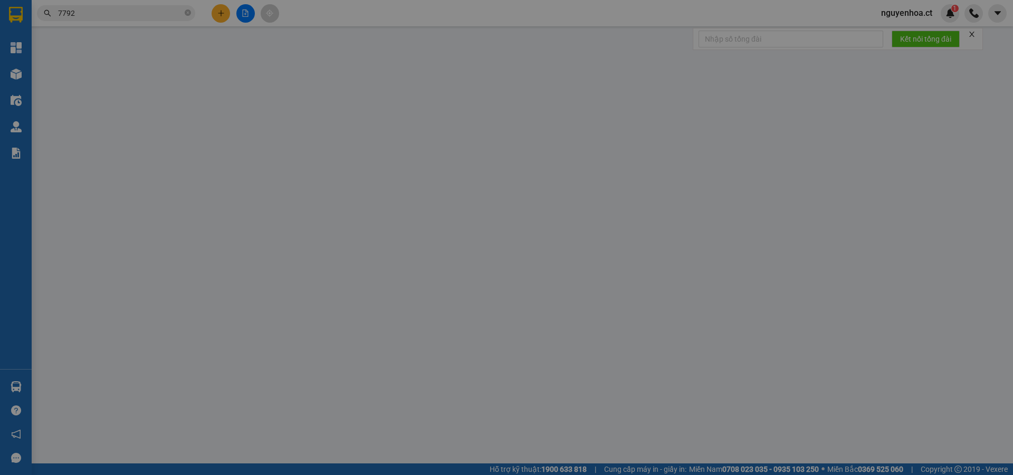
type input "0911378356"
type input "[PERSON_NAME]"
type input "0385467792"
type input "50.000"
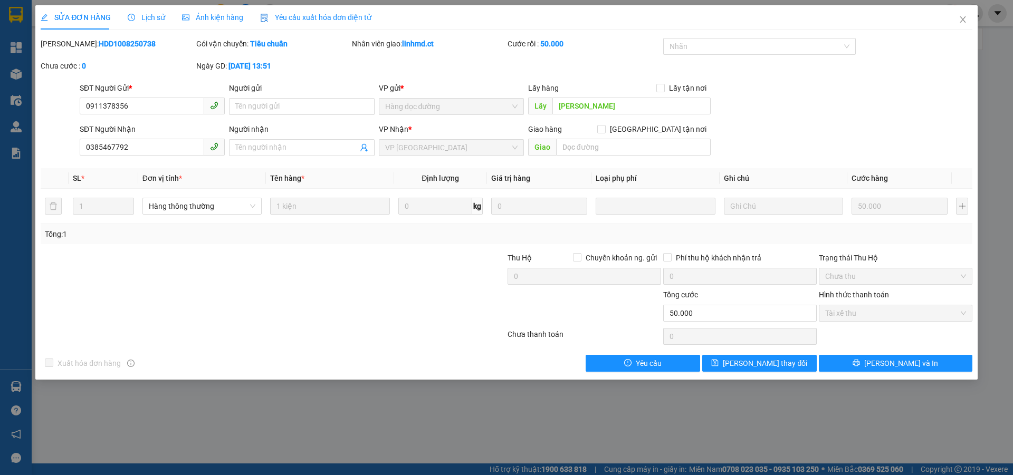
click at [160, 11] on div "Lịch sử" at bounding box center [146, 17] width 37 height 24
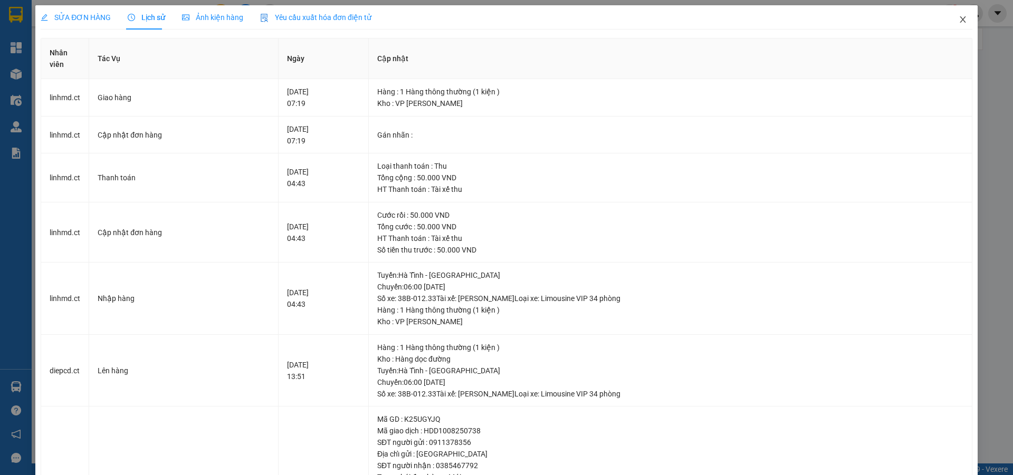
click at [958, 18] on icon "close" at bounding box center [962, 19] width 8 height 8
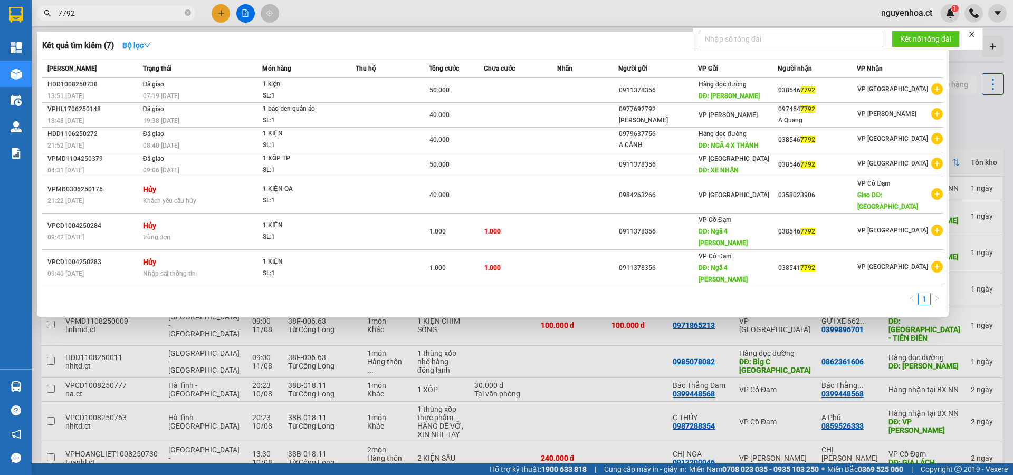
click at [130, 13] on input "7792" at bounding box center [120, 13] width 124 height 12
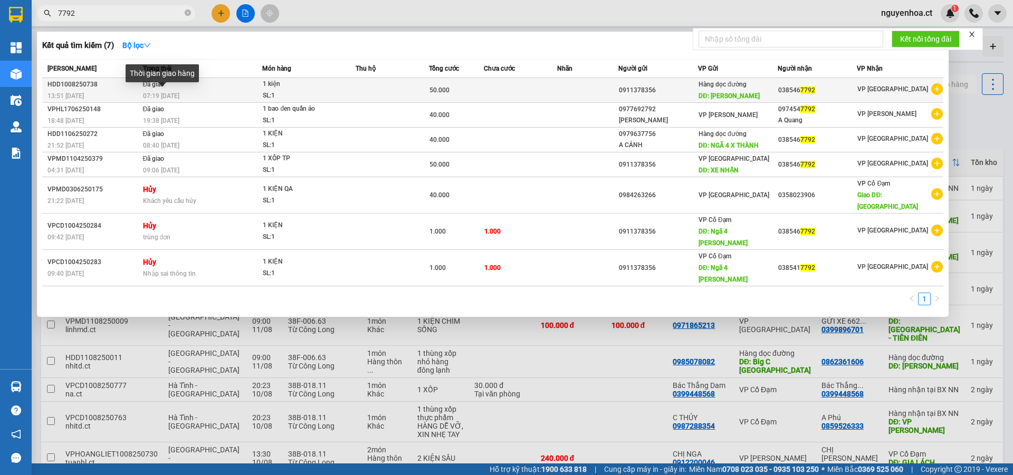
click at [169, 99] on span "07:19 - 11/08" at bounding box center [161, 95] width 36 height 7
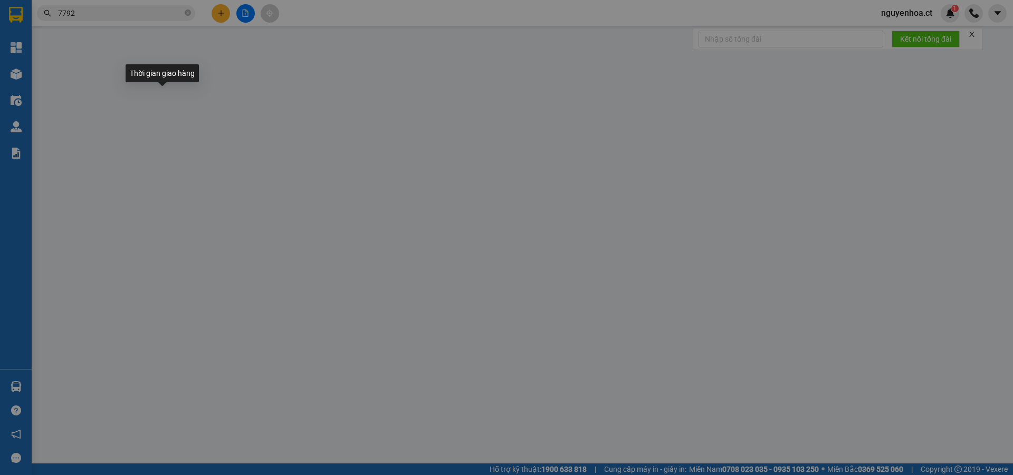
type input "0911378356"
type input "[PERSON_NAME]"
type input "0385467792"
type input "50.000"
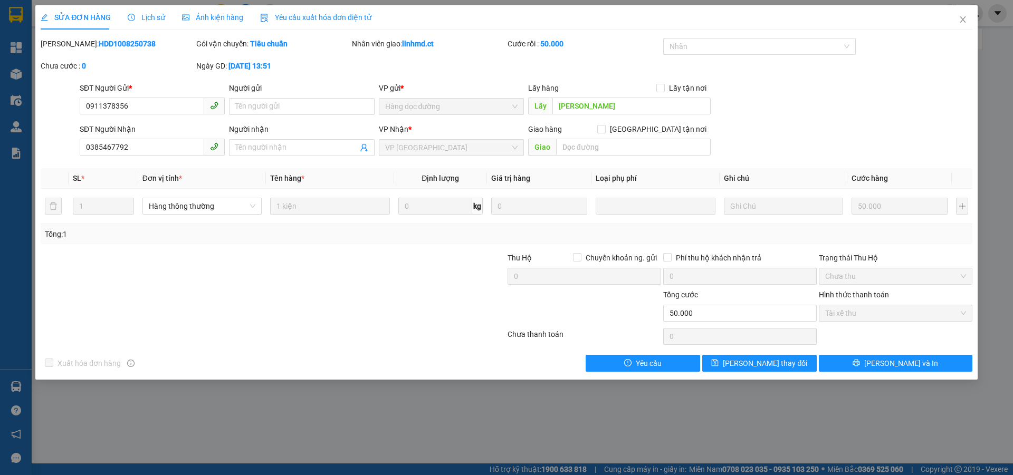
click at [143, 15] on span "Lịch sử" at bounding box center [146, 17] width 37 height 8
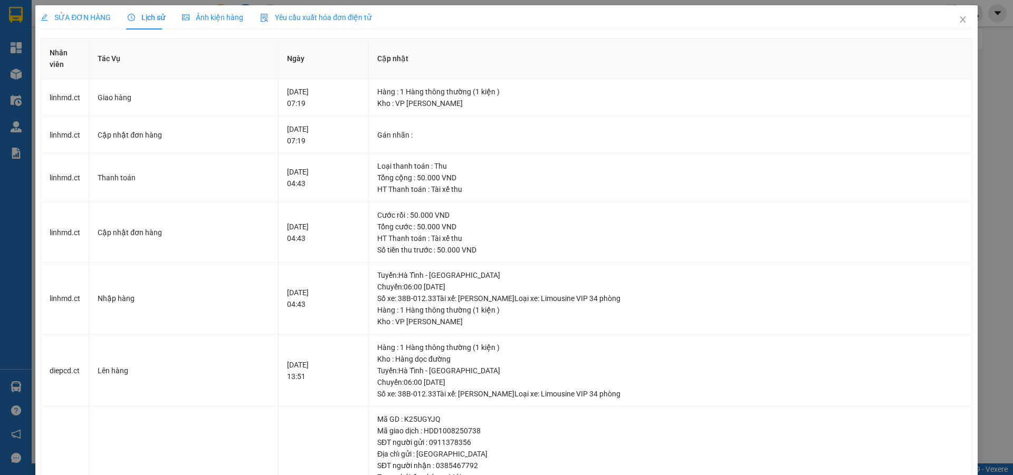
click at [80, 18] on span "SỬA ĐƠN HÀNG" at bounding box center [76, 17] width 70 height 8
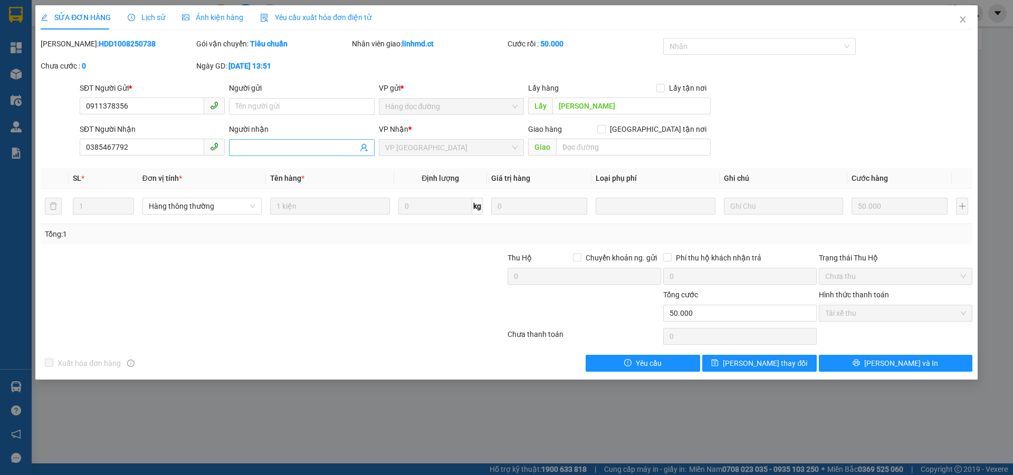
click at [271, 152] on div "Người nhận Tên người nhận" at bounding box center [301, 141] width 145 height 37
click at [272, 149] on input "Người nhận" at bounding box center [296, 148] width 122 height 12
type input "x611 10/8"
click at [765, 363] on span "[PERSON_NAME] thay đổi" at bounding box center [765, 364] width 84 height 12
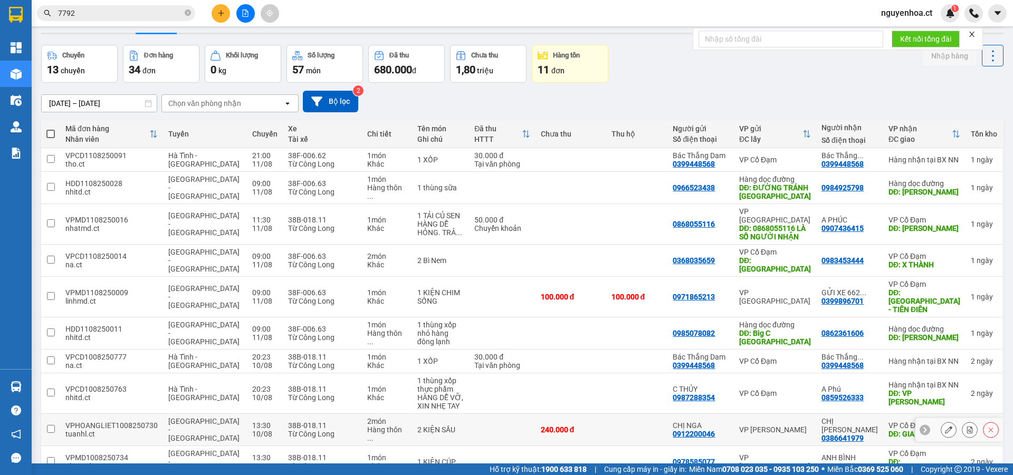
scroll to position [49, 0]
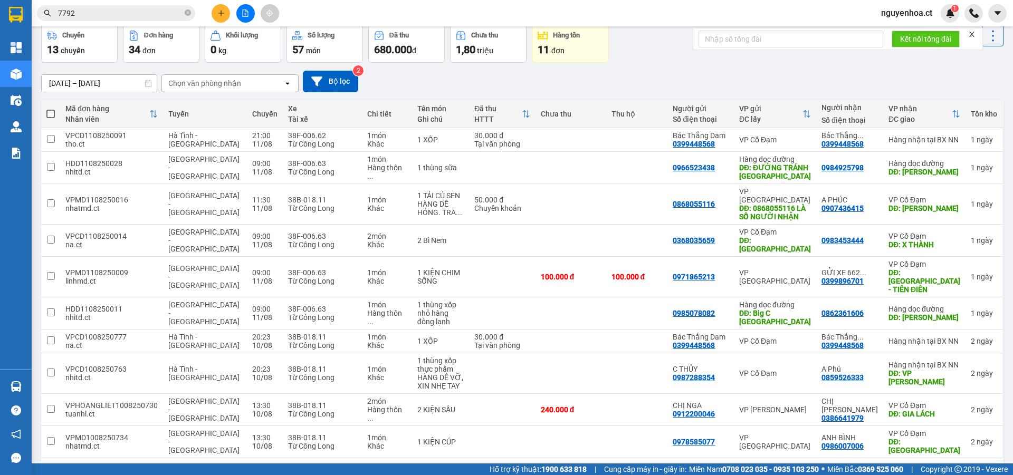
click at [883, 467] on button "4" at bounding box center [888, 475] width 16 height 16
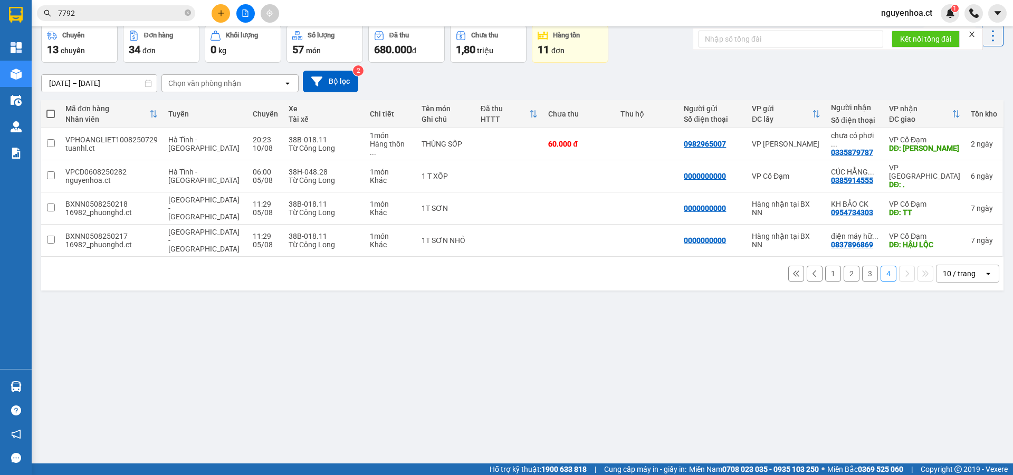
click at [862, 266] on button "3" at bounding box center [870, 274] width 16 height 16
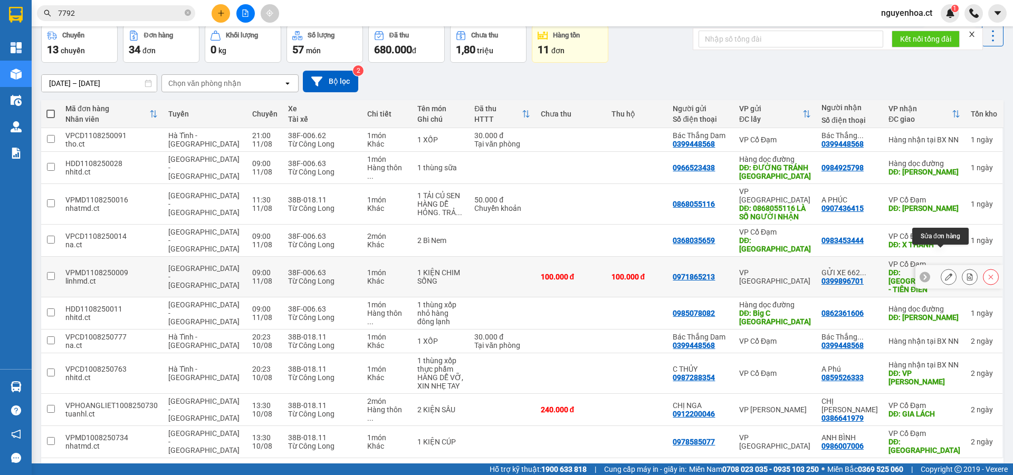
click at [945, 273] on icon at bounding box center [948, 276] width 7 height 7
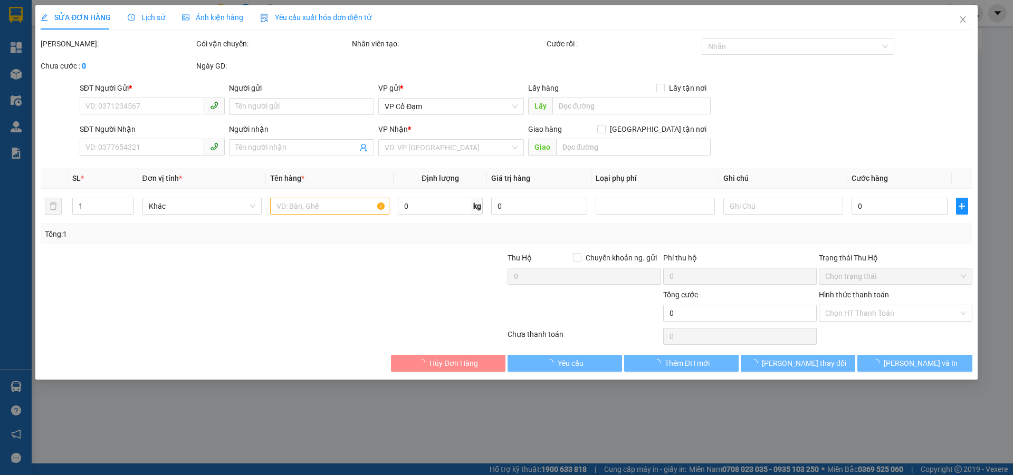
type input "0971865213"
type input "0399896701"
type input "GỬI XE 662 TRẢ KHÁCH - HUY PX"
type input "CHỢ GIANG ĐÌNH - TIÊN ĐIÊN"
type input "100.000"
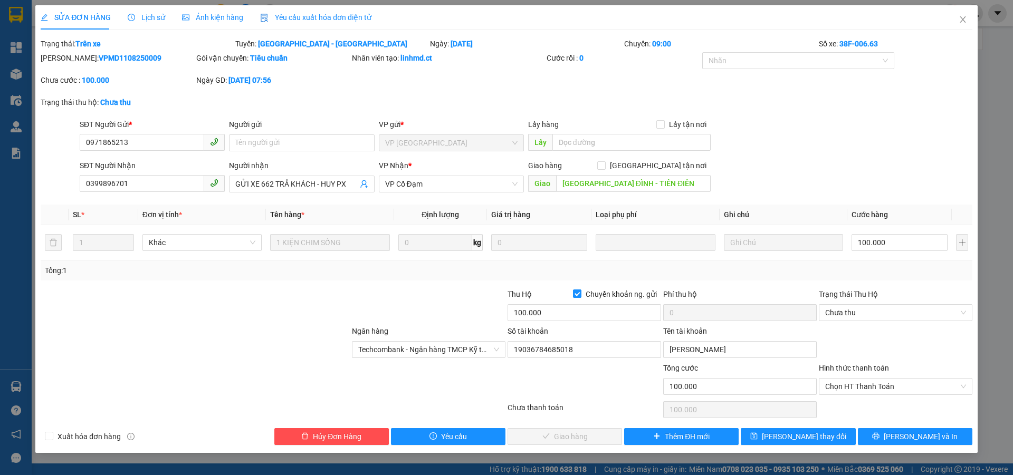
click at [148, 11] on div "Lịch sử" at bounding box center [146, 17] width 37 height 24
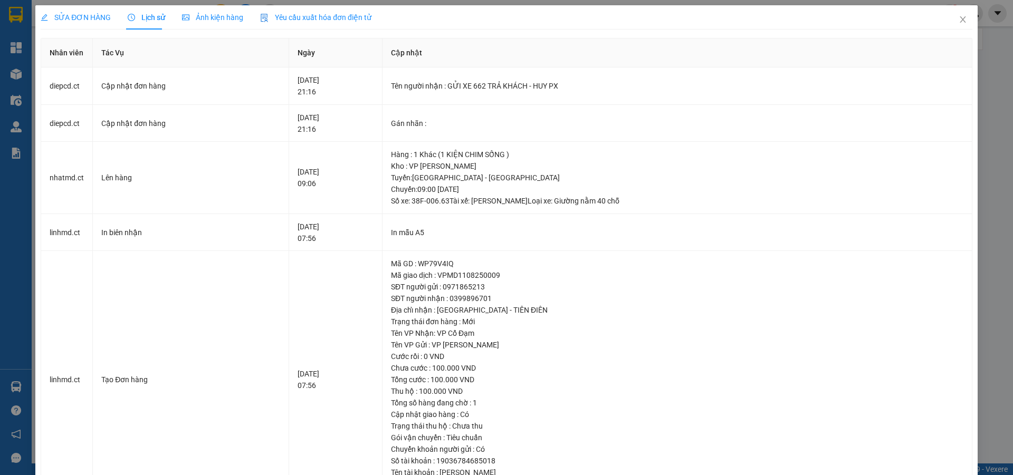
click at [82, 14] on span "SỬA ĐƠN HÀNG" at bounding box center [76, 17] width 70 height 8
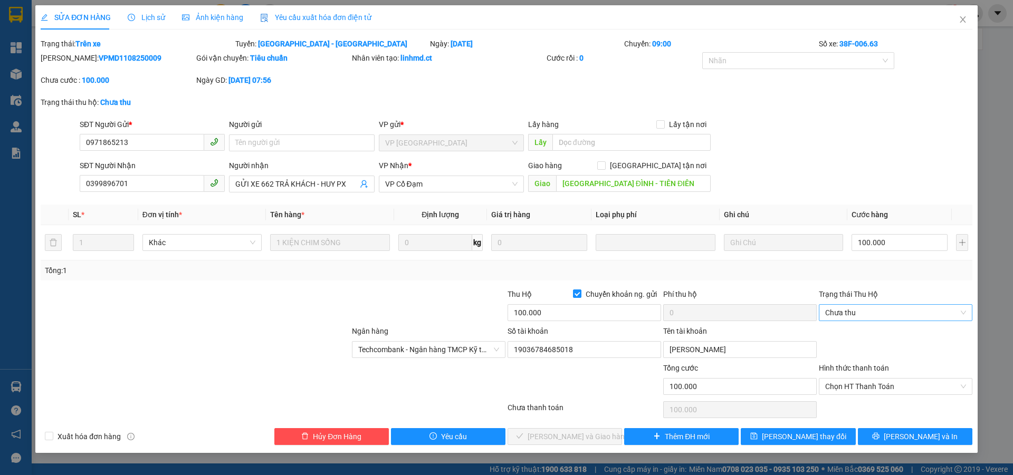
click at [861, 305] on span "Chưa thu" at bounding box center [895, 313] width 141 height 16
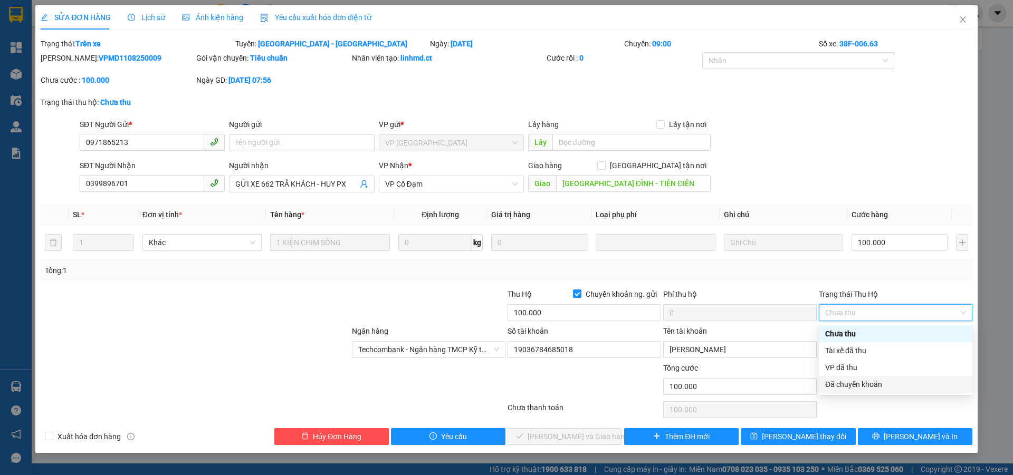
click at [858, 381] on div "Đã chuyển khoản" at bounding box center [895, 385] width 141 height 12
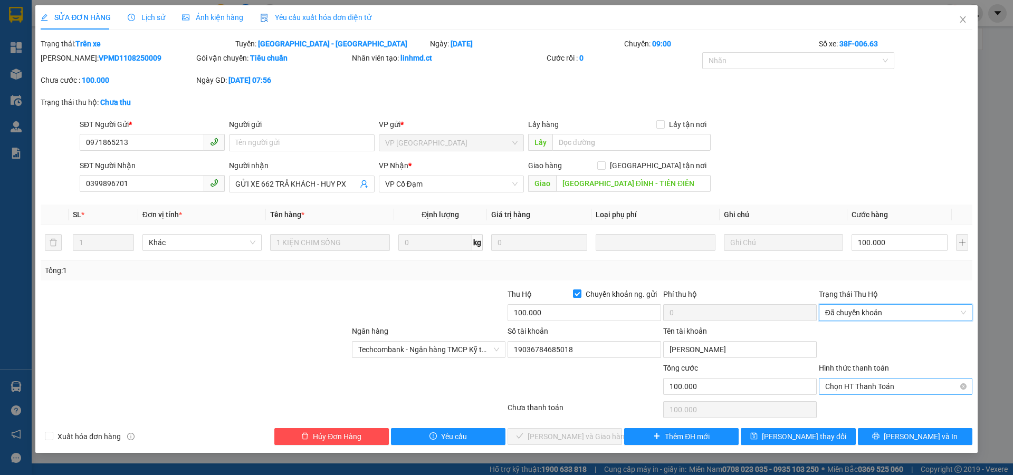
click at [882, 387] on span "Chọn HT Thanh Toán" at bounding box center [895, 387] width 141 height 16
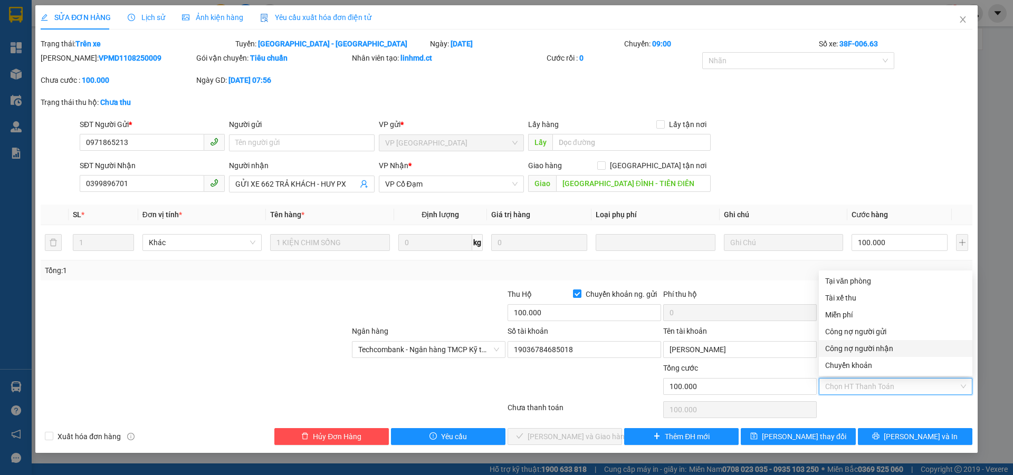
click at [869, 354] on div "Công nợ người nhận" at bounding box center [895, 348] width 153 height 17
type input "0"
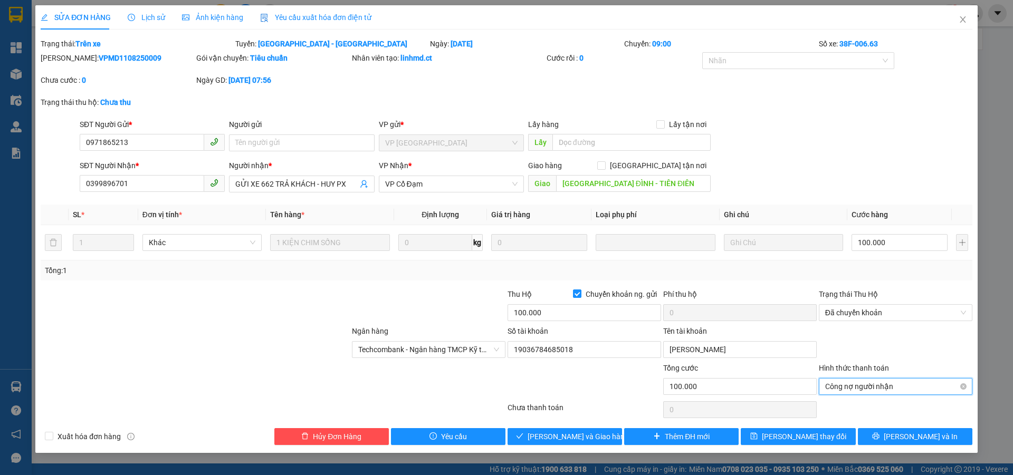
click at [858, 384] on span "Công nợ người nhận" at bounding box center [895, 387] width 141 height 16
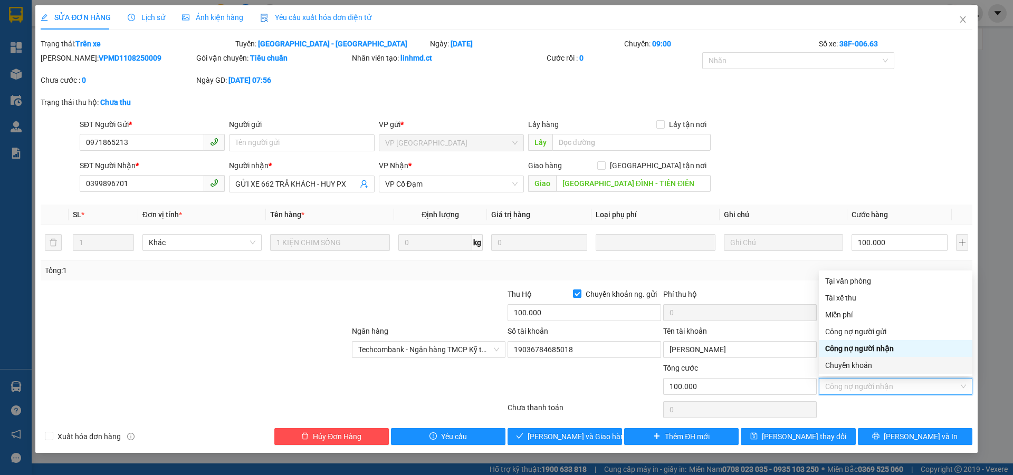
click at [851, 365] on div "Chuyển khoản" at bounding box center [895, 366] width 141 height 12
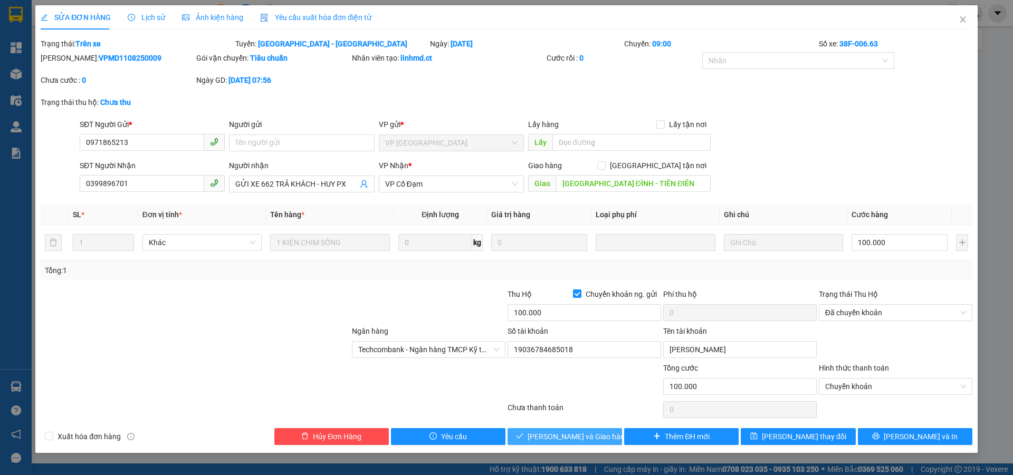
click at [562, 433] on span "[PERSON_NAME] và Giao hàng" at bounding box center [577, 437] width 101 height 12
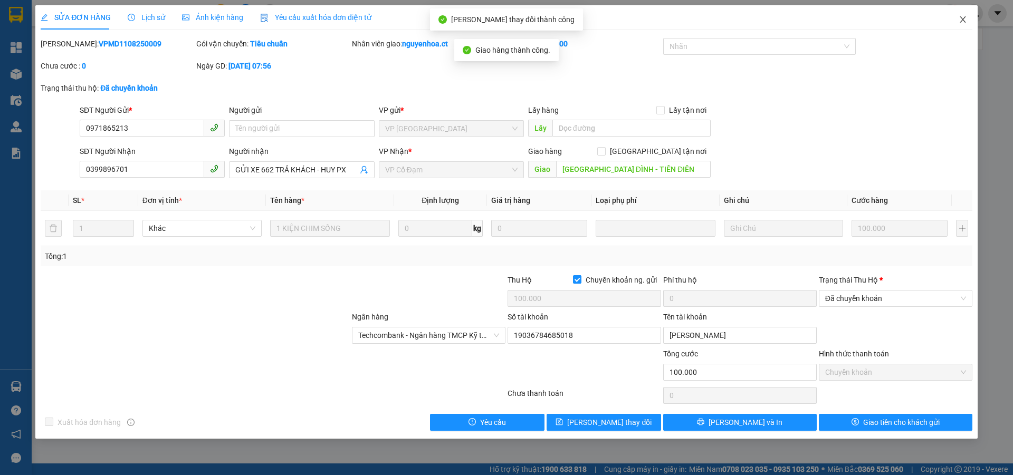
click at [960, 16] on icon "close" at bounding box center [962, 19] width 8 height 8
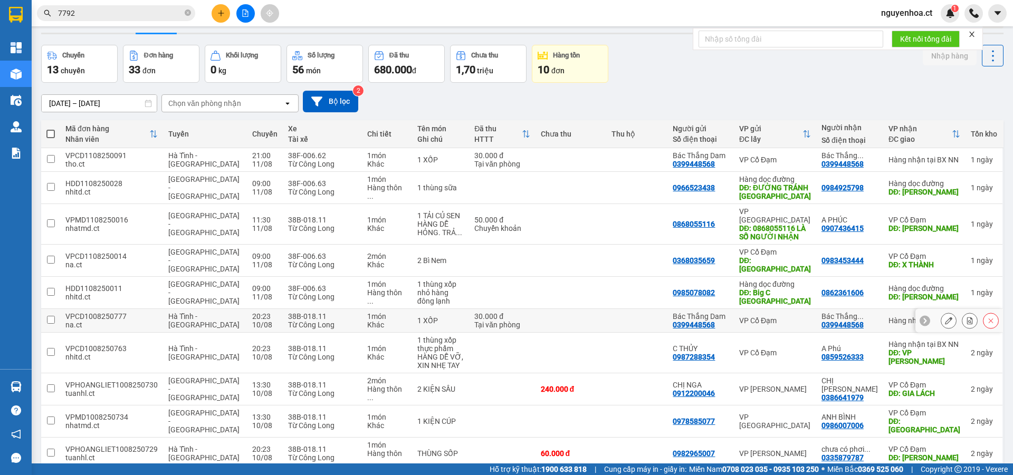
scroll to position [49, 0]
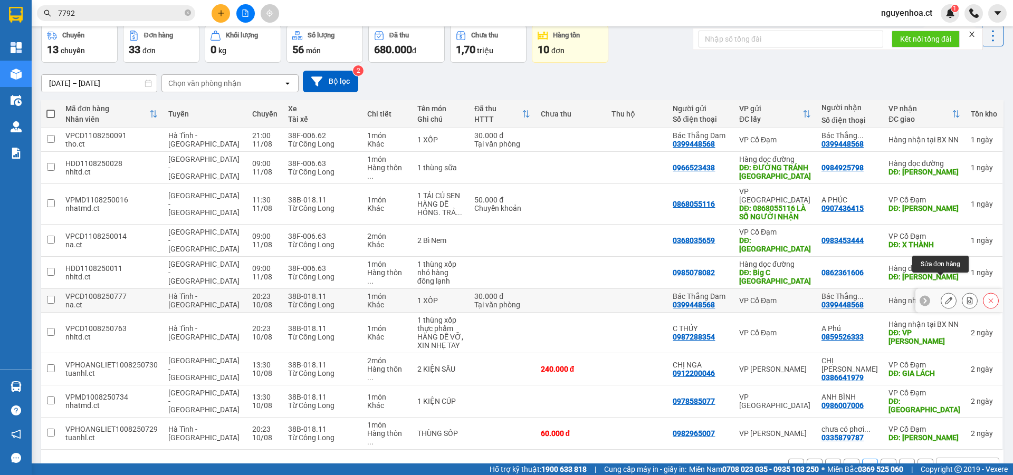
click at [941, 292] on button at bounding box center [948, 301] width 15 height 18
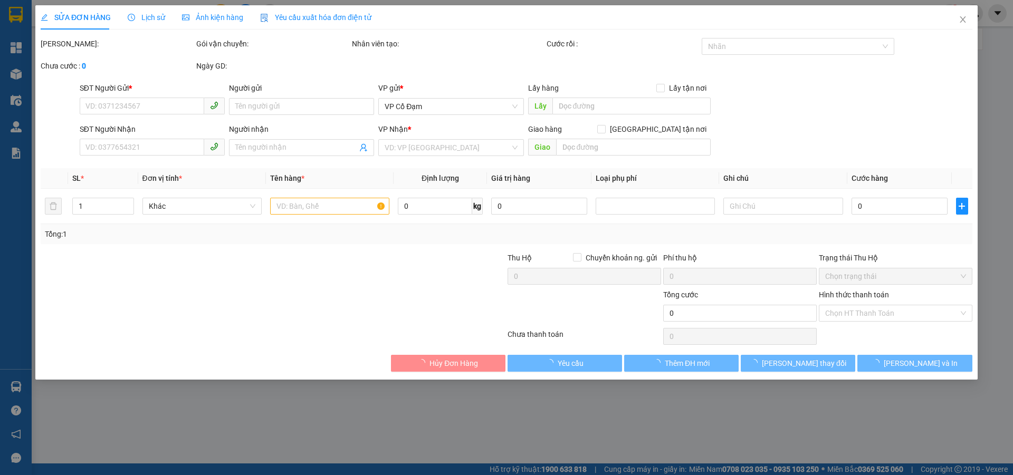
type input "0399448568"
type input "Bác Thắng Dam"
type input "0399448568"
type input "Bác Thắng Dam"
type input "30.000"
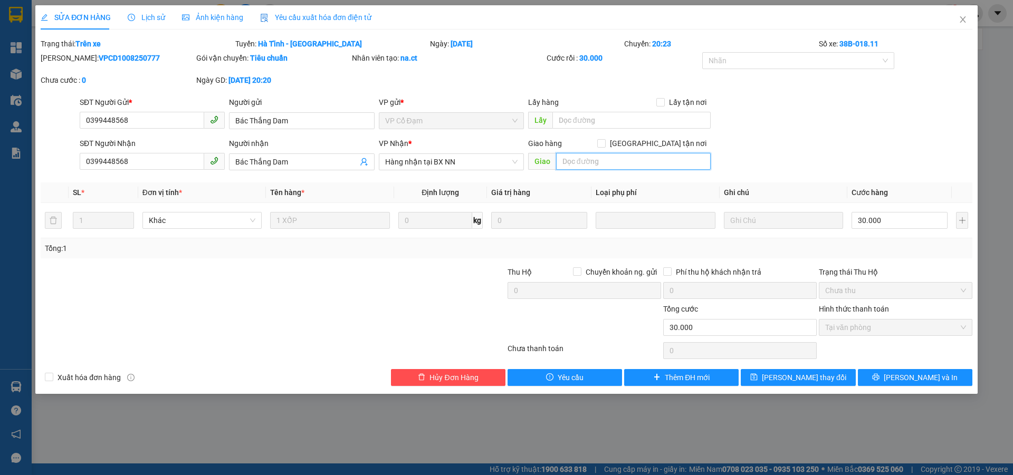
click at [578, 159] on input "text" at bounding box center [633, 161] width 155 height 17
type input "."
click at [781, 373] on button "[PERSON_NAME] thay đổi" at bounding box center [797, 377] width 114 height 17
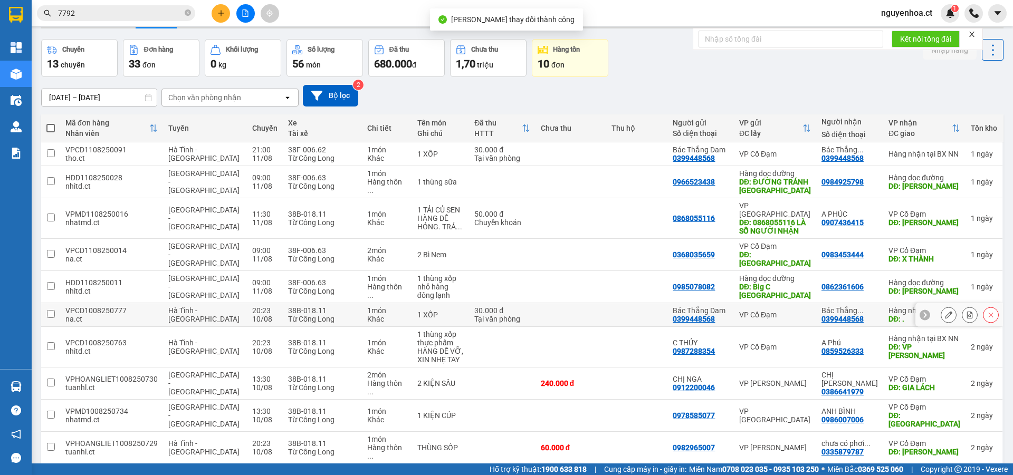
scroll to position [49, 0]
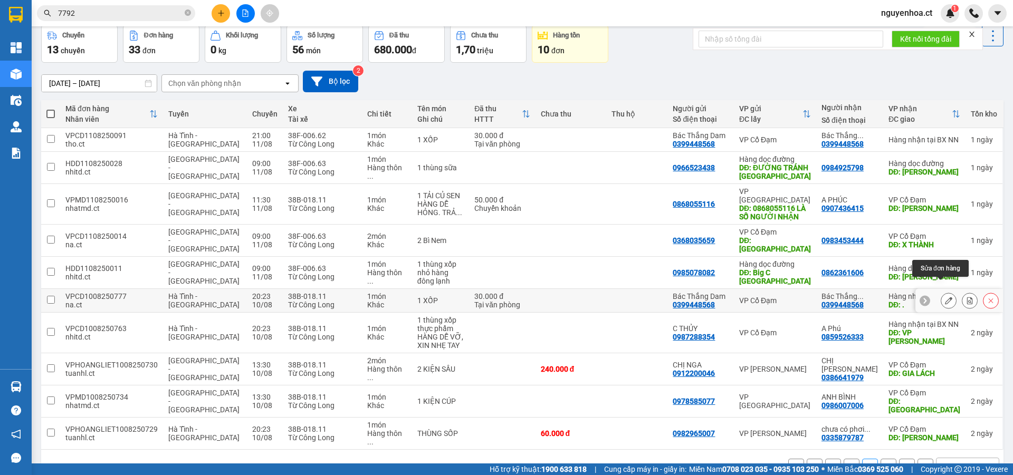
click at [945, 297] on icon at bounding box center [948, 300] width 7 height 7
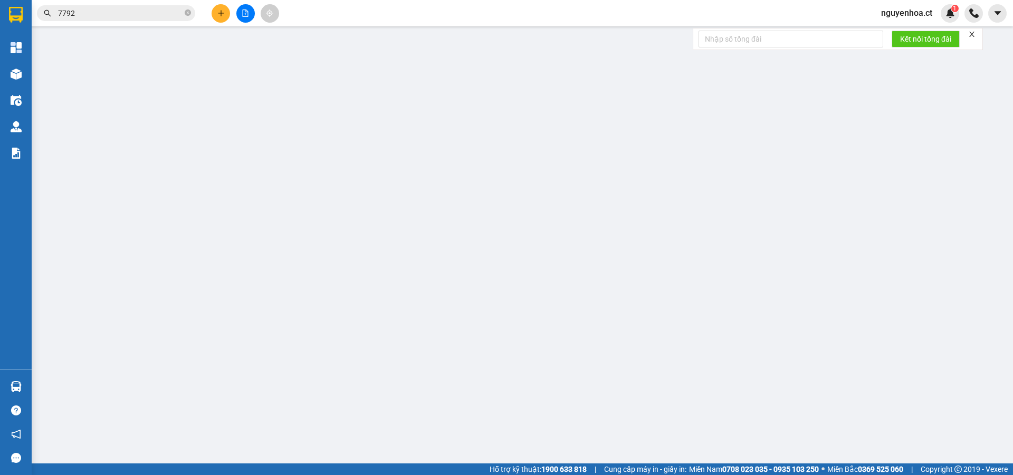
type input "0399448568"
type input "Bác Thắng Dam"
type input "0399448568"
type input "Bác Thắng Dam"
type input "."
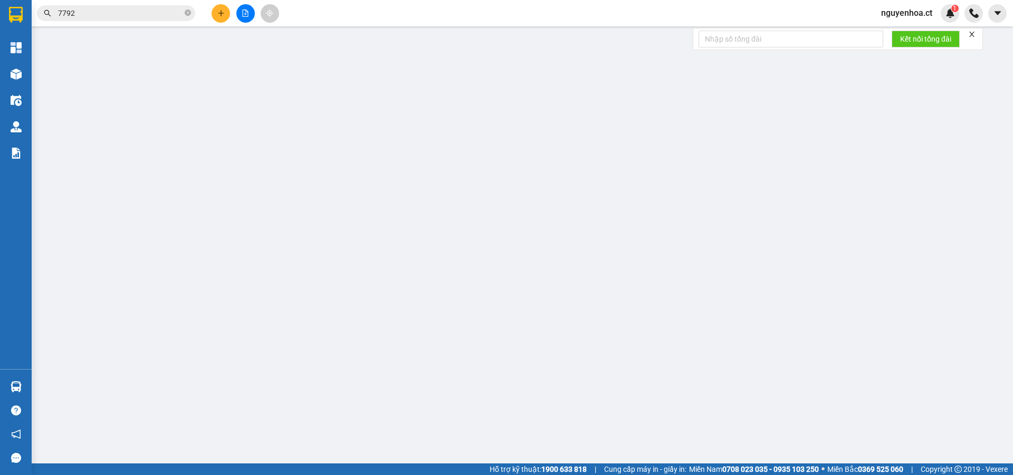
type input "30.000"
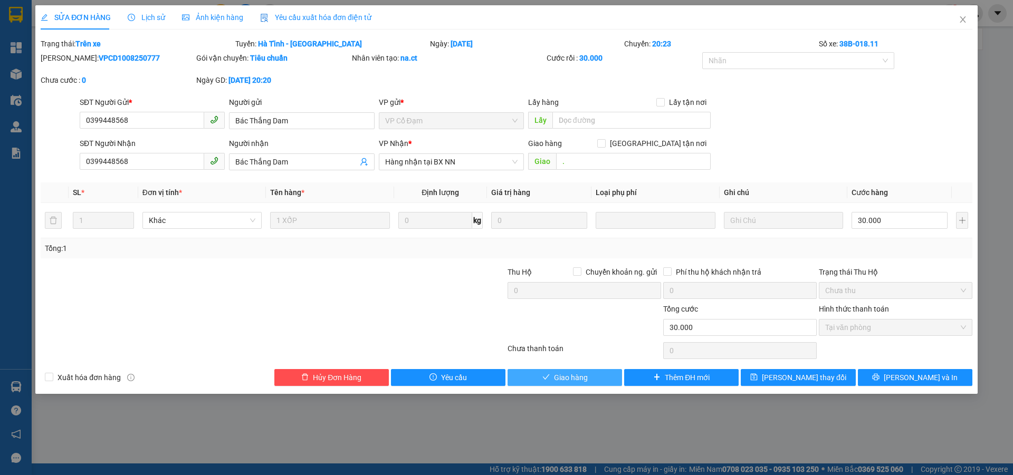
click at [558, 373] on span "Giao hàng" at bounding box center [571, 378] width 34 height 12
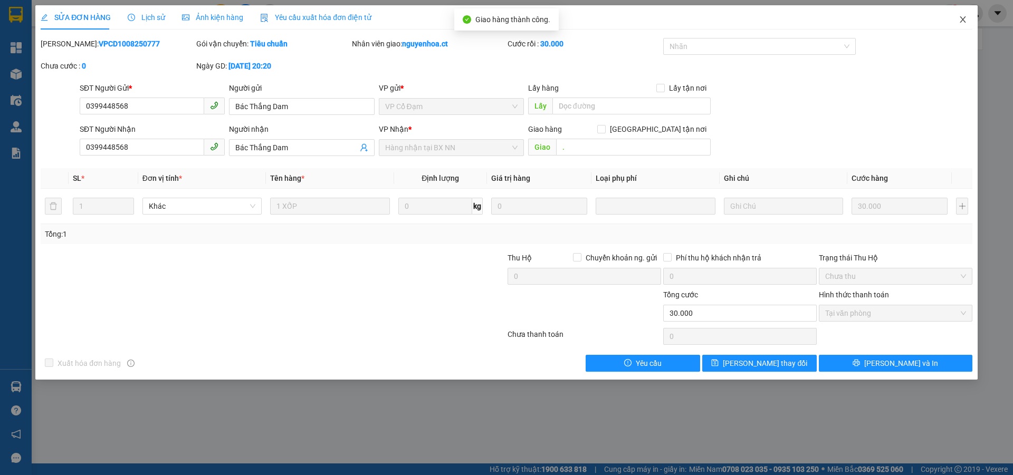
click at [960, 19] on icon "close" at bounding box center [962, 19] width 8 height 8
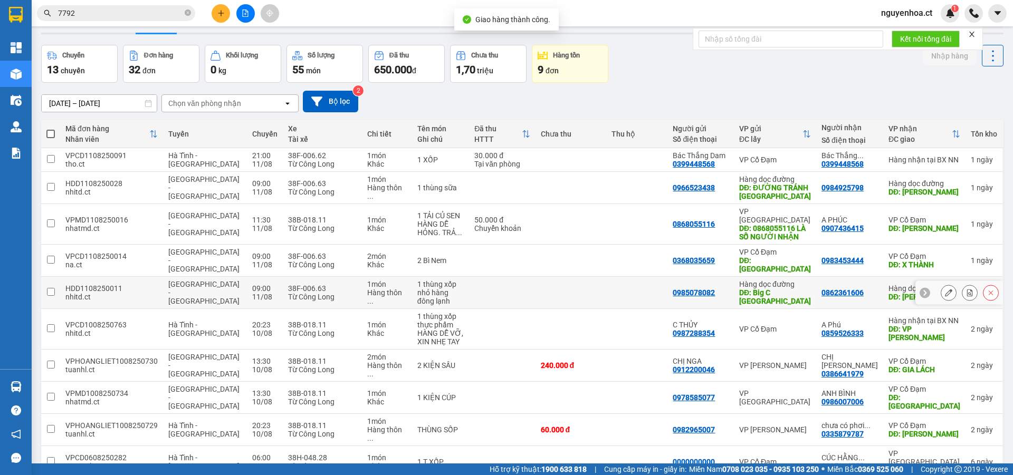
scroll to position [49, 0]
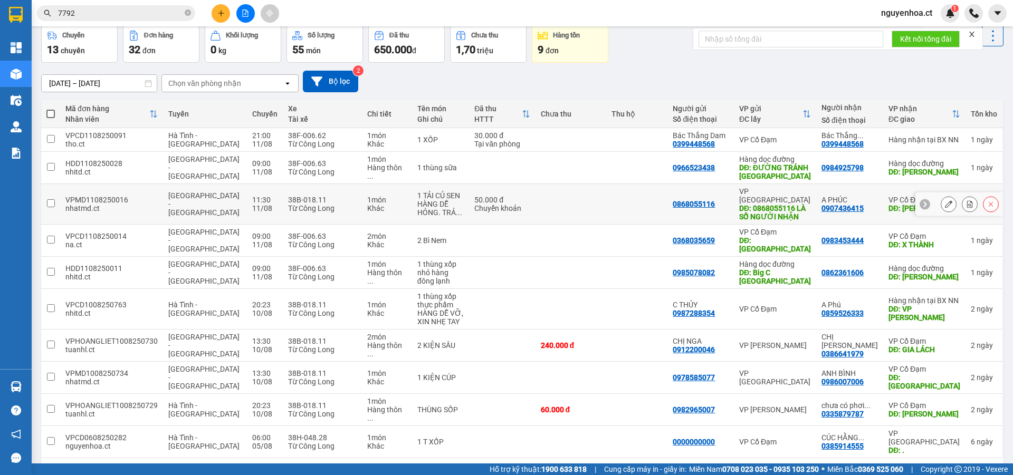
click at [945, 200] on icon at bounding box center [948, 203] width 7 height 7
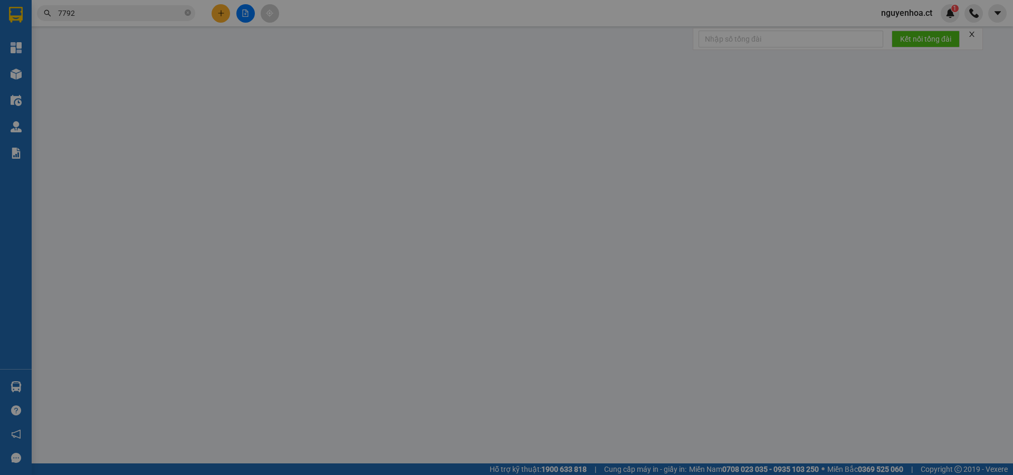
type input "0868055116"
type input "0868055116 LÀ SỐ NGƯỜI NHẬN"
type input "0907436415"
type input "A PHÚC"
type input "[PERSON_NAME]"
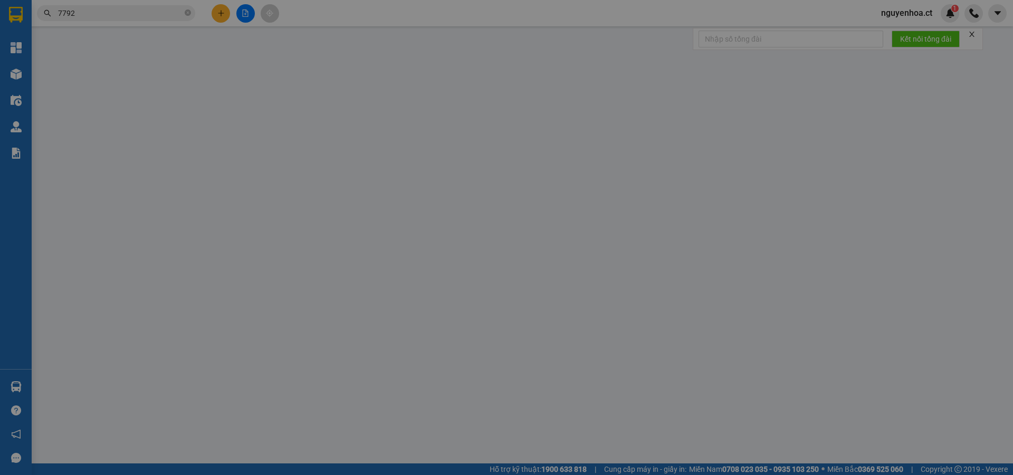
type input "50.000"
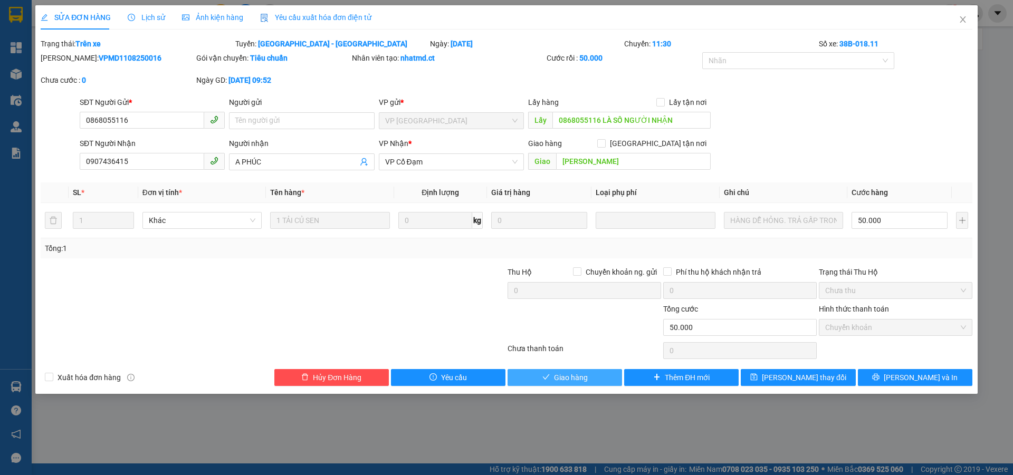
click at [581, 373] on span "Giao hàng" at bounding box center [571, 378] width 34 height 12
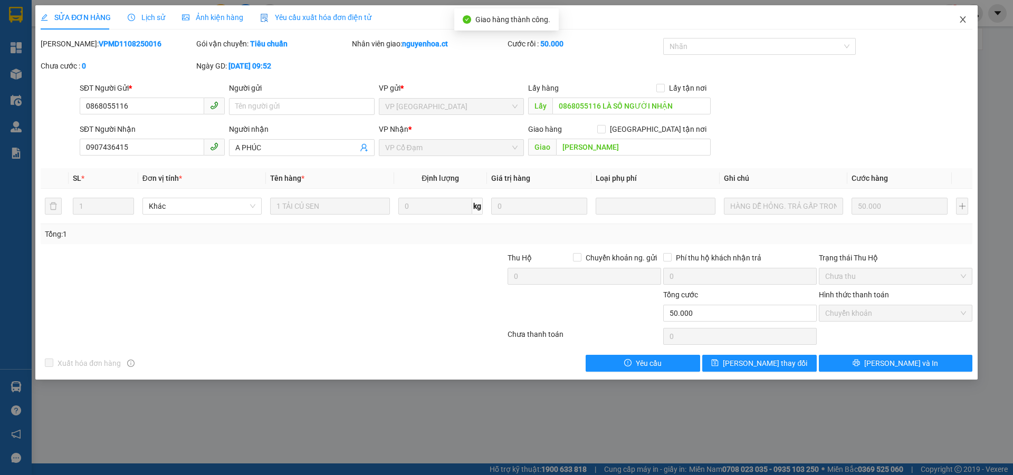
click at [959, 15] on span "Close" at bounding box center [963, 20] width 30 height 30
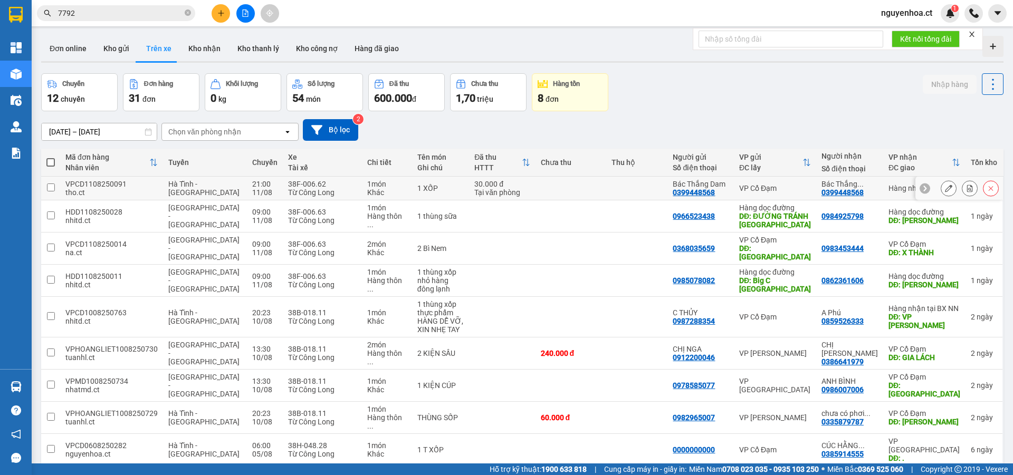
scroll to position [49, 0]
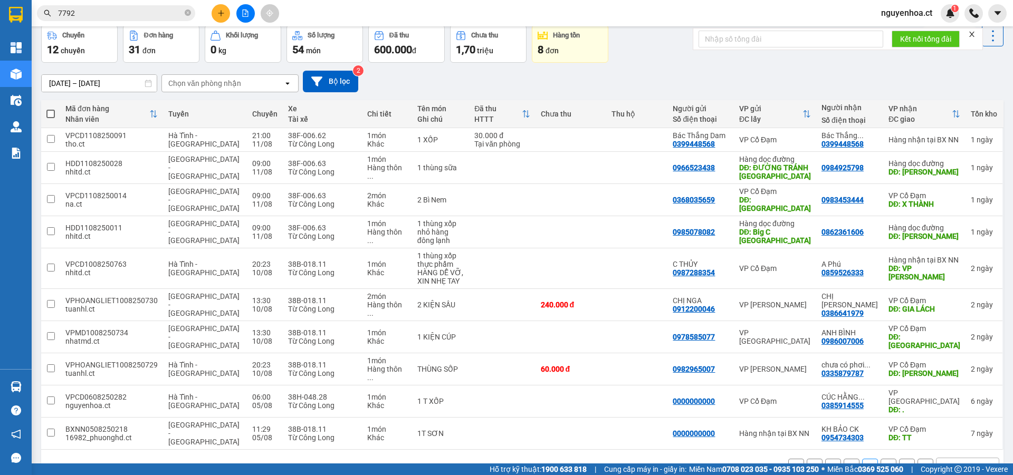
click at [845, 459] on button "2" at bounding box center [851, 467] width 16 height 16
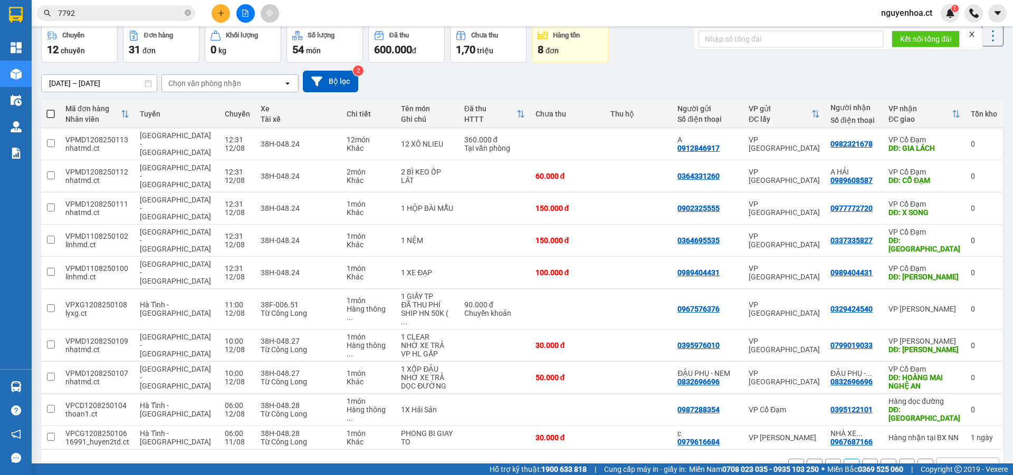
click at [862, 459] on button "3" at bounding box center [870, 467] width 16 height 16
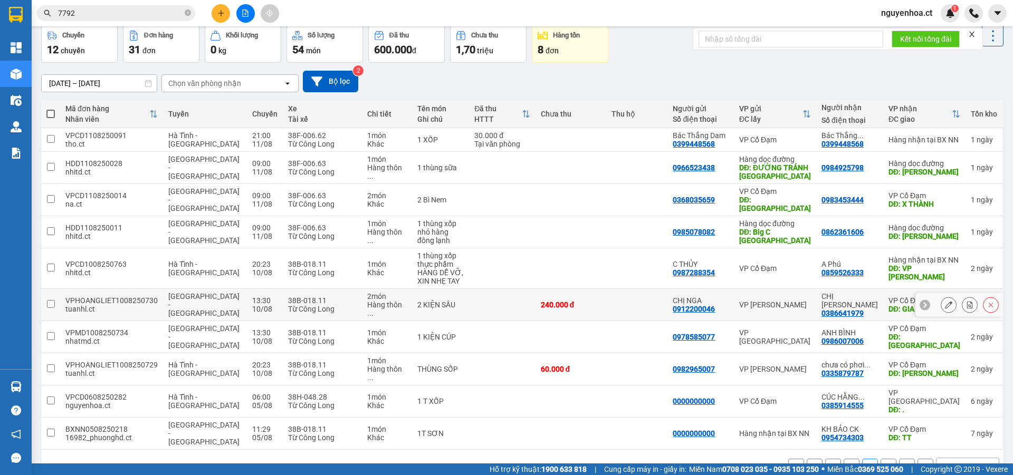
click at [941, 296] on button at bounding box center [948, 305] width 15 height 18
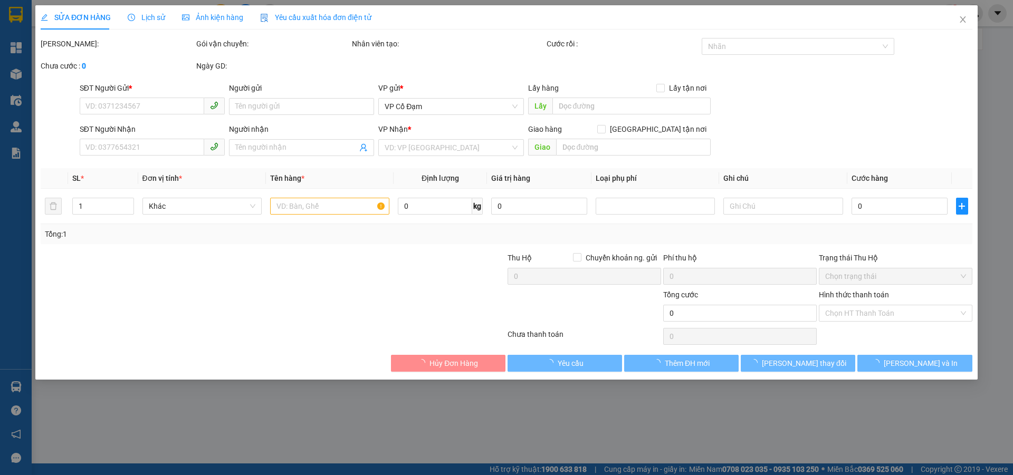
type input "0912200046"
type input "CHỊ NGA"
type input "0386641979"
type input "CHỊ [PERSON_NAME]"
type input "GIA LÁCH"
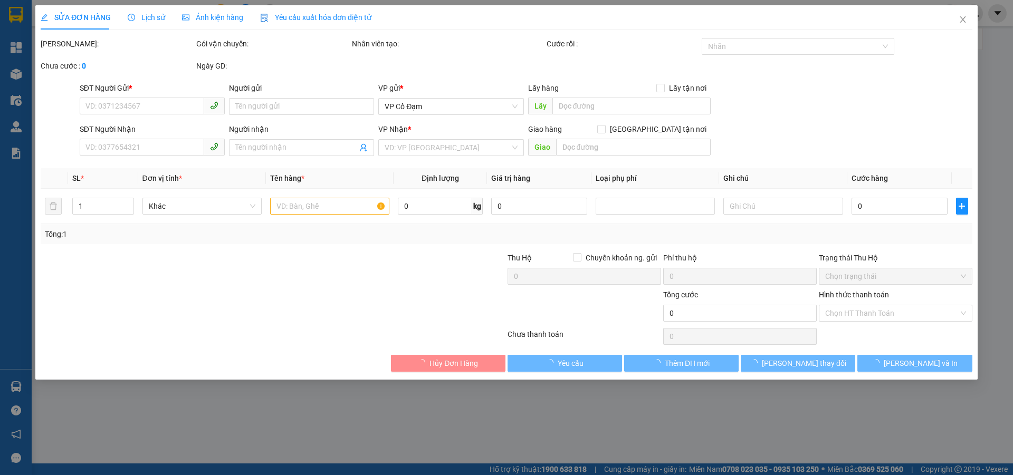
type input "240.000"
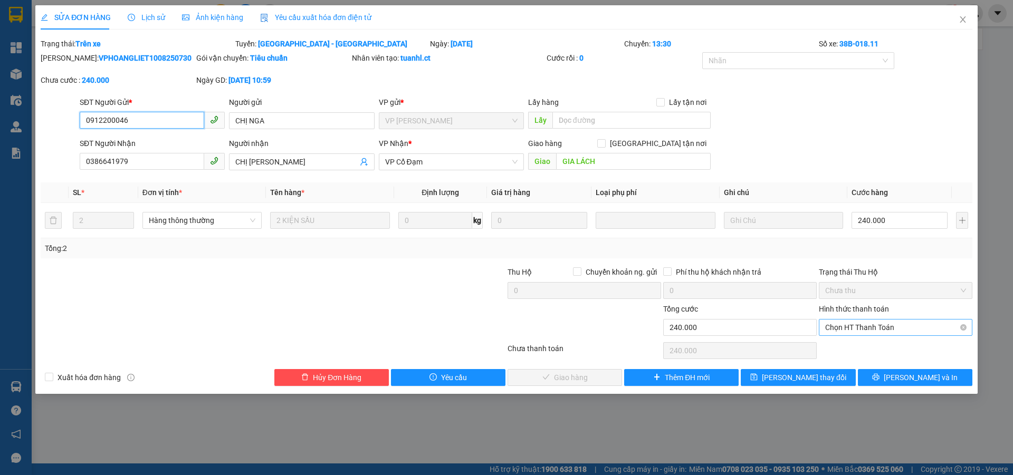
click at [849, 320] on span "Chọn HT Thanh Toán" at bounding box center [895, 328] width 141 height 16
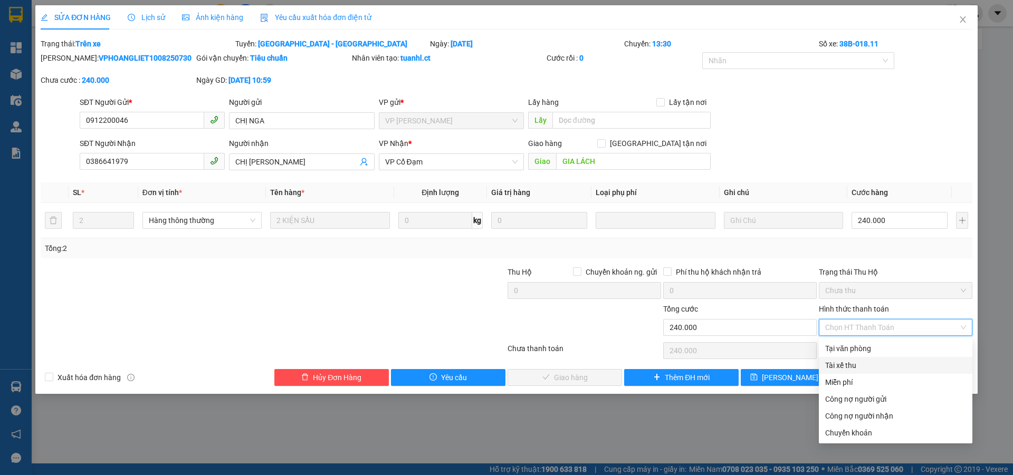
click at [849, 363] on div "Tài xế thu" at bounding box center [895, 366] width 141 height 12
type input "0"
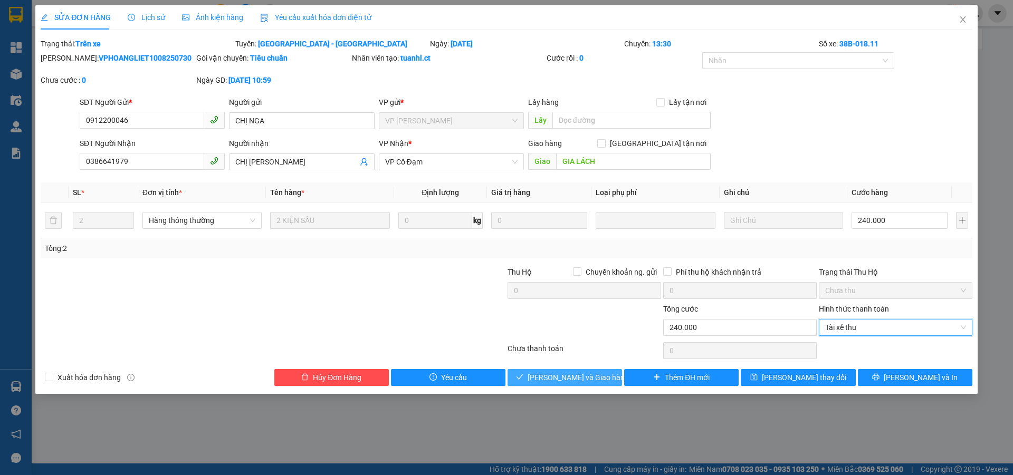
click at [575, 378] on span "[PERSON_NAME] và Giao hàng" at bounding box center [577, 378] width 101 height 12
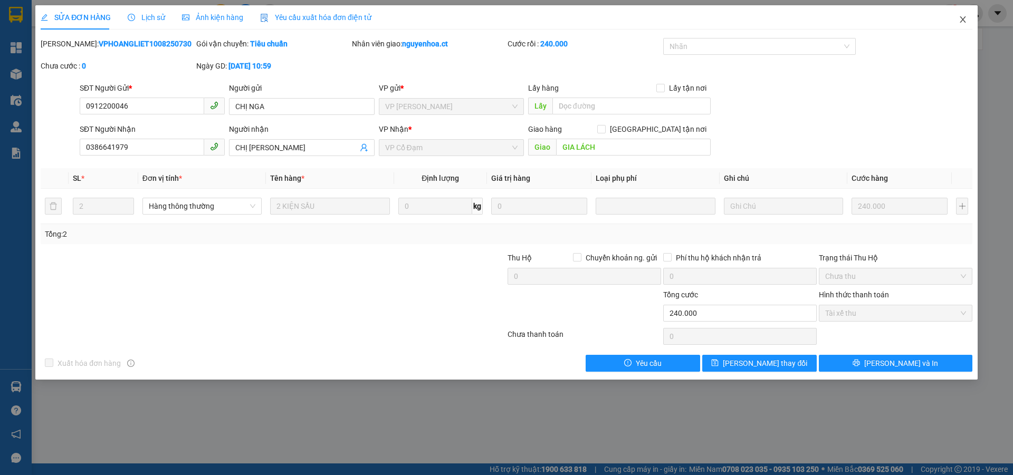
click at [969, 16] on span "Close" at bounding box center [963, 20] width 30 height 30
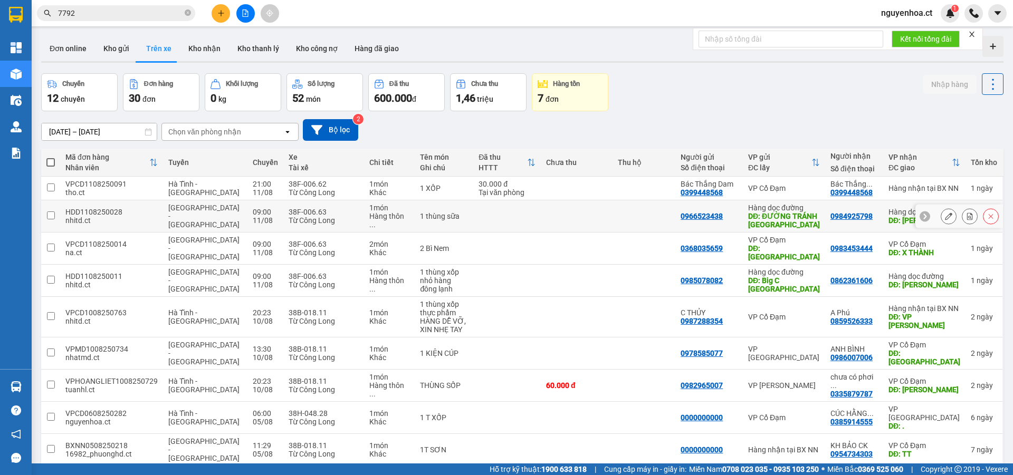
scroll to position [49, 0]
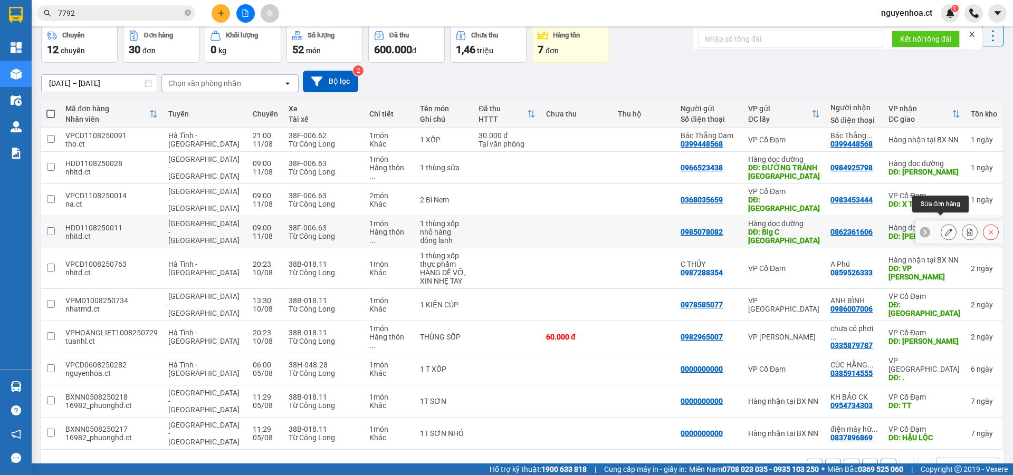
click at [945, 228] on icon at bounding box center [948, 231] width 7 height 7
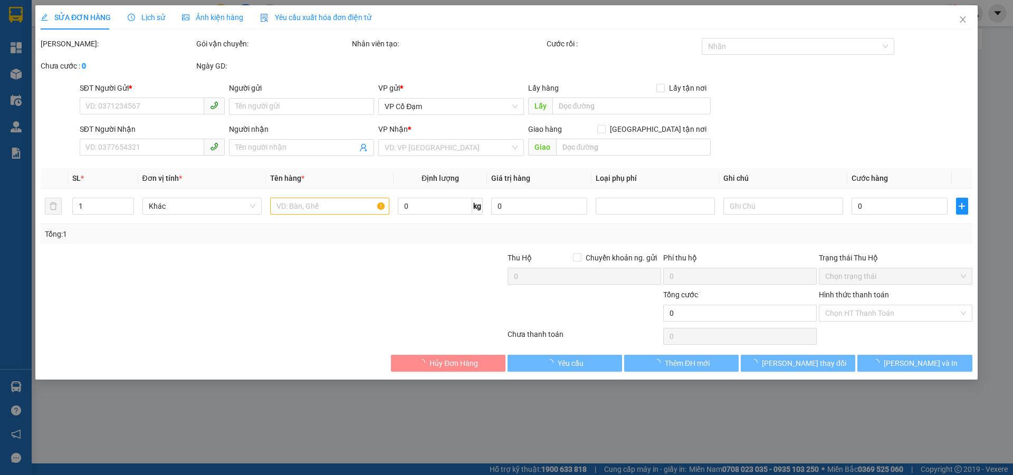
type input "0985078082"
type input "Big C Thanh Hóa"
type input "0862361606"
type input "Hồng Lĩnh"
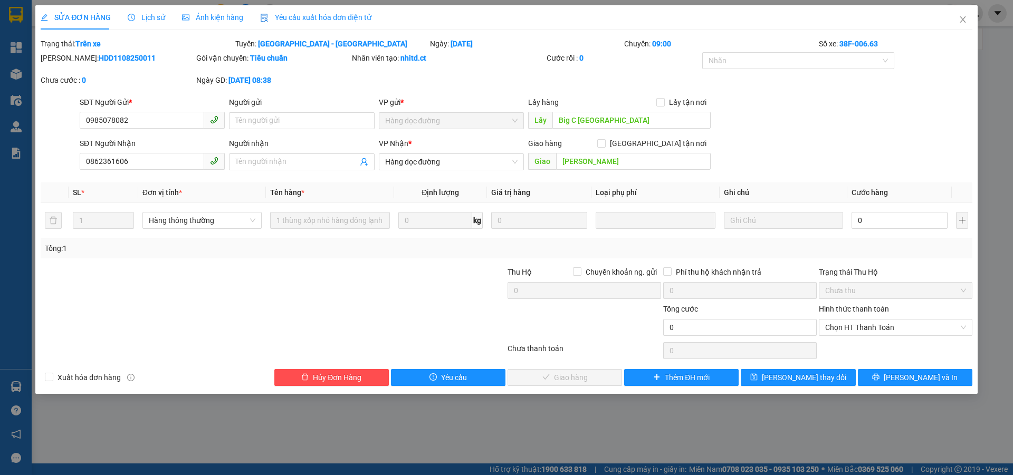
click at [162, 17] on span "Lịch sử" at bounding box center [146, 17] width 37 height 8
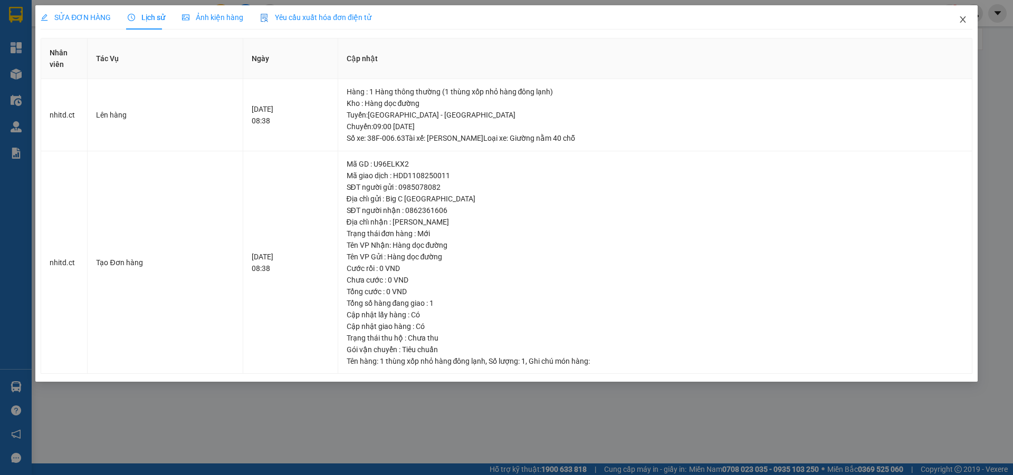
drag, startPoint x: 961, startPoint y: 20, endPoint x: 436, endPoint y: 3, distance: 525.6
click at [963, 18] on icon "close" at bounding box center [962, 19] width 8 height 8
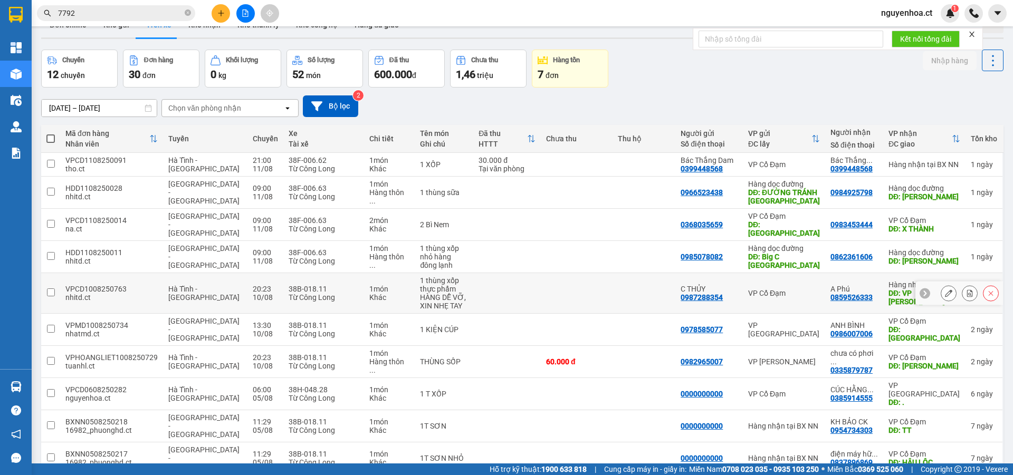
scroll to position [49, 0]
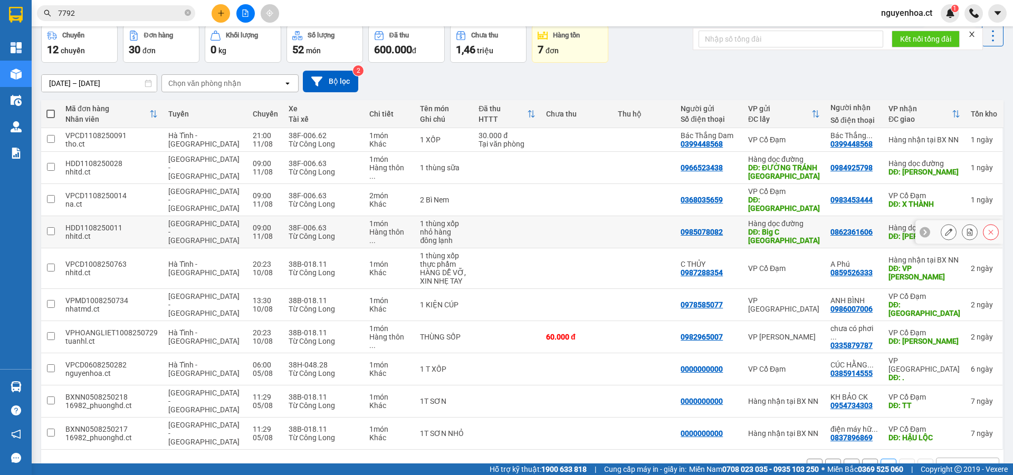
drag, startPoint x: 55, startPoint y: 220, endPoint x: 62, endPoint y: 221, distance: 6.4
click at [56, 220] on td at bounding box center [50, 232] width 19 height 32
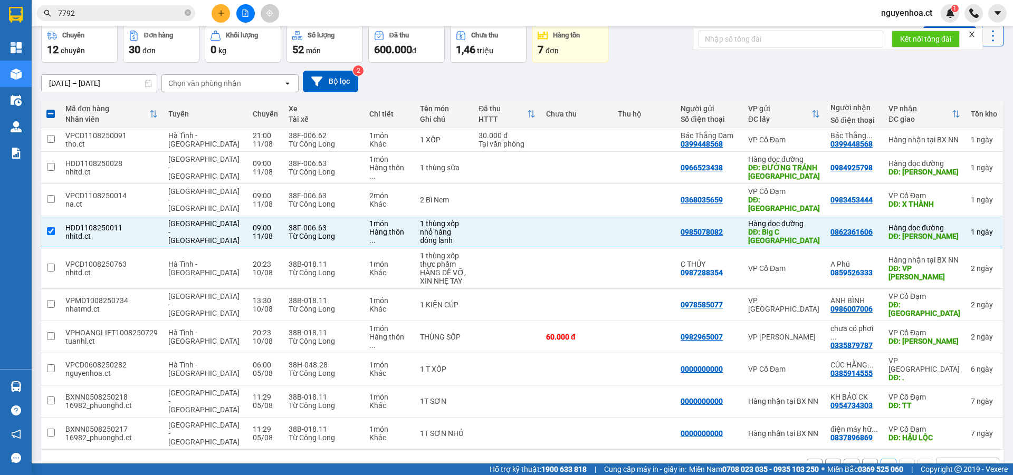
click at [990, 36] on icon at bounding box center [992, 35] width 15 height 15
click at [979, 84] on span "Xóa hoàn toàn" at bounding box center [973, 83] width 49 height 11
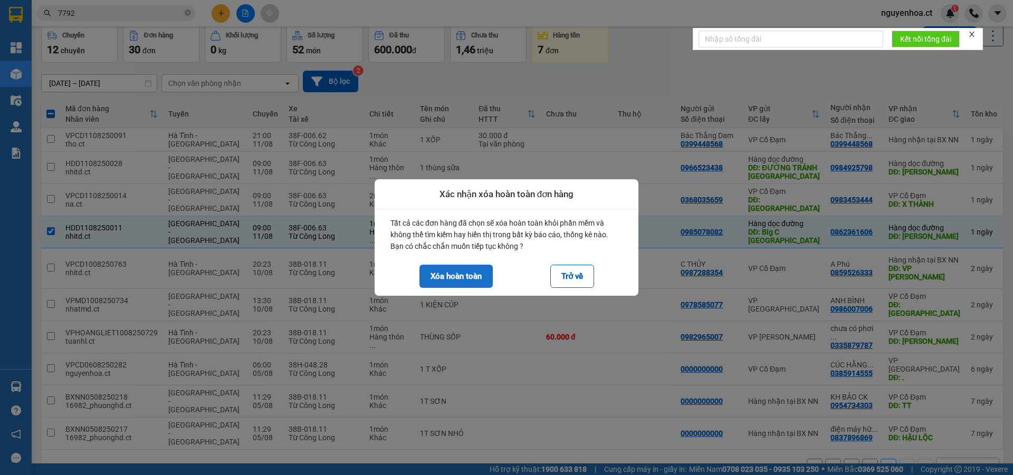
click at [474, 284] on button "Xóa hoàn toàn" at bounding box center [455, 276] width 73 height 23
checkbox input "false"
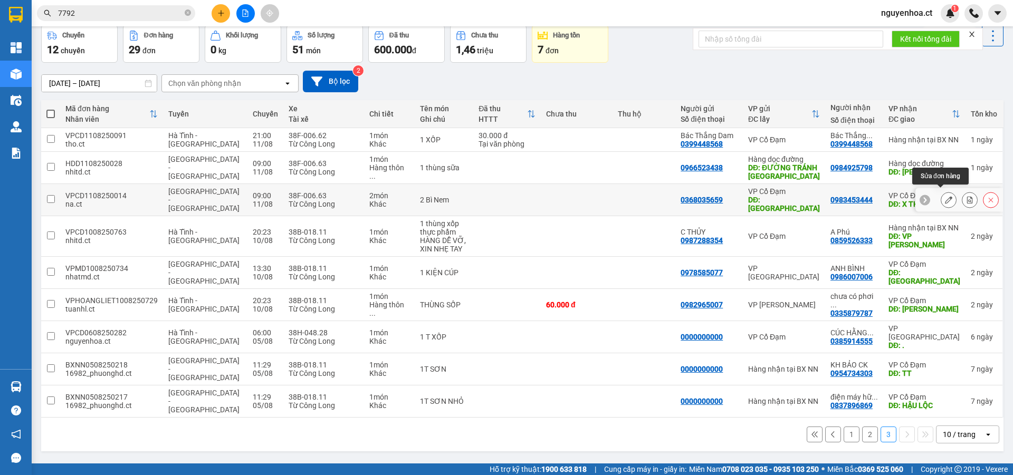
click at [945, 196] on icon at bounding box center [948, 199] width 7 height 7
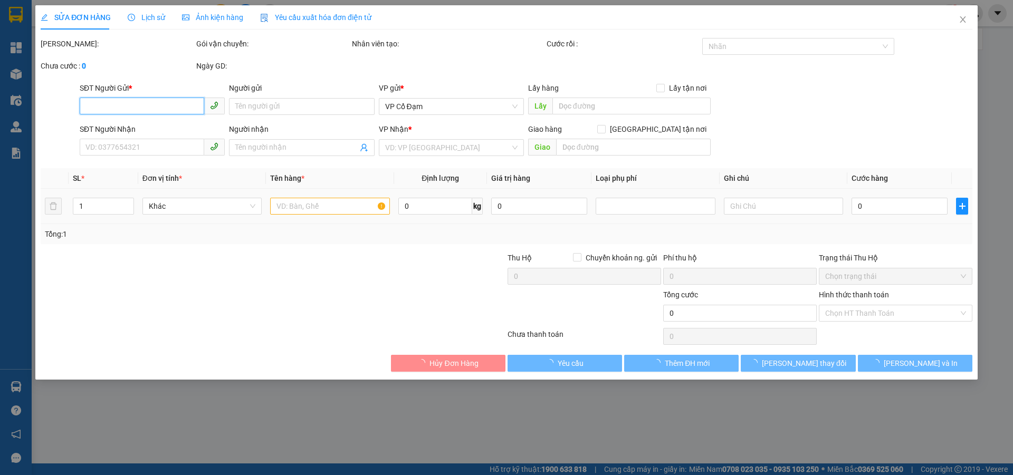
type input "0368035659"
type input "Thanh Hóa"
type input "0983453444"
type input "X THÀNH"
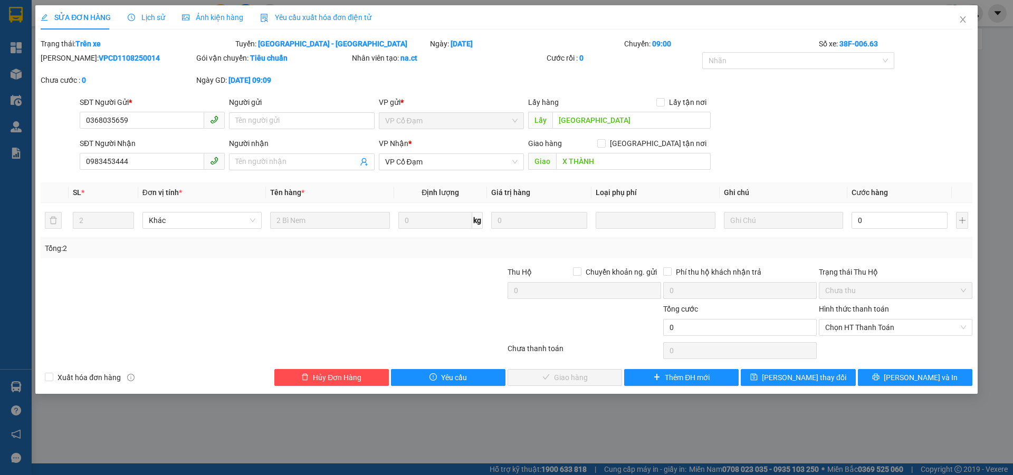
click at [142, 15] on span "Lịch sử" at bounding box center [146, 17] width 37 height 8
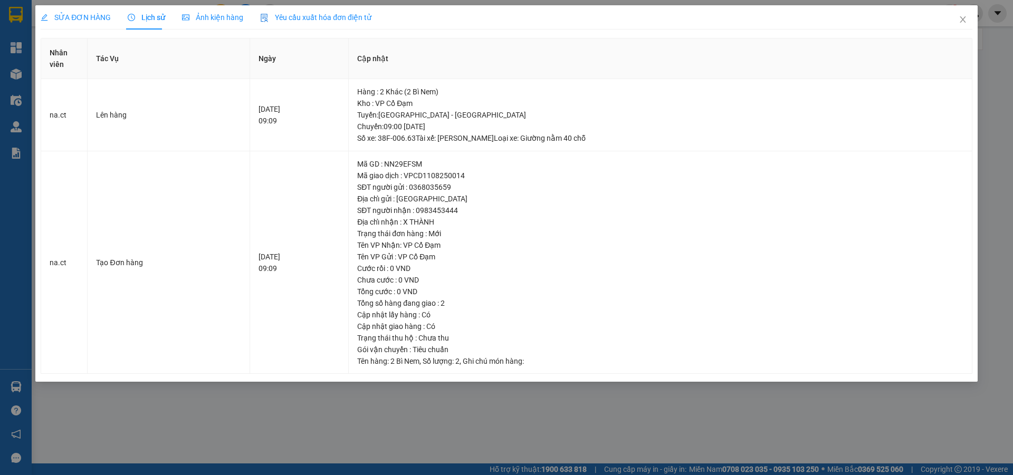
click at [84, 16] on span "SỬA ĐƠN HÀNG" at bounding box center [76, 17] width 70 height 8
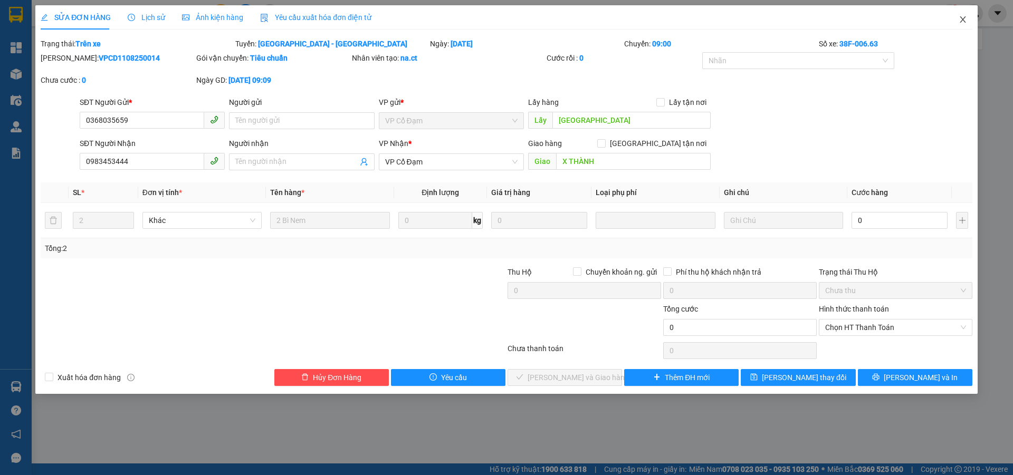
click at [961, 17] on icon "close" at bounding box center [962, 19] width 8 height 8
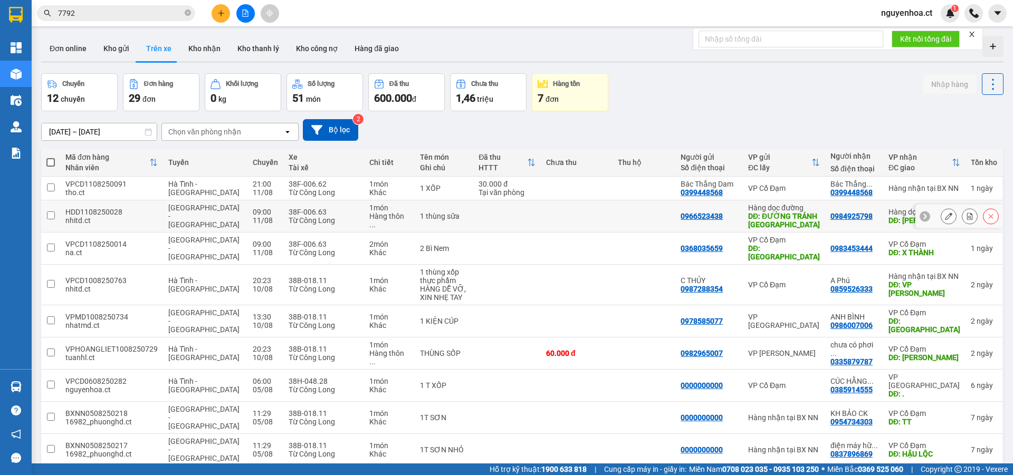
click at [945, 217] on icon at bounding box center [948, 216] width 7 height 7
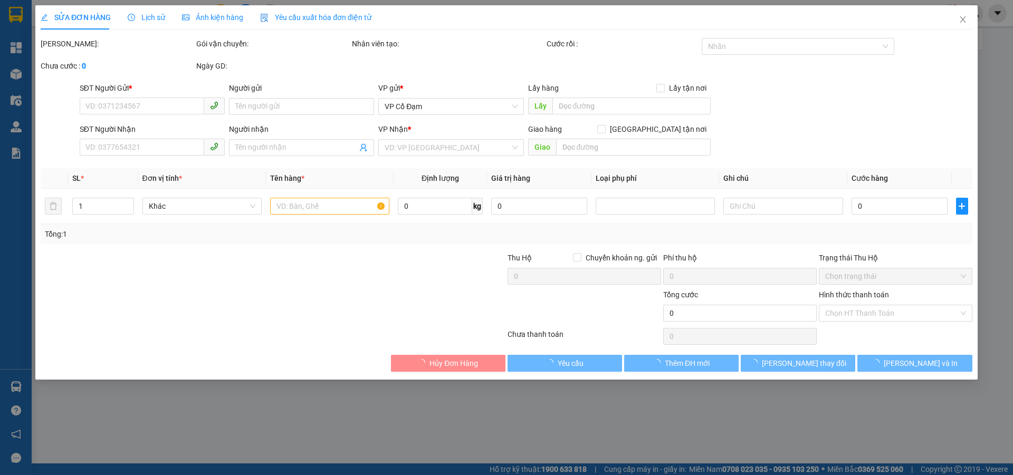
type input "0966523438"
type input "ĐƯỜNG TRÁNH Thanh Hóa"
type input "0984925798"
type input "Xuân Thành"
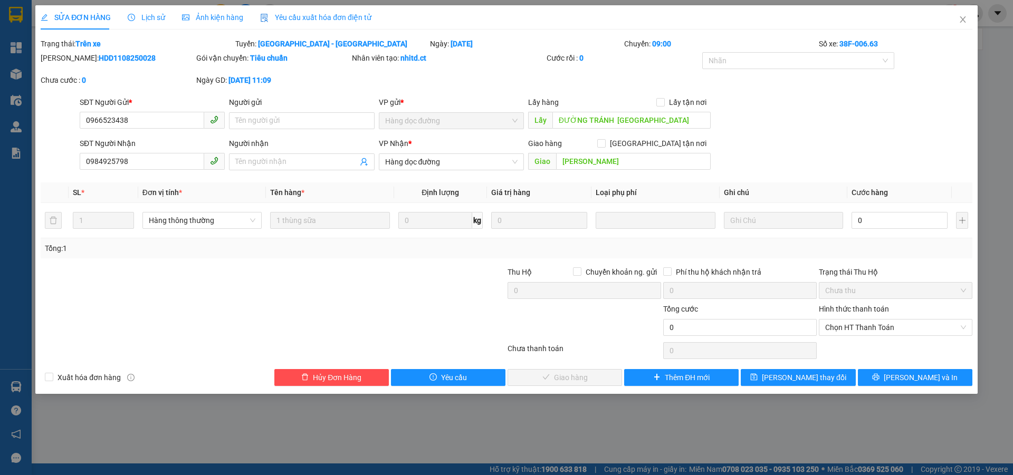
click at [157, 19] on span "Lịch sử" at bounding box center [146, 17] width 37 height 8
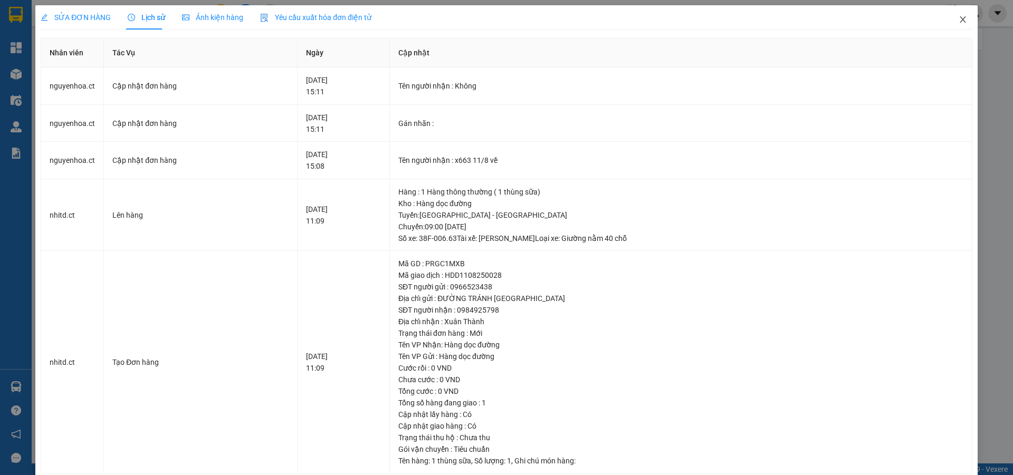
click at [958, 18] on icon "close" at bounding box center [962, 19] width 8 height 8
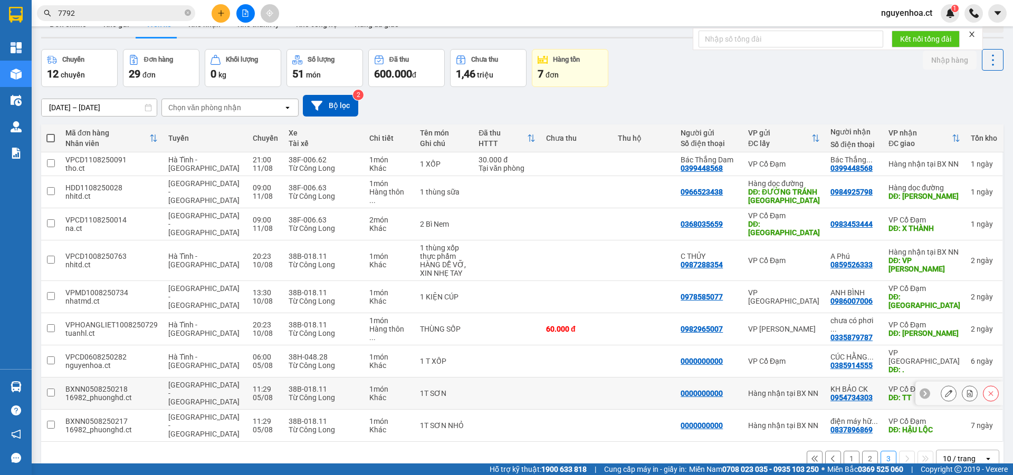
scroll to position [49, 0]
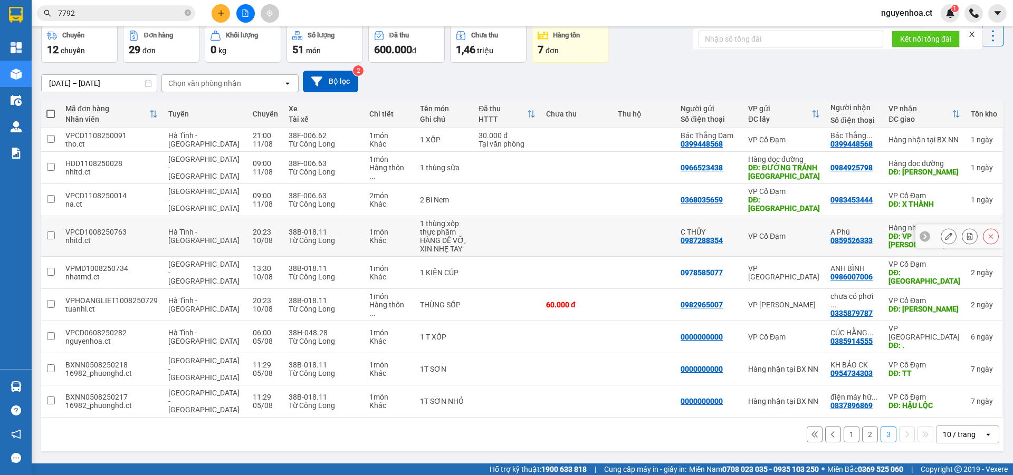
click at [945, 233] on icon at bounding box center [948, 236] width 7 height 7
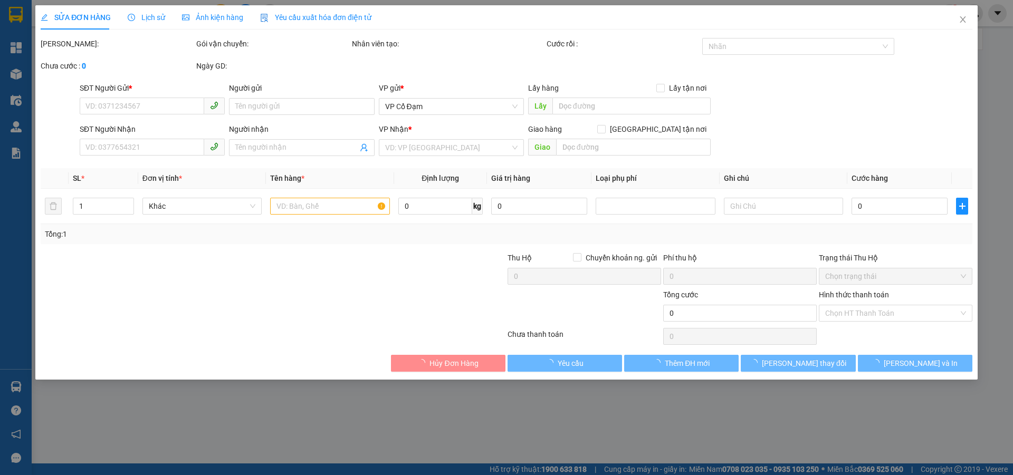
type input "0987288354"
type input "C THỦY"
type input "0859526333"
type input "A Phú"
type input "VP [PERSON_NAME]"
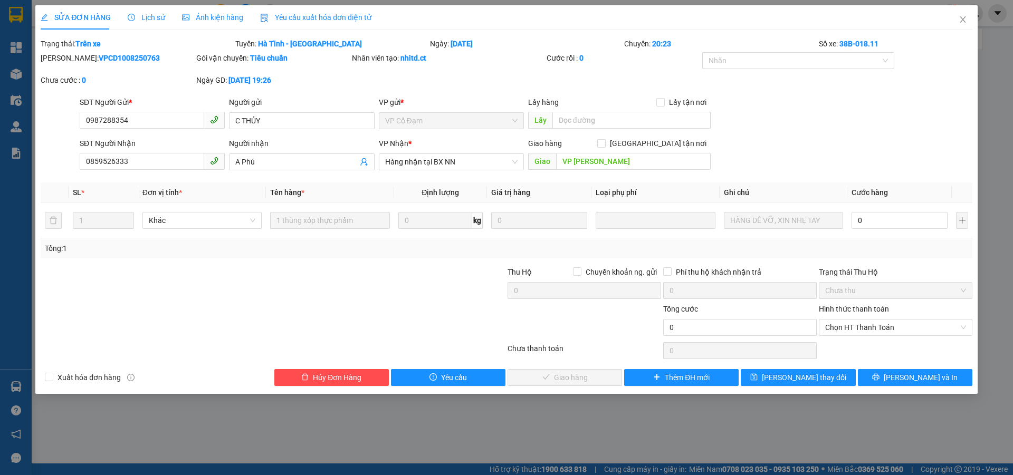
click at [148, 12] on div "Lịch sử" at bounding box center [146, 18] width 37 height 12
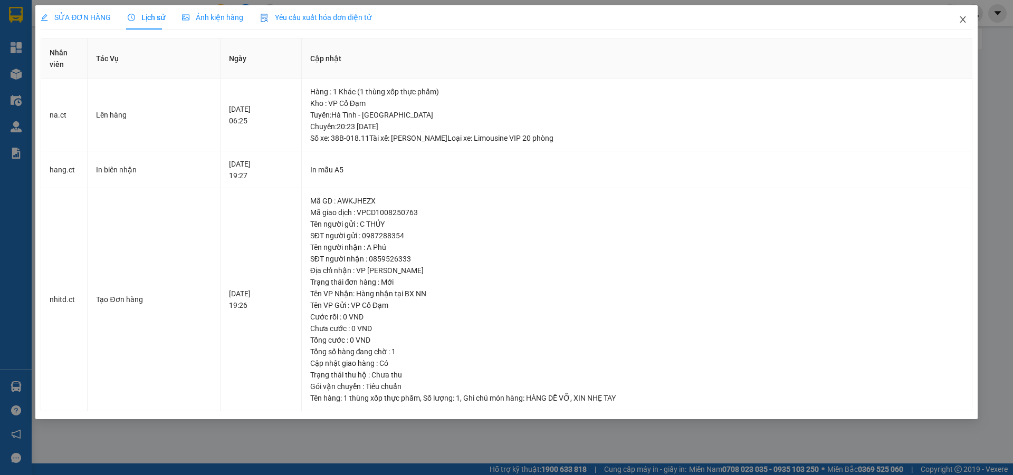
click at [962, 17] on icon "close" at bounding box center [962, 19] width 8 height 8
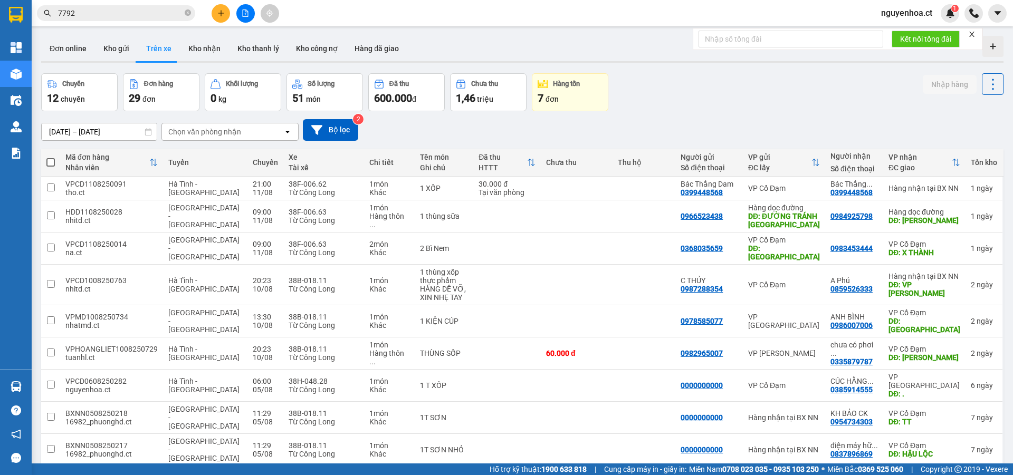
click at [130, 4] on div "Kết quả tìm kiếm ( 7 ) Bộ lọc Mã ĐH Trạng thái Món hàng Thu hộ Tổng cước Chưa c…" at bounding box center [103, 13] width 206 height 18
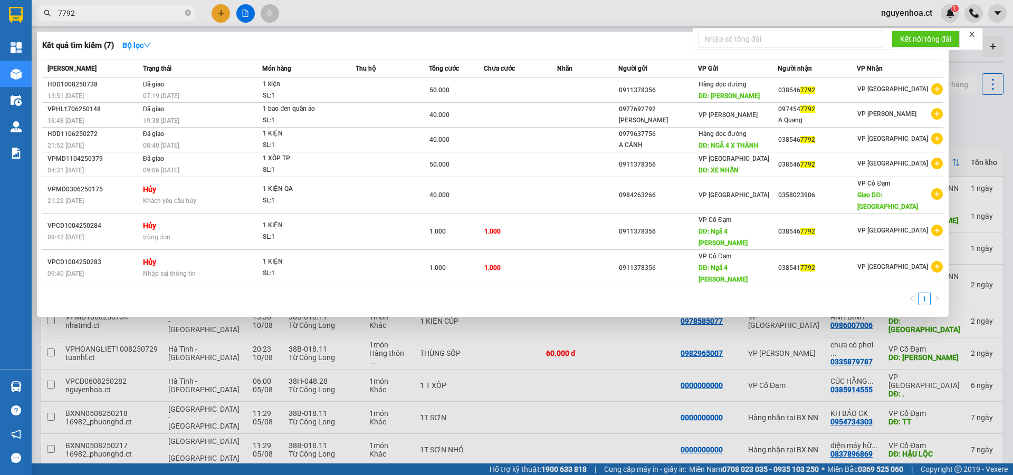
click at [119, 15] on input "7792" at bounding box center [120, 13] width 124 height 12
click at [330, 7] on div at bounding box center [506, 237] width 1013 height 475
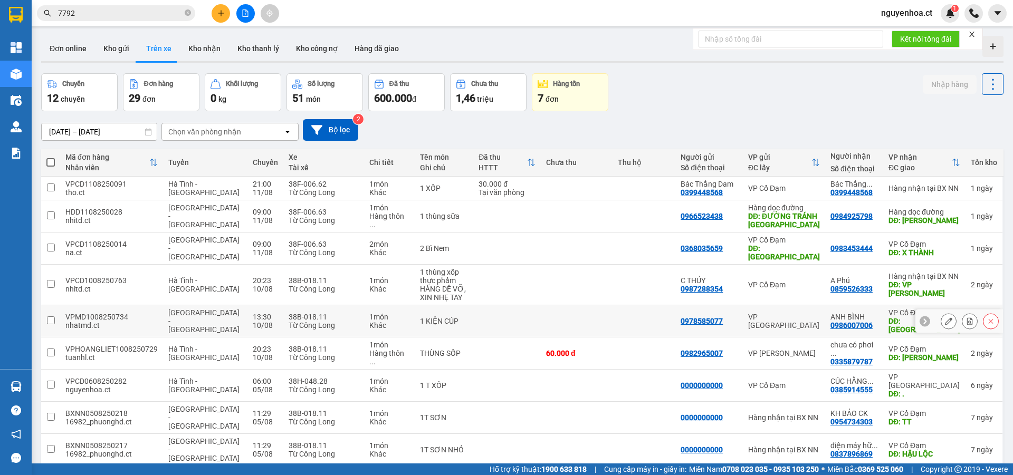
click at [52, 305] on td at bounding box center [50, 321] width 19 height 32
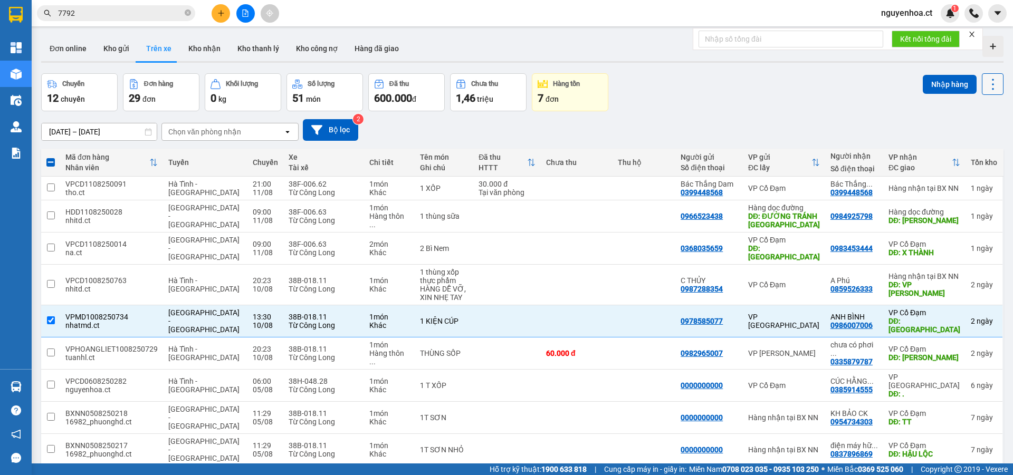
click at [985, 78] on icon at bounding box center [992, 84] width 15 height 15
click at [976, 135] on span "Xóa hoàn toàn" at bounding box center [973, 132] width 49 height 11
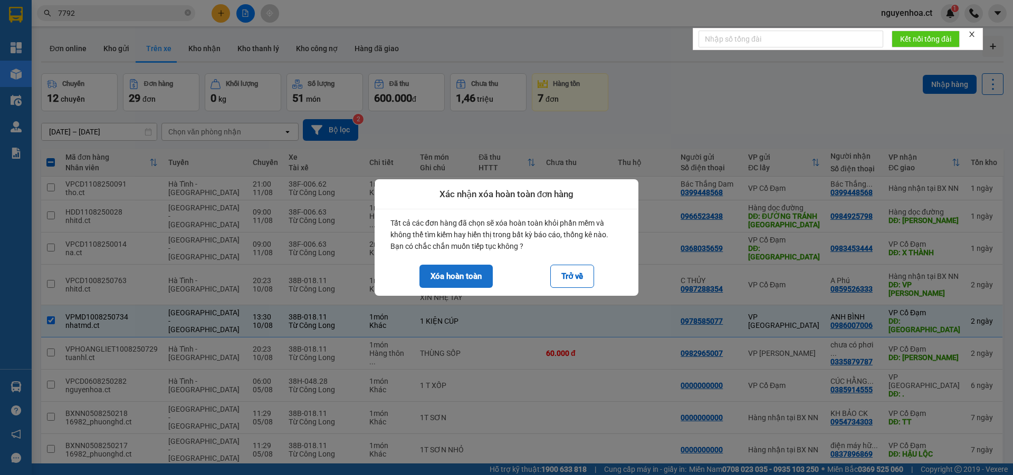
click at [471, 275] on button "Xóa hoàn toàn" at bounding box center [455, 276] width 73 height 23
checkbox input "false"
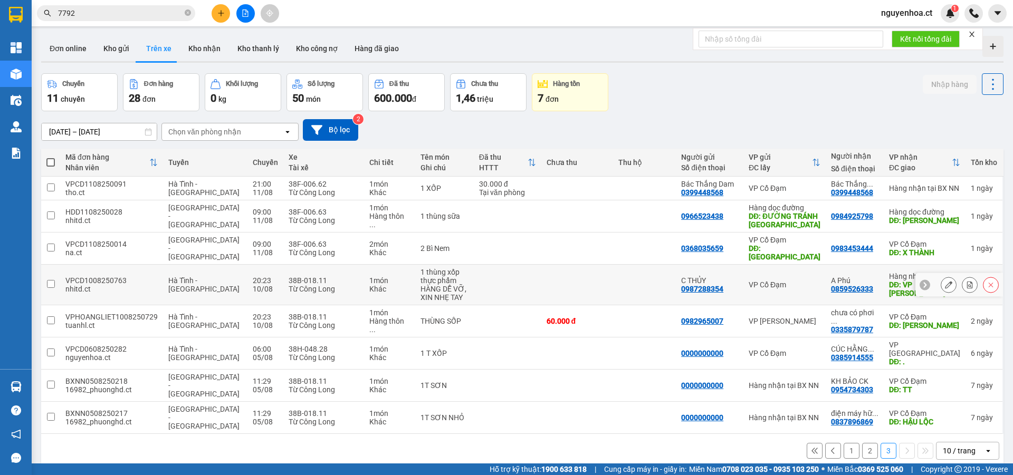
click at [945, 281] on icon at bounding box center [948, 284] width 7 height 7
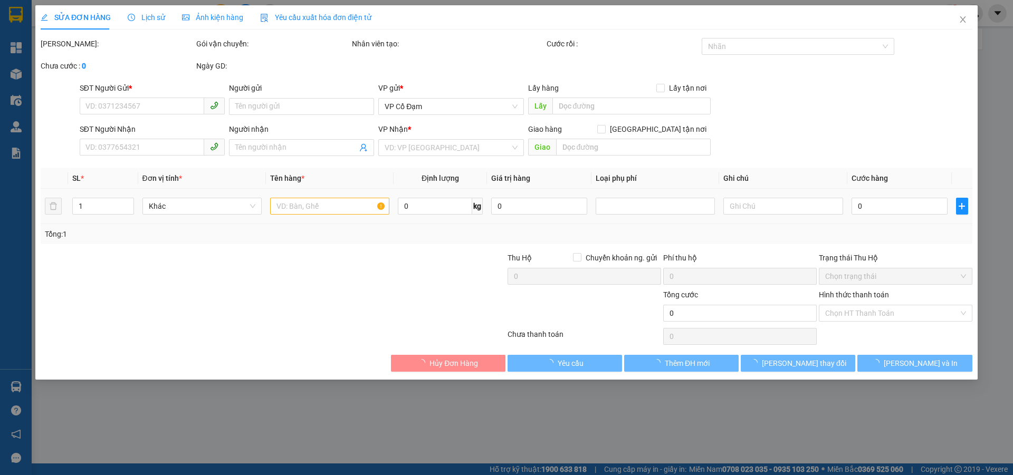
type input "0987288354"
type input "C THỦY"
type input "0859526333"
type input "A Phú"
type input "VP [PERSON_NAME]"
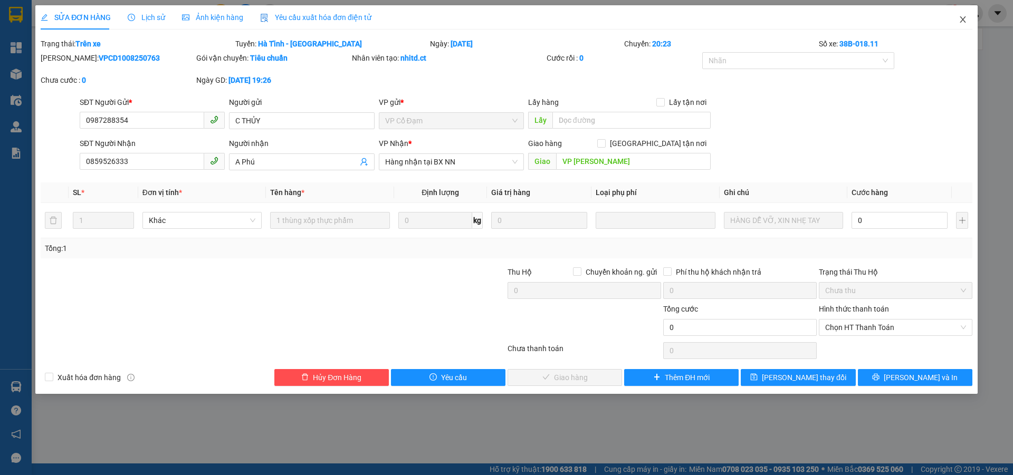
click at [961, 16] on icon "close" at bounding box center [962, 19] width 8 height 8
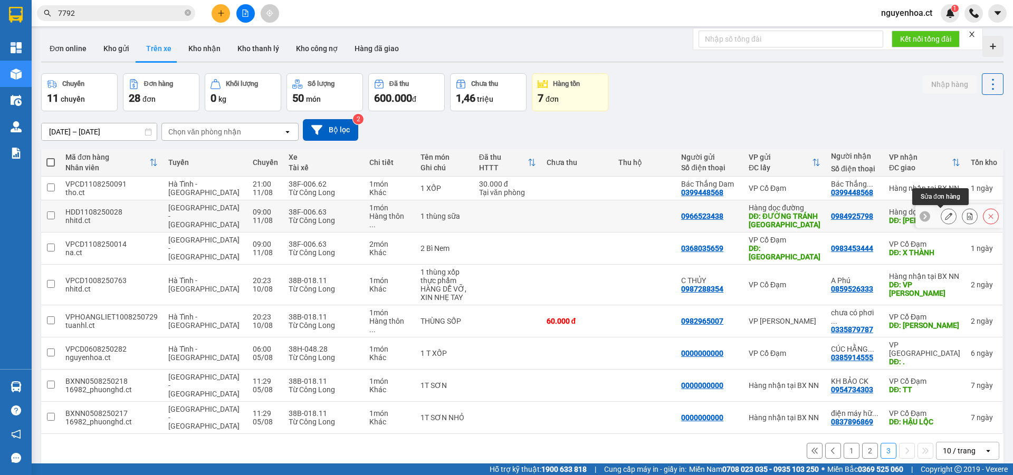
click at [945, 215] on icon at bounding box center [948, 216] width 7 height 7
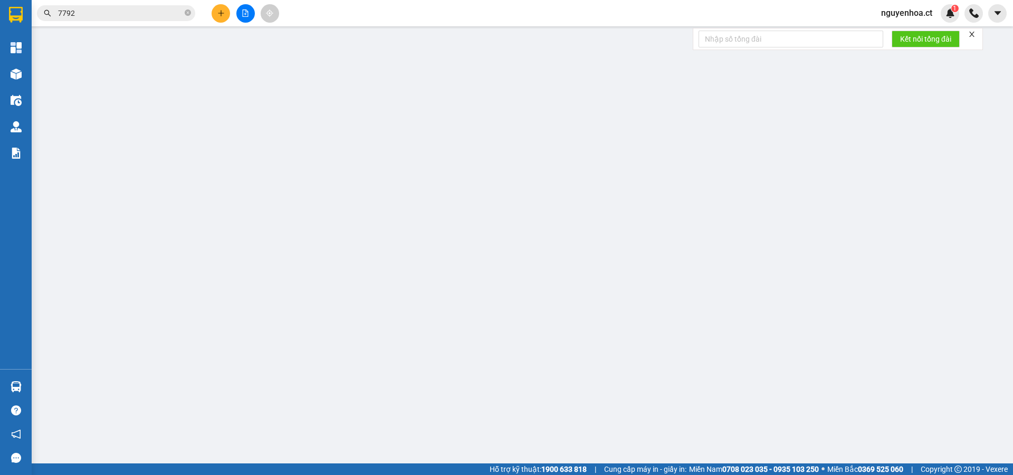
type input "0966523438"
type input "ĐƯỜNG TRÁNH Thanh Hóa"
type input "0984925798"
type input "Xuân Thành"
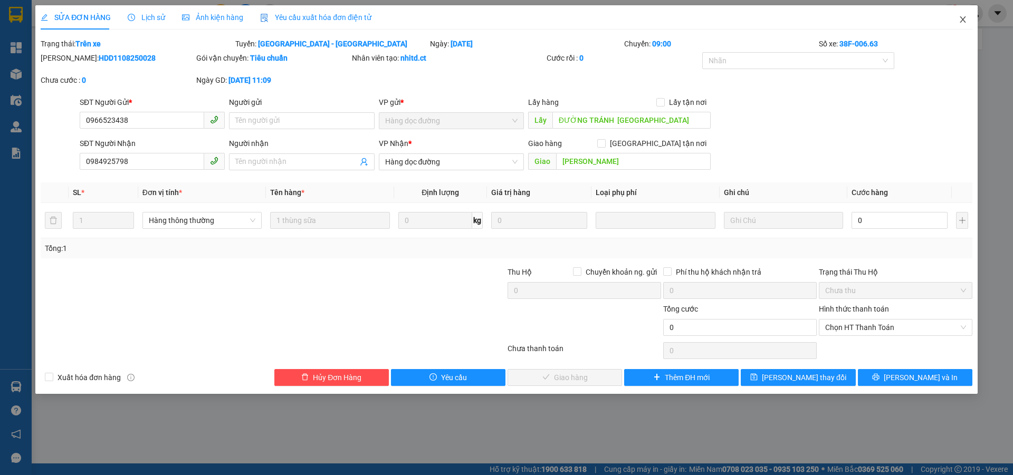
click at [961, 22] on icon "close" at bounding box center [962, 19] width 8 height 8
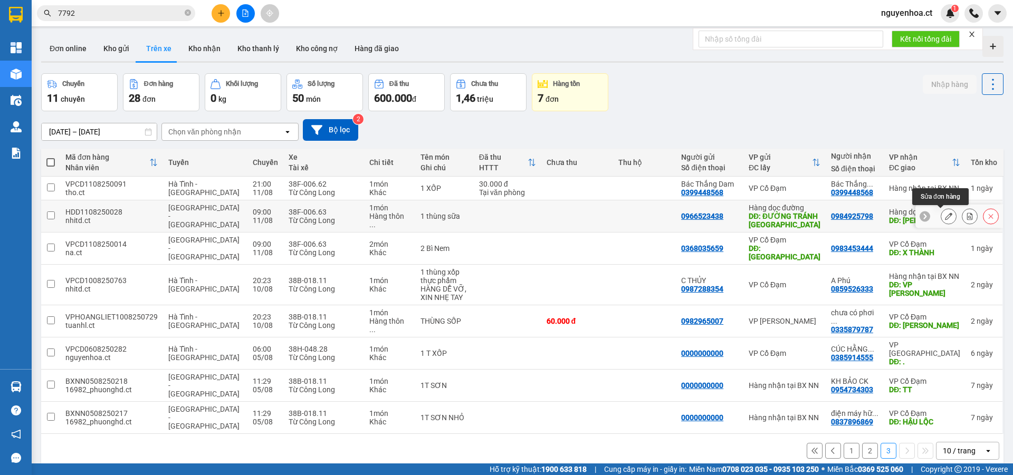
click at [945, 215] on icon at bounding box center [948, 216] width 7 height 7
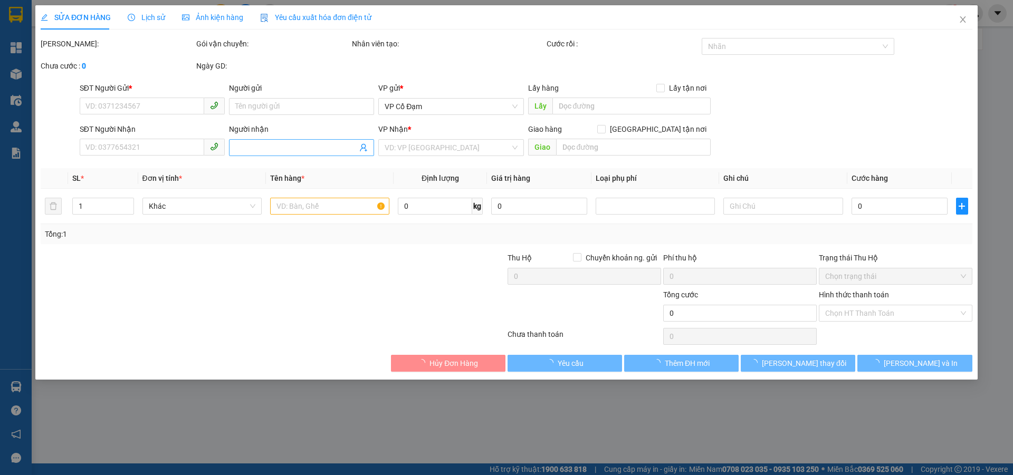
type input "0966523438"
type input "ĐƯỜNG TRÁNH Thanh Hóa"
type input "0984925798"
type input "Xuân Thành"
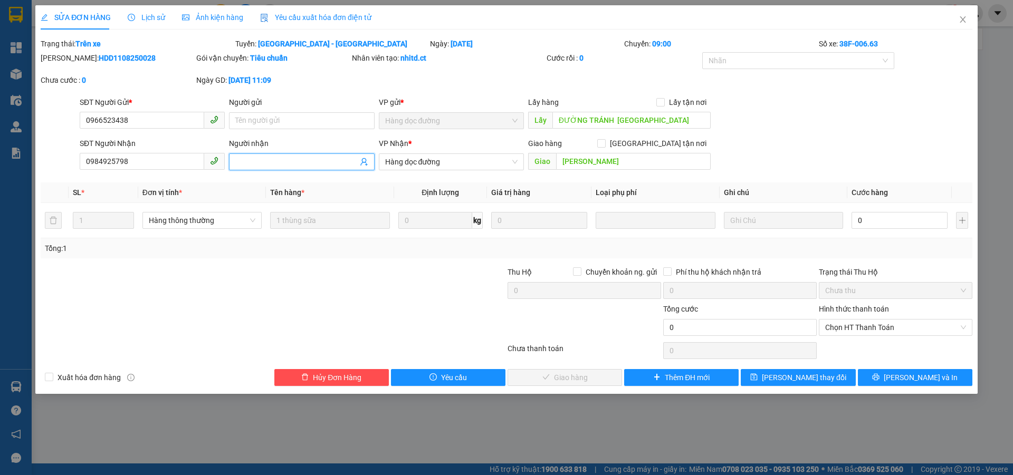
click at [268, 159] on input "Người nhận" at bounding box center [296, 162] width 122 height 12
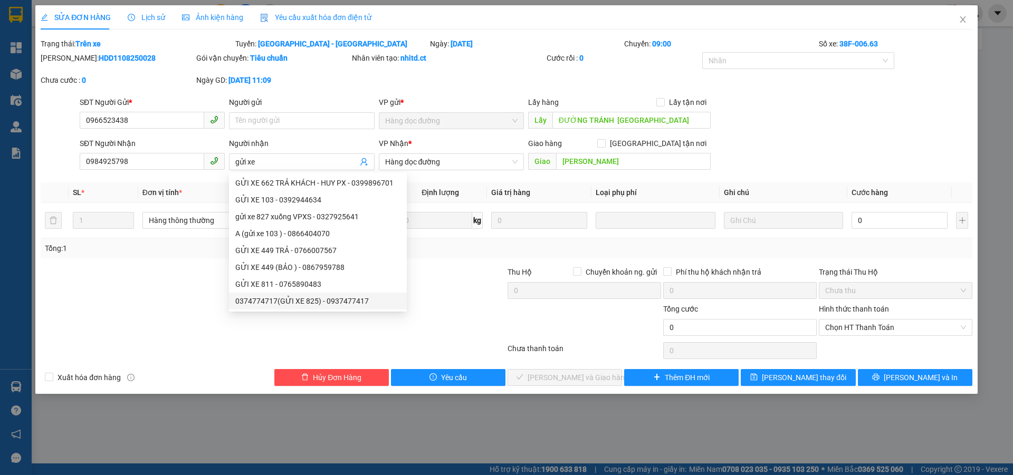
click at [418, 347] on div at bounding box center [273, 350] width 467 height 21
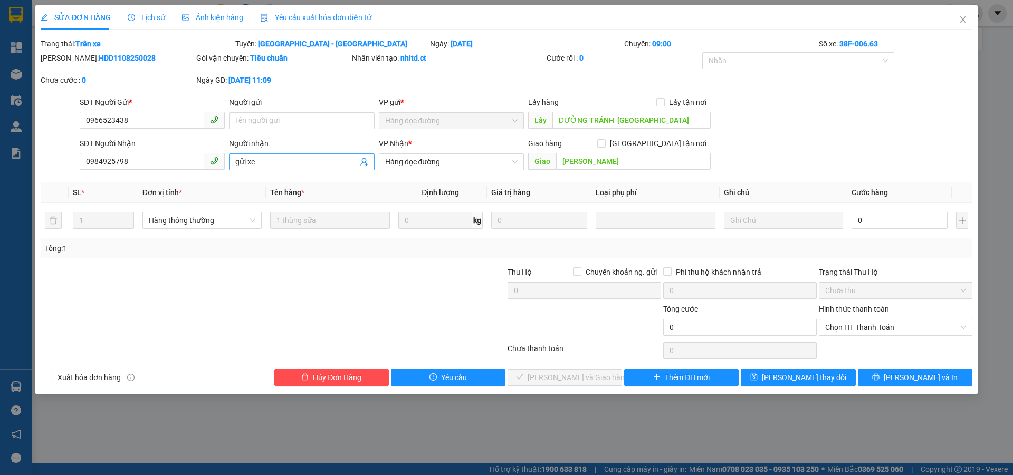
click at [267, 163] on input "gửi xe" at bounding box center [296, 162] width 122 height 12
type input "gửi xe tối 11/8 trả chưa bvs xe mô"
click at [819, 377] on span "[PERSON_NAME] thay đổi" at bounding box center [804, 378] width 84 height 12
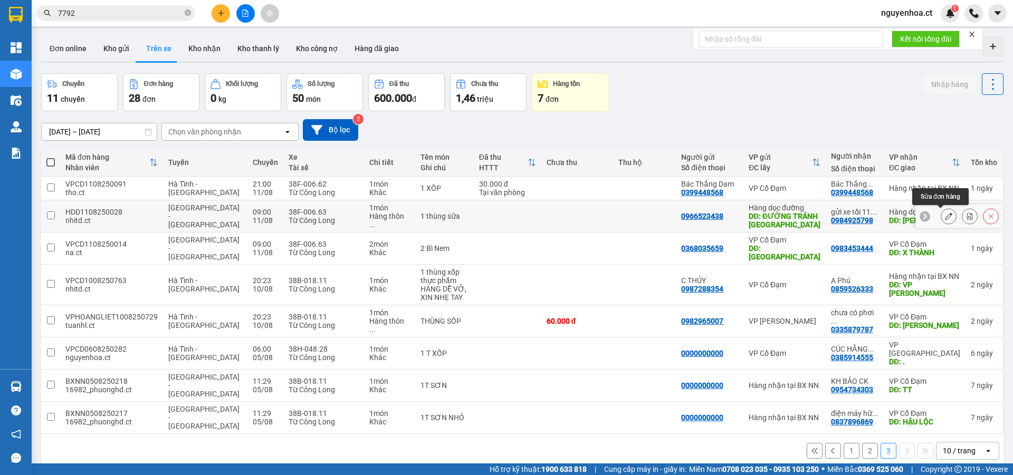
click at [945, 215] on icon at bounding box center [948, 216] width 7 height 7
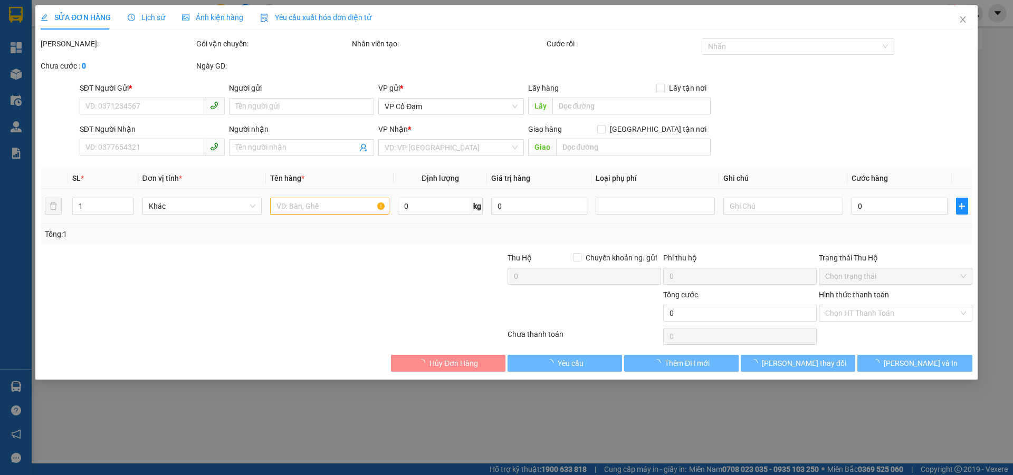
type input "0966523438"
type input "ĐƯỜNG TRÁNH Thanh Hóa"
type input "0984925798"
type input "gửi xe tối 11/8 trả chưa bvs xe mô"
type input "Xuân Thành"
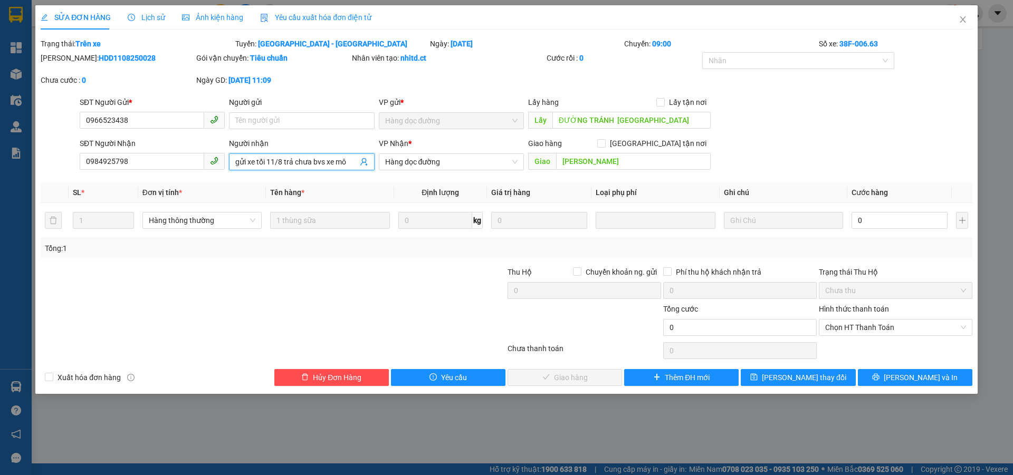
drag, startPoint x: 348, startPoint y: 162, endPoint x: 329, endPoint y: 185, distance: 29.5
click at [330, 180] on div "Total Paid Fee 0 Total UnPaid Fee 0 Cash Collection Total Fee Trạng thái: Trên …" at bounding box center [506, 212] width 931 height 348
click at [307, 276] on div at bounding box center [195, 284] width 311 height 37
click at [137, 14] on span "Lịch sử" at bounding box center [146, 17] width 37 height 8
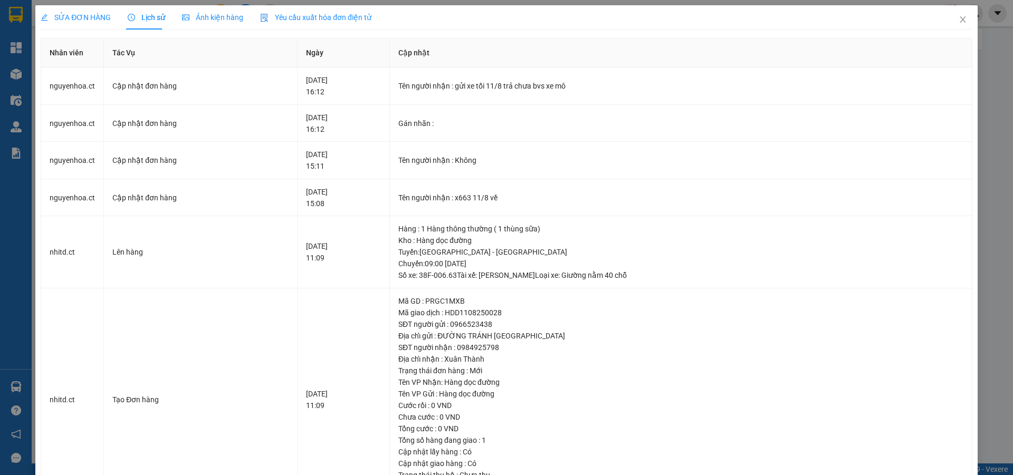
click at [62, 15] on span "SỬA ĐƠN HÀNG" at bounding box center [76, 17] width 70 height 8
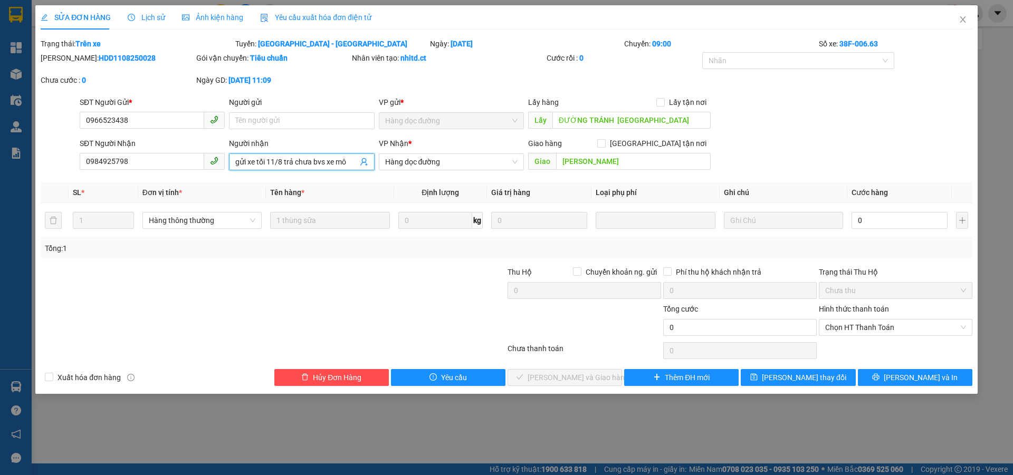
drag, startPoint x: 358, startPoint y: 161, endPoint x: 260, endPoint y: 162, distance: 98.1
click at [252, 163] on span "gửi xe tối 11/8 trả chưa bvs xe mô" at bounding box center [301, 161] width 145 height 17
click at [353, 162] on input "gửi xe tối 11/8 trả chưa bvs xe mô" at bounding box center [296, 162] width 122 height 12
drag, startPoint x: 350, startPoint y: 162, endPoint x: 257, endPoint y: 167, distance: 92.4
click at [257, 167] on input "gửi xe tối 11/8 trả chưa bvs xe mô" at bounding box center [296, 162] width 122 height 12
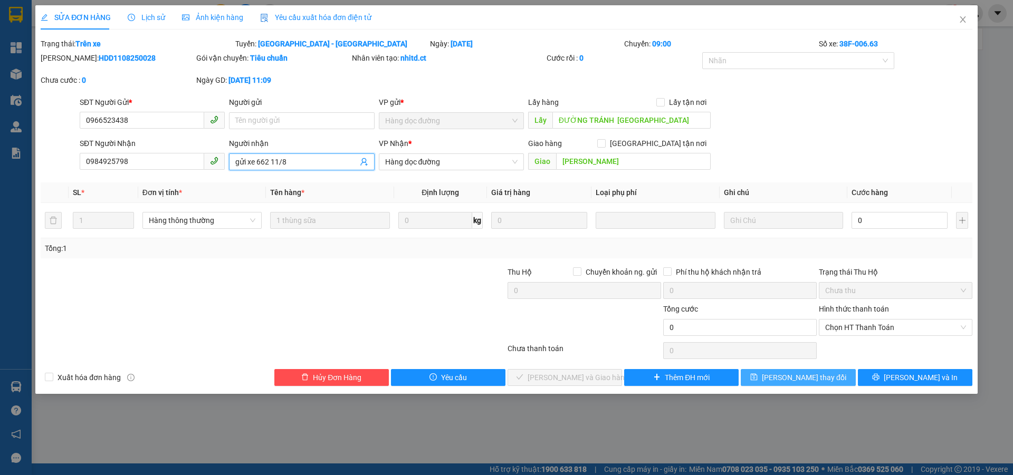
type input "gửi xe 662 11/8"
click at [806, 377] on span "[PERSON_NAME] thay đổi" at bounding box center [804, 378] width 84 height 12
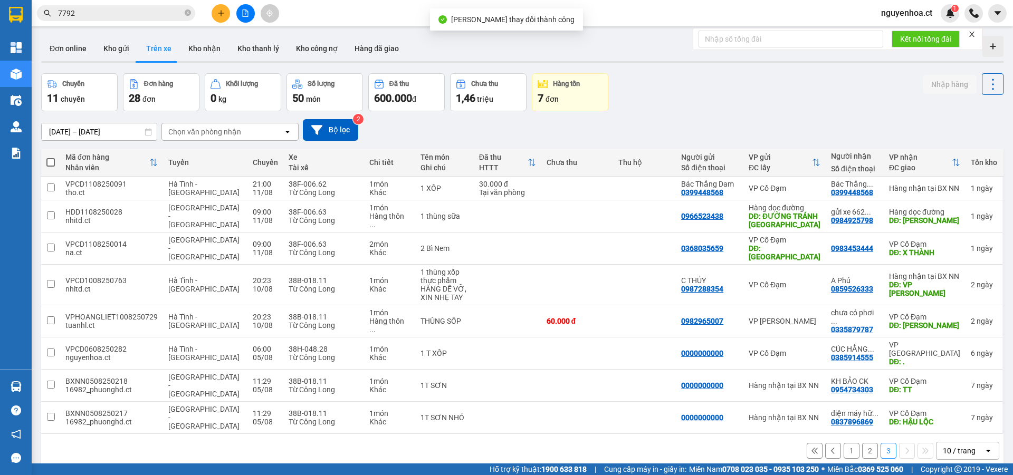
click at [118, 10] on input "7792" at bounding box center [120, 13] width 124 height 12
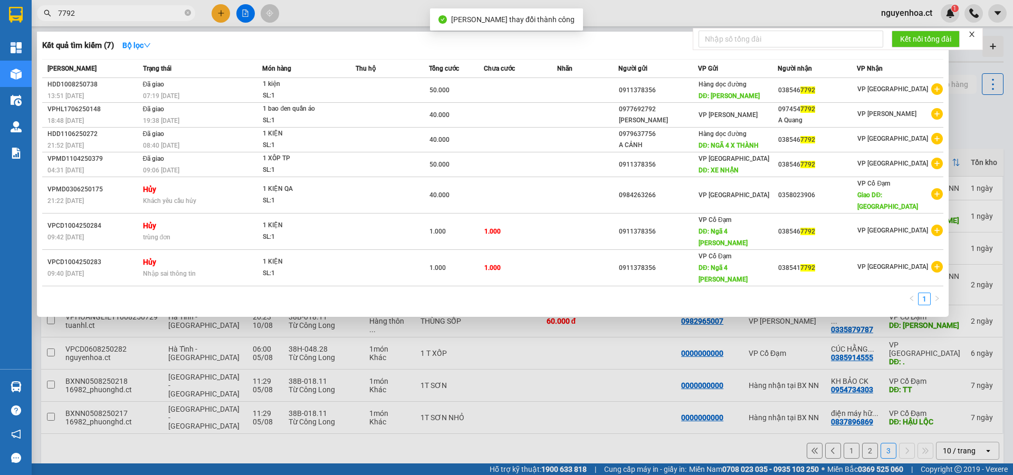
click at [193, 12] on span "7792" at bounding box center [116, 13] width 158 height 16
click at [189, 13] on icon "close-circle" at bounding box center [188, 12] width 6 height 6
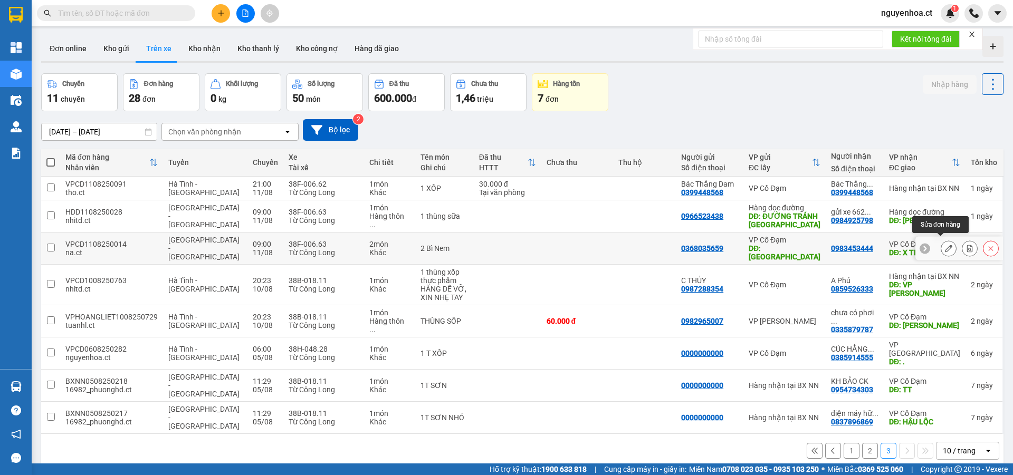
click at [945, 245] on icon at bounding box center [948, 248] width 7 height 7
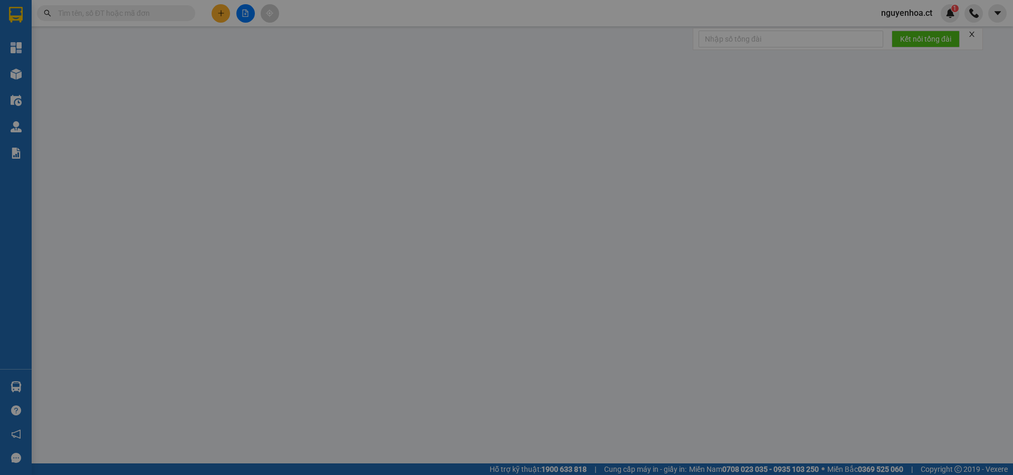
type input "0368035659"
type input "Thanh Hóa"
type input "0983453444"
type input "X THÀNH"
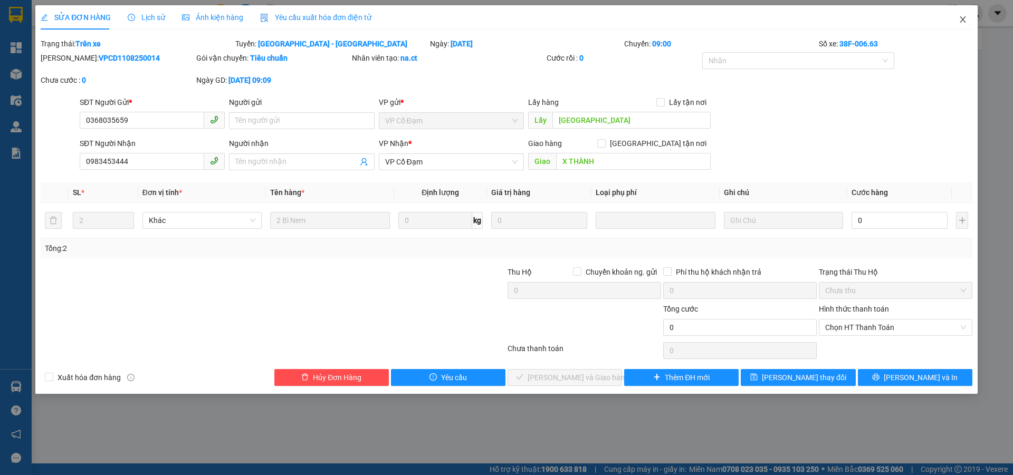
click at [963, 13] on span "Close" at bounding box center [963, 20] width 30 height 30
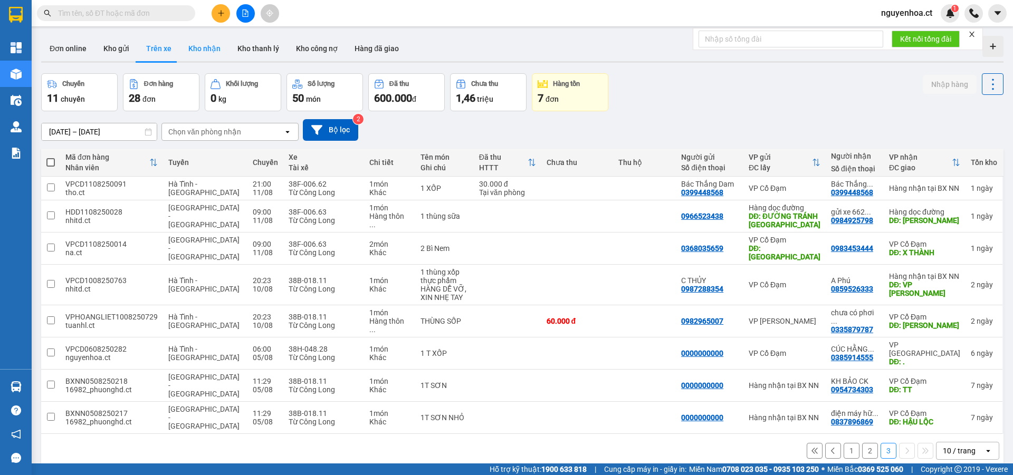
click at [201, 45] on button "Kho nhận" at bounding box center [204, 48] width 49 height 25
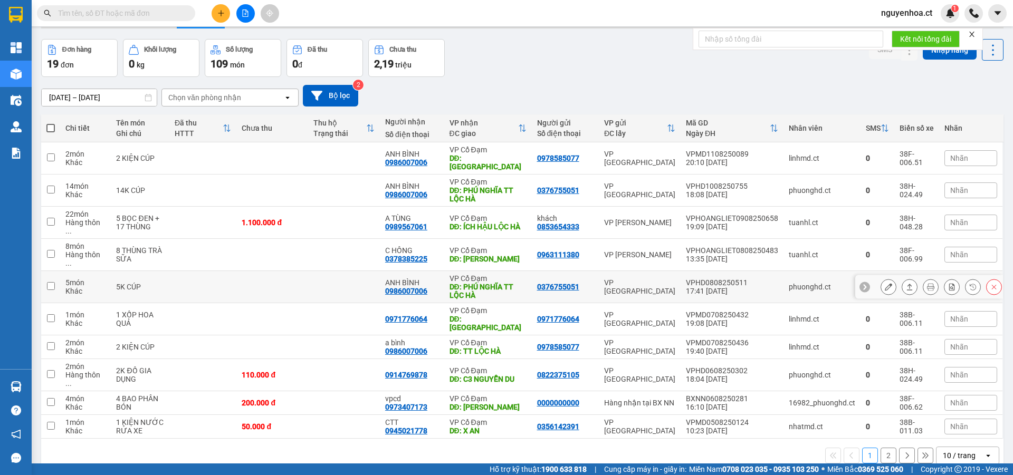
scroll to position [49, 0]
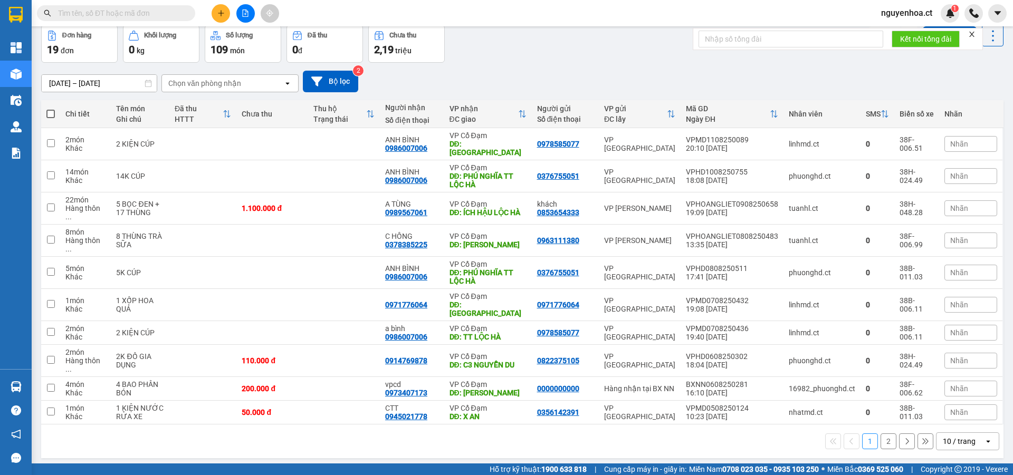
click at [880, 434] on button "2" at bounding box center [888, 442] width 16 height 16
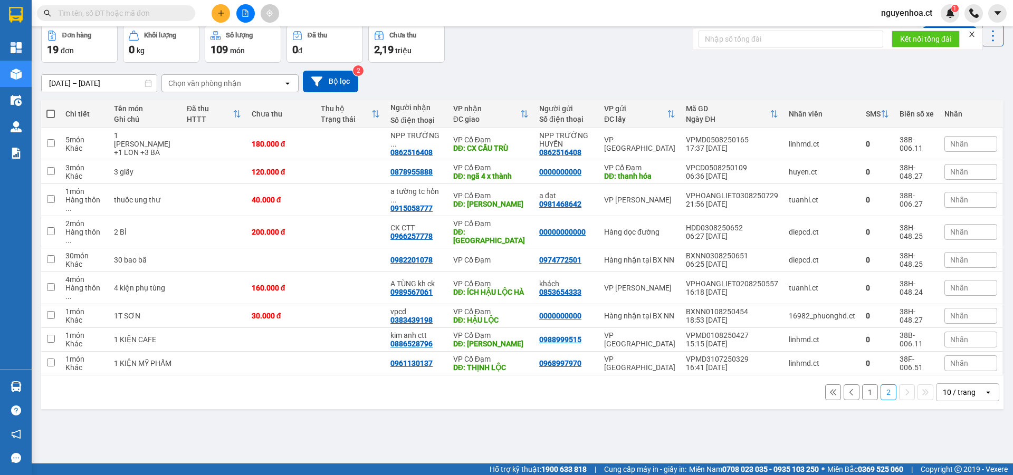
click at [865, 384] on button "1" at bounding box center [870, 392] width 16 height 16
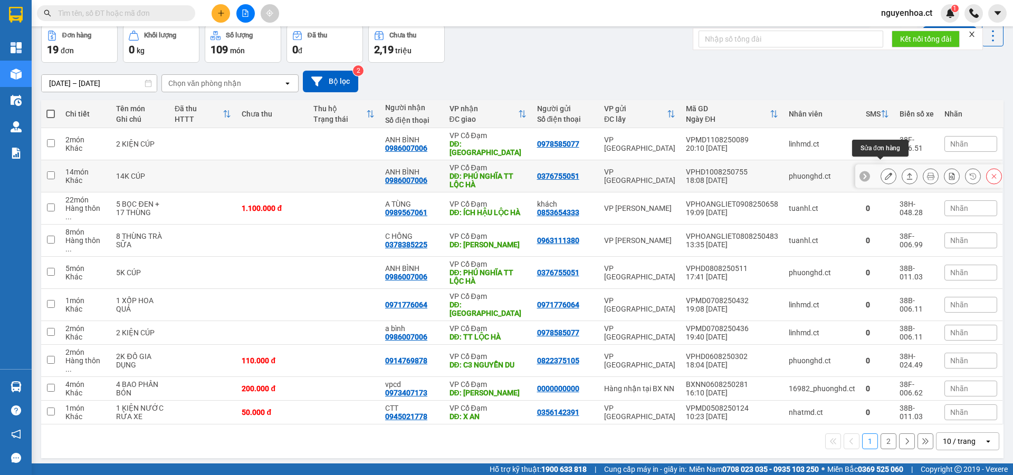
click at [884, 172] on icon at bounding box center [887, 175] width 7 height 7
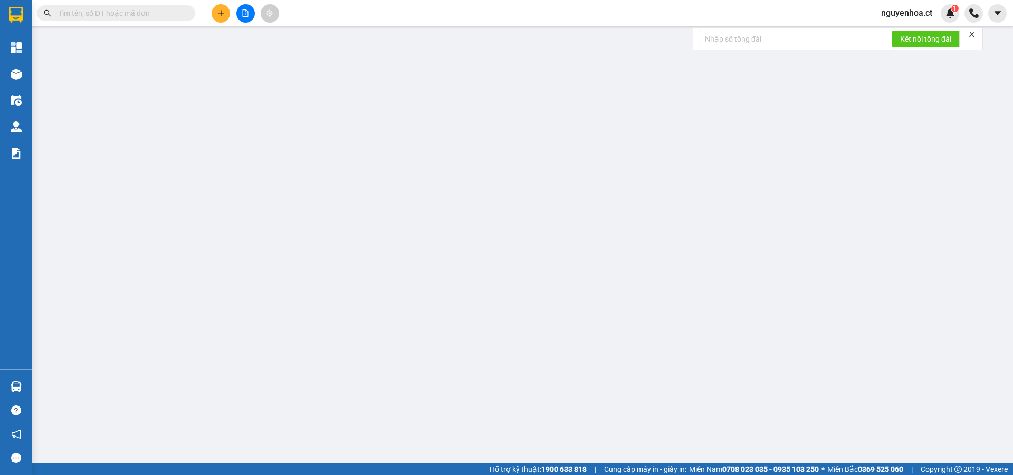
type input "0376755051"
type input "0986007006"
type input "ANH BÌNH"
type input "PHÚ NGHĨA TT LỘC HÀ"
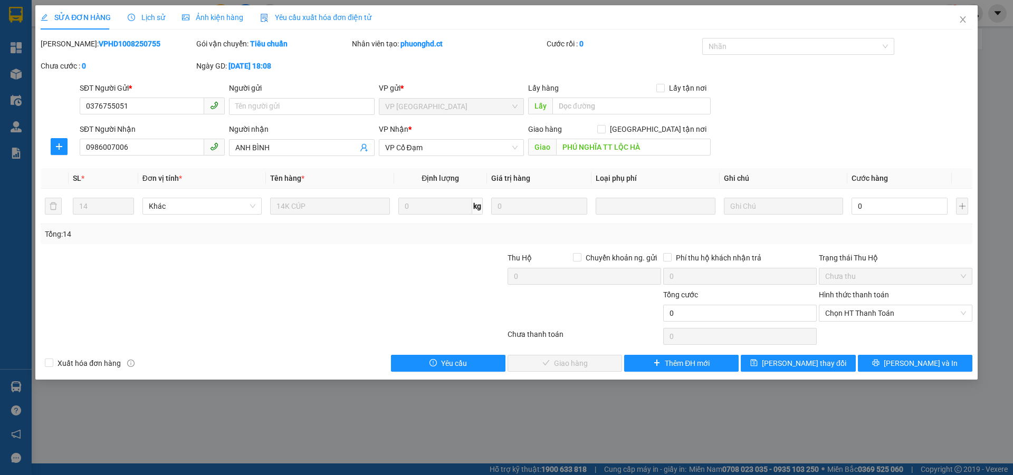
click at [153, 11] on div "Lịch sử" at bounding box center [146, 17] width 37 height 24
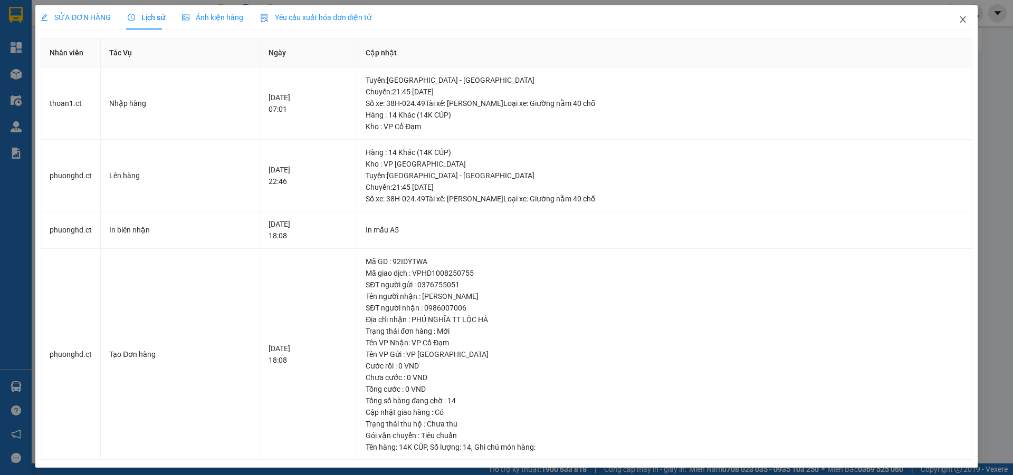
click at [959, 18] on icon "close" at bounding box center [962, 19] width 6 height 6
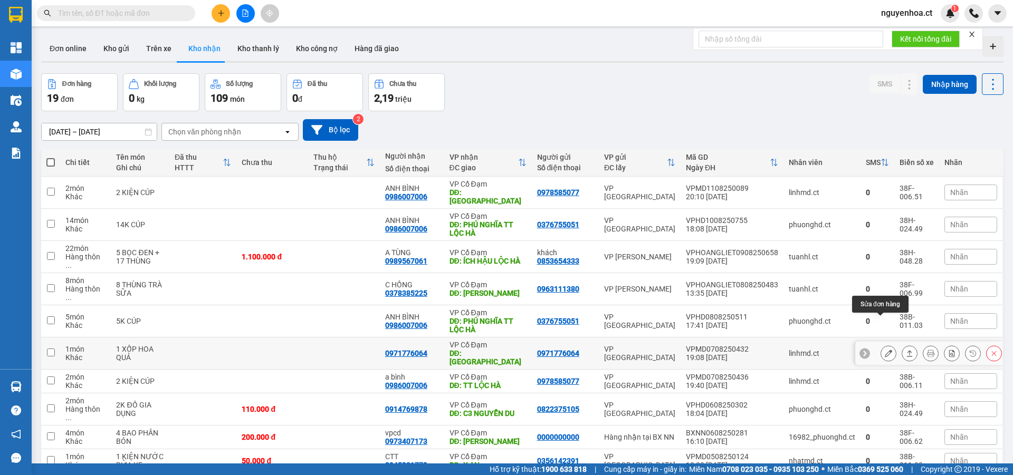
click at [884, 350] on icon at bounding box center [887, 353] width 7 height 7
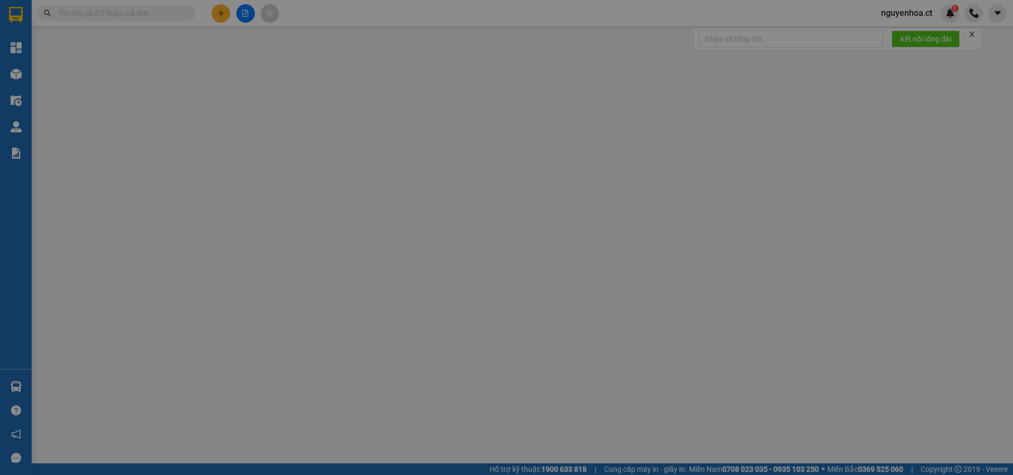
type input "0971776064"
type input "CHỢ TÂN LỘC"
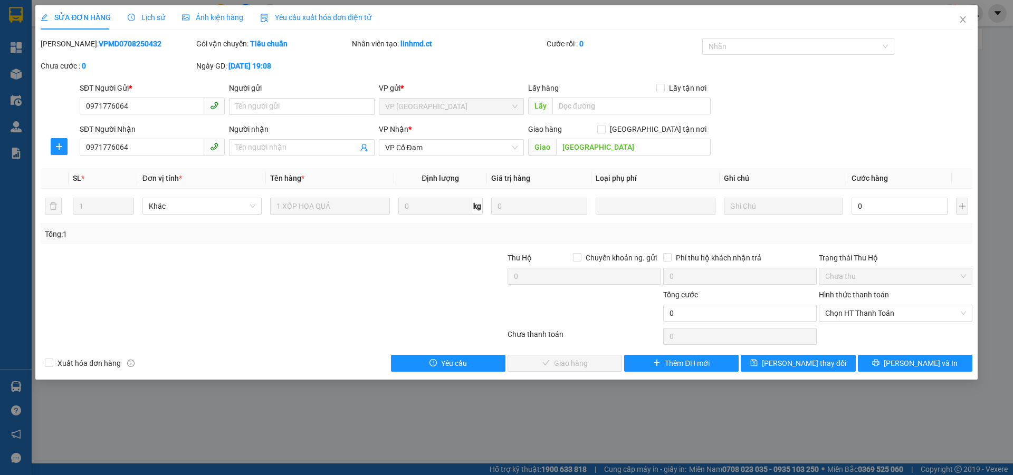
click at [152, 13] on span "Lịch sử" at bounding box center [146, 17] width 37 height 8
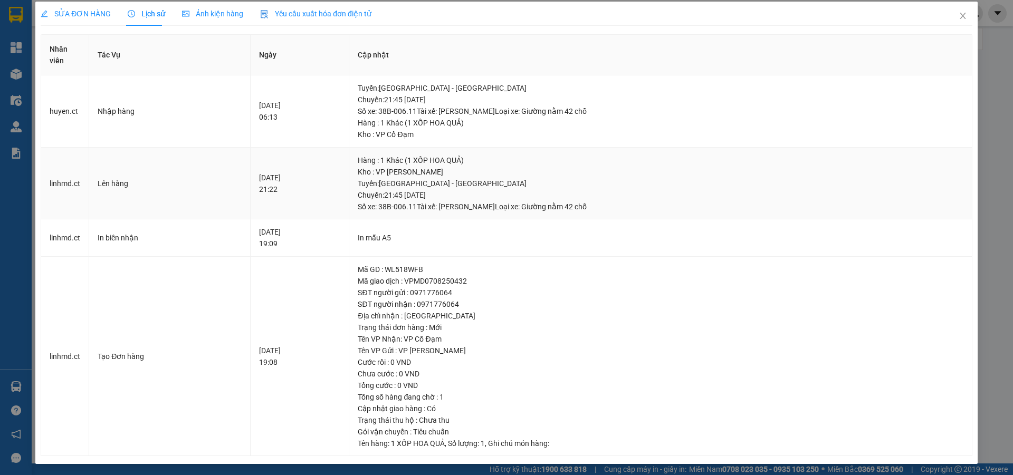
scroll to position [5, 0]
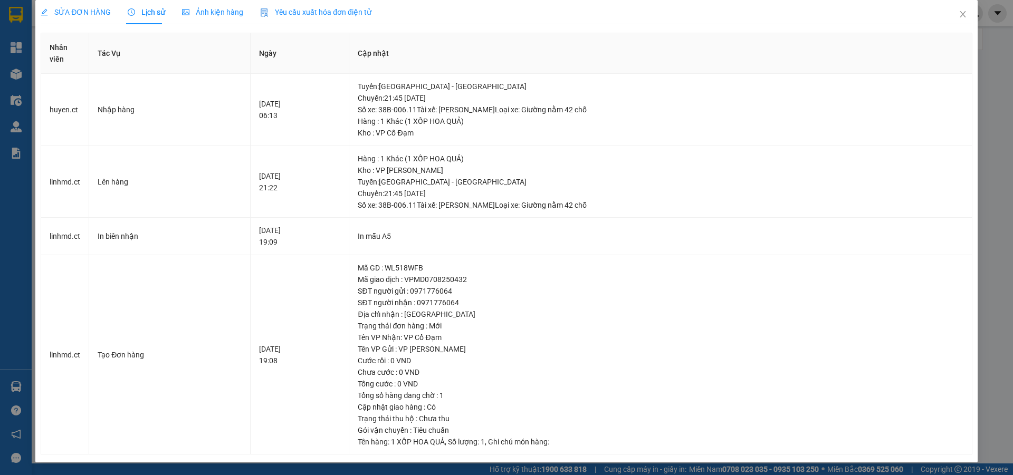
click at [92, 8] on span "SỬA ĐƠN HÀNG" at bounding box center [76, 12] width 70 height 8
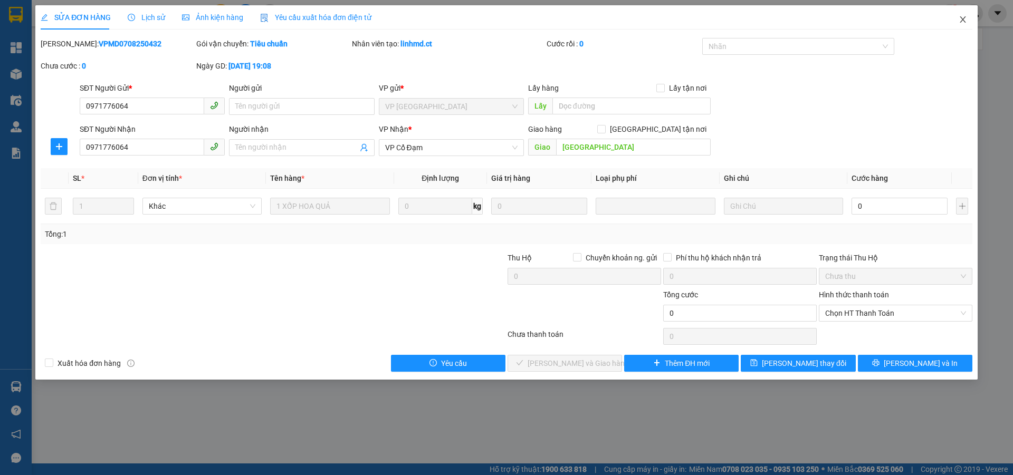
click at [964, 19] on icon "close" at bounding box center [962, 19] width 6 height 6
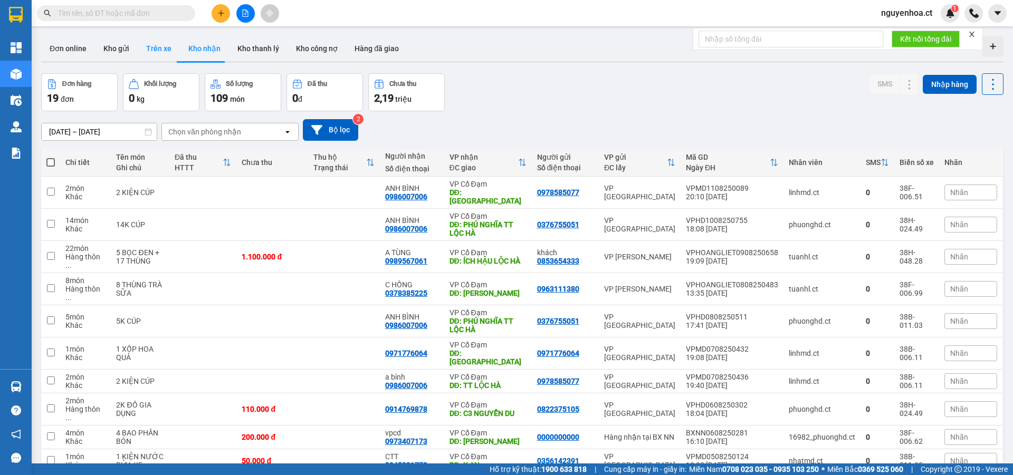
click at [169, 50] on button "Trên xe" at bounding box center [159, 48] width 42 height 25
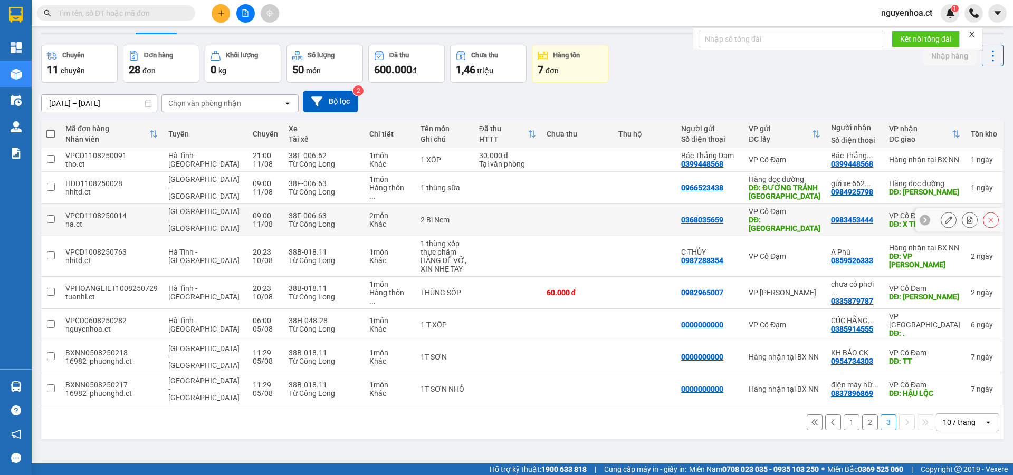
scroll to position [49, 0]
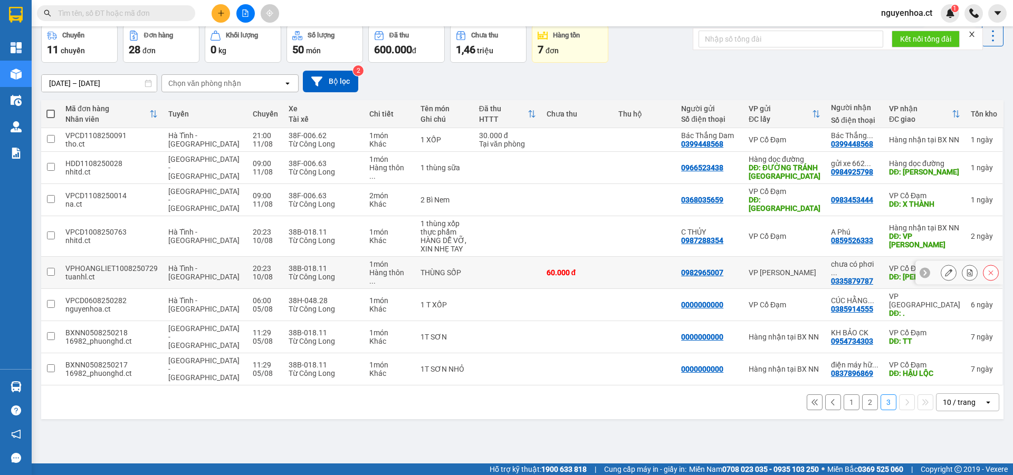
click at [941, 264] on button at bounding box center [948, 273] width 15 height 18
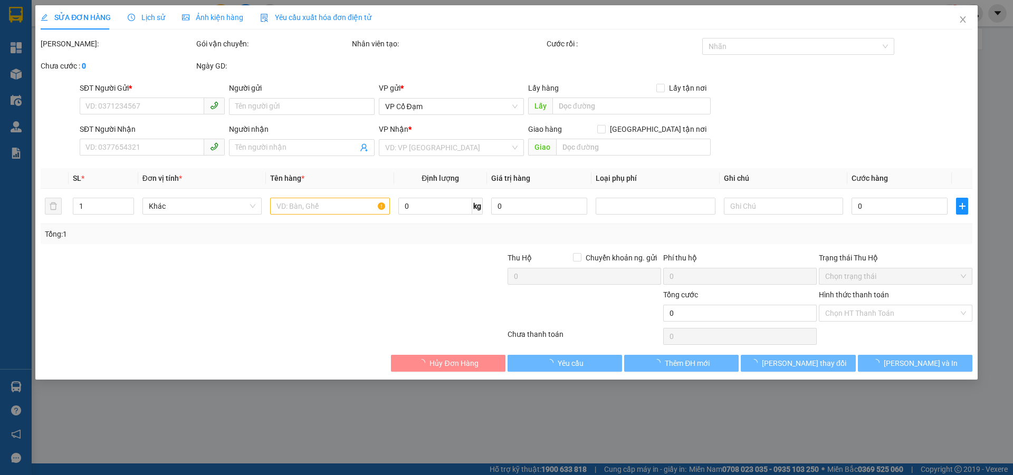
type input "0982965007"
type input "0335879787"
type input "chưa có phơi x811 n10/8 về"
type input "XUÂN LIÊN"
type input "60.000"
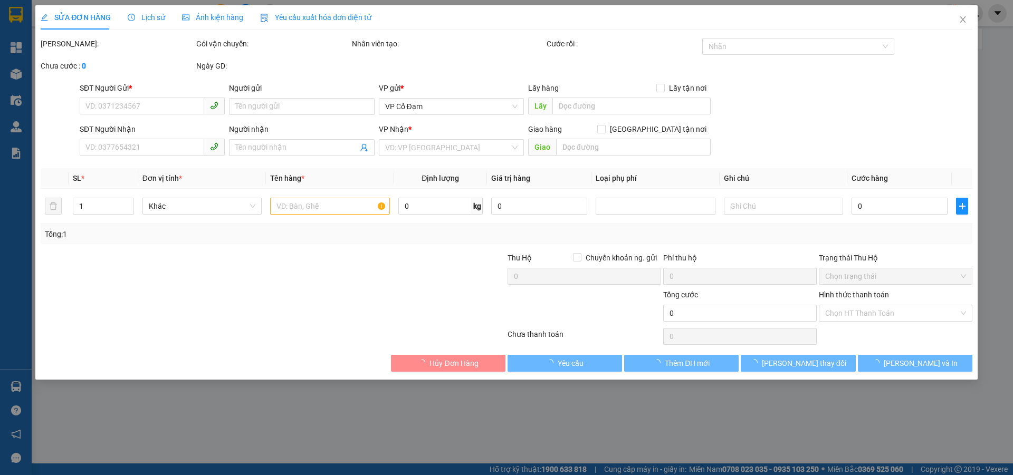
type input "60.000"
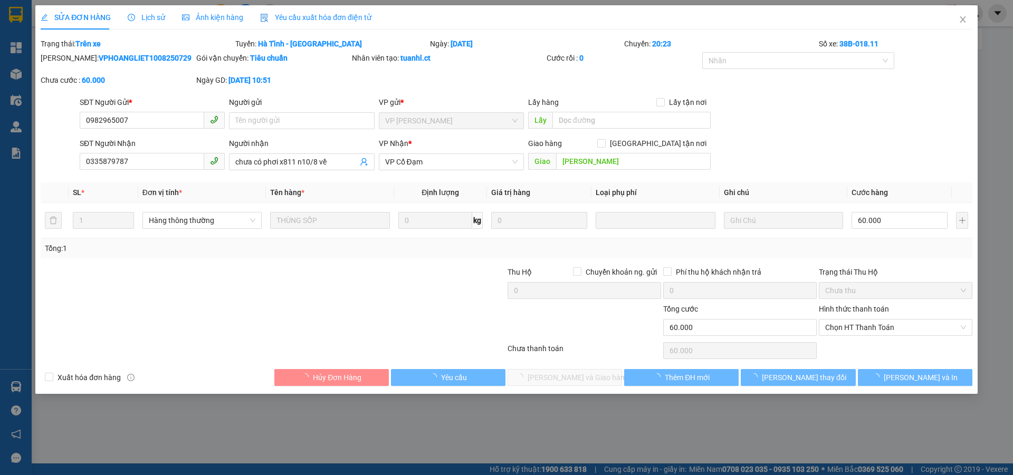
click at [153, 13] on span "Lịch sử" at bounding box center [146, 17] width 37 height 8
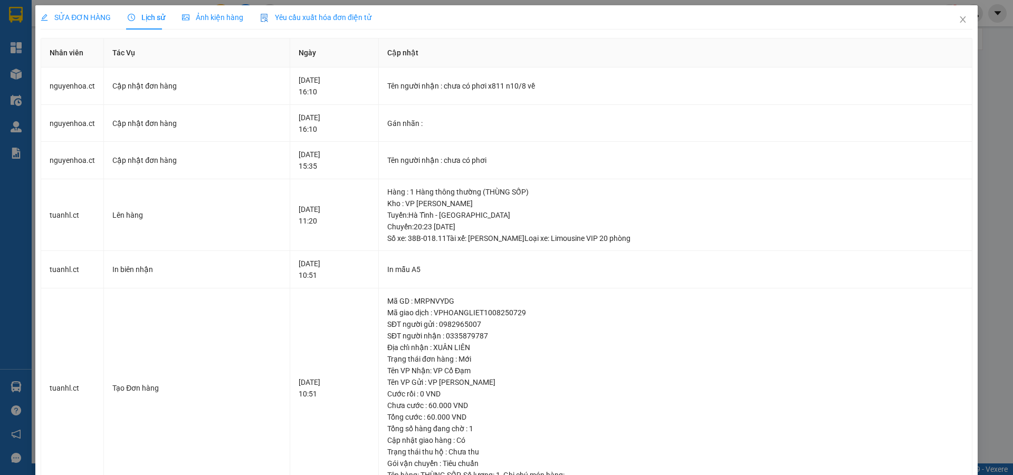
click at [88, 15] on span "SỬA ĐƠN HÀNG" at bounding box center [76, 17] width 70 height 8
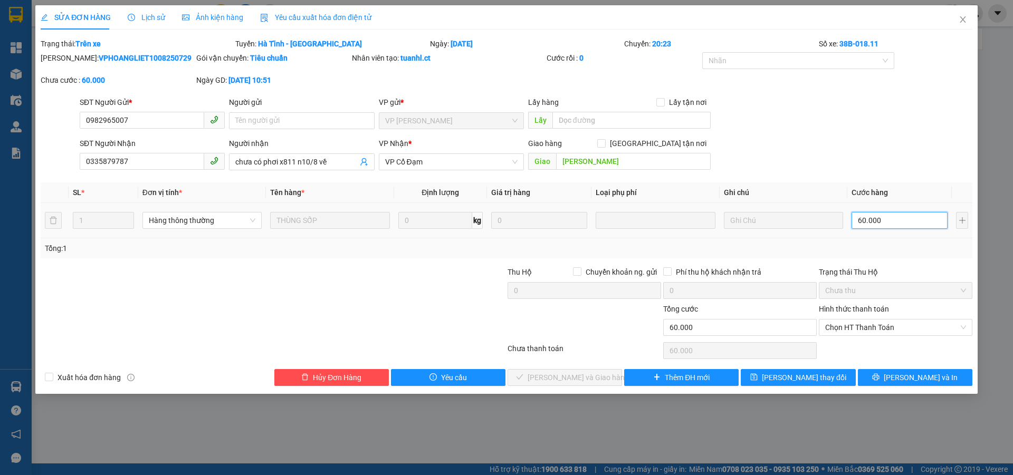
click at [886, 221] on input "60.000" at bounding box center [899, 220] width 96 height 17
type input "5"
type input "0"
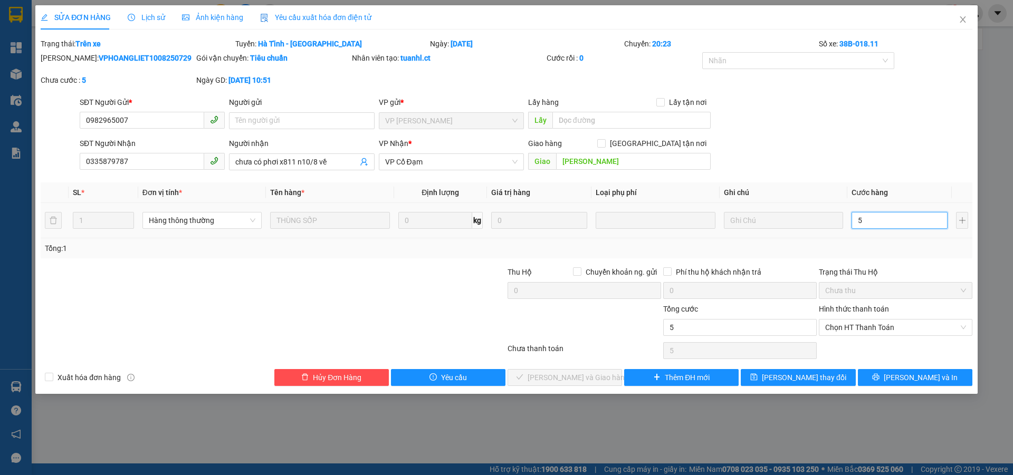
type input "0"
click at [964, 17] on icon "close" at bounding box center [962, 19] width 8 height 8
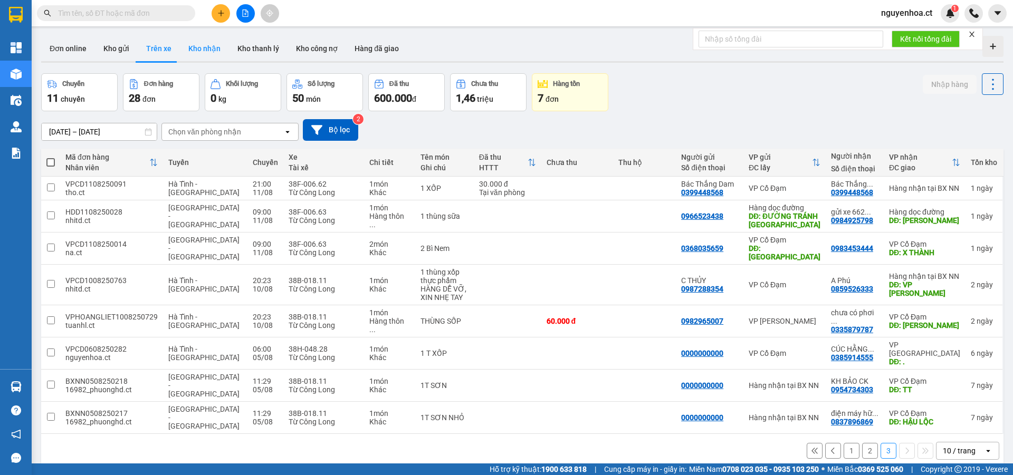
click at [208, 45] on button "Kho nhận" at bounding box center [204, 48] width 49 height 25
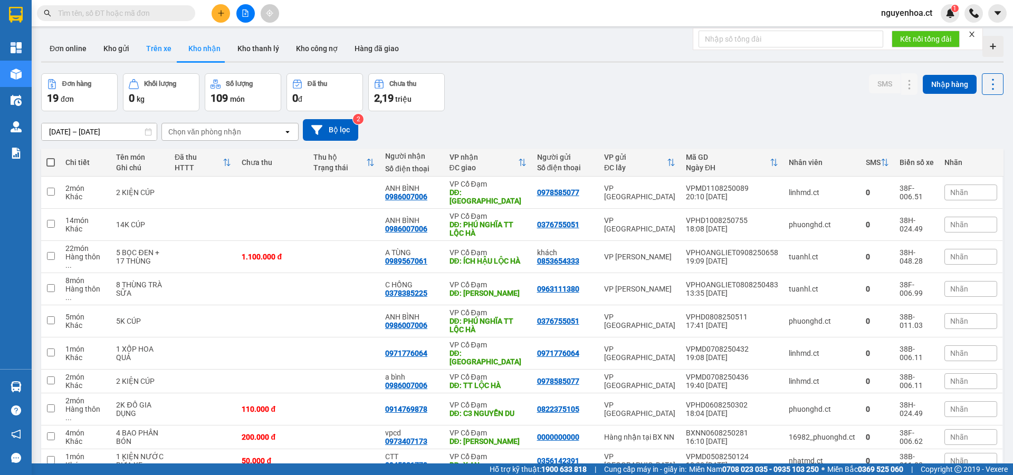
click at [159, 52] on button "Trên xe" at bounding box center [159, 48] width 42 height 25
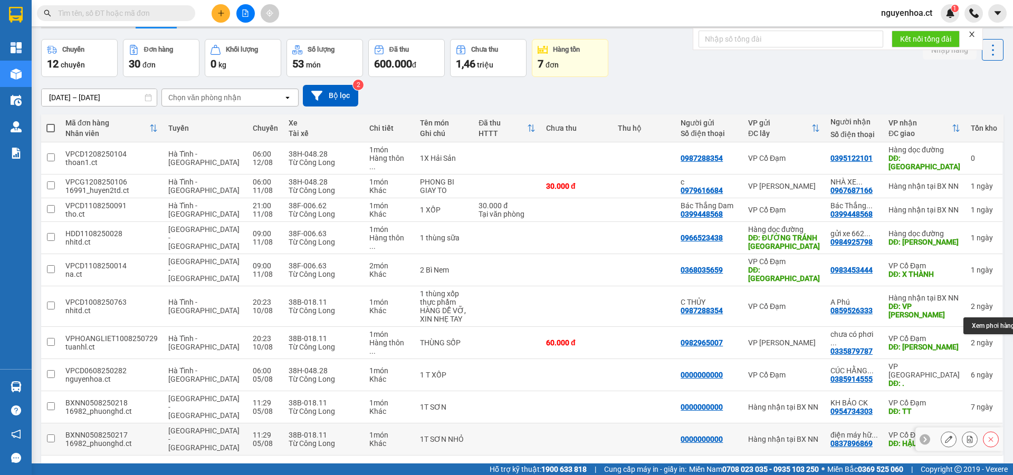
scroll to position [49, 0]
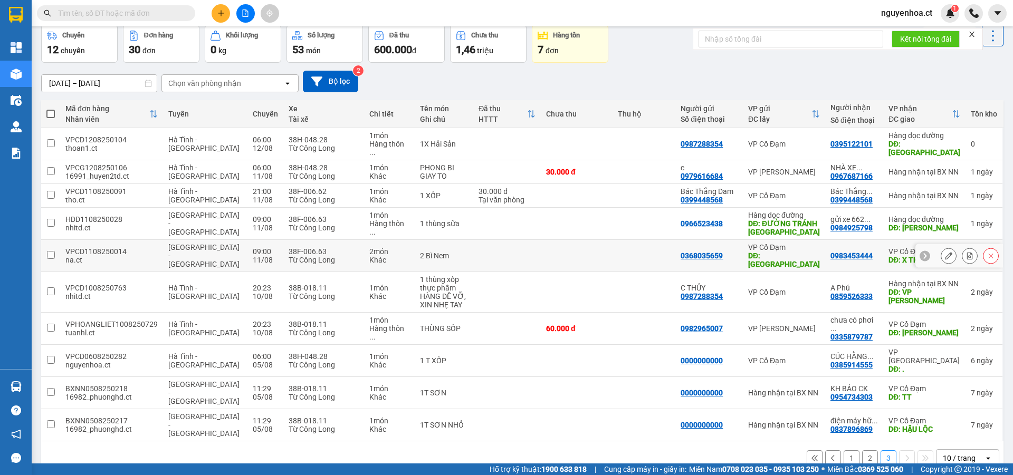
click at [51, 251] on input "checkbox" at bounding box center [51, 255] width 8 height 8
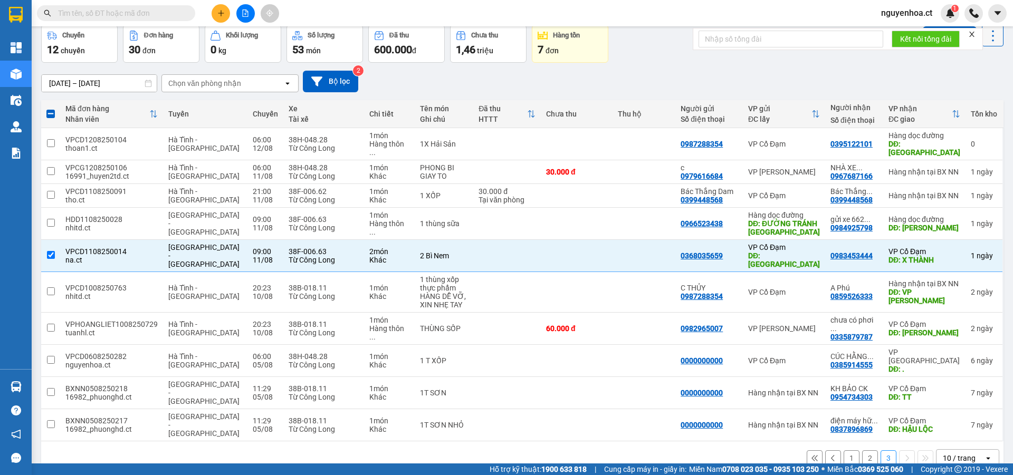
click at [992, 39] on icon at bounding box center [992, 35] width 15 height 15
click at [969, 87] on span "Xóa hoàn toàn" at bounding box center [973, 83] width 49 height 11
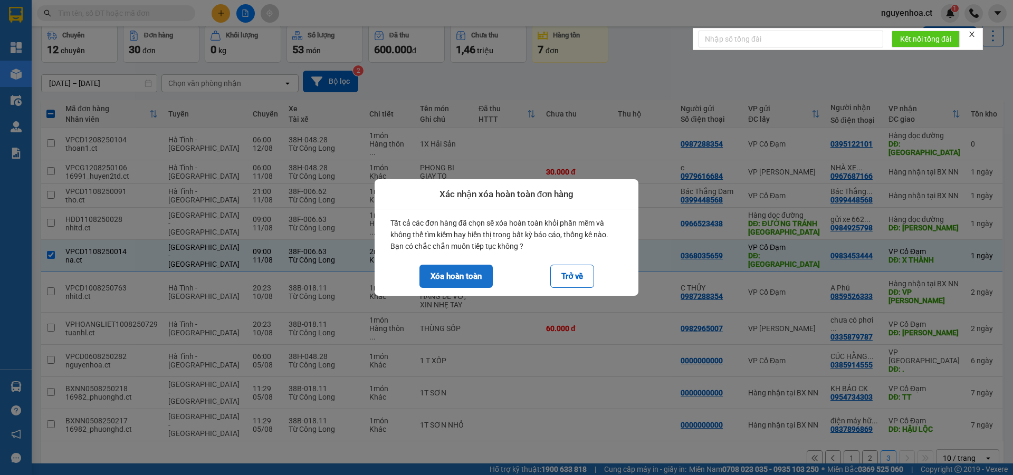
click at [459, 284] on button "Xóa hoàn toàn" at bounding box center [455, 276] width 73 height 23
checkbox input "false"
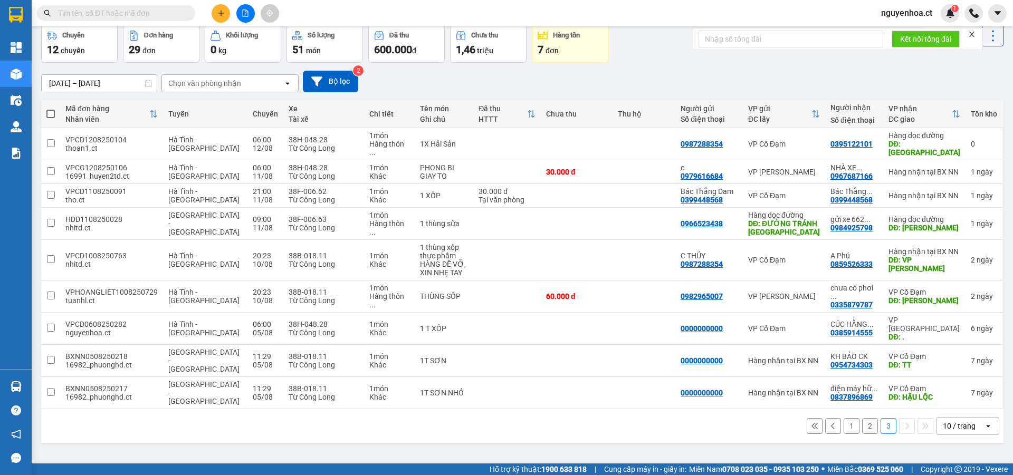
drag, startPoint x: 0, startPoint y: 478, endPoint x: 34, endPoint y: 466, distance: 36.4
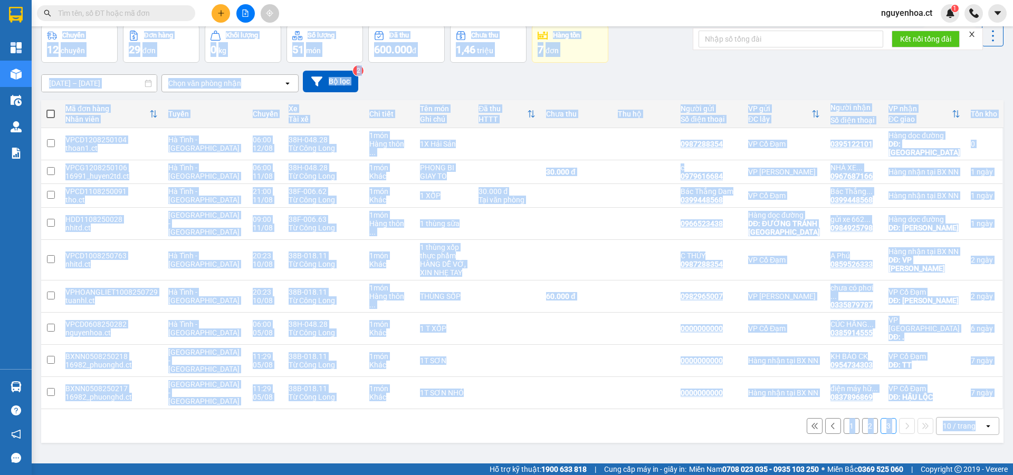
drag, startPoint x: 34, startPoint y: 466, endPoint x: 547, endPoint y: 445, distance: 513.6
click at [547, 445] on div "ver 1.8.137 Đơn online Kho gửi Trên xe Kho nhận Kho thanh lý Kho công nợ Hàng đ…" at bounding box center [522, 220] width 970 height 475
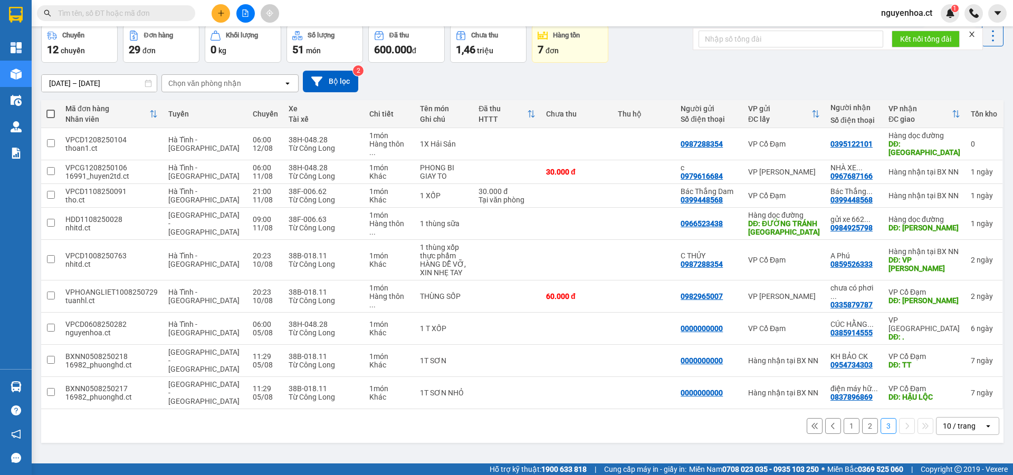
click at [864, 418] on button "2" at bounding box center [870, 426] width 16 height 16
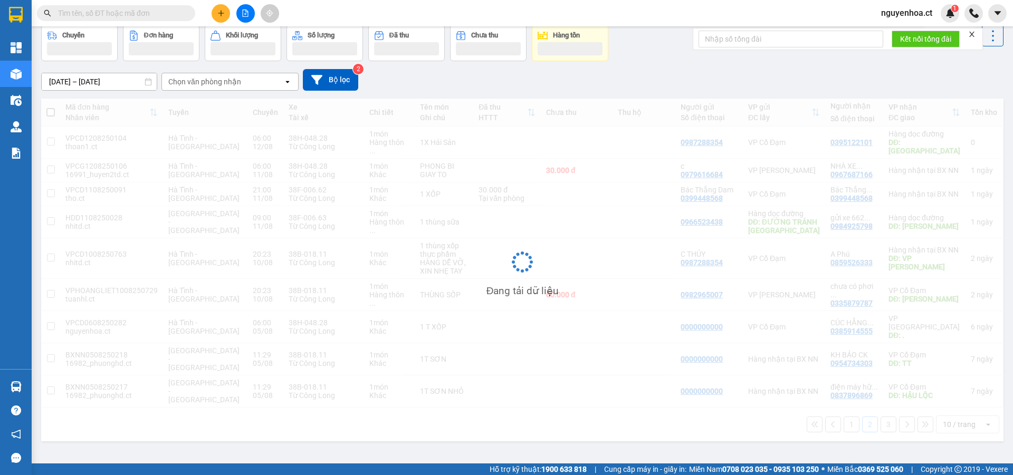
click at [866, 387] on div "Đang tải dữ liệu" at bounding box center [522, 270] width 962 height 343
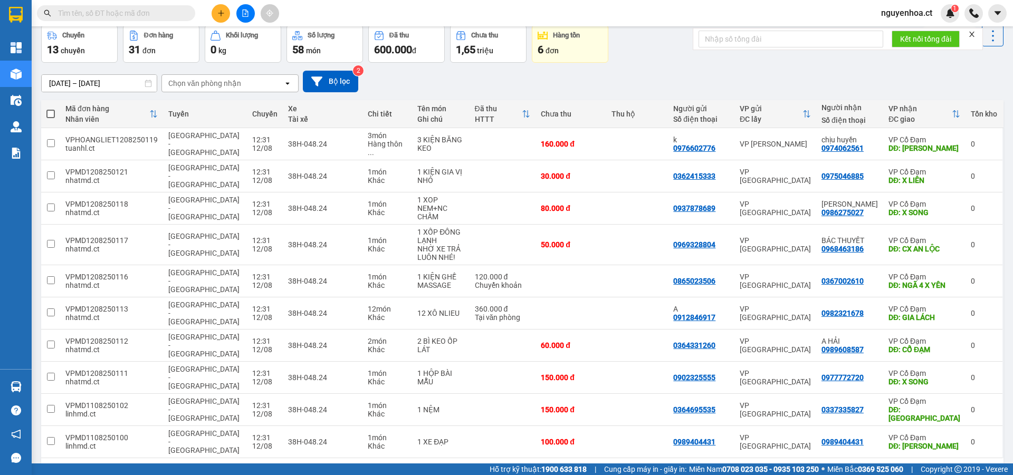
click at [888, 466] on div "1 2 3 4 10 / trang open" at bounding box center [522, 475] width 954 height 18
click at [883, 467] on button "4" at bounding box center [888, 475] width 16 height 16
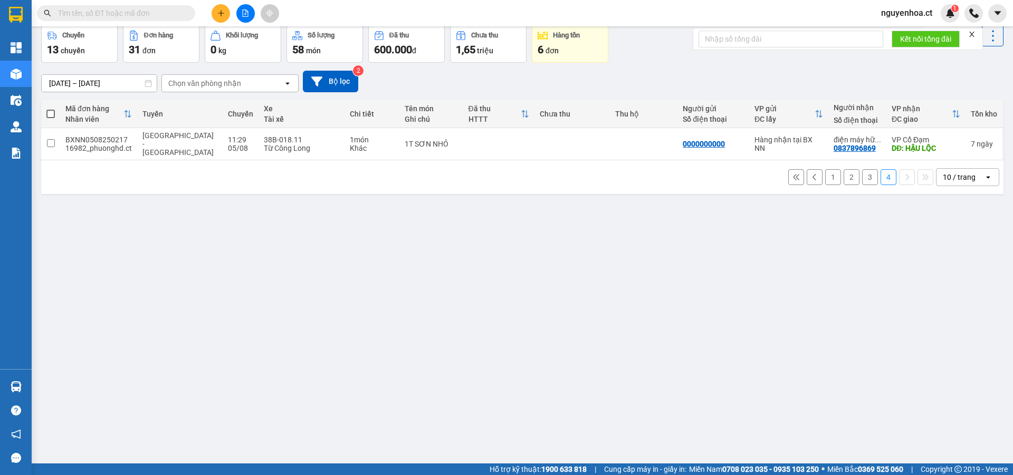
click at [862, 170] on button "3" at bounding box center [870, 177] width 16 height 16
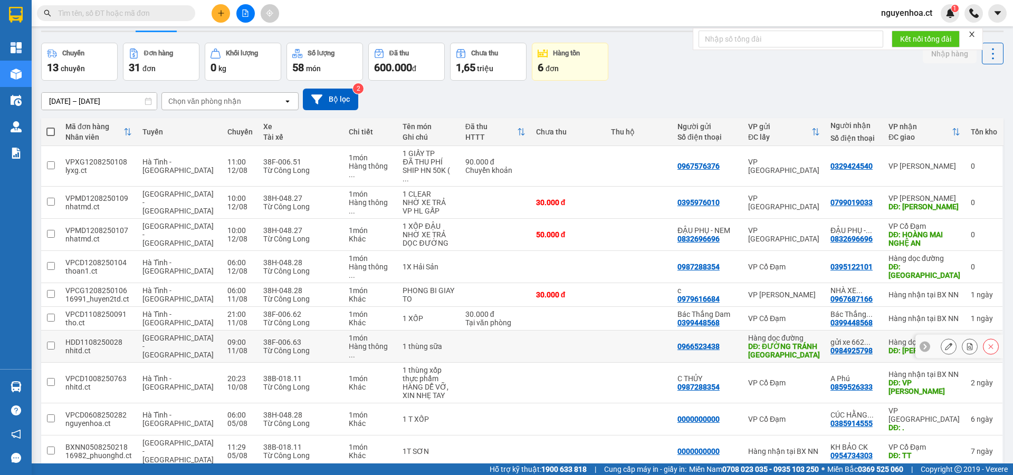
scroll to position [49, 0]
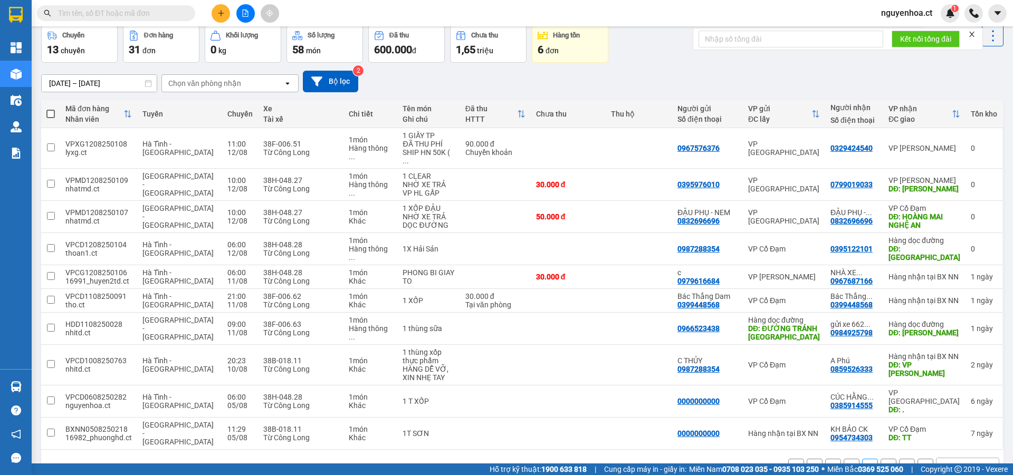
click at [882, 459] on button "4" at bounding box center [888, 467] width 16 height 16
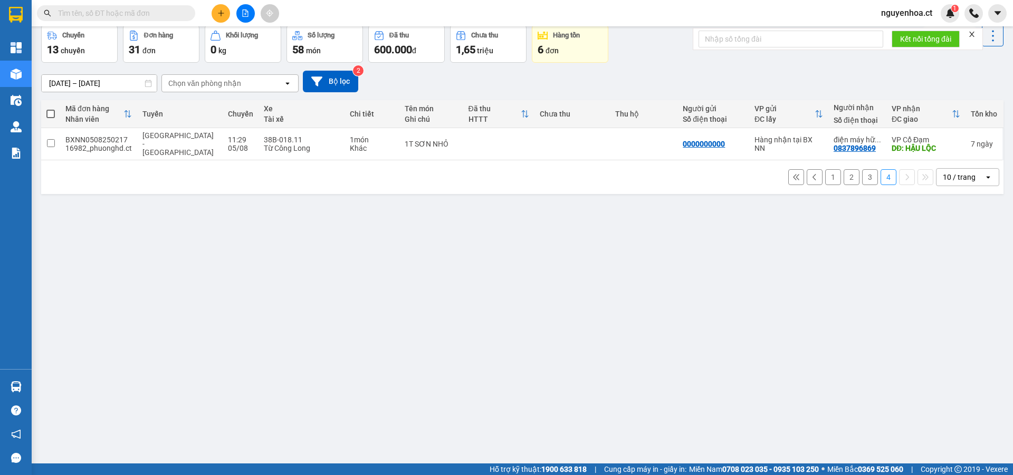
click at [862, 169] on button "3" at bounding box center [870, 177] width 16 height 16
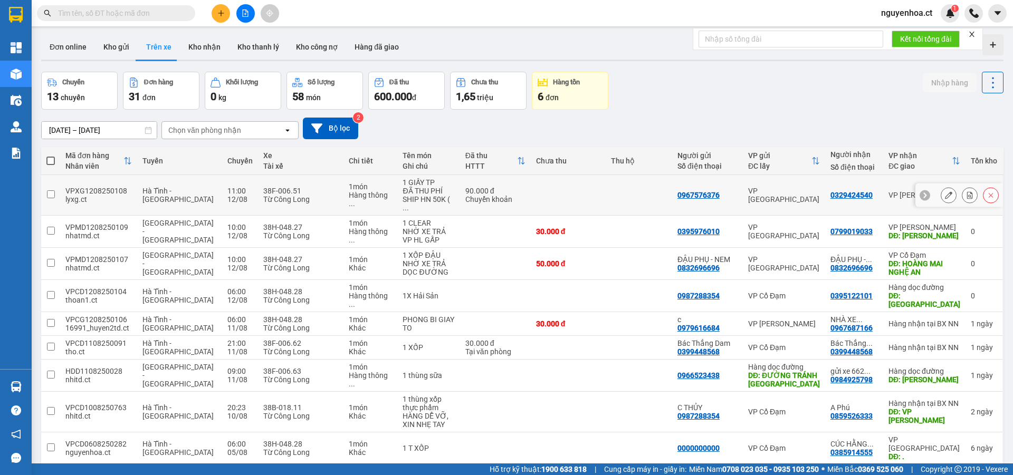
scroll to position [0, 0]
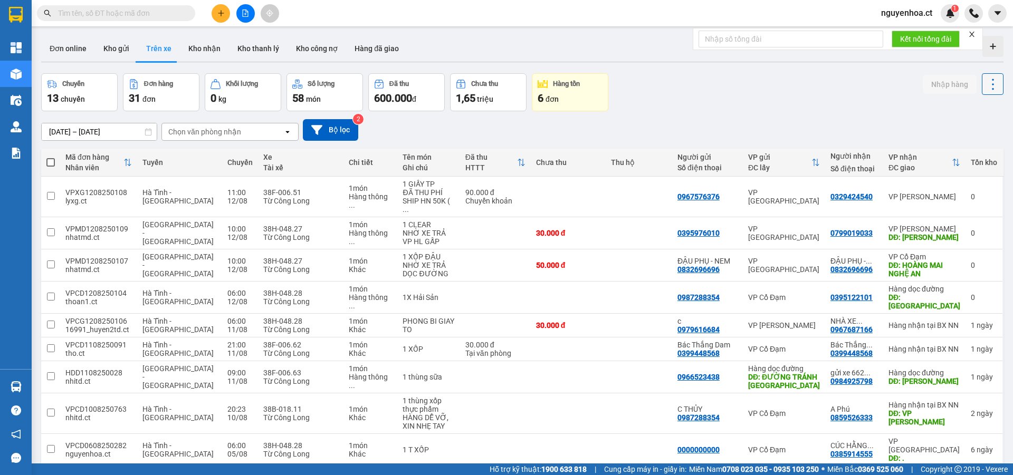
click at [992, 79] on icon at bounding box center [993, 84] width 2 height 11
click at [743, 110] on div "Chuyến 13 chuyến Đơn hàng 31 đơn Khối lượng 0 kg Số lượng 58 món Đã thu 600.000…" at bounding box center [522, 92] width 962 height 38
click at [48, 409] on input "checkbox" at bounding box center [51, 413] width 8 height 8
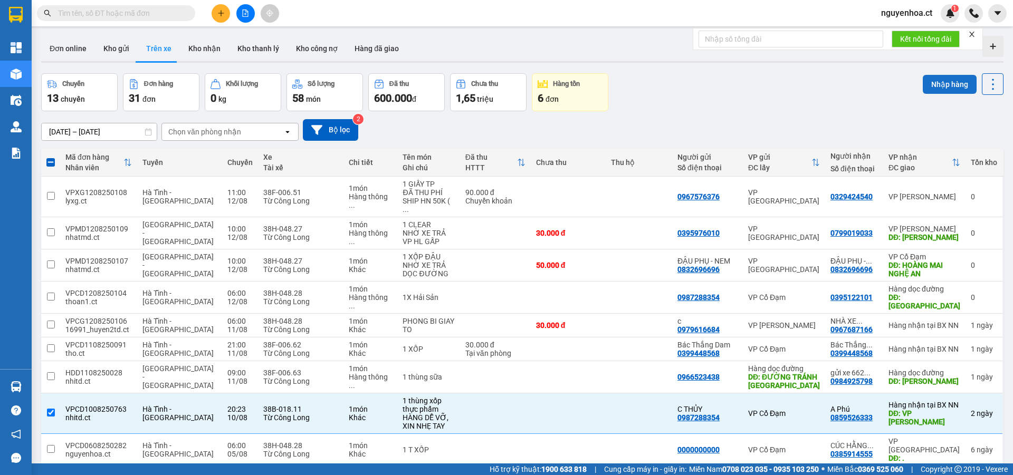
click at [932, 84] on button "Nhập hàng" at bounding box center [949, 84] width 54 height 19
checkbox input "false"
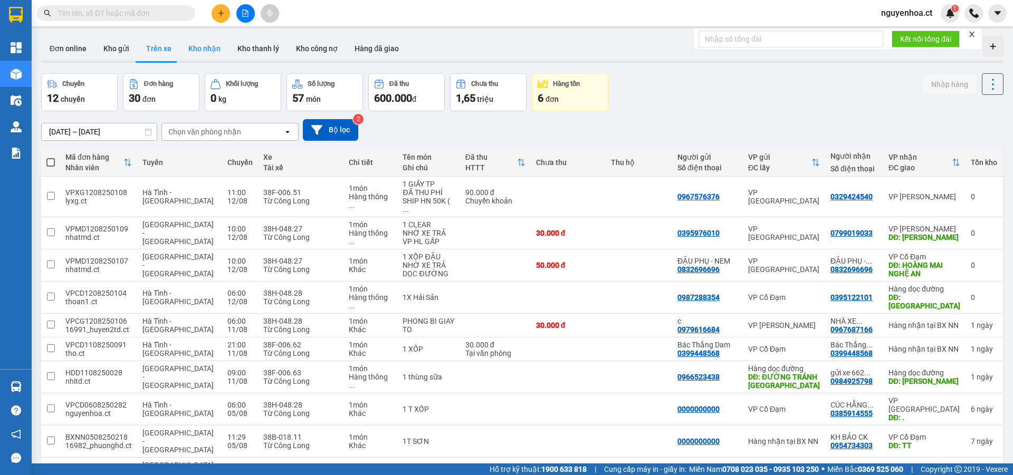
click at [195, 49] on button "Kho nhận" at bounding box center [204, 48] width 49 height 25
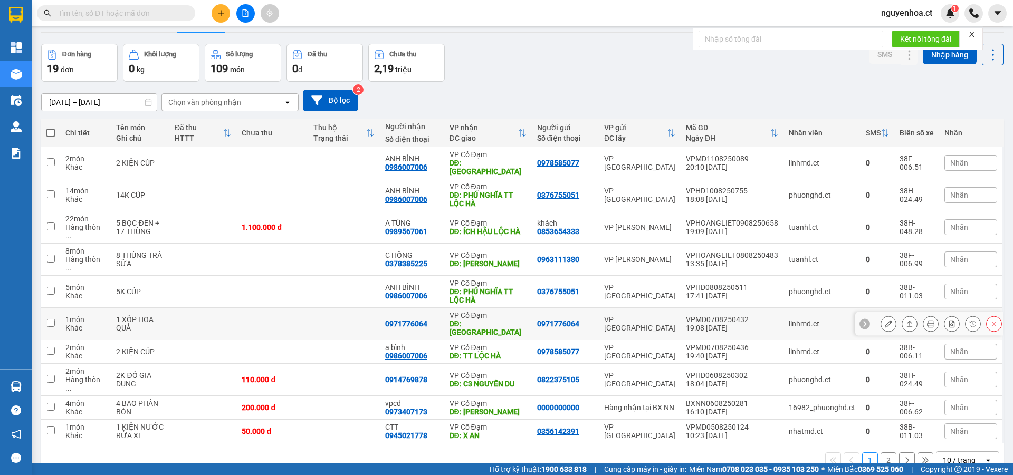
scroll to position [49, 0]
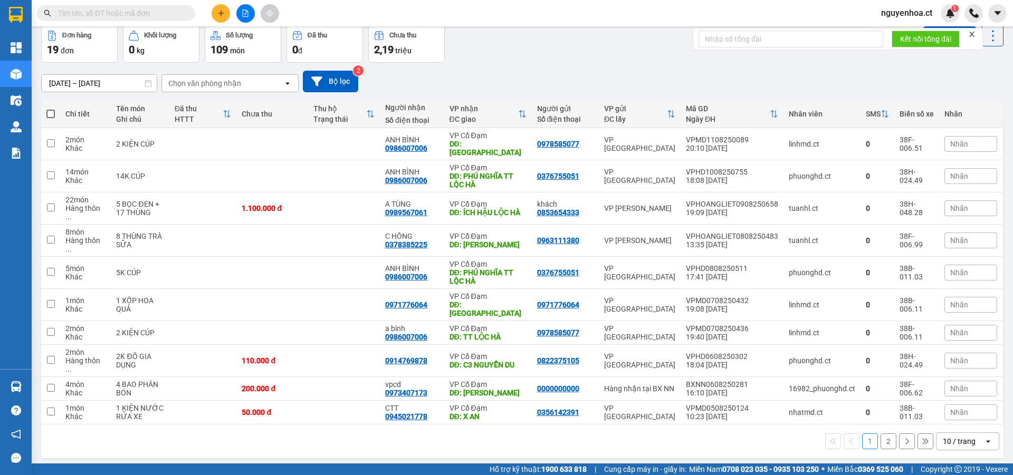
click at [882, 434] on button "2" at bounding box center [888, 442] width 16 height 16
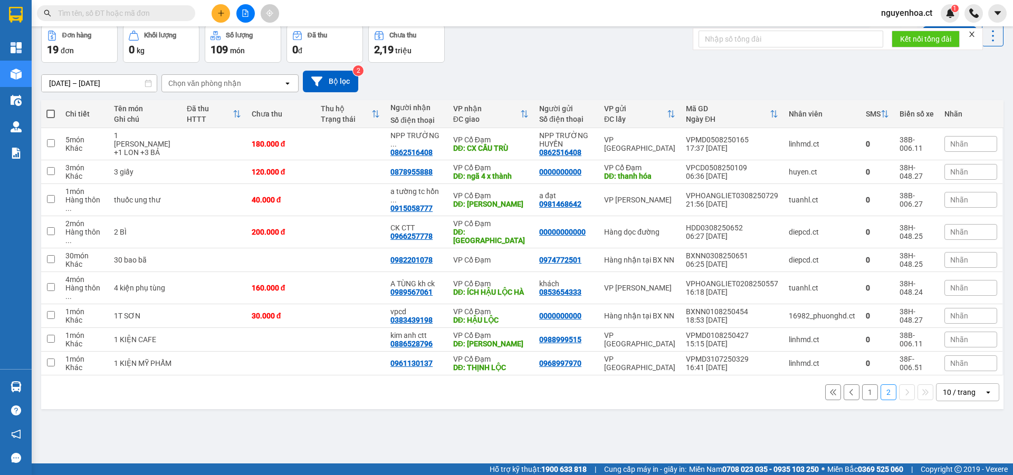
drag, startPoint x: 861, startPoint y: 370, endPoint x: 736, endPoint y: 319, distance: 135.1
click at [862, 384] on button "1" at bounding box center [870, 392] width 16 height 16
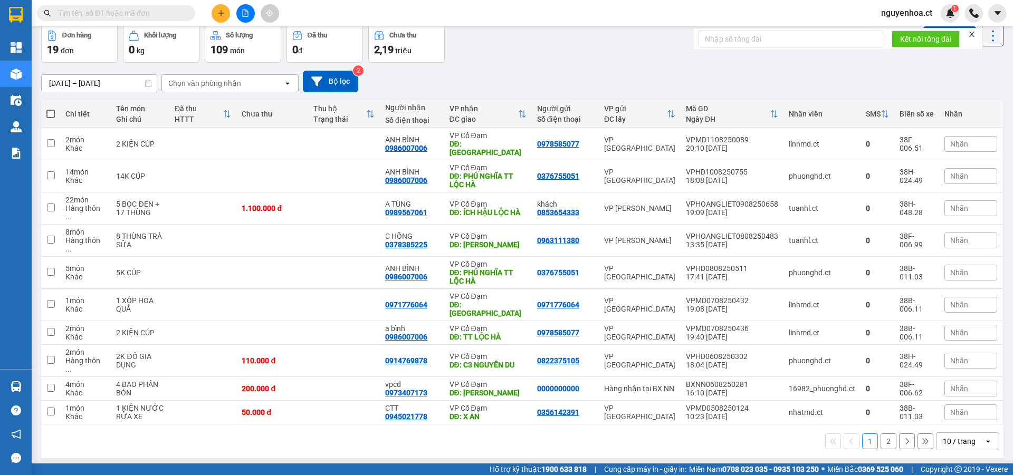
click at [141, 5] on div "Kết quả tìm kiếm ( 7 ) Bộ lọc Mã ĐH Trạng thái Món hàng Thu hộ Tổng cước Chưa c…" at bounding box center [103, 13] width 206 height 18
click at [140, 13] on input "text" at bounding box center [120, 13] width 124 height 12
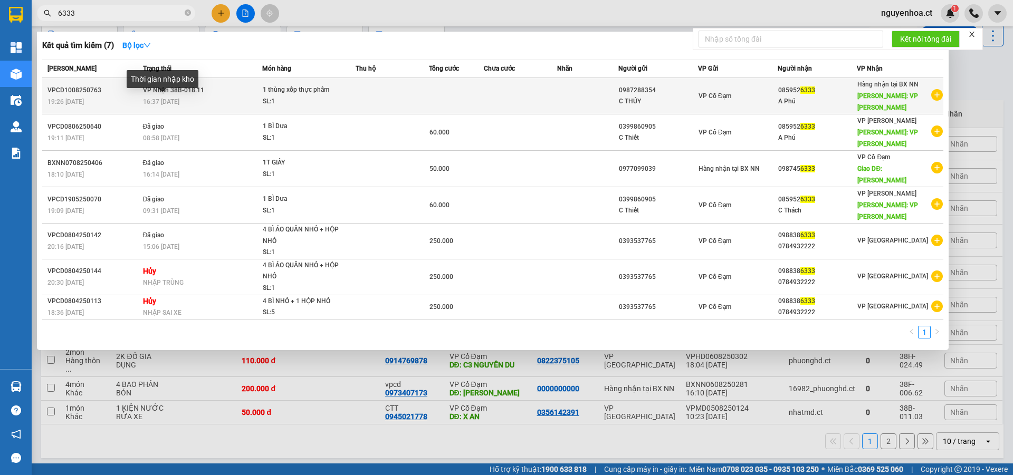
type input "6333"
click at [186, 95] on td "VP Nhận 38B-018.11 16:37 [DATE]" at bounding box center [201, 96] width 122 height 36
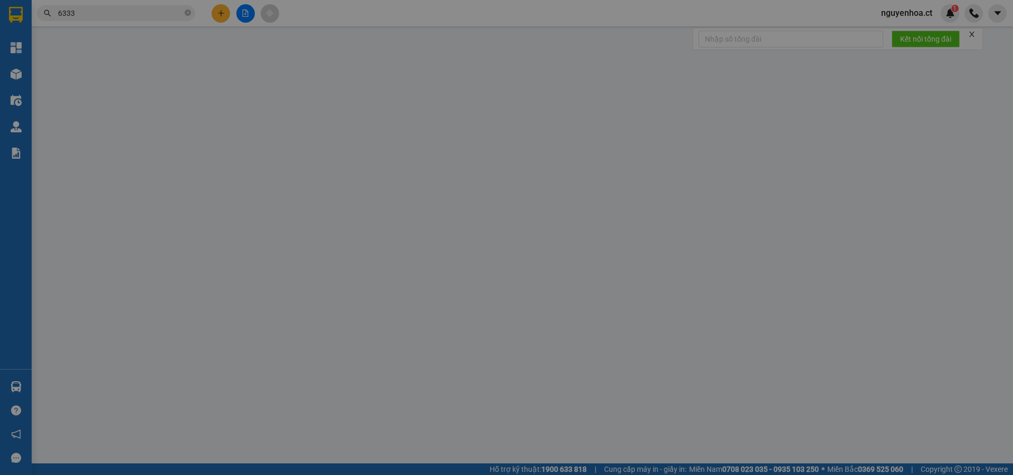
type input "0987288354"
type input "C THỦY"
type input "0859526333"
type input "A Phú"
type input "VP [PERSON_NAME]"
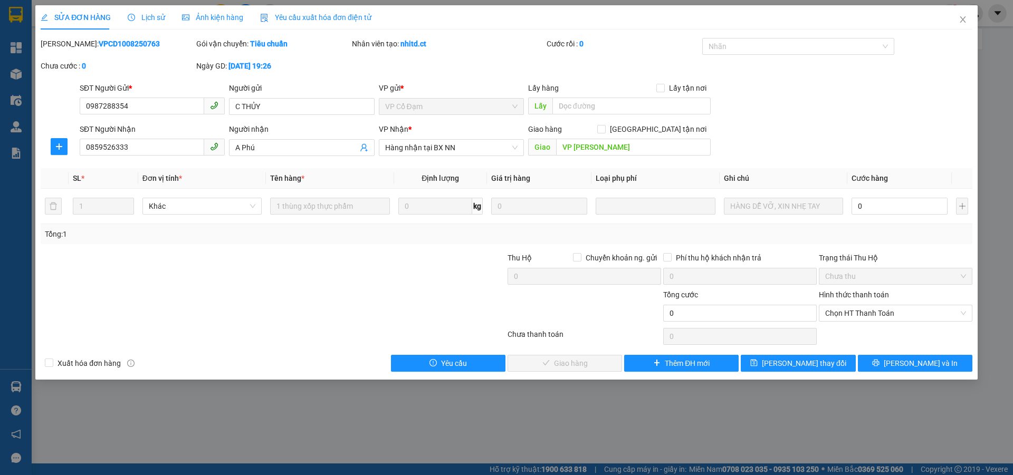
click at [139, 15] on span "Lịch sử" at bounding box center [146, 17] width 37 height 8
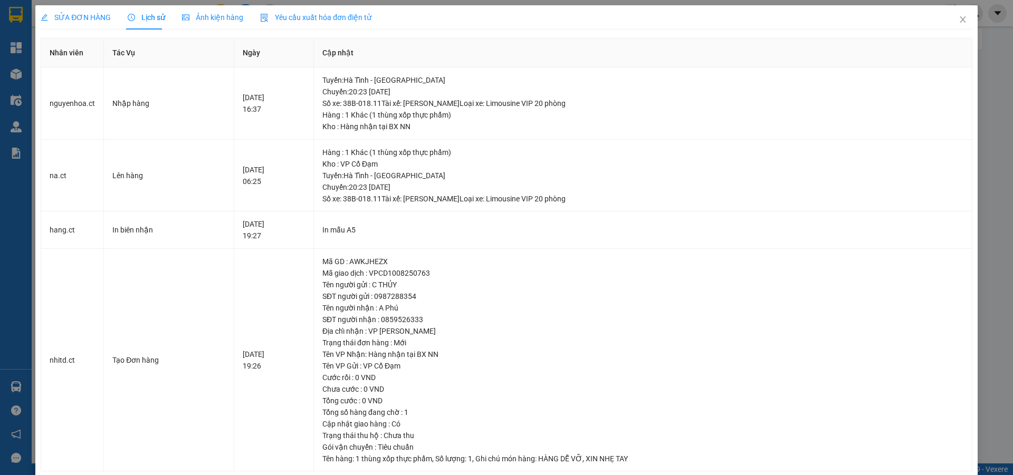
click at [99, 14] on span "SỬA ĐƠN HÀNG" at bounding box center [76, 17] width 70 height 8
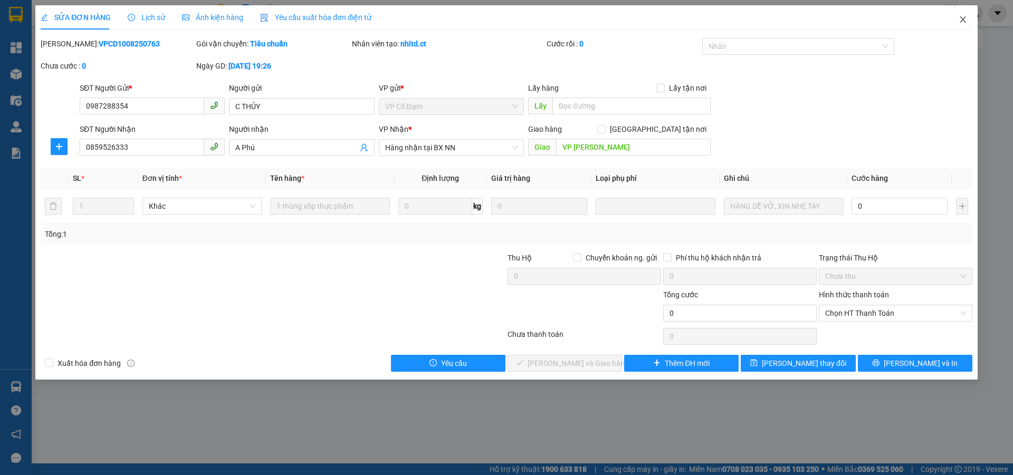
click at [962, 16] on icon "close" at bounding box center [962, 19] width 8 height 8
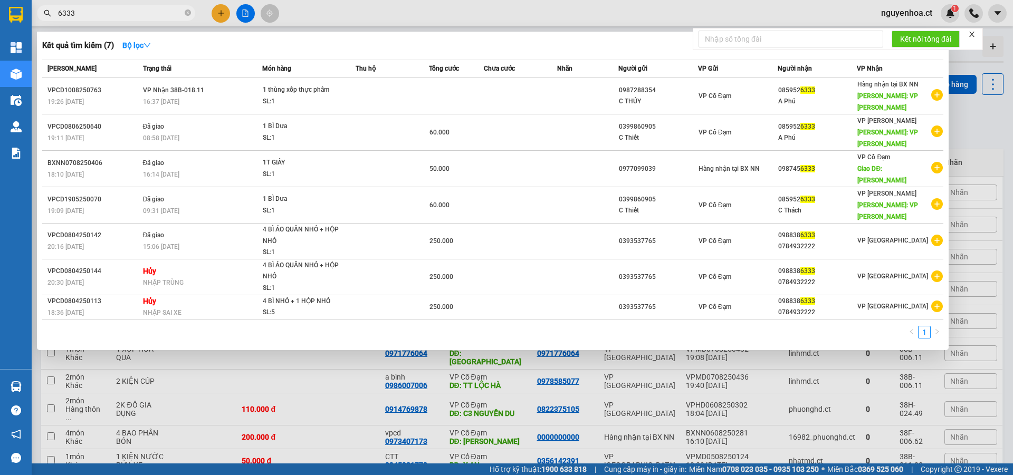
click at [100, 13] on input "6333" at bounding box center [120, 13] width 124 height 12
click at [190, 14] on icon "close-circle" at bounding box center [188, 12] width 6 height 6
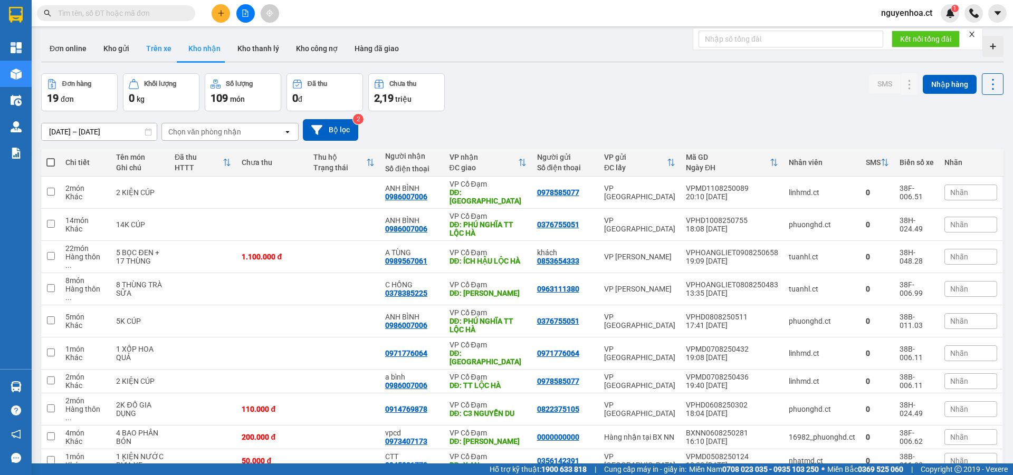
click at [151, 42] on button "Trên xe" at bounding box center [159, 48] width 42 height 25
